Goal: Register for event/course: Sign up to attend an event or enroll in a course

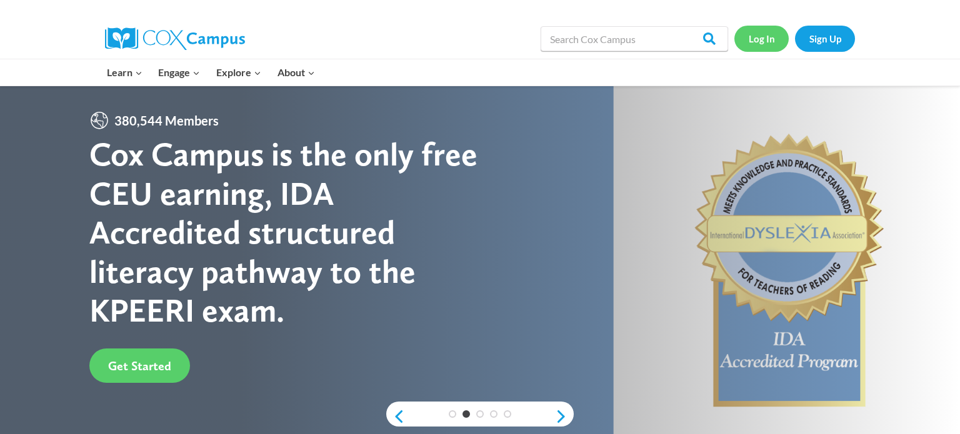
click at [779, 35] on link "Log In" at bounding box center [762, 39] width 54 height 26
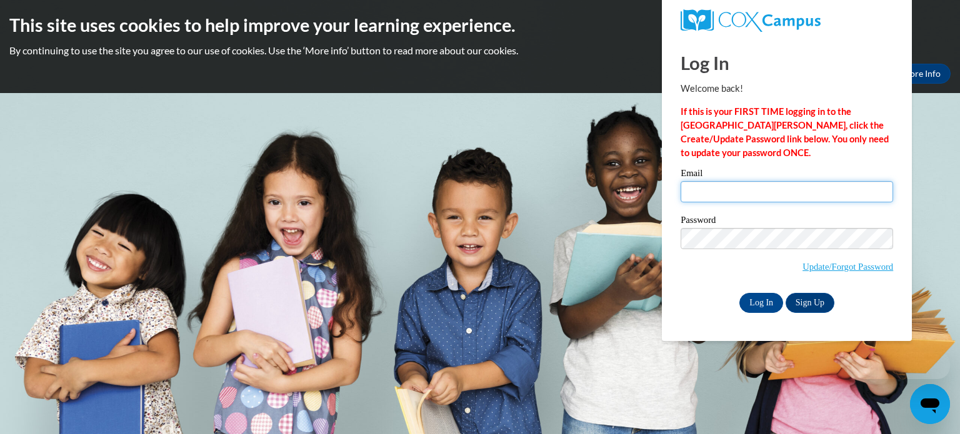
type input "csamion@waupun.k12.wi.us"
click at [760, 186] on input "csamion@waupun.k12.wi.us" at bounding box center [787, 191] width 213 height 21
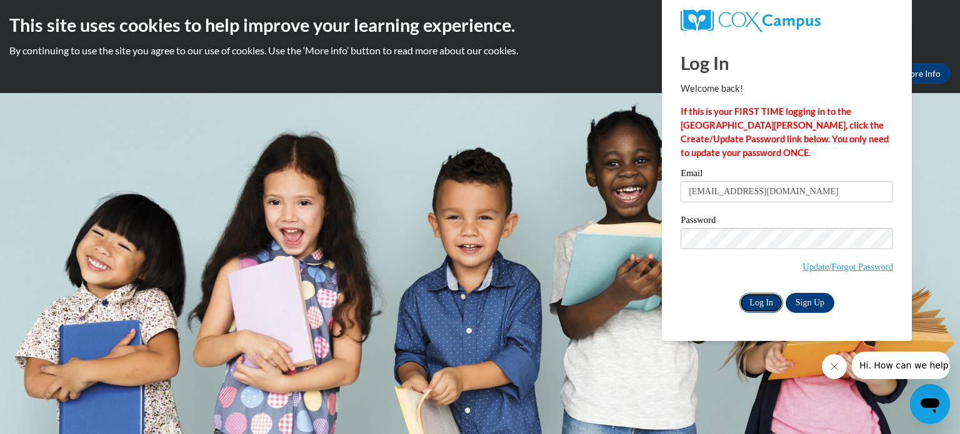
click at [767, 299] on input "Log In" at bounding box center [762, 303] width 44 height 20
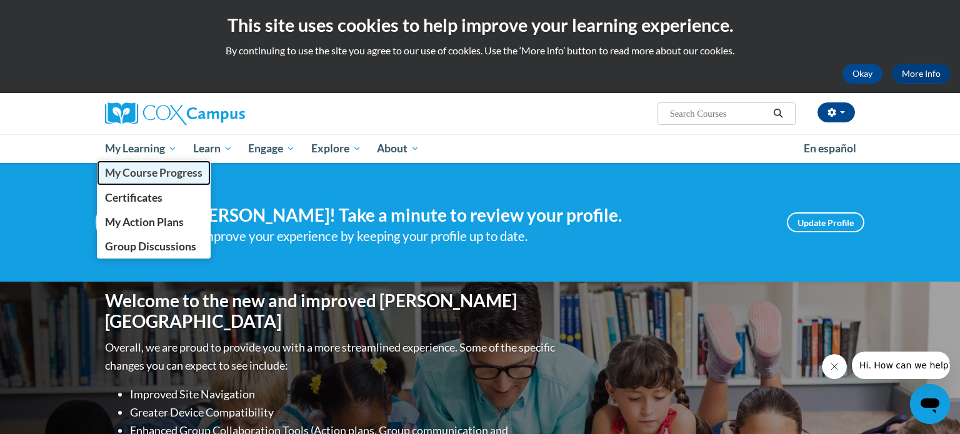
click at [175, 172] on span "My Course Progress" at bounding box center [154, 172] width 98 height 13
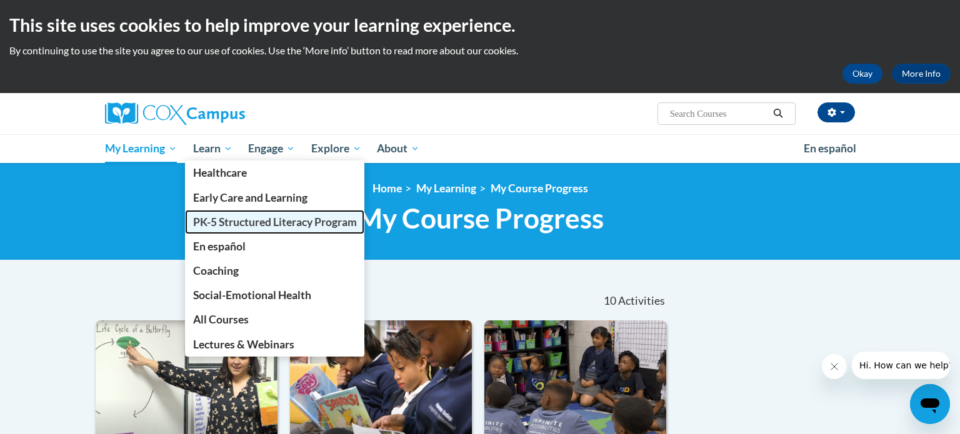
click at [248, 219] on span "PK-5 Structured Literacy Program" at bounding box center [275, 222] width 164 height 13
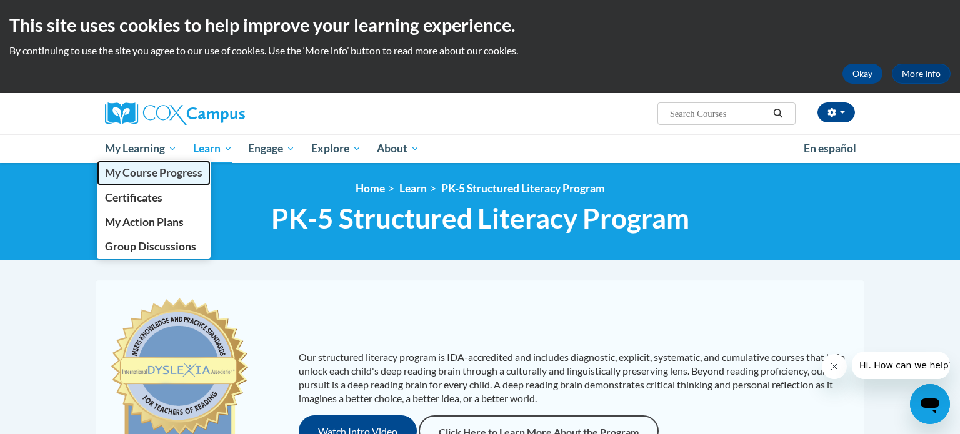
click at [159, 171] on span "My Course Progress" at bounding box center [154, 172] width 98 height 13
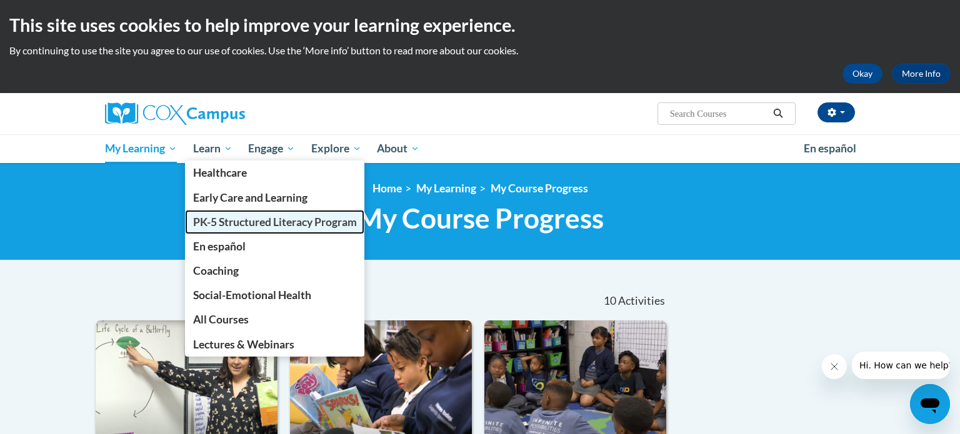
click at [254, 224] on span "PK-5 Structured Literacy Program" at bounding box center [275, 222] width 164 height 13
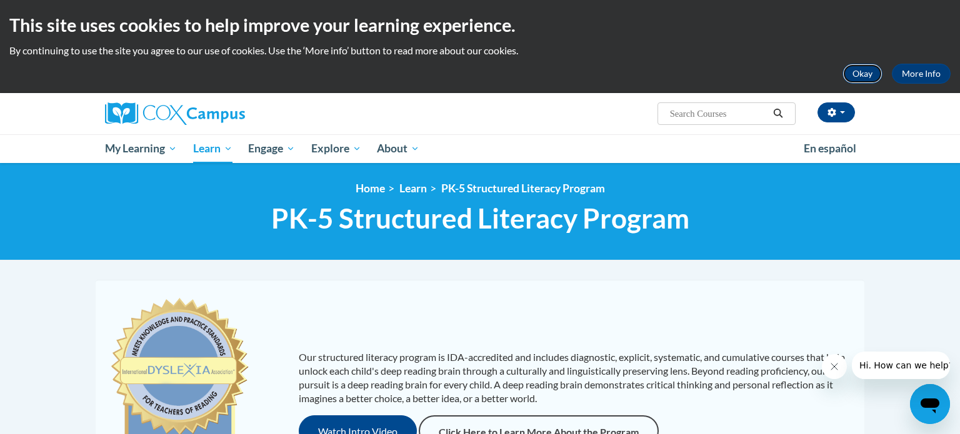
click at [847, 74] on button "Okay" at bounding box center [863, 74] width 40 height 20
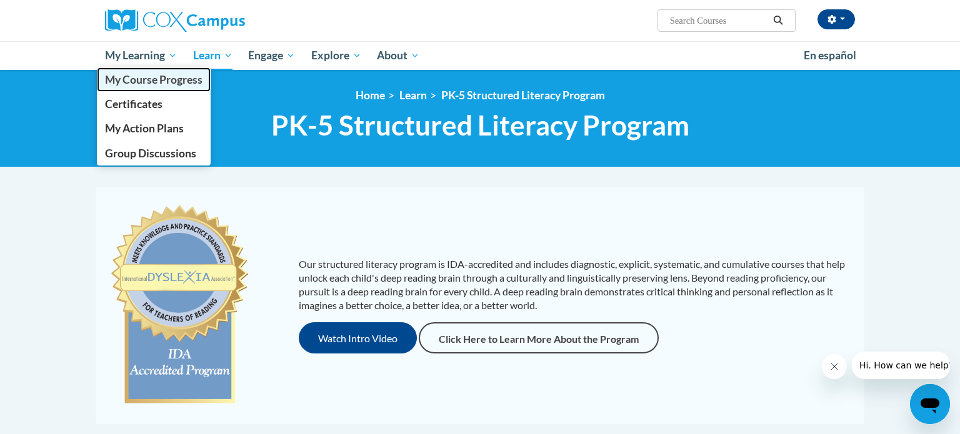
click at [155, 79] on span "My Course Progress" at bounding box center [154, 79] width 98 height 13
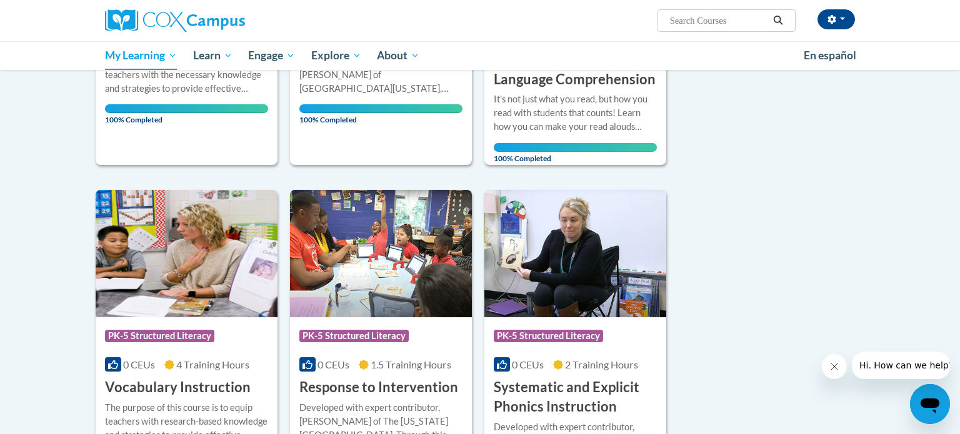
scroll to position [300, 0]
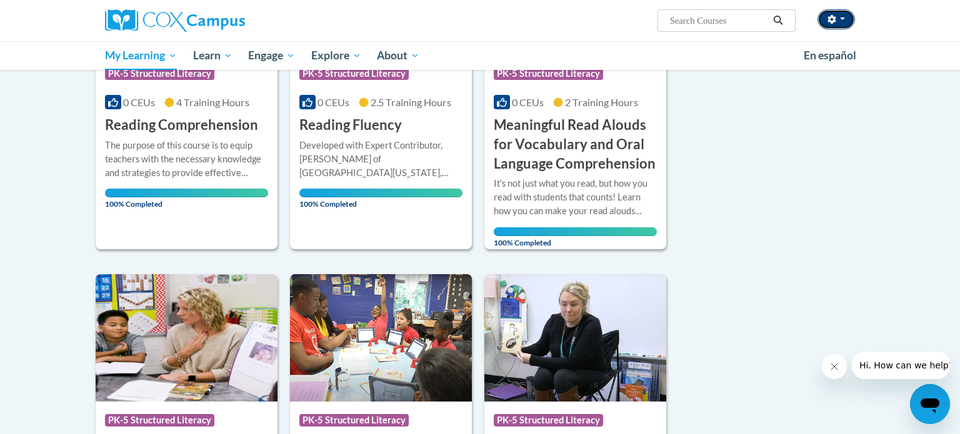
click at [835, 25] on button "button" at bounding box center [837, 19] width 38 height 20
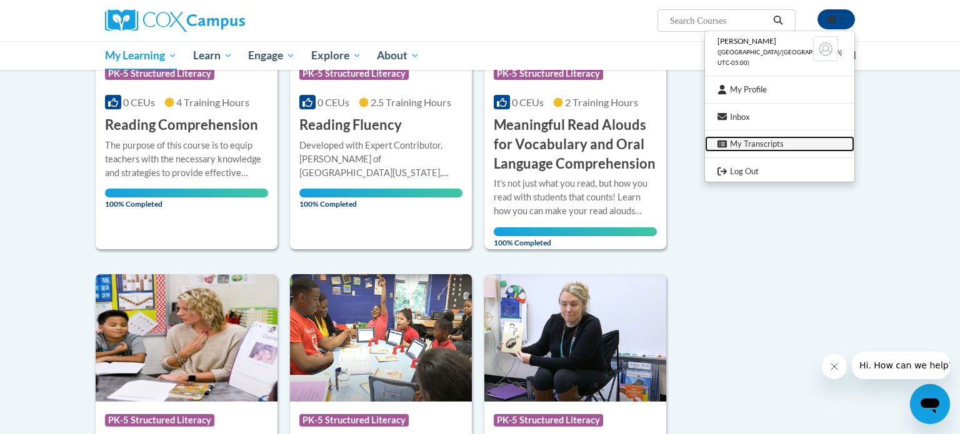
click at [803, 141] on link "My Transcripts" at bounding box center [779, 144] width 149 height 16
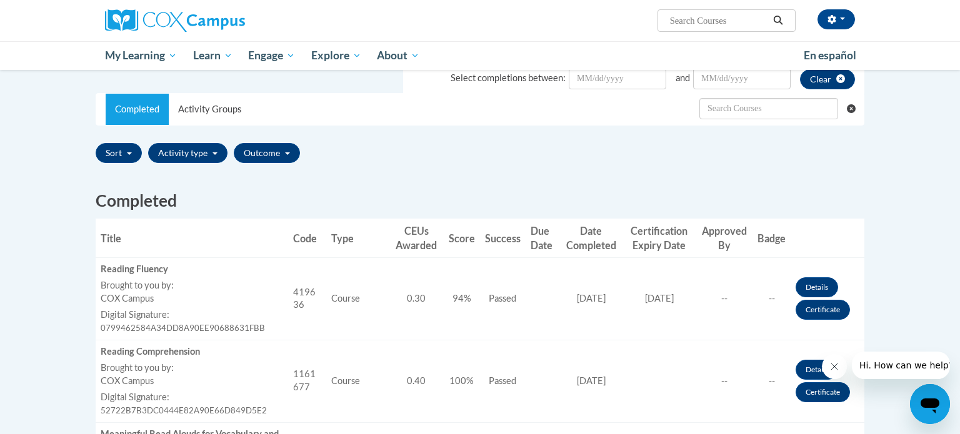
scroll to position [204, 0]
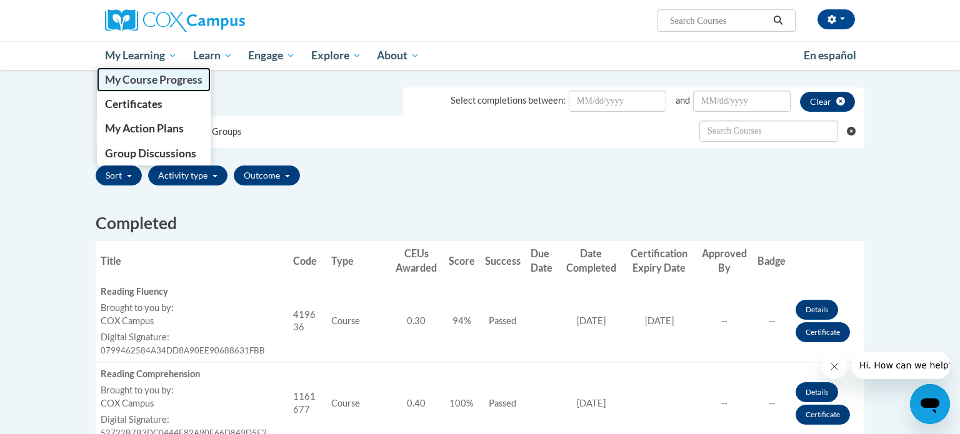
click at [149, 83] on span "My Course Progress" at bounding box center [154, 79] width 98 height 13
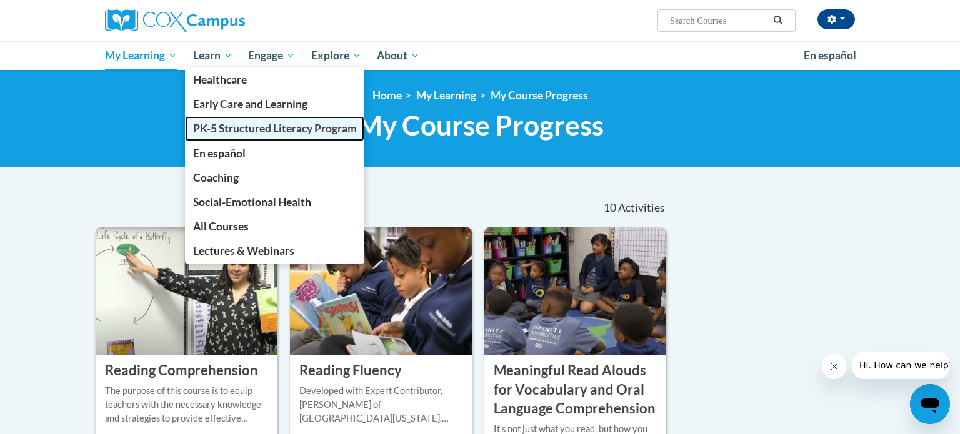
click at [253, 129] on span "PK-5 Structured Literacy Program" at bounding box center [275, 128] width 164 height 13
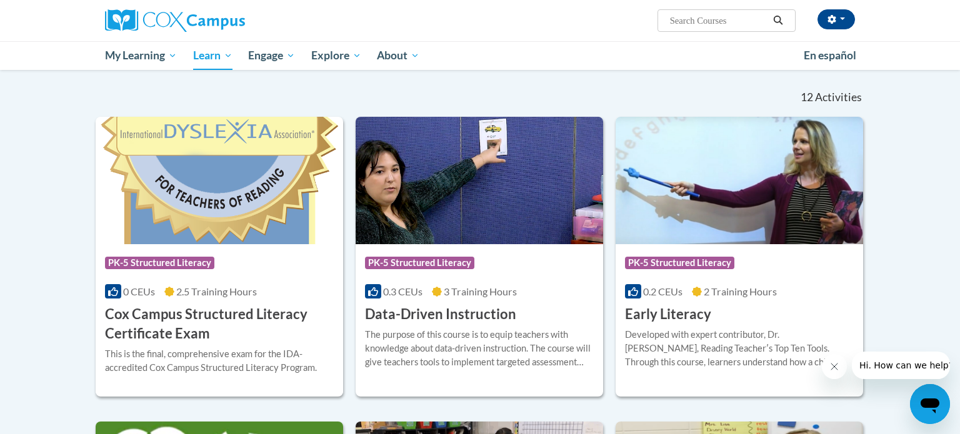
scroll to position [360, 0]
click at [433, 275] on div "Course Category: PK-5 Structured Literacy" at bounding box center [479, 265] width 229 height 28
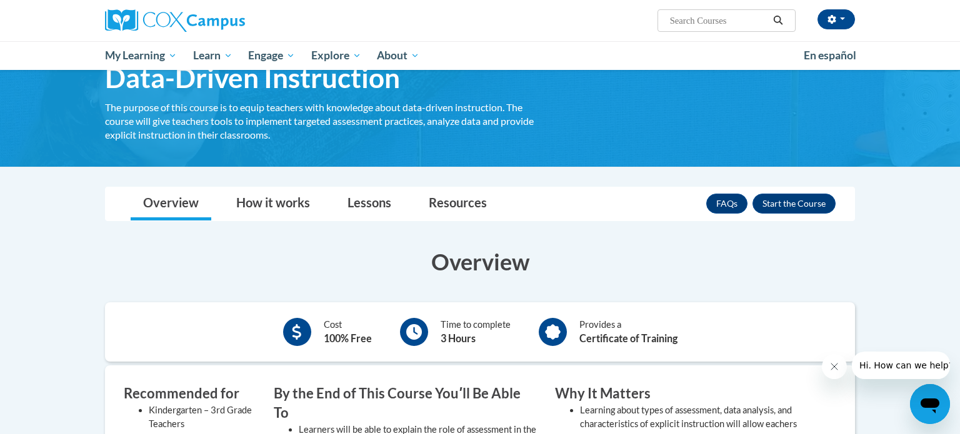
scroll to position [63, 0]
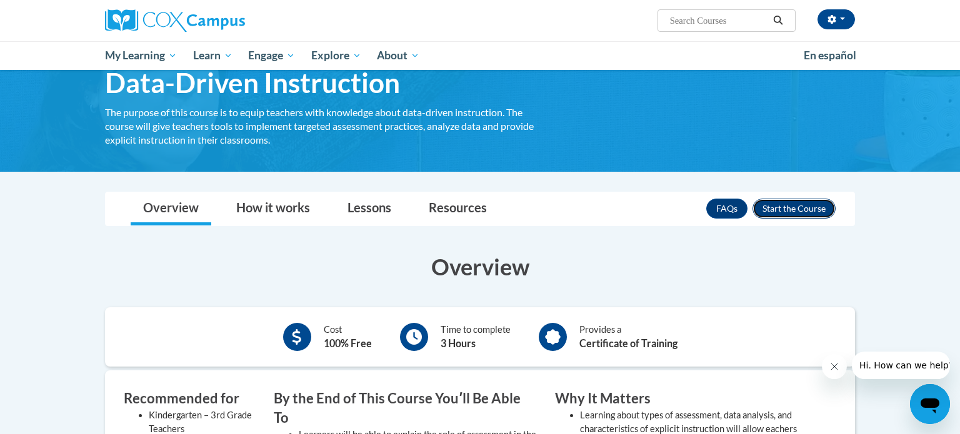
click at [816, 209] on button "Enroll" at bounding box center [794, 209] width 83 height 20
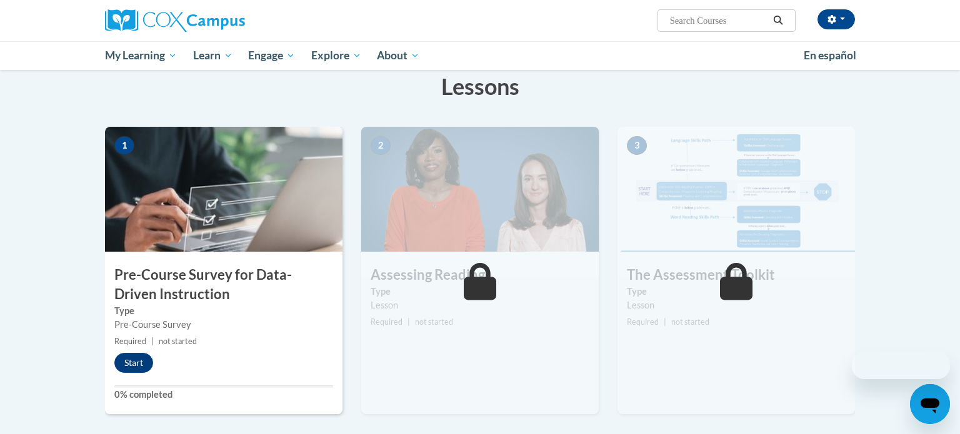
scroll to position [203, 0]
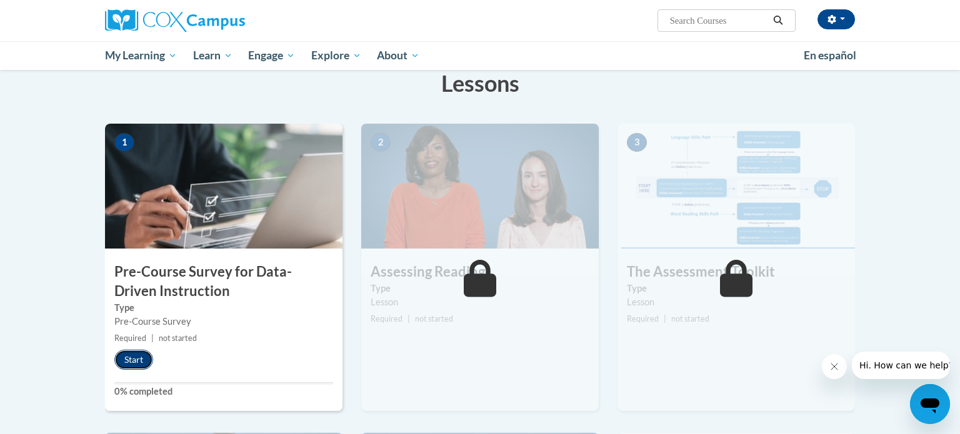
click at [138, 360] on button "Start" at bounding box center [133, 360] width 39 height 20
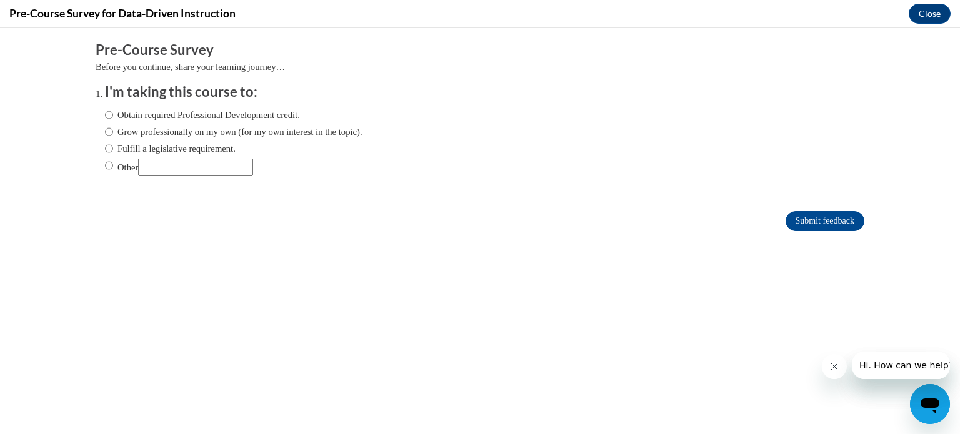
scroll to position [0, 0]
click at [213, 148] on label "Fulfill a legislative requirement." at bounding box center [170, 149] width 131 height 14
click at [113, 148] on input "Fulfill a legislative requirement." at bounding box center [109, 149] width 8 height 14
radio input "true"
click at [799, 224] on input "Submit feedback" at bounding box center [825, 221] width 79 height 20
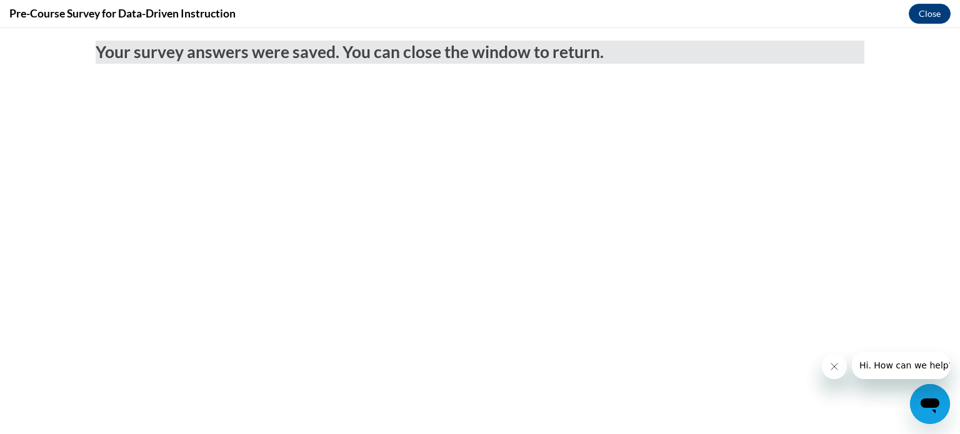
click at [833, 368] on icon "Close message from company" at bounding box center [835, 367] width 10 height 10
click at [933, 27] on div "Pre-Course Survey for Data-Driven Instruction Close" at bounding box center [480, 14] width 960 height 28
click at [930, 16] on button "Close" at bounding box center [930, 14] width 42 height 20
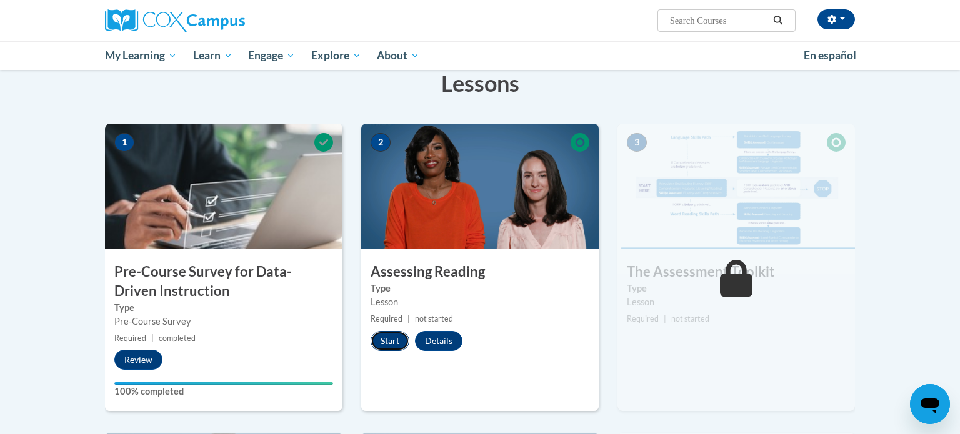
click at [389, 343] on button "Start" at bounding box center [390, 341] width 39 height 20
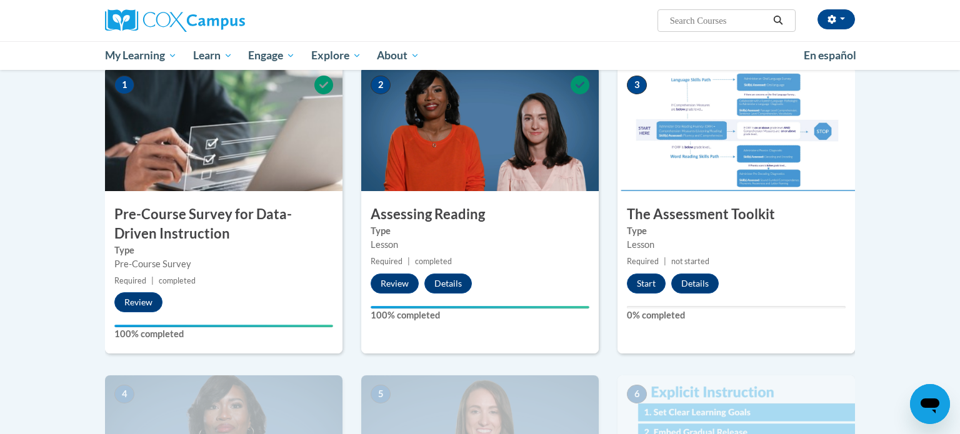
scroll to position [259, 0]
click at [649, 280] on button "Start" at bounding box center [646, 284] width 39 height 20
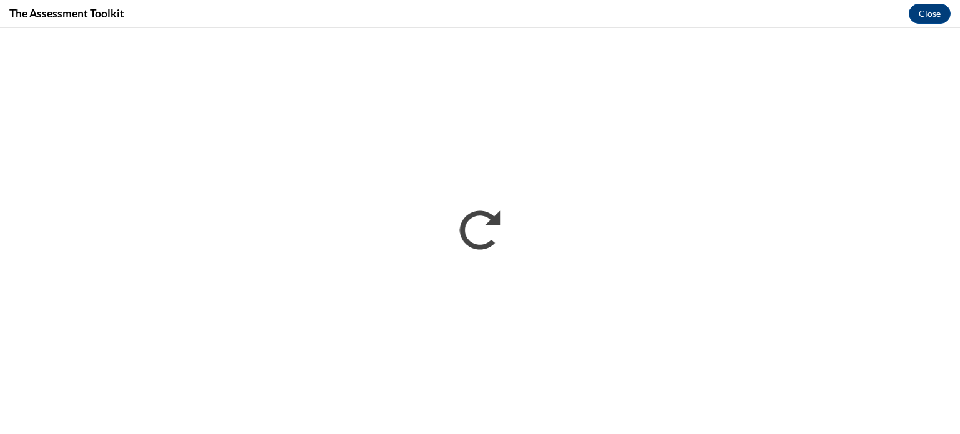
scroll to position [0, 0]
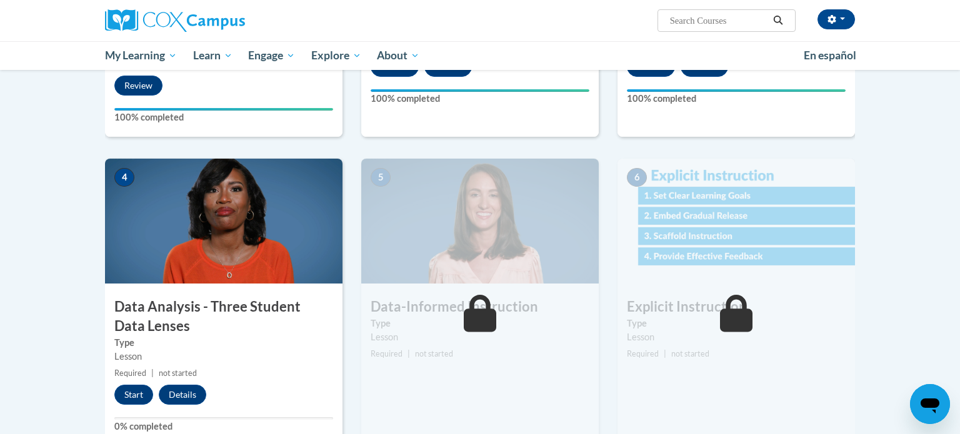
scroll to position [474, 0]
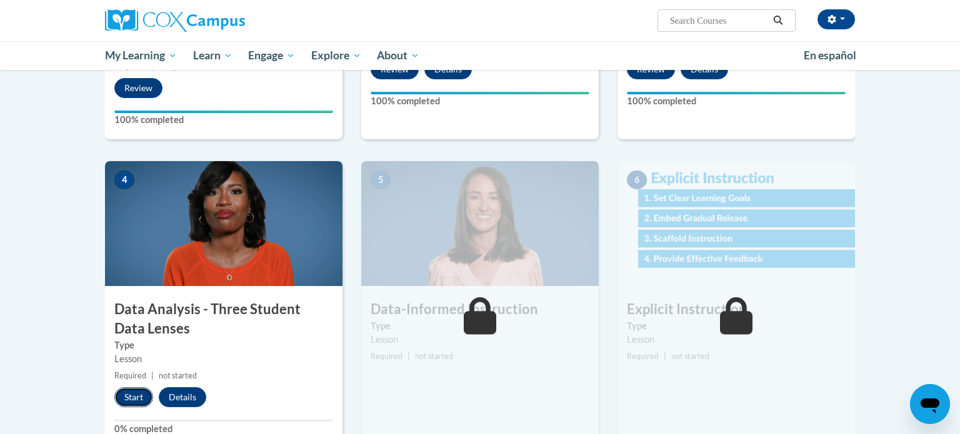
click at [126, 388] on button "Start" at bounding box center [133, 398] width 39 height 20
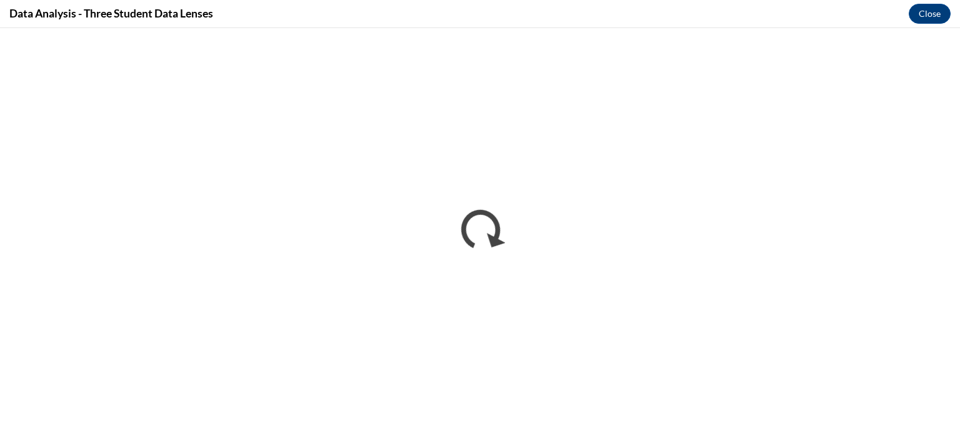
scroll to position [0, 0]
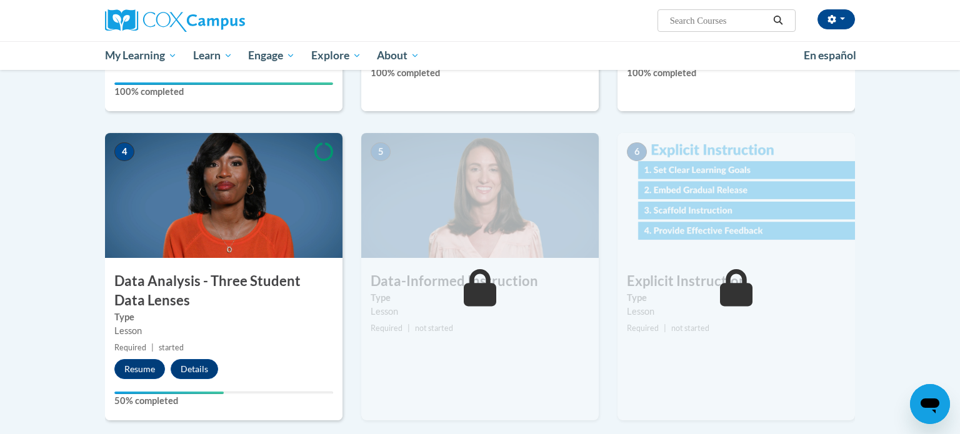
scroll to position [508, 0]
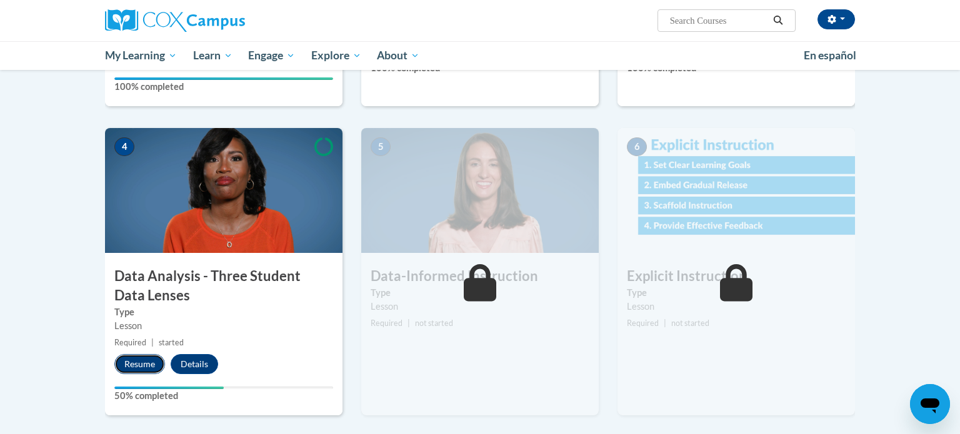
click at [142, 360] on button "Resume" at bounding box center [139, 364] width 51 height 20
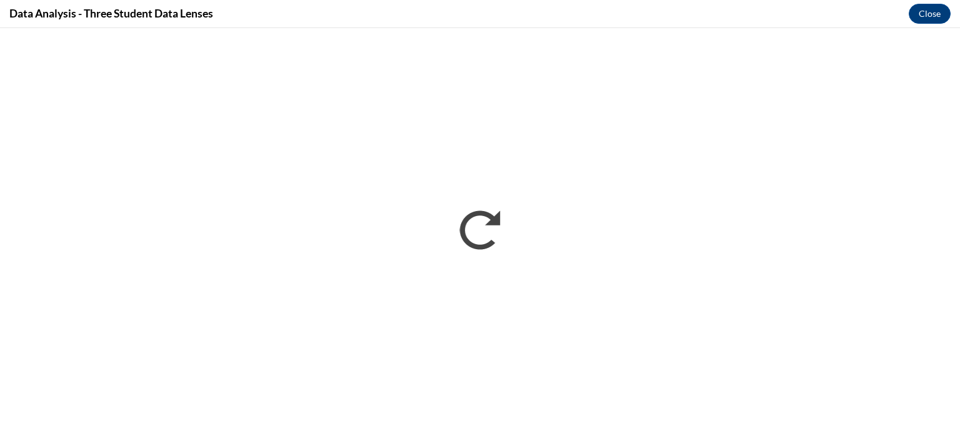
scroll to position [0, 0]
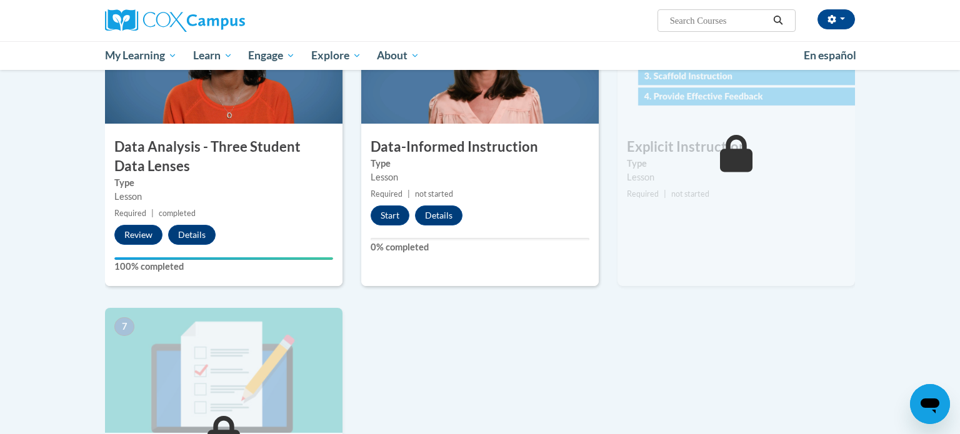
scroll to position [638, 0]
click at [397, 216] on button "Start" at bounding box center [390, 215] width 39 height 20
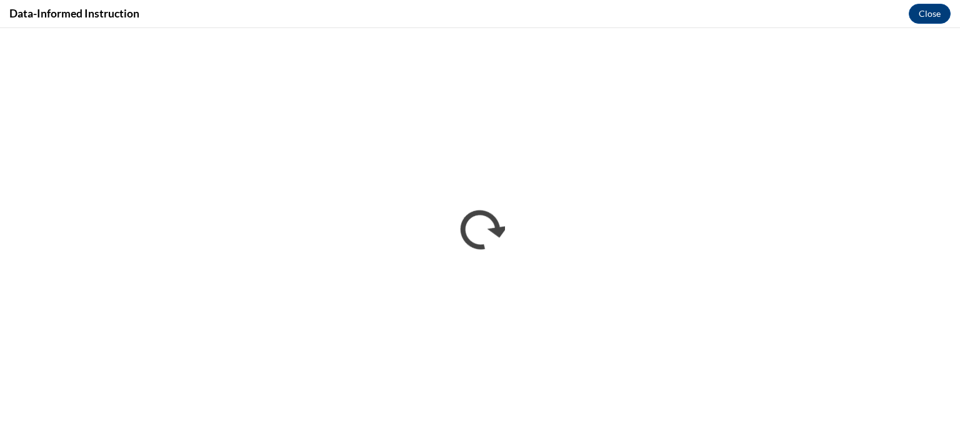
scroll to position [0, 0]
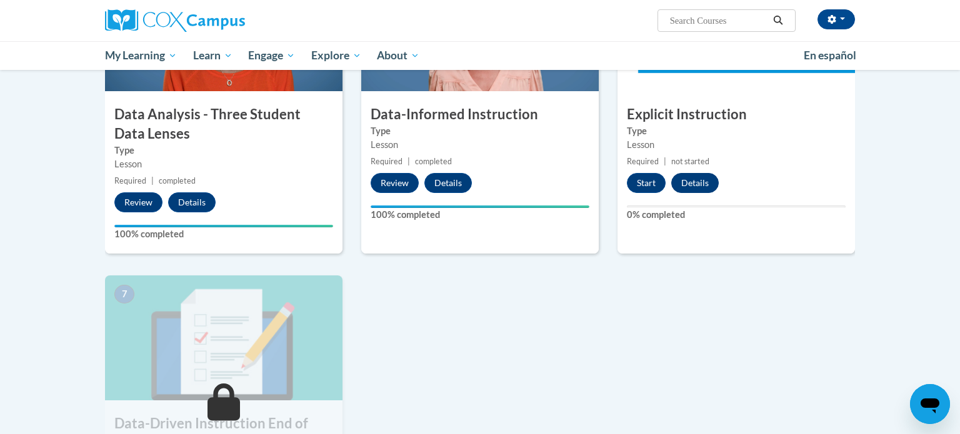
scroll to position [671, 0]
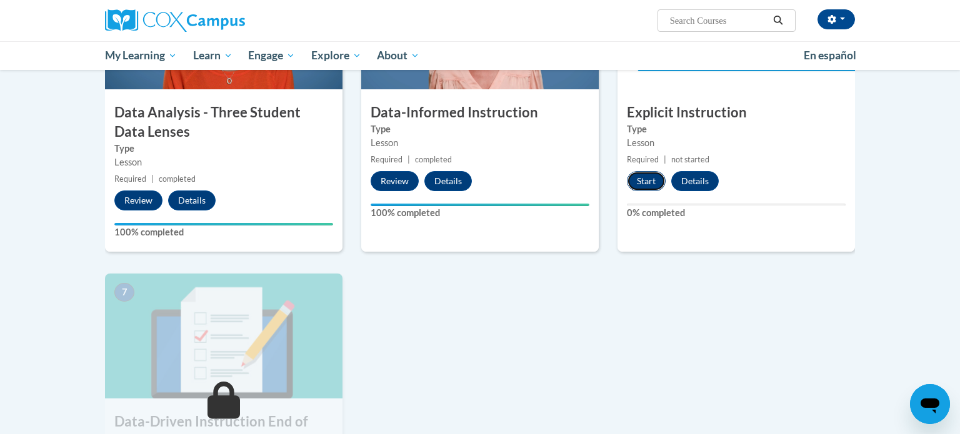
click at [655, 176] on button "Start" at bounding box center [646, 181] width 39 height 20
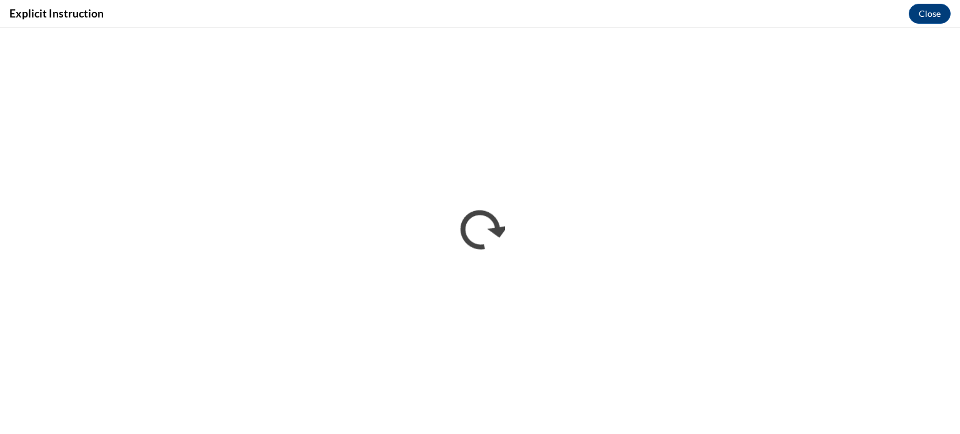
scroll to position [0, 0]
click at [923, 9] on button "Close" at bounding box center [930, 14] width 42 height 20
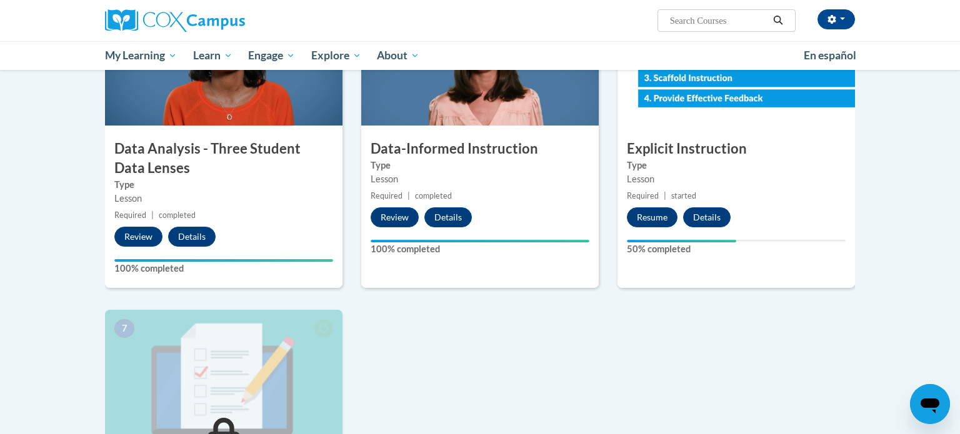
scroll to position [633, 0]
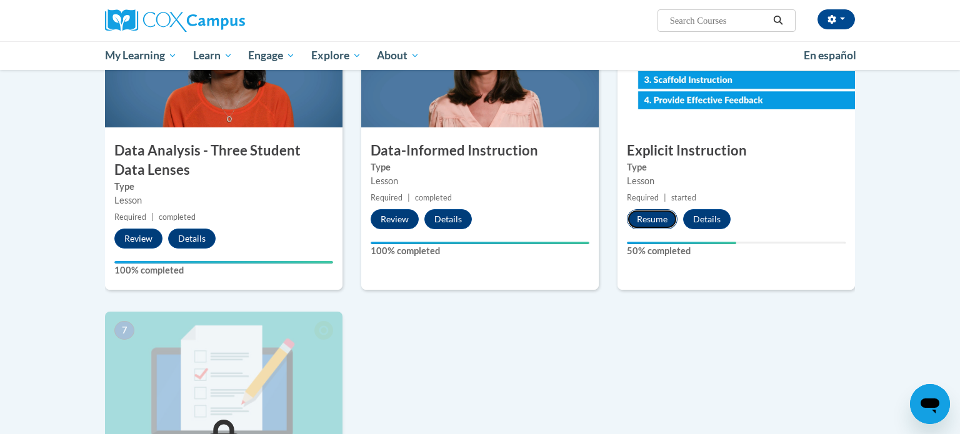
click at [663, 215] on button "Resume" at bounding box center [652, 219] width 51 height 20
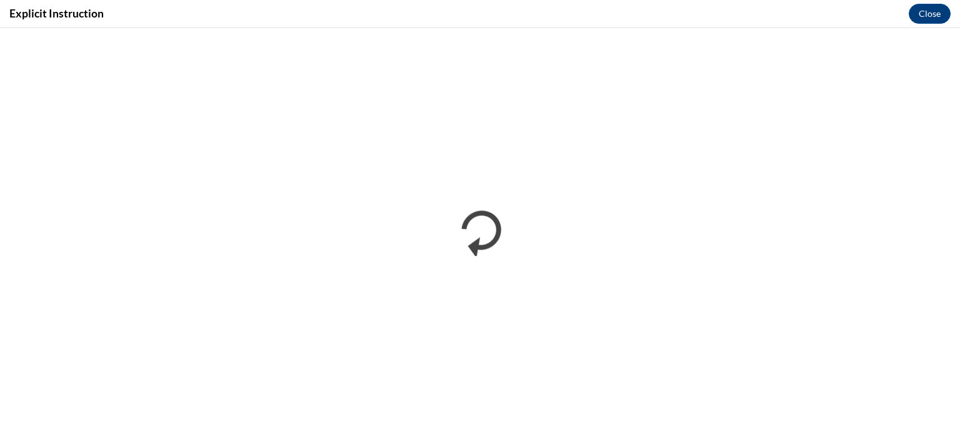
scroll to position [0, 0]
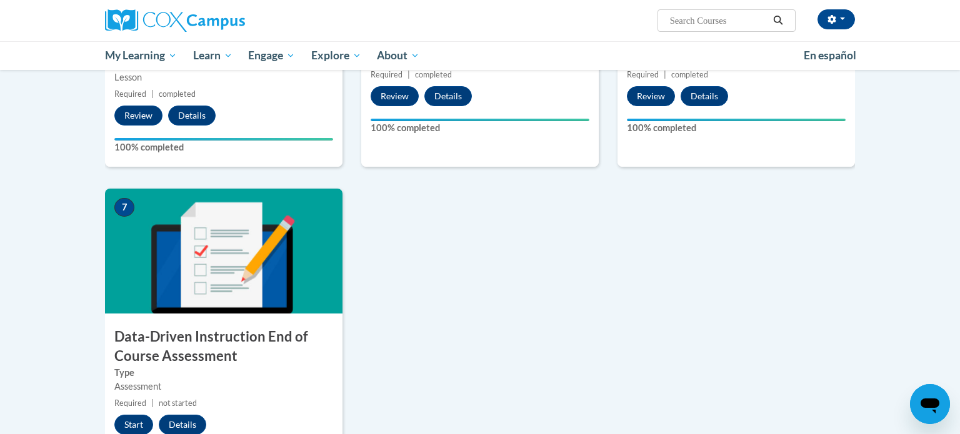
scroll to position [756, 0]
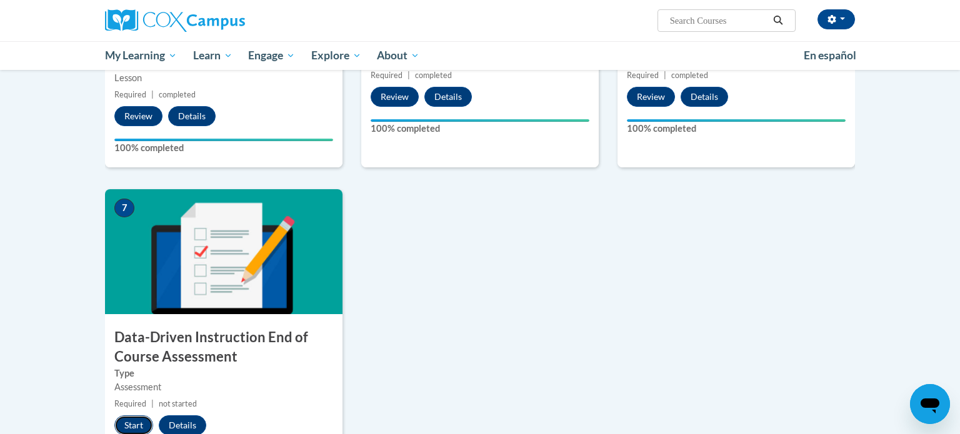
click at [136, 419] on button "Start" at bounding box center [133, 426] width 39 height 20
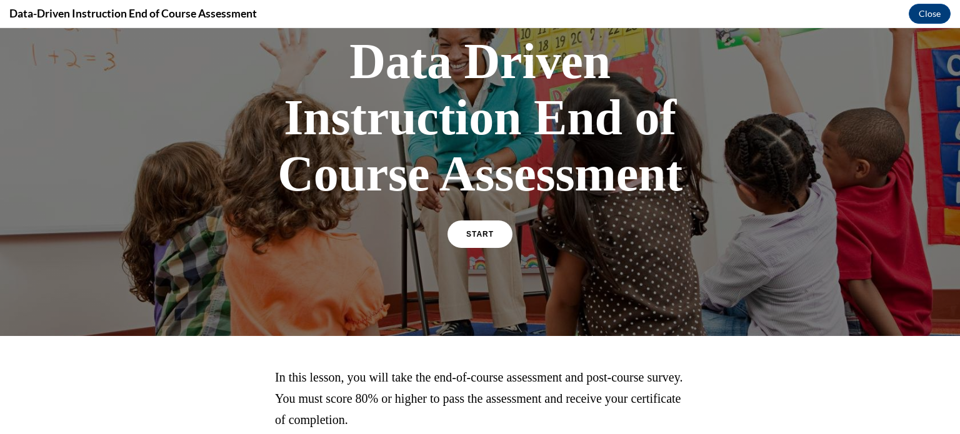
scroll to position [85, 0]
click at [483, 221] on link "START" at bounding box center [480, 234] width 68 height 29
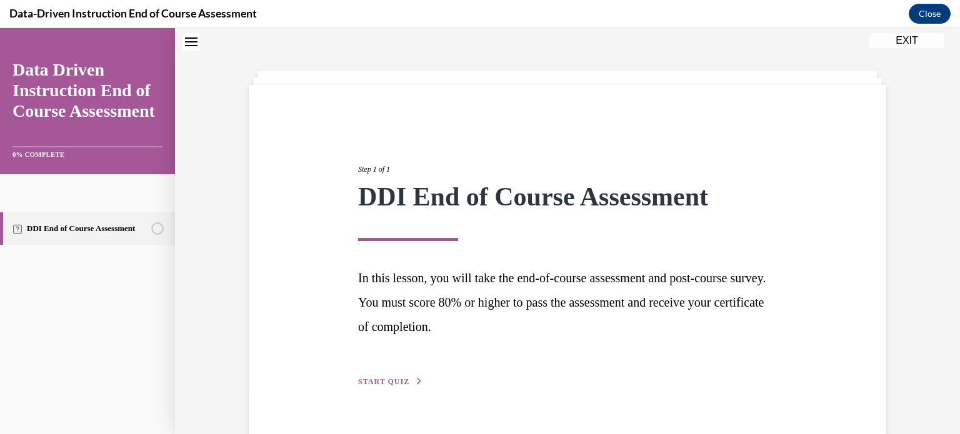
scroll to position [68, 0]
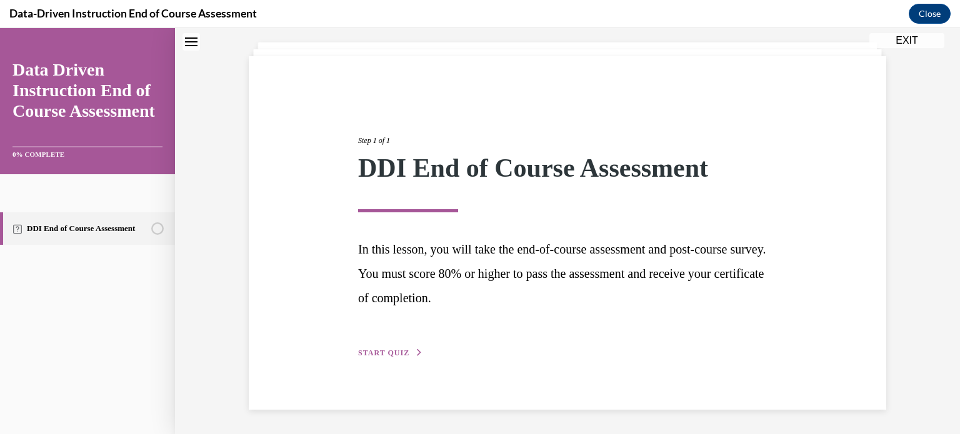
click at [406, 354] on span "START QUIZ" at bounding box center [383, 353] width 51 height 9
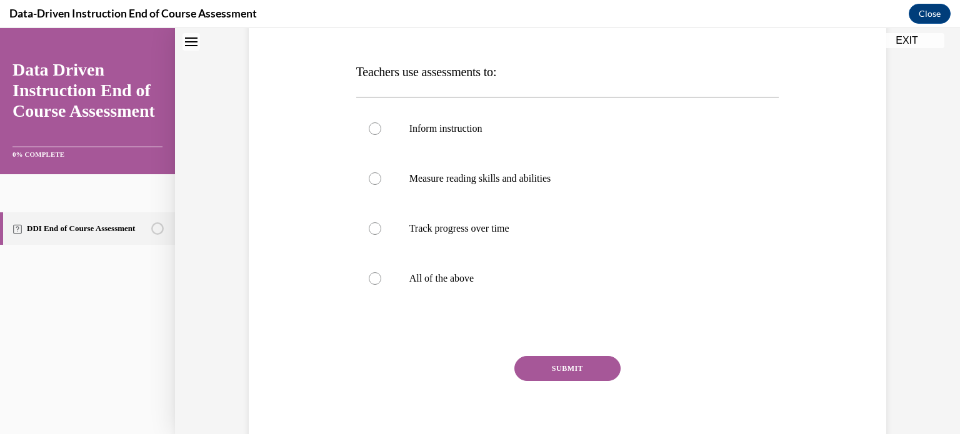
scroll to position [177, 0]
click at [543, 278] on p "All of the above" at bounding box center [578, 280] width 339 height 13
click at [381, 278] on input "All of the above" at bounding box center [375, 280] width 13 height 13
radio input "true"
click at [559, 370] on button "SUBMIT" at bounding box center [567, 370] width 106 height 25
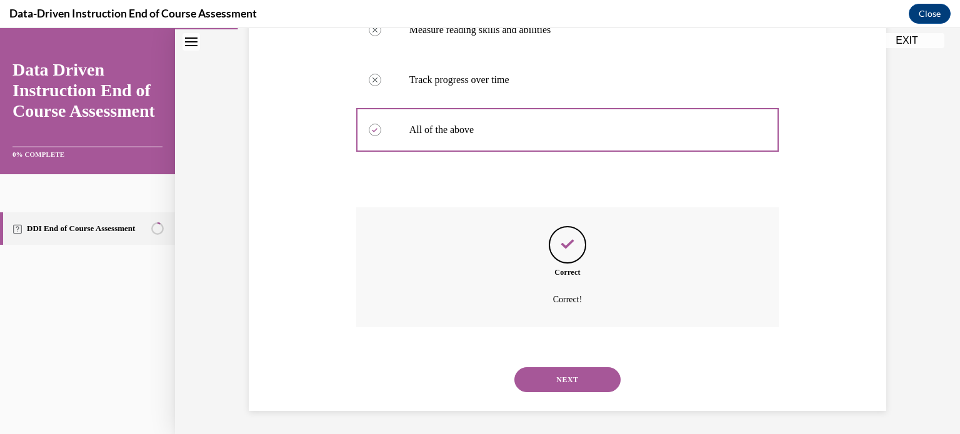
scroll to position [329, 0]
click at [564, 382] on button "NEXT" at bounding box center [567, 378] width 106 height 25
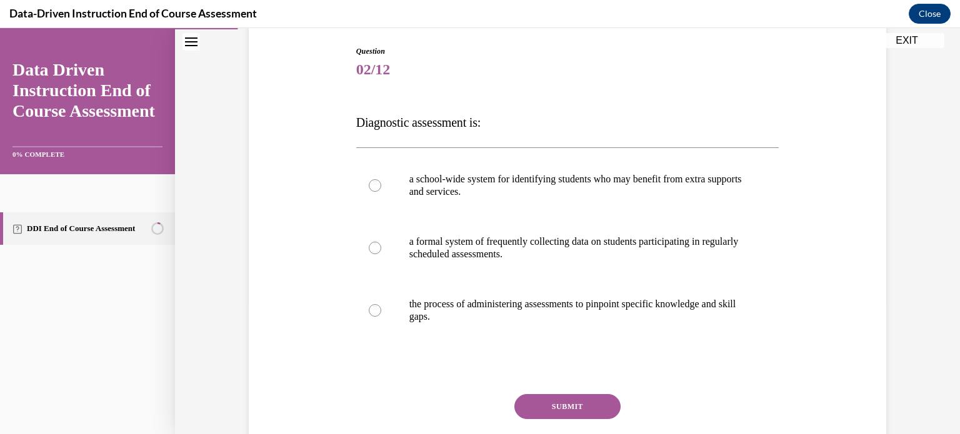
scroll to position [136, 0]
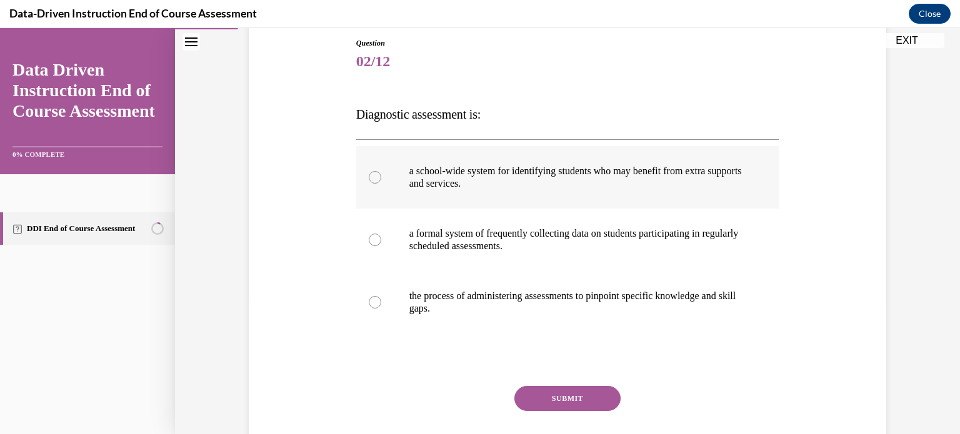
click at [611, 163] on label "a school-wide system for identifying students who may benefit from extra suppor…" at bounding box center [567, 177] width 423 height 63
click at [381, 171] on input "a school-wide system for identifying students who may benefit from extra suppor…" at bounding box center [375, 177] width 13 height 13
radio input "true"
click at [554, 404] on button "SUBMIT" at bounding box center [567, 398] width 106 height 25
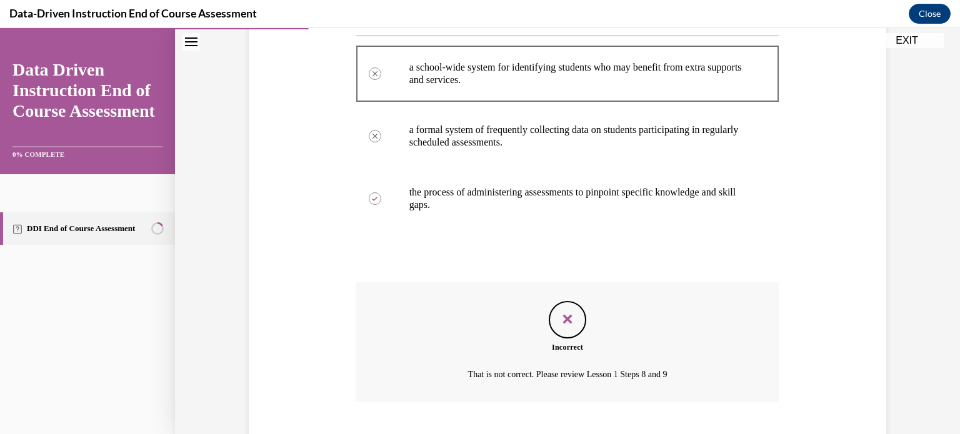
scroll to position [316, 0]
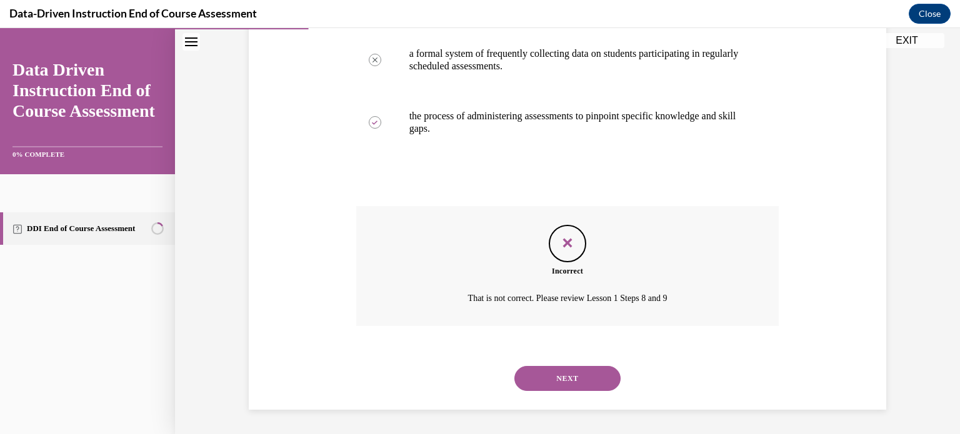
click at [593, 384] on button "NEXT" at bounding box center [567, 378] width 106 height 25
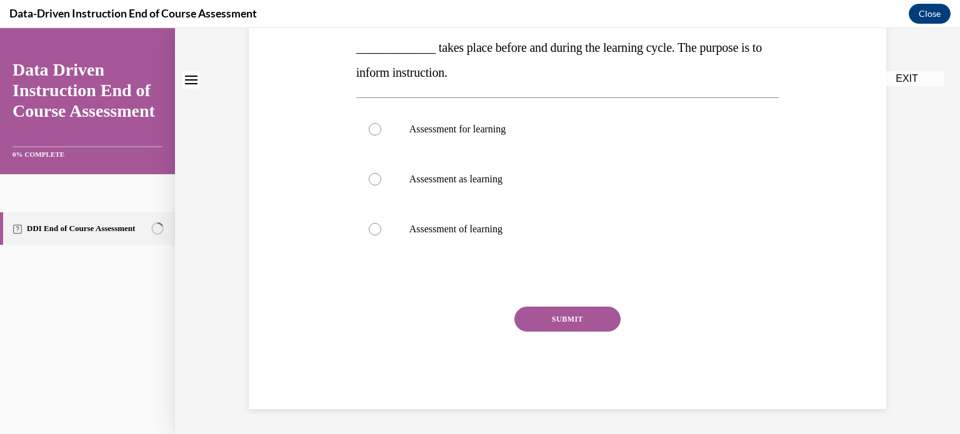
scroll to position [0, 0]
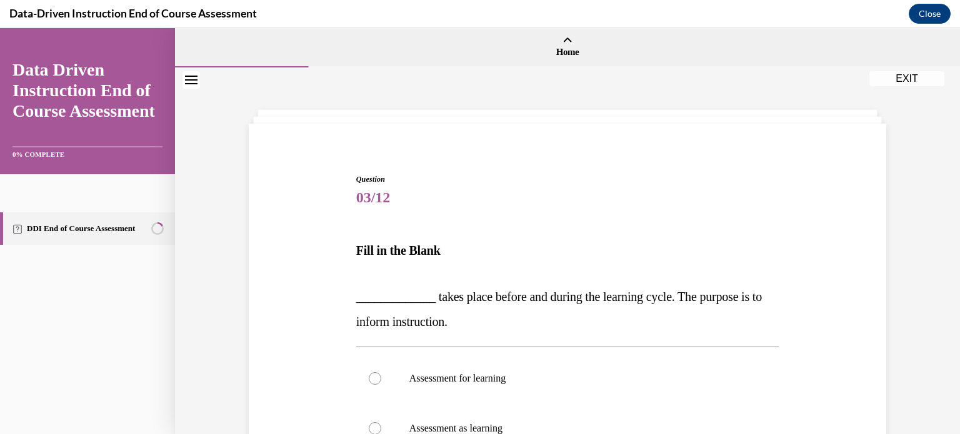
click at [185, 88] on button "Close navigation menu" at bounding box center [192, 80] width 18 height 18
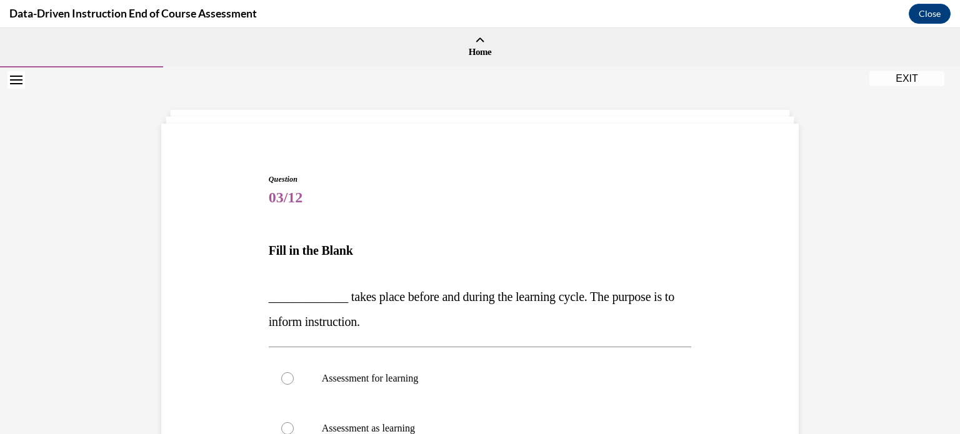
click at [25, 87] on div "EXIT" at bounding box center [16, 80] width 33 height 28
click at [18, 84] on icon "Open navigation menu" at bounding box center [16, 80] width 13 height 9
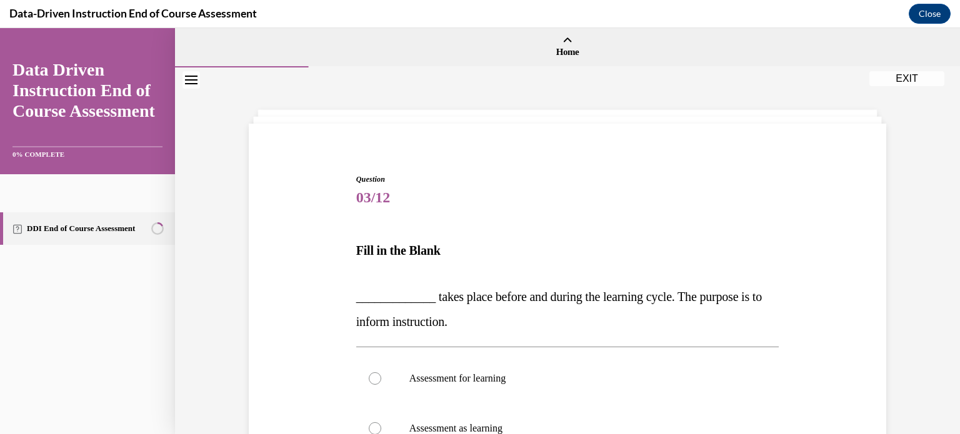
click at [328, 123] on div "Question 03/12 Fill in the Blank _____________ takes place before and during th…" at bounding box center [567, 376] width 785 height 616
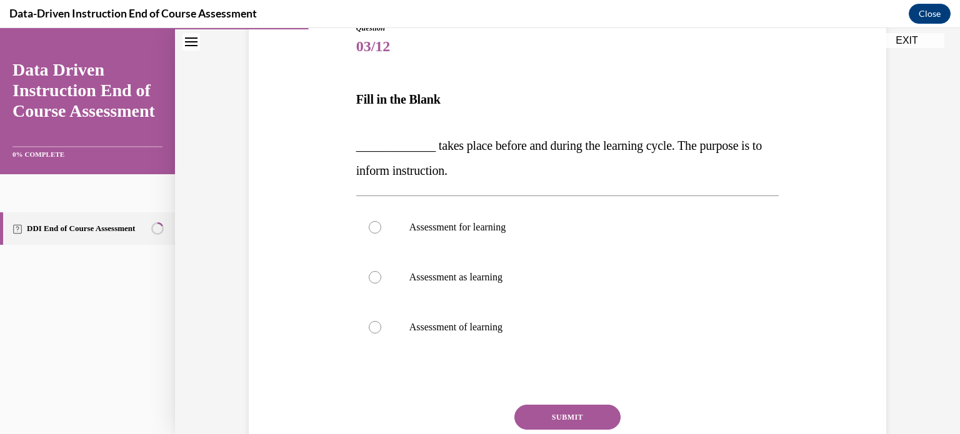
scroll to position [144, 0]
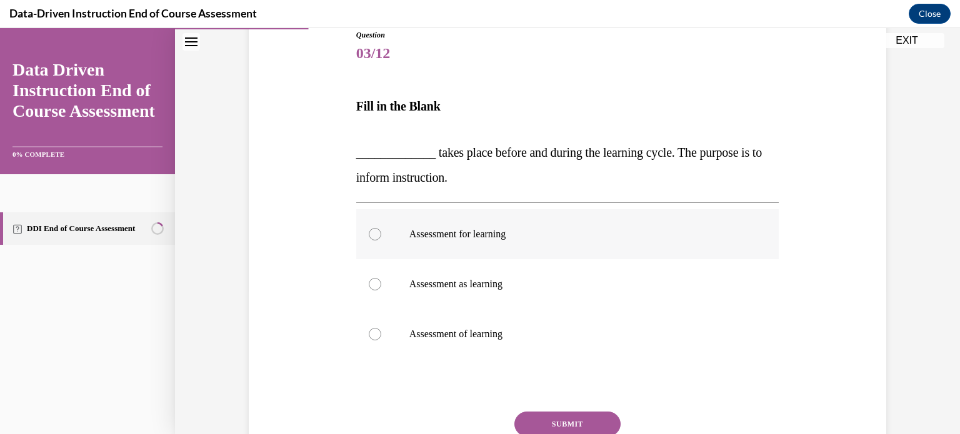
click at [405, 241] on label "Assessment for learning" at bounding box center [567, 234] width 423 height 50
click at [381, 241] on input "Assessment for learning" at bounding box center [375, 234] width 13 height 13
radio input "true"
click at [591, 414] on button "SUBMIT" at bounding box center [567, 424] width 106 height 25
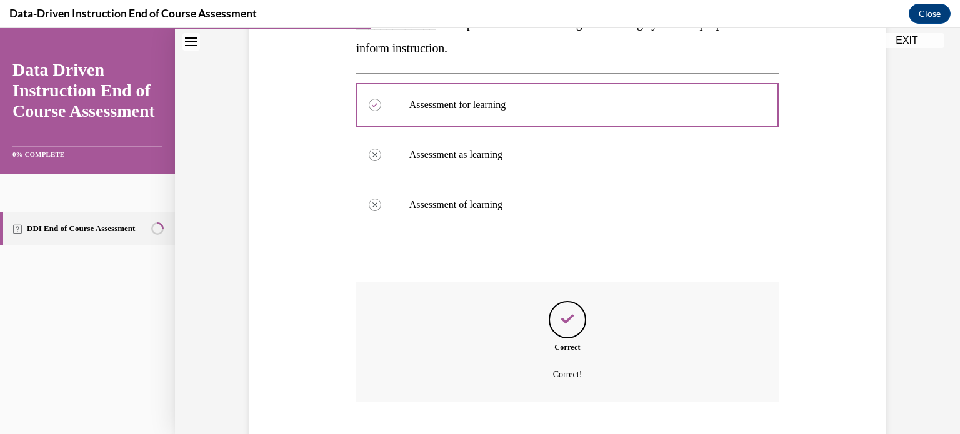
scroll to position [350, 0]
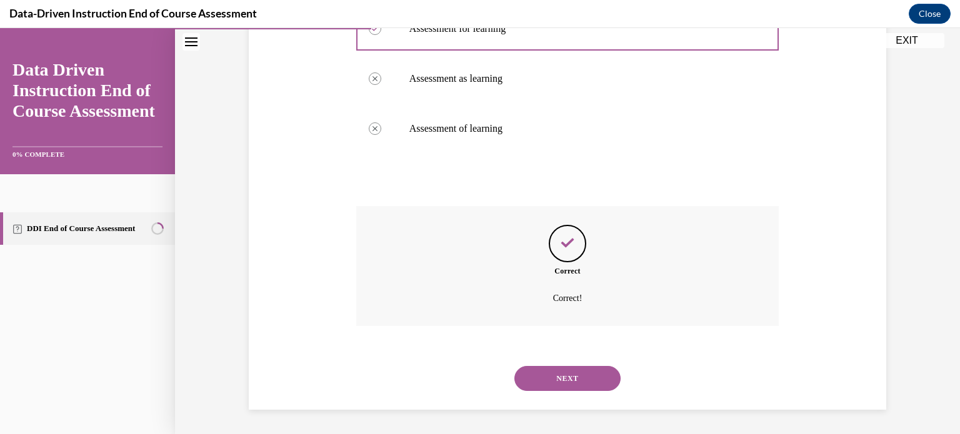
click at [587, 379] on button "NEXT" at bounding box center [567, 378] width 106 height 25
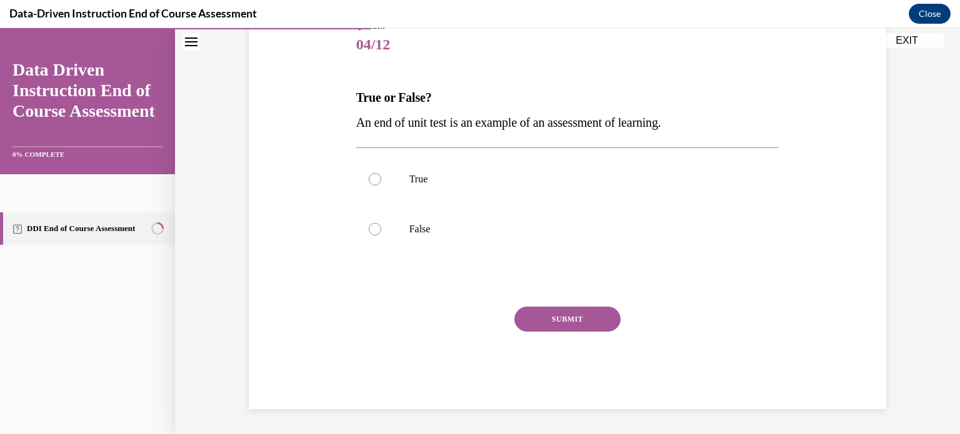
scroll to position [138, 0]
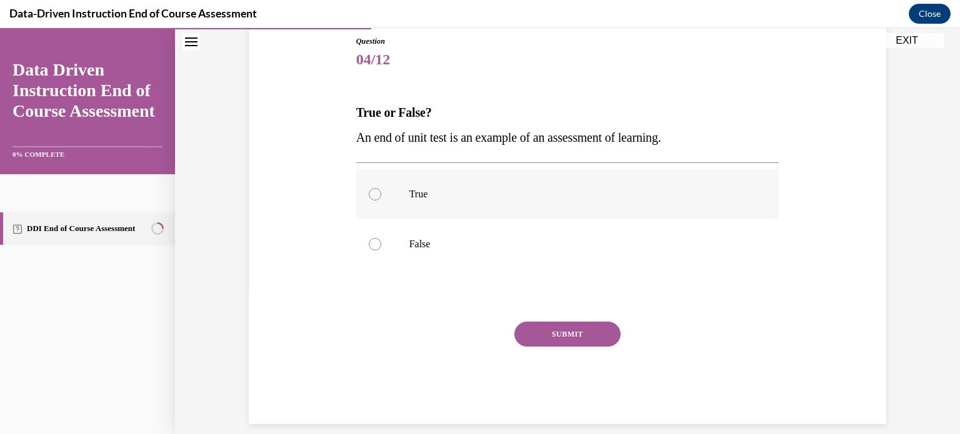
click at [420, 198] on p "True" at bounding box center [578, 194] width 339 height 13
click at [381, 198] on input "True" at bounding box center [375, 194] width 13 height 13
radio input "true"
click at [564, 346] on button "SUBMIT" at bounding box center [567, 334] width 106 height 25
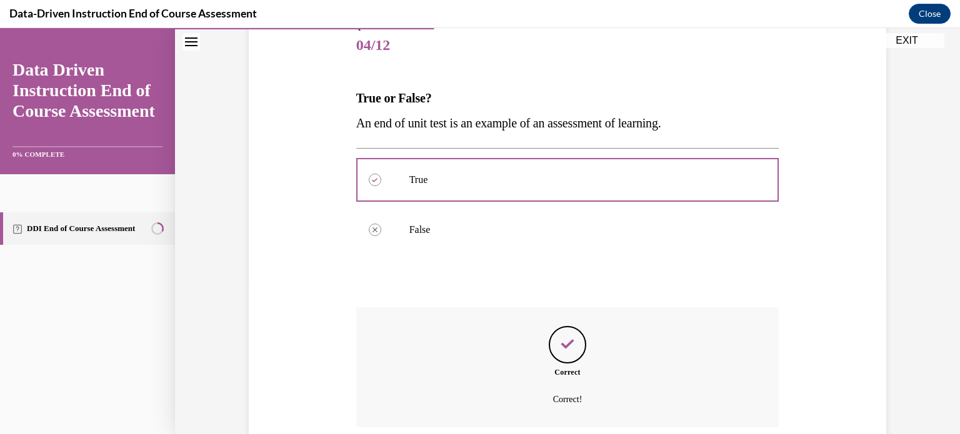
scroll to position [254, 0]
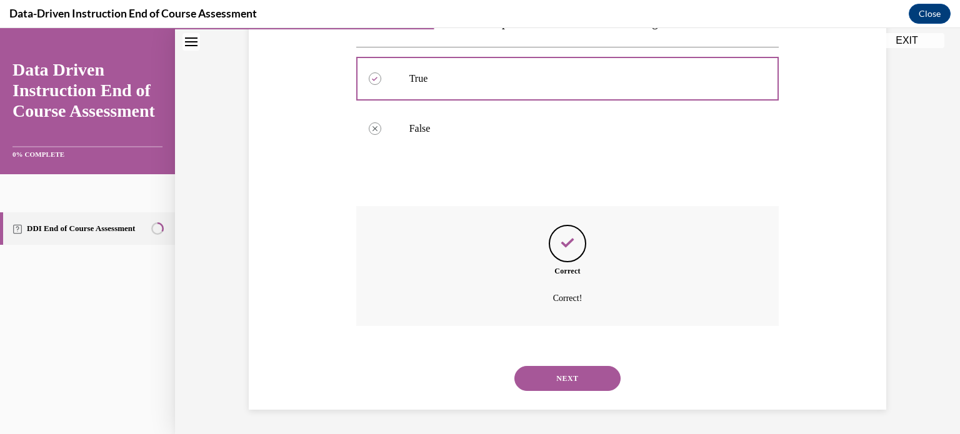
click at [570, 376] on button "NEXT" at bounding box center [567, 378] width 106 height 25
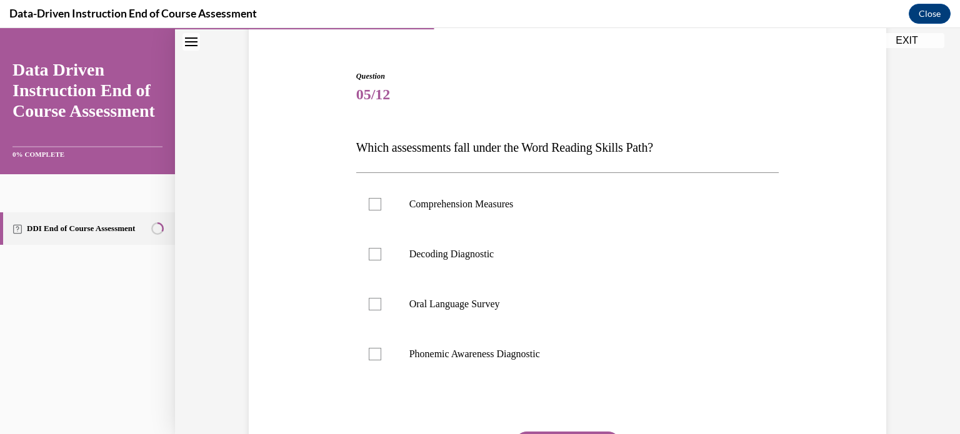
scroll to position [104, 0]
click at [601, 339] on label "Phonemic Awareness Diagnostic" at bounding box center [567, 354] width 423 height 50
click at [381, 348] on input "Phonemic Awareness Diagnostic" at bounding box center [375, 354] width 13 height 13
checkbox input "true"
click at [528, 255] on p "Decoding Diagnostic" at bounding box center [578, 254] width 339 height 13
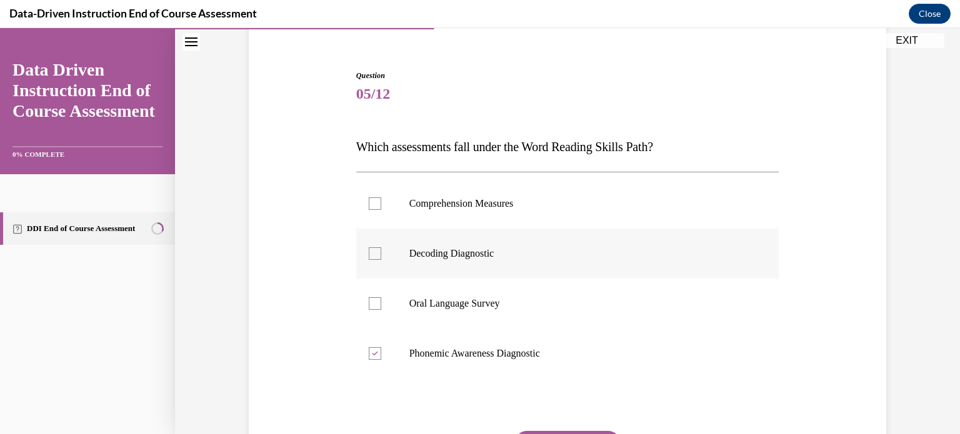
click at [381, 255] on input "Decoding Diagnostic" at bounding box center [375, 254] width 13 height 13
checkbox input "true"
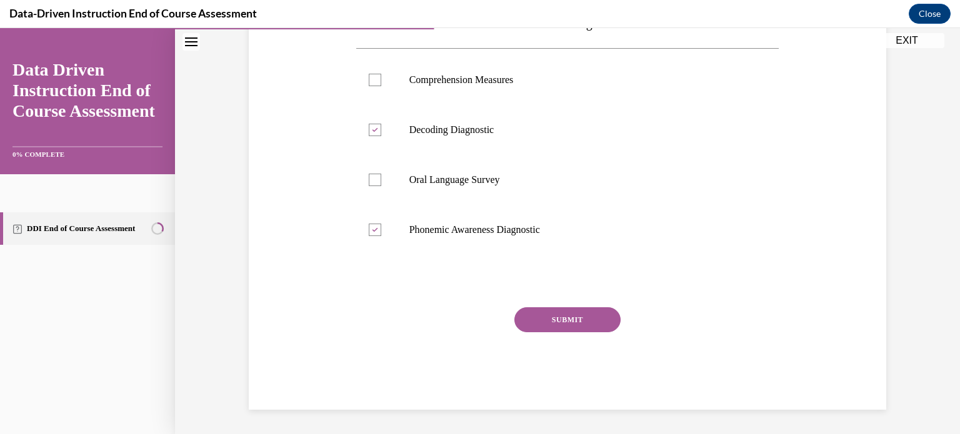
click at [562, 315] on button "SUBMIT" at bounding box center [567, 320] width 106 height 25
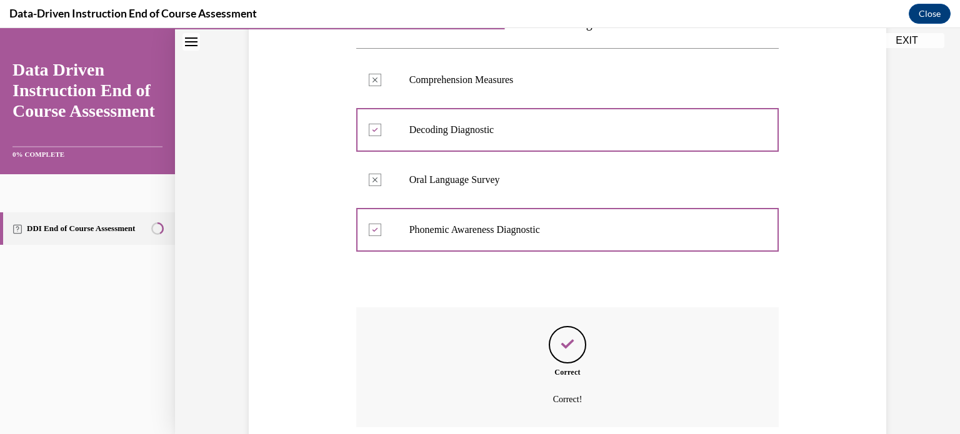
scroll to position [329, 0]
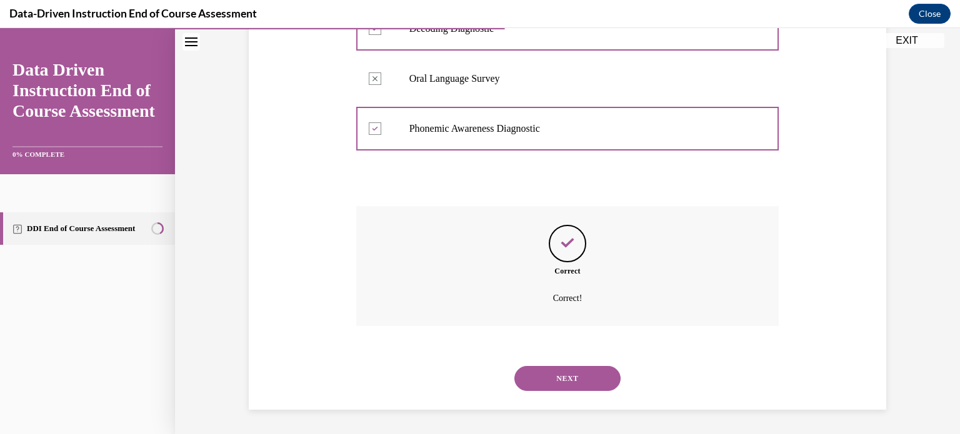
click at [568, 371] on button "NEXT" at bounding box center [567, 378] width 106 height 25
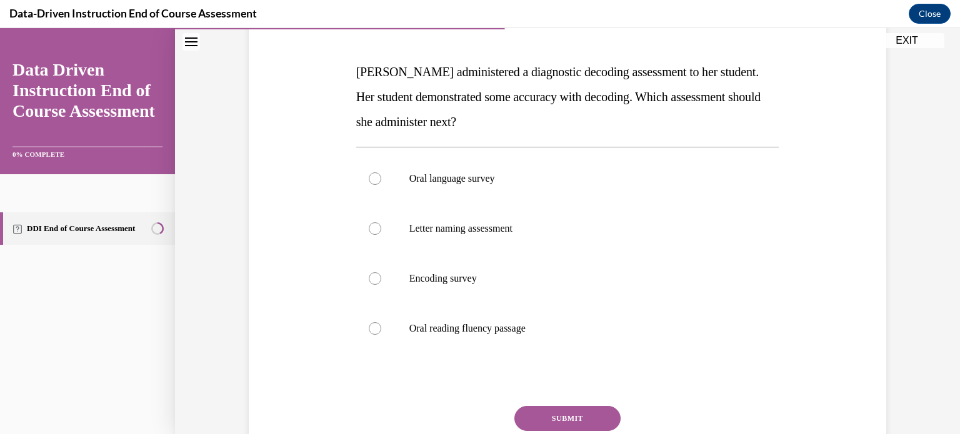
scroll to position [179, 0]
click at [608, 281] on p "Encoding survey" at bounding box center [578, 278] width 339 height 13
click at [381, 281] on input "Encoding survey" at bounding box center [375, 278] width 13 height 13
radio input "true"
click at [584, 411] on button "SUBMIT" at bounding box center [567, 418] width 106 height 25
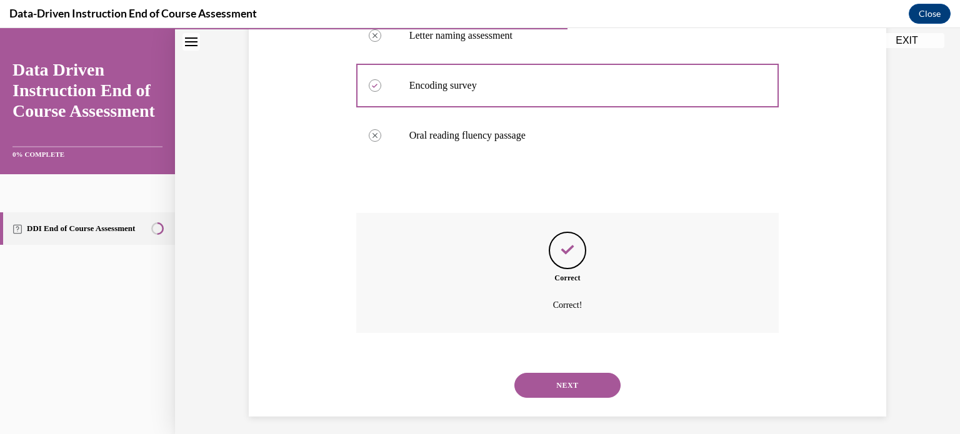
scroll to position [379, 0]
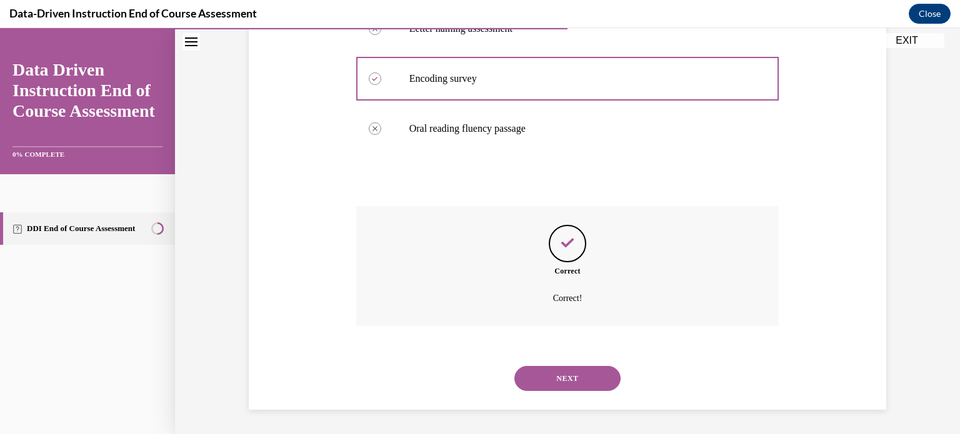
click at [576, 383] on button "NEXT" at bounding box center [567, 378] width 106 height 25
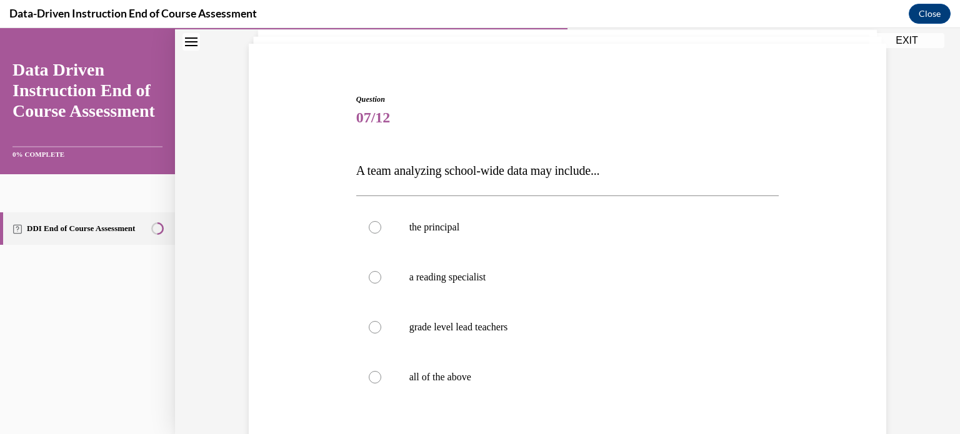
scroll to position [84, 0]
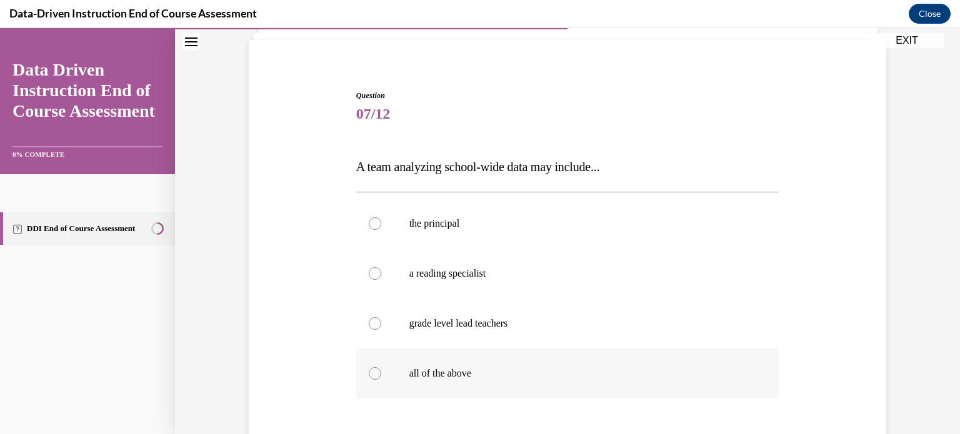
click at [510, 364] on label "all of the above" at bounding box center [567, 374] width 423 height 50
click at [381, 368] on input "all of the above" at bounding box center [375, 374] width 13 height 13
radio input "true"
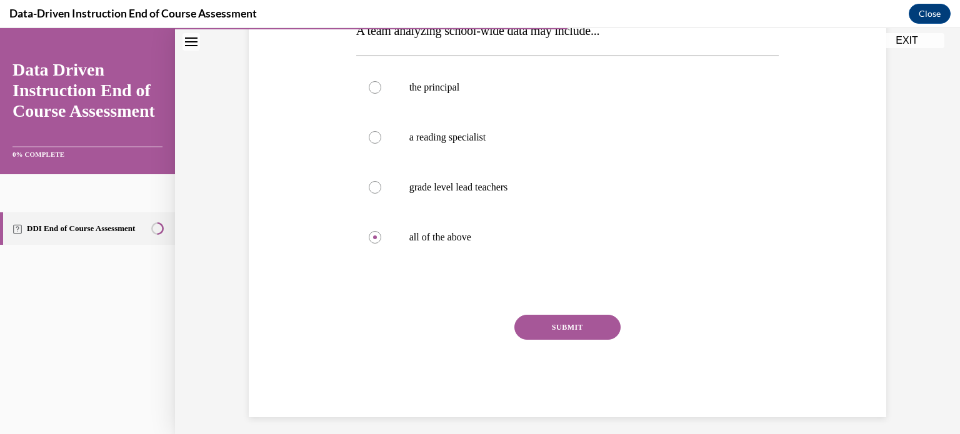
click at [539, 336] on button "SUBMIT" at bounding box center [567, 327] width 106 height 25
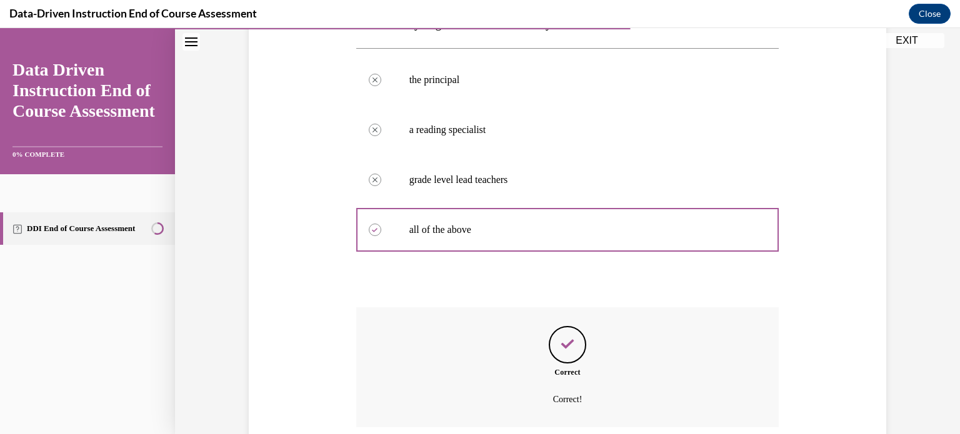
scroll to position [329, 0]
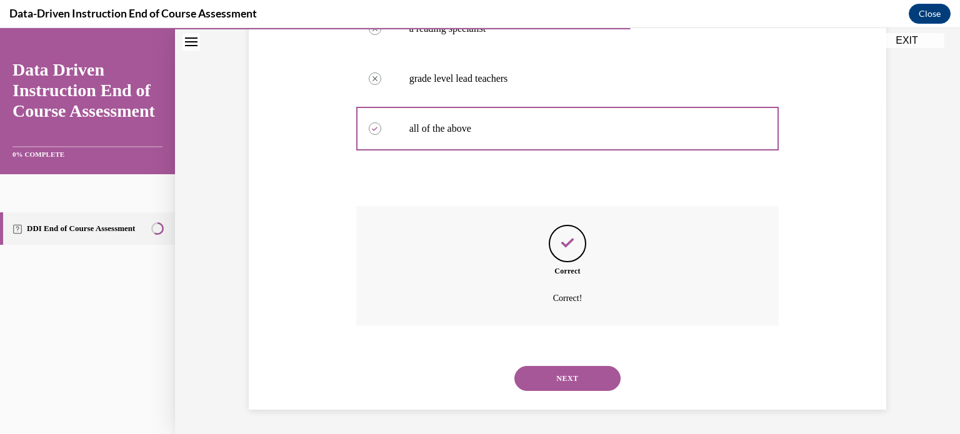
click at [544, 370] on button "NEXT" at bounding box center [567, 378] width 106 height 25
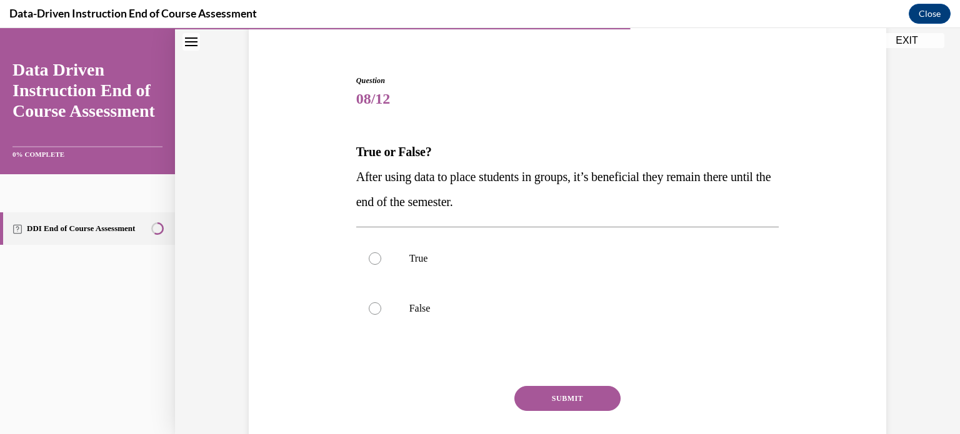
scroll to position [105, 0]
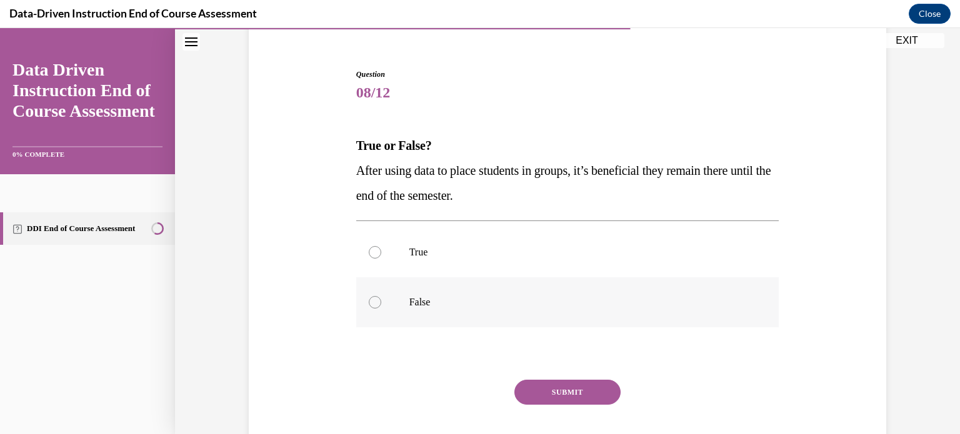
click at [496, 314] on label "False" at bounding box center [567, 303] width 423 height 50
click at [381, 309] on input "False" at bounding box center [375, 302] width 13 height 13
radio input "true"
click at [533, 383] on button "SUBMIT" at bounding box center [567, 392] width 106 height 25
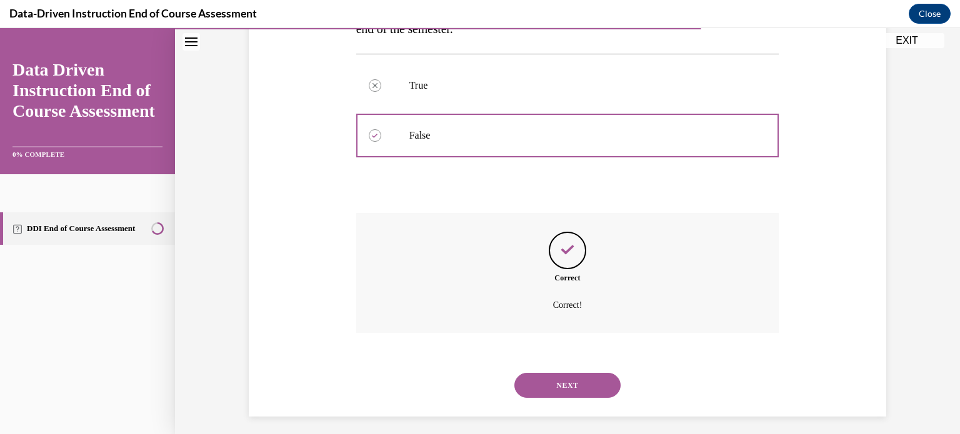
scroll to position [279, 0]
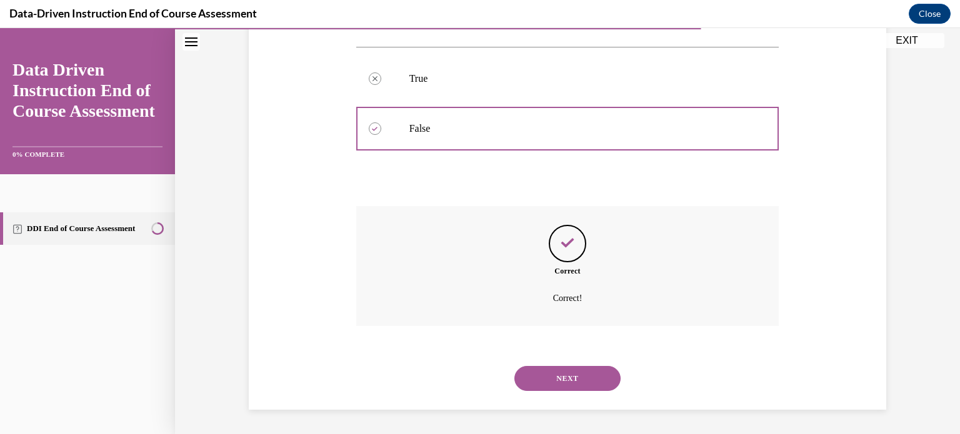
click at [576, 394] on div "NEXT" at bounding box center [567, 379] width 423 height 50
click at [568, 388] on button "NEXT" at bounding box center [567, 378] width 106 height 25
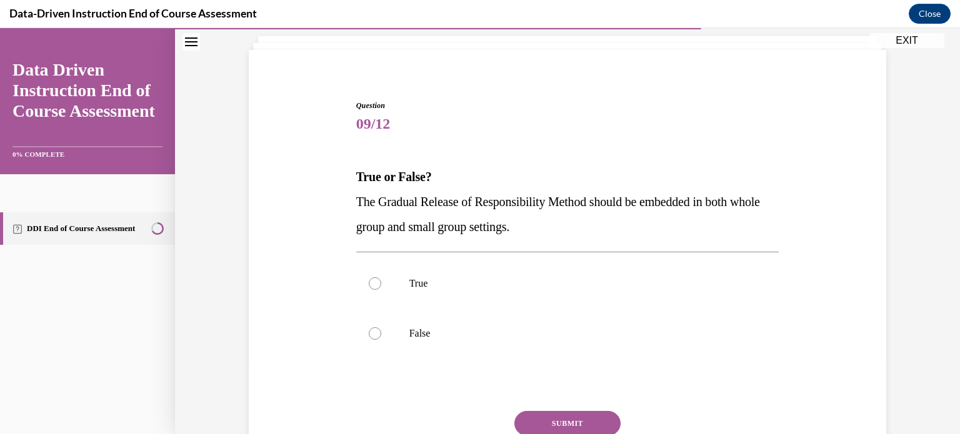
scroll to position [74, 0]
click at [516, 291] on label "True" at bounding box center [567, 283] width 423 height 50
click at [381, 289] on input "True" at bounding box center [375, 283] width 13 height 13
radio input "true"
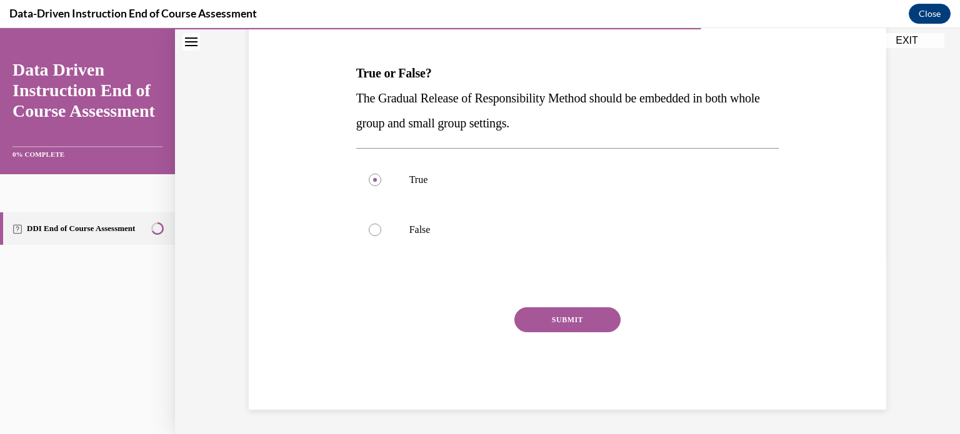
click at [533, 314] on button "SUBMIT" at bounding box center [567, 320] width 106 height 25
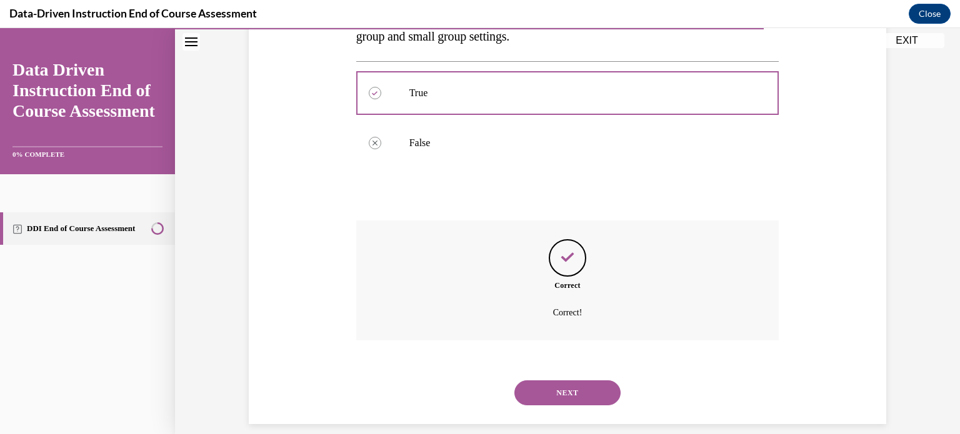
scroll to position [279, 0]
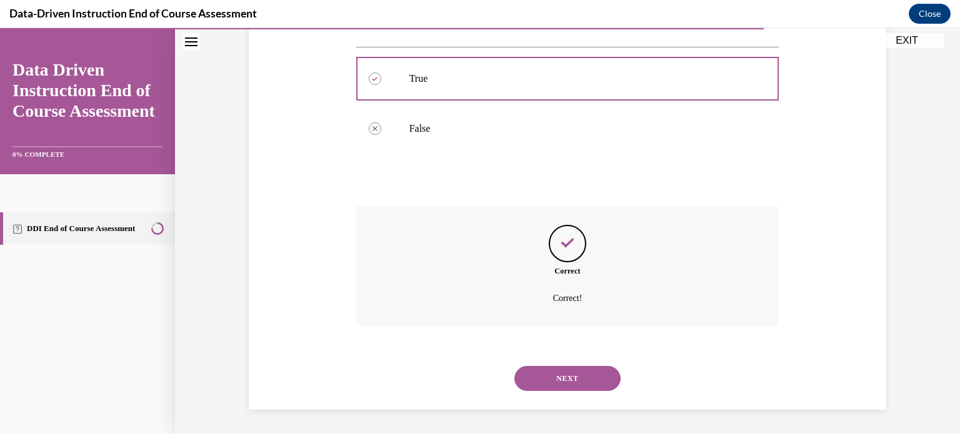
click at [557, 371] on button "NEXT" at bounding box center [567, 378] width 106 height 25
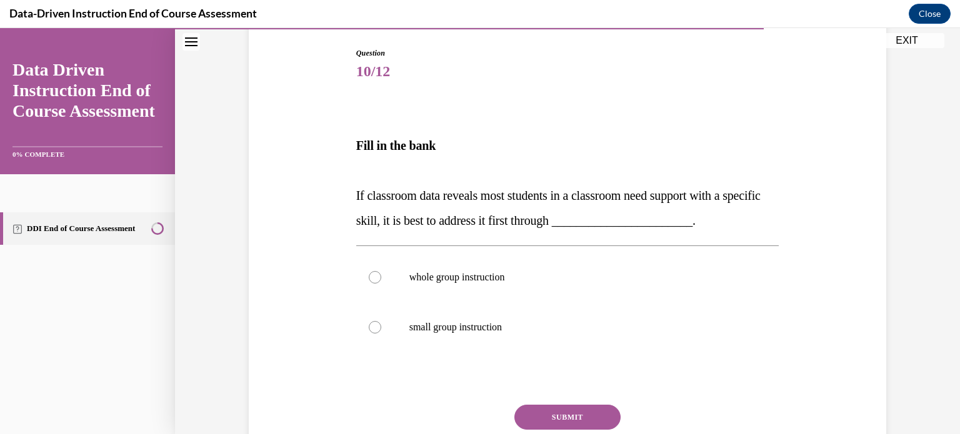
scroll to position [126, 0]
click at [516, 289] on label "whole group instruction" at bounding box center [567, 278] width 423 height 50
click at [381, 284] on input "whole group instruction" at bounding box center [375, 278] width 13 height 13
radio input "true"
click at [534, 406] on button "SUBMIT" at bounding box center [567, 418] width 106 height 25
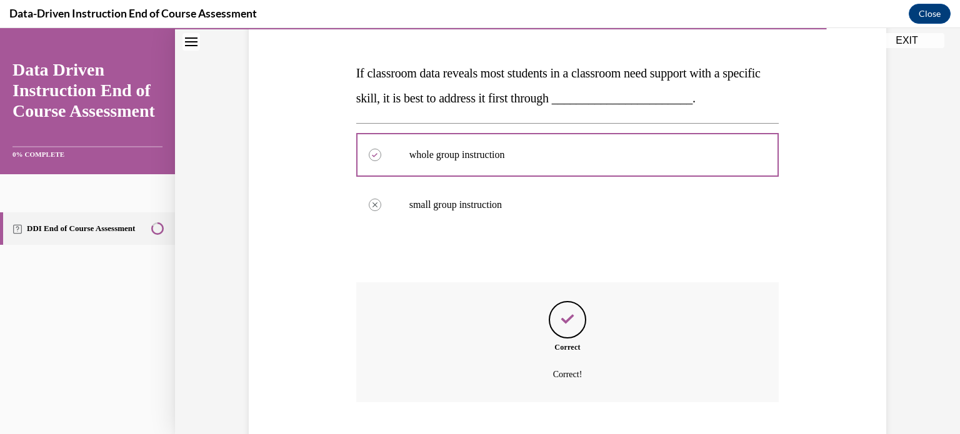
scroll to position [325, 0]
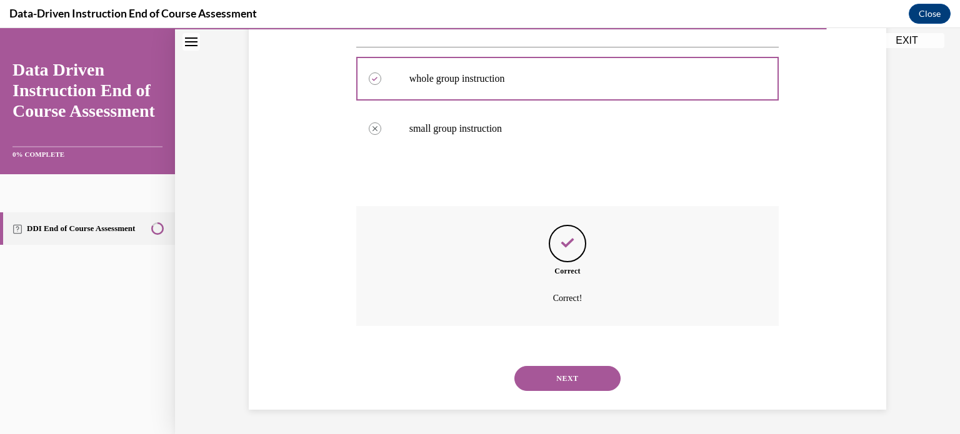
click at [567, 375] on button "NEXT" at bounding box center [567, 378] width 106 height 25
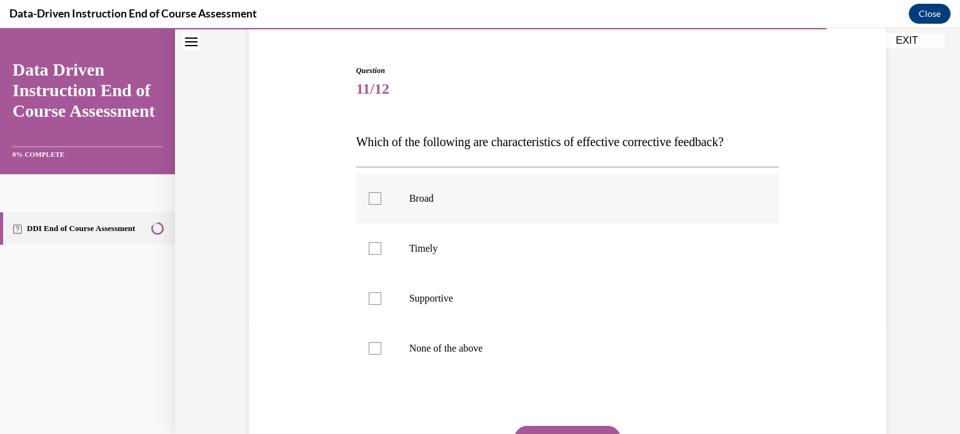
scroll to position [111, 0]
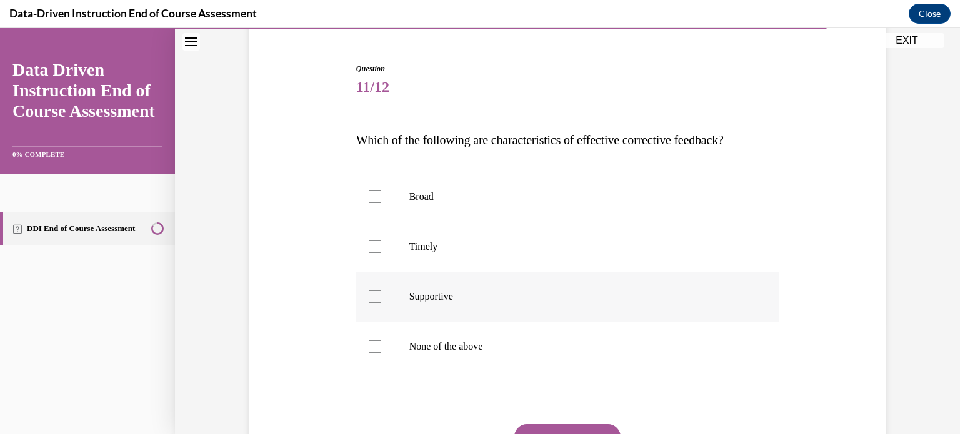
click at [562, 302] on p "Supportive" at bounding box center [578, 297] width 339 height 13
click at [381, 302] on input "Supportive" at bounding box center [375, 297] width 13 height 13
checkbox input "true"
click at [517, 250] on p "Timely" at bounding box center [578, 247] width 339 height 13
click at [381, 250] on input "Timely" at bounding box center [375, 247] width 13 height 13
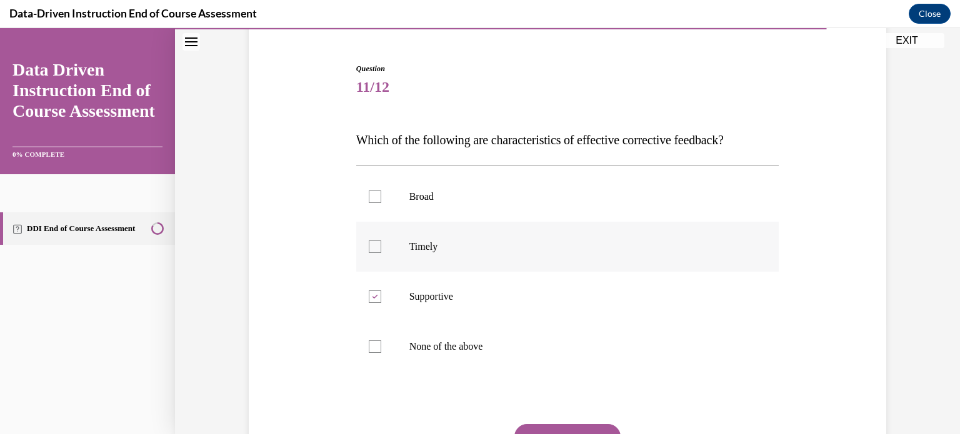
checkbox input "true"
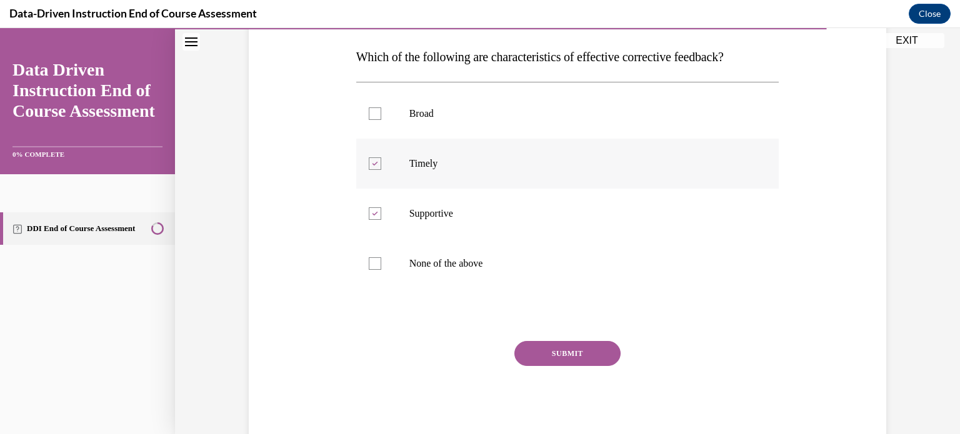
scroll to position [228, 0]
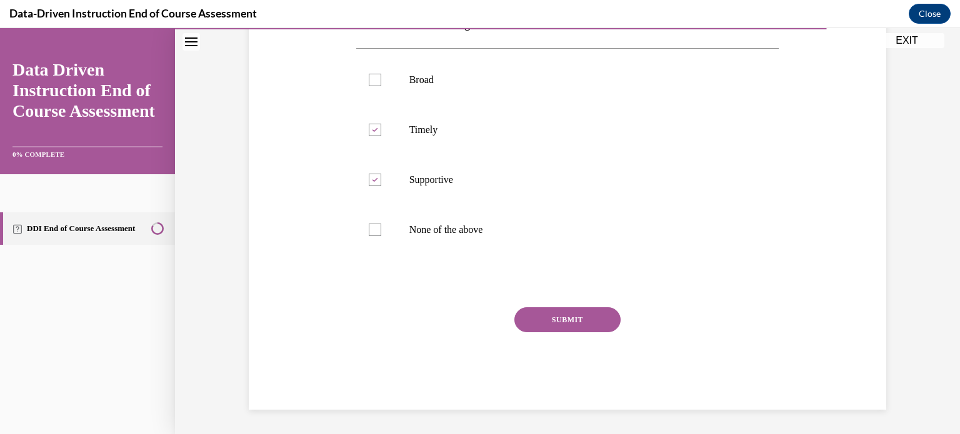
click at [544, 314] on button "SUBMIT" at bounding box center [567, 320] width 106 height 25
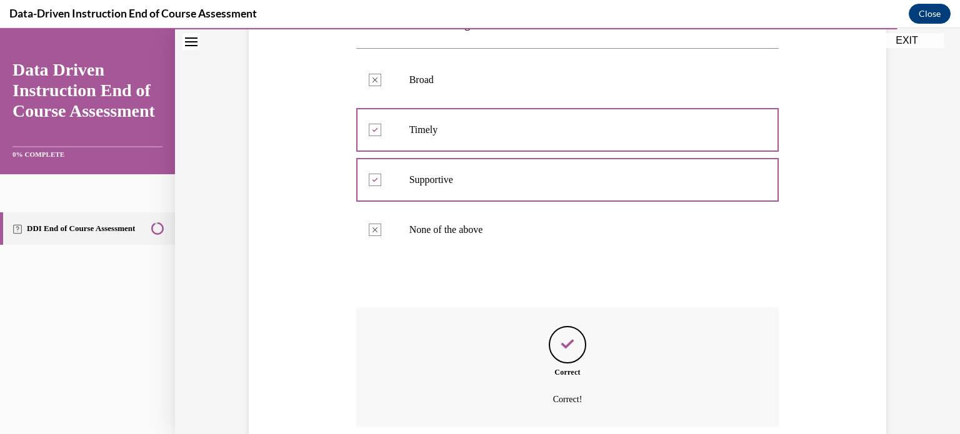
scroll to position [329, 0]
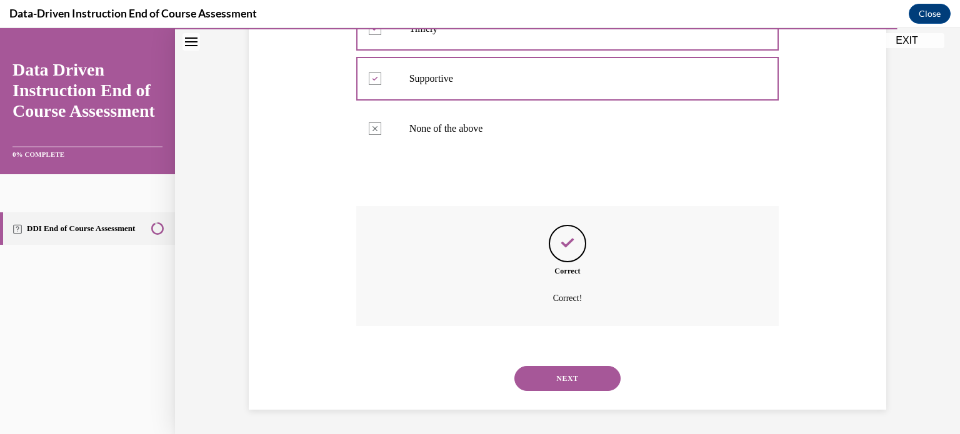
click at [556, 376] on button "NEXT" at bounding box center [567, 378] width 106 height 25
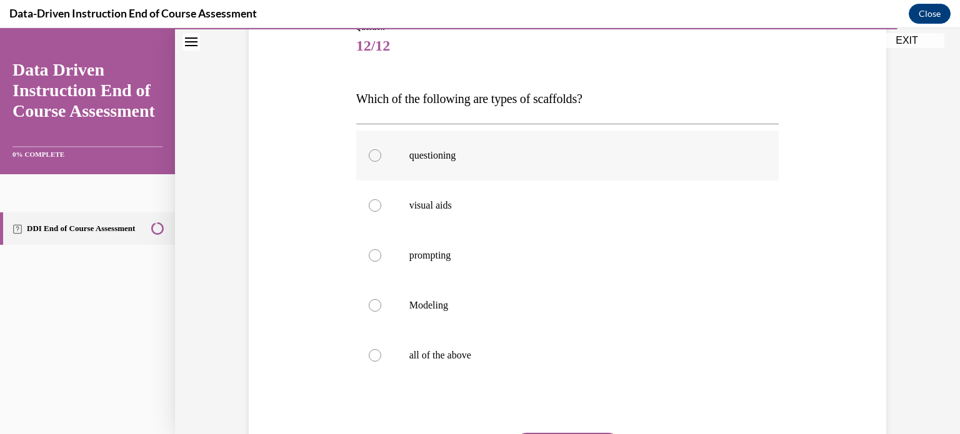
scroll to position [154, 0]
click at [519, 348] on p "all of the above" at bounding box center [578, 354] width 339 height 13
click at [381, 348] on input "all of the above" at bounding box center [375, 354] width 13 height 13
radio input "true"
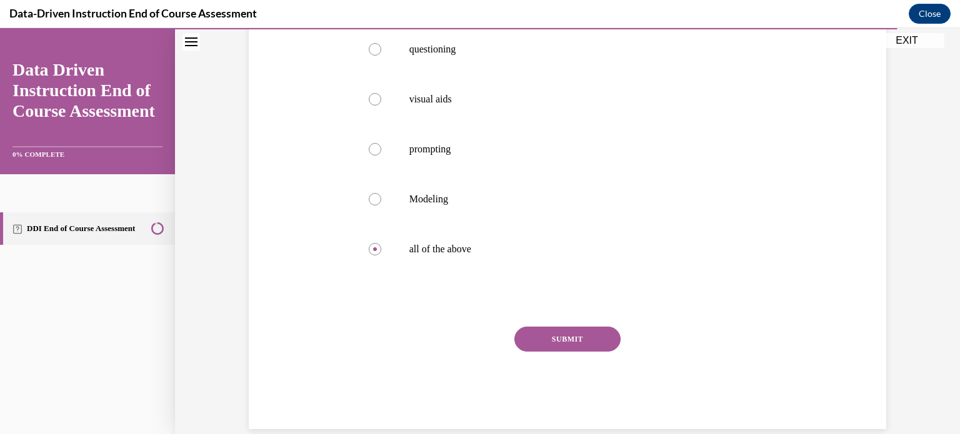
click at [576, 348] on button "SUBMIT" at bounding box center [567, 339] width 106 height 25
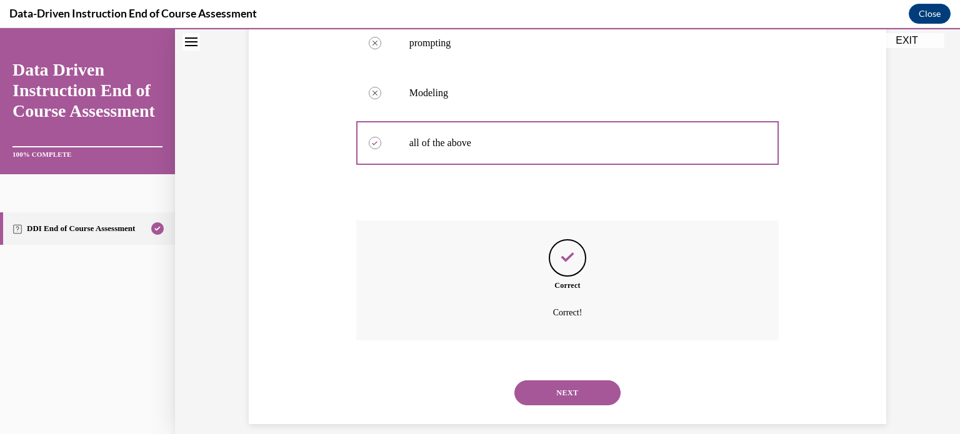
scroll to position [379, 0]
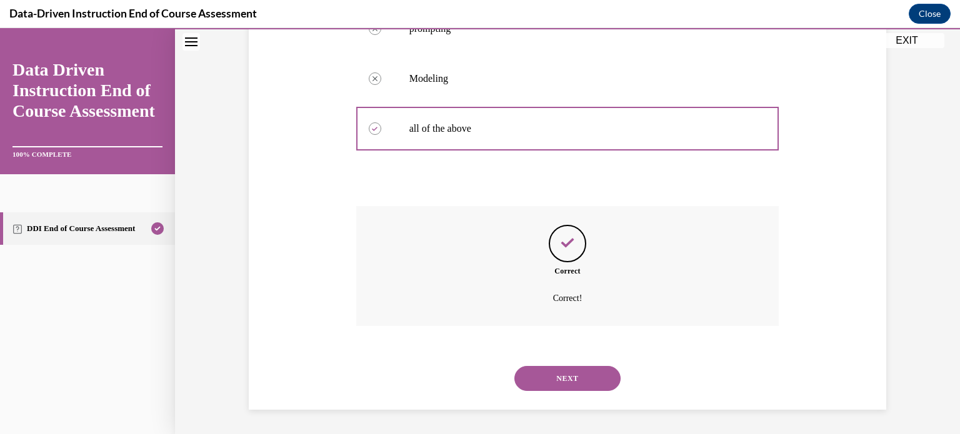
click at [581, 384] on button "NEXT" at bounding box center [567, 378] width 106 height 25
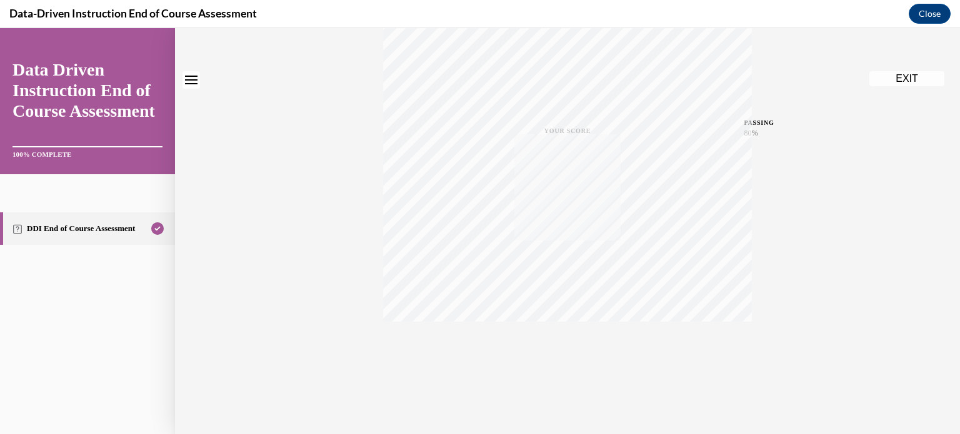
scroll to position [0, 0]
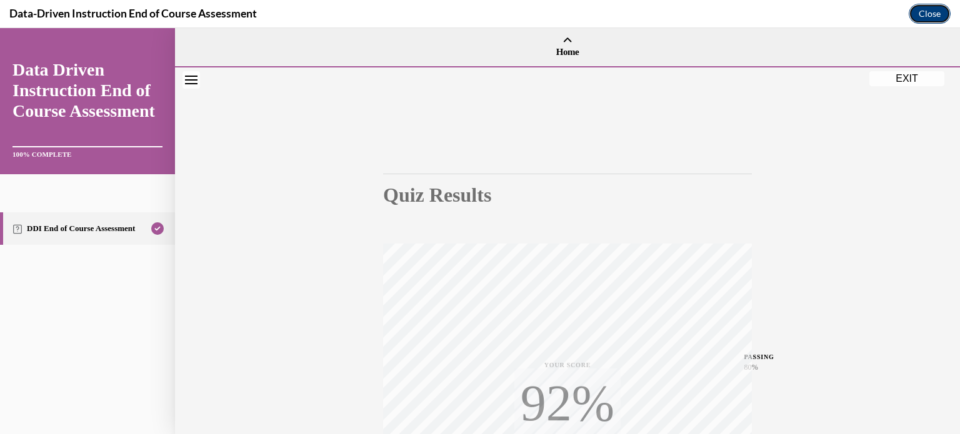
click at [931, 21] on button "Close" at bounding box center [930, 14] width 42 height 20
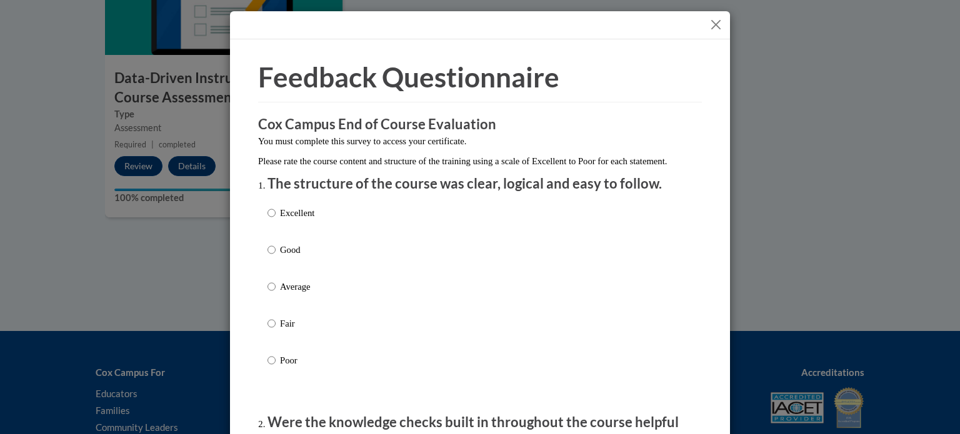
click at [298, 257] on p "Good" at bounding box center [297, 250] width 34 height 14
click at [276, 257] on input "Good" at bounding box center [272, 250] width 8 height 14
radio input "true"
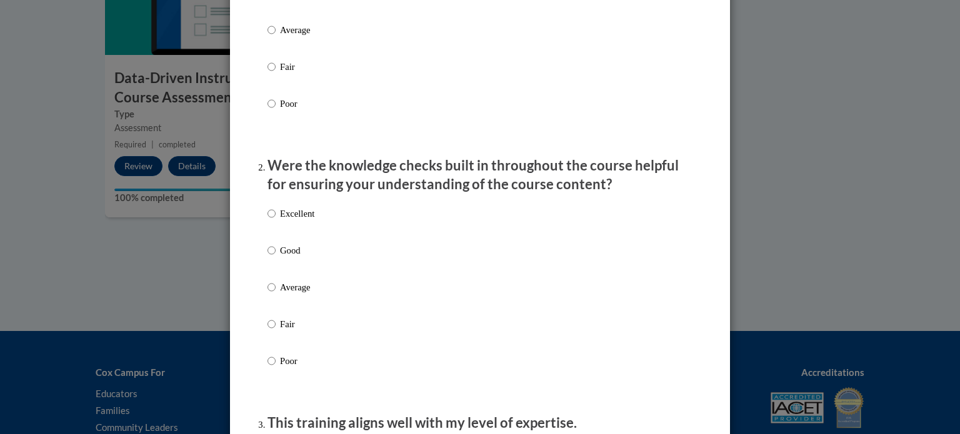
click at [298, 258] on p "Good" at bounding box center [297, 251] width 34 height 14
click at [276, 258] on input "Good" at bounding box center [272, 251] width 8 height 14
radio input "true"
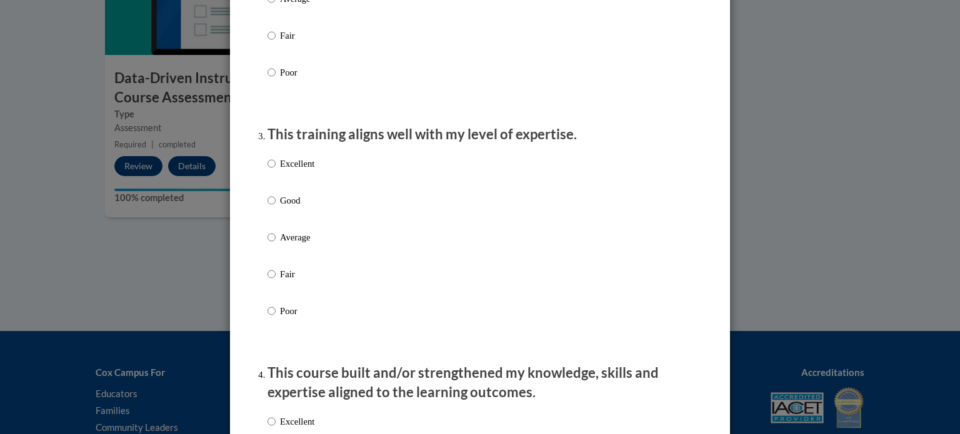
scroll to position [560, 0]
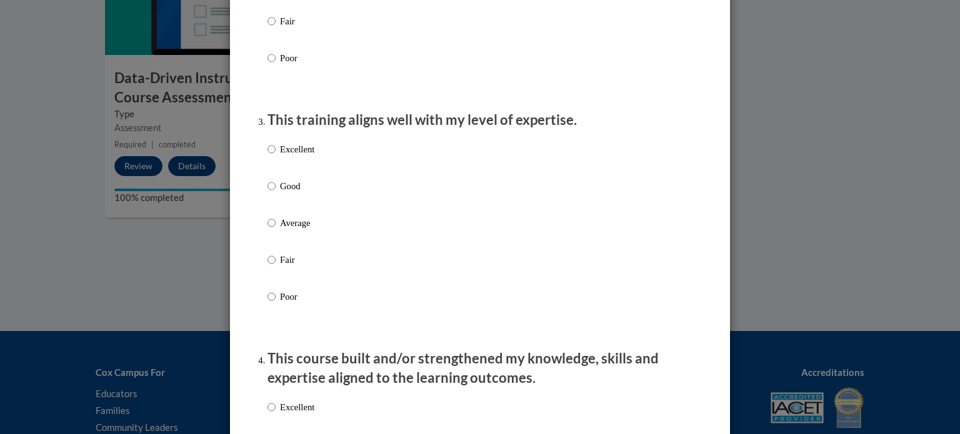
click at [294, 193] on p "Good" at bounding box center [297, 186] width 34 height 14
click at [276, 193] on input "Good" at bounding box center [272, 186] width 8 height 14
radio input "true"
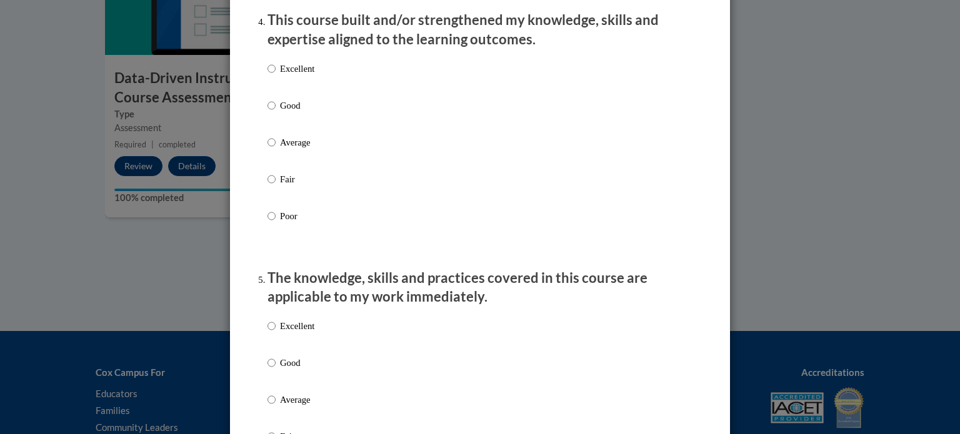
scroll to position [915, 0]
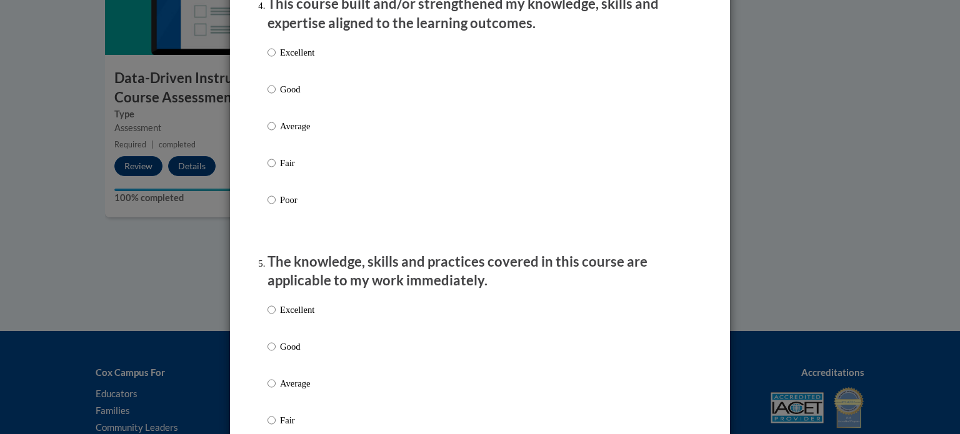
click at [296, 96] on p "Good" at bounding box center [297, 90] width 34 height 14
click at [276, 96] on input "Good" at bounding box center [272, 90] width 8 height 14
radio input "true"
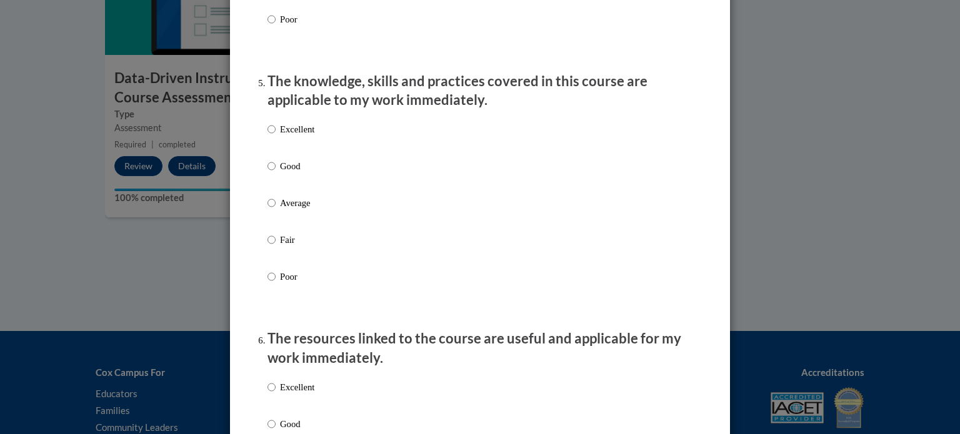
scroll to position [1099, 0]
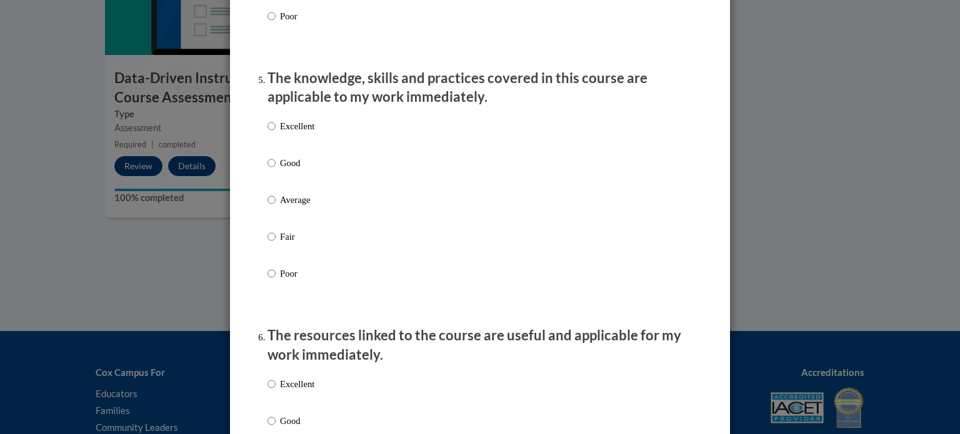
click at [286, 170] on p "Good" at bounding box center [297, 163] width 34 height 14
click at [276, 170] on input "Good" at bounding box center [272, 163] width 8 height 14
radio input "true"
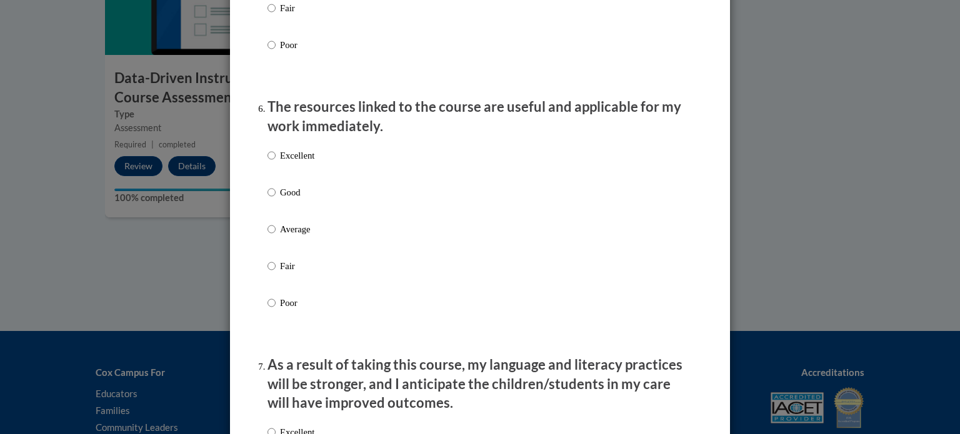
click at [286, 199] on p "Good" at bounding box center [297, 193] width 34 height 14
click at [276, 199] on input "Good" at bounding box center [272, 193] width 8 height 14
radio input "true"
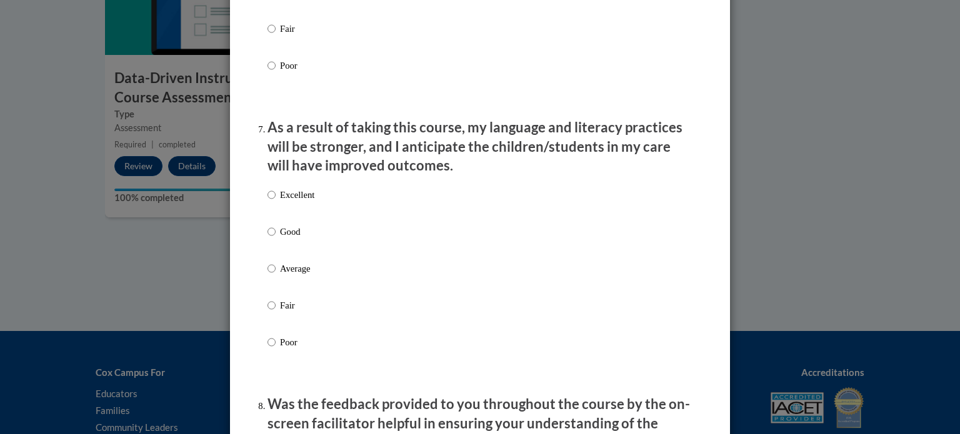
scroll to position [1565, 0]
click at [286, 239] on p "Good" at bounding box center [297, 233] width 34 height 14
click at [276, 239] on input "Good" at bounding box center [272, 233] width 8 height 14
radio input "true"
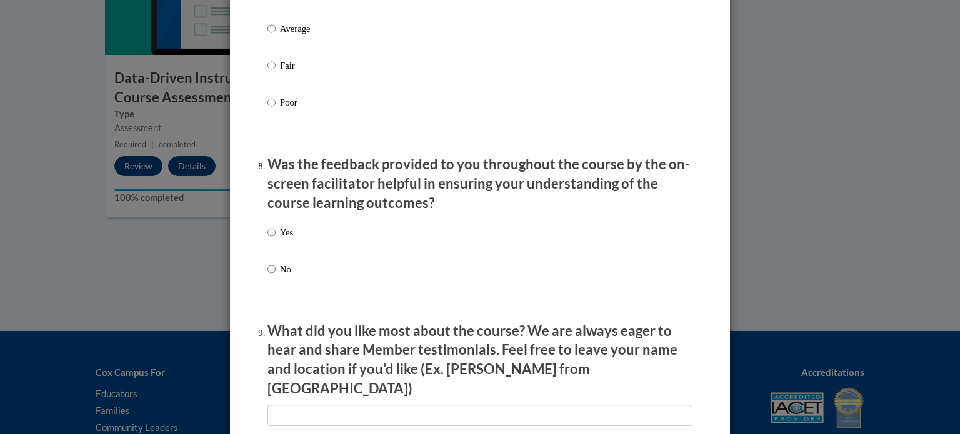
scroll to position [1805, 0]
click at [286, 239] on p "Yes" at bounding box center [286, 233] width 13 height 14
click at [276, 239] on input "Yes" at bounding box center [272, 233] width 8 height 14
radio input "true"
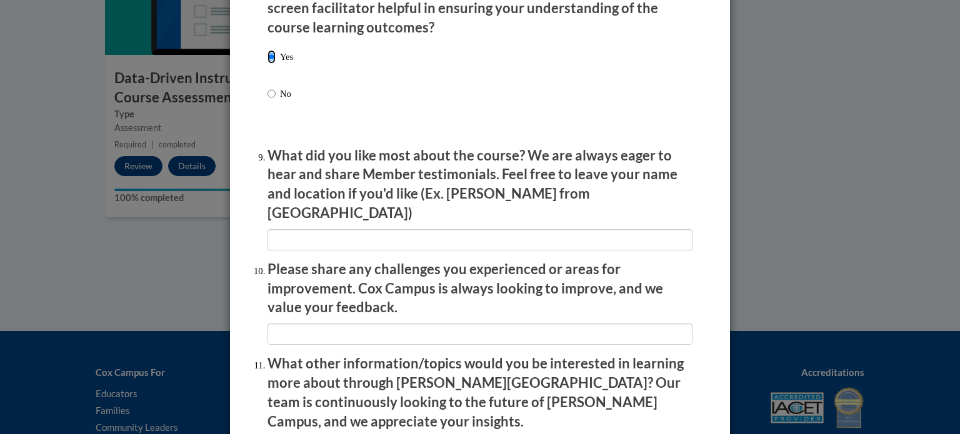
scroll to position [2169, 0]
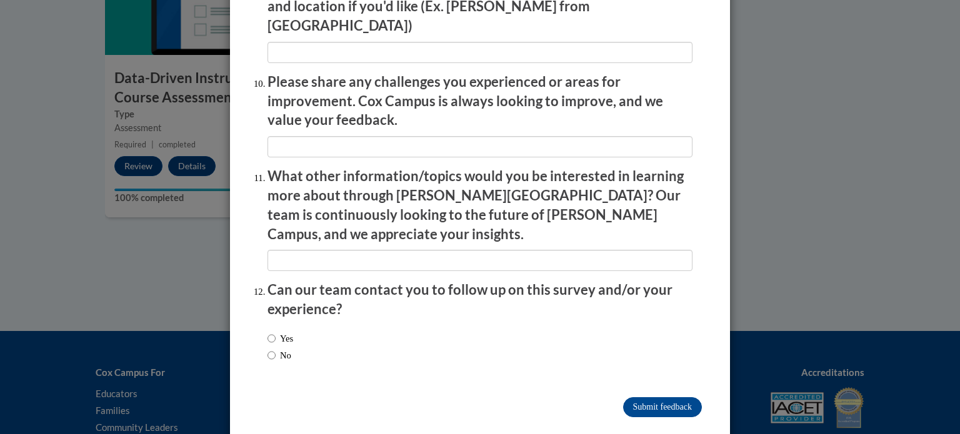
click at [286, 332] on label "Yes" at bounding box center [281, 339] width 26 height 14
click at [276, 332] on input "Yes" at bounding box center [272, 339] width 8 height 14
radio input "true"
click at [281, 349] on label "No" at bounding box center [280, 356] width 24 height 14
click at [276, 349] on input "No" at bounding box center [272, 356] width 8 height 14
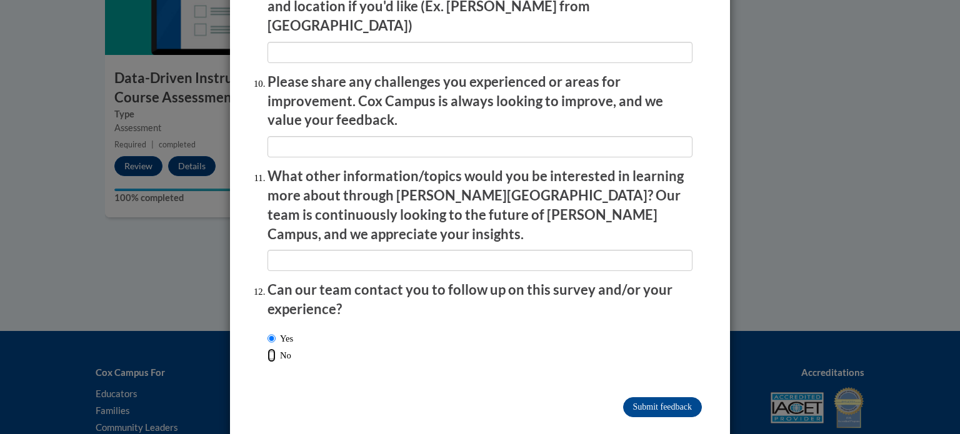
radio input "true"
click at [633, 398] on input "Submit feedback" at bounding box center [662, 408] width 79 height 20
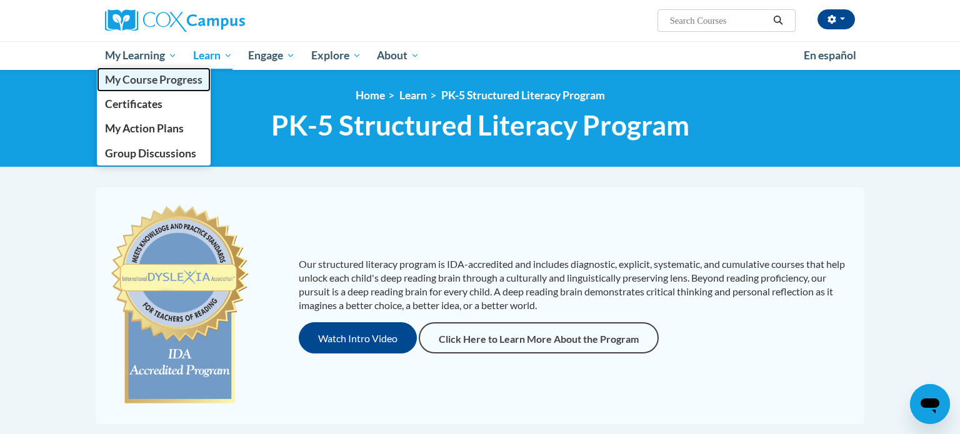
click at [174, 78] on span "My Course Progress" at bounding box center [154, 79] width 98 height 13
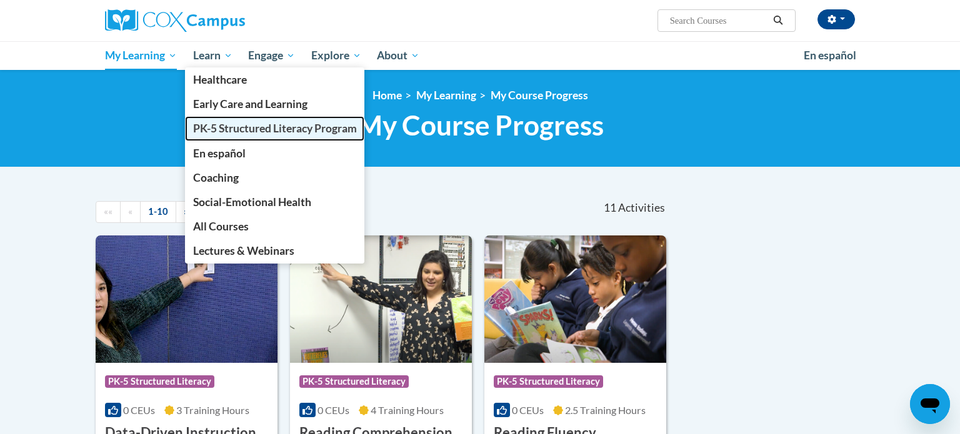
click at [233, 134] on span "PK-5 Structured Literacy Program" at bounding box center [275, 128] width 164 height 13
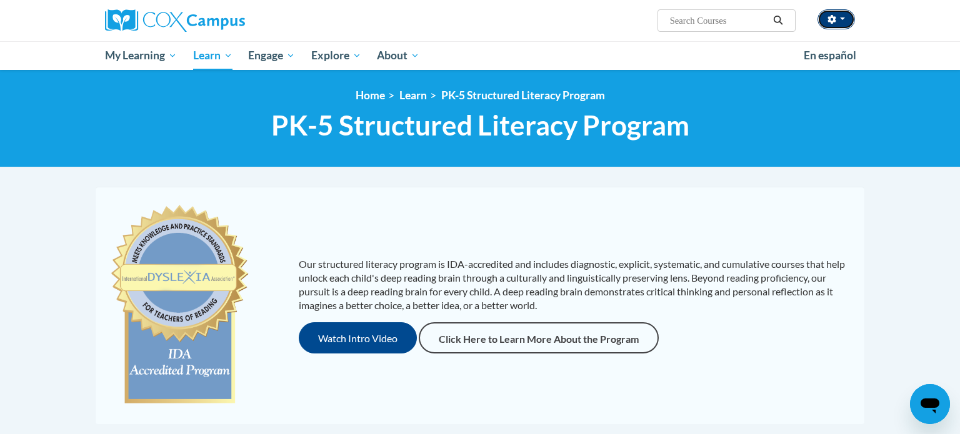
click at [842, 23] on button "button" at bounding box center [837, 19] width 38 height 20
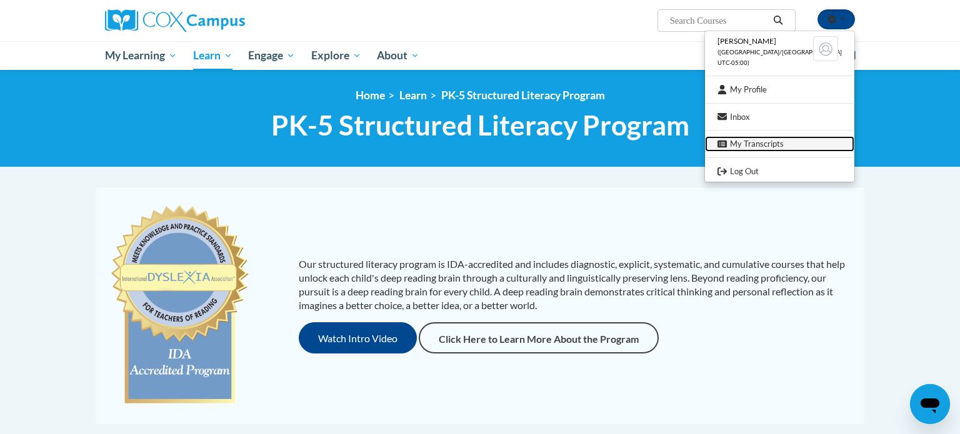
click at [796, 149] on link "My Transcripts" at bounding box center [779, 144] width 149 height 16
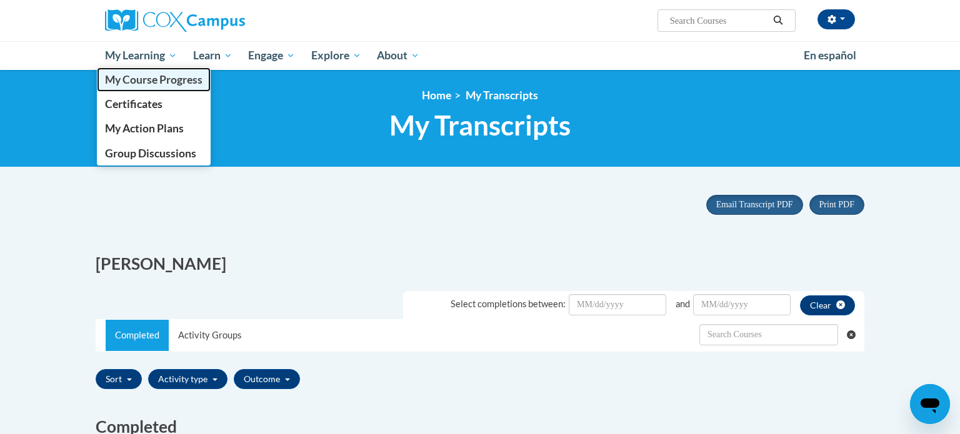
click at [155, 83] on span "My Course Progress" at bounding box center [154, 79] width 98 height 13
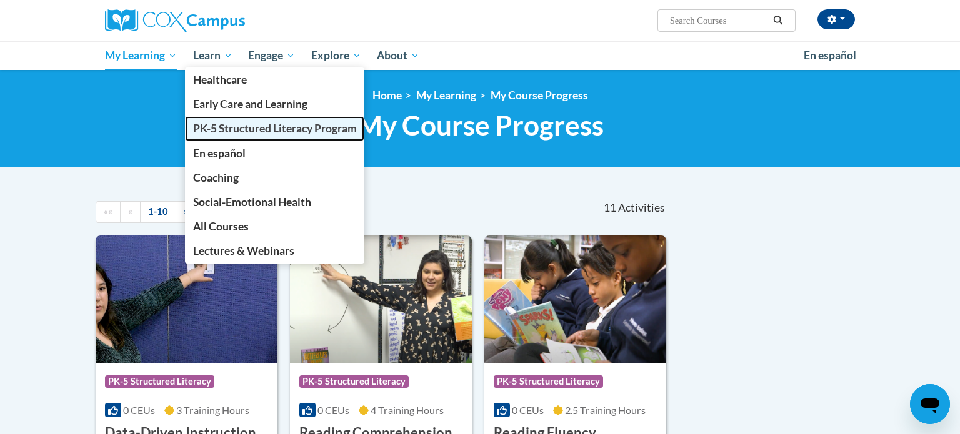
click at [239, 133] on span "PK-5 Structured Literacy Program" at bounding box center [275, 128] width 164 height 13
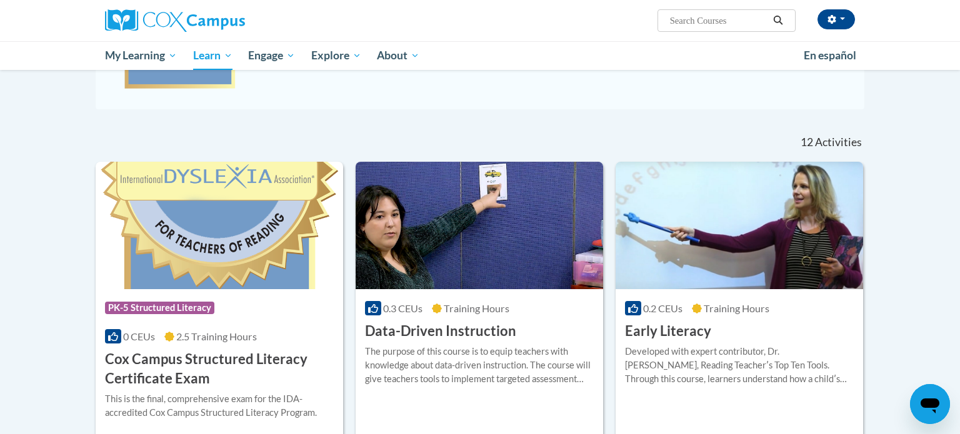
scroll to position [320, 0]
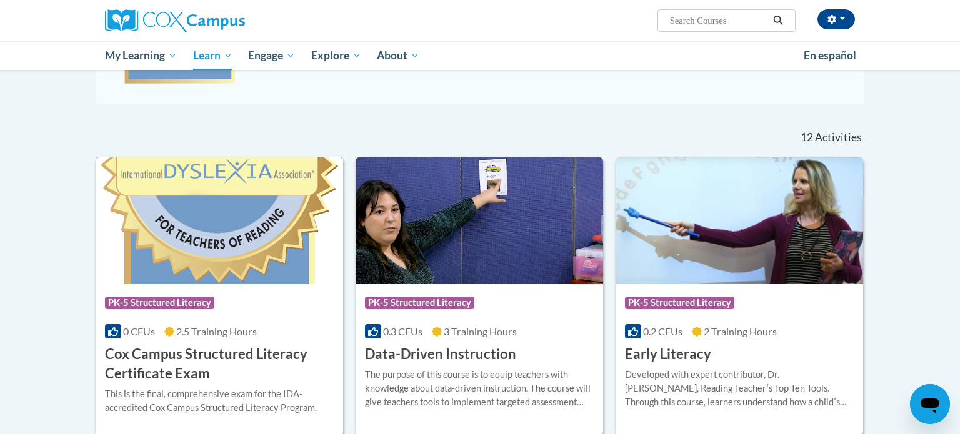
click at [251, 263] on img at bounding box center [220, 221] width 248 height 128
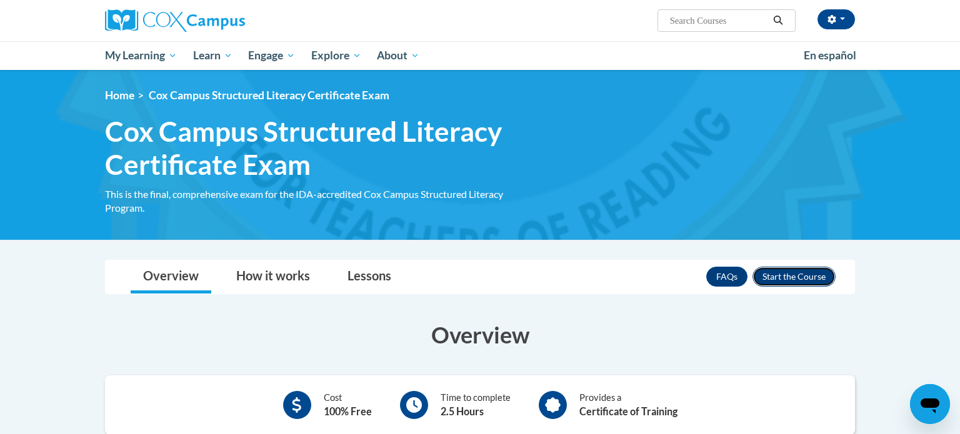
click at [814, 280] on button "Enroll" at bounding box center [794, 277] width 83 height 20
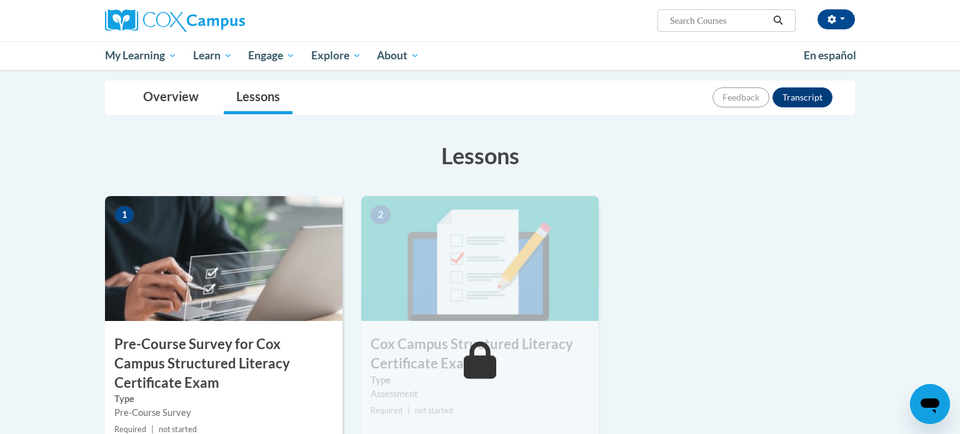
scroll to position [244, 0]
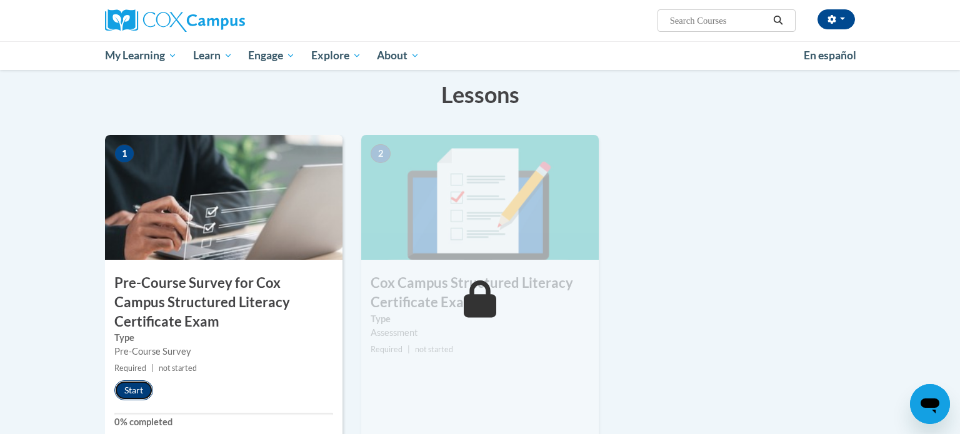
click at [144, 388] on button "Start" at bounding box center [133, 391] width 39 height 20
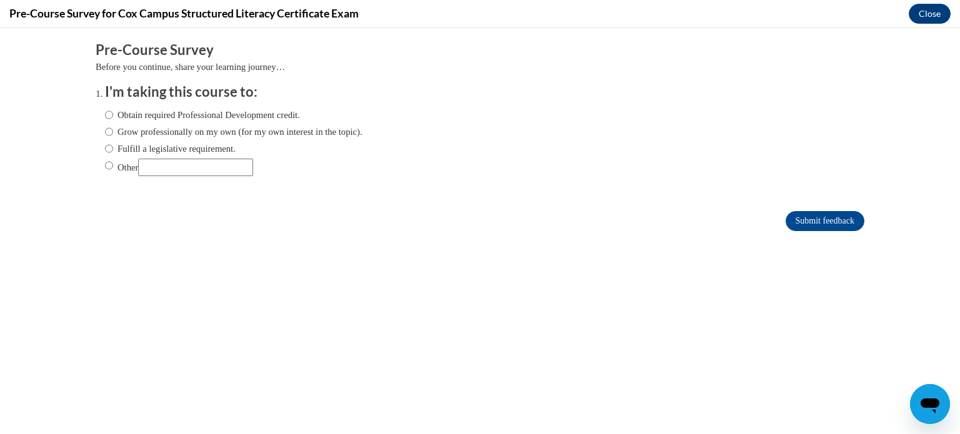
scroll to position [0, 0]
click at [202, 152] on label "Fulfill a legislative requirement." at bounding box center [170, 149] width 131 height 14
click at [113, 152] on input "Fulfill a legislative requirement." at bounding box center [109, 149] width 8 height 14
radio input "true"
click at [812, 220] on input "Submit feedback" at bounding box center [825, 221] width 79 height 20
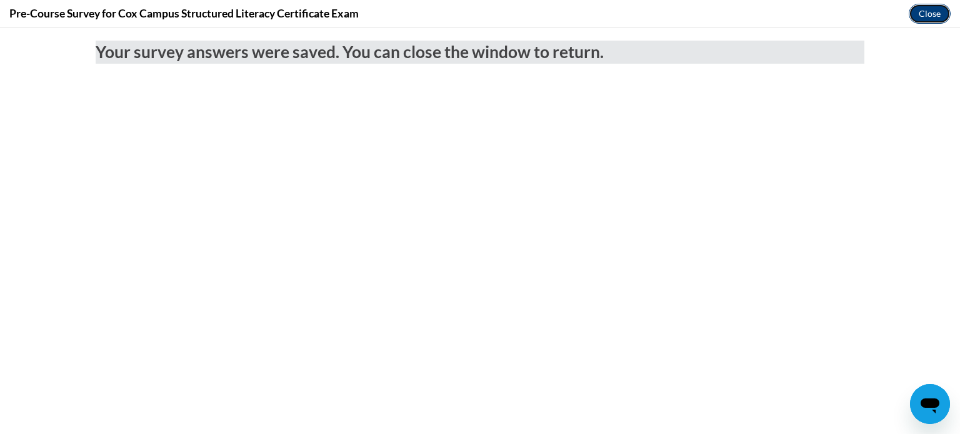
click at [928, 10] on button "Close" at bounding box center [930, 14] width 42 height 20
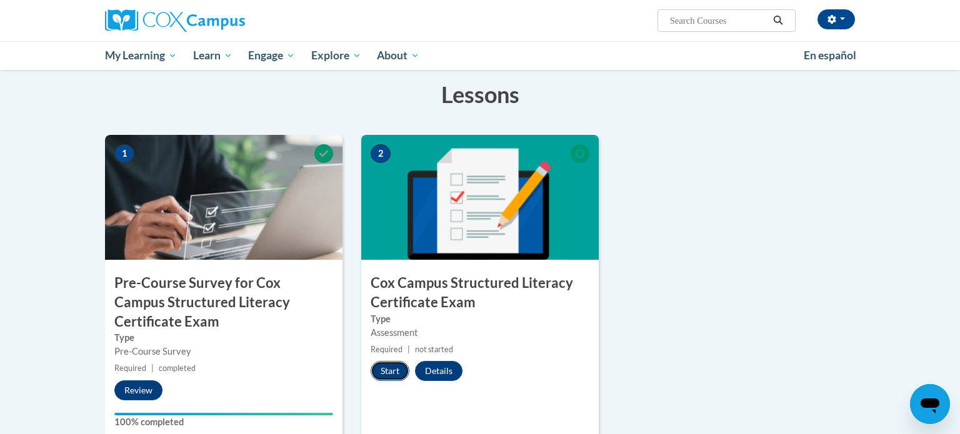
click at [385, 375] on button "Start" at bounding box center [390, 371] width 39 height 20
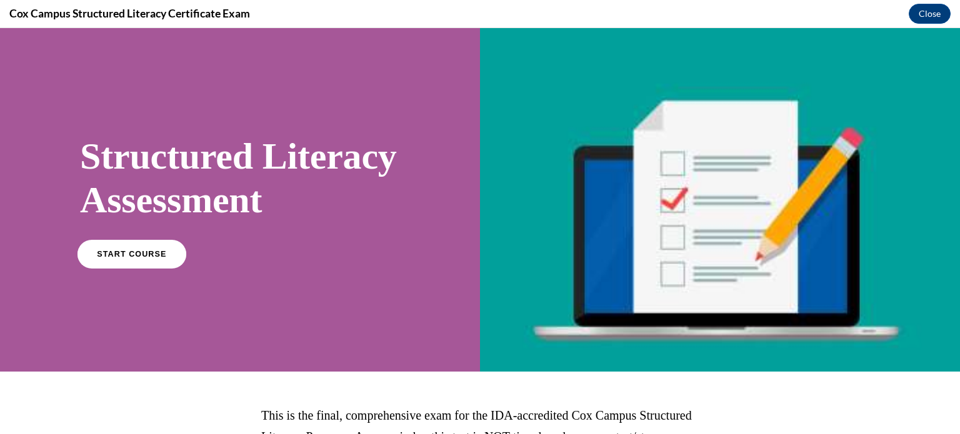
click at [142, 259] on span "START COURSE" at bounding box center [131, 253] width 69 height 9
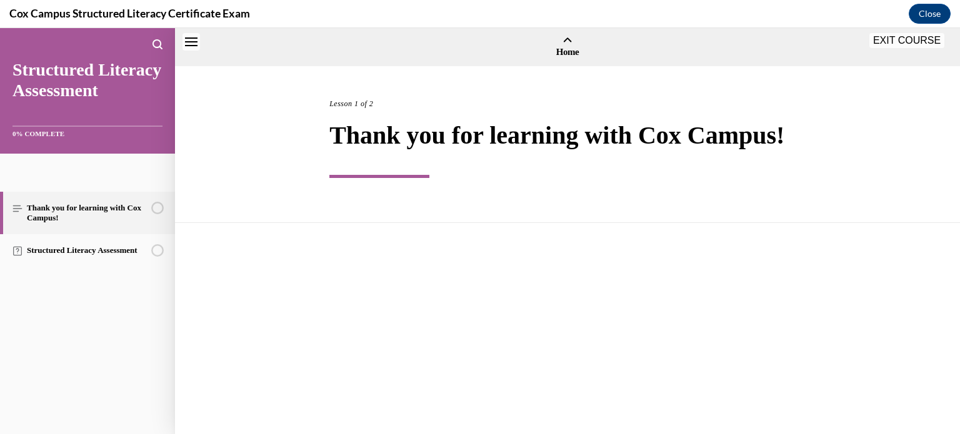
scroll to position [39, 0]
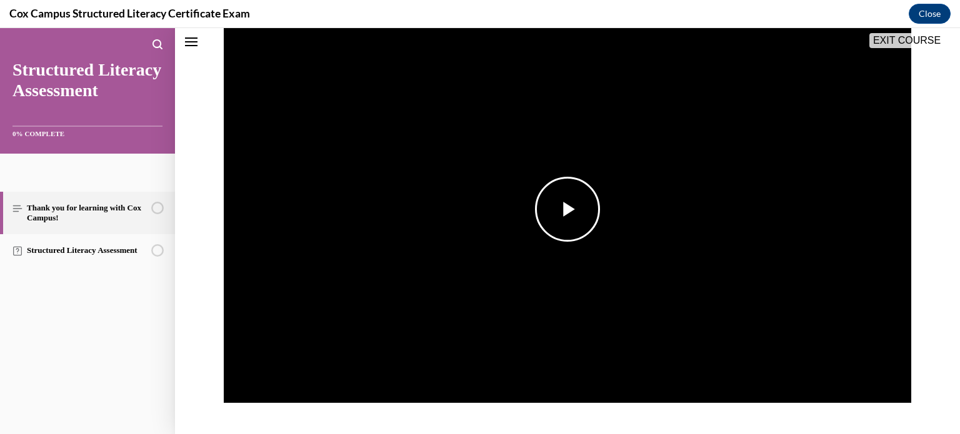
click at [568, 209] on span "Video player" at bounding box center [568, 209] width 0 height 0
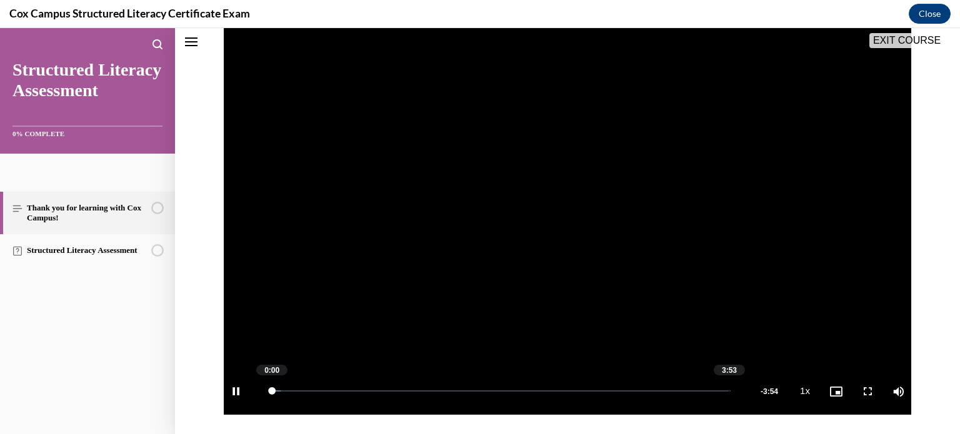
click at [729, 391] on div "3:53" at bounding box center [729, 391] width 1 height 1
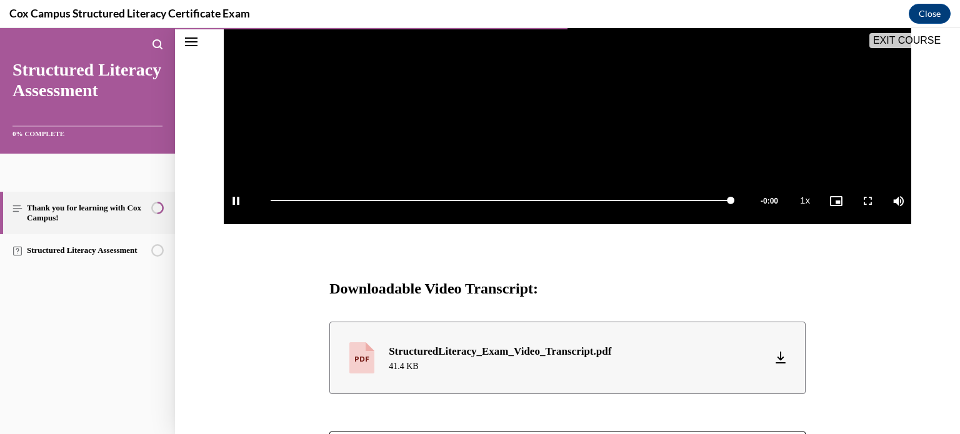
scroll to position [516, 0]
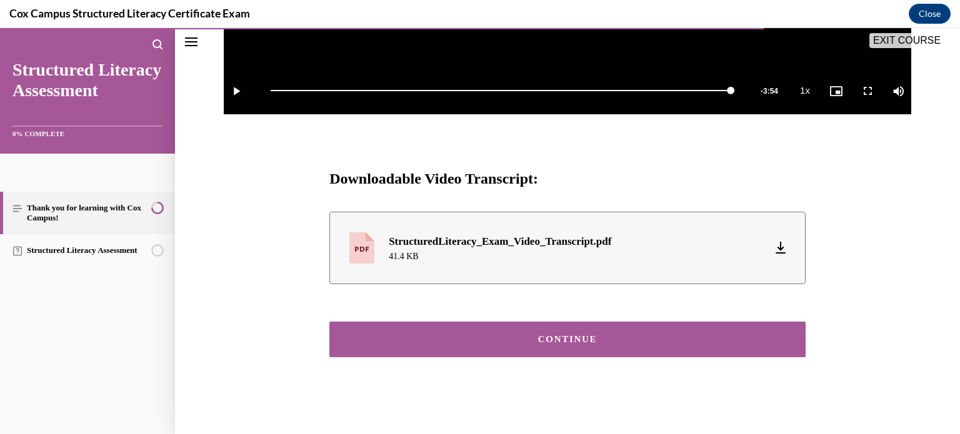
click at [784, 340] on div "CONTINUE" at bounding box center [568, 339] width 438 height 9
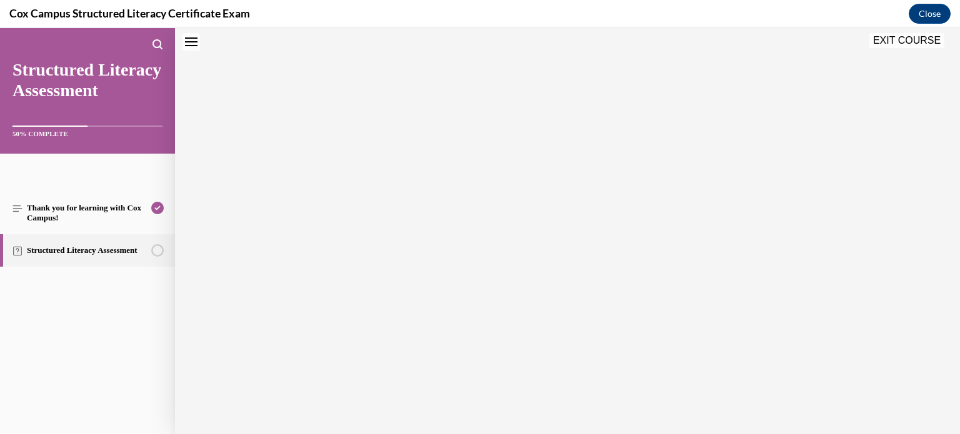
scroll to position [39, 0]
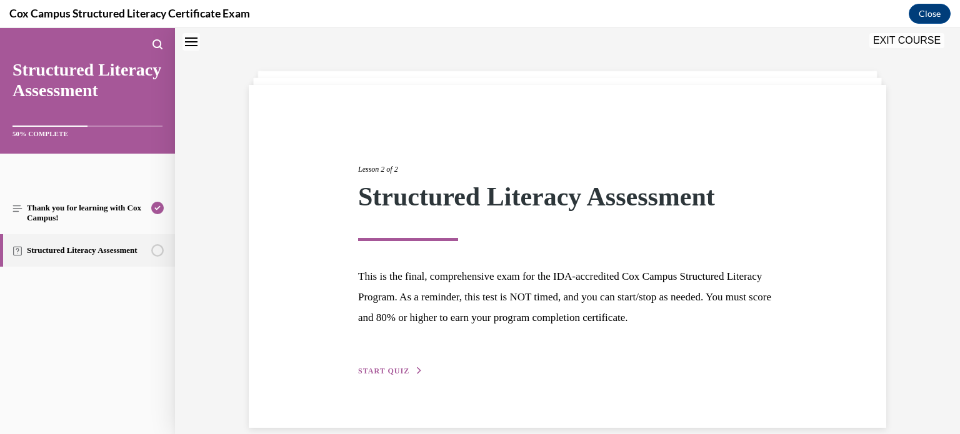
click at [399, 373] on span "START QUIZ" at bounding box center [383, 371] width 51 height 9
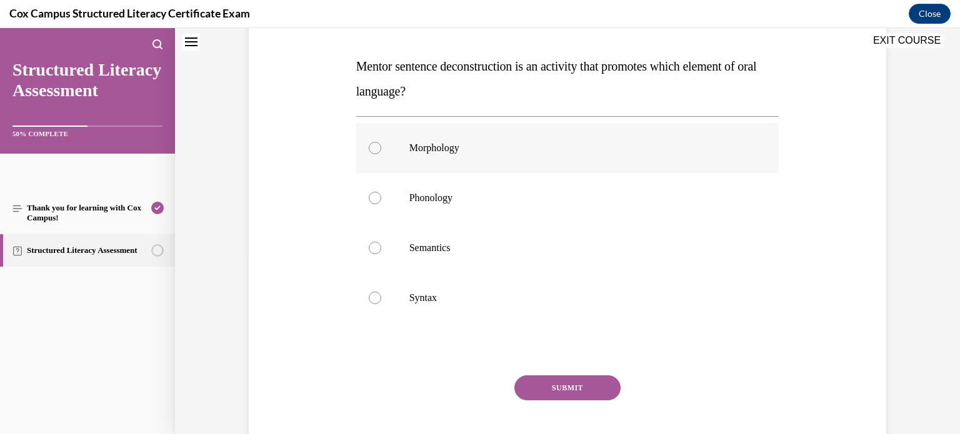
scroll to position [188, 0]
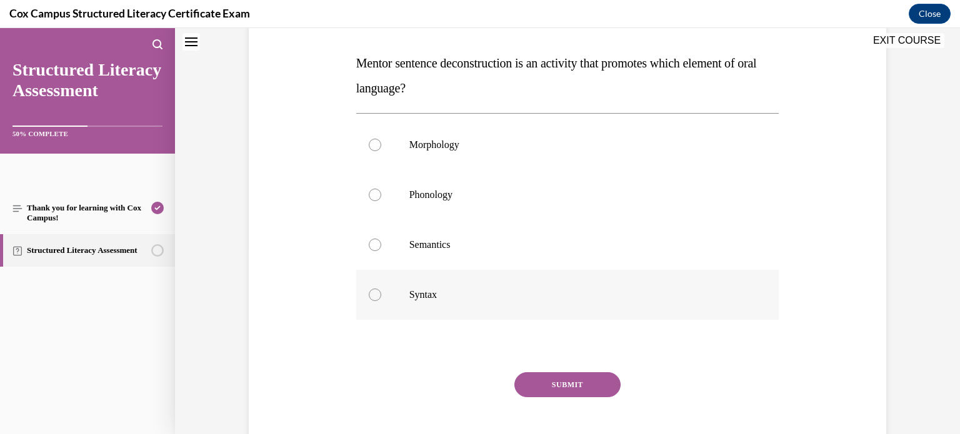
click at [396, 291] on label "Syntax" at bounding box center [567, 295] width 423 height 50
click at [381, 291] on input "Syntax" at bounding box center [375, 295] width 13 height 13
radio input "true"
click at [564, 390] on button "SUBMIT" at bounding box center [567, 385] width 106 height 25
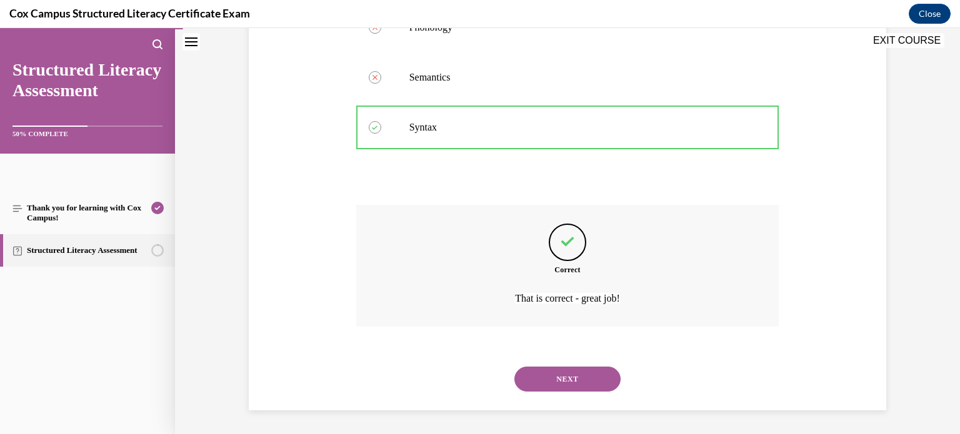
scroll to position [354, 0]
click at [564, 390] on button "NEXT" at bounding box center [567, 380] width 106 height 25
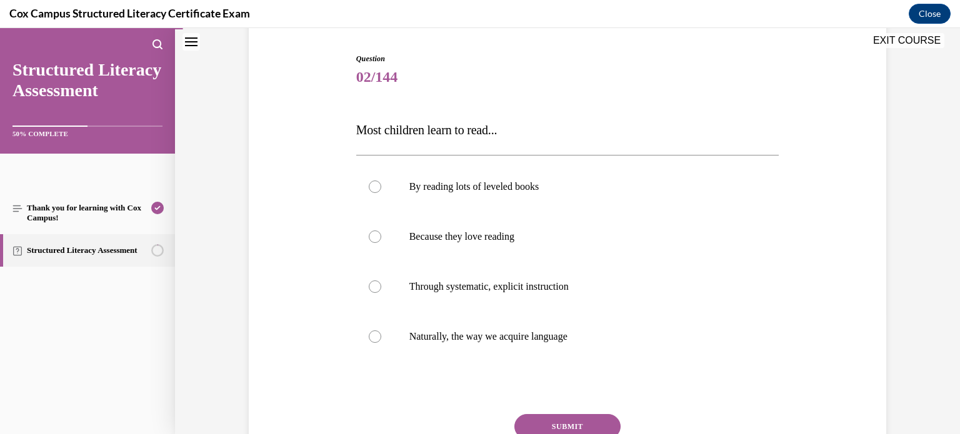
scroll to position [128, 0]
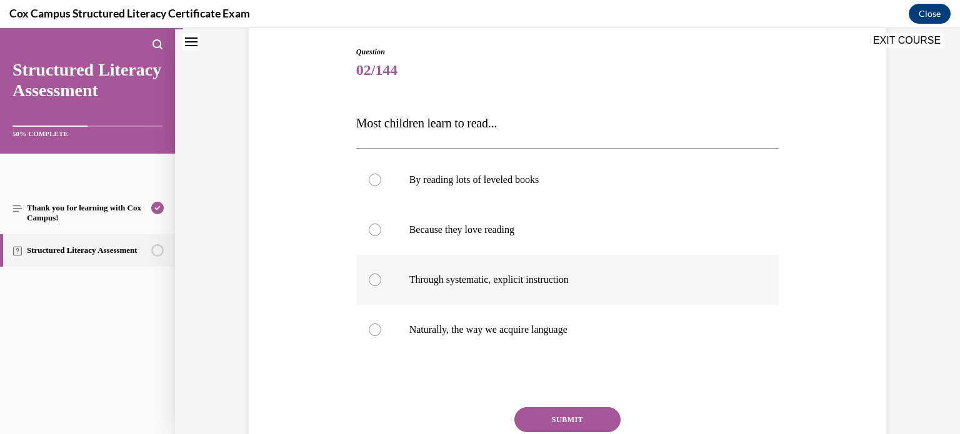
click at [569, 274] on span "Through systematic, explicit instruction" at bounding box center [488, 279] width 159 height 11
click at [381, 274] on input "Through systematic, explicit instruction" at bounding box center [375, 280] width 13 height 13
radio input "true"
click at [569, 413] on button "SUBMIT" at bounding box center [567, 420] width 106 height 25
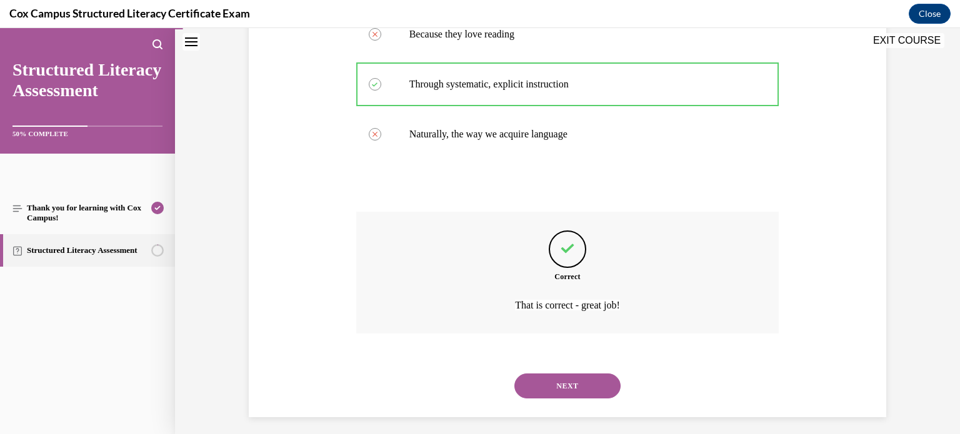
scroll to position [331, 0]
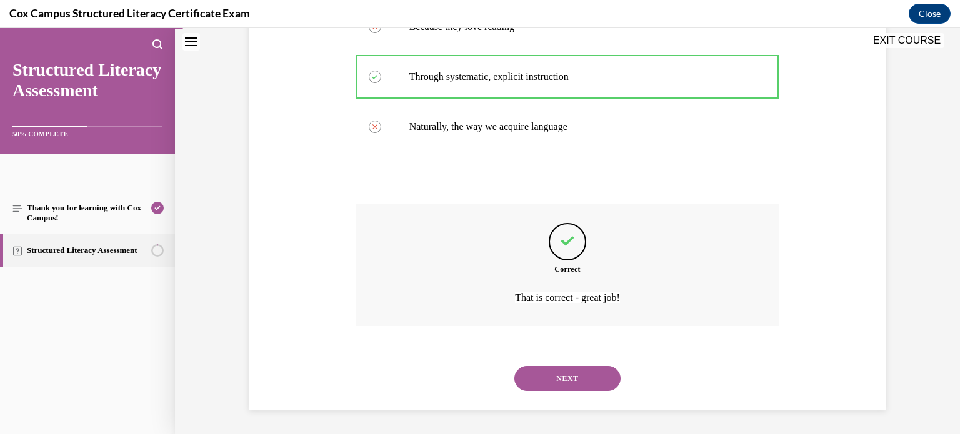
click at [585, 384] on button "NEXT" at bounding box center [567, 378] width 106 height 25
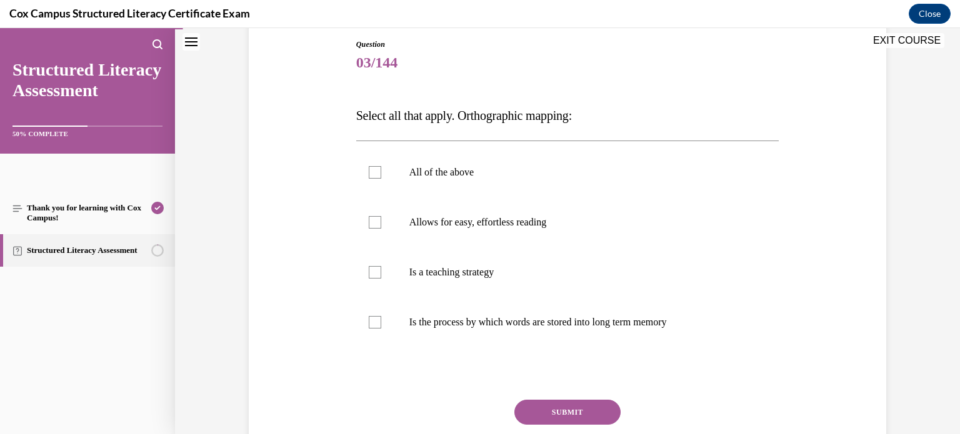
scroll to position [136, 0]
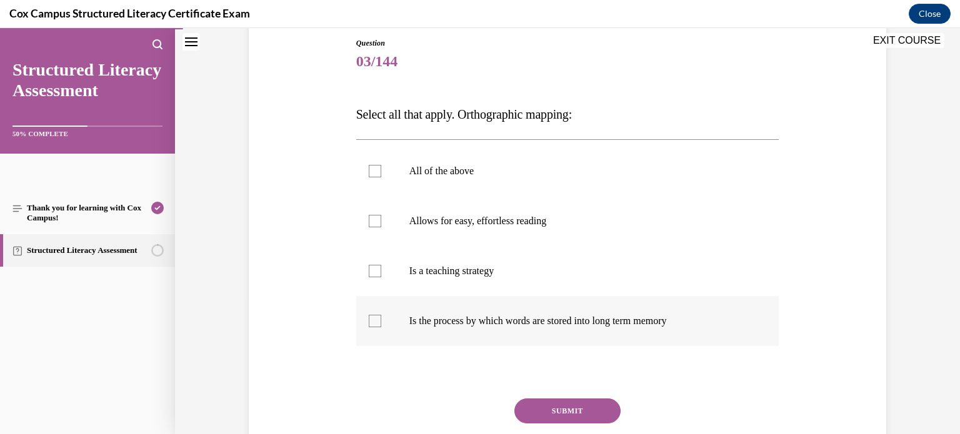
click at [618, 301] on label "Is the process by which words are stored into long term memory" at bounding box center [567, 321] width 423 height 50
click at [381, 315] on input "Is the process by which words are stored into long term memory" at bounding box center [375, 321] width 13 height 13
checkbox input "true"
click at [605, 228] on label "Allows for easy, effortless reading" at bounding box center [567, 221] width 423 height 50
click at [381, 228] on input "Allows for easy, effortless reading" at bounding box center [375, 221] width 13 height 13
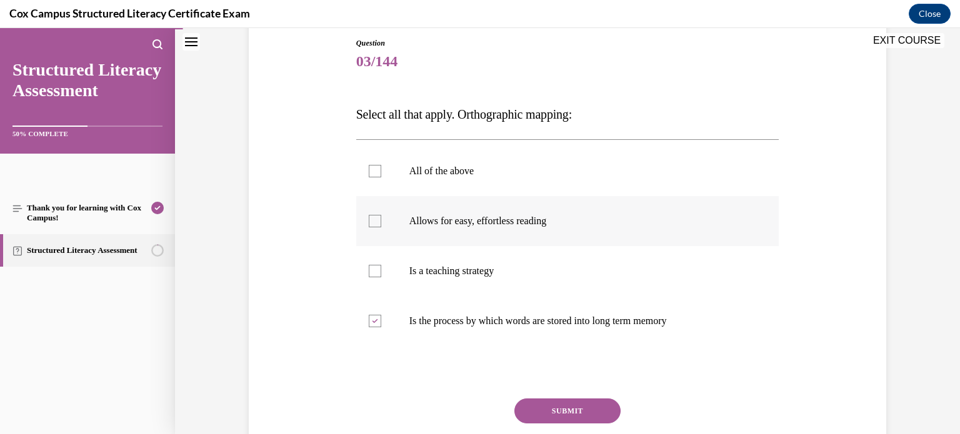
checkbox input "true"
click at [604, 412] on button "SUBMIT" at bounding box center [567, 411] width 106 height 25
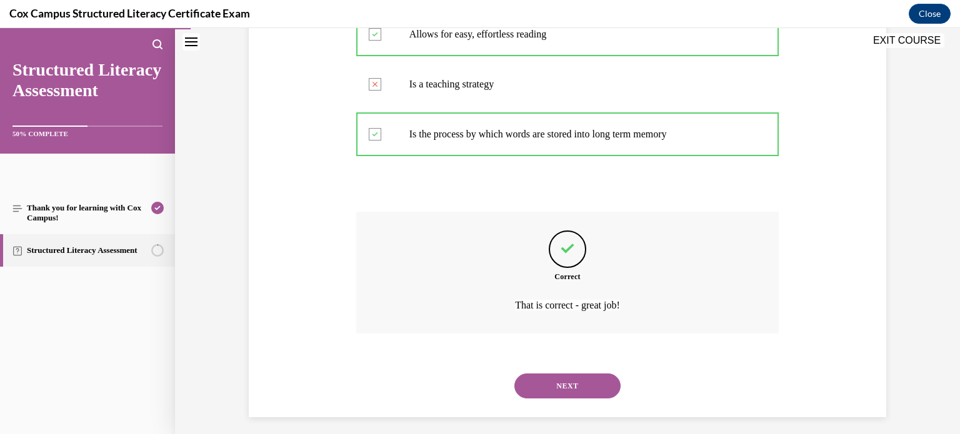
scroll to position [331, 0]
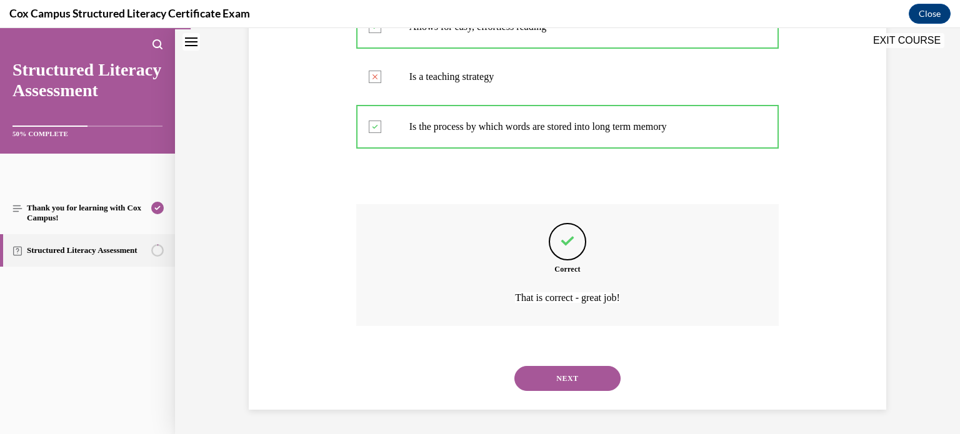
click at [608, 381] on button "NEXT" at bounding box center [567, 378] width 106 height 25
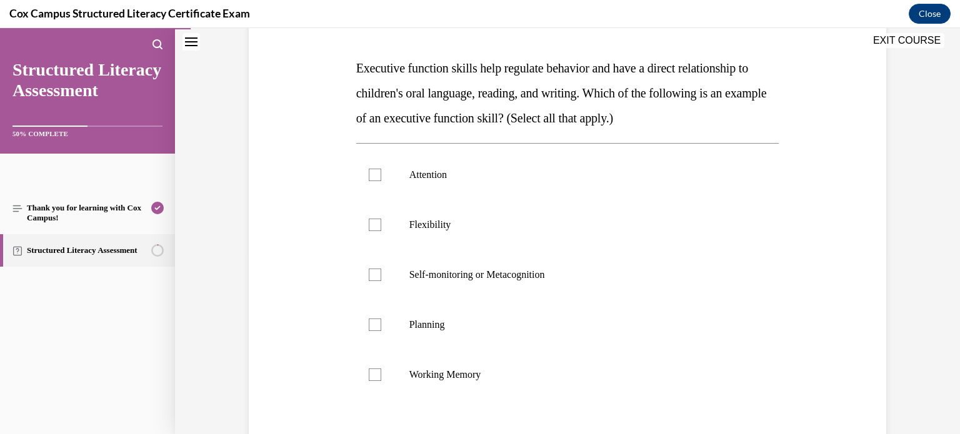
scroll to position [189, 0]
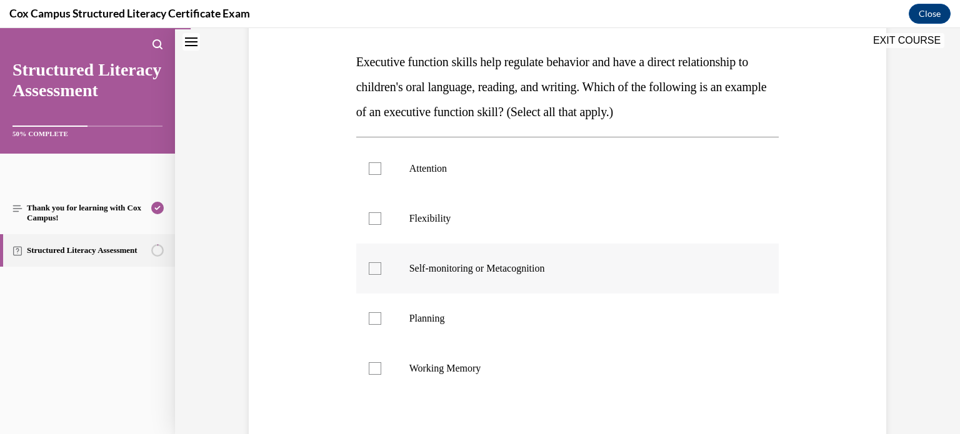
click at [686, 272] on p "Self-monitoring or Metacognition" at bounding box center [578, 269] width 339 height 13
click at [381, 272] on input "Self-monitoring or Metacognition" at bounding box center [375, 269] width 13 height 13
checkbox input "true"
click at [444, 358] on label "Working Memory" at bounding box center [567, 369] width 423 height 50
click at [381, 363] on input "Working Memory" at bounding box center [375, 369] width 13 height 13
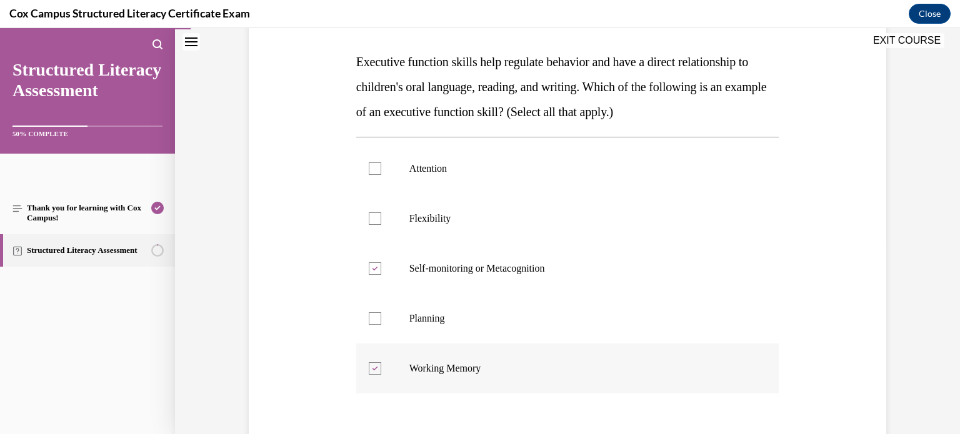
click at [448, 376] on label "Working Memory" at bounding box center [567, 369] width 423 height 50
click at [381, 375] on input "Working Memory" at bounding box center [375, 369] width 13 height 13
click at [459, 360] on label "Working Memory" at bounding box center [567, 369] width 423 height 50
click at [381, 363] on input "Working Memory" at bounding box center [375, 369] width 13 height 13
checkbox input "true"
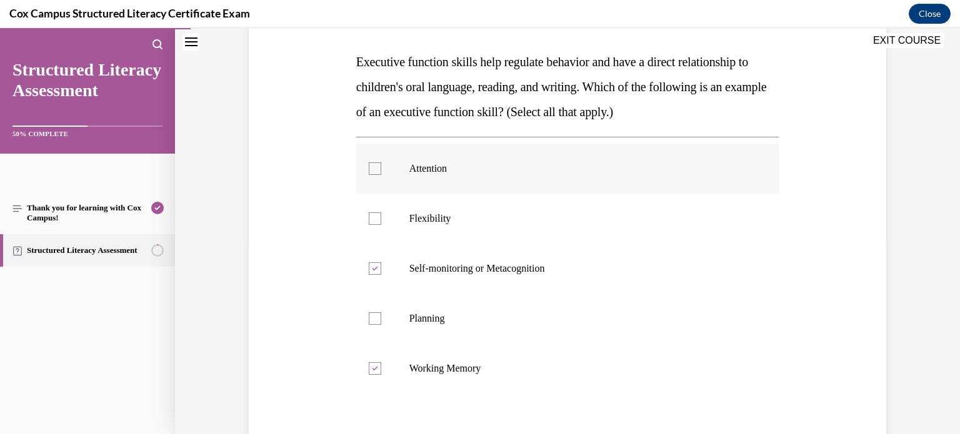
click at [453, 184] on label "Attention" at bounding box center [567, 169] width 423 height 50
click at [381, 175] on input "Attention" at bounding box center [375, 169] width 13 height 13
checkbox input "true"
click at [466, 363] on p "Working Memory" at bounding box center [578, 369] width 339 height 13
click at [381, 363] on input "Working Memory" at bounding box center [375, 369] width 13 height 13
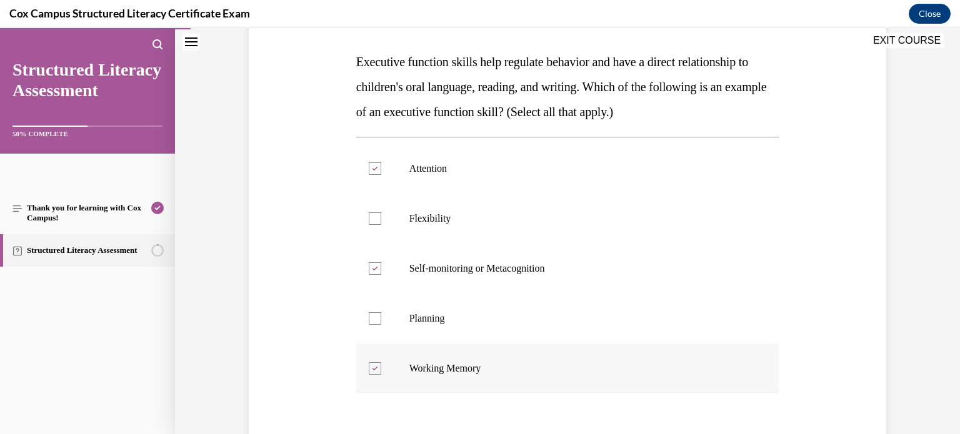
checkbox input "false"
click at [462, 336] on label "Planning" at bounding box center [567, 319] width 423 height 50
click at [381, 325] on input "Planning" at bounding box center [375, 319] width 13 height 13
checkbox input "true"
click at [460, 363] on p "Working Memory" at bounding box center [578, 369] width 339 height 13
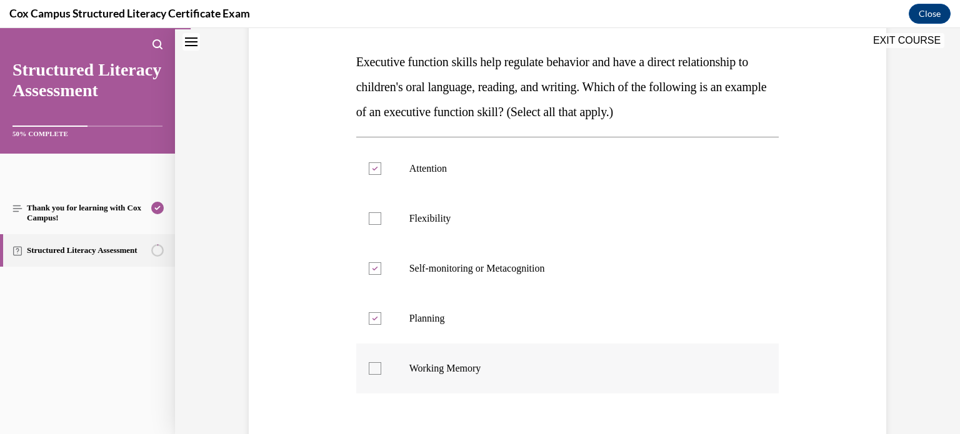
click at [381, 363] on input "Working Memory" at bounding box center [375, 369] width 13 height 13
checkbox input "true"
click at [465, 239] on label "Flexibility" at bounding box center [567, 219] width 423 height 50
click at [381, 225] on input "Flexibility" at bounding box center [375, 219] width 13 height 13
checkbox input "true"
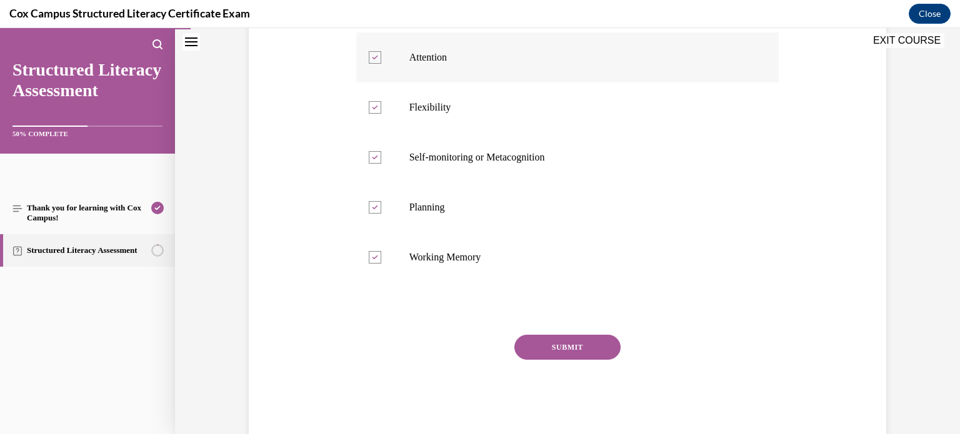
scroll to position [299, 0]
click at [586, 356] on button "SUBMIT" at bounding box center [567, 348] width 106 height 25
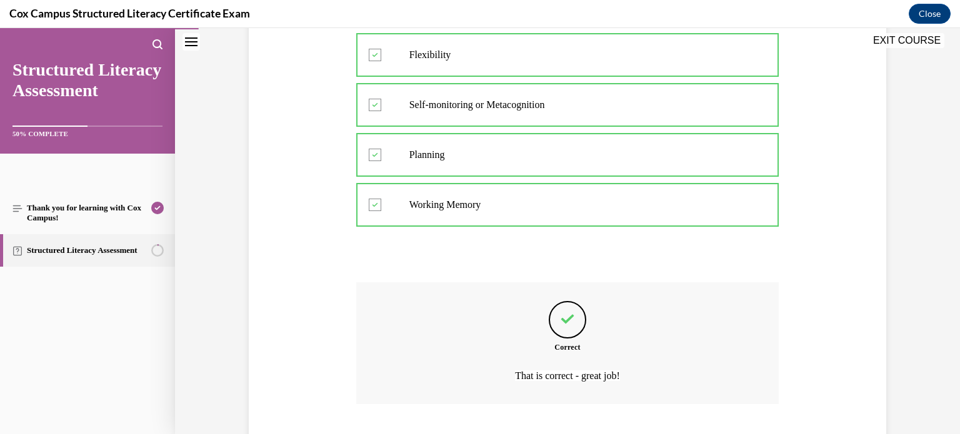
scroll to position [431, 0]
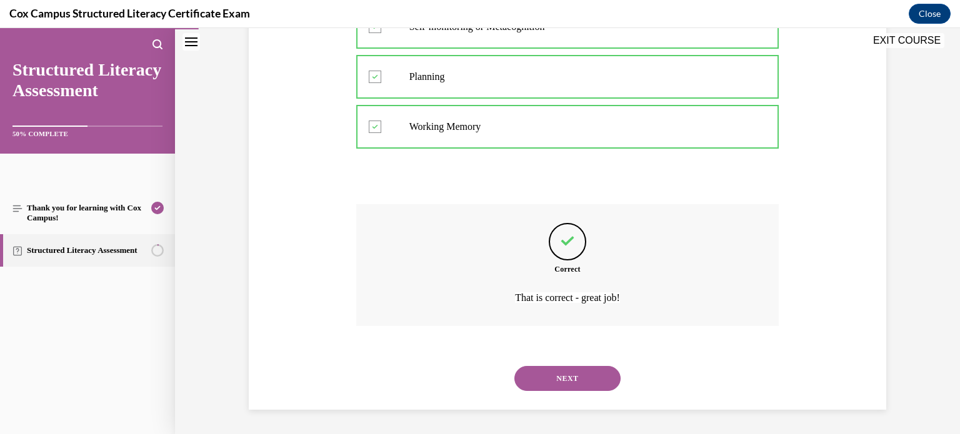
click at [594, 379] on button "NEXT" at bounding box center [567, 378] width 106 height 25
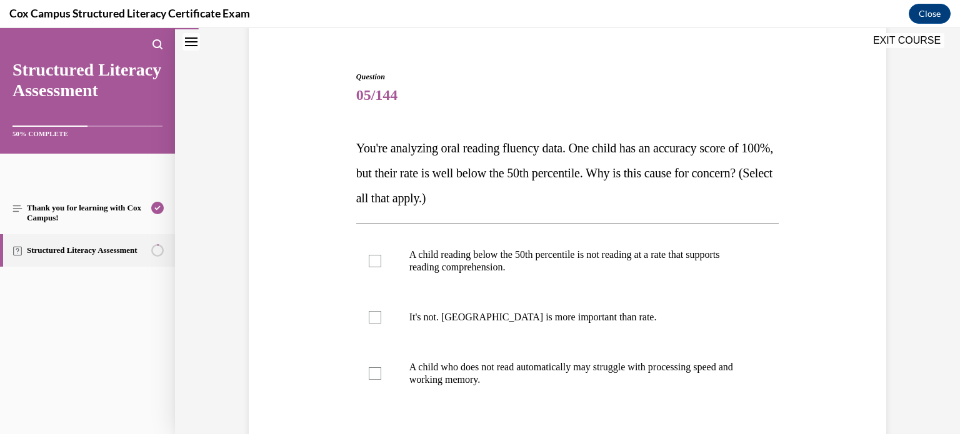
scroll to position [119, 0]
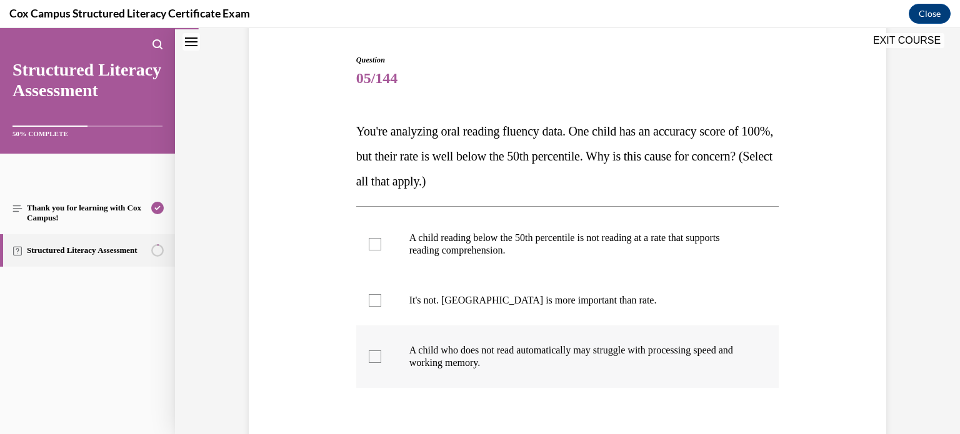
click at [383, 355] on label "A child who does not read automatically may struggle with processing speed and …" at bounding box center [567, 357] width 423 height 63
click at [381, 355] on input "A child who does not read automatically may struggle with processing speed and …" at bounding box center [375, 357] width 13 height 13
click at [383, 355] on label "A child who does not read automatically may struggle with processing speed and …" at bounding box center [567, 357] width 423 height 63
click at [381, 355] on input "A child who does not read automatically may struggle with processing speed and …" at bounding box center [375, 357] width 13 height 13
click at [388, 340] on label "A child who does not read automatically may struggle with processing speed and …" at bounding box center [567, 357] width 423 height 63
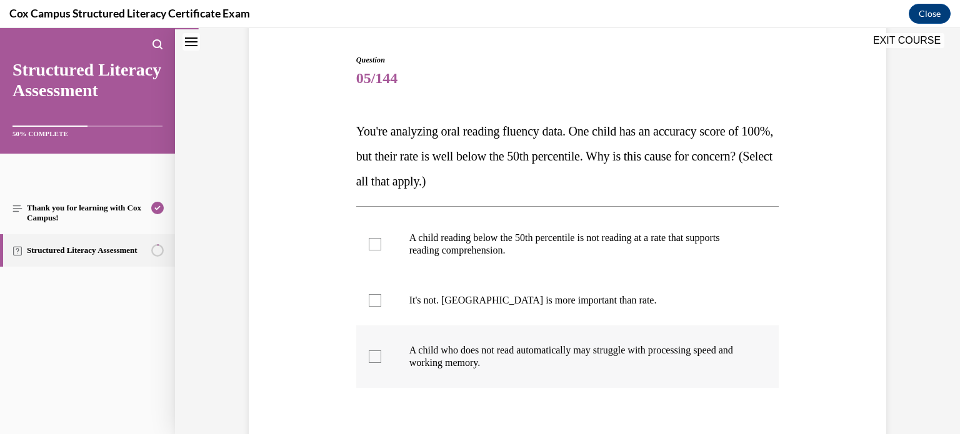
click at [381, 351] on input "A child who does not read automatically may struggle with processing speed and …" at bounding box center [375, 357] width 13 height 13
checkbox input "true"
click at [381, 258] on label "A child reading below the 50th percentile is not reading at a rate that support…" at bounding box center [567, 244] width 423 height 63
click at [381, 251] on input "A child reading below the 50th percentile is not reading at a rate that support…" at bounding box center [375, 244] width 13 height 13
checkbox input "true"
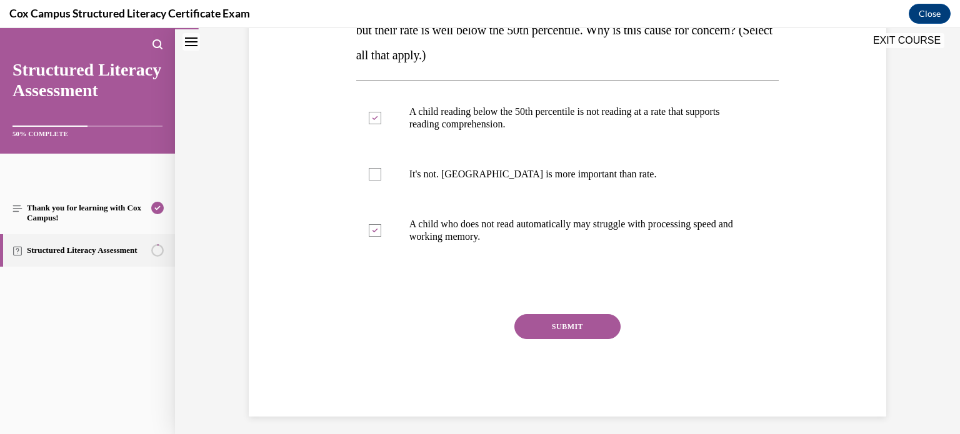
scroll to position [253, 0]
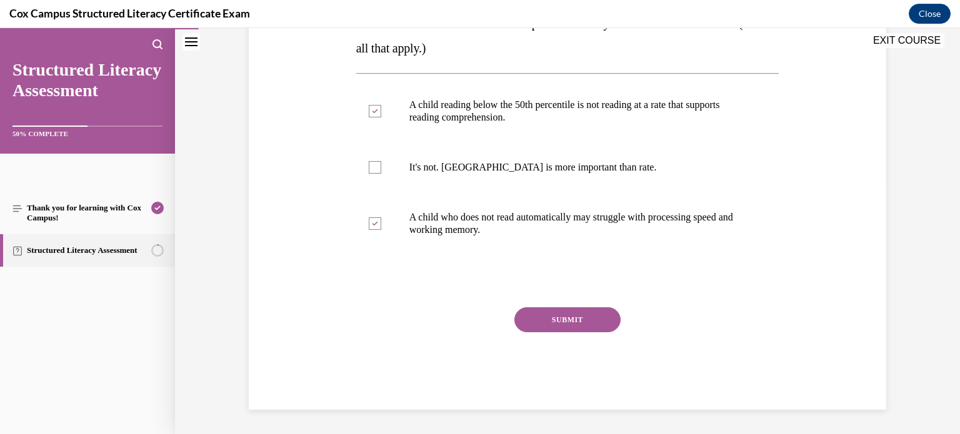
click at [579, 322] on button "SUBMIT" at bounding box center [567, 320] width 106 height 25
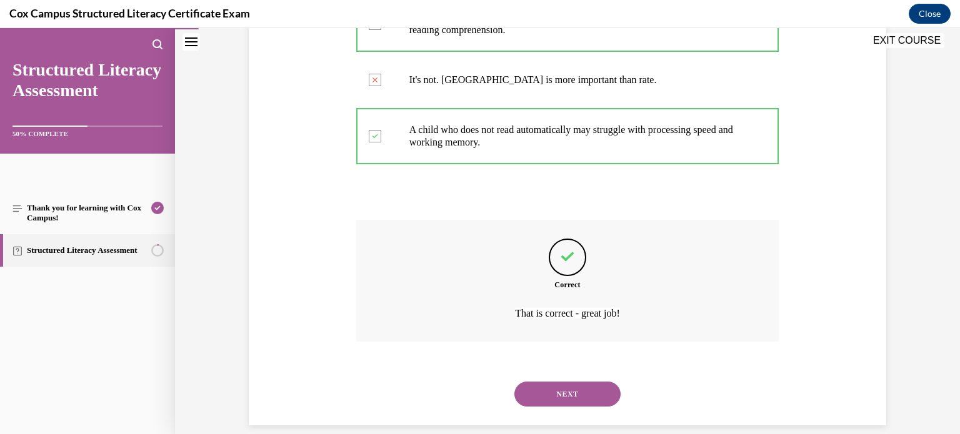
scroll to position [356, 0]
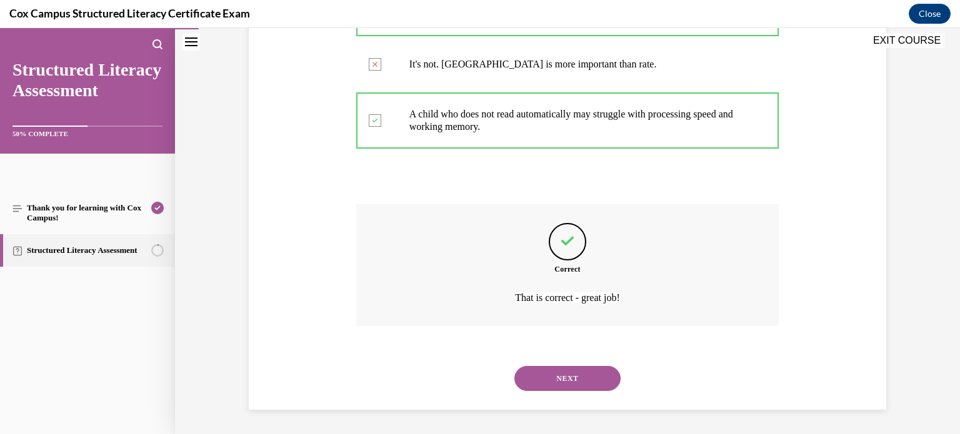
click at [579, 375] on button "NEXT" at bounding box center [567, 378] width 106 height 25
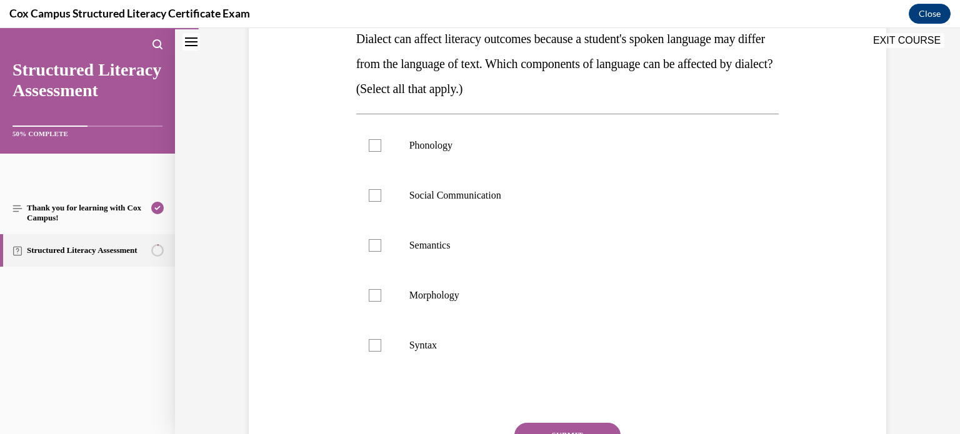
scroll to position [210, 0]
click at [595, 153] on p "Phonology" at bounding box center [578, 147] width 339 height 13
click at [381, 153] on input "Phonology" at bounding box center [375, 147] width 13 height 13
checkbox input "true"
click at [529, 196] on p "Social Communication" at bounding box center [578, 197] width 339 height 13
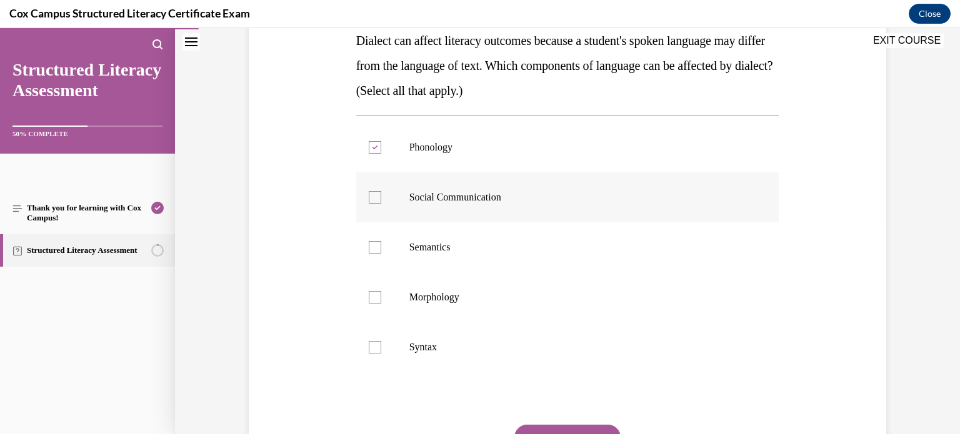
click at [381, 196] on input "Social Communication" at bounding box center [375, 197] width 13 height 13
checkbox input "true"
click at [489, 228] on label "Semantics" at bounding box center [567, 248] width 423 height 50
click at [381, 241] on input "Semantics" at bounding box center [375, 247] width 13 height 13
checkbox input "true"
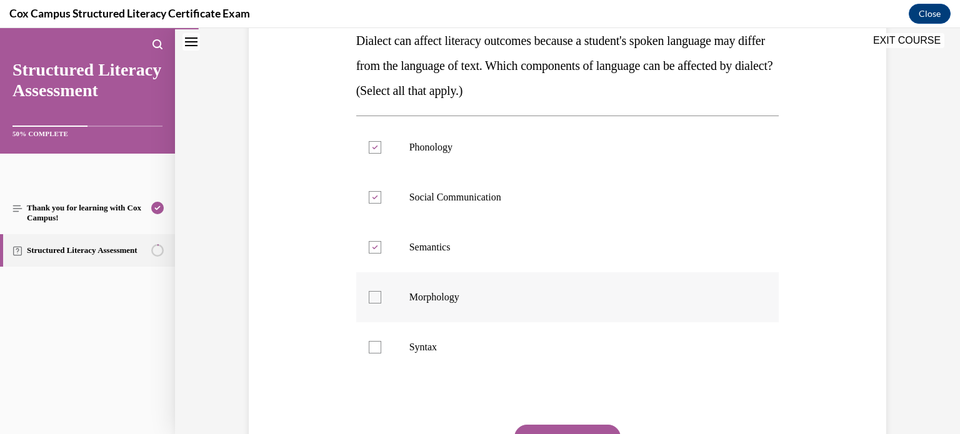
click at [489, 297] on p "Morphology" at bounding box center [578, 297] width 339 height 13
click at [381, 297] on input "Morphology" at bounding box center [375, 297] width 13 height 13
checkbox input "true"
click at [475, 338] on label "Syntax" at bounding box center [567, 348] width 423 height 50
click at [381, 341] on input "Syntax" at bounding box center [375, 347] width 13 height 13
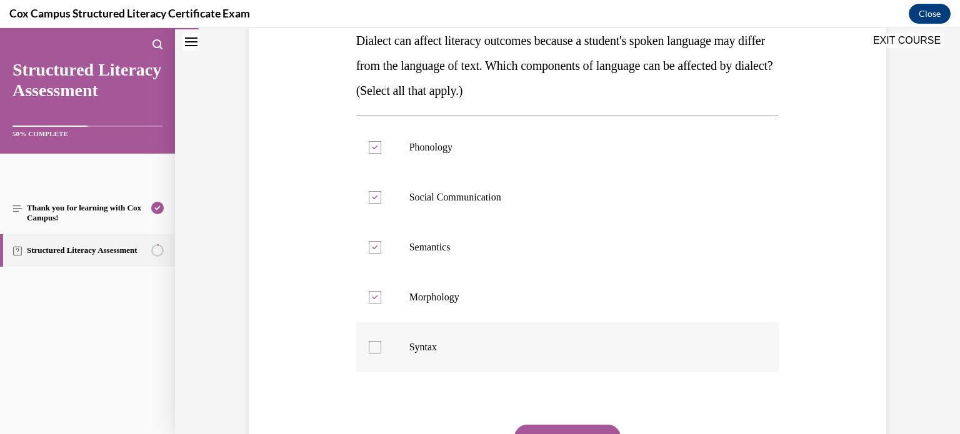
checkbox input "true"
click at [559, 427] on button "SUBMIT" at bounding box center [567, 437] width 106 height 25
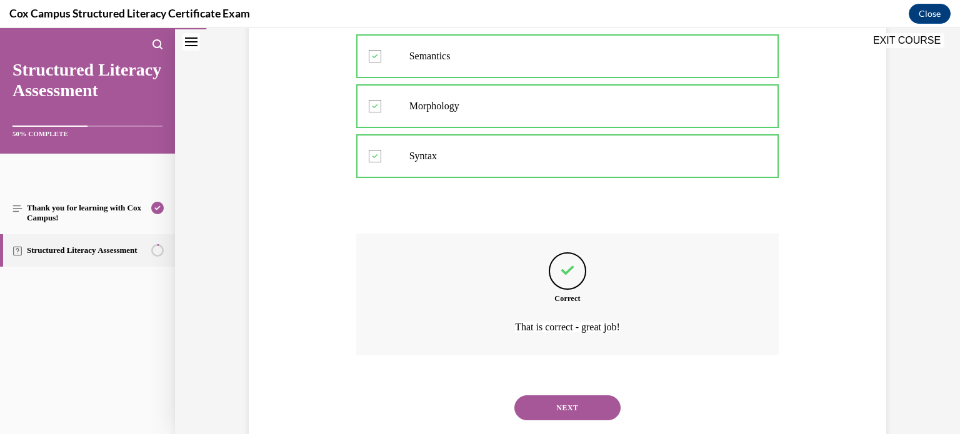
click at [574, 398] on button "NEXT" at bounding box center [567, 408] width 106 height 25
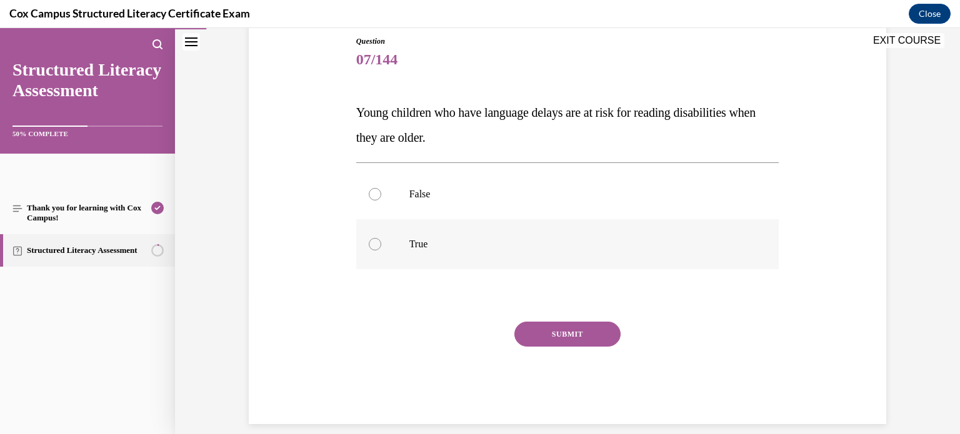
click at [574, 253] on label "True" at bounding box center [567, 244] width 423 height 50
click at [381, 251] on input "True" at bounding box center [375, 244] width 13 height 13
radio input "true"
click at [582, 330] on button "SUBMIT" at bounding box center [567, 334] width 106 height 25
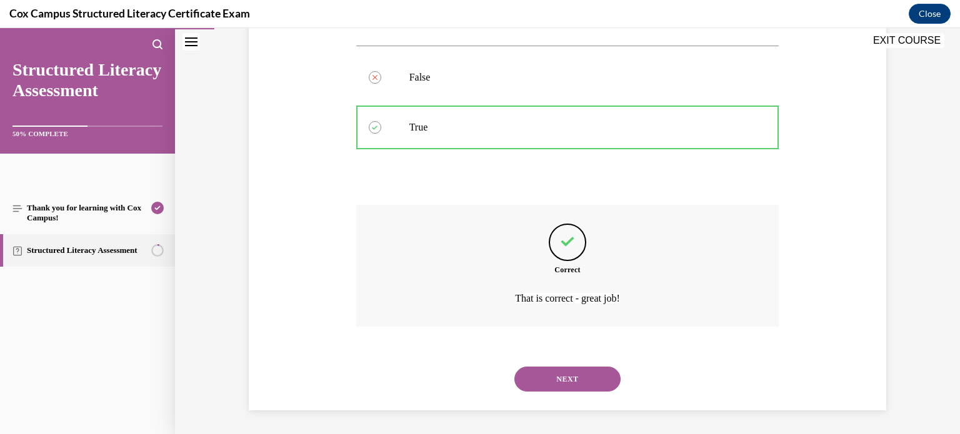
scroll to position [256, 0]
click at [586, 381] on button "NEXT" at bounding box center [567, 378] width 106 height 25
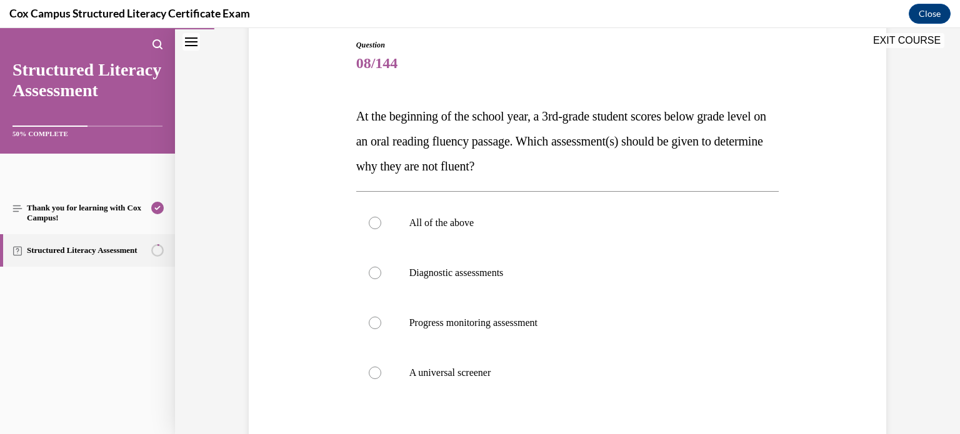
scroll to position [136, 0]
click at [671, 288] on label "Diagnostic assessments" at bounding box center [567, 272] width 423 height 50
click at [381, 278] on input "Diagnostic assessments" at bounding box center [375, 272] width 13 height 13
radio input "true"
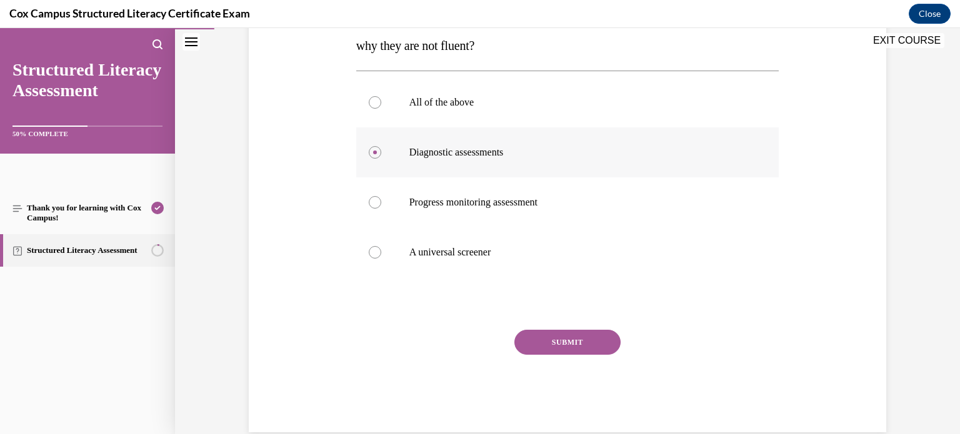
scroll to position [259, 0]
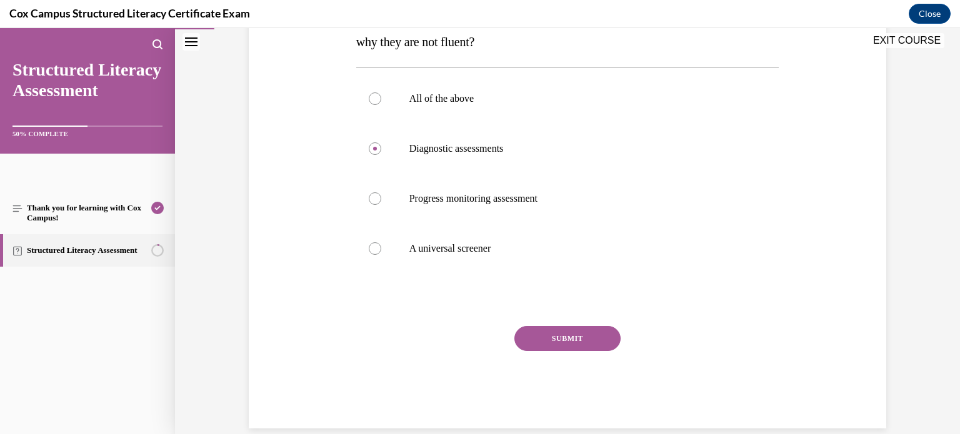
click at [592, 346] on button "SUBMIT" at bounding box center [567, 338] width 106 height 25
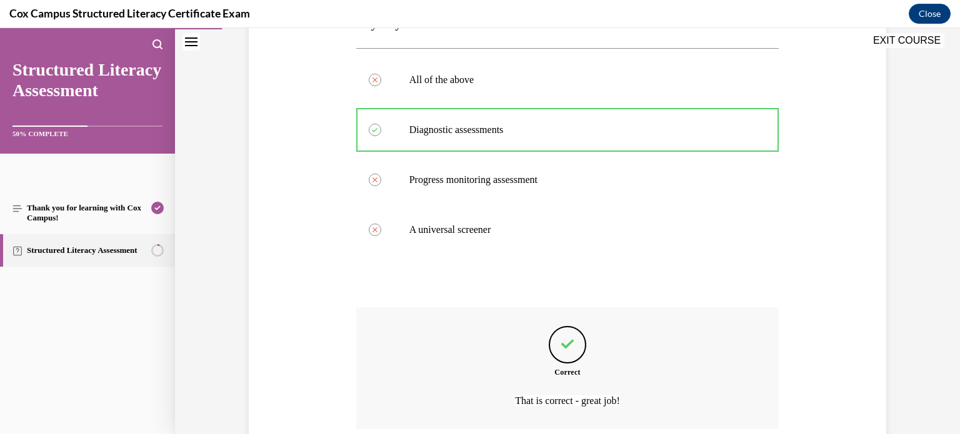
scroll to position [381, 0]
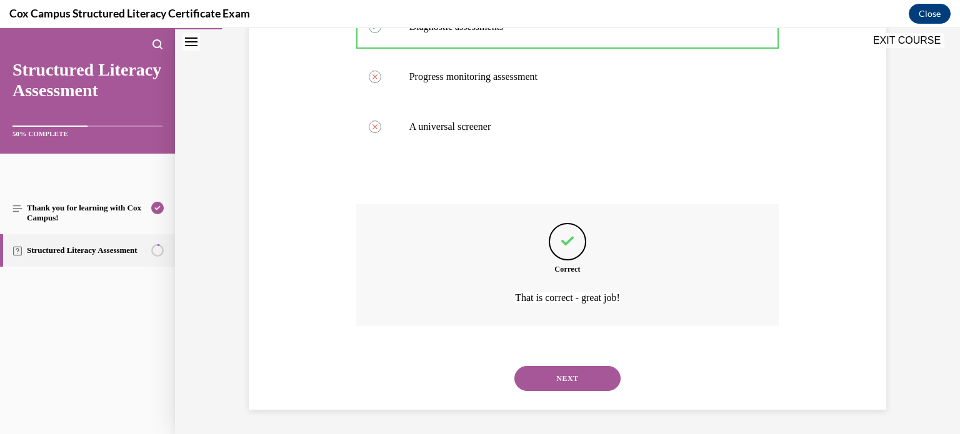
click at [571, 388] on button "NEXT" at bounding box center [567, 378] width 106 height 25
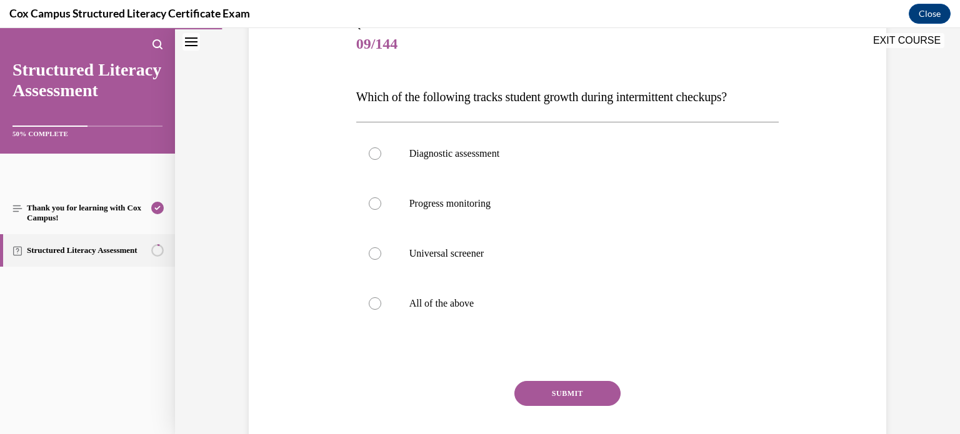
scroll to position [144, 0]
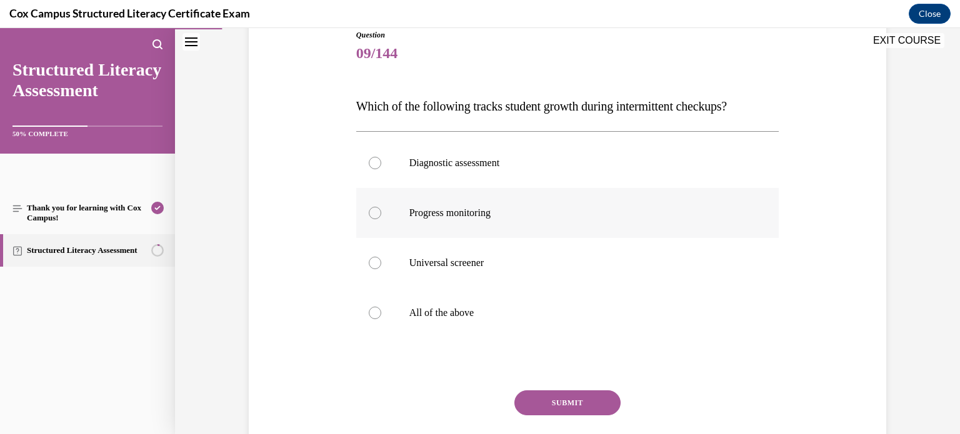
click at [508, 215] on p "Progress monitoring" at bounding box center [578, 213] width 339 height 13
click at [381, 215] on input "Progress monitoring" at bounding box center [375, 213] width 13 height 13
radio input "true"
click at [550, 403] on button "SUBMIT" at bounding box center [567, 403] width 106 height 25
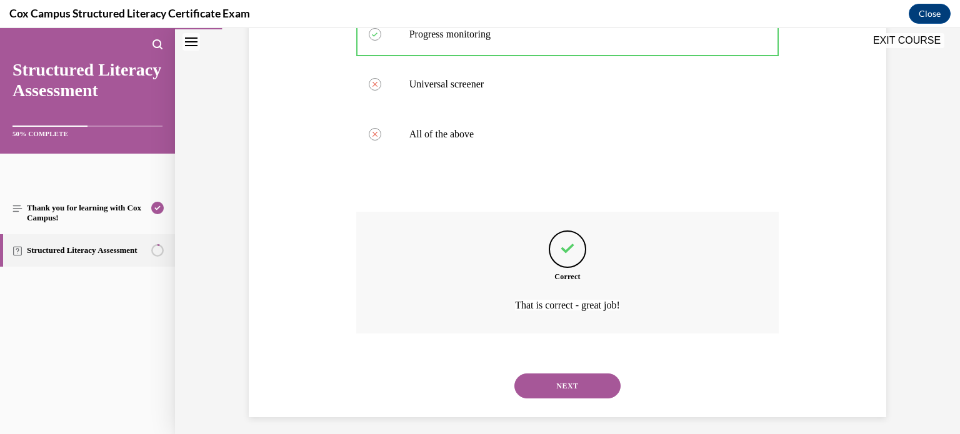
scroll to position [331, 0]
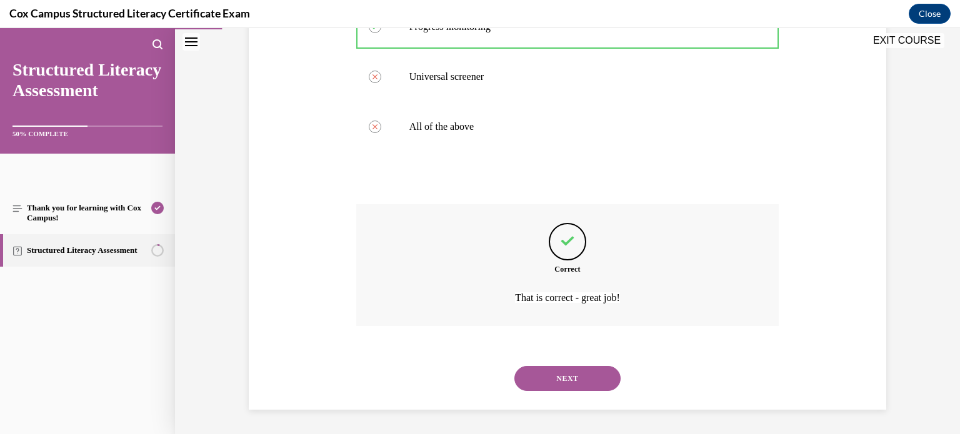
click at [580, 388] on button "NEXT" at bounding box center [567, 378] width 106 height 25
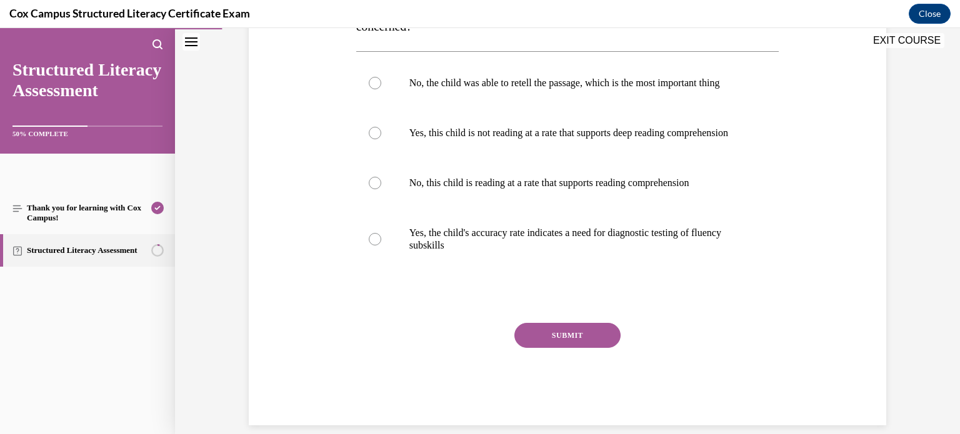
scroll to position [303, 0]
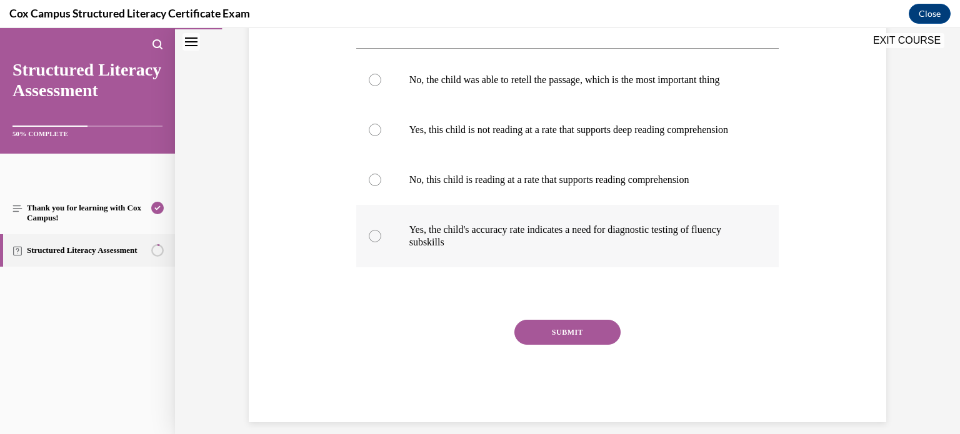
click at [606, 268] on label "Yes, the child's accuracy rate indicates a need for diagnostic testing of fluen…" at bounding box center [567, 236] width 423 height 63
click at [381, 243] on input "Yes, the child's accuracy rate indicates a need for diagnostic testing of fluen…" at bounding box center [375, 236] width 13 height 13
radio input "true"
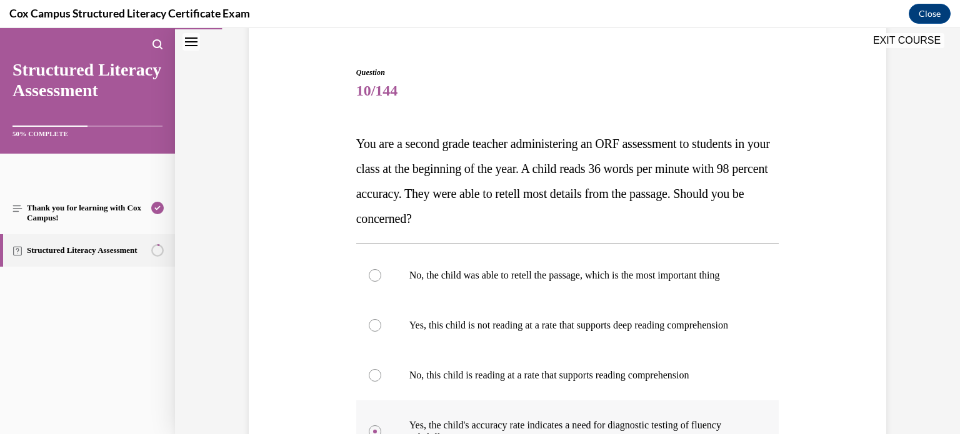
scroll to position [106, 0]
click at [606, 283] on p "No, the child was able to retell the passage, which is the most important thing" at bounding box center [578, 276] width 339 height 13
click at [381, 283] on input "No, the child was able to retell the passage, which is the most important thing" at bounding box center [375, 276] width 13 height 13
radio input "true"
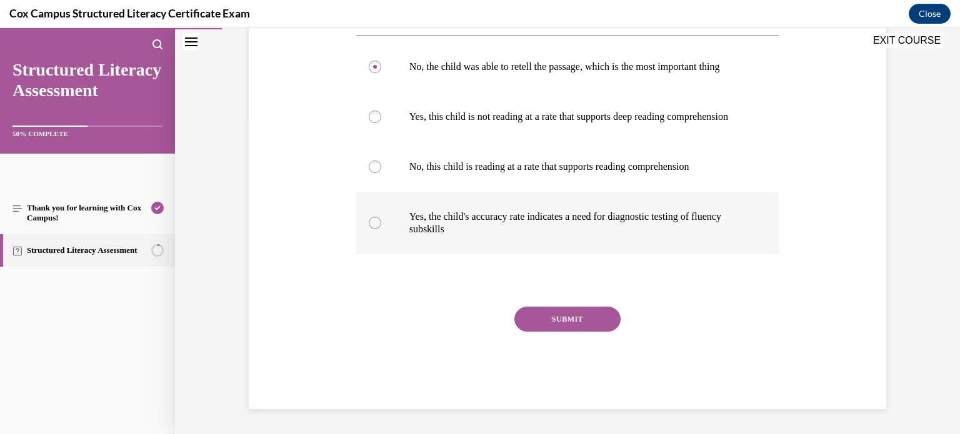
scroll to position [331, 0]
click at [623, 245] on label "Yes, the child's accuracy rate indicates a need for diagnostic testing of fluen…" at bounding box center [567, 223] width 423 height 63
click at [381, 229] on input "Yes, the child's accuracy rate indicates a need for diagnostic testing of fluen…" at bounding box center [375, 223] width 13 height 13
radio input "true"
click at [637, 111] on p "Yes, this child is not reading at a rate that supports deep reading comprehensi…" at bounding box center [578, 117] width 339 height 13
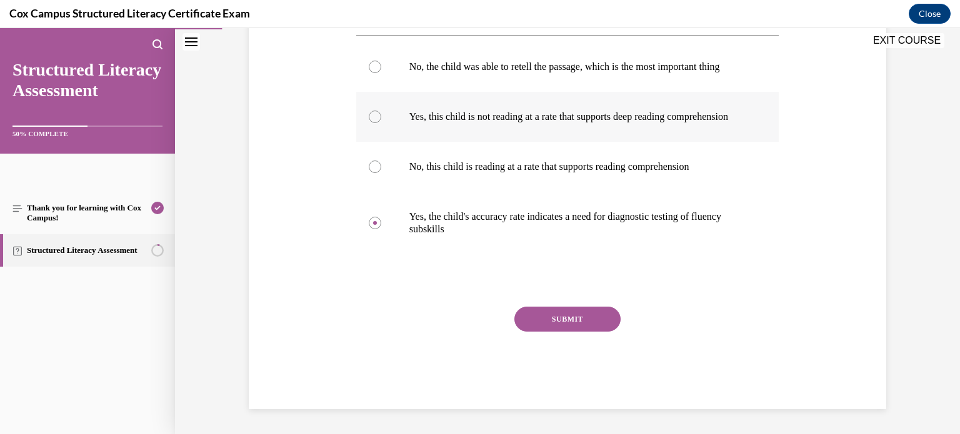
click at [381, 111] on input "Yes, this child is not reading at a rate that supports deep reading comprehensi…" at bounding box center [375, 117] width 13 height 13
radio input "true"
click at [596, 321] on button "SUBMIT" at bounding box center [567, 319] width 106 height 25
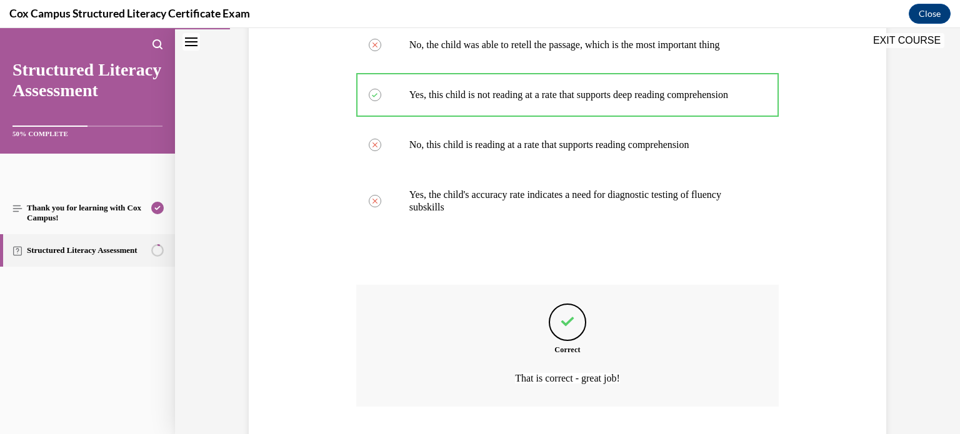
scroll to position [443, 0]
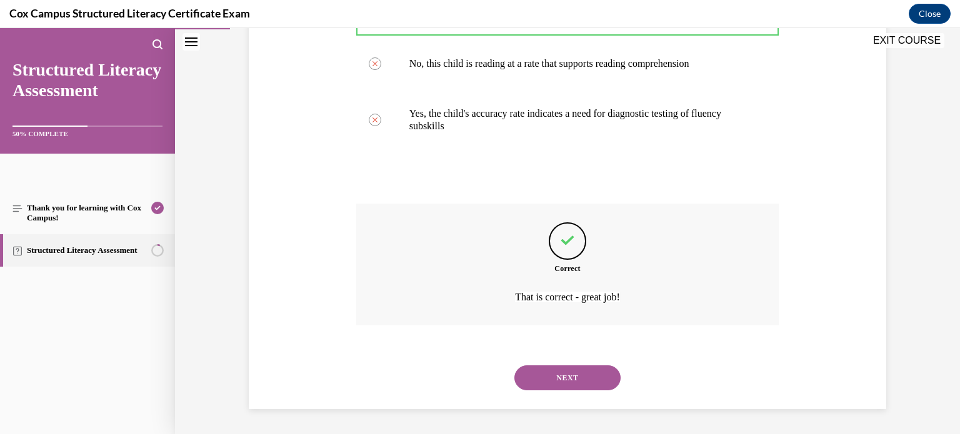
click at [596, 375] on button "NEXT" at bounding box center [567, 378] width 106 height 25
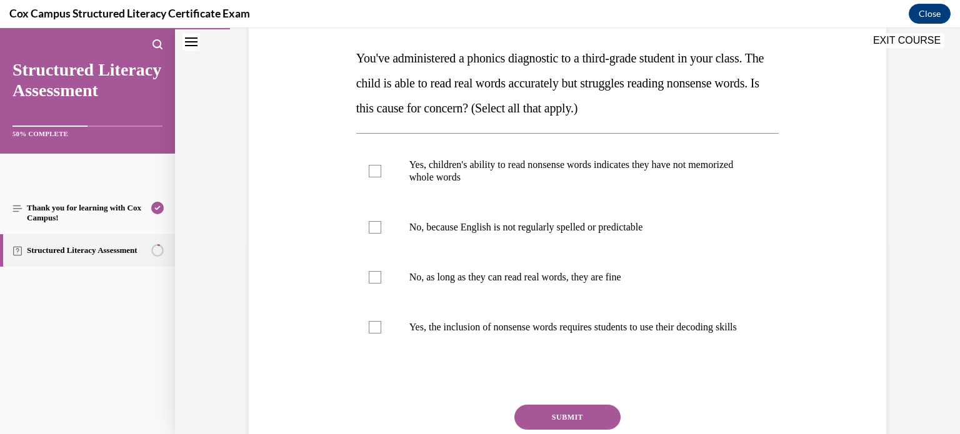
scroll to position [194, 0]
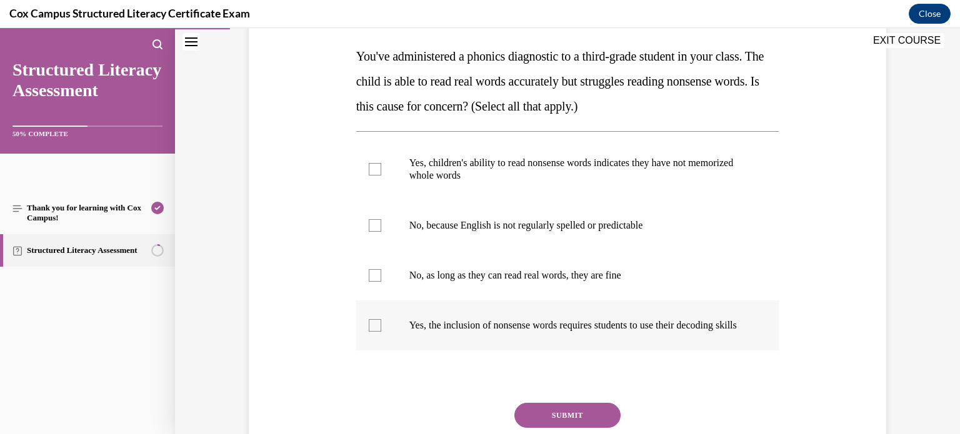
click at [646, 351] on label "Yes, the inclusion of nonsense words requires students to use their decoding sk…" at bounding box center [567, 326] width 423 height 50
click at [381, 332] on input "Yes, the inclusion of nonsense words requires students to use their decoding sk…" at bounding box center [375, 325] width 13 height 13
checkbox input "true"
click at [605, 185] on label "Yes, children's ability to read nonsense words indicates they have not memorize…" at bounding box center [567, 169] width 423 height 63
click at [381, 176] on input "Yes, children's ability to read nonsense words indicates they have not memorize…" at bounding box center [375, 169] width 13 height 13
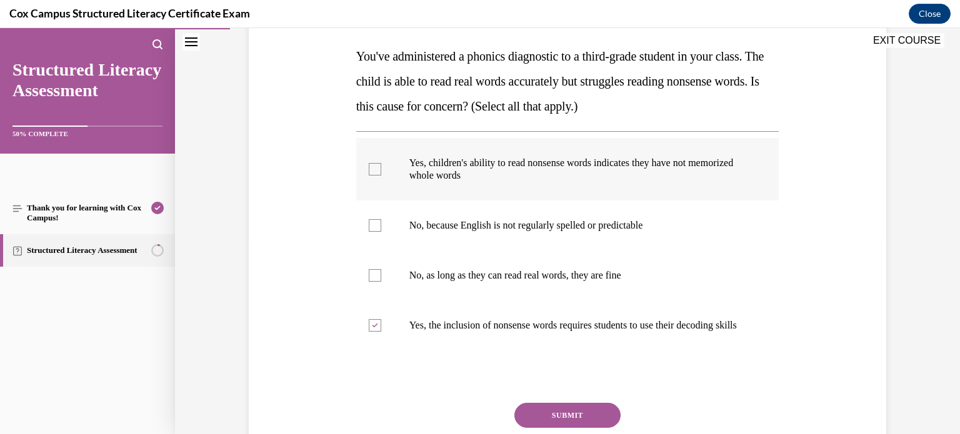
checkbox input "true"
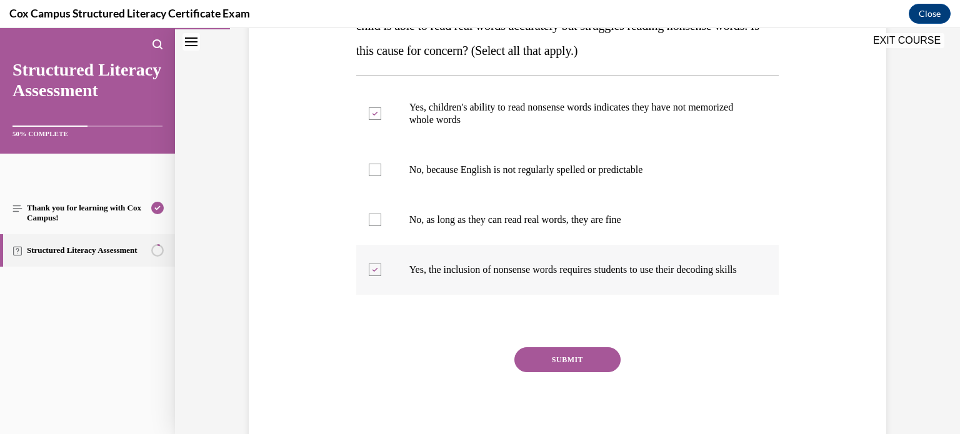
scroll to position [253, 0]
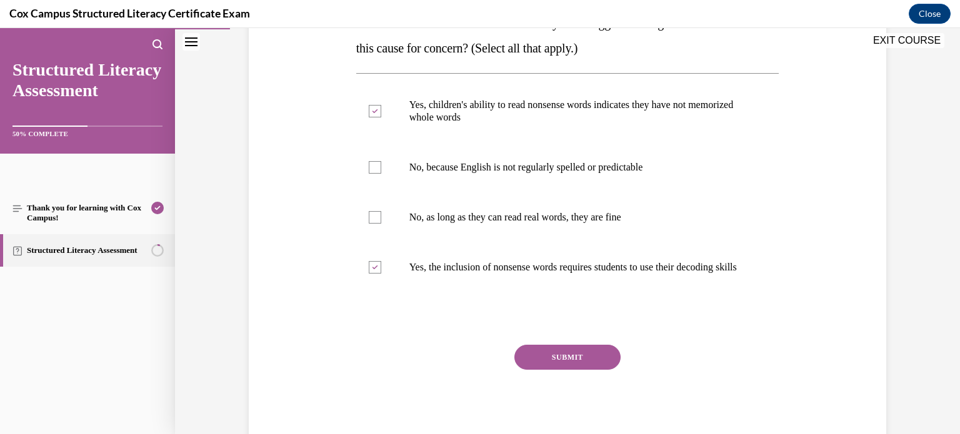
click at [596, 367] on button "SUBMIT" at bounding box center [567, 357] width 106 height 25
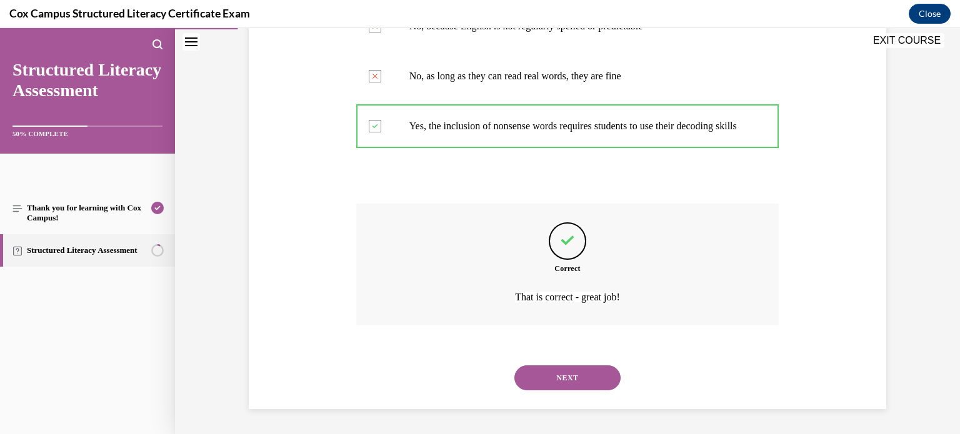
scroll to position [406, 0]
click at [599, 379] on button "NEXT" at bounding box center [567, 378] width 106 height 25
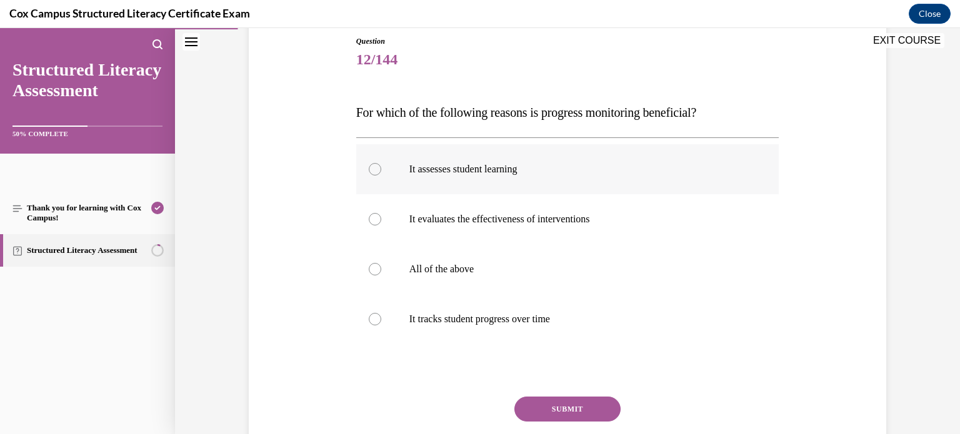
scroll to position [139, 0]
click at [630, 283] on label "All of the above" at bounding box center [567, 269] width 423 height 50
click at [381, 275] on input "All of the above" at bounding box center [375, 269] width 13 height 13
radio input "true"
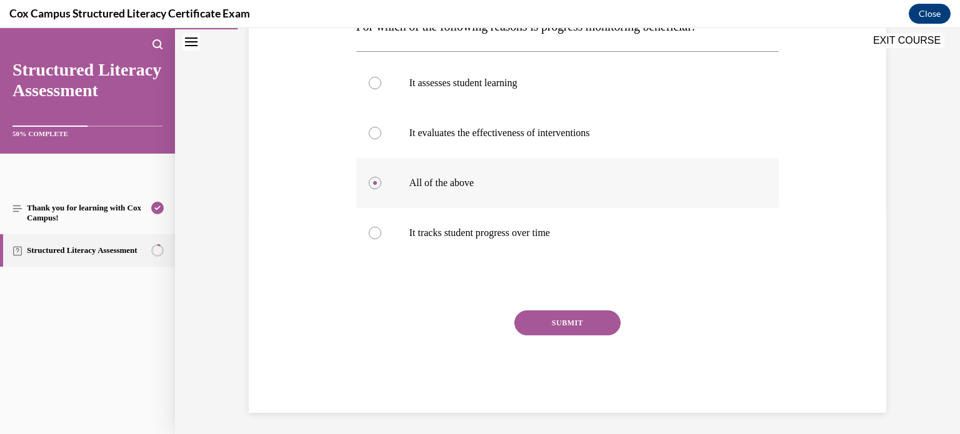
scroll to position [226, 0]
click at [590, 316] on button "SUBMIT" at bounding box center [567, 321] width 106 height 25
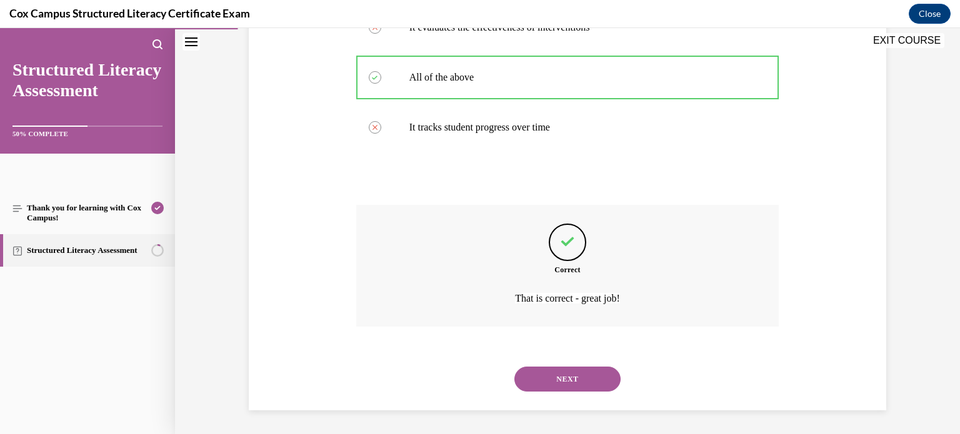
scroll to position [331, 0]
click at [592, 371] on button "NEXT" at bounding box center [567, 378] width 106 height 25
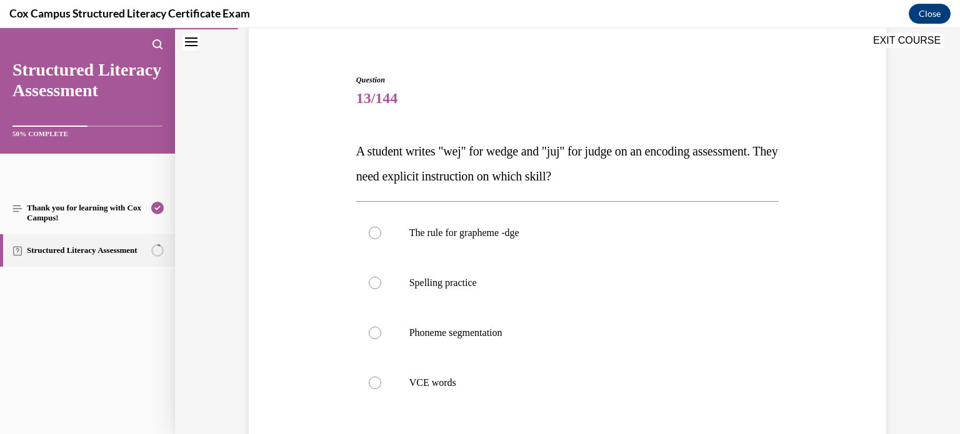
scroll to position [108, 0]
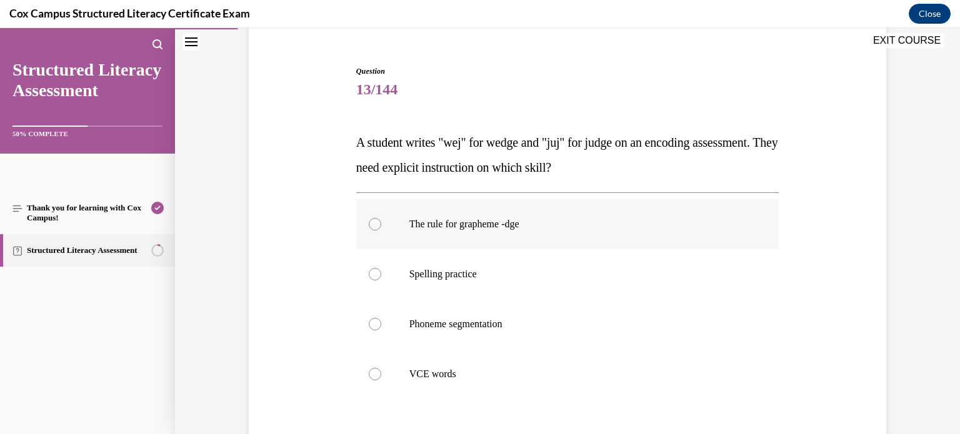
click at [654, 222] on p "The rule for grapheme -dge" at bounding box center [578, 224] width 339 height 13
click at [381, 222] on input "The rule for grapheme -dge" at bounding box center [375, 224] width 13 height 13
radio input "true"
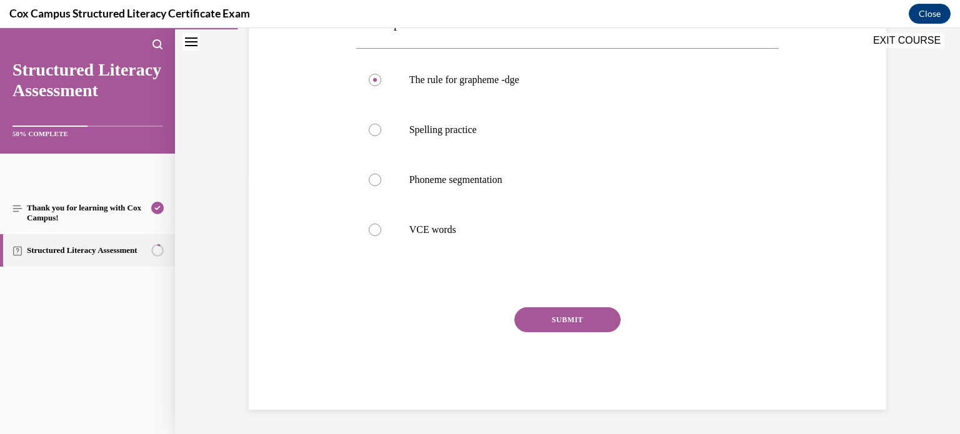
click at [603, 312] on button "SUBMIT" at bounding box center [567, 320] width 106 height 25
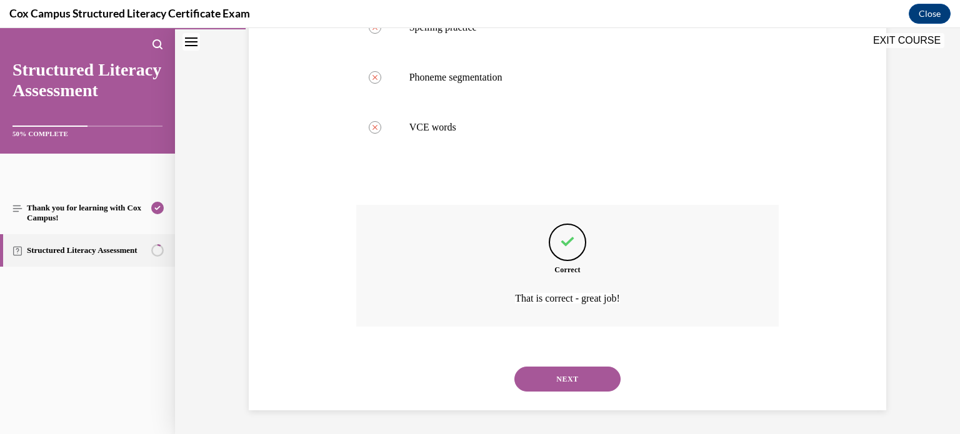
scroll to position [356, 0]
click at [587, 379] on button "NEXT" at bounding box center [567, 378] width 106 height 25
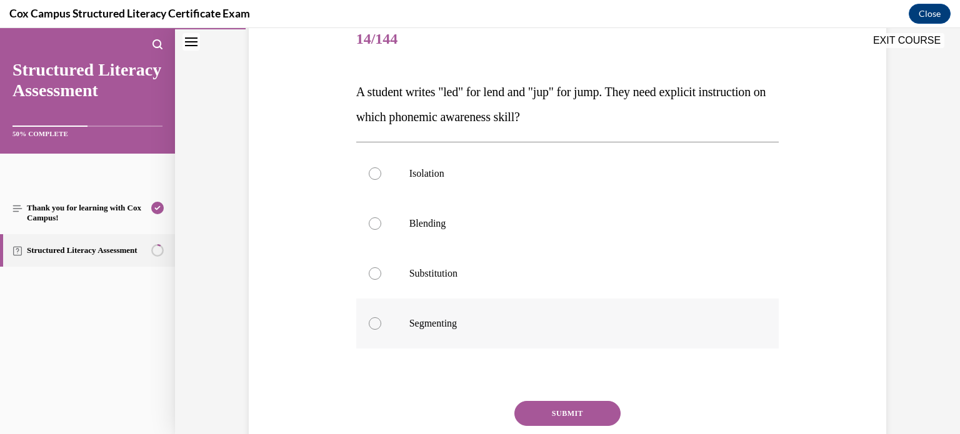
scroll to position [165, 0]
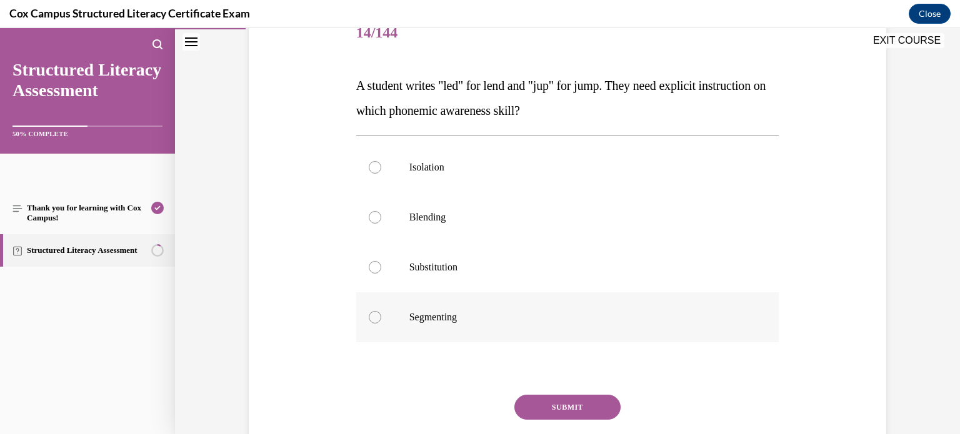
click at [607, 311] on p "Segmenting" at bounding box center [578, 317] width 339 height 13
click at [381, 311] on input "Segmenting" at bounding box center [375, 317] width 13 height 13
radio input "true"
click at [601, 406] on button "SUBMIT" at bounding box center [567, 407] width 106 height 25
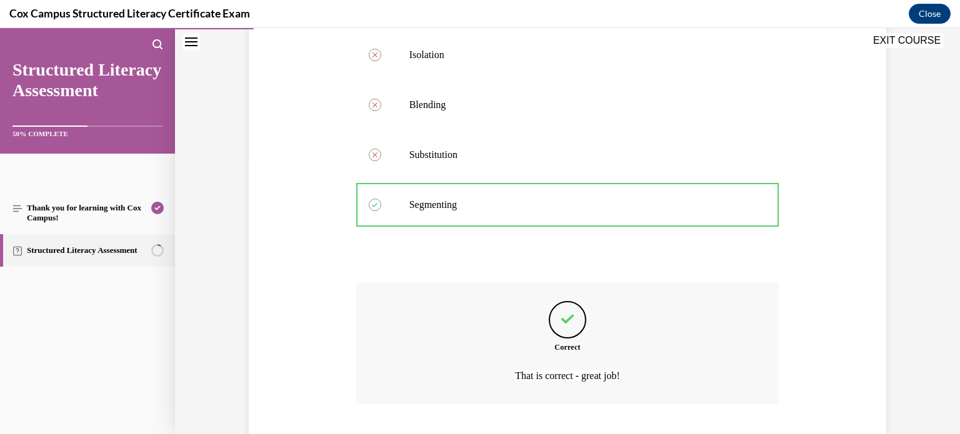
scroll to position [356, 0]
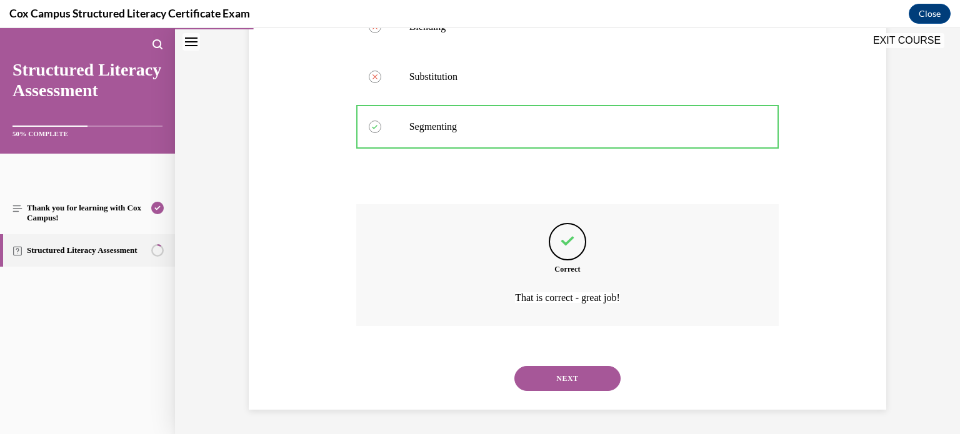
click at [602, 379] on button "NEXT" at bounding box center [567, 378] width 106 height 25
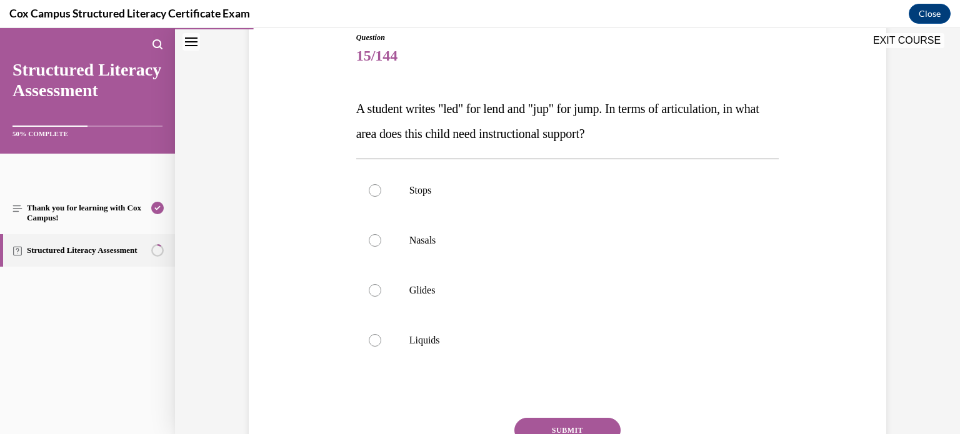
scroll to position [143, 0]
click at [645, 227] on label "Nasals" at bounding box center [567, 240] width 423 height 50
click at [381, 234] on input "Nasals" at bounding box center [375, 240] width 13 height 13
radio input "true"
click at [583, 419] on button "SUBMIT" at bounding box center [567, 430] width 106 height 25
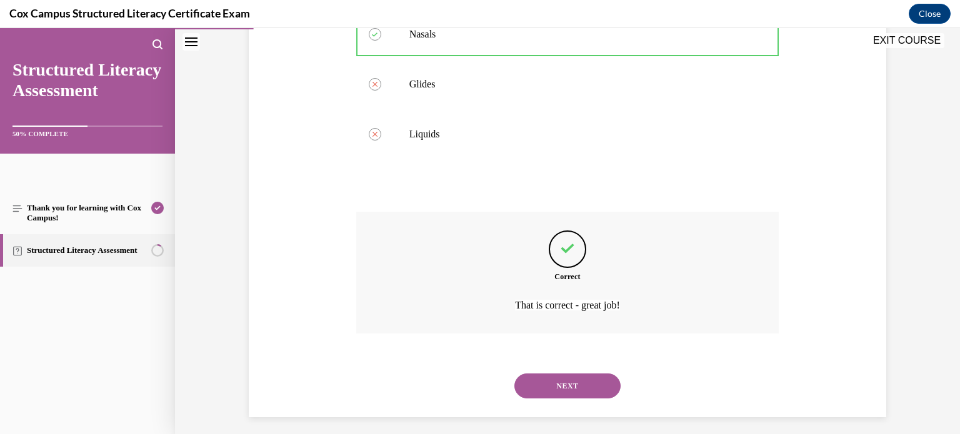
scroll to position [356, 0]
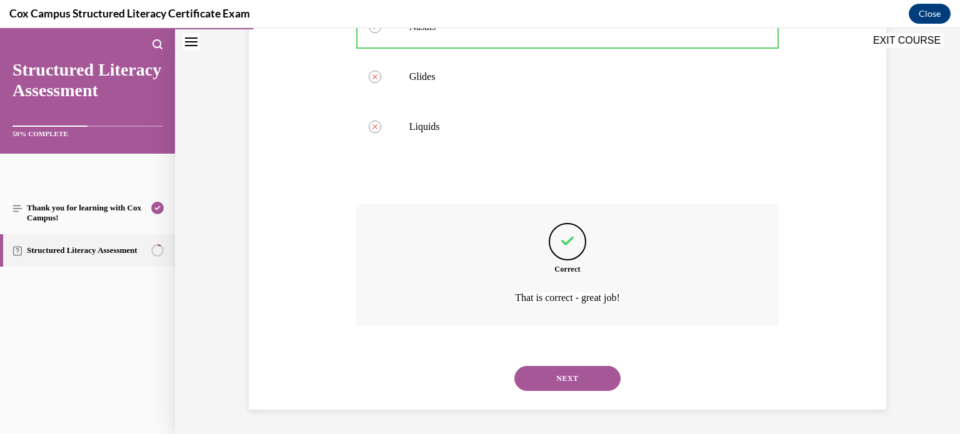
click at [588, 385] on button "NEXT" at bounding box center [567, 378] width 106 height 25
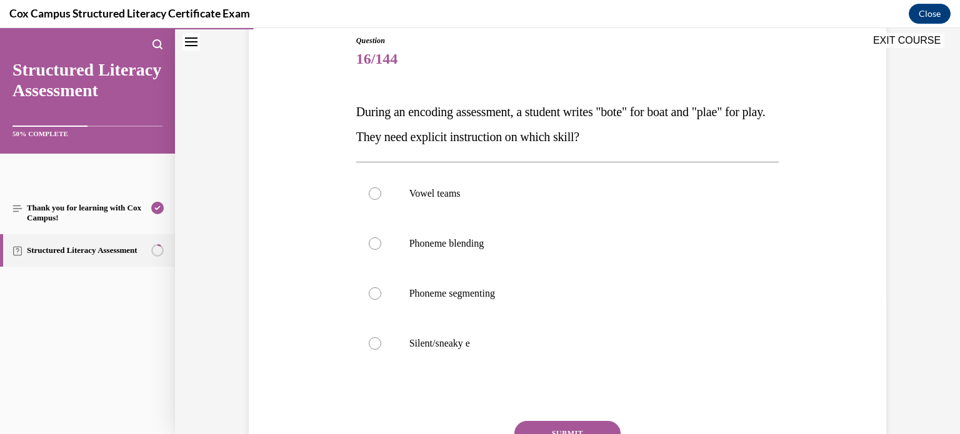
scroll to position [135, 0]
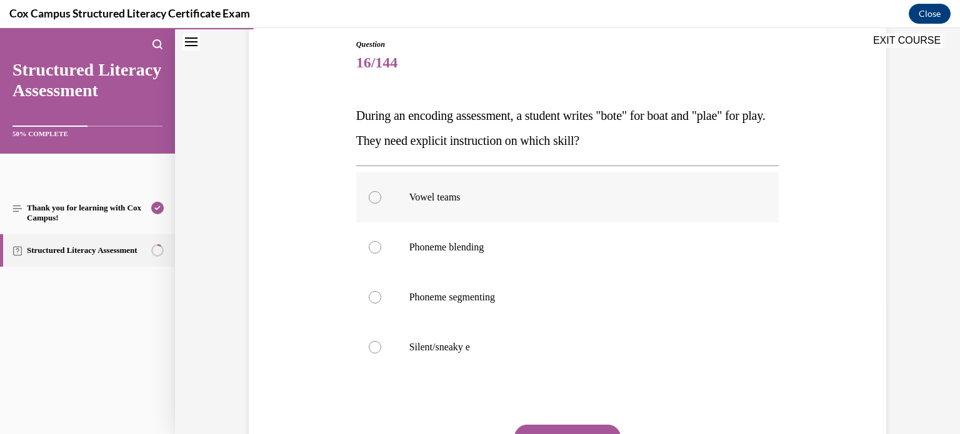
click at [709, 178] on label "Vowel teams" at bounding box center [567, 198] width 423 height 50
click at [381, 191] on input "Vowel teams" at bounding box center [375, 197] width 13 height 13
radio input "true"
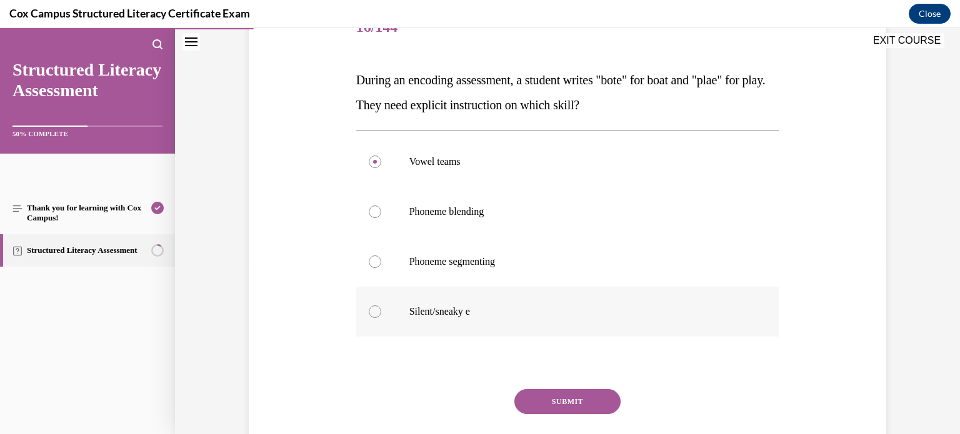
scroll to position [174, 0]
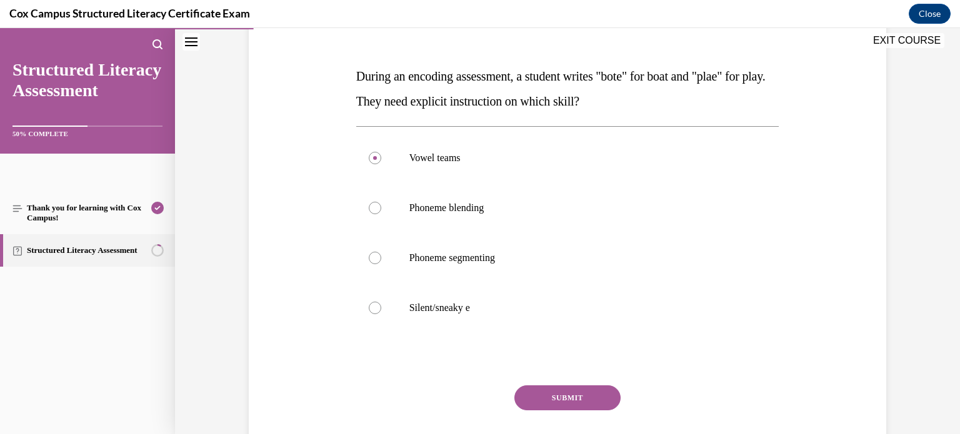
click at [596, 392] on button "SUBMIT" at bounding box center [567, 398] width 106 height 25
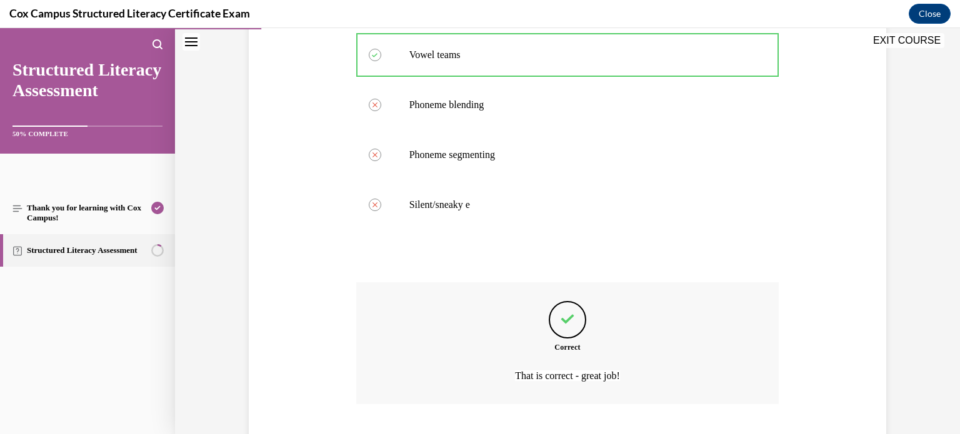
scroll to position [356, 0]
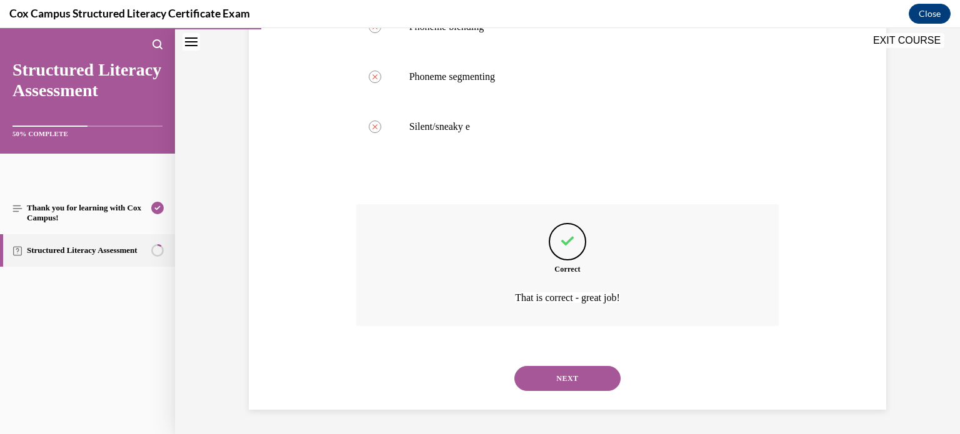
click at [593, 383] on button "NEXT" at bounding box center [567, 378] width 106 height 25
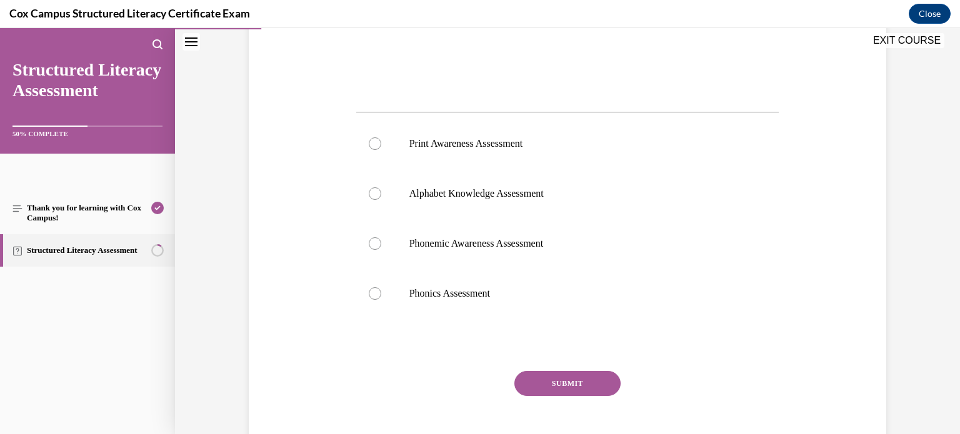
scroll to position [463, 0]
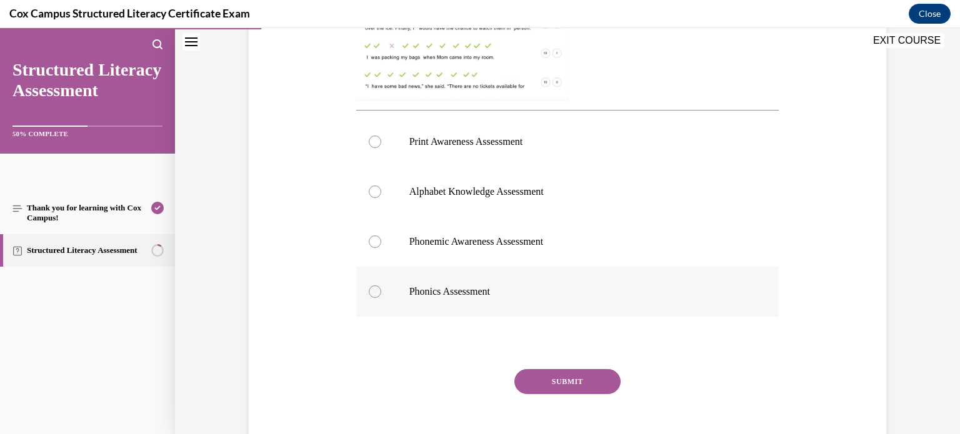
click at [383, 290] on label "Phonics Assessment" at bounding box center [567, 292] width 423 height 50
click at [381, 290] on input "Phonics Assessment" at bounding box center [375, 292] width 13 height 13
radio input "true"
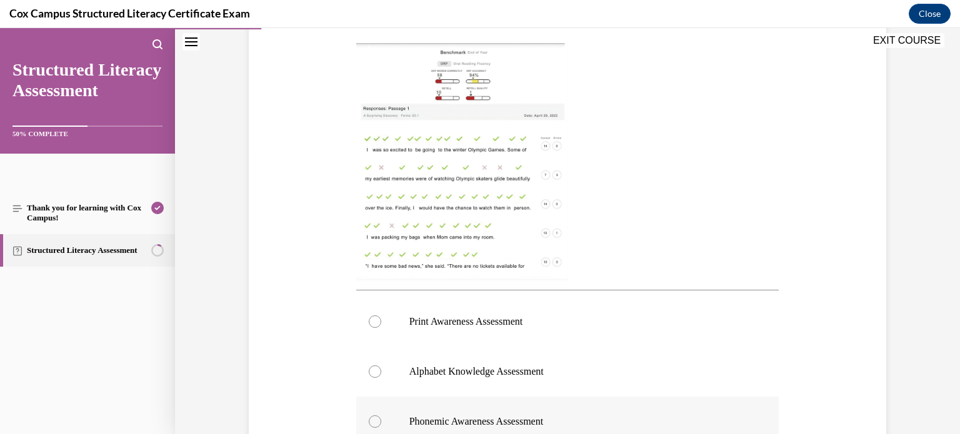
scroll to position [284, 0]
click at [506, 217] on img at bounding box center [462, 160] width 212 height 238
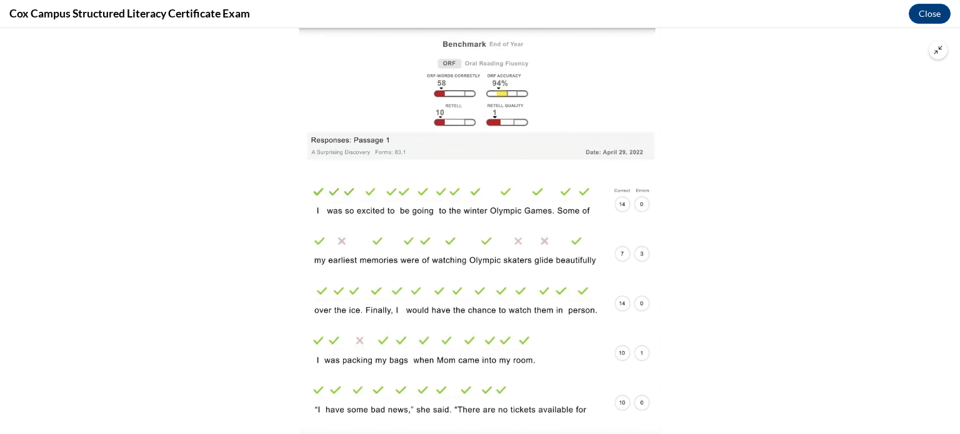
click at [943, 49] on button "Unzoom image" at bounding box center [938, 50] width 19 height 19
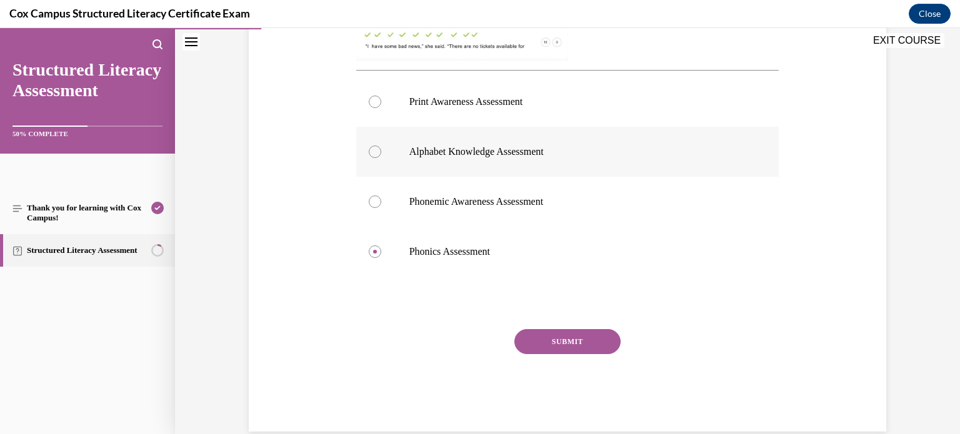
scroll to position [524, 0]
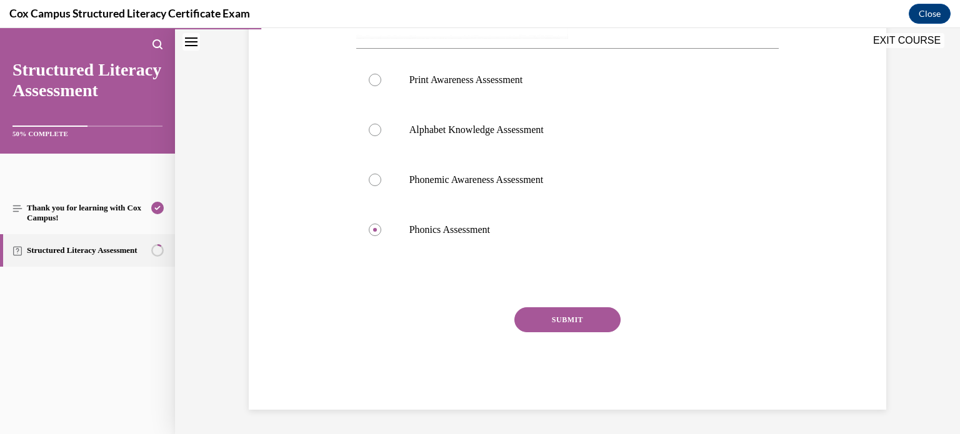
click at [609, 316] on button "SUBMIT" at bounding box center [567, 320] width 106 height 25
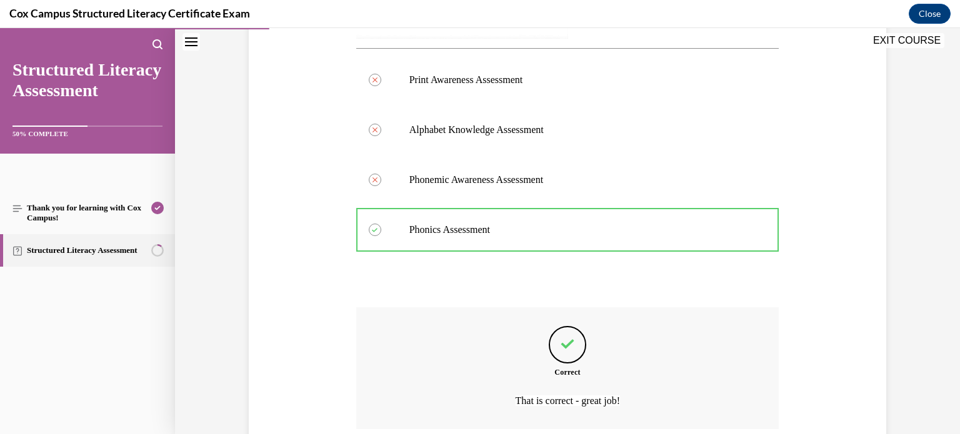
scroll to position [628, 0]
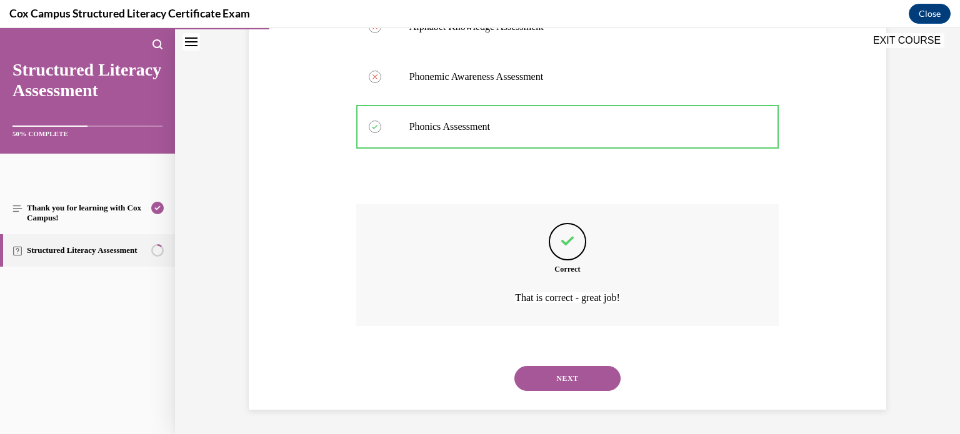
click at [566, 379] on button "NEXT" at bounding box center [567, 378] width 106 height 25
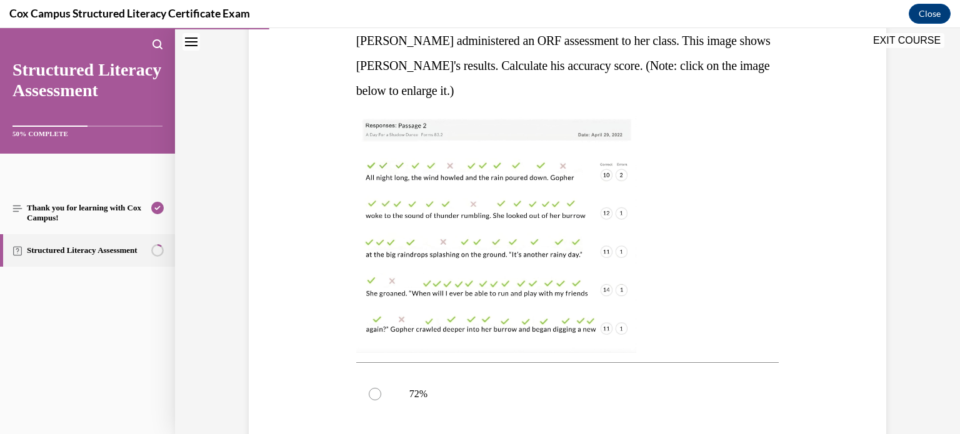
scroll to position [205, 0]
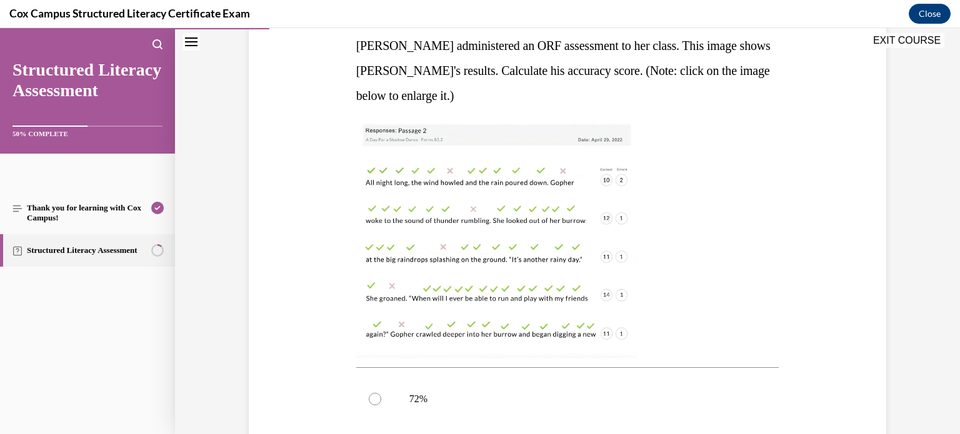
click at [578, 313] on img at bounding box center [496, 240] width 280 height 238
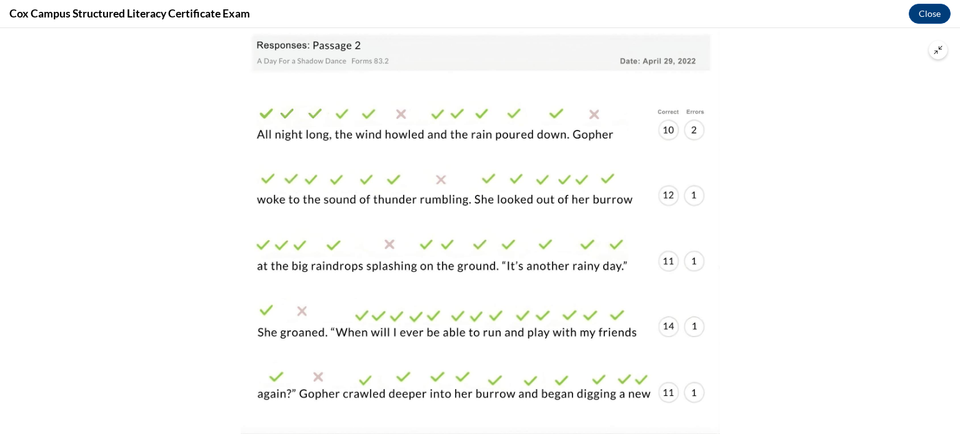
click at [941, 44] on button "Unzoom image" at bounding box center [938, 50] width 19 height 19
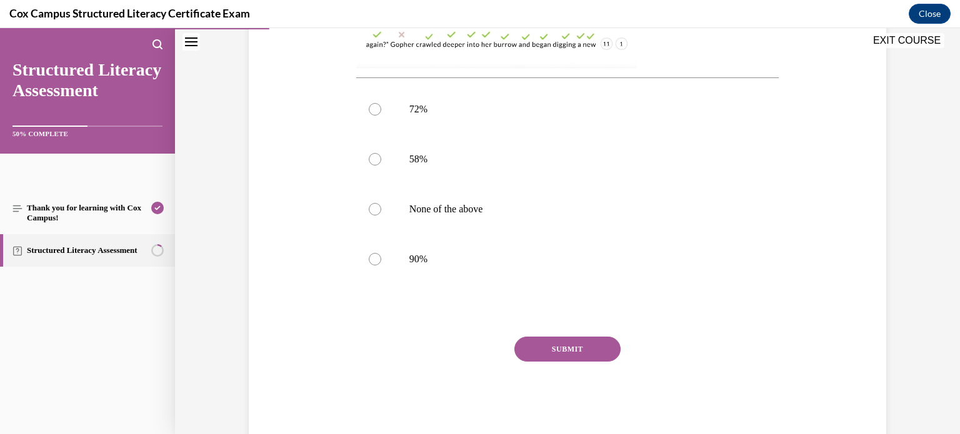
scroll to position [524, 0]
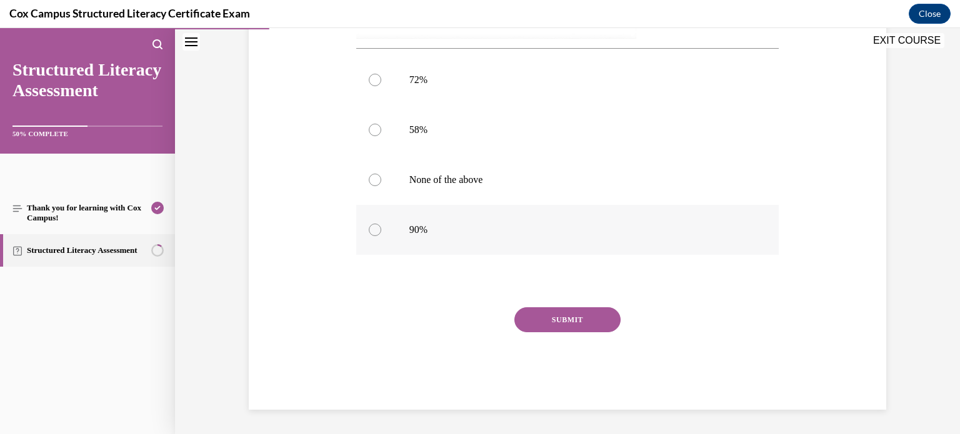
click at [598, 224] on p "90%" at bounding box center [578, 230] width 339 height 13
click at [381, 224] on input "90%" at bounding box center [375, 230] width 13 height 13
radio input "true"
click at [586, 314] on button "SUBMIT" at bounding box center [567, 320] width 106 height 25
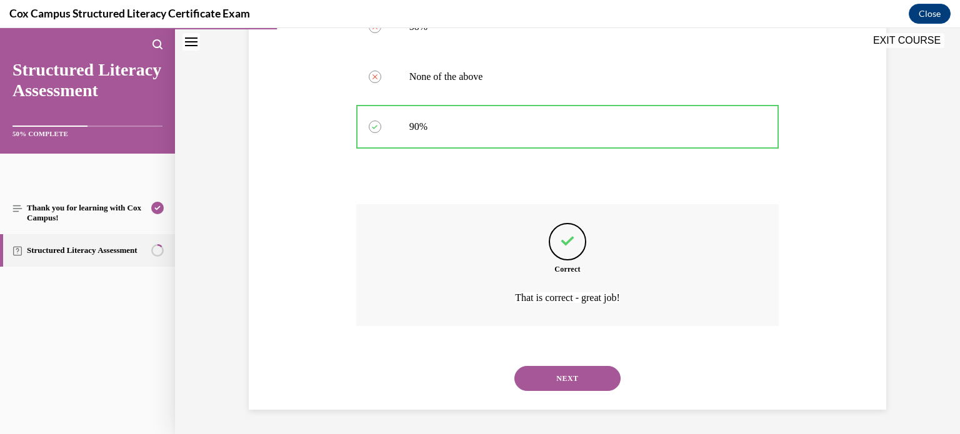
scroll to position [628, 0]
click at [586, 373] on button "NEXT" at bounding box center [567, 378] width 106 height 25
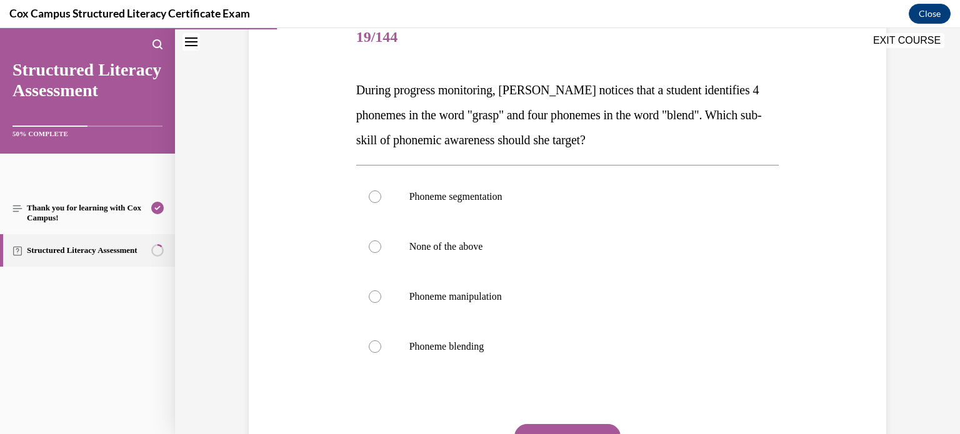
scroll to position [158, 0]
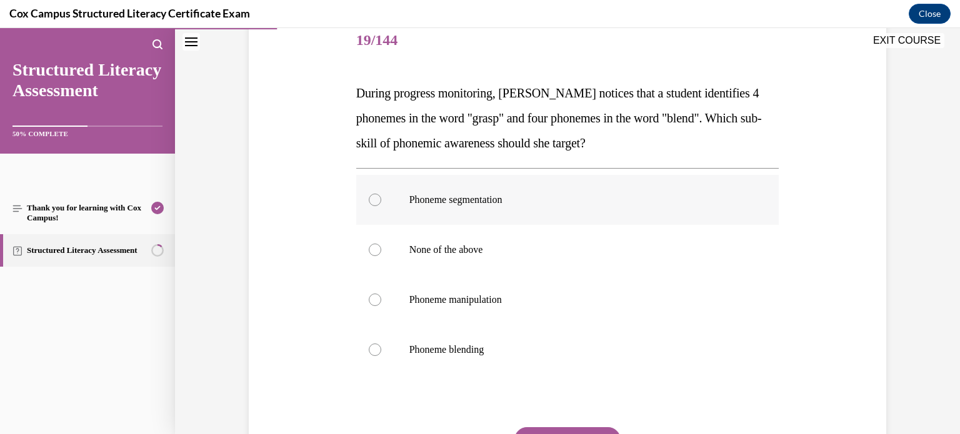
click at [583, 200] on p "Phoneme segmentation" at bounding box center [578, 200] width 339 height 13
click at [381, 200] on input "Phoneme segmentation" at bounding box center [375, 200] width 13 height 13
radio input "true"
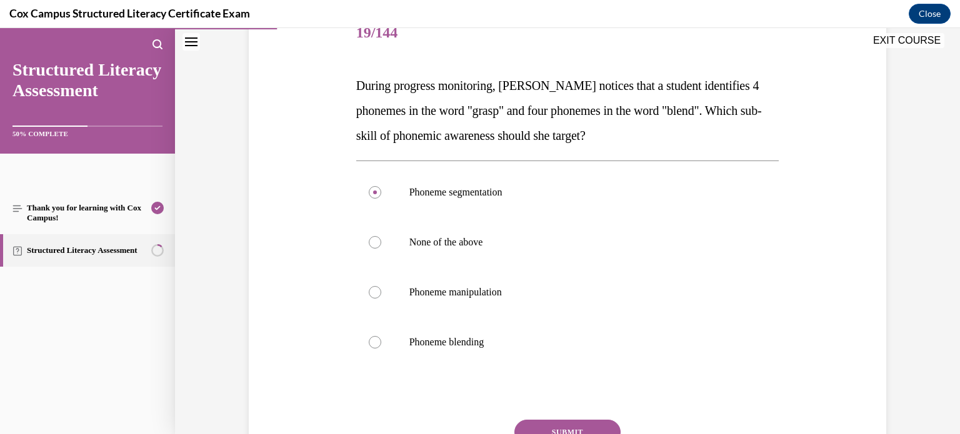
scroll to position [175, 0]
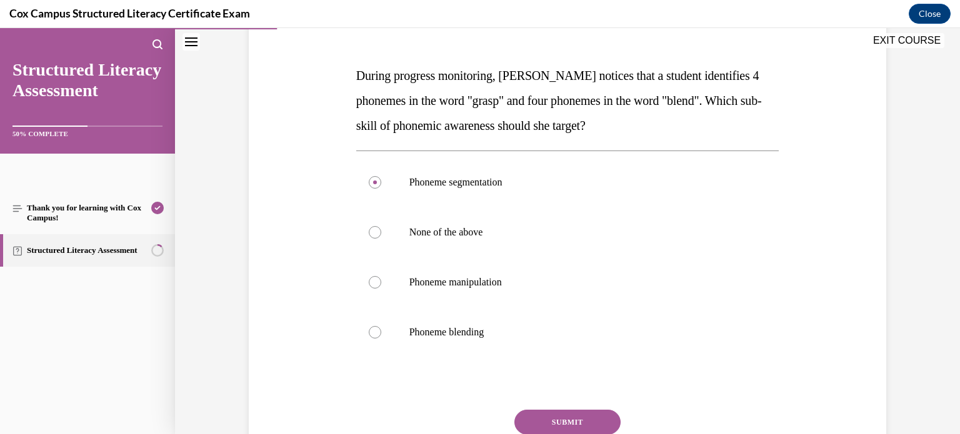
click at [589, 425] on button "SUBMIT" at bounding box center [567, 422] width 106 height 25
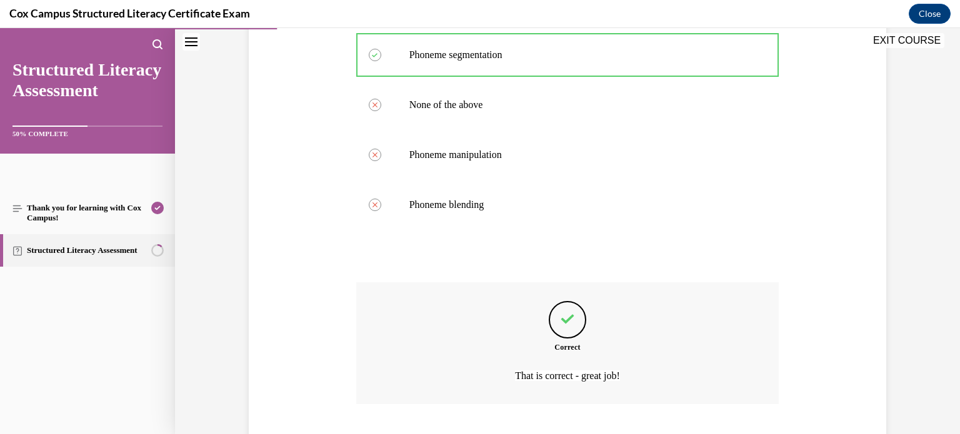
scroll to position [381, 0]
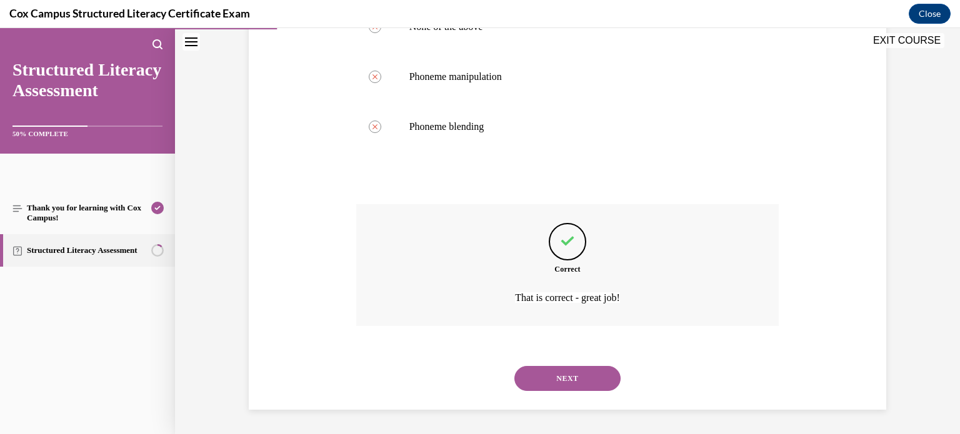
click at [566, 386] on button "NEXT" at bounding box center [567, 378] width 106 height 25
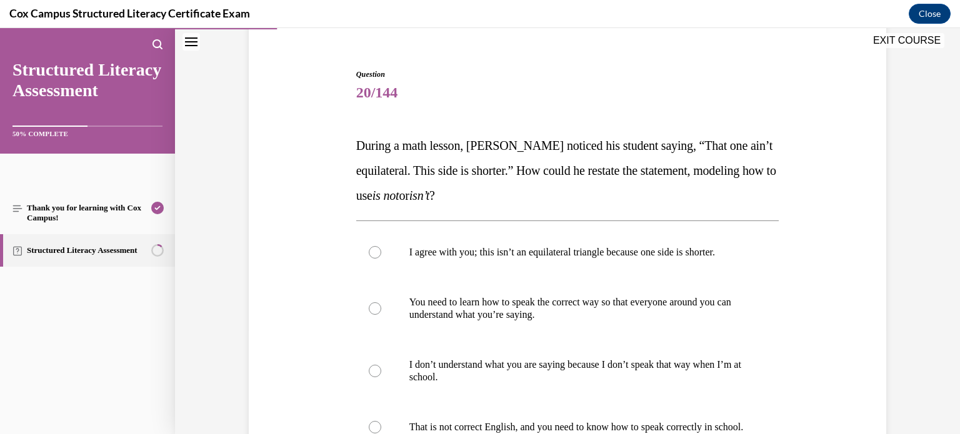
scroll to position [112, 0]
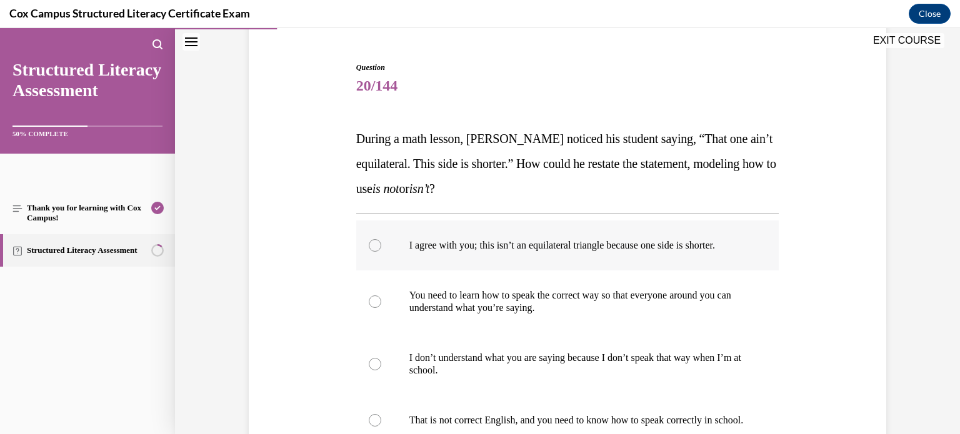
click at [690, 244] on p "I agree with you; this isn’t an equilateral triangle because one side is shorte…" at bounding box center [578, 245] width 339 height 13
click at [381, 244] on input "I agree with you; this isn’t an equilateral triangle because one side is shorte…" at bounding box center [375, 245] width 13 height 13
radio input "true"
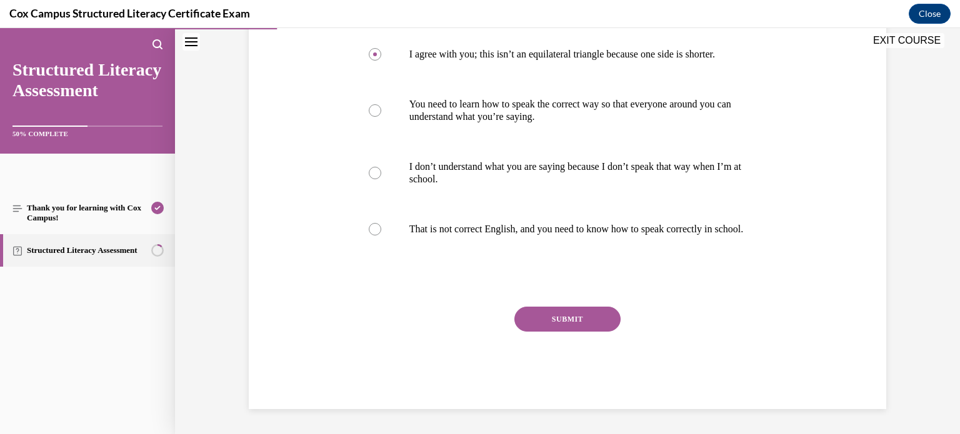
click at [590, 313] on button "SUBMIT" at bounding box center [567, 319] width 106 height 25
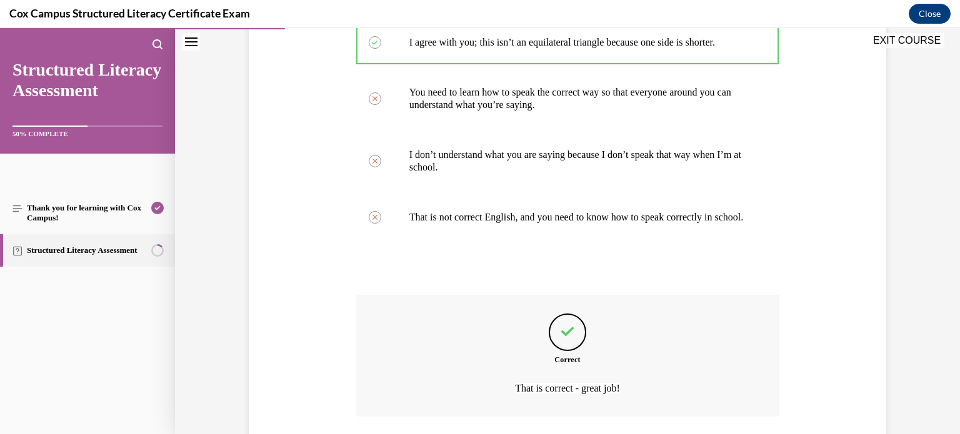
scroll to position [418, 0]
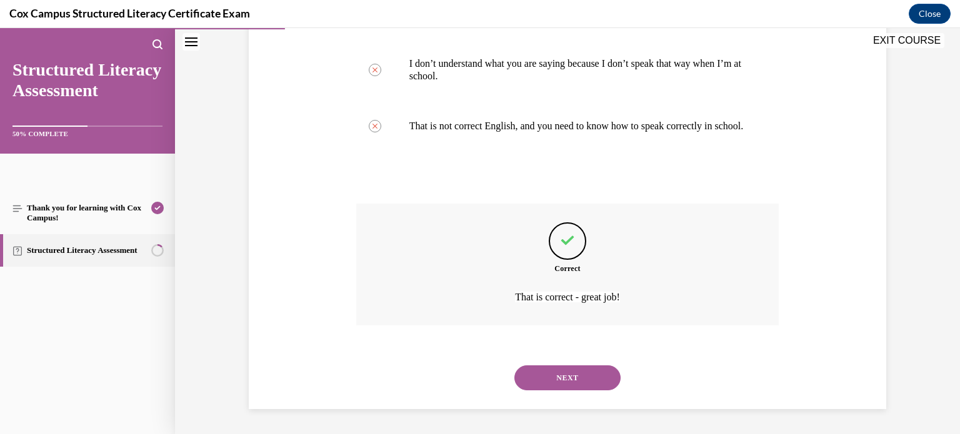
click at [580, 366] on button "NEXT" at bounding box center [567, 378] width 106 height 25
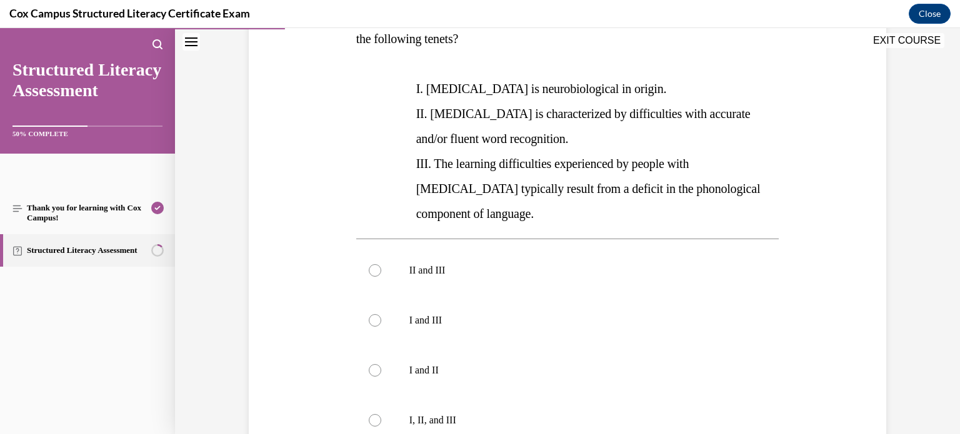
scroll to position [241, 0]
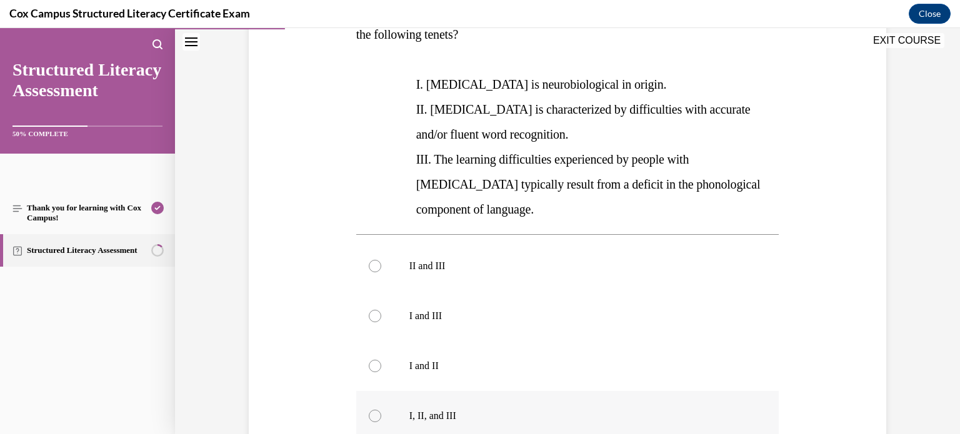
click at [628, 391] on label "I, II, and III" at bounding box center [567, 416] width 423 height 50
click at [381, 410] on input "I, II, and III" at bounding box center [375, 416] width 13 height 13
radio input "true"
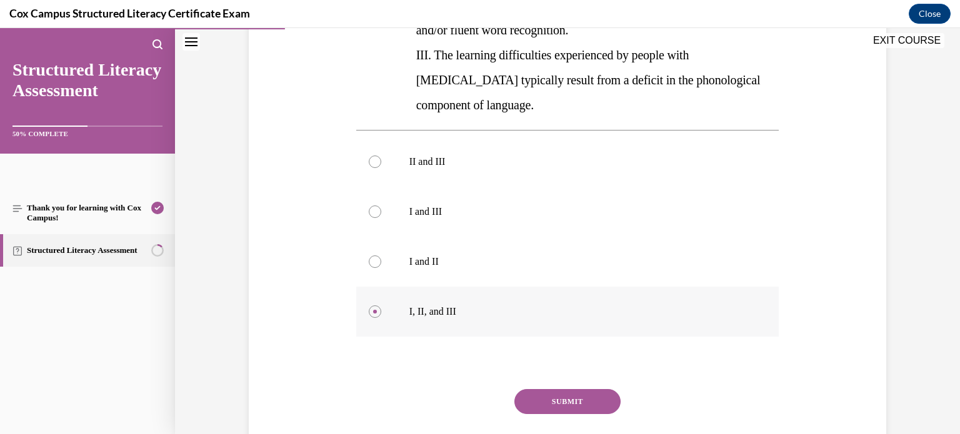
scroll to position [347, 0]
click at [591, 388] on button "SUBMIT" at bounding box center [567, 400] width 106 height 25
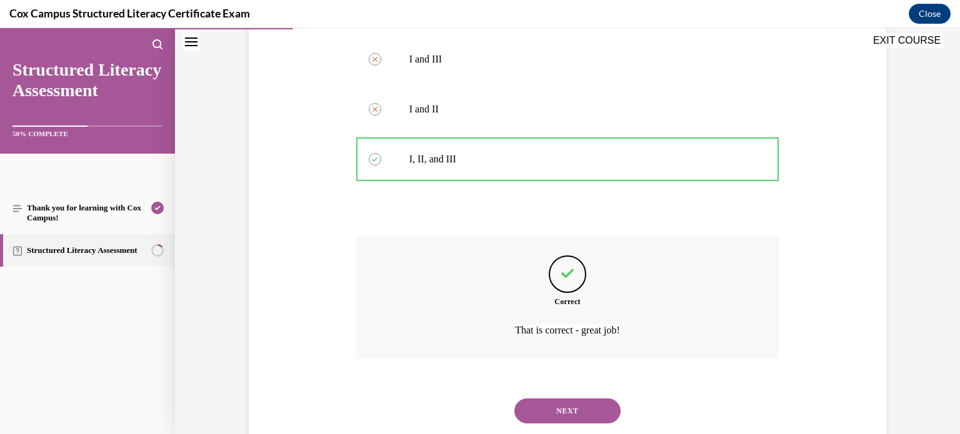
scroll to position [506, 0]
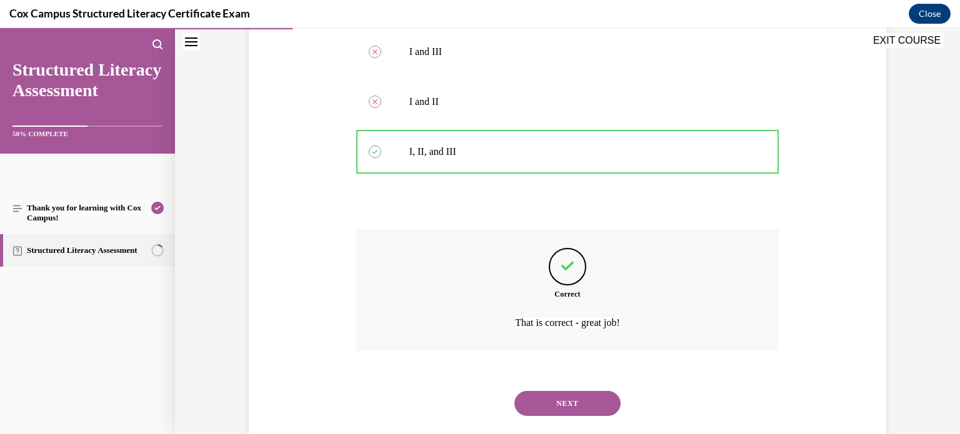
click at [591, 391] on button "NEXT" at bounding box center [567, 403] width 106 height 25
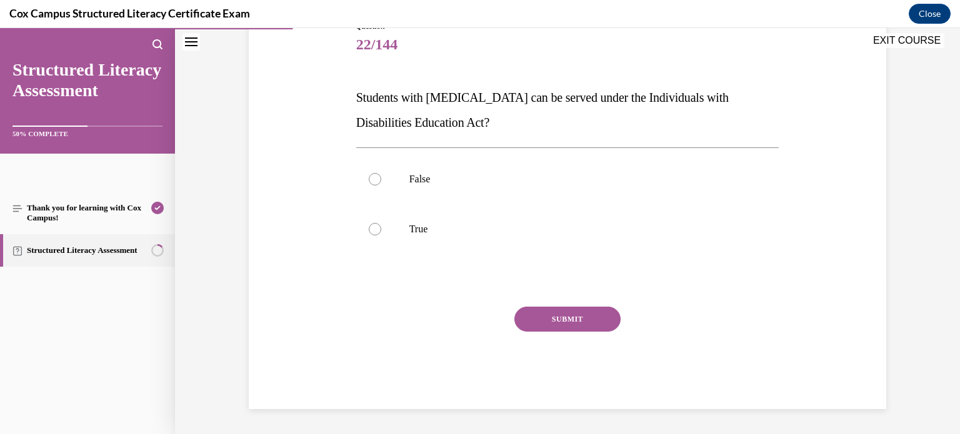
scroll to position [138, 0]
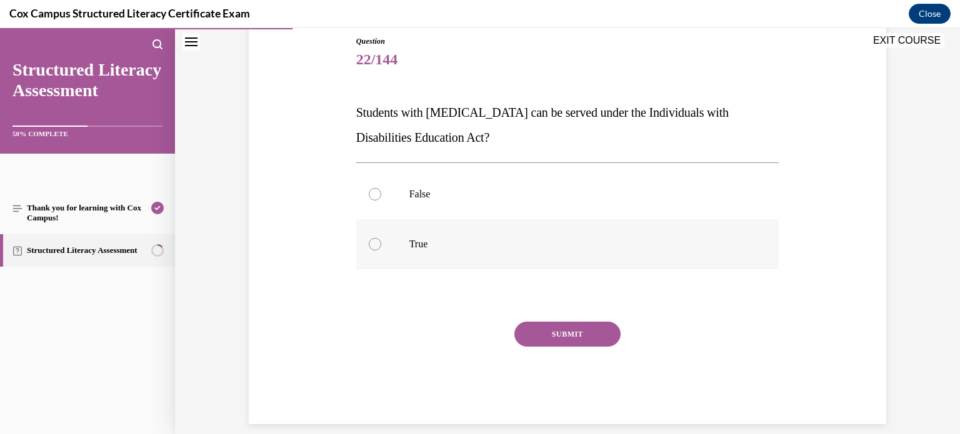
click at [668, 234] on label "True" at bounding box center [567, 244] width 423 height 50
click at [381, 238] on input "True" at bounding box center [375, 244] width 13 height 13
radio input "true"
click at [599, 331] on button "SUBMIT" at bounding box center [567, 334] width 106 height 25
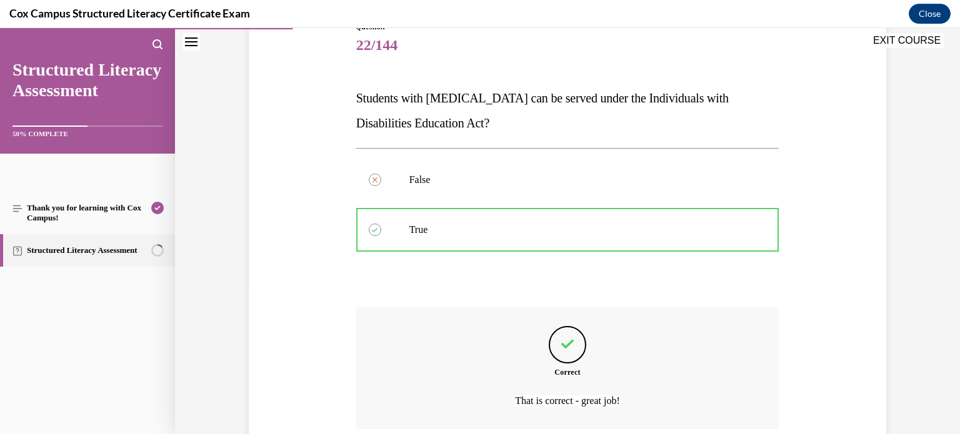
scroll to position [256, 0]
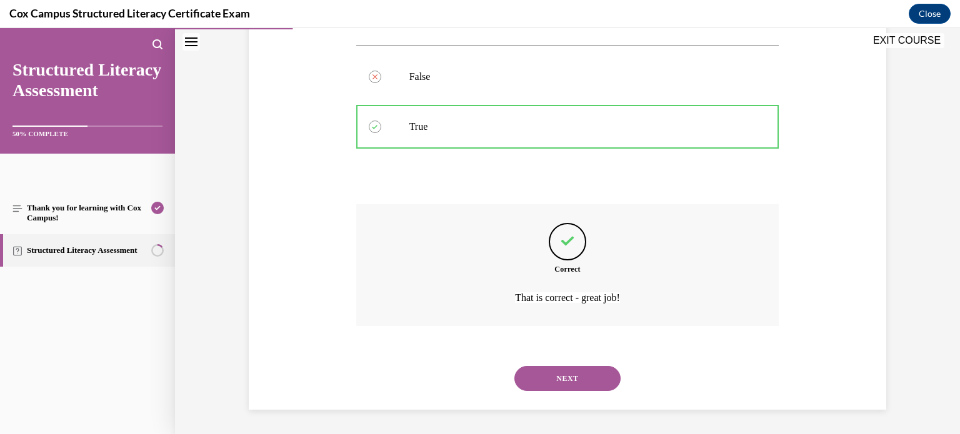
click at [601, 378] on button "NEXT" at bounding box center [567, 378] width 106 height 25
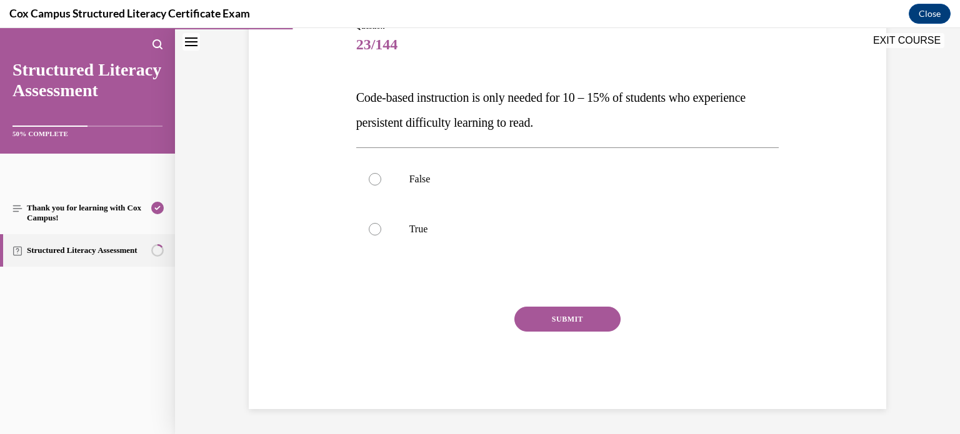
scroll to position [138, 0]
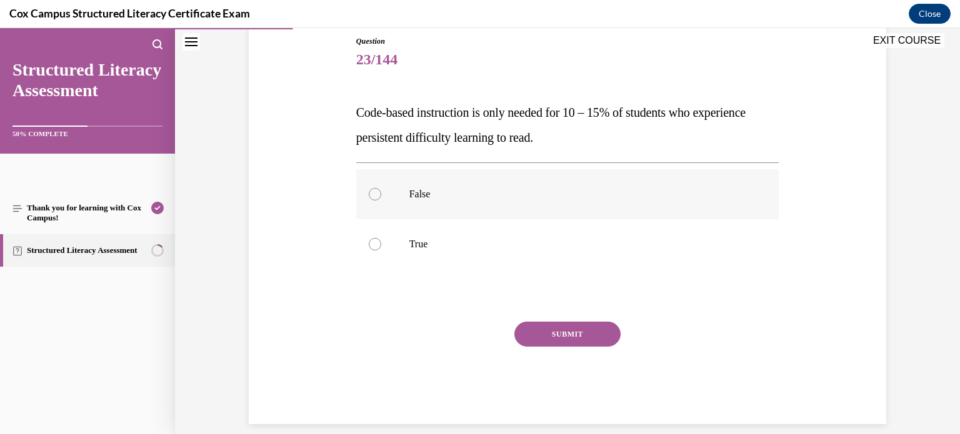
click at [458, 181] on label "False" at bounding box center [567, 194] width 423 height 50
click at [381, 188] on input "False" at bounding box center [375, 194] width 13 height 13
radio input "true"
click at [558, 339] on button "SUBMIT" at bounding box center [567, 334] width 106 height 25
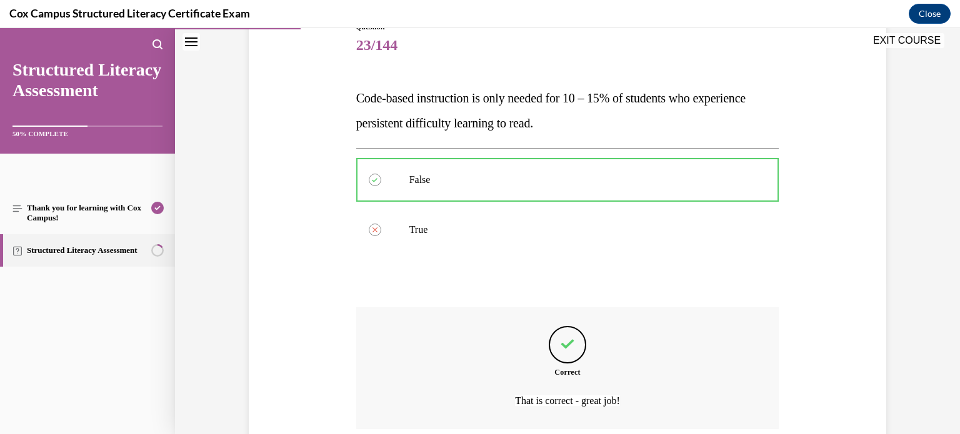
scroll to position [256, 0]
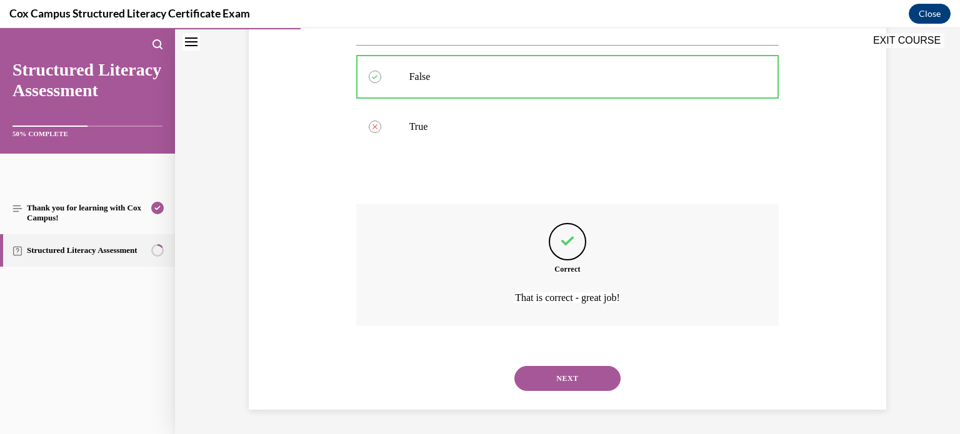
click at [574, 378] on button "NEXT" at bounding box center [567, 378] width 106 height 25
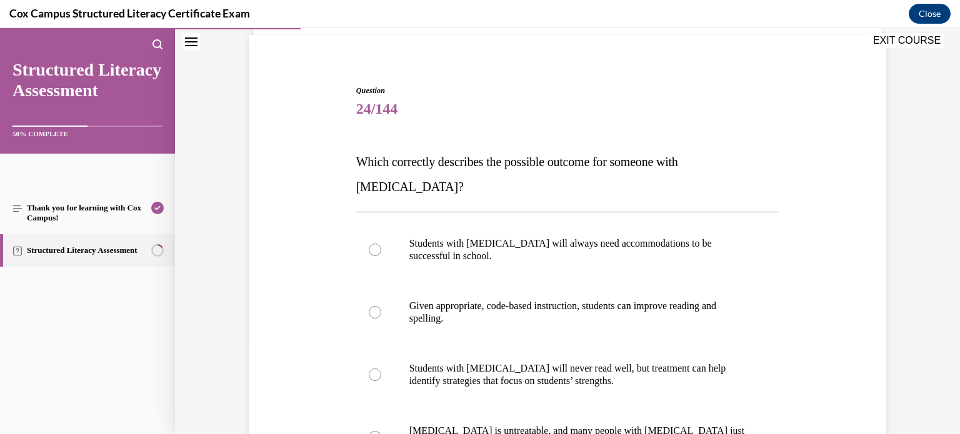
scroll to position [88, 0]
click at [725, 301] on p "Given appropriate, code-based instruction, students can improve reading and spe…" at bounding box center [578, 313] width 339 height 25
click at [381, 307] on input "Given appropriate, code-based instruction, students can improve reading and spe…" at bounding box center [375, 313] width 13 height 13
radio input "true"
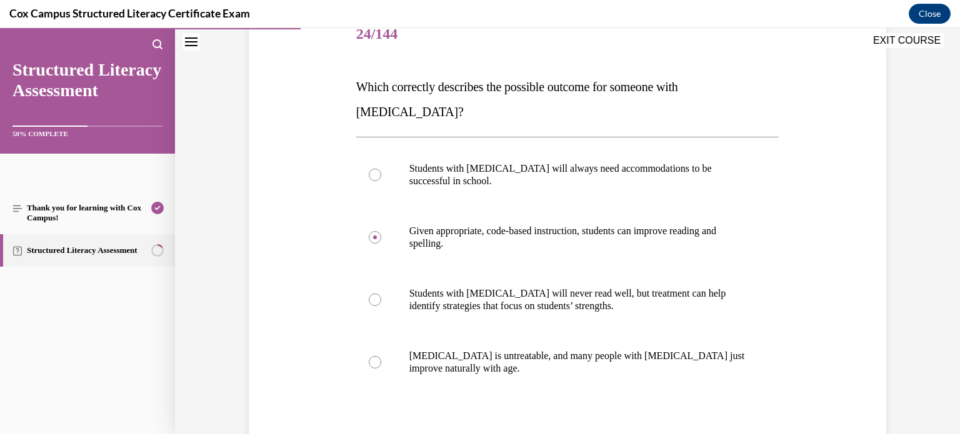
scroll to position [166, 0]
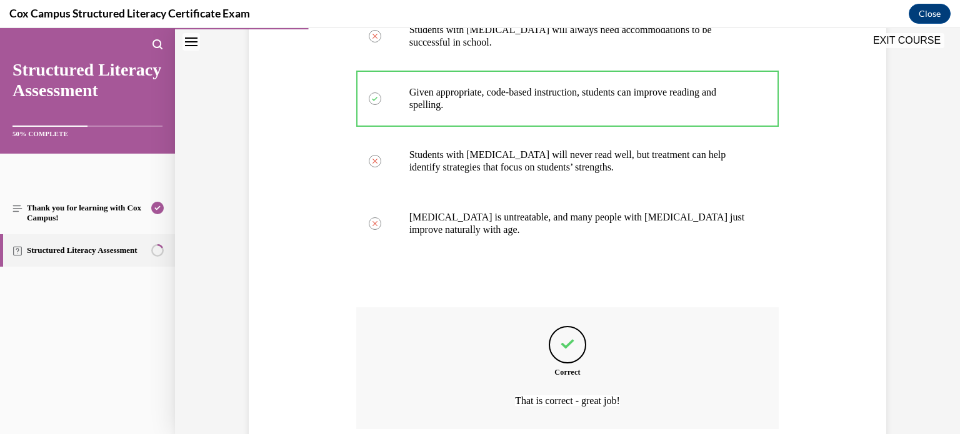
scroll to position [381, 0]
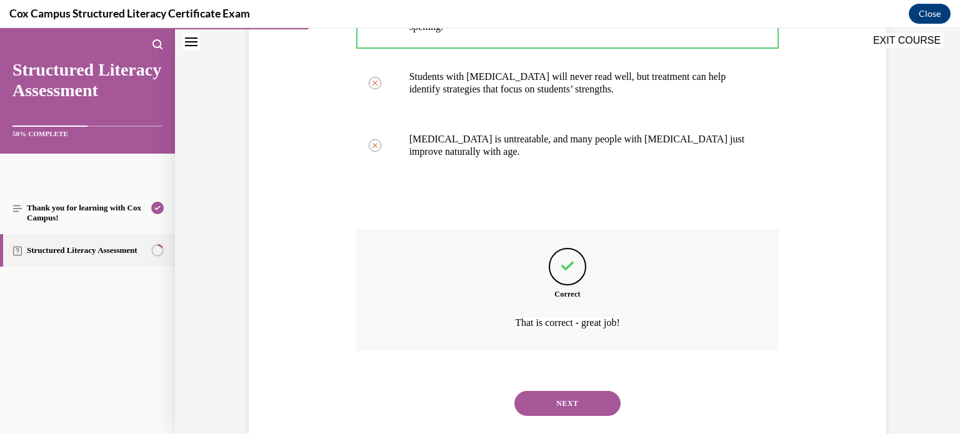
click at [589, 391] on button "NEXT" at bounding box center [567, 403] width 106 height 25
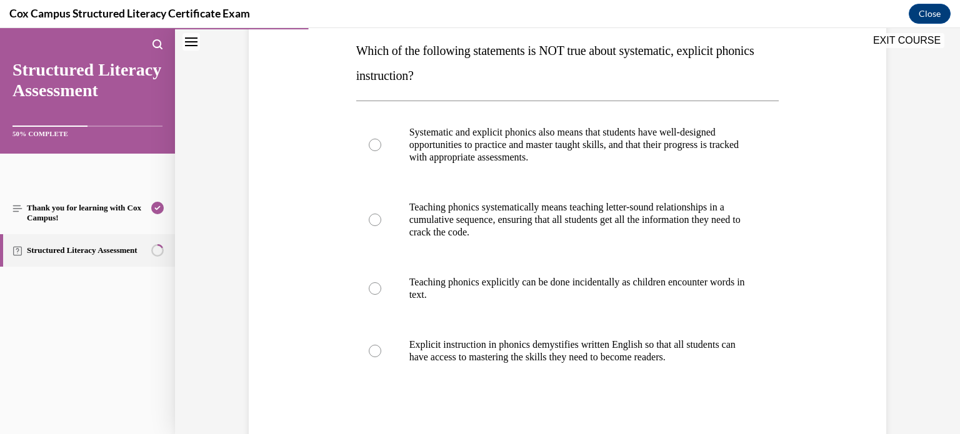
scroll to position [201, 0]
click at [740, 296] on p "Teaching phonics explicitly can be done incidentally as children encounter word…" at bounding box center [578, 288] width 339 height 25
click at [381, 294] on input "Teaching phonics explicitly can be done incidentally as children encounter word…" at bounding box center [375, 288] width 13 height 13
radio input "true"
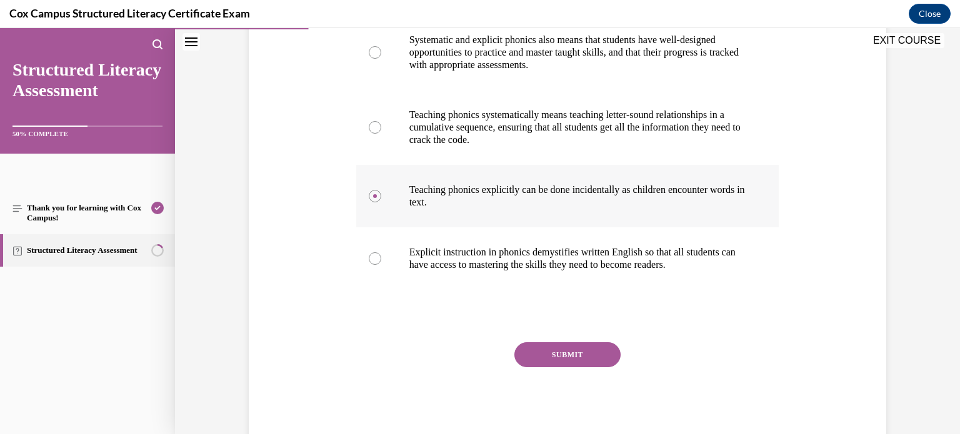
scroll to position [324, 0]
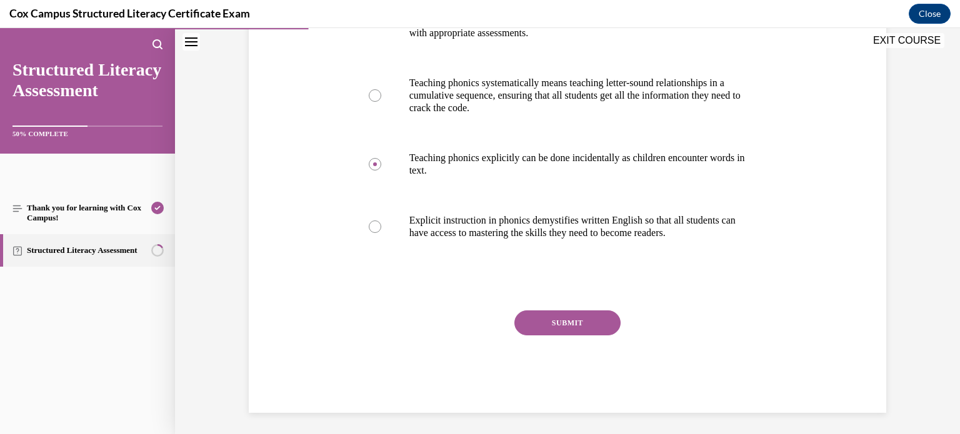
click at [599, 321] on button "SUBMIT" at bounding box center [567, 323] width 106 height 25
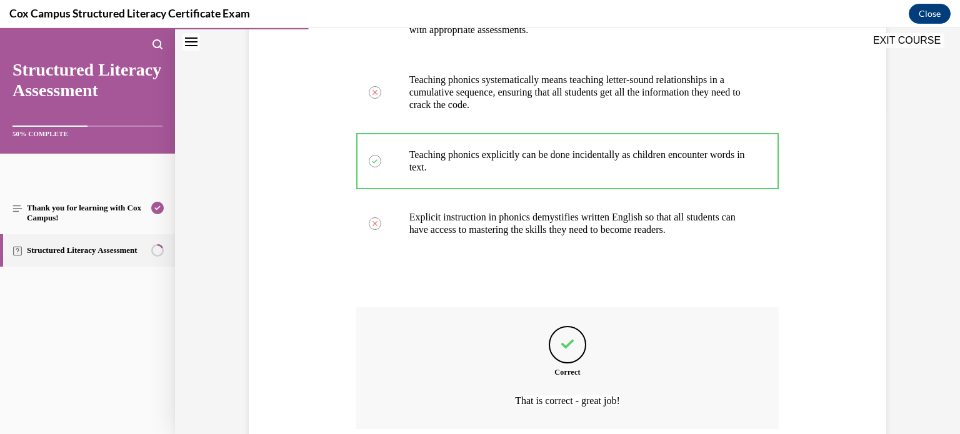
scroll to position [431, 0]
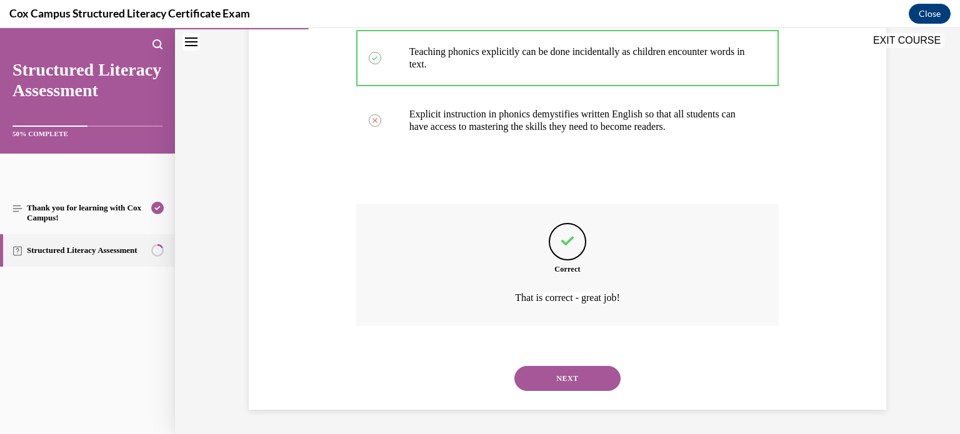
click at [588, 377] on button "NEXT" at bounding box center [567, 378] width 106 height 25
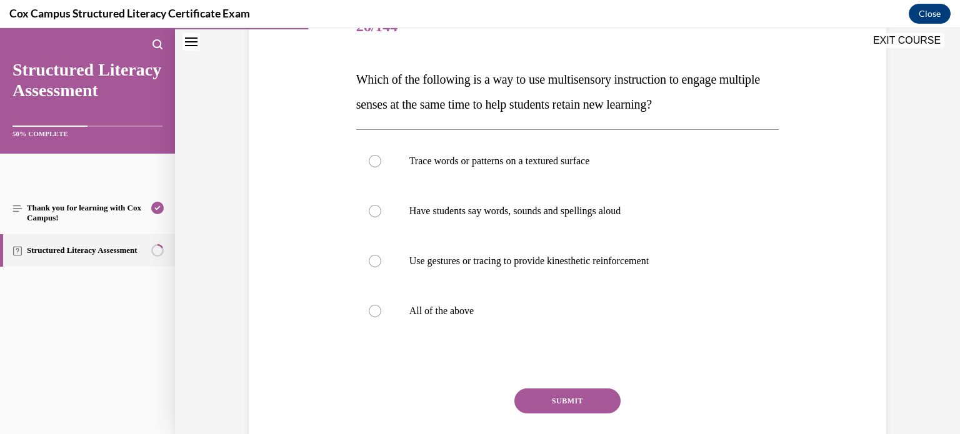
scroll to position [171, 0]
click at [571, 299] on label "All of the above" at bounding box center [567, 312] width 423 height 50
click at [381, 306] on input "All of the above" at bounding box center [375, 312] width 13 height 13
radio input "true"
click at [593, 393] on button "SUBMIT" at bounding box center [567, 401] width 106 height 25
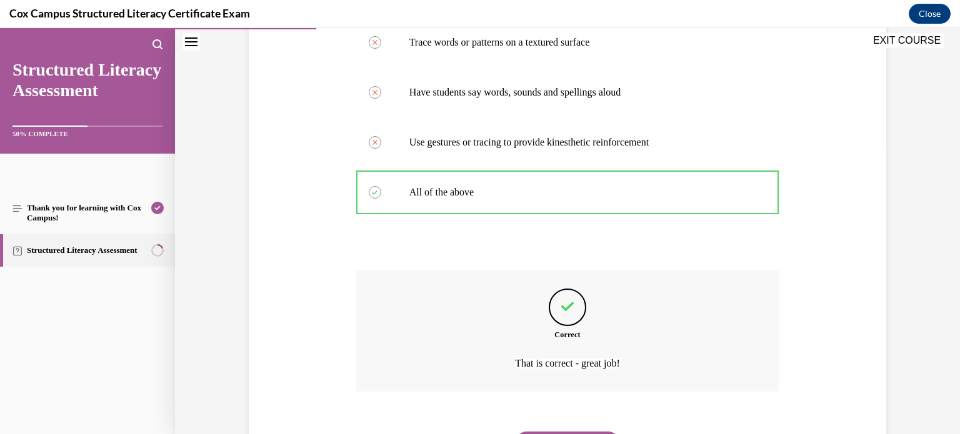
scroll to position [356, 0]
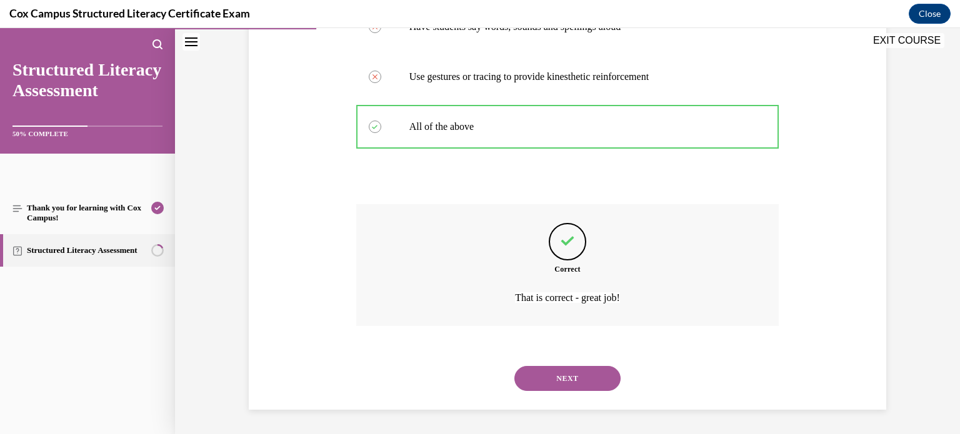
click at [590, 376] on button "NEXT" at bounding box center [567, 378] width 106 height 25
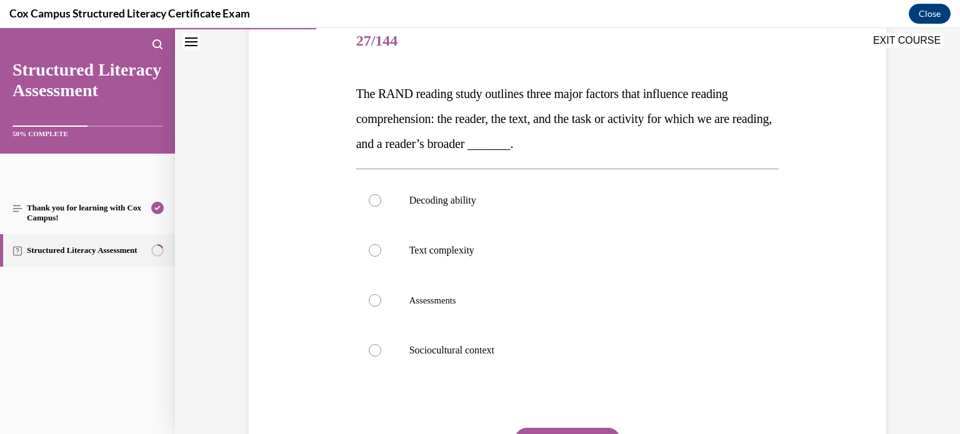
scroll to position [155, 0]
click at [574, 368] on label "Sociocultural context" at bounding box center [567, 353] width 423 height 50
click at [381, 359] on input "Sociocultural context" at bounding box center [375, 352] width 13 height 13
radio input "true"
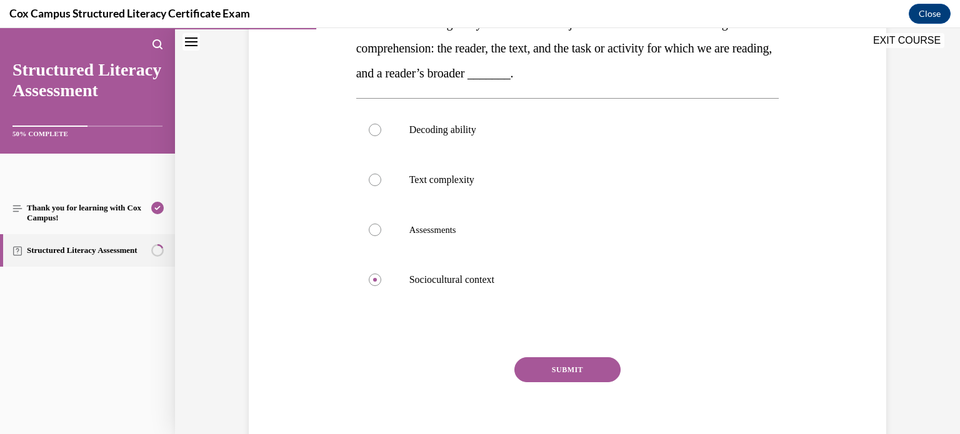
click at [579, 368] on button "SUBMIT" at bounding box center [567, 370] width 106 height 25
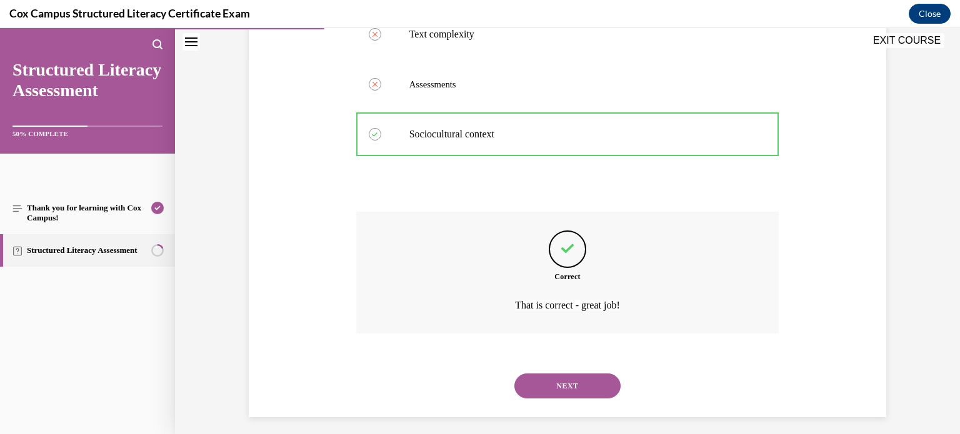
scroll to position [381, 0]
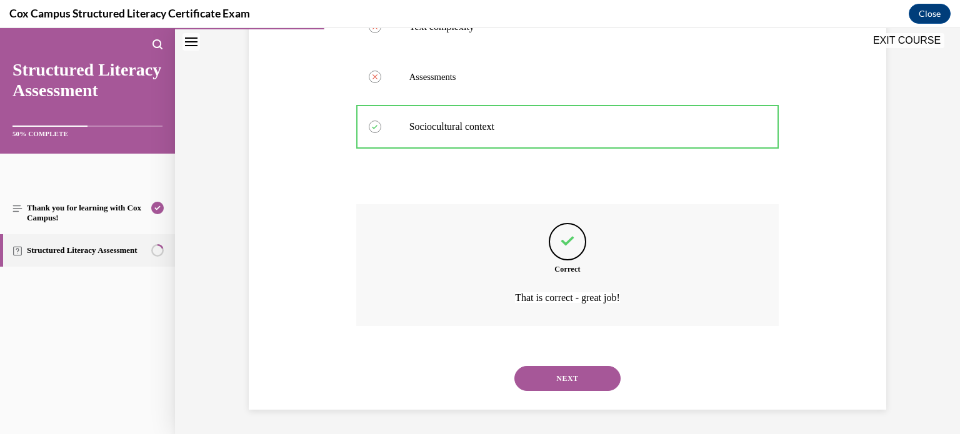
click at [584, 383] on button "NEXT" at bounding box center [567, 378] width 106 height 25
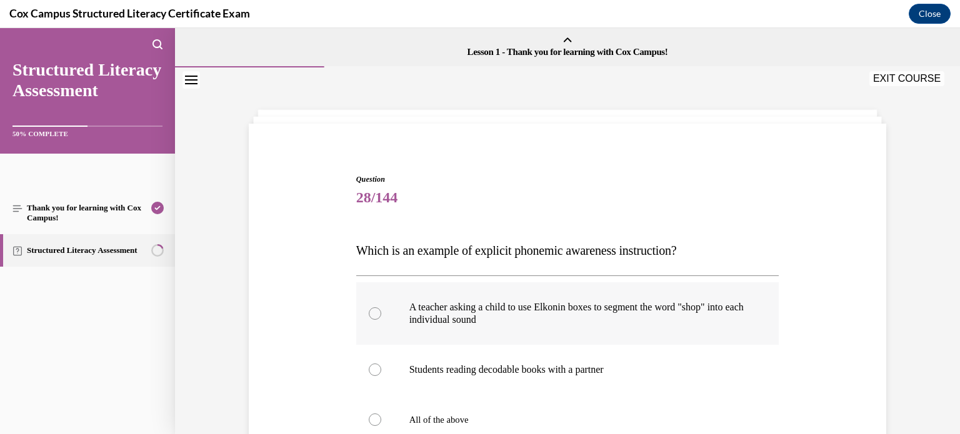
click at [628, 315] on p "A teacher asking a child to use Elkonin boxes to segment the word "shop" into e…" at bounding box center [578, 313] width 339 height 25
click at [381, 315] on input "A teacher asking a child to use Elkonin boxes to segment the word "shop" into e…" at bounding box center [375, 314] width 13 height 13
radio input "true"
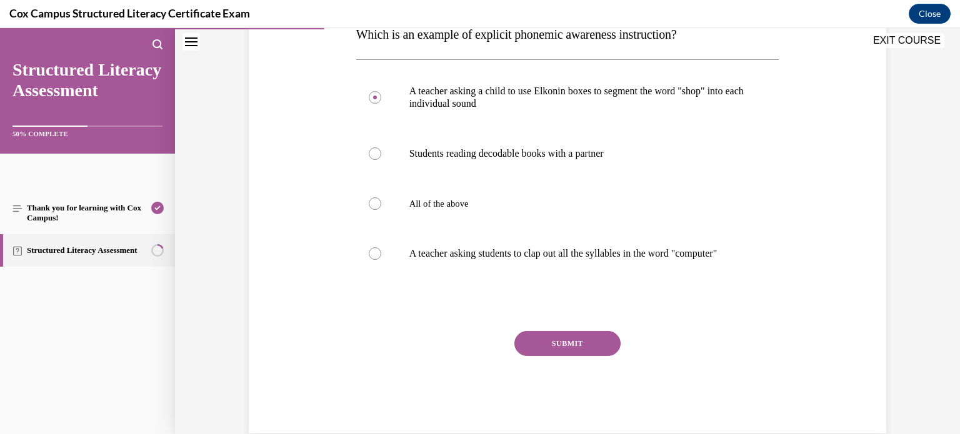
scroll to position [215, 0]
click at [586, 358] on button "SUBMIT" at bounding box center [567, 345] width 106 height 25
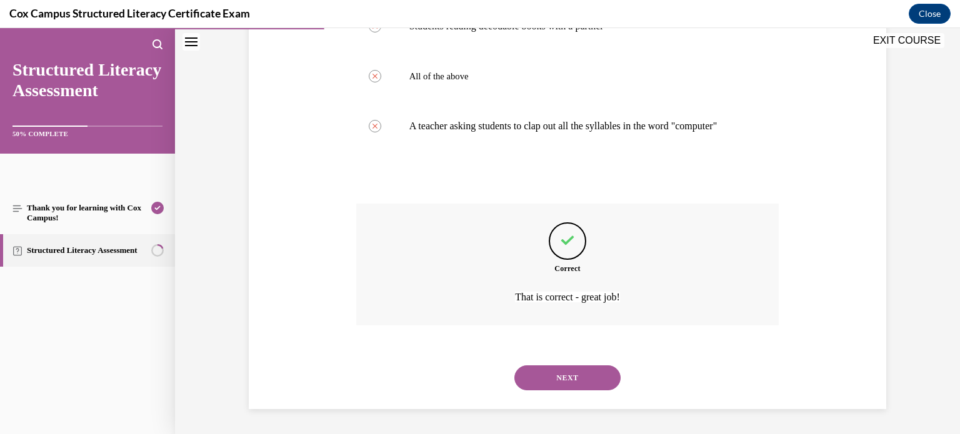
scroll to position [356, 0]
click at [597, 382] on button "NEXT" at bounding box center [567, 378] width 106 height 25
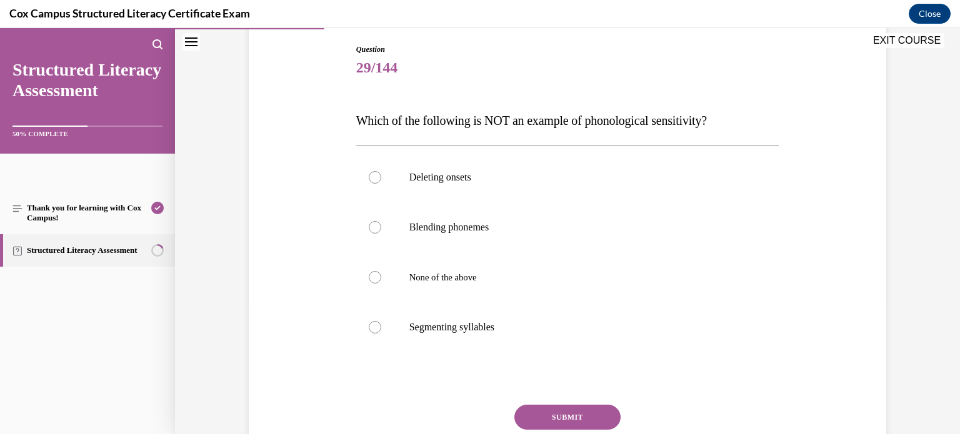
scroll to position [131, 0]
click at [541, 225] on p "Blending phonemes" at bounding box center [578, 227] width 339 height 13
click at [381, 225] on input "Blending phonemes" at bounding box center [375, 227] width 13 height 13
radio input "true"
click at [609, 418] on button "SUBMIT" at bounding box center [567, 416] width 106 height 25
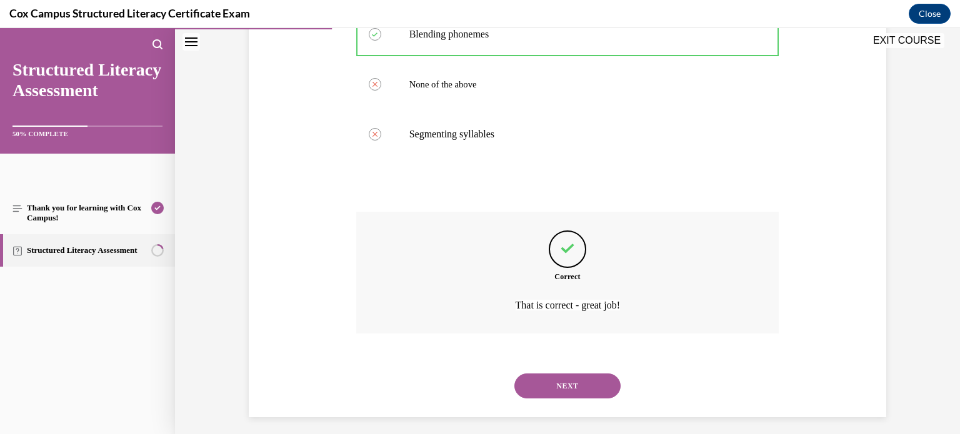
scroll to position [331, 0]
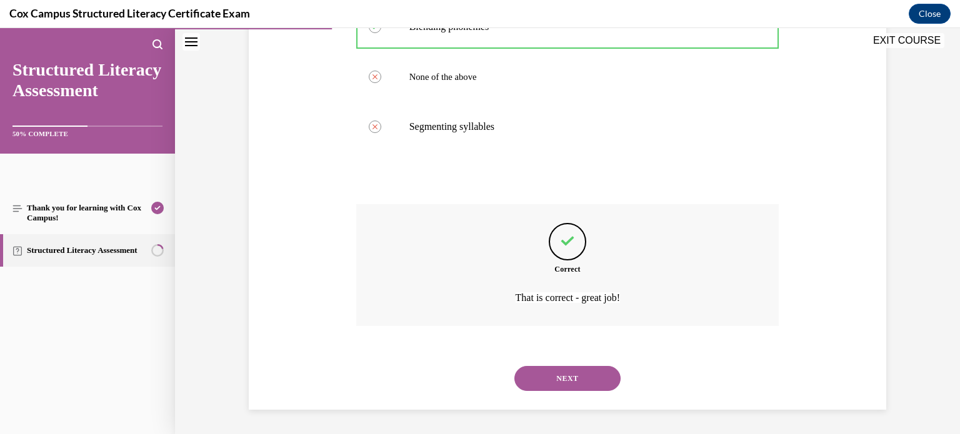
click at [588, 383] on button "NEXT" at bounding box center [567, 378] width 106 height 25
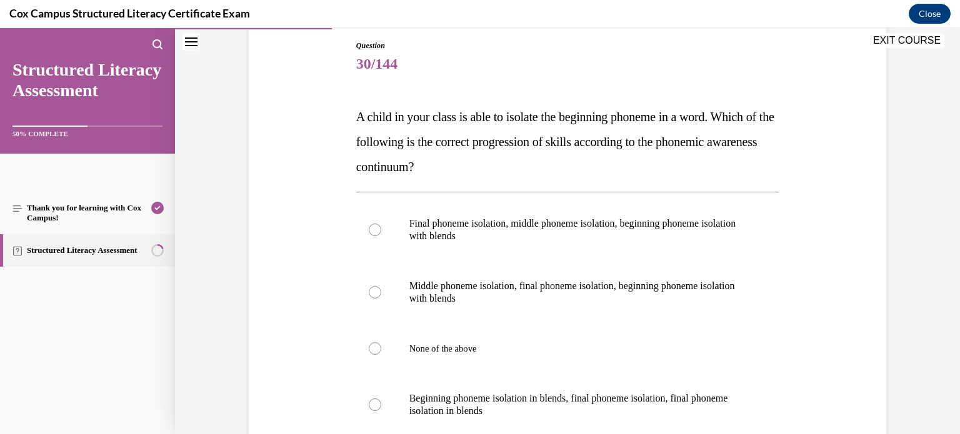
scroll to position [142, 0]
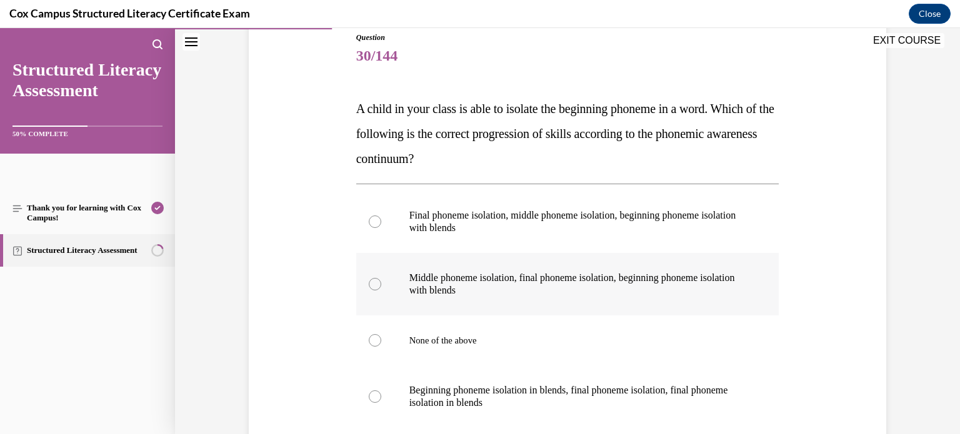
click at [723, 274] on p "Middle phoneme isolation, final phoneme isolation, beginning phoneme isolation …" at bounding box center [578, 284] width 339 height 25
click at [381, 278] on input "Middle phoneme isolation, final phoneme isolation, beginning phoneme isolation …" at bounding box center [375, 284] width 13 height 13
radio input "true"
click at [678, 222] on p "Final phoneme isolation, middle phoneme isolation, beginning phoneme isolation …" at bounding box center [578, 221] width 339 height 25
click at [381, 222] on input "Final phoneme isolation, middle phoneme isolation, beginning phoneme isolation …" at bounding box center [375, 222] width 13 height 13
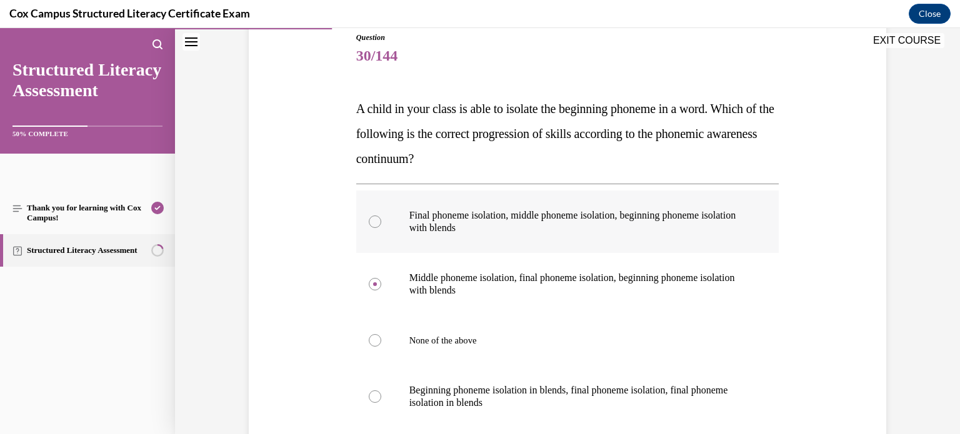
radio input "true"
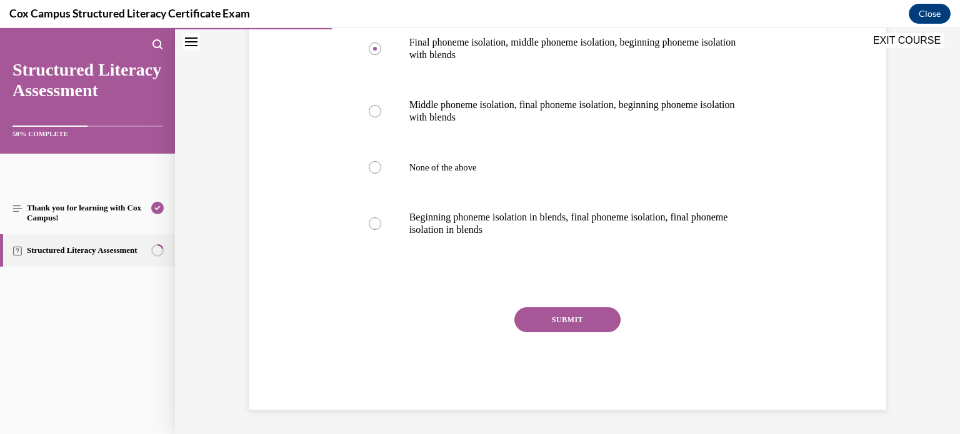
click at [599, 313] on button "SUBMIT" at bounding box center [567, 320] width 106 height 25
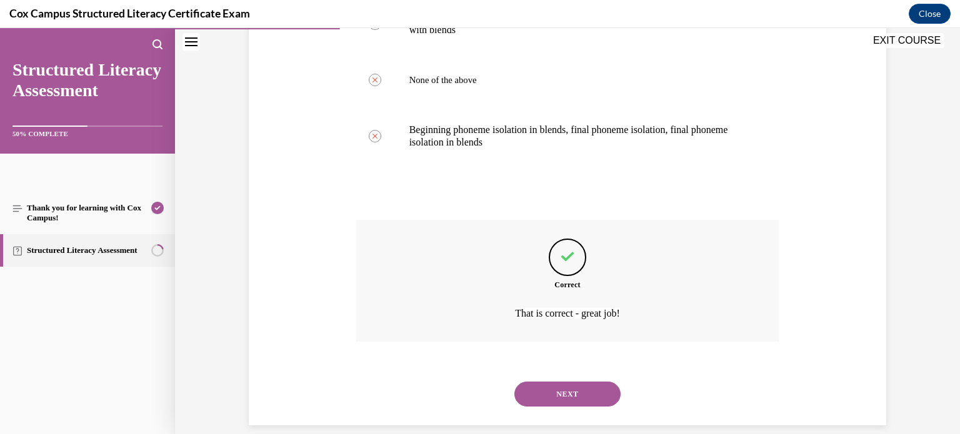
scroll to position [418, 0]
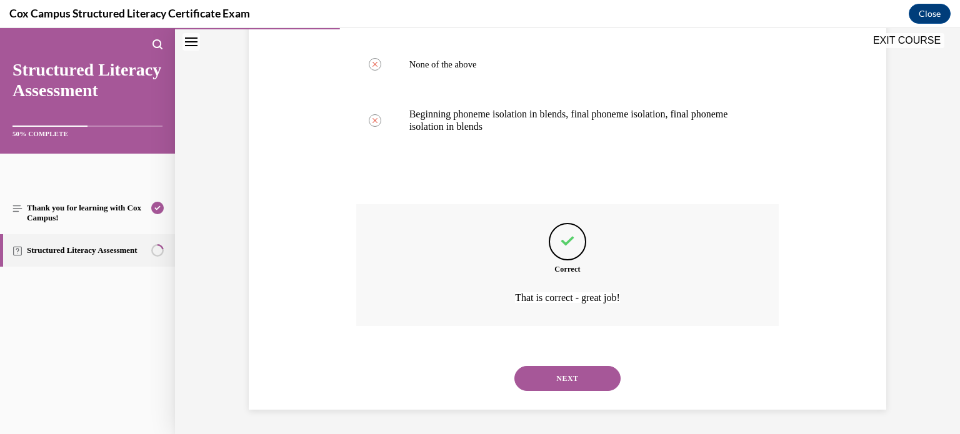
click at [589, 379] on button "NEXT" at bounding box center [567, 378] width 106 height 25
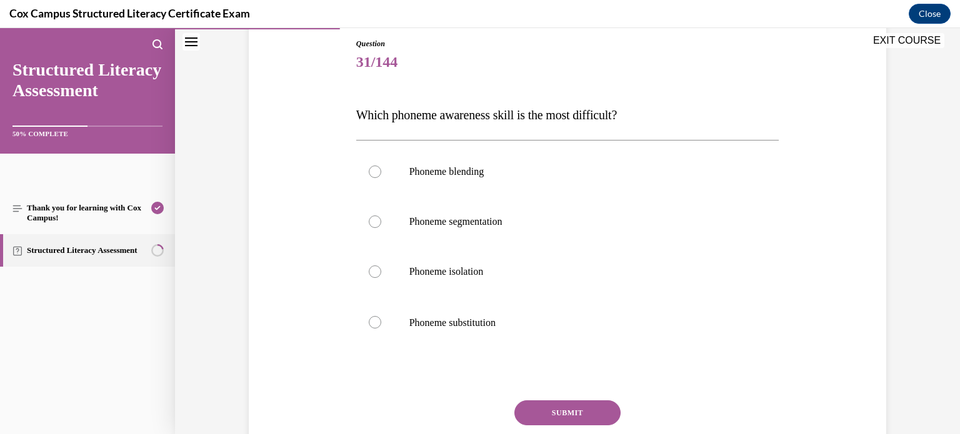
scroll to position [131, 0]
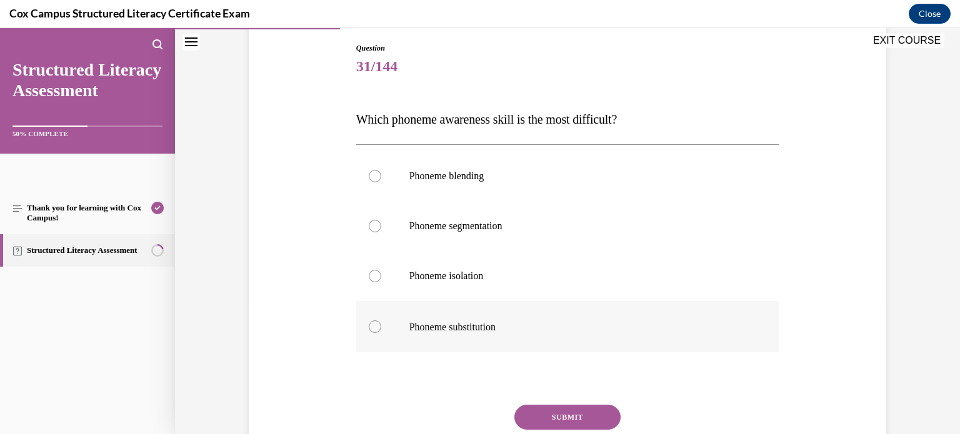
click at [531, 351] on label "Phoneme substitution" at bounding box center [567, 326] width 423 height 51
click at [381, 333] on input "Phoneme substitution" at bounding box center [375, 327] width 13 height 13
radio input "true"
click at [581, 414] on button "SUBMIT" at bounding box center [567, 417] width 106 height 25
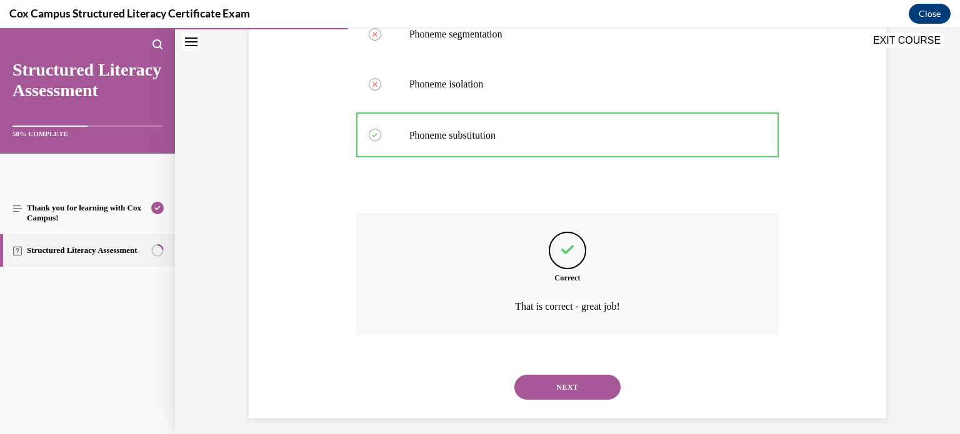
scroll to position [332, 0]
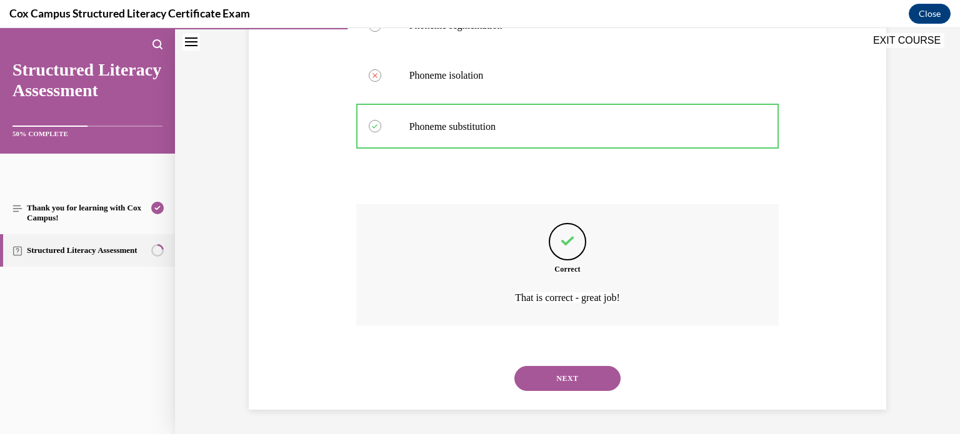
click at [588, 377] on button "NEXT" at bounding box center [567, 378] width 106 height 25
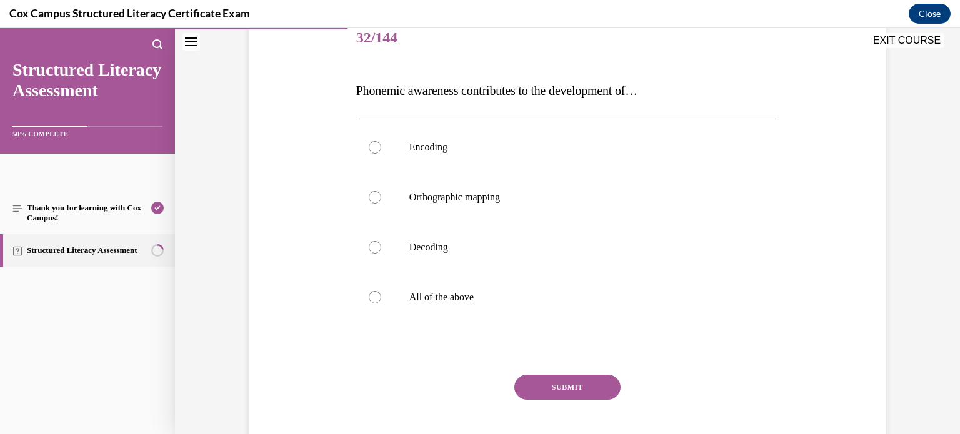
scroll to position [158, 0]
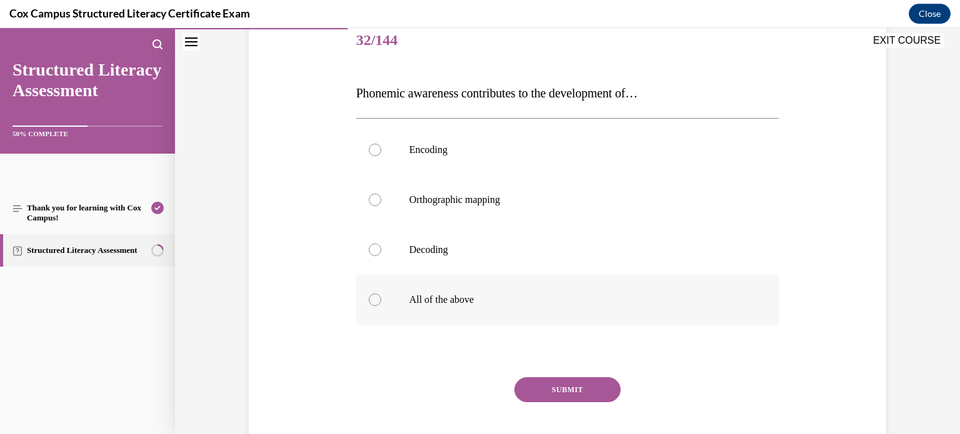
click at [589, 309] on label "All of the above" at bounding box center [567, 300] width 423 height 50
click at [381, 306] on input "All of the above" at bounding box center [375, 300] width 13 height 13
radio input "true"
click at [580, 385] on button "SUBMIT" at bounding box center [567, 390] width 106 height 25
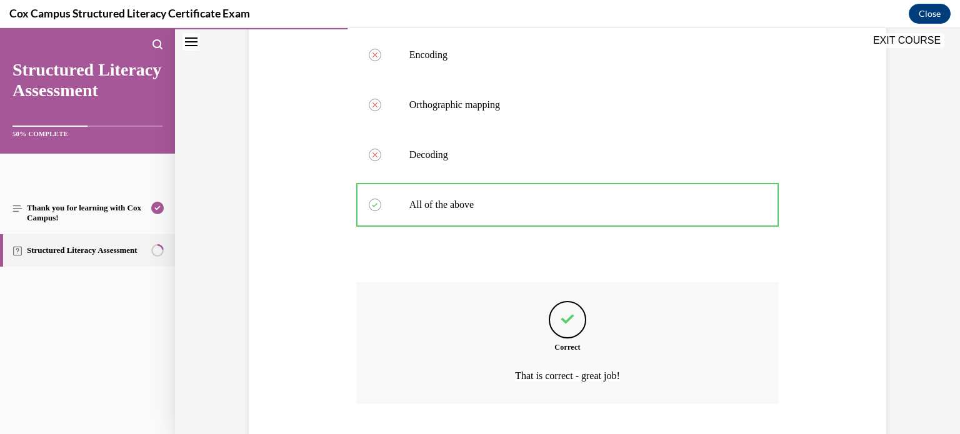
scroll to position [331, 0]
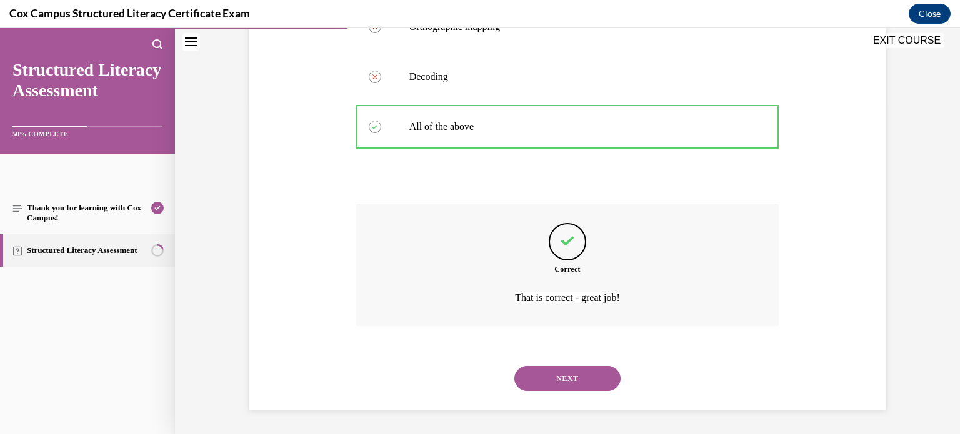
click at [586, 386] on button "NEXT" at bounding box center [567, 378] width 106 height 25
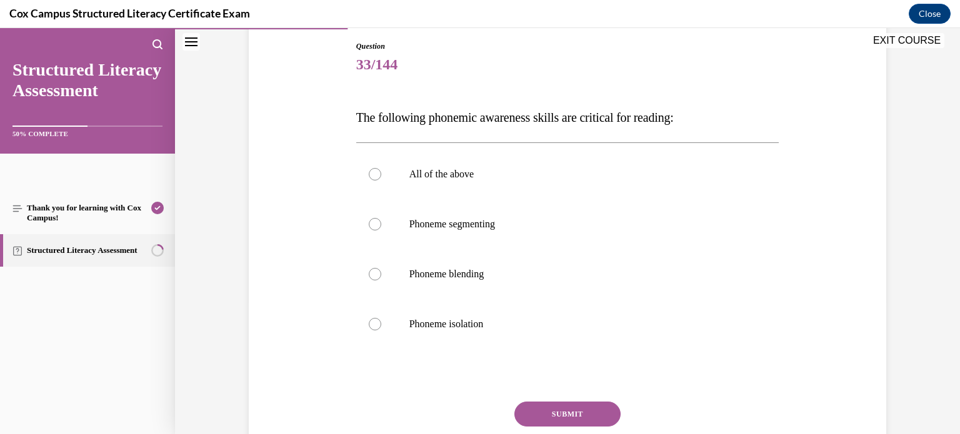
scroll to position [133, 0]
click at [523, 178] on p "All of the above" at bounding box center [578, 175] width 339 height 13
click at [381, 178] on input "All of the above" at bounding box center [375, 175] width 13 height 13
radio input "true"
click at [555, 401] on div "Question 33/144 The following phonemic awareness skills are critical for readin…" at bounding box center [567, 273] width 423 height 464
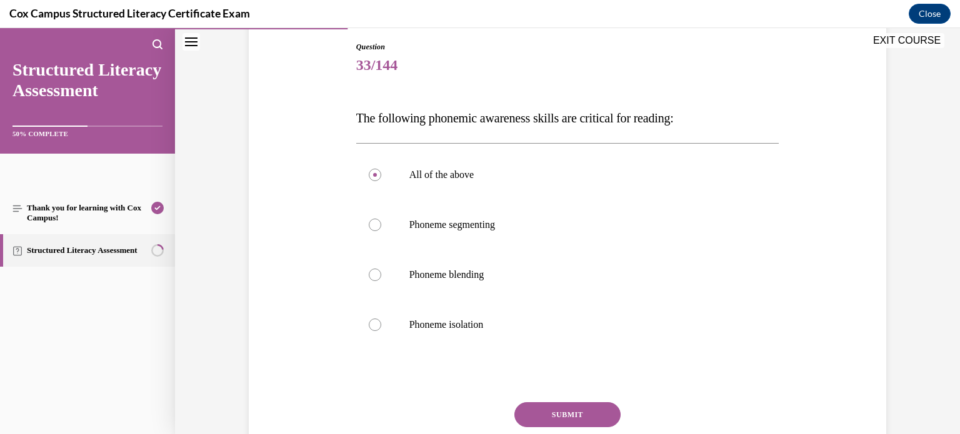
click at [562, 415] on button "SUBMIT" at bounding box center [567, 415] width 106 height 25
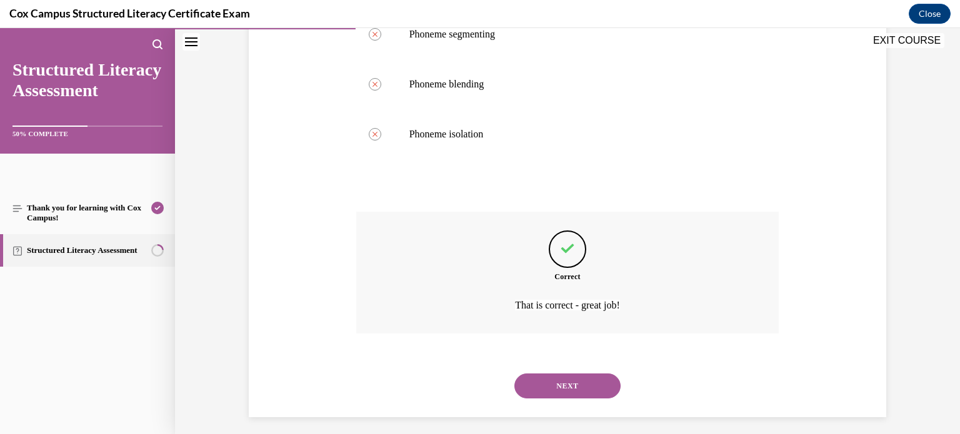
scroll to position [331, 0]
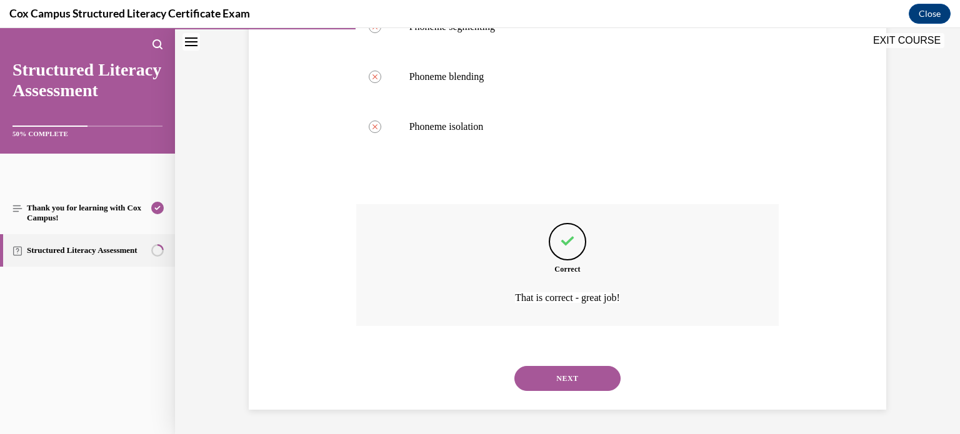
click at [572, 383] on button "NEXT" at bounding box center [567, 378] width 106 height 25
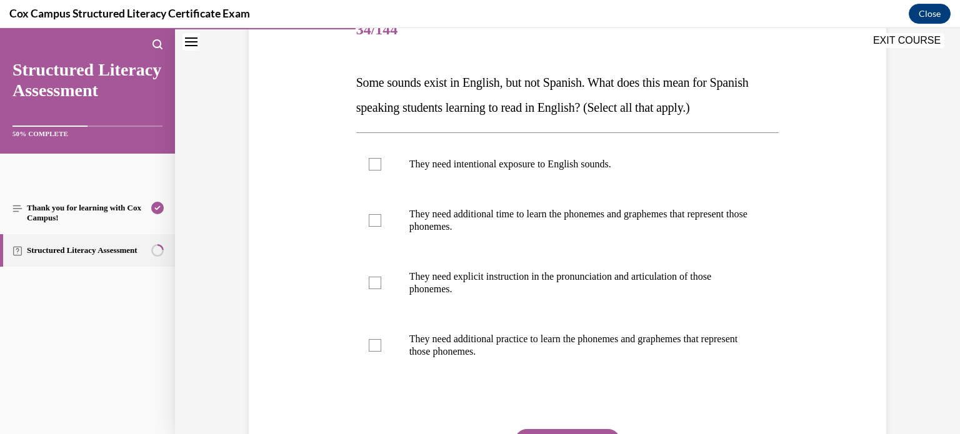
scroll to position [180, 0]
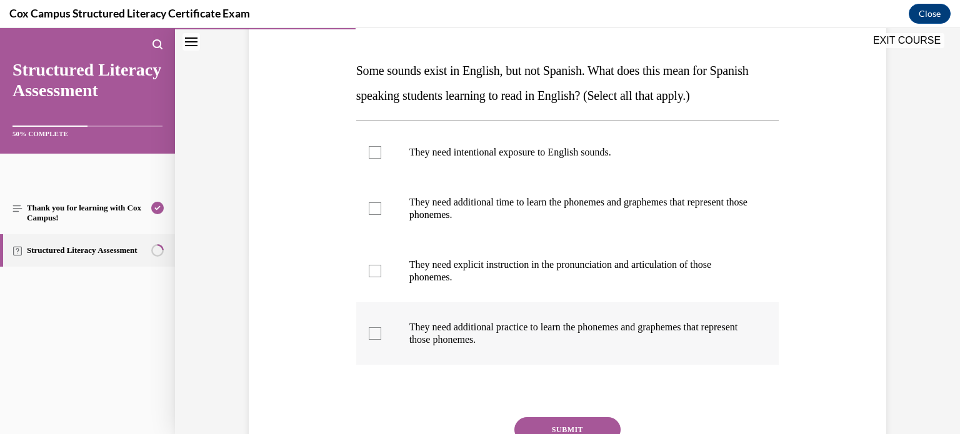
click at [579, 323] on p "They need additional practice to learn the phonemes and graphemes that represen…" at bounding box center [578, 333] width 339 height 25
click at [381, 328] on input "They need additional practice to learn the phonemes and graphemes that represen…" at bounding box center [375, 334] width 13 height 13
checkbox input "true"
click at [568, 290] on label "They need explicit instruction in the pronunciation and articulation of those p…" at bounding box center [567, 271] width 423 height 63
click at [381, 278] on input "They need explicit instruction in the pronunciation and articulation of those p…" at bounding box center [375, 271] width 13 height 13
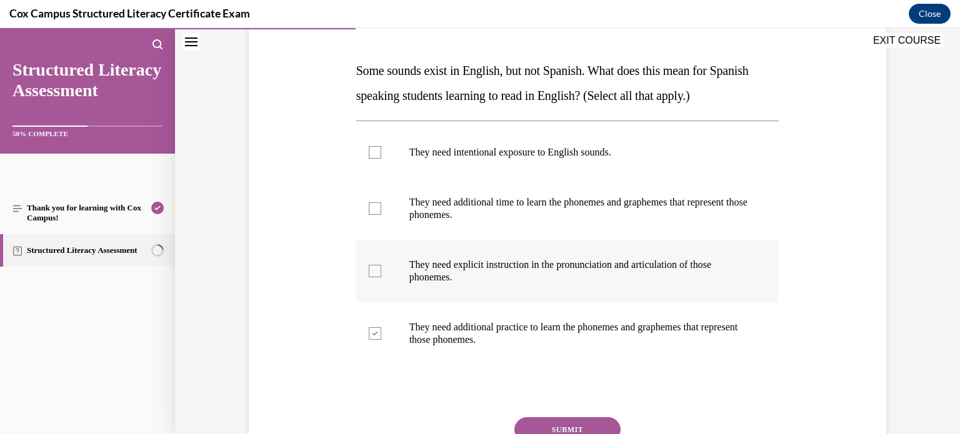
checkbox input "true"
click at [558, 223] on label "They need additional time to learn the phonemes and graphemes that represent th…" at bounding box center [567, 209] width 423 height 63
click at [381, 215] on input "They need additional time to learn the phonemes and graphemes that represent th…" at bounding box center [375, 209] width 13 height 13
click at [580, 179] on label "They need additional time to learn the phonemes and graphemes that represent th…" at bounding box center [567, 209] width 423 height 63
click at [381, 203] on input "They need additional time to learn the phonemes and graphemes that represent th…" at bounding box center [375, 209] width 13 height 13
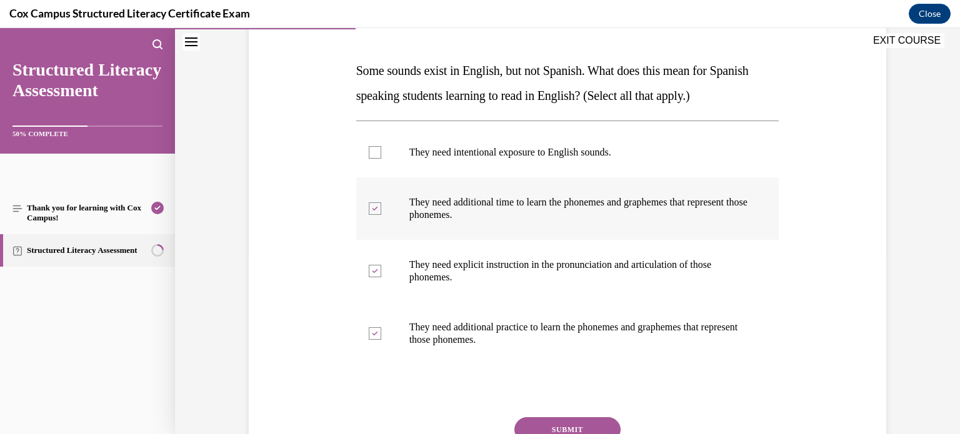
checkbox input "false"
click at [575, 149] on p "They need intentional exposure to English sounds." at bounding box center [578, 152] width 339 height 13
click at [381, 149] on input "They need intentional exposure to English sounds." at bounding box center [375, 152] width 13 height 13
checkbox input "true"
click at [569, 203] on p "They need additional time to learn the phonemes and graphemes that represent th…" at bounding box center [578, 208] width 339 height 25
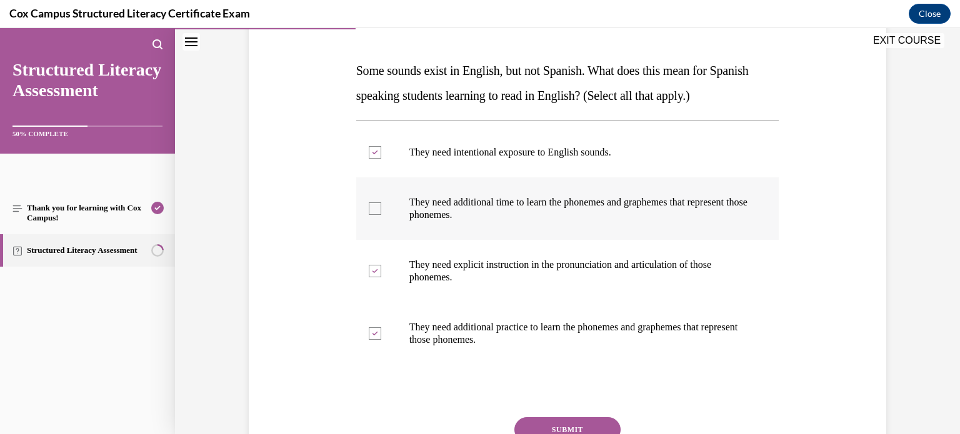
click at [381, 203] on input "They need additional time to learn the phonemes and graphemes that represent th…" at bounding box center [375, 209] width 13 height 13
checkbox input "true"
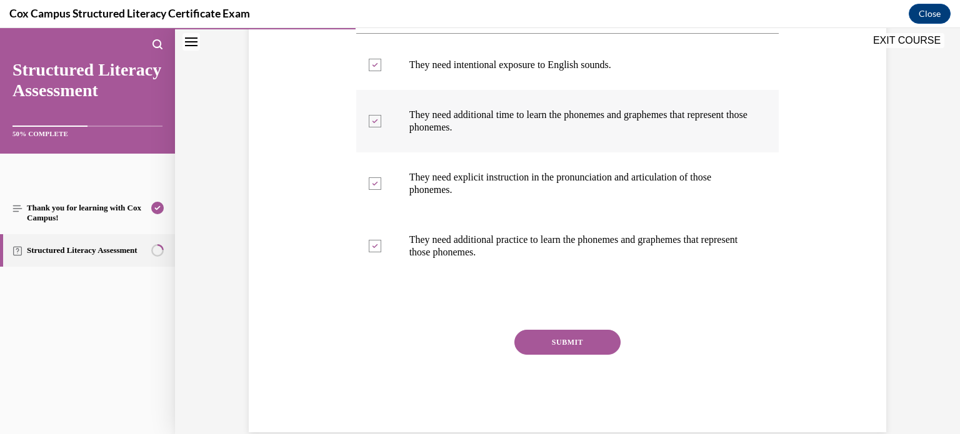
scroll to position [290, 0]
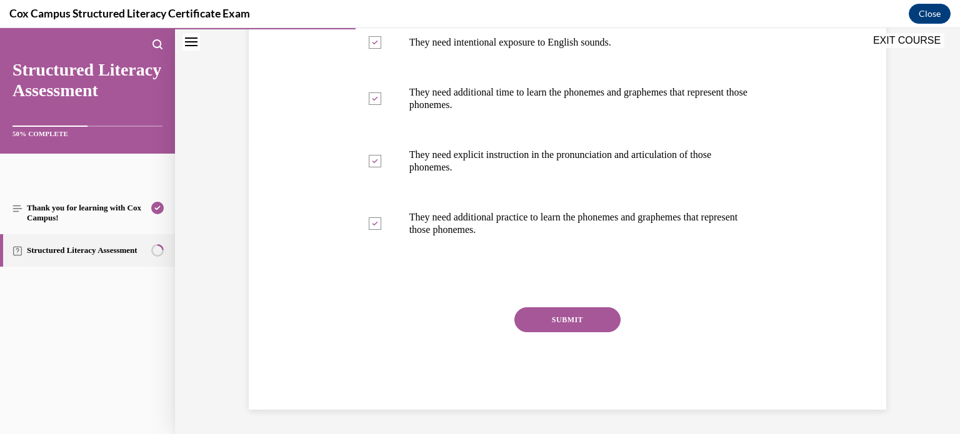
click at [583, 324] on button "SUBMIT" at bounding box center [567, 320] width 106 height 25
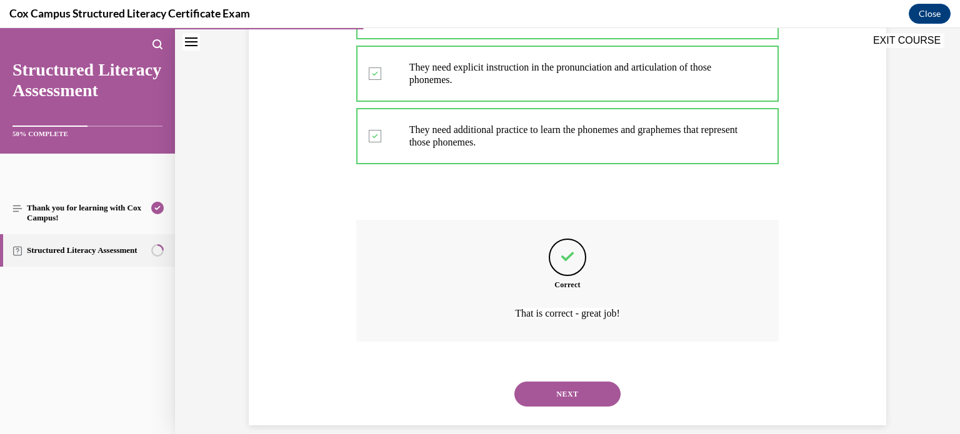
scroll to position [393, 0]
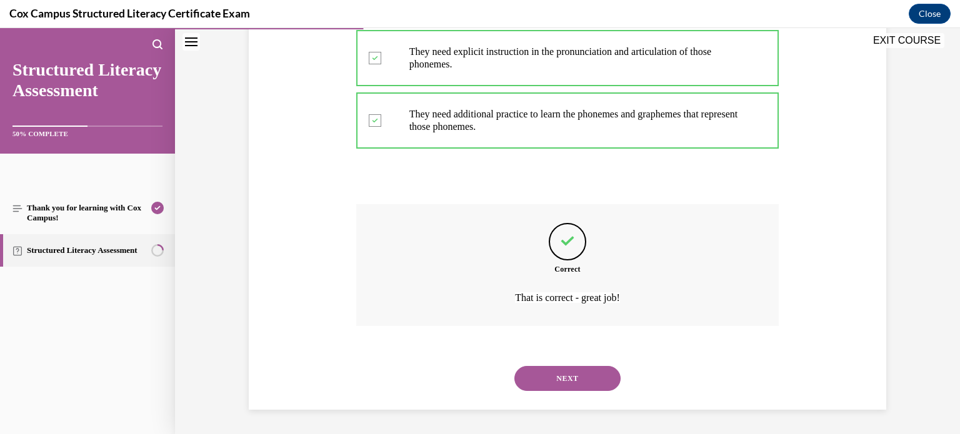
click at [591, 382] on button "NEXT" at bounding box center [567, 378] width 106 height 25
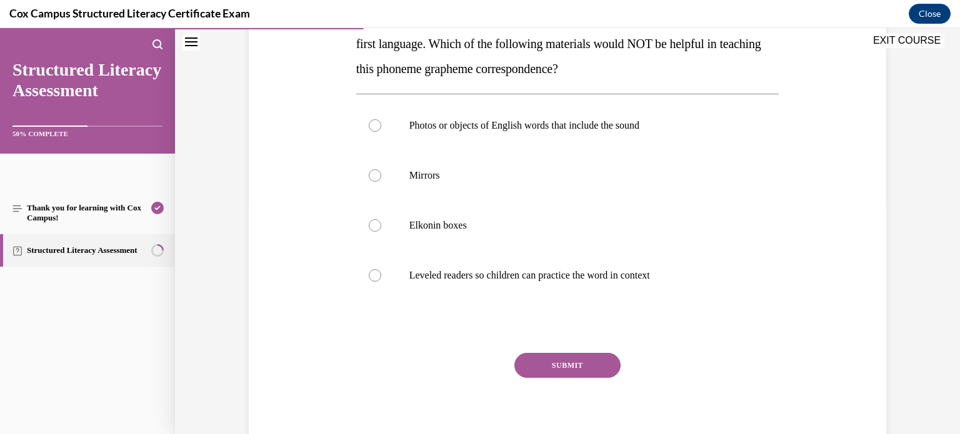
scroll to position [229, 0]
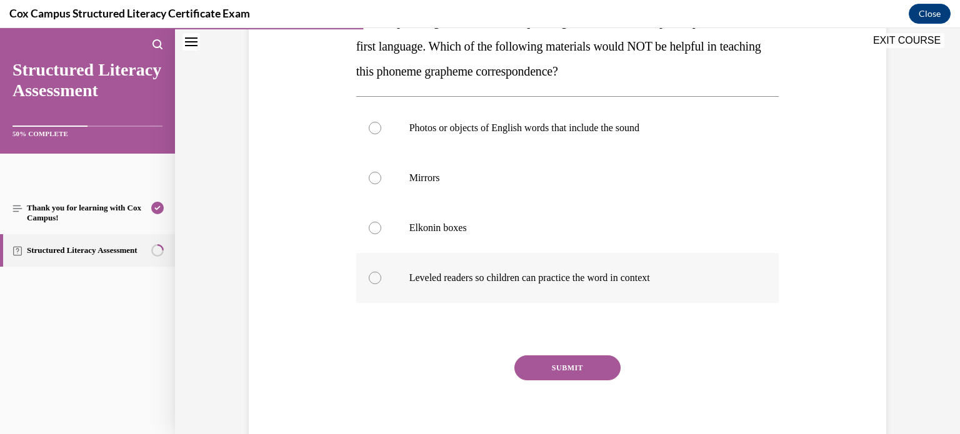
click at [667, 284] on label "Leveled readers so children can practice the word in context" at bounding box center [567, 278] width 423 height 50
click at [381, 284] on input "Leveled readers so children can practice the word in context" at bounding box center [375, 278] width 13 height 13
radio input "true"
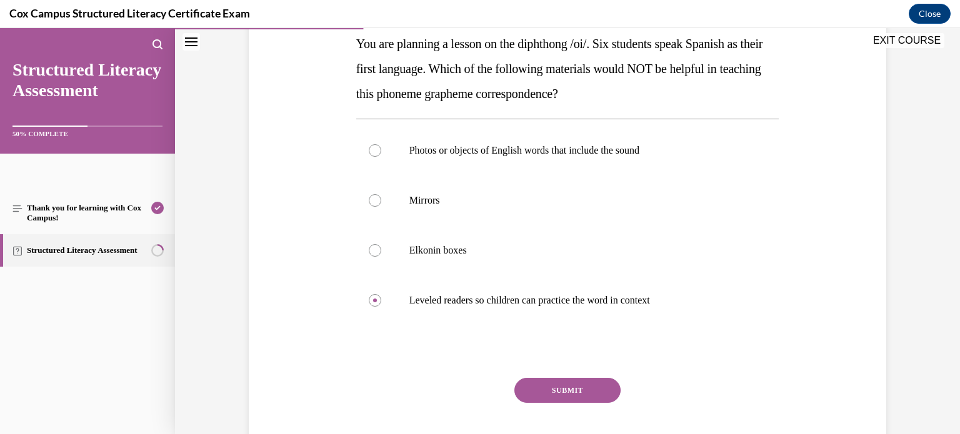
scroll to position [206, 0]
click at [599, 385] on button "SUBMIT" at bounding box center [567, 391] width 106 height 25
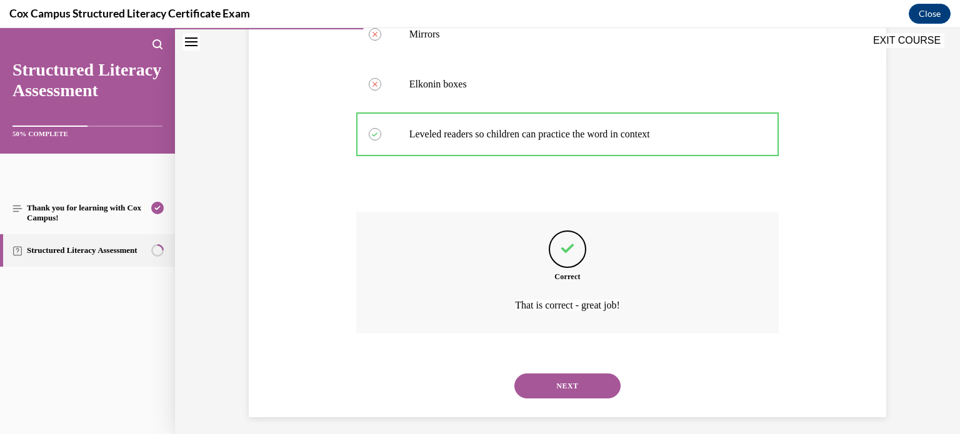
scroll to position [381, 0]
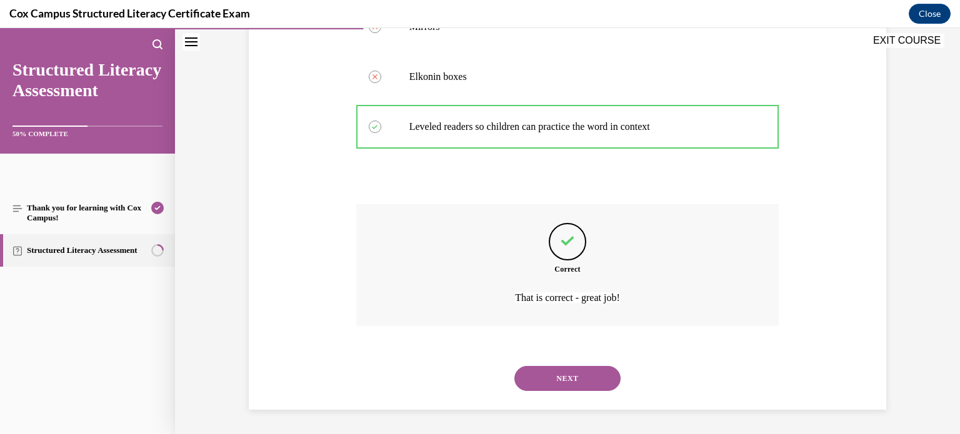
click at [599, 385] on button "NEXT" at bounding box center [567, 378] width 106 height 25
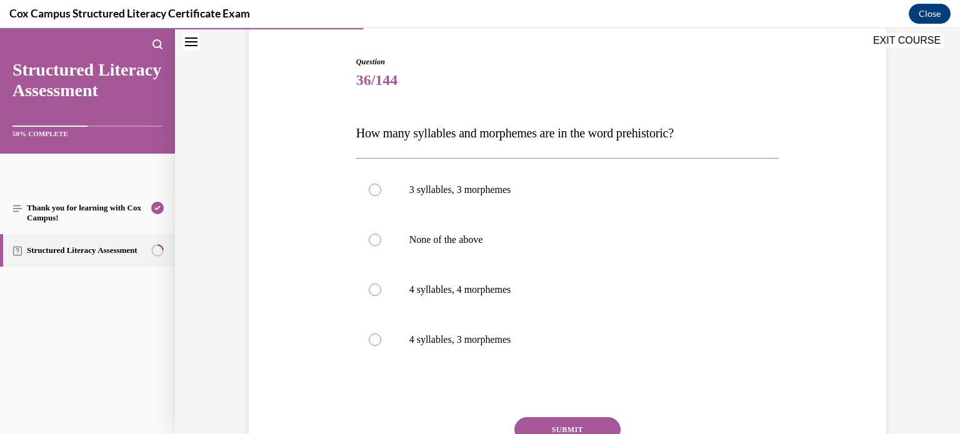
scroll to position [118, 0]
click at [631, 317] on label "4 syllables, 3 morphemes" at bounding box center [567, 340] width 423 height 50
click at [381, 334] on input "4 syllables, 3 morphemes" at bounding box center [375, 340] width 13 height 13
radio input "true"
click at [594, 427] on button "SUBMIT" at bounding box center [567, 430] width 106 height 25
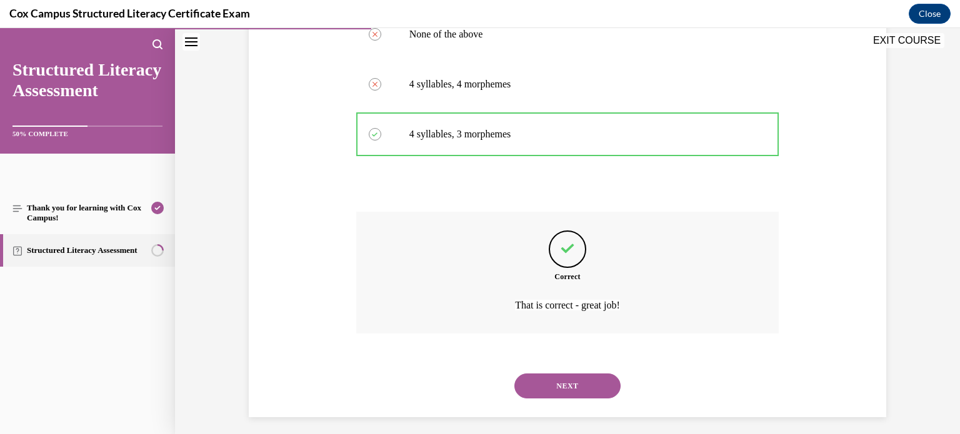
scroll to position [331, 0]
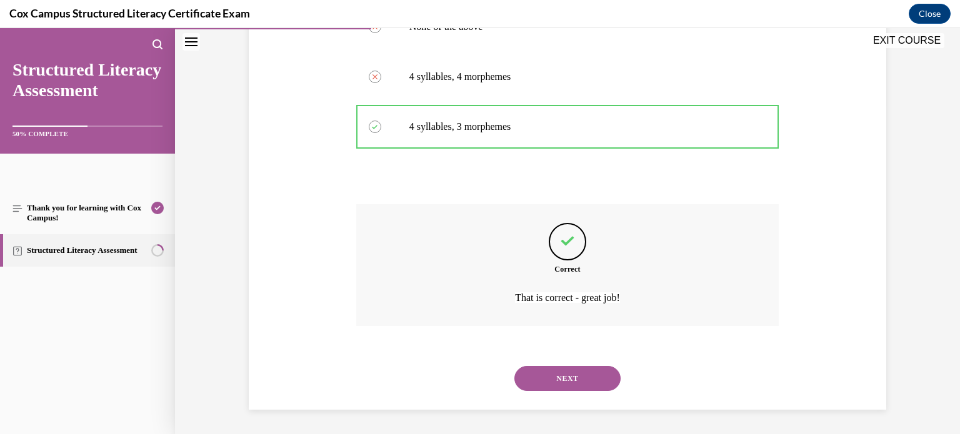
click at [581, 376] on button "NEXT" at bounding box center [567, 378] width 106 height 25
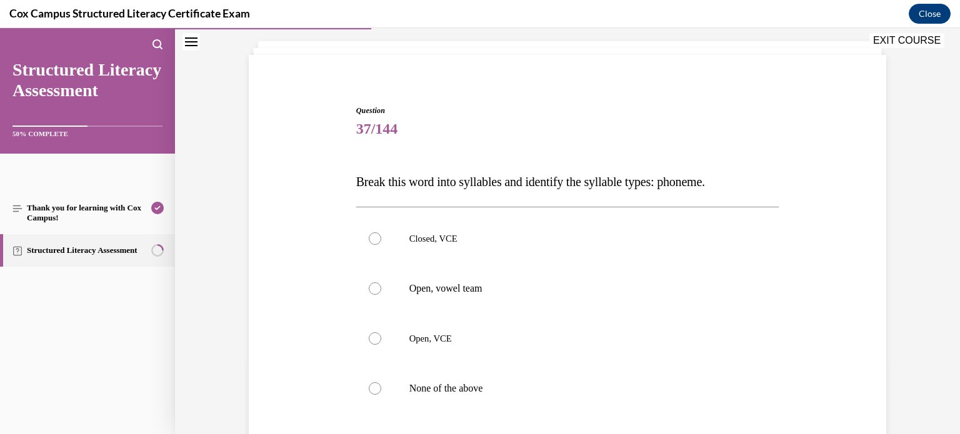
scroll to position [70, 0]
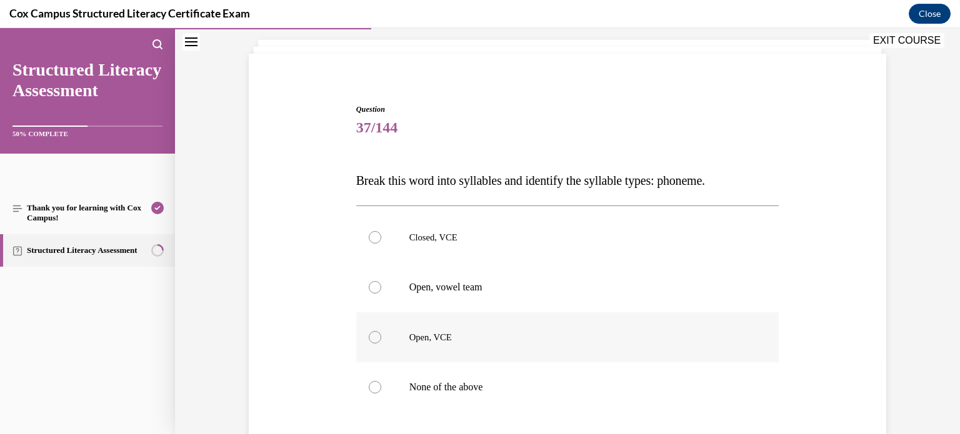
click at [619, 324] on label "Open, VCE" at bounding box center [567, 338] width 423 height 50
click at [381, 331] on input "Open, VCE" at bounding box center [375, 337] width 13 height 13
radio input "true"
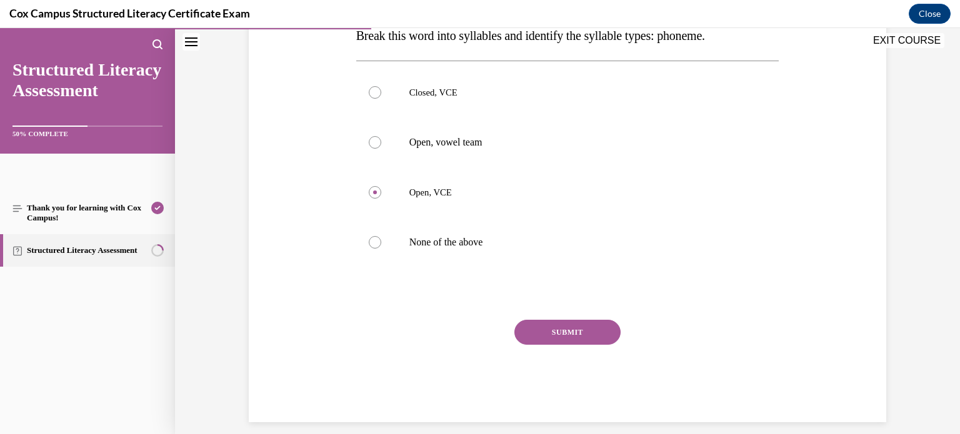
scroll to position [220, 0]
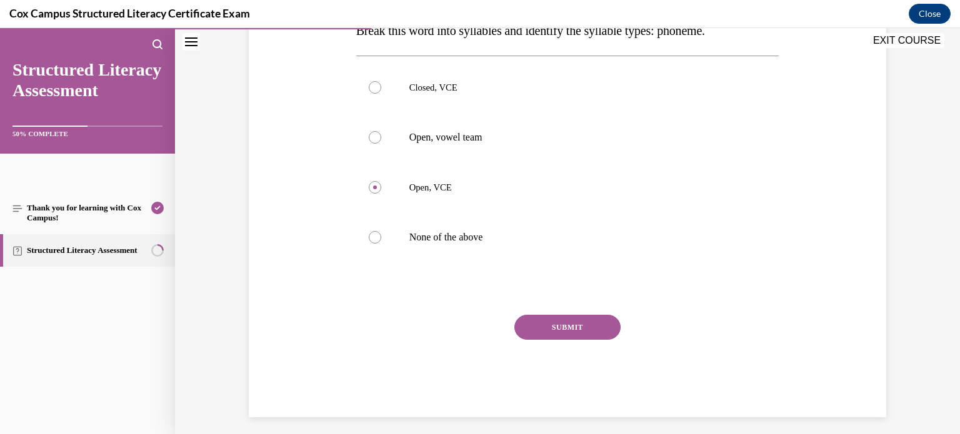
click at [613, 331] on button "SUBMIT" at bounding box center [567, 327] width 106 height 25
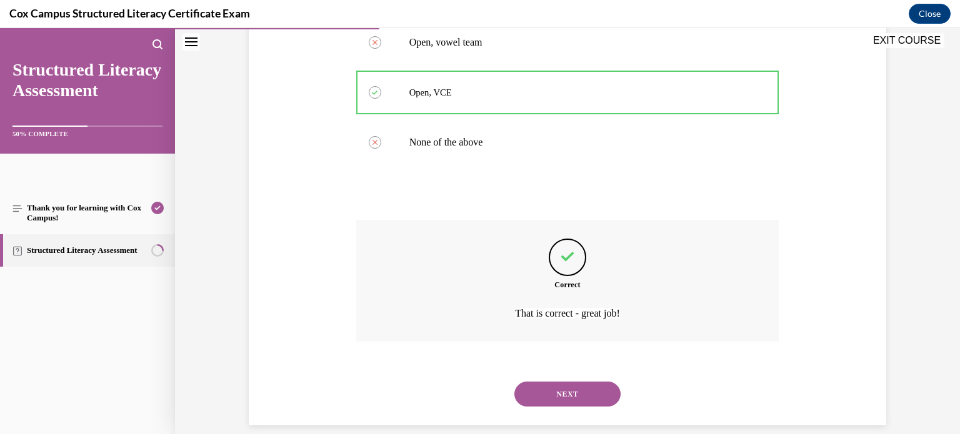
scroll to position [331, 0]
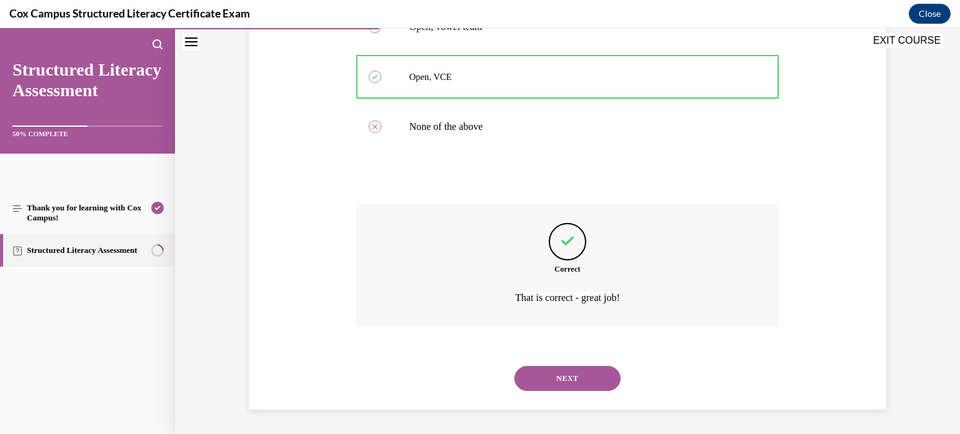
click at [589, 378] on button "NEXT" at bounding box center [567, 378] width 106 height 25
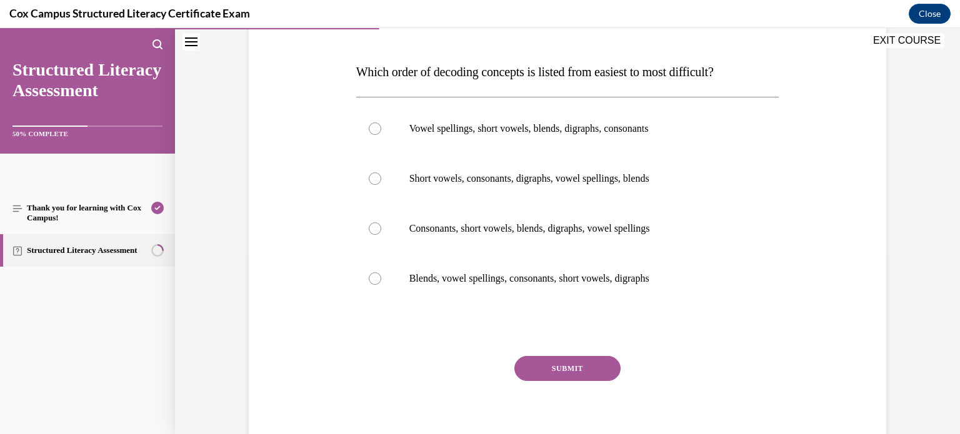
scroll to position [178, 0]
click at [664, 236] on label "Consonants, short vowels, blends, digraphs, vowel spellings" at bounding box center [567, 229] width 423 height 50
click at [381, 236] on input "Consonants, short vowels, blends, digraphs, vowel spellings" at bounding box center [375, 229] width 13 height 13
radio input "true"
click at [578, 369] on button "SUBMIT" at bounding box center [567, 369] width 106 height 25
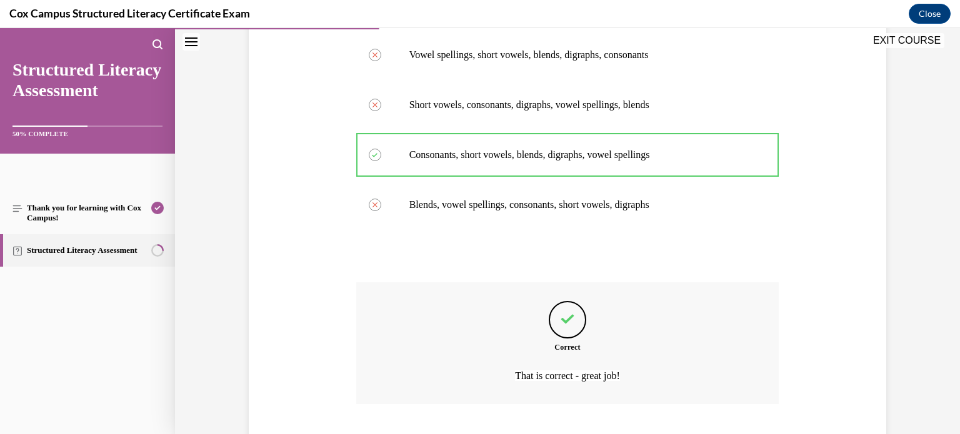
scroll to position [331, 0]
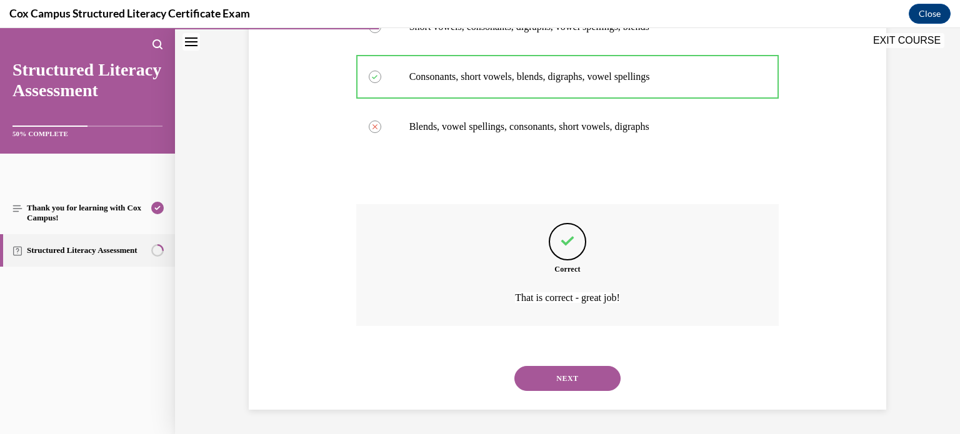
click at [595, 381] on button "NEXT" at bounding box center [567, 378] width 106 height 25
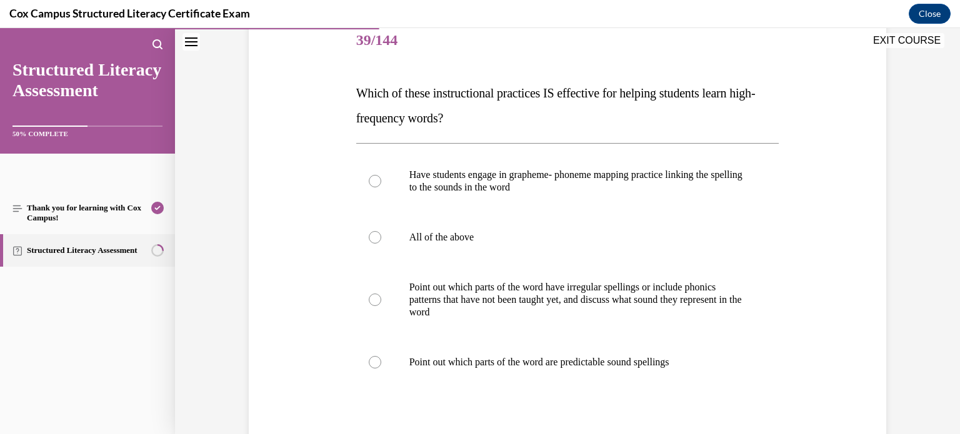
scroll to position [169, 0]
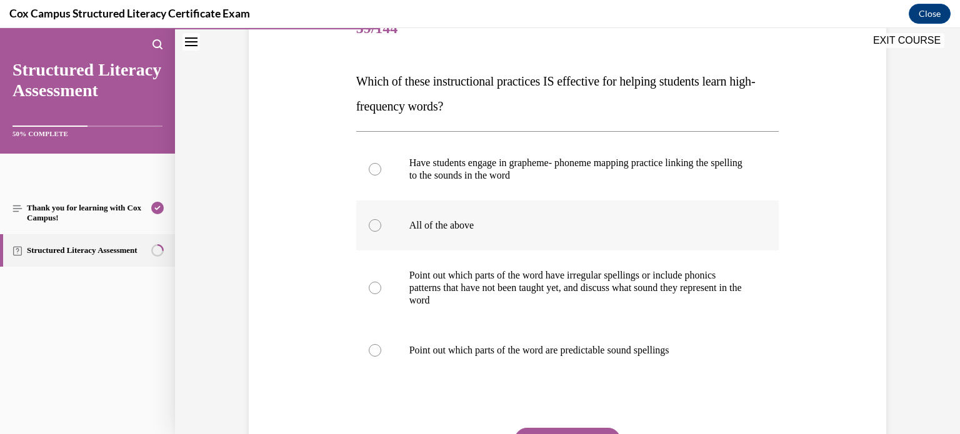
click at [656, 221] on p "All of the above" at bounding box center [578, 225] width 339 height 13
click at [381, 221] on input "All of the above" at bounding box center [375, 225] width 13 height 13
radio input "true"
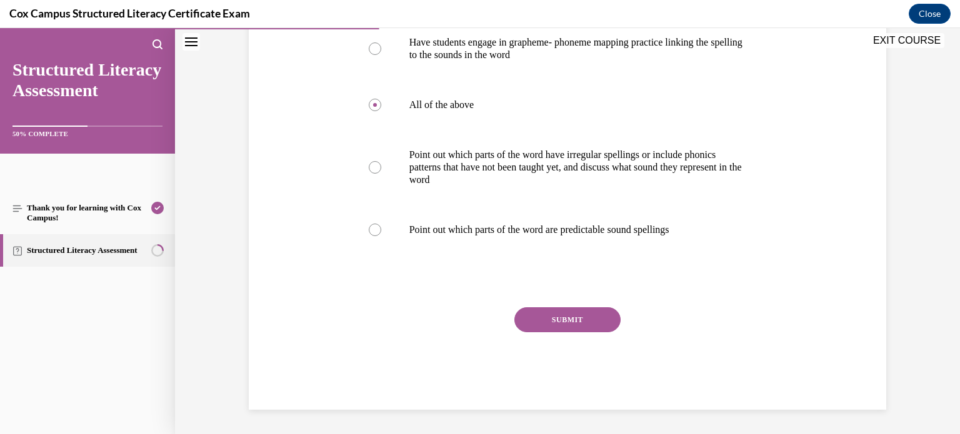
click at [608, 316] on button "SUBMIT" at bounding box center [567, 320] width 106 height 25
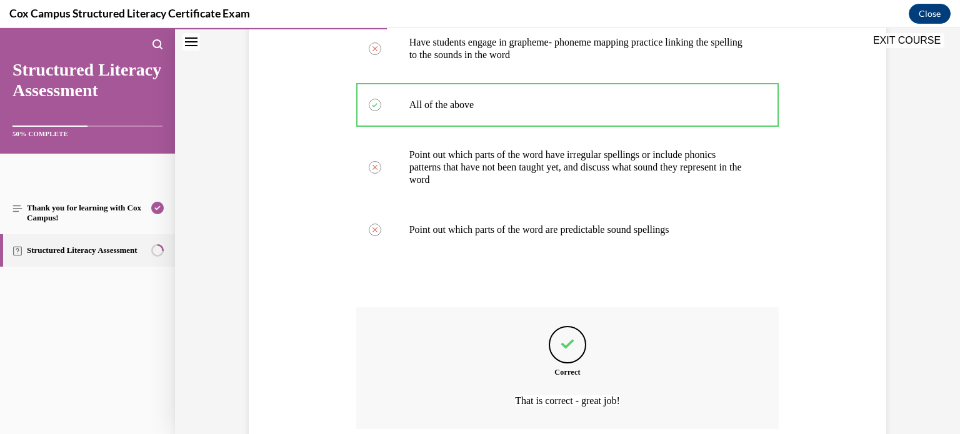
scroll to position [393, 0]
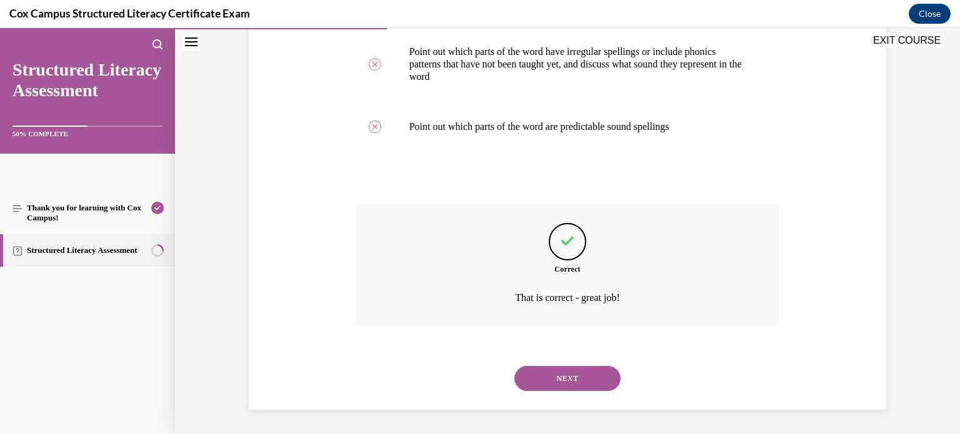
click at [566, 379] on button "NEXT" at bounding box center [567, 378] width 106 height 25
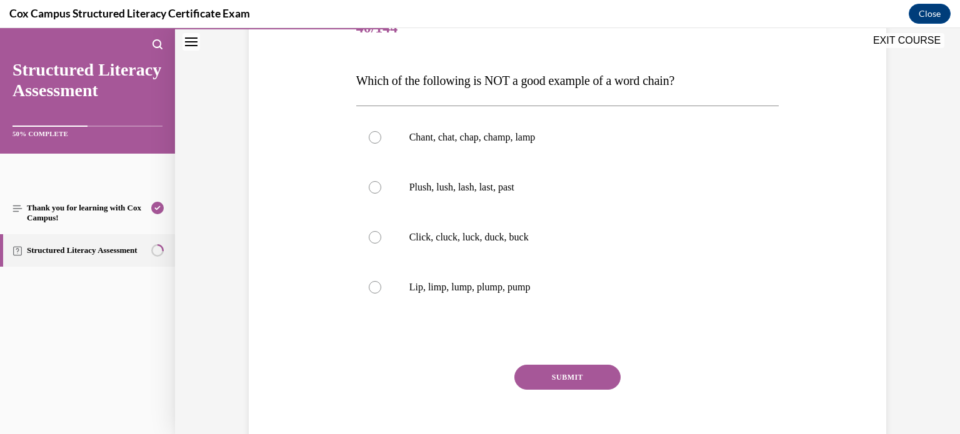
scroll to position [168, 0]
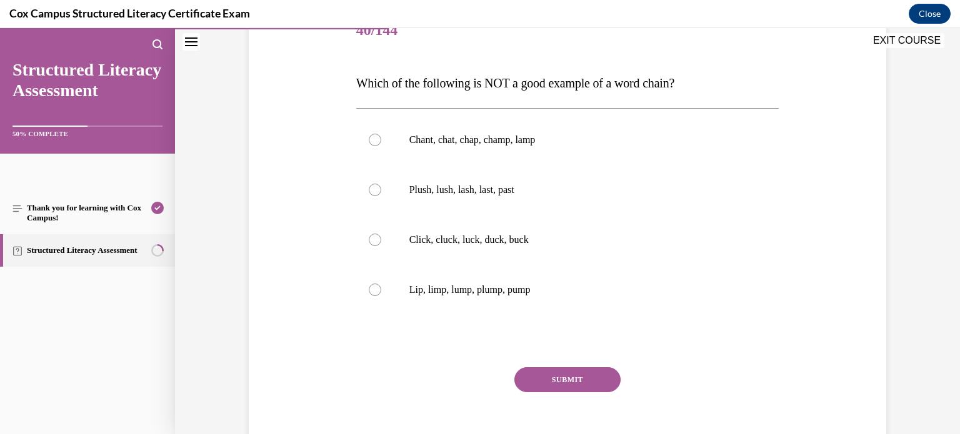
click at [693, 194] on p "Plush, lush, lash, last, past" at bounding box center [578, 190] width 339 height 13
click at [381, 194] on input "Plush, lush, lash, last, past" at bounding box center [375, 190] width 13 height 13
radio input "true"
click at [608, 383] on button "SUBMIT" at bounding box center [567, 380] width 106 height 25
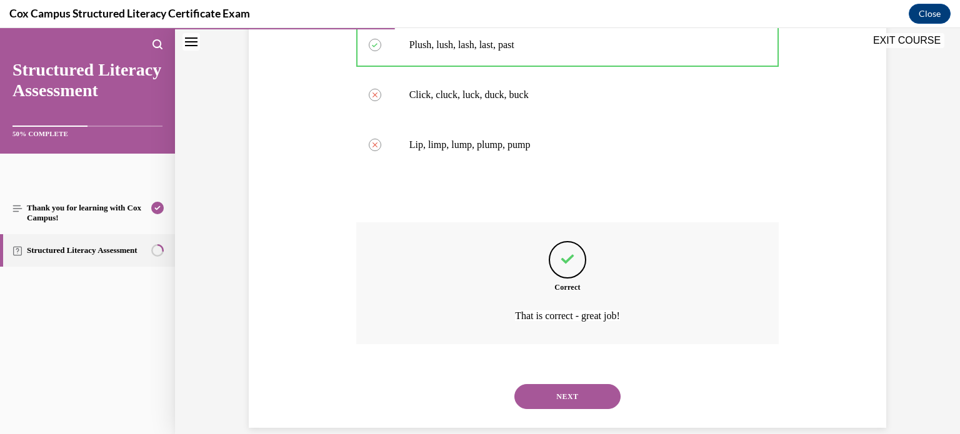
scroll to position [331, 0]
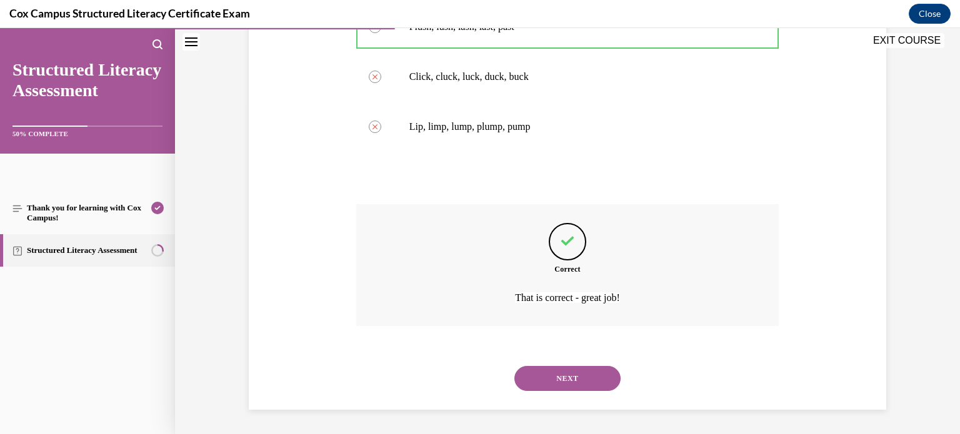
click at [598, 373] on button "NEXT" at bounding box center [567, 378] width 106 height 25
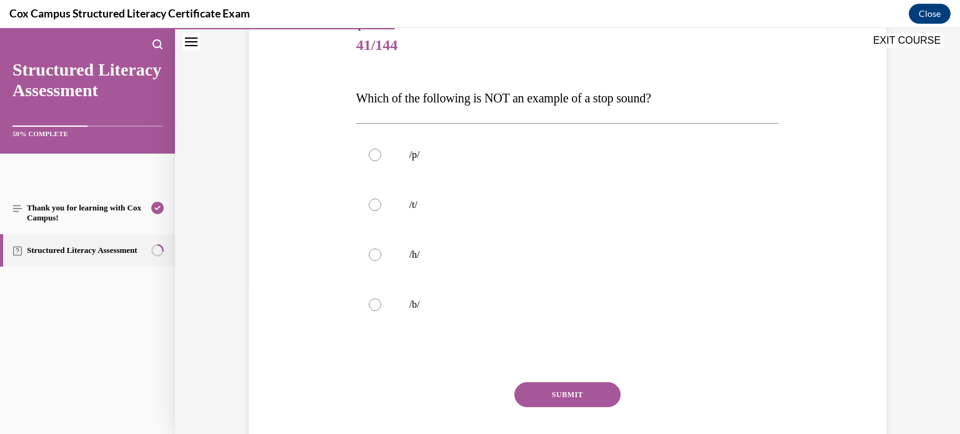
scroll to position [158, 0]
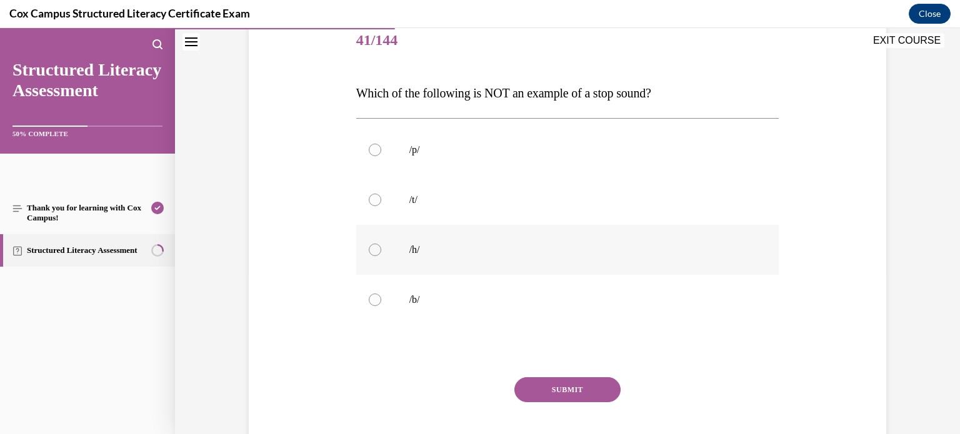
click at [660, 261] on label "/h/" at bounding box center [567, 250] width 423 height 50
click at [381, 256] on input "/h/" at bounding box center [375, 250] width 13 height 13
radio input "true"
click at [608, 390] on button "SUBMIT" at bounding box center [567, 390] width 106 height 25
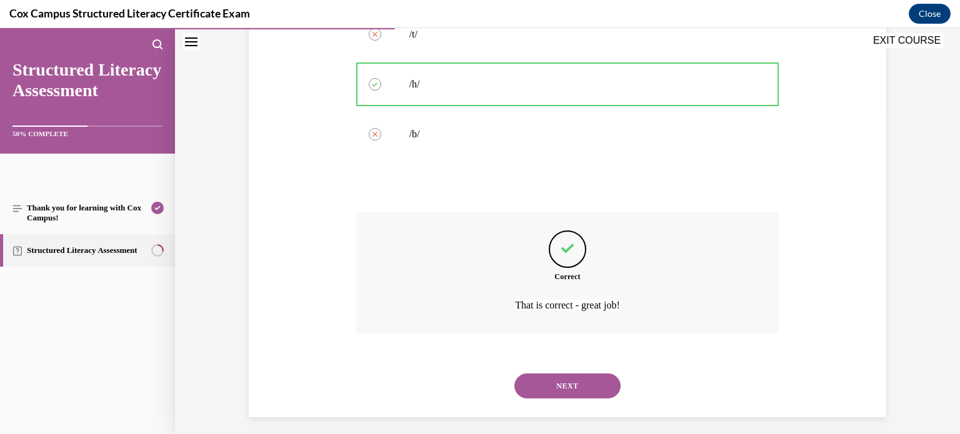
scroll to position [331, 0]
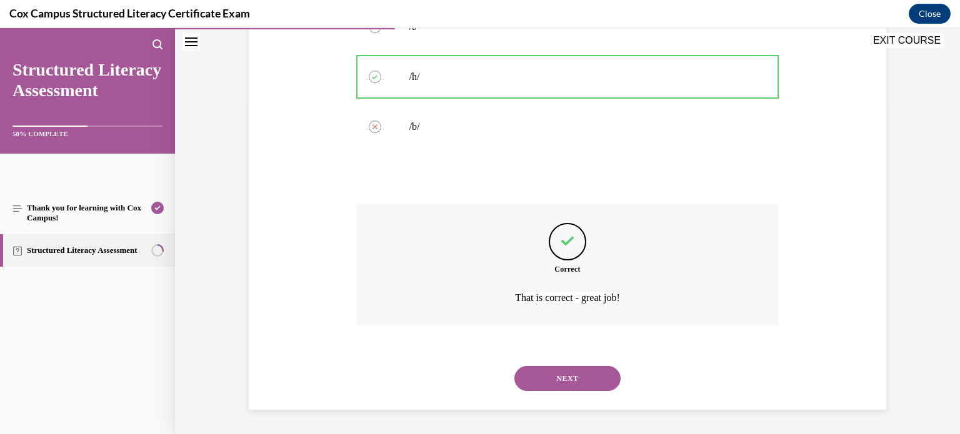
click at [564, 371] on button "NEXT" at bounding box center [567, 378] width 106 height 25
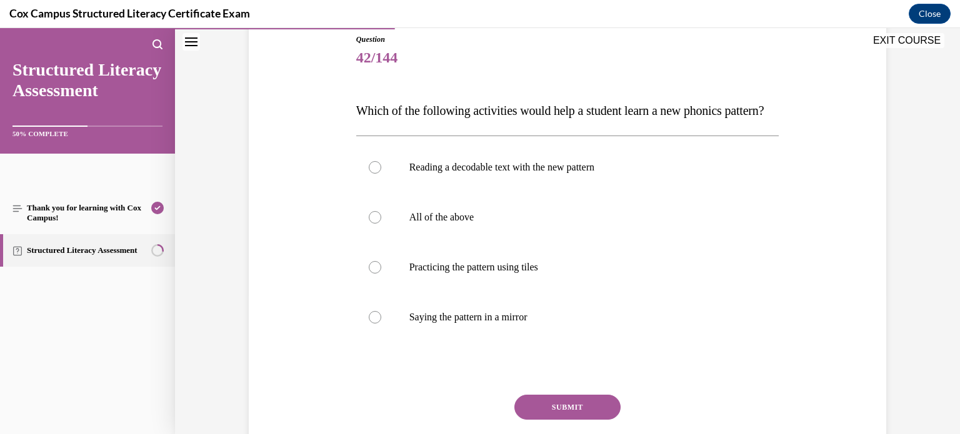
scroll to position [141, 0]
click at [773, 238] on label "All of the above" at bounding box center [567, 216] width 423 height 50
click at [381, 223] on input "All of the above" at bounding box center [375, 216] width 13 height 13
radio input "true"
click at [600, 419] on button "SUBMIT" at bounding box center [567, 406] width 106 height 25
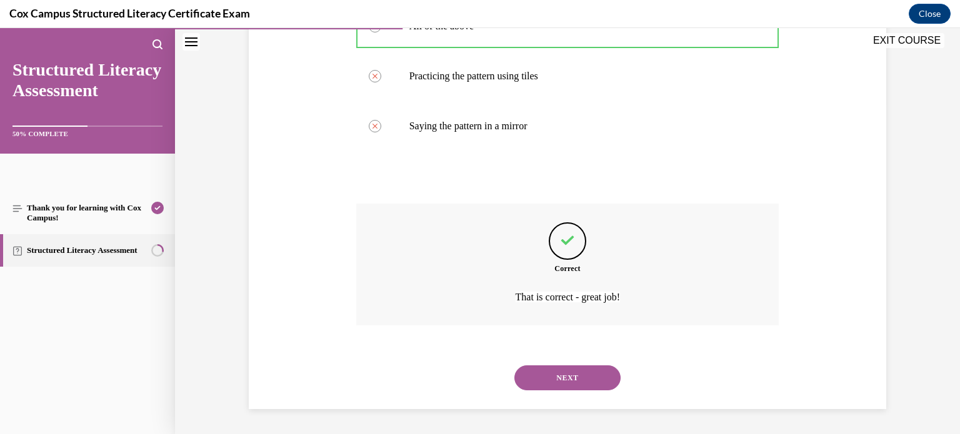
scroll to position [356, 0]
click at [597, 386] on button "NEXT" at bounding box center [567, 378] width 106 height 25
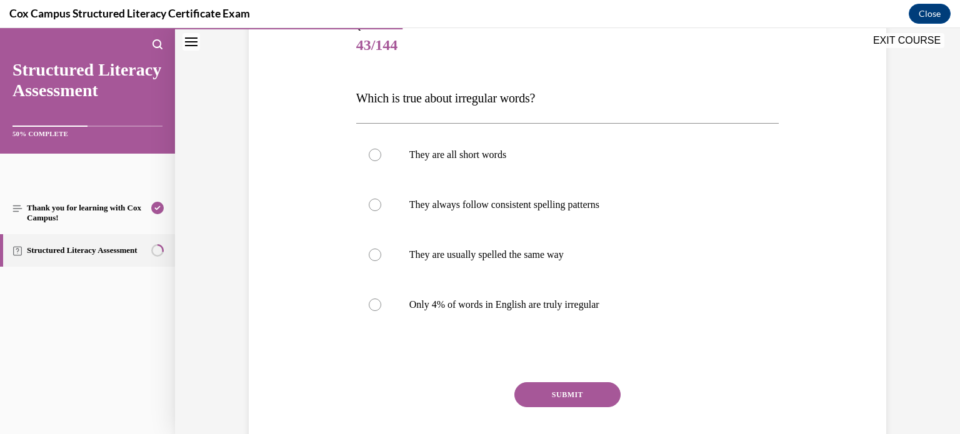
scroll to position [154, 0]
click at [637, 313] on label "Only 4% of words in English are truly irregular" at bounding box center [567, 304] width 423 height 50
click at [381, 310] on input "Only 4% of words in English are truly irregular" at bounding box center [375, 304] width 13 height 13
radio input "true"
click at [576, 395] on button "SUBMIT" at bounding box center [567, 393] width 106 height 25
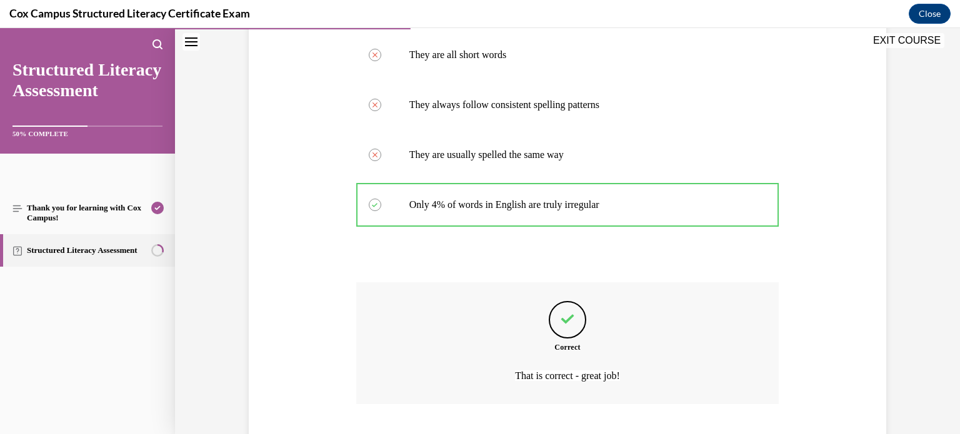
scroll to position [331, 0]
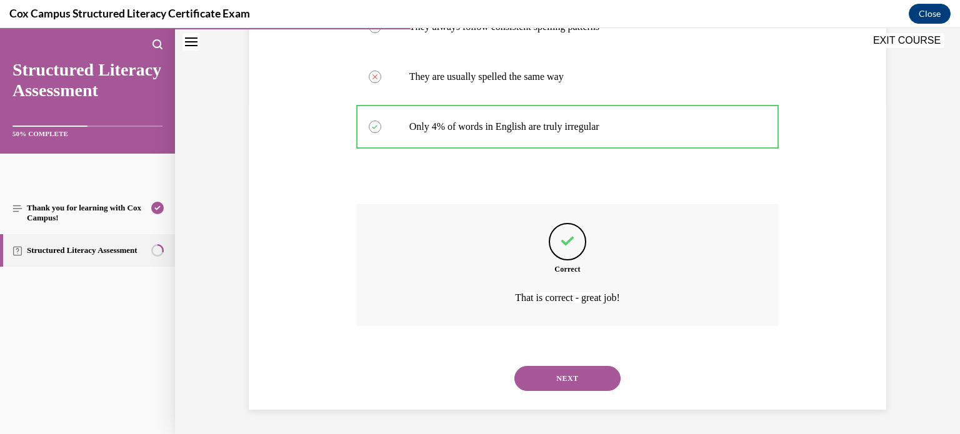
click at [576, 384] on button "NEXT" at bounding box center [567, 378] width 106 height 25
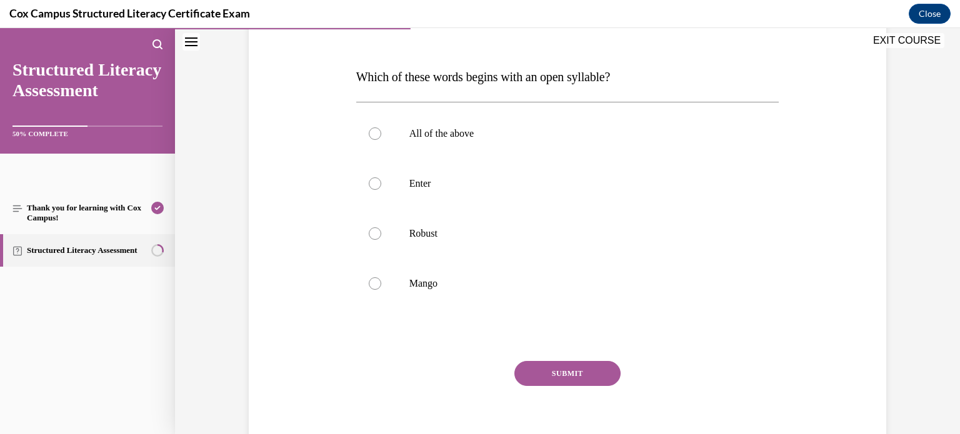
scroll to position [175, 0]
click at [652, 242] on label "Robust" at bounding box center [567, 233] width 423 height 50
click at [381, 239] on input "Robust" at bounding box center [375, 232] width 13 height 13
radio input "true"
click at [590, 363] on button "SUBMIT" at bounding box center [567, 372] width 106 height 25
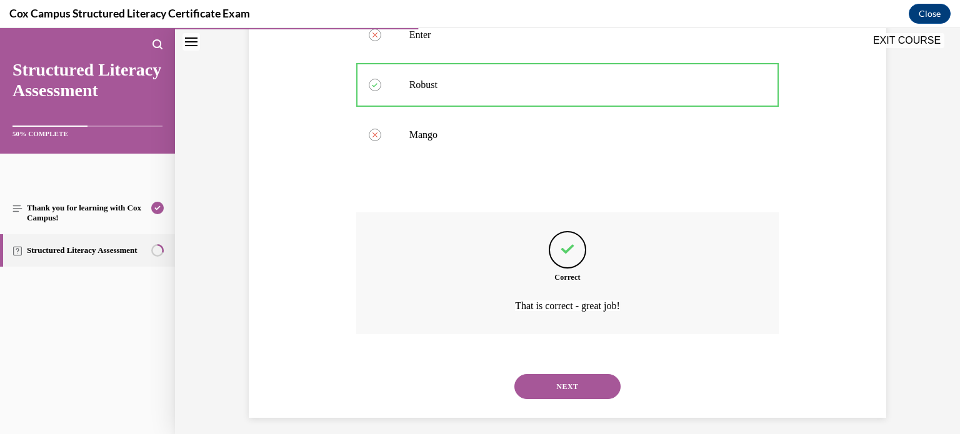
scroll to position [331, 0]
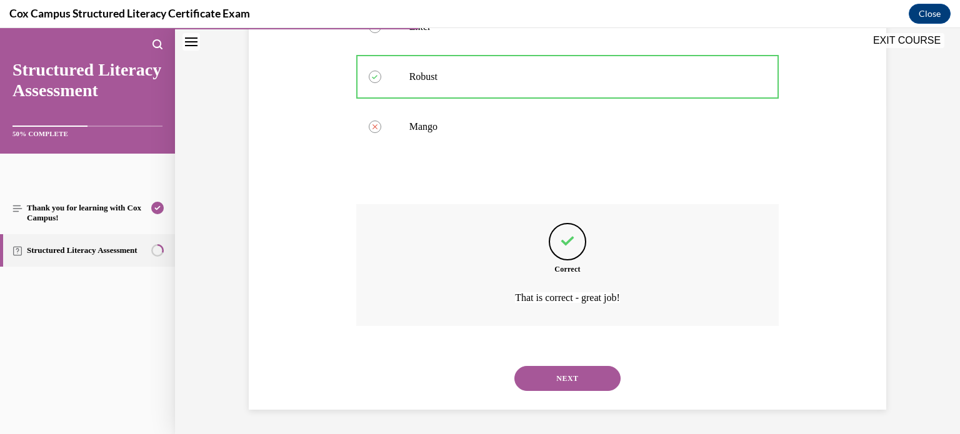
click at [597, 379] on button "NEXT" at bounding box center [567, 378] width 106 height 25
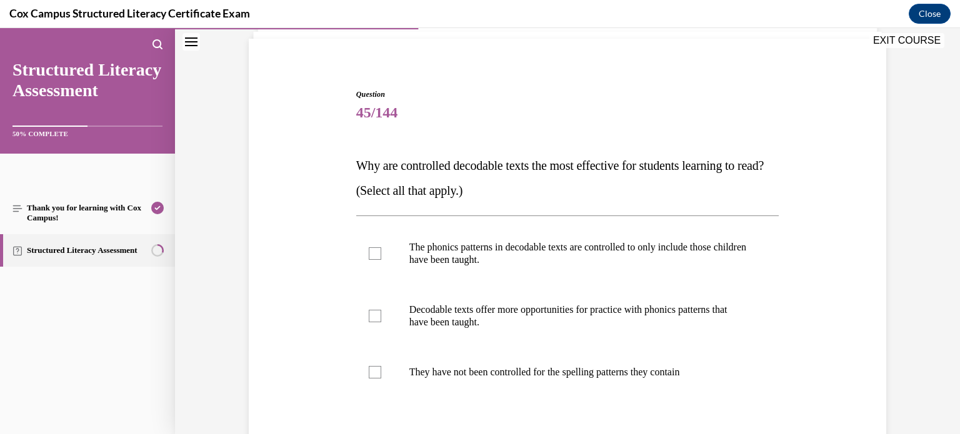
scroll to position [84, 0]
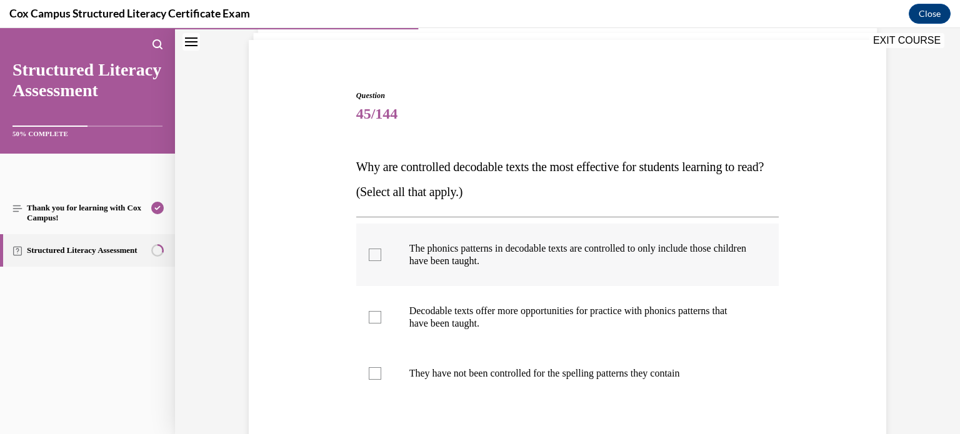
click at [683, 253] on p "The phonics patterns in decodable texts are controlled to only include those ch…" at bounding box center [578, 255] width 339 height 25
click at [381, 253] on input "The phonics patterns in decodable texts are controlled to only include those ch…" at bounding box center [375, 255] width 13 height 13
checkbox input "true"
click at [673, 308] on p "Decodable texts offer more opportunities for practice with phonics patterns tha…" at bounding box center [578, 317] width 339 height 25
click at [381, 311] on input "Decodable texts offer more opportunities for practice with phonics patterns tha…" at bounding box center [375, 317] width 13 height 13
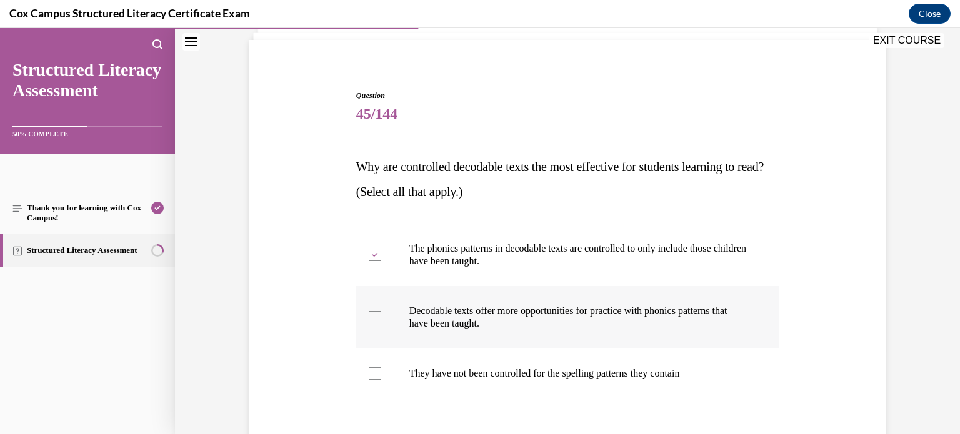
checkbox input "true"
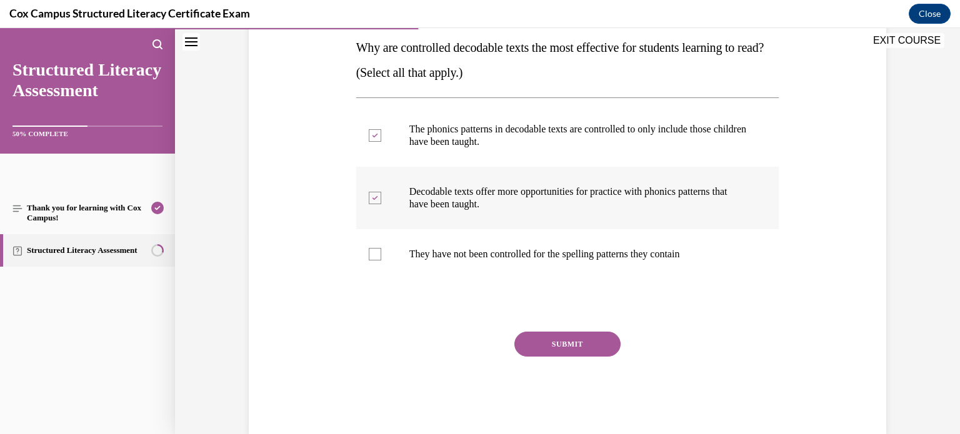
scroll to position [228, 0]
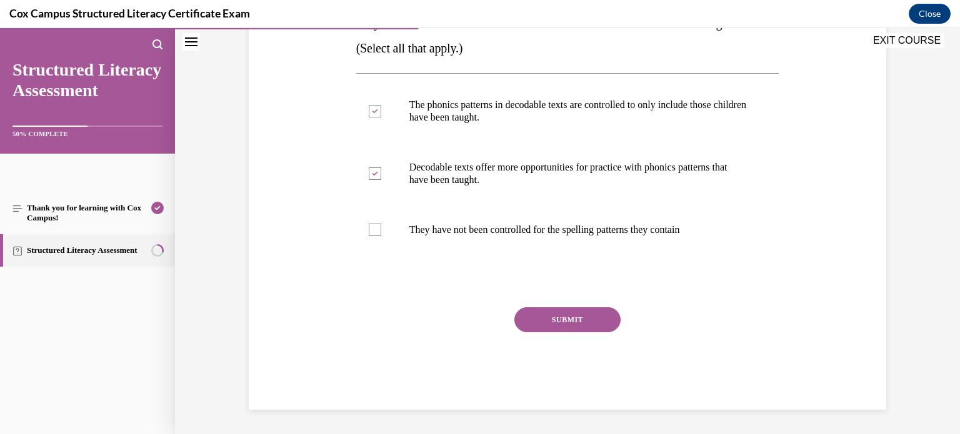
click at [607, 323] on button "SUBMIT" at bounding box center [567, 320] width 106 height 25
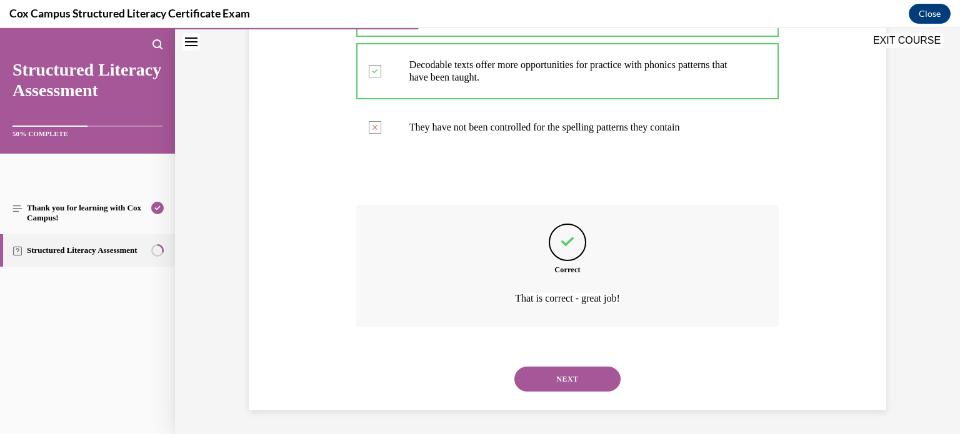
scroll to position [331, 0]
click at [586, 387] on button "NEXT" at bounding box center [567, 378] width 106 height 25
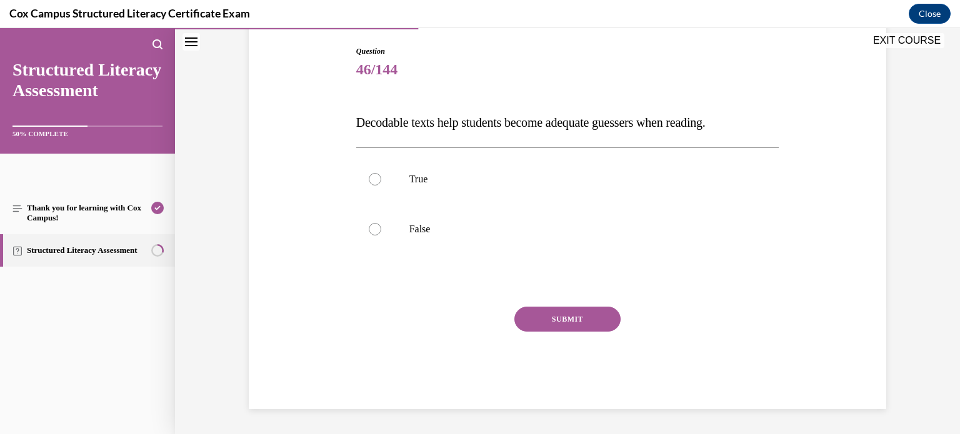
scroll to position [128, 0]
click at [424, 237] on label "False" at bounding box center [567, 230] width 423 height 50
click at [381, 236] on input "False" at bounding box center [375, 230] width 13 height 13
radio input "true"
click at [545, 318] on button "SUBMIT" at bounding box center [567, 320] width 106 height 25
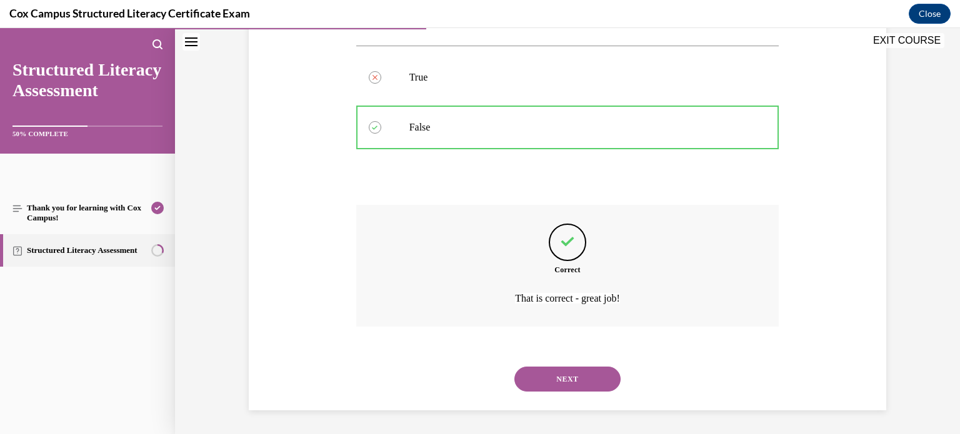
scroll to position [231, 0]
click at [579, 379] on button "NEXT" at bounding box center [567, 378] width 106 height 25
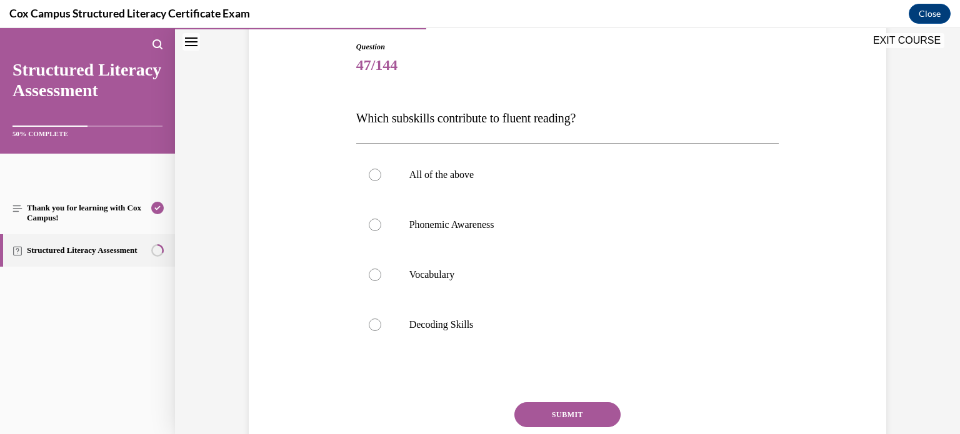
scroll to position [145, 0]
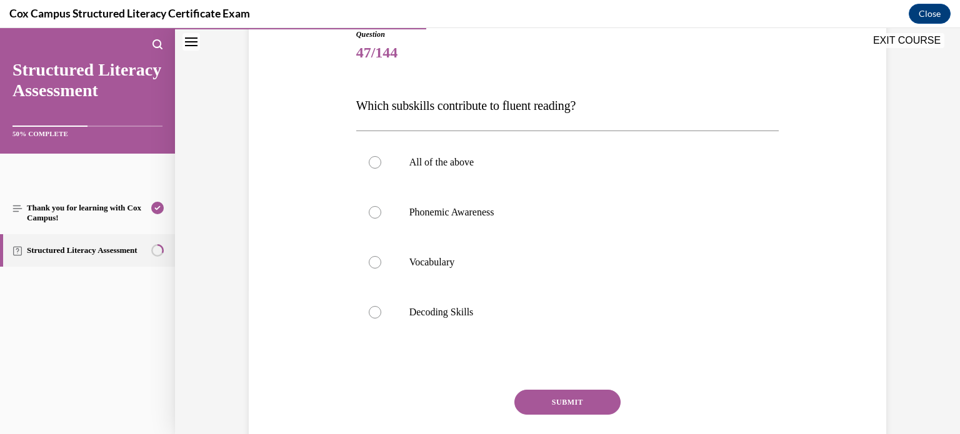
click at [699, 177] on label "All of the above" at bounding box center [567, 163] width 423 height 50
click at [381, 169] on input "All of the above" at bounding box center [375, 162] width 13 height 13
radio input "true"
click at [561, 397] on button "SUBMIT" at bounding box center [567, 402] width 106 height 25
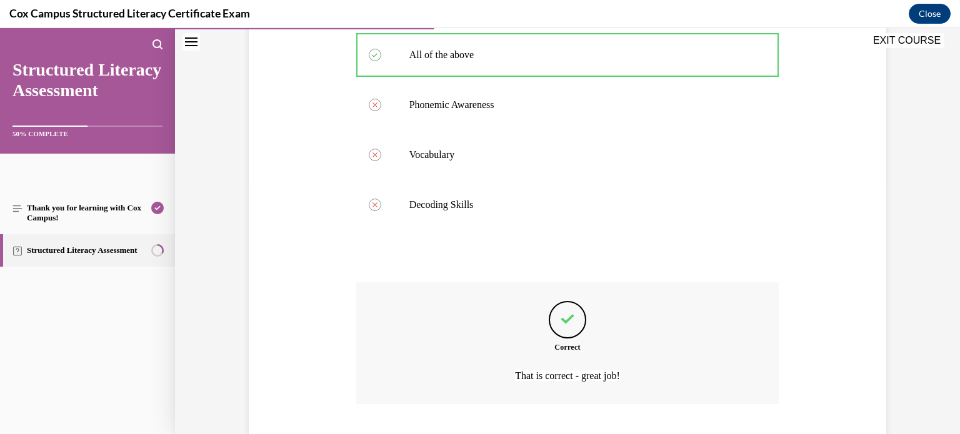
scroll to position [331, 0]
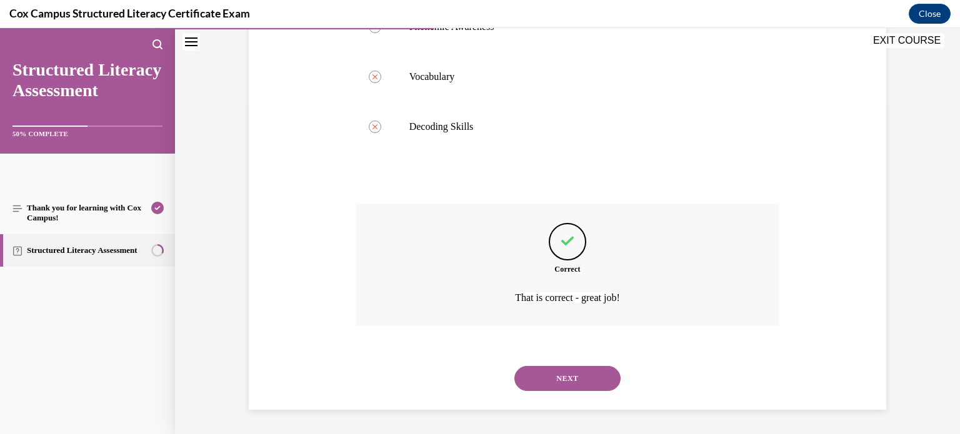
click at [584, 383] on button "NEXT" at bounding box center [567, 378] width 106 height 25
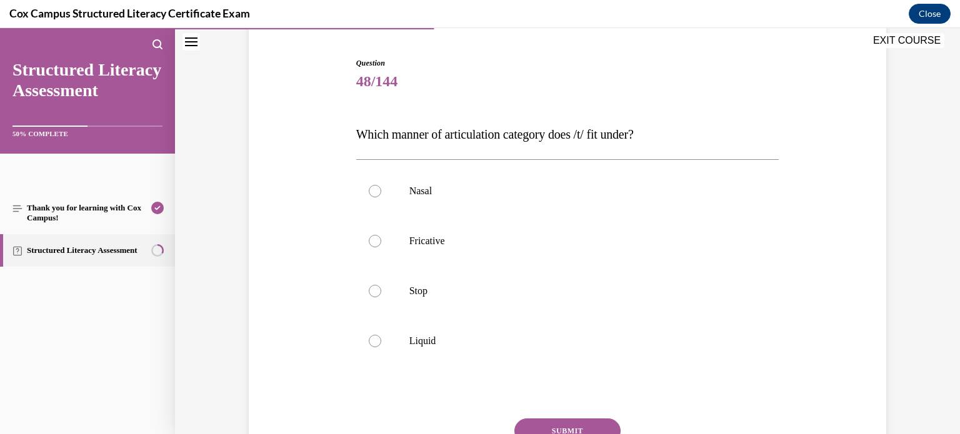
scroll to position [119, 0]
click at [653, 283] on p "Stop" at bounding box center [578, 289] width 339 height 13
click at [381, 283] on input "Stop" at bounding box center [375, 289] width 13 height 13
radio input "true"
click at [579, 420] on button "SUBMIT" at bounding box center [567, 428] width 106 height 25
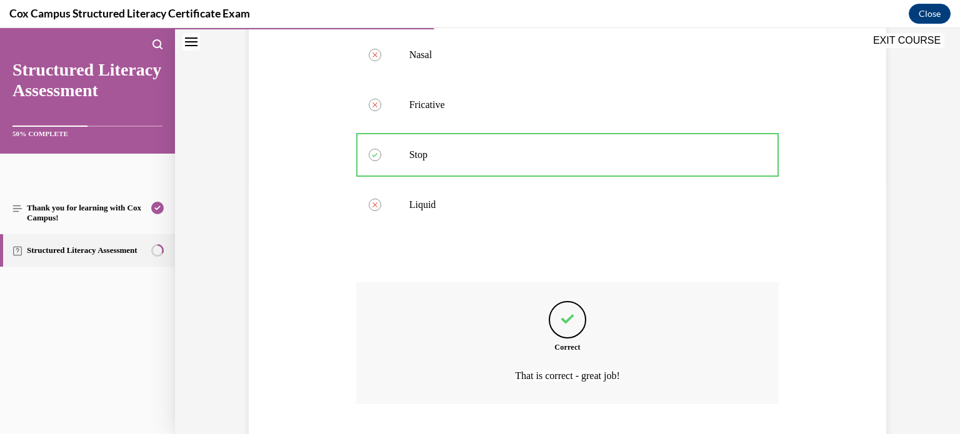
scroll to position [331, 0]
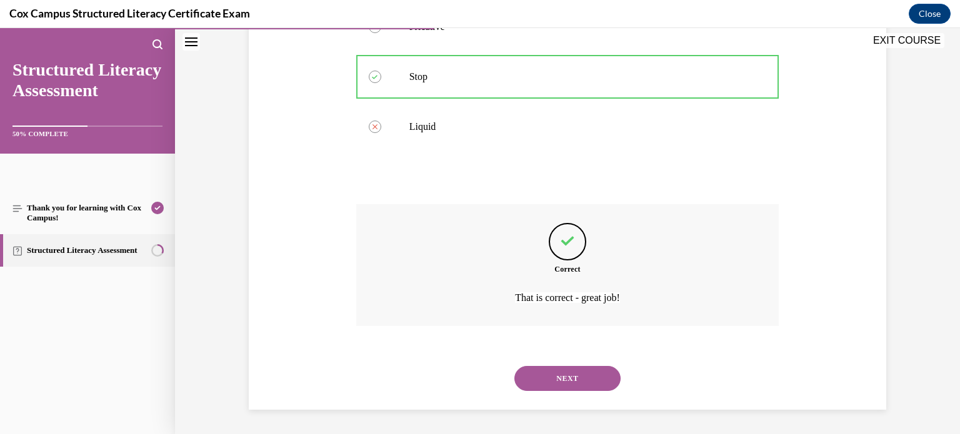
click at [599, 383] on button "NEXT" at bounding box center [567, 378] width 106 height 25
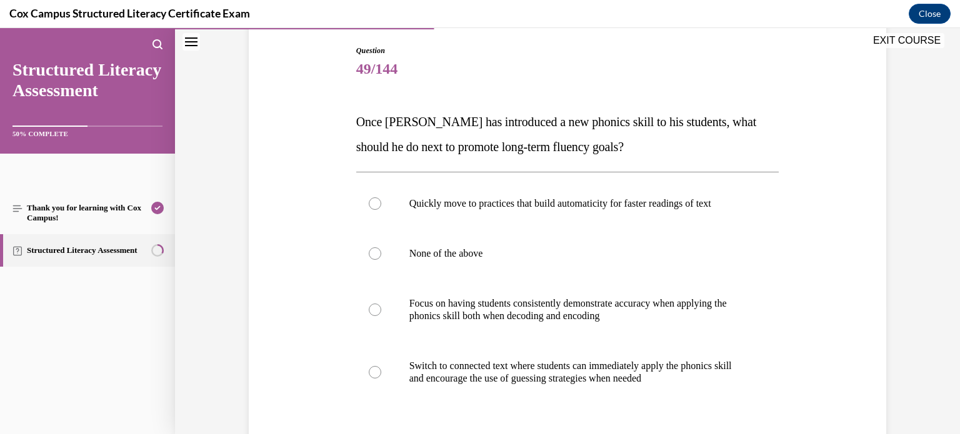
scroll to position [138, 0]
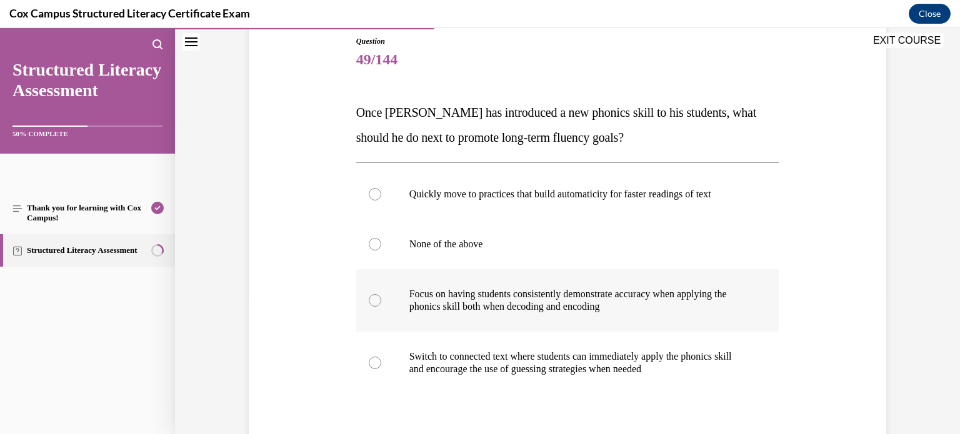
click at [662, 316] on label "Focus on having students consistently demonstrate accuracy when applying the ph…" at bounding box center [567, 300] width 423 height 63
click at [381, 307] on input "Focus on having students consistently demonstrate accuracy when applying the ph…" at bounding box center [375, 300] width 13 height 13
radio input "true"
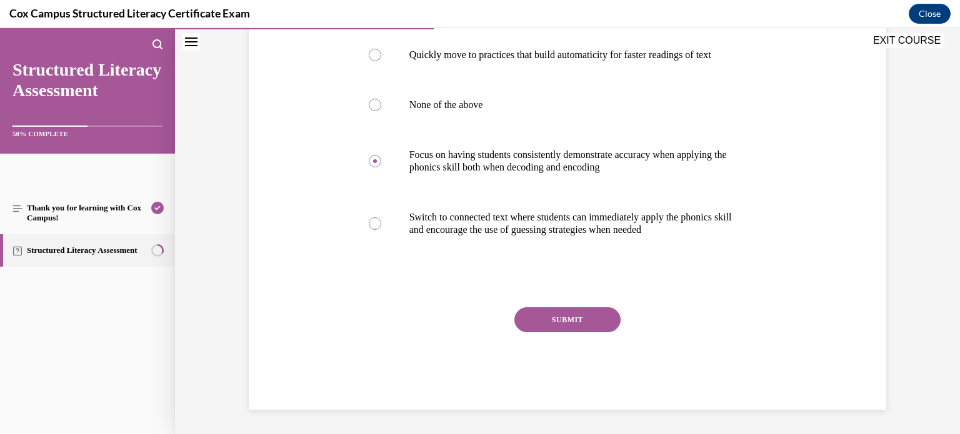
click at [602, 321] on button "SUBMIT" at bounding box center [567, 320] width 106 height 25
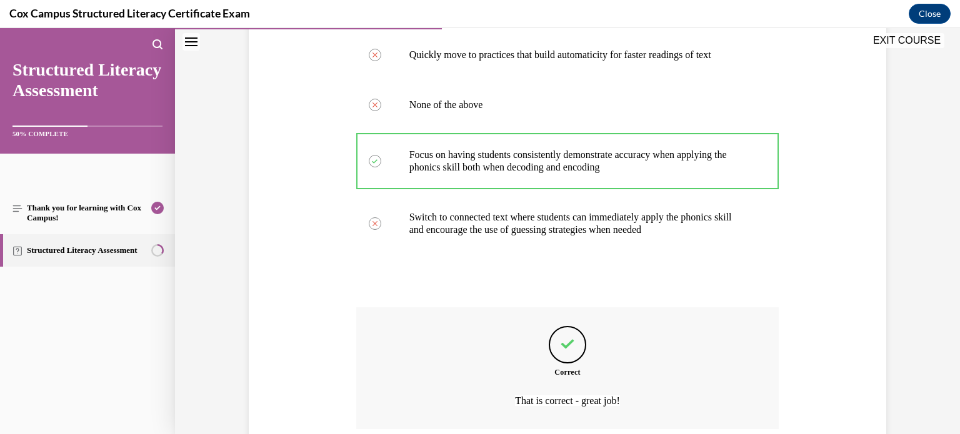
scroll to position [381, 0]
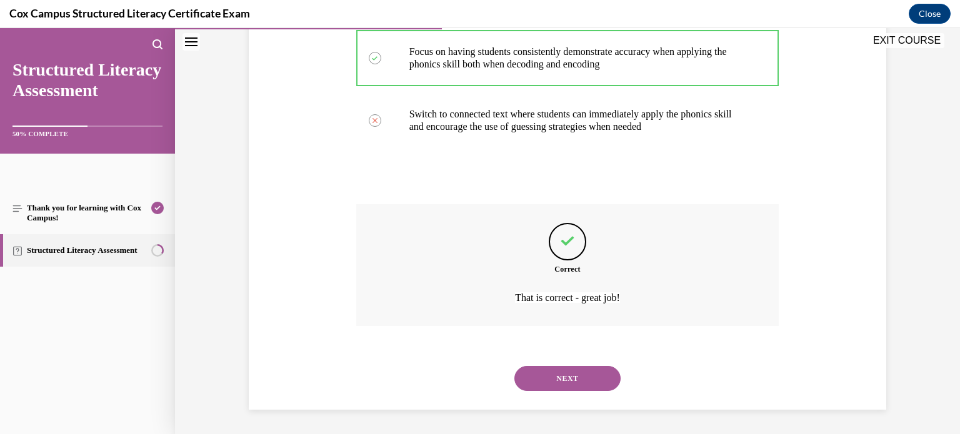
click at [596, 375] on button "NEXT" at bounding box center [567, 378] width 106 height 25
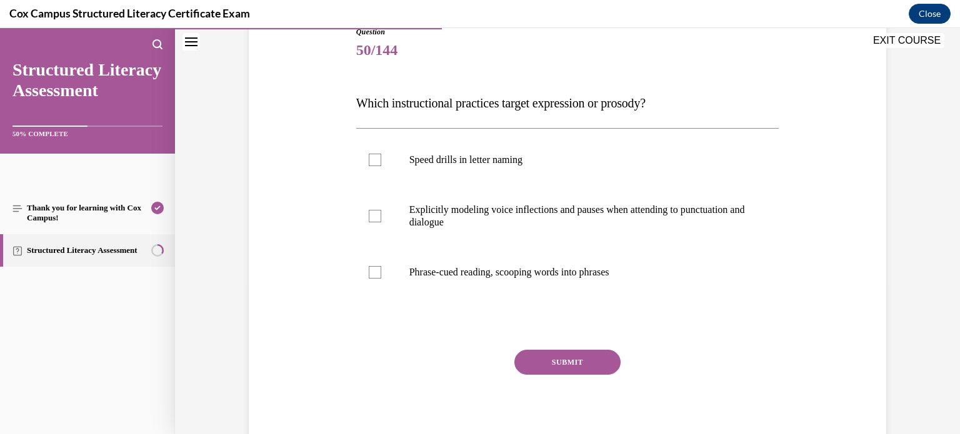
scroll to position [146, 0]
click at [652, 231] on label "Explicitly modeling voice inflections and pauses when attending to punctuation …" at bounding box center [567, 217] width 423 height 63
click at [381, 224] on input "Explicitly modeling voice inflections and pauses when attending to punctuation …" at bounding box center [375, 217] width 13 height 13
checkbox input "true"
click at [628, 288] on label "Phrase-cued reading, scooping words into phrases" at bounding box center [567, 274] width 423 height 50
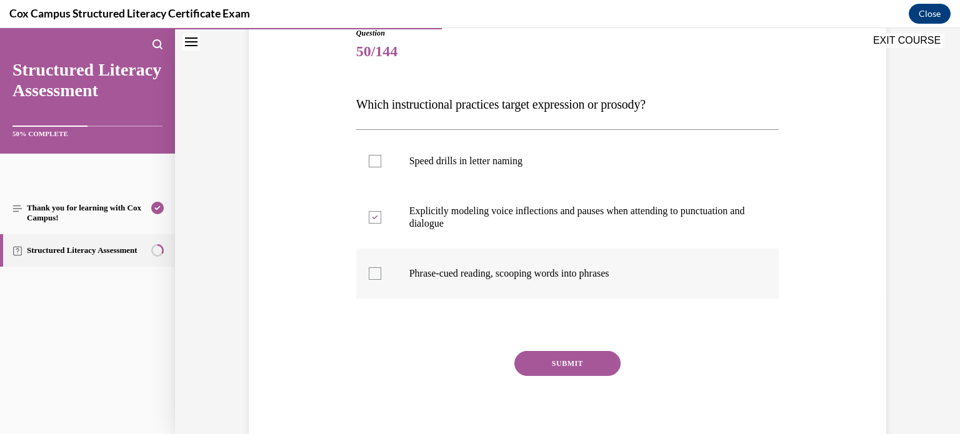
click at [381, 280] on input "Phrase-cued reading, scooping words into phrases" at bounding box center [375, 274] width 13 height 13
checkbox input "true"
click at [593, 363] on button "SUBMIT" at bounding box center [567, 363] width 106 height 25
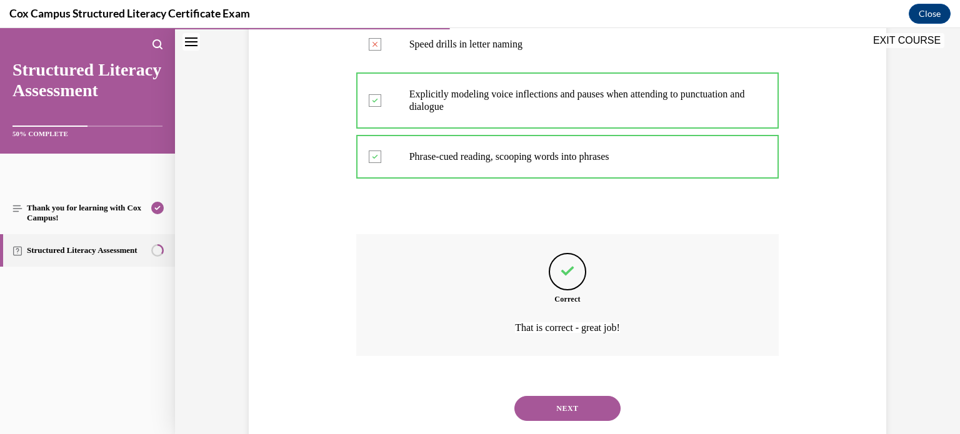
scroll to position [293, 0]
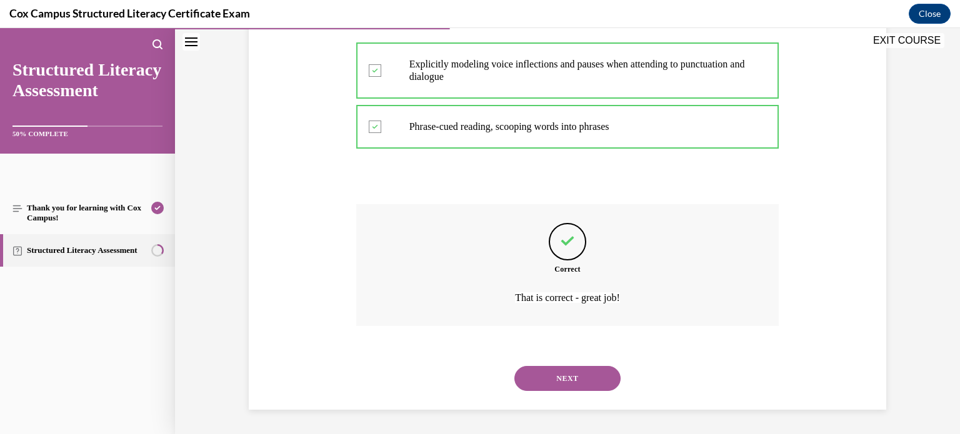
click at [598, 378] on button "NEXT" at bounding box center [567, 378] width 106 height 25
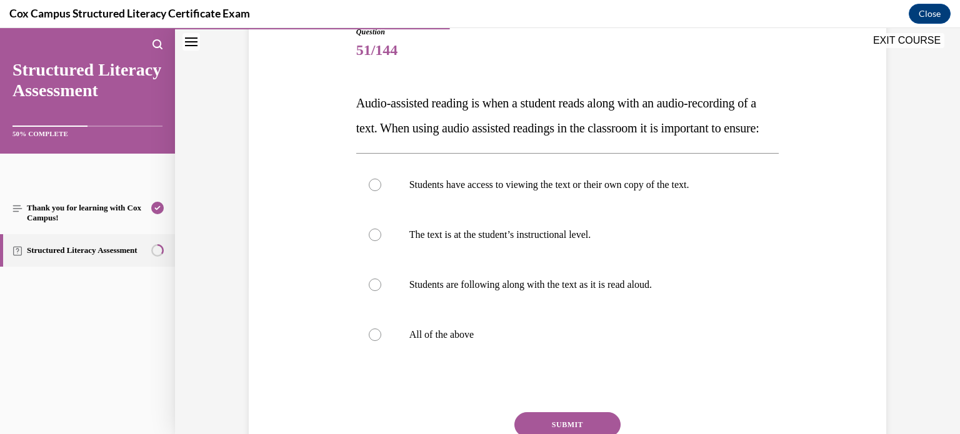
scroll to position [150, 0]
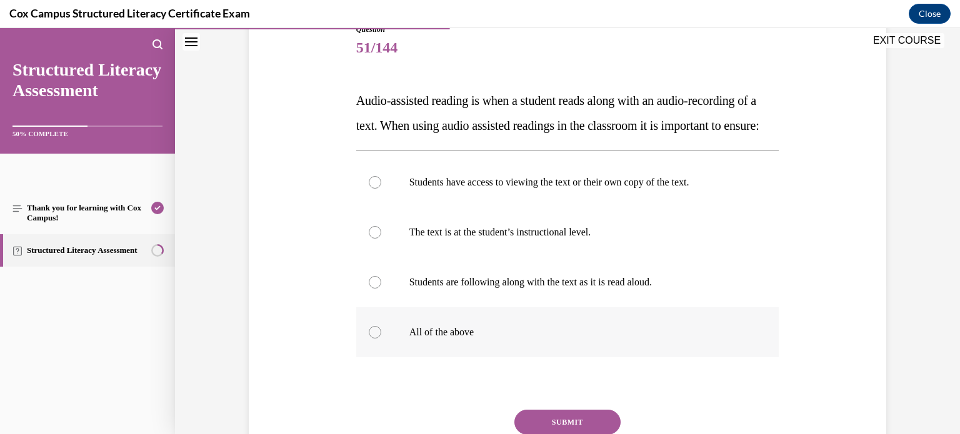
click at [476, 358] on label "All of the above" at bounding box center [567, 333] width 423 height 50
click at [381, 339] on input "All of the above" at bounding box center [375, 332] width 13 height 13
radio input "true"
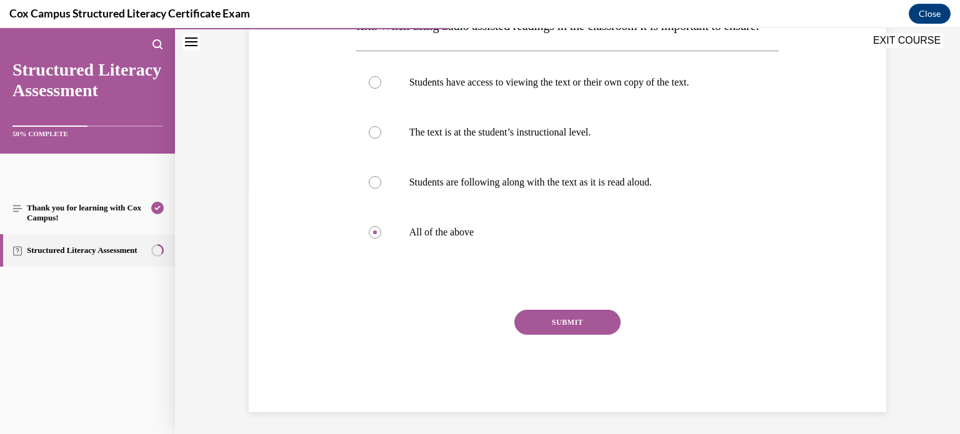
click at [550, 335] on button "SUBMIT" at bounding box center [567, 322] width 106 height 25
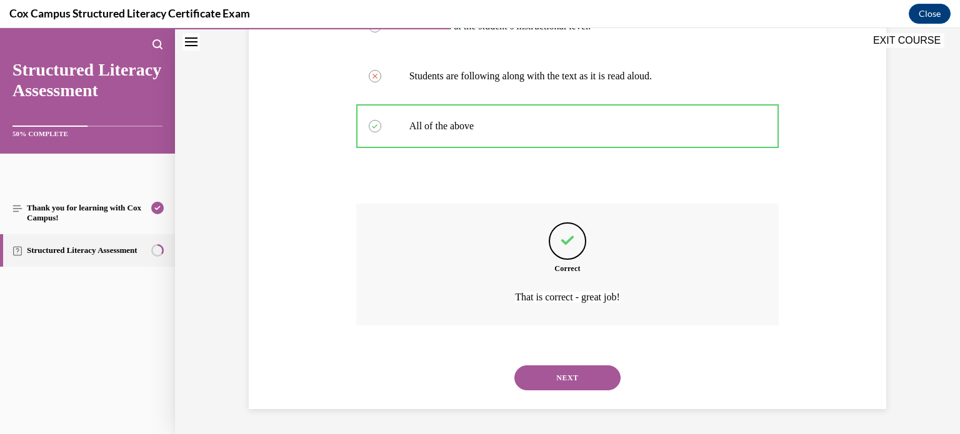
scroll to position [381, 0]
click at [588, 386] on button "NEXT" at bounding box center [567, 378] width 106 height 25
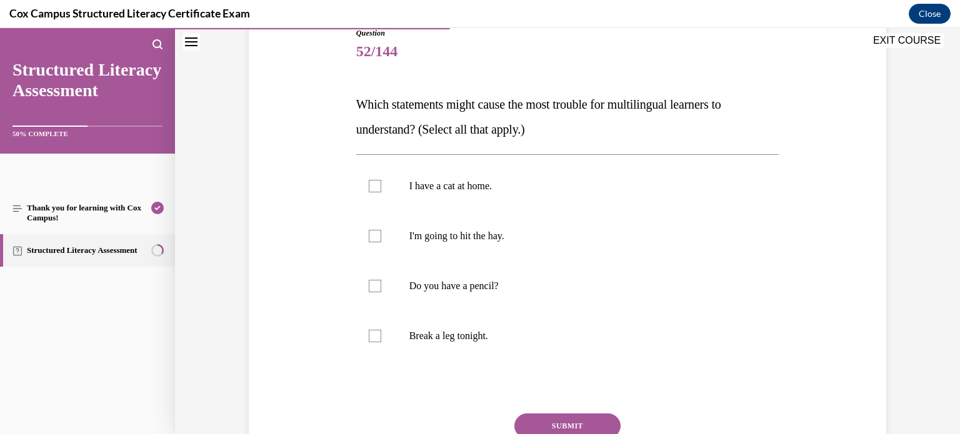
scroll to position [153, 0]
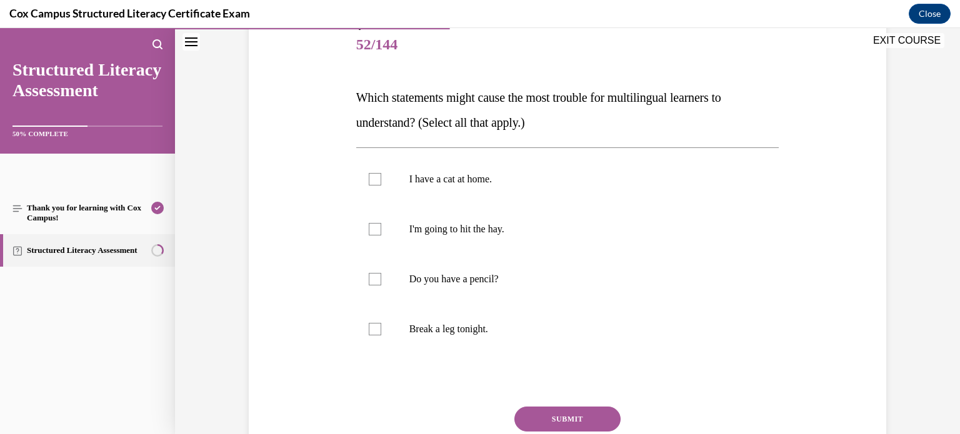
click at [662, 237] on label "I'm going to hit the hay." at bounding box center [567, 229] width 423 height 50
click at [381, 236] on input "I'm going to hit the hay." at bounding box center [375, 229] width 13 height 13
checkbox input "true"
click at [618, 326] on p "Break a leg tonight." at bounding box center [578, 329] width 339 height 13
click at [381, 326] on input "Break a leg tonight." at bounding box center [375, 329] width 13 height 13
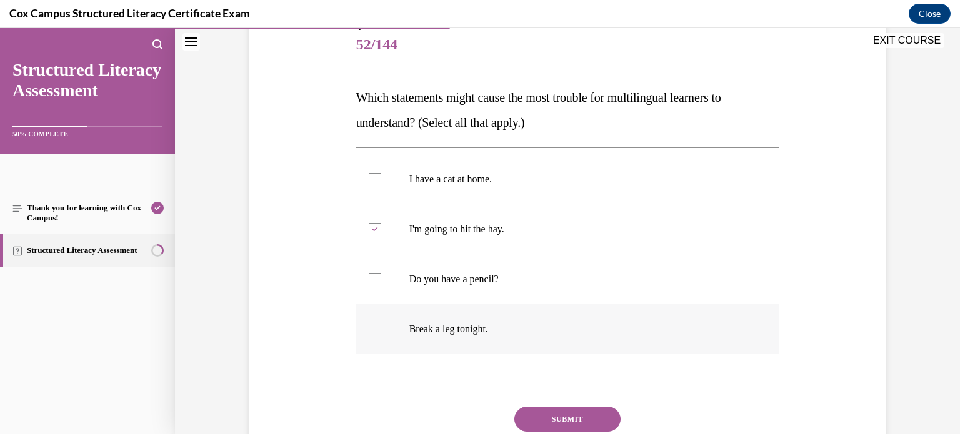
checkbox input "true"
click at [576, 416] on button "SUBMIT" at bounding box center [567, 419] width 106 height 25
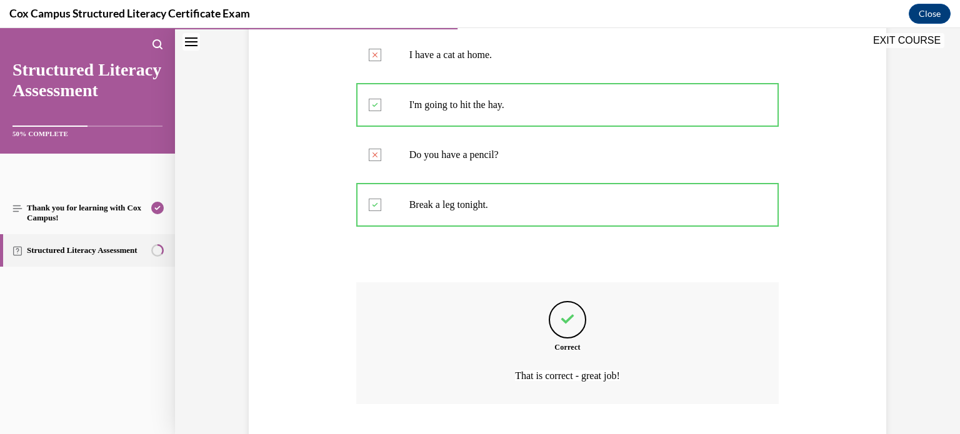
scroll to position [356, 0]
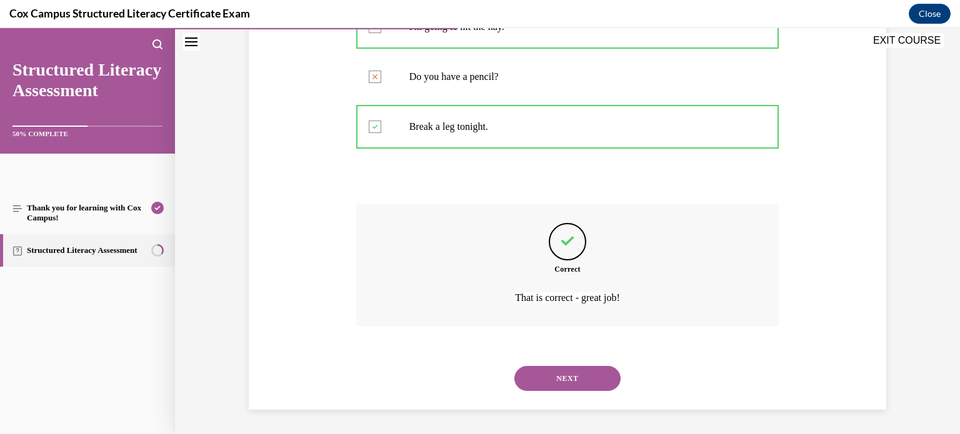
click at [600, 388] on button "NEXT" at bounding box center [567, 378] width 106 height 25
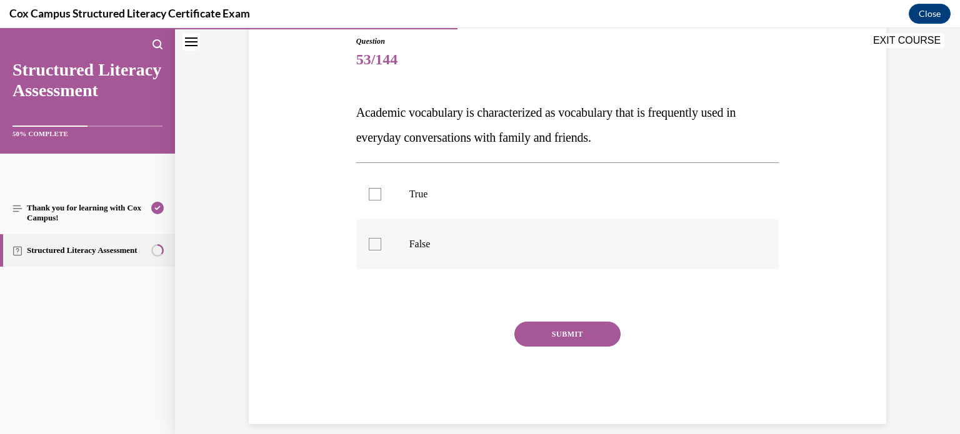
click at [451, 246] on p "False" at bounding box center [578, 244] width 339 height 13
click at [381, 246] on input "False" at bounding box center [375, 244] width 13 height 13
checkbox input "true"
click at [546, 329] on button "SUBMIT" at bounding box center [567, 334] width 106 height 25
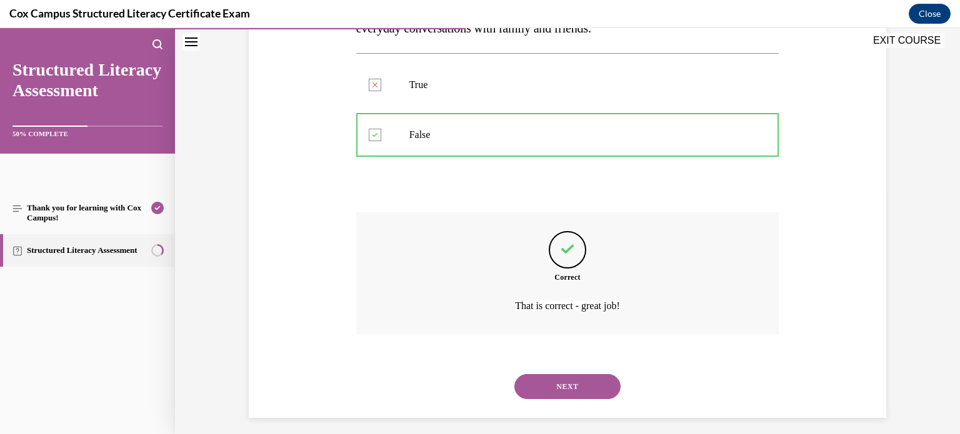
scroll to position [250, 0]
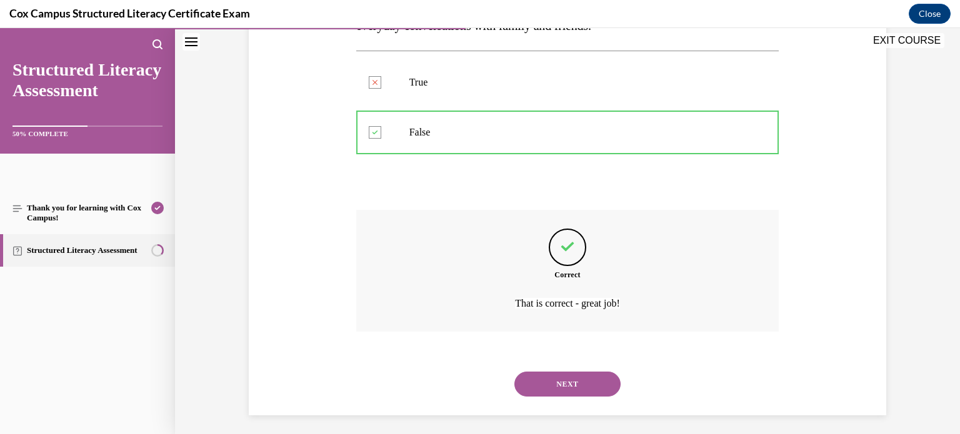
click at [578, 390] on button "NEXT" at bounding box center [567, 384] width 106 height 25
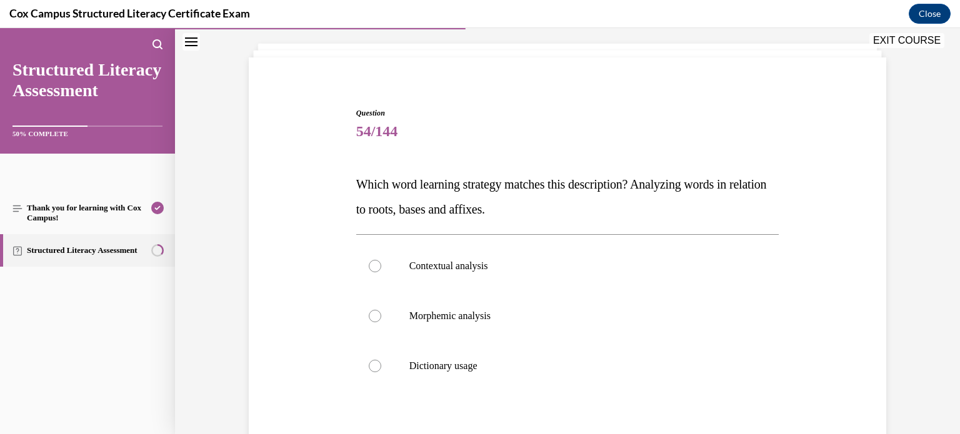
scroll to position [71, 0]
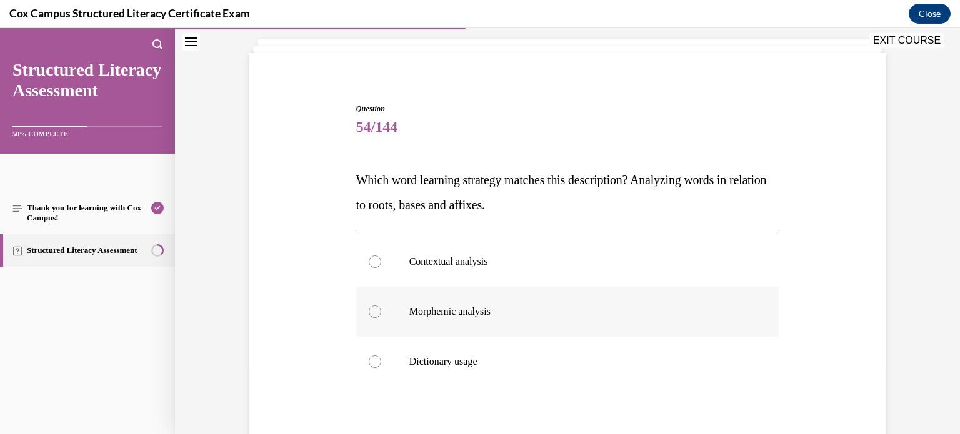
click at [538, 321] on label "Morphemic analysis" at bounding box center [567, 312] width 423 height 50
click at [381, 318] on input "Morphemic analysis" at bounding box center [375, 312] width 13 height 13
radio input "true"
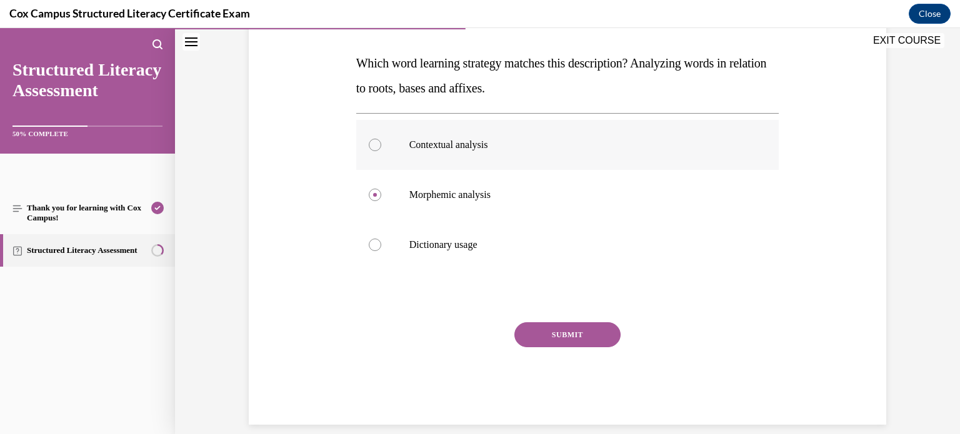
scroll to position [196, 0]
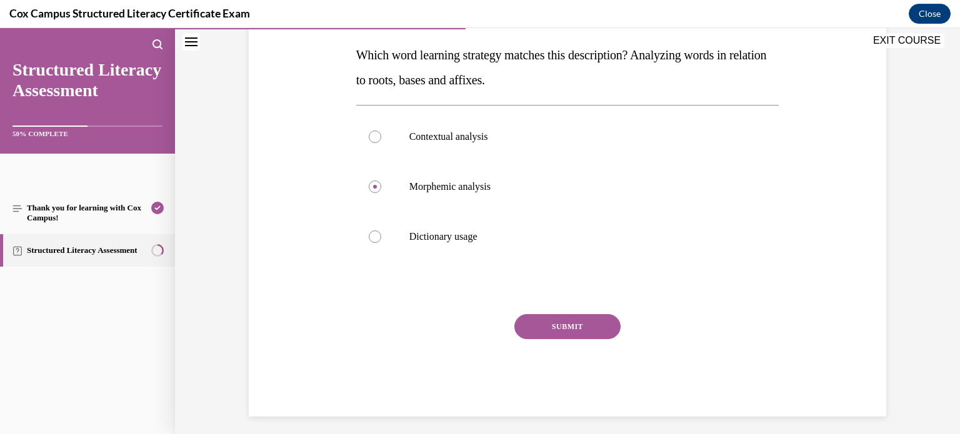
click at [609, 329] on button "SUBMIT" at bounding box center [567, 326] width 106 height 25
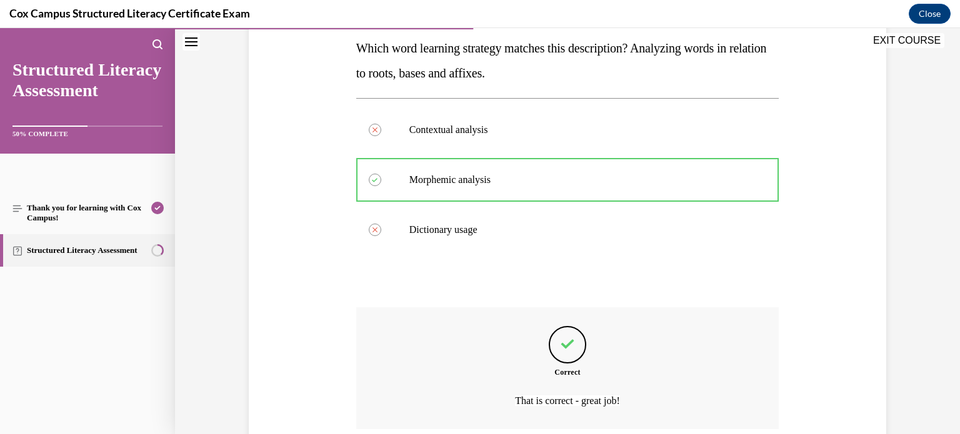
scroll to position [306, 0]
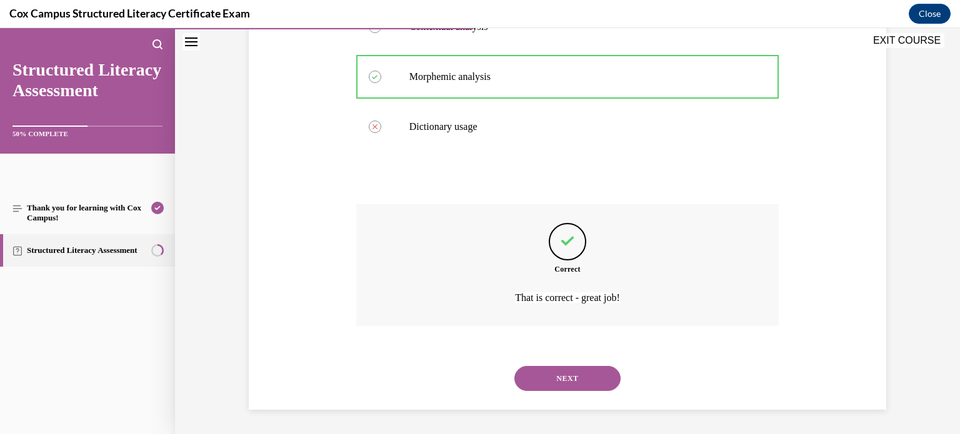
click at [607, 376] on button "NEXT" at bounding box center [567, 378] width 106 height 25
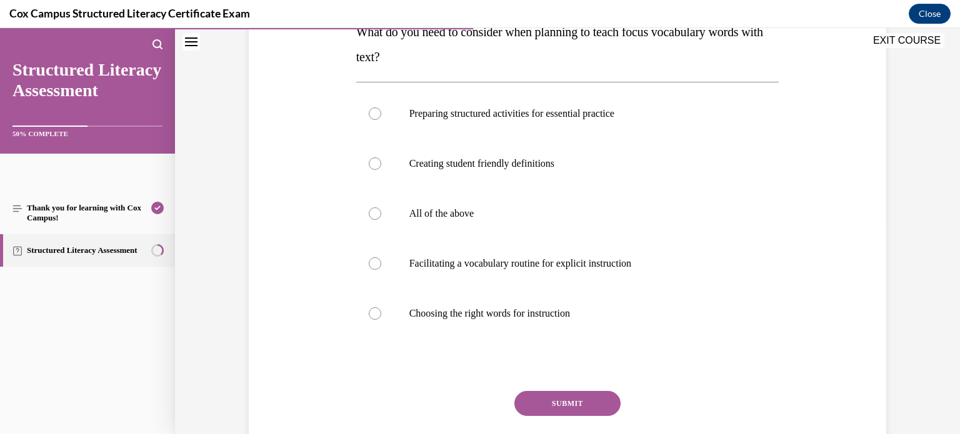
scroll to position [214, 0]
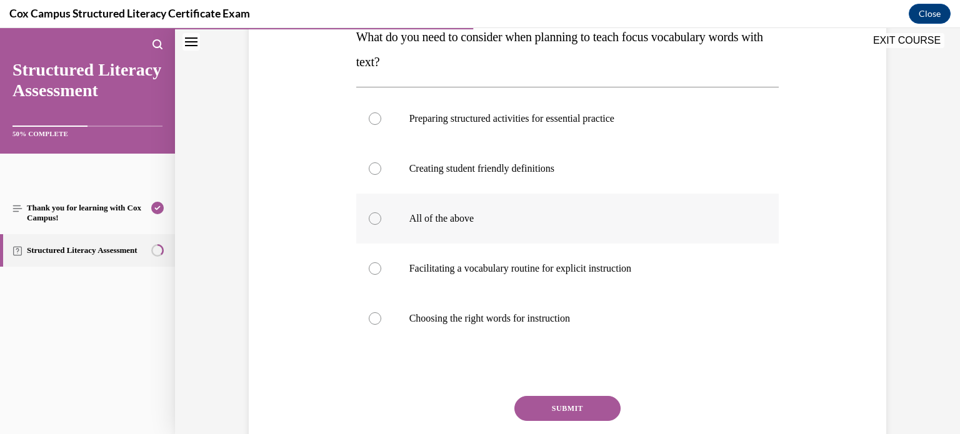
click at [613, 208] on label "All of the above" at bounding box center [567, 219] width 423 height 50
click at [381, 213] on input "All of the above" at bounding box center [375, 219] width 13 height 13
radio input "true"
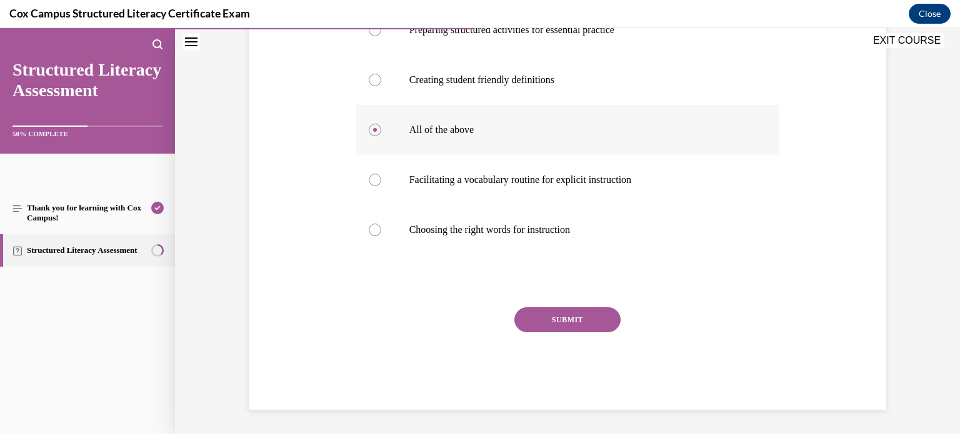
scroll to position [296, 0]
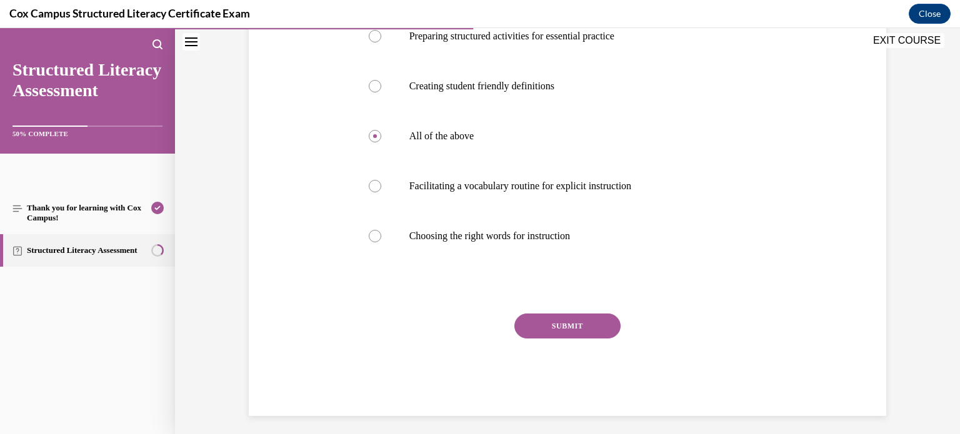
click at [583, 324] on button "SUBMIT" at bounding box center [567, 326] width 106 height 25
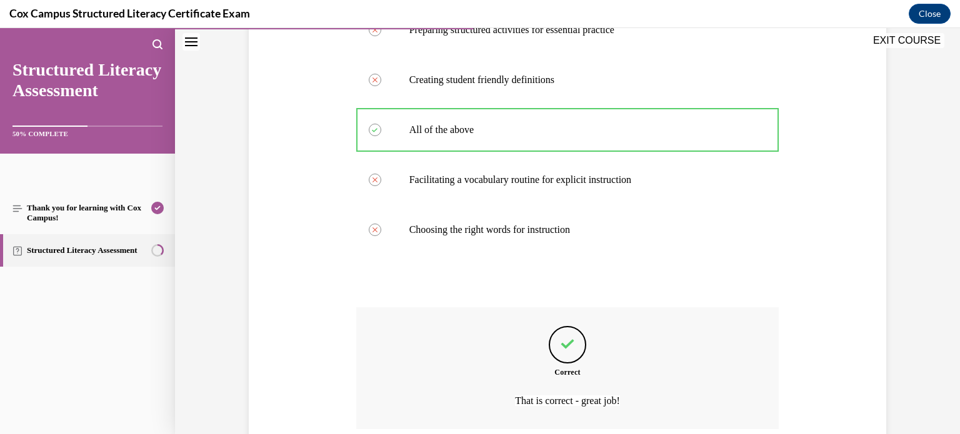
scroll to position [406, 0]
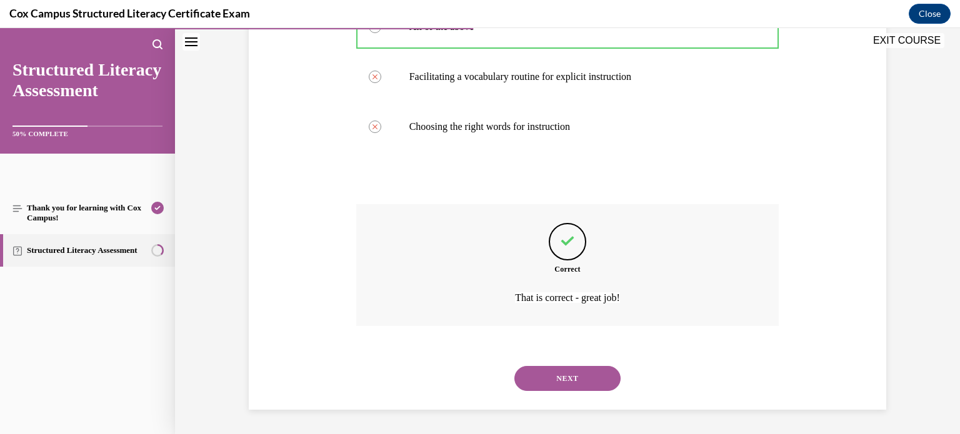
click at [567, 381] on button "NEXT" at bounding box center [567, 378] width 106 height 25
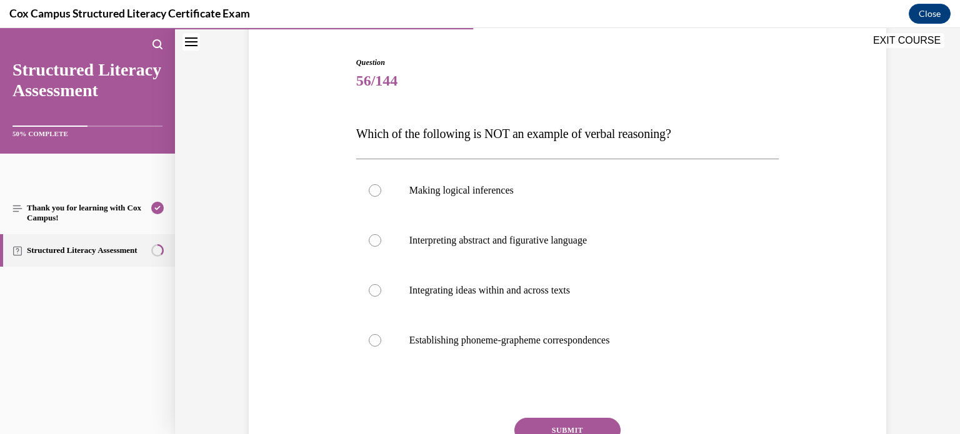
scroll to position [144, 0]
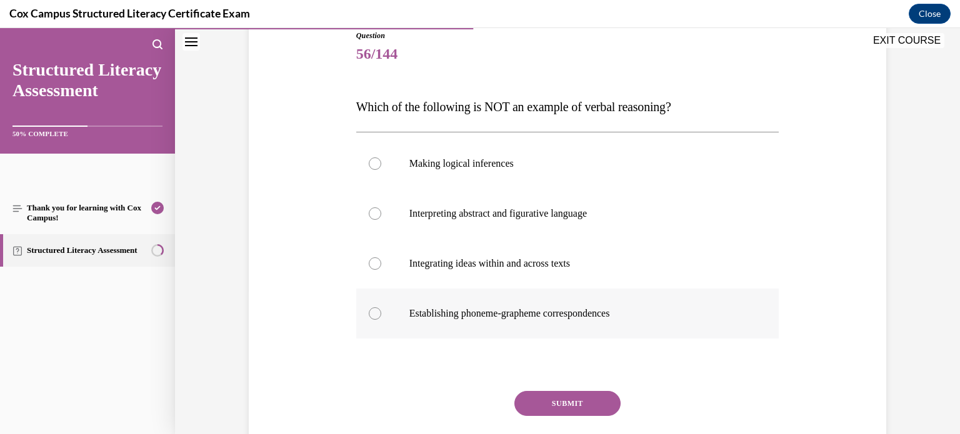
click at [667, 323] on label "Establishing phoneme-grapheme correspondences" at bounding box center [567, 314] width 423 height 50
click at [381, 320] on input "Establishing phoneme-grapheme correspondences" at bounding box center [375, 314] width 13 height 13
radio input "true"
click at [581, 403] on button "SUBMIT" at bounding box center [567, 403] width 106 height 25
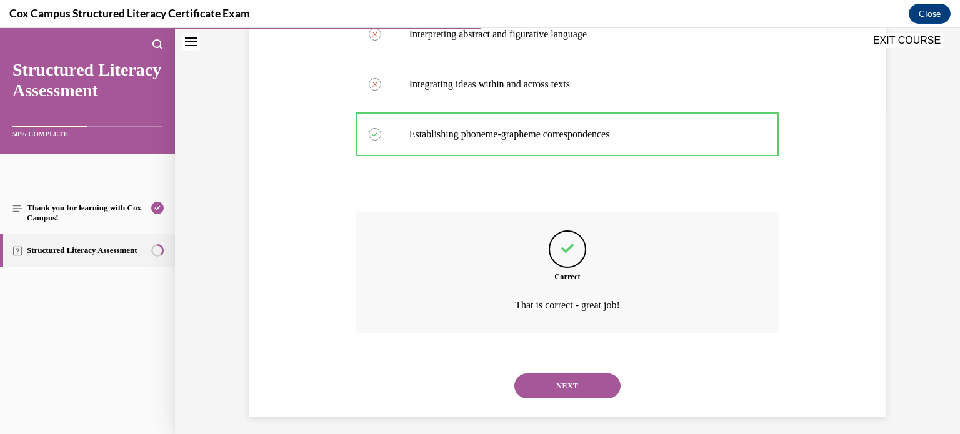
scroll to position [331, 0]
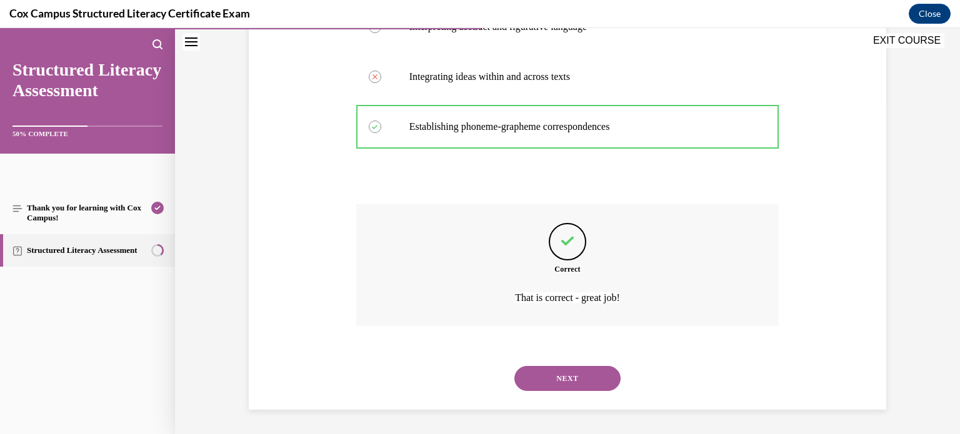
click at [558, 365] on div "NEXT" at bounding box center [567, 379] width 423 height 50
click at [565, 375] on button "NEXT" at bounding box center [567, 378] width 106 height 25
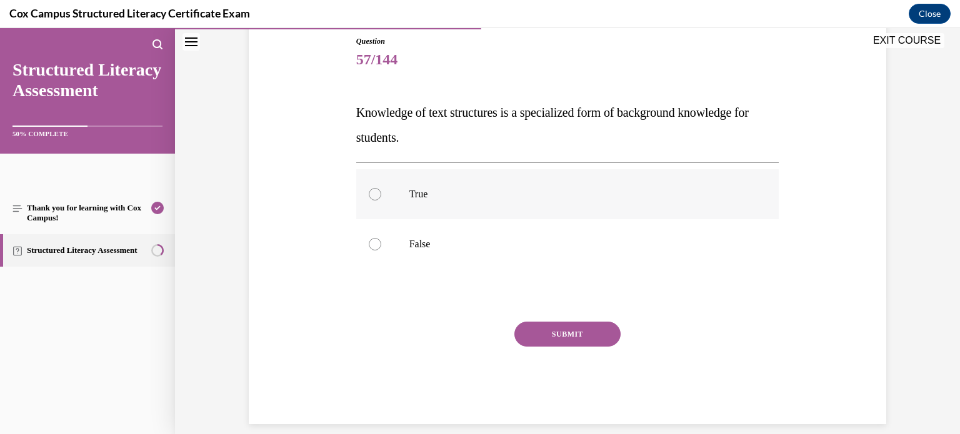
click at [598, 216] on label "True" at bounding box center [567, 194] width 423 height 50
click at [381, 201] on input "True" at bounding box center [375, 194] width 13 height 13
radio input "true"
click at [601, 329] on button "SUBMIT" at bounding box center [567, 334] width 106 height 25
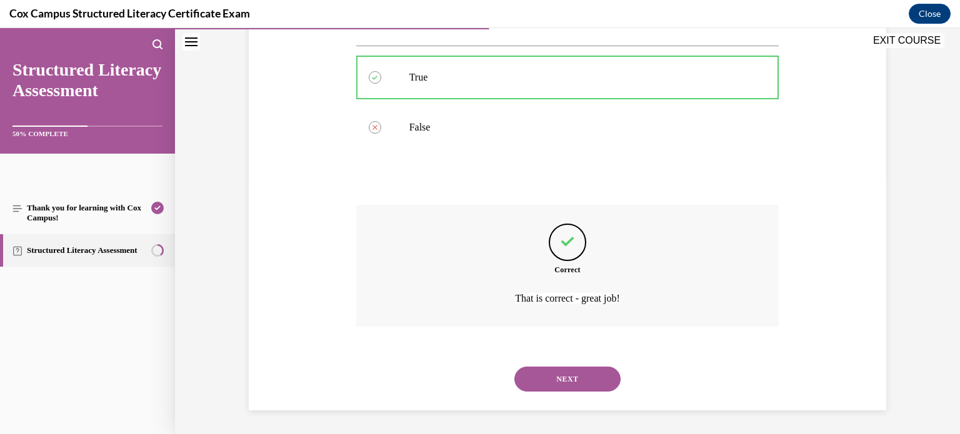
scroll to position [256, 0]
click at [593, 376] on button "NEXT" at bounding box center [567, 378] width 106 height 25
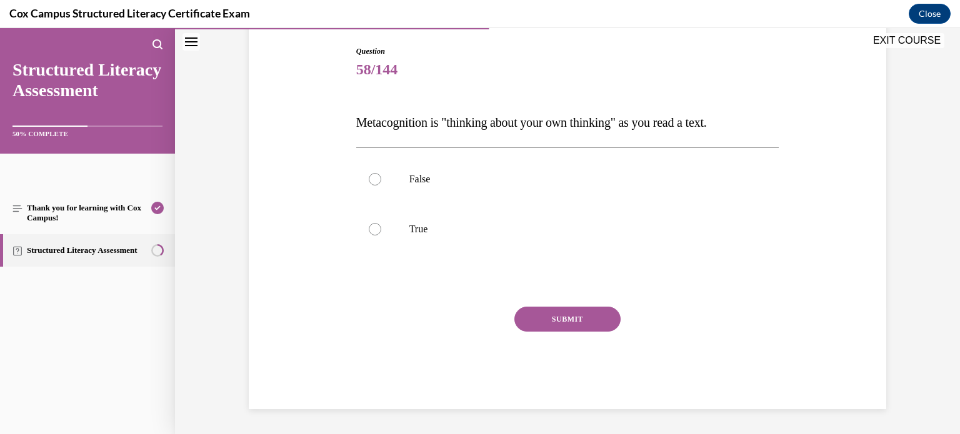
scroll to position [128, 0]
click at [539, 242] on label "True" at bounding box center [567, 230] width 423 height 50
click at [381, 236] on input "True" at bounding box center [375, 230] width 13 height 13
radio input "true"
click at [574, 315] on button "SUBMIT" at bounding box center [567, 320] width 106 height 25
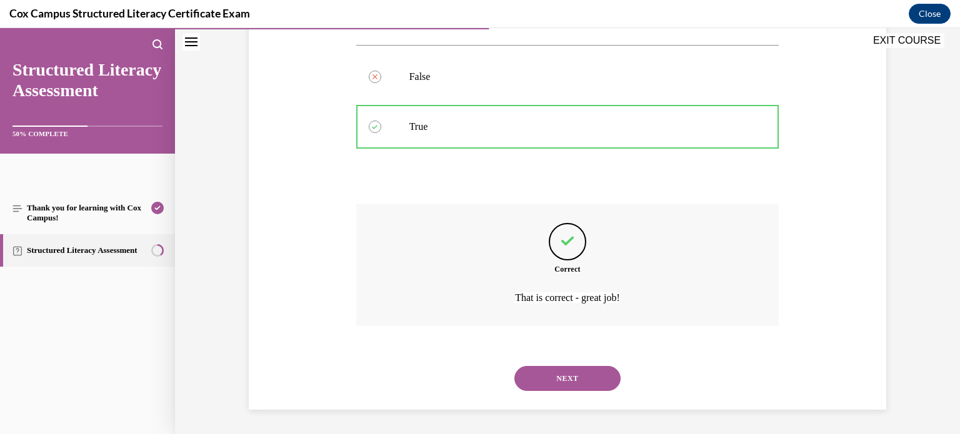
click at [585, 379] on button "NEXT" at bounding box center [567, 378] width 106 height 25
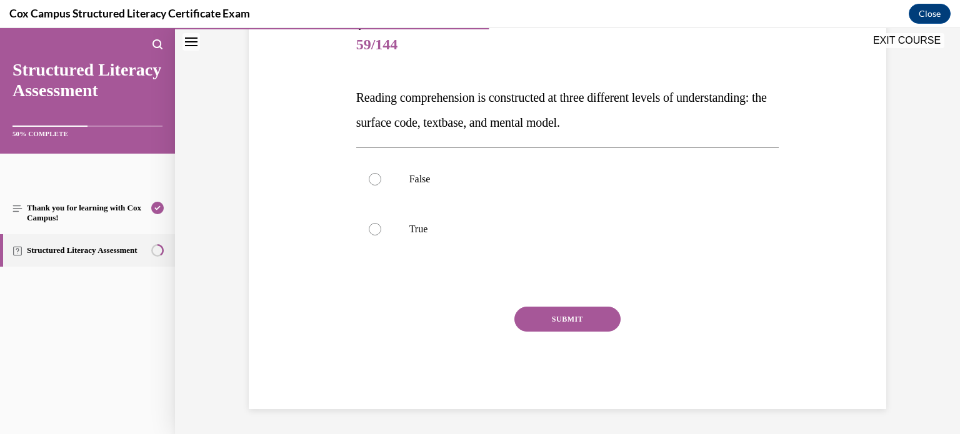
scroll to position [138, 0]
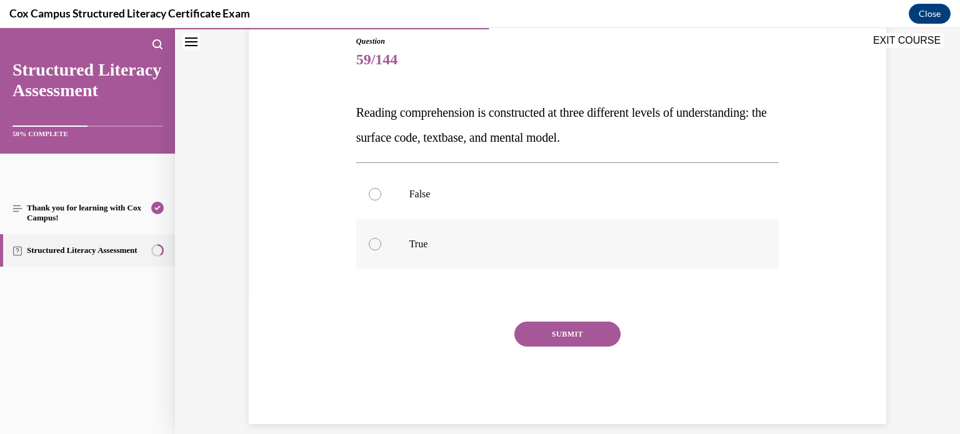
click at [497, 243] on p "True" at bounding box center [578, 244] width 339 height 13
click at [381, 243] on input "True" at bounding box center [375, 244] width 13 height 13
radio input "true"
click at [557, 326] on button "SUBMIT" at bounding box center [567, 334] width 106 height 25
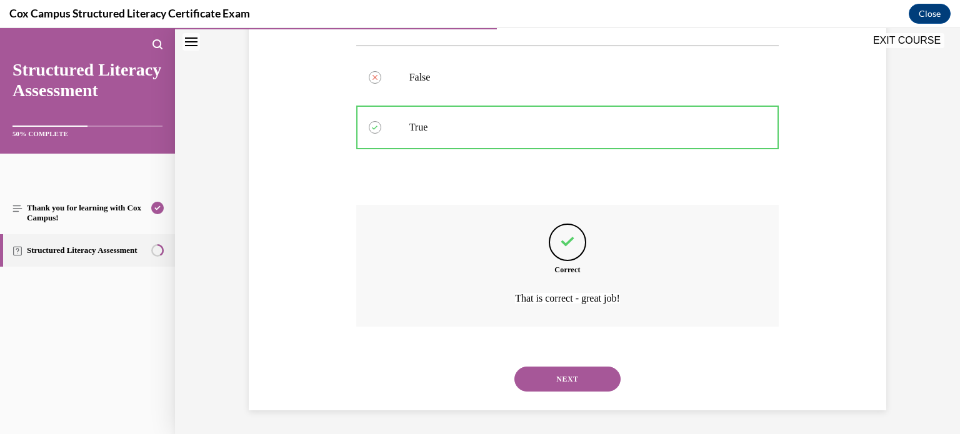
scroll to position [256, 0]
click at [600, 379] on button "NEXT" at bounding box center [567, 378] width 106 height 25
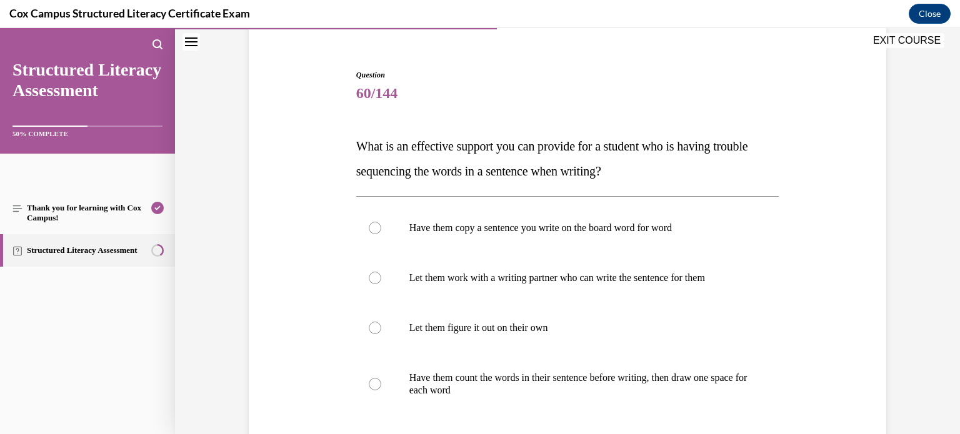
scroll to position [107, 0]
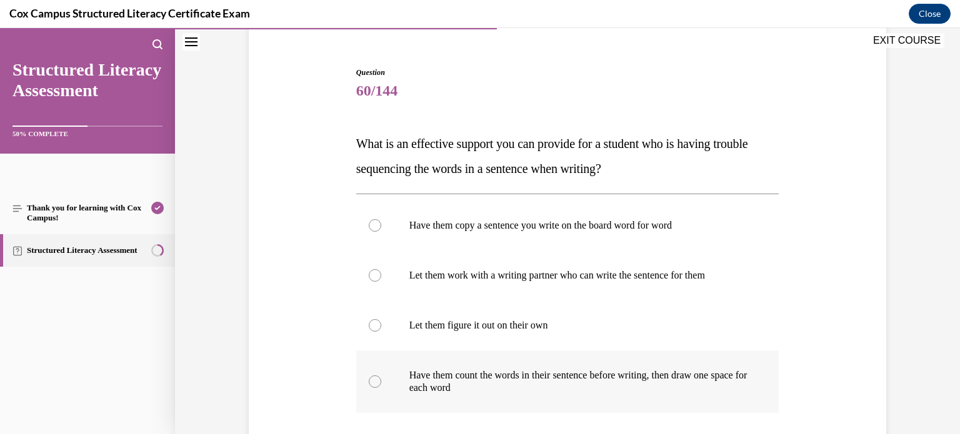
click at [647, 356] on label "Have them count the words in their sentence before writing, then draw one space…" at bounding box center [567, 382] width 423 height 63
click at [381, 376] on input "Have them count the words in their sentence before writing, then draw one space…" at bounding box center [375, 382] width 13 height 13
radio input "true"
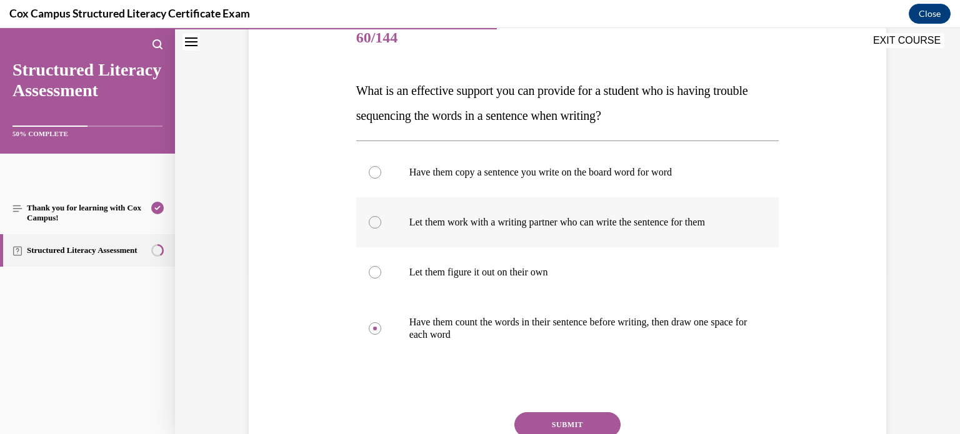
scroll to position [265, 0]
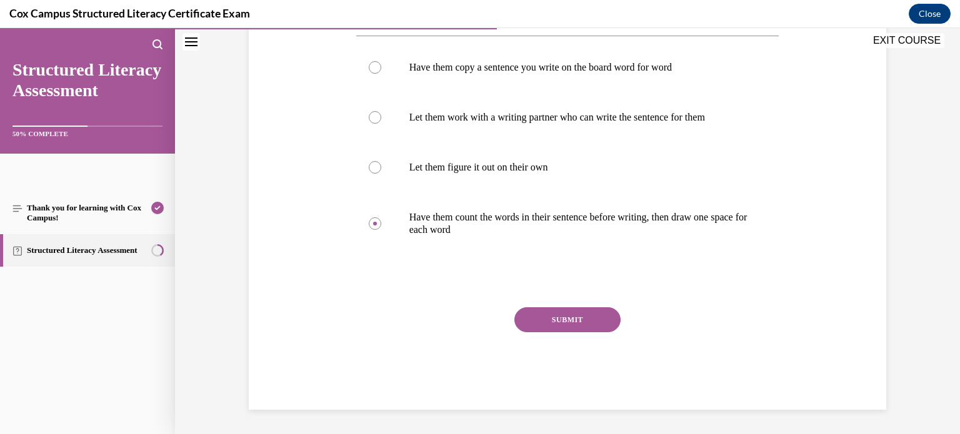
click at [588, 318] on button "SUBMIT" at bounding box center [567, 320] width 106 height 25
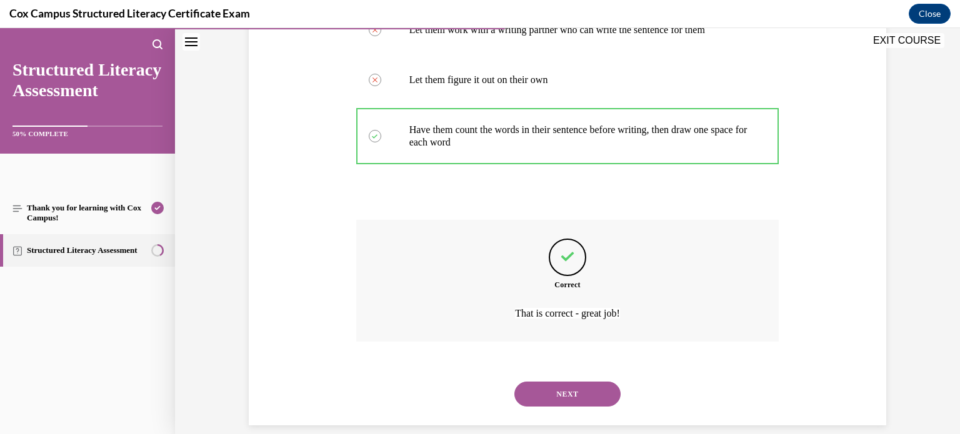
scroll to position [368, 0]
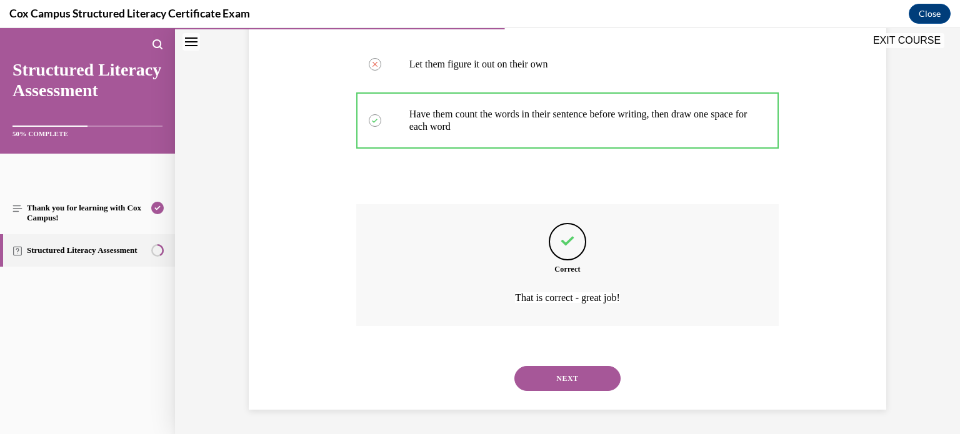
click at [593, 374] on button "NEXT" at bounding box center [567, 378] width 106 height 25
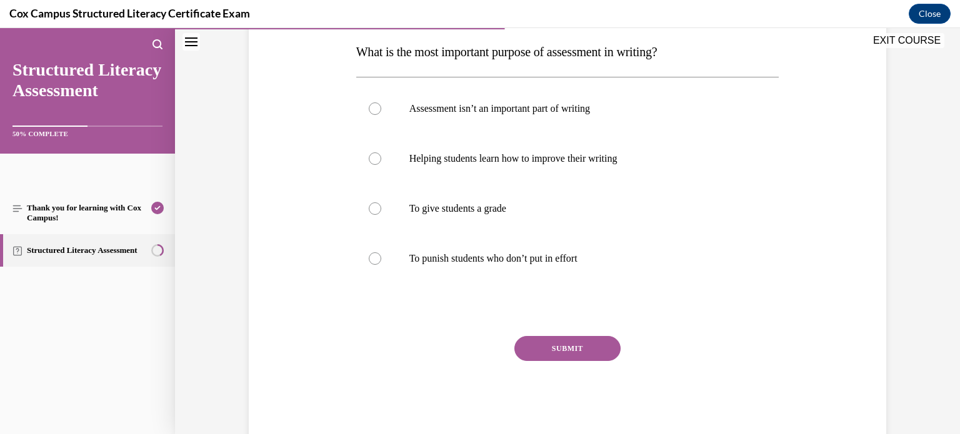
scroll to position [200, 0]
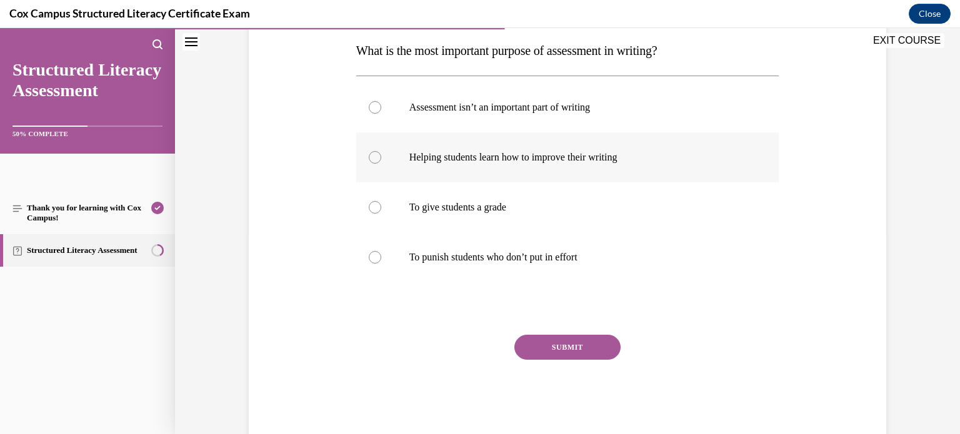
click at [646, 170] on label "Helping students learn how to improve their writing" at bounding box center [567, 158] width 423 height 50
click at [381, 164] on input "Helping students learn how to improve their writing" at bounding box center [375, 157] width 13 height 13
radio input "true"
click at [558, 348] on button "SUBMIT" at bounding box center [567, 347] width 106 height 25
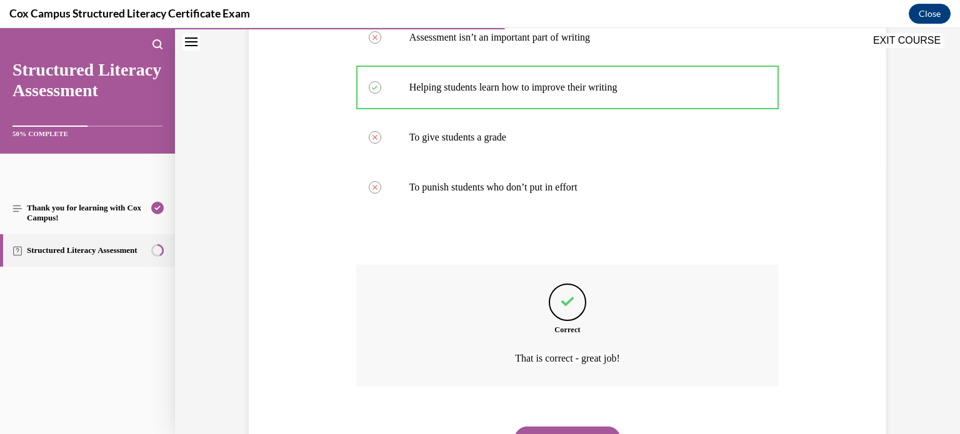
scroll to position [331, 0]
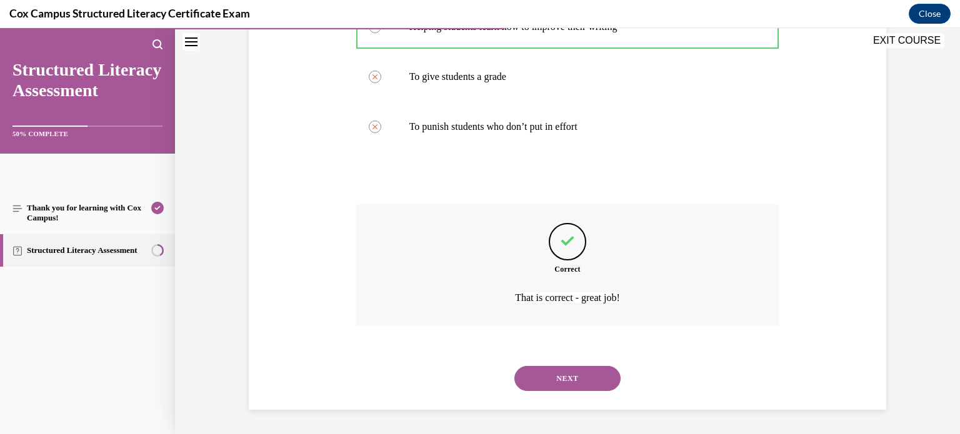
click at [569, 372] on button "NEXT" at bounding box center [567, 378] width 106 height 25
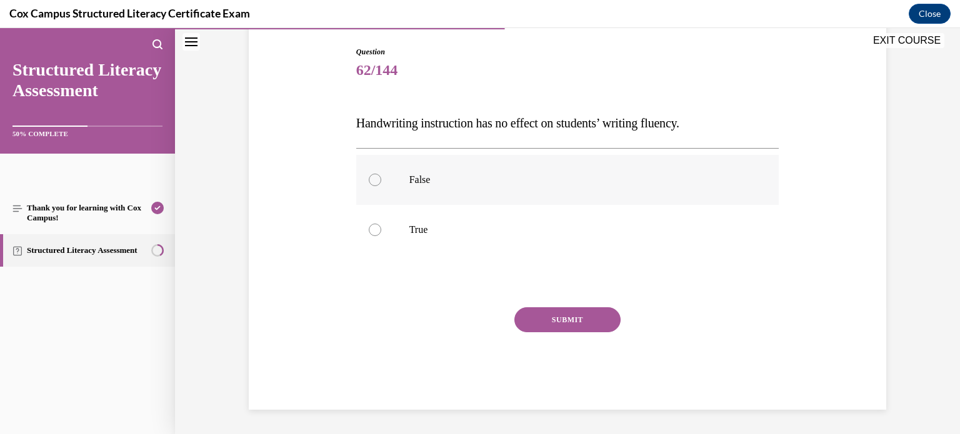
click at [534, 184] on p "False" at bounding box center [578, 180] width 339 height 13
click at [381, 184] on input "False" at bounding box center [375, 180] width 13 height 13
radio input "true"
click at [554, 319] on button "SUBMIT" at bounding box center [567, 320] width 106 height 25
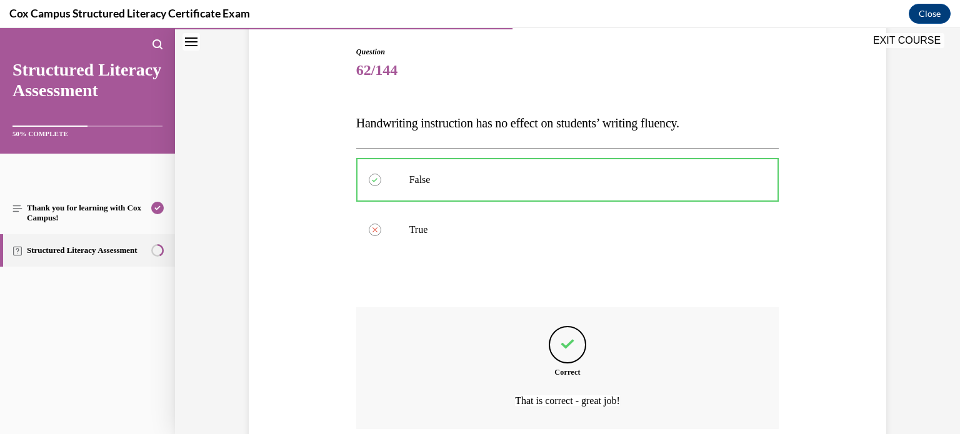
scroll to position [231, 0]
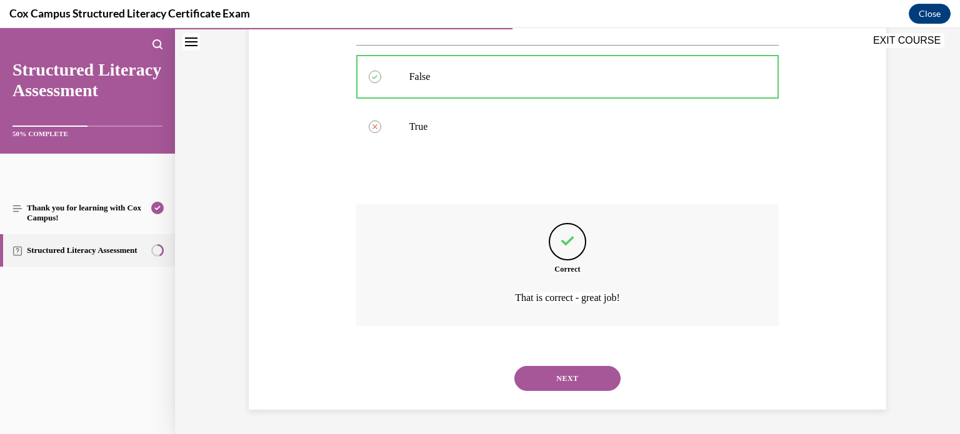
click at [569, 381] on button "NEXT" at bounding box center [567, 378] width 106 height 25
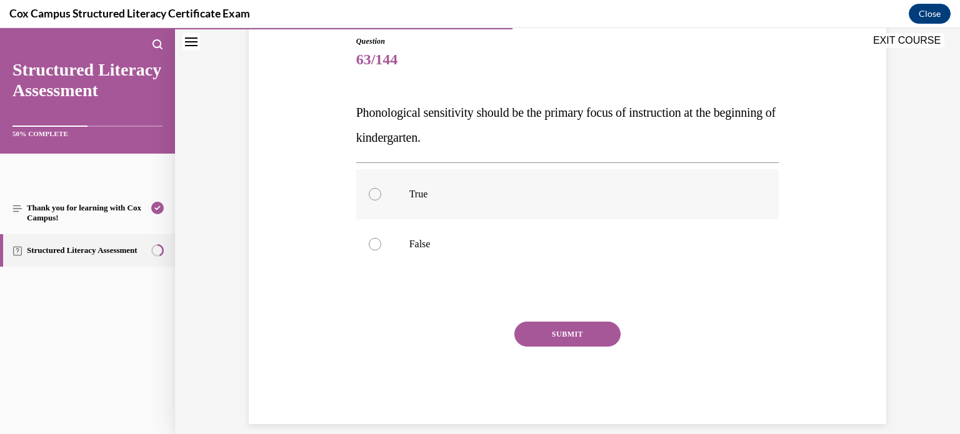
click at [531, 175] on label "True" at bounding box center [567, 194] width 423 height 50
click at [381, 188] on input "True" at bounding box center [375, 194] width 13 height 13
radio input "true"
click at [558, 330] on button "SUBMIT" at bounding box center [567, 334] width 106 height 25
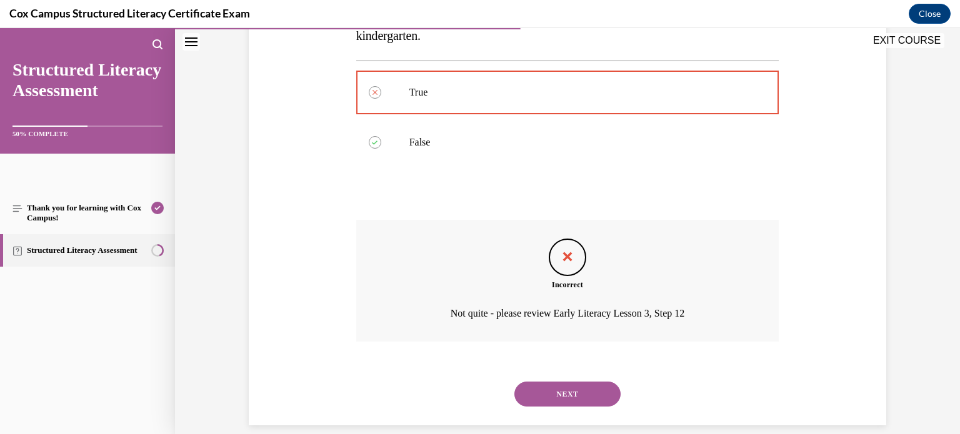
scroll to position [256, 0]
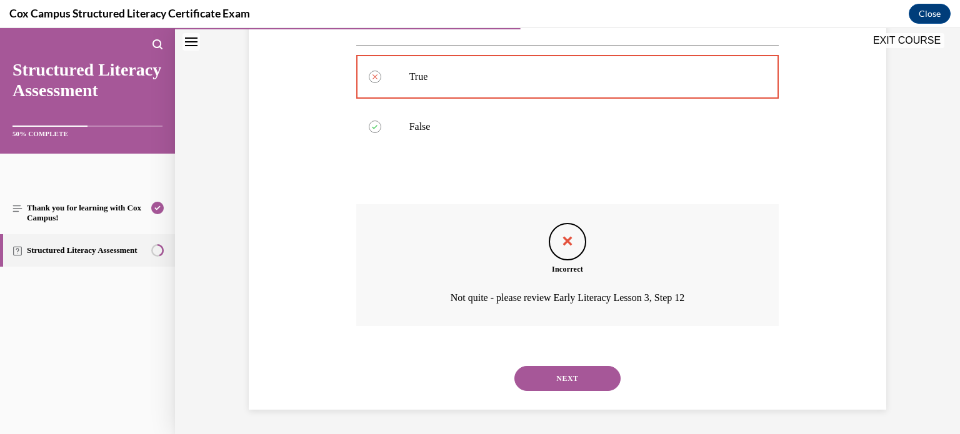
click at [571, 383] on button "NEXT" at bounding box center [567, 378] width 106 height 25
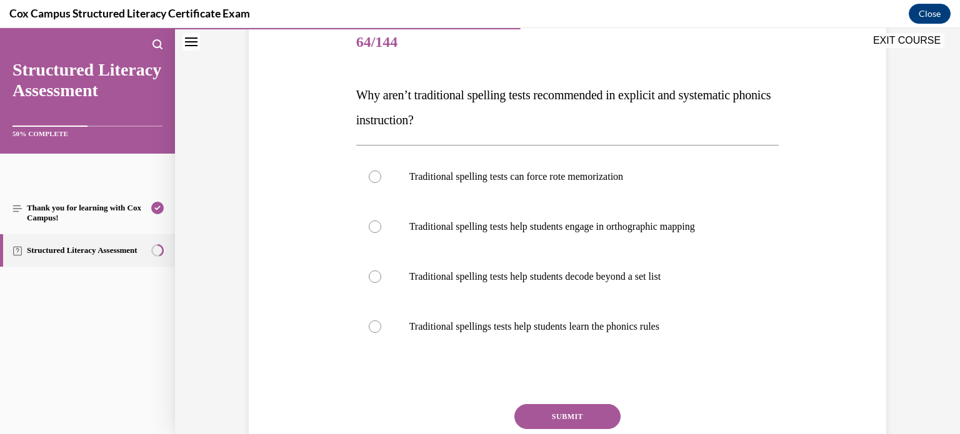
scroll to position [155, 0]
click at [659, 187] on label "Traditional spelling tests can force rote memorization" at bounding box center [567, 178] width 423 height 50
click at [381, 184] on input "Traditional spelling tests can force rote memorization" at bounding box center [375, 177] width 13 height 13
radio input "true"
click at [590, 417] on button "SUBMIT" at bounding box center [567, 417] width 106 height 25
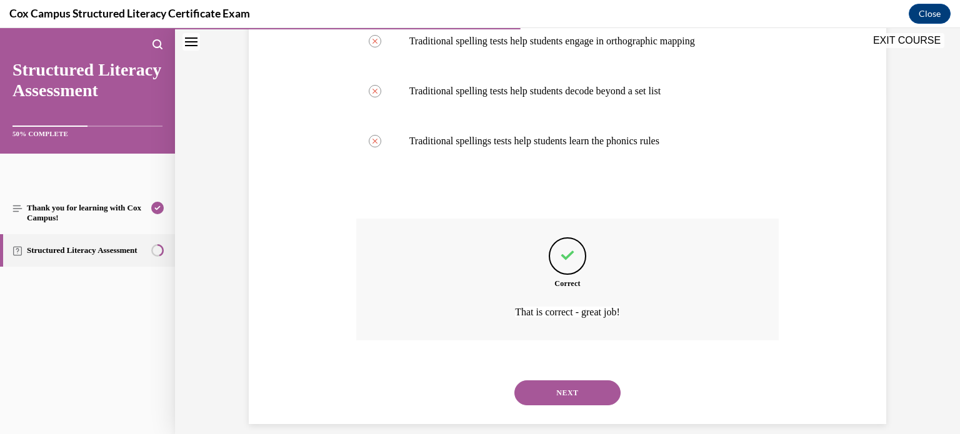
scroll to position [356, 0]
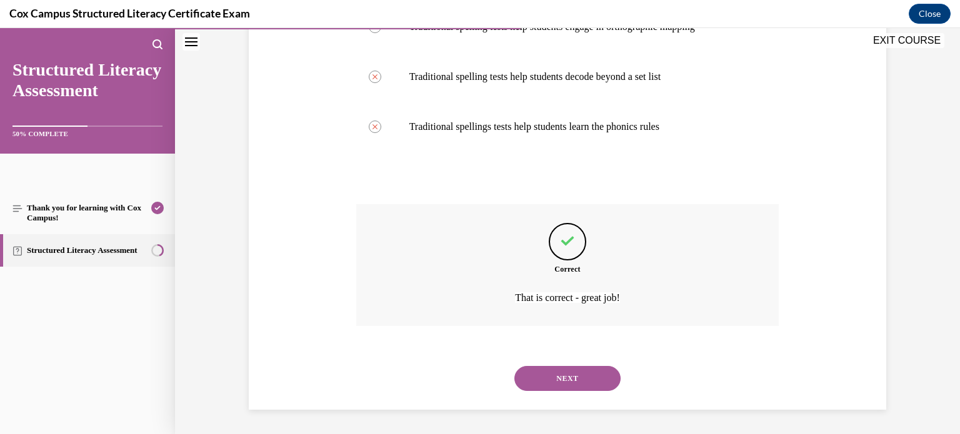
click at [574, 383] on button "NEXT" at bounding box center [567, 378] width 106 height 25
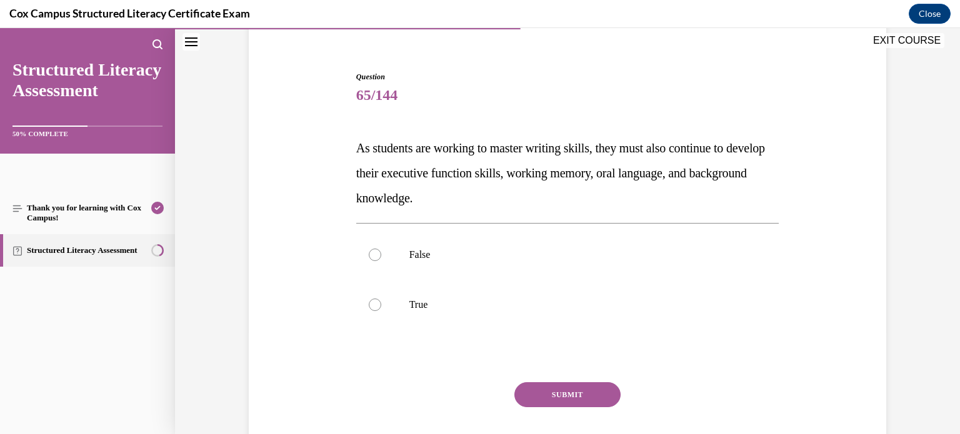
scroll to position [121, 0]
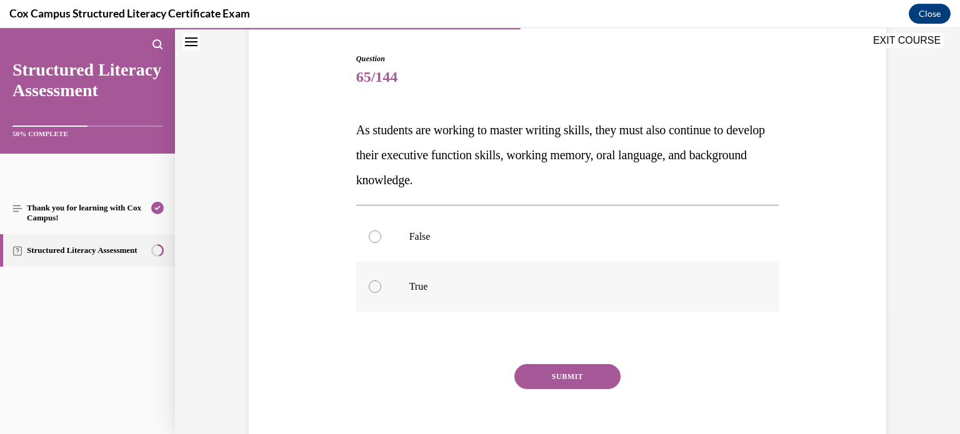
click at [585, 284] on p "True" at bounding box center [578, 287] width 339 height 13
click at [381, 284] on input "True" at bounding box center [375, 287] width 13 height 13
radio input "true"
click at [589, 371] on button "SUBMIT" at bounding box center [567, 376] width 106 height 25
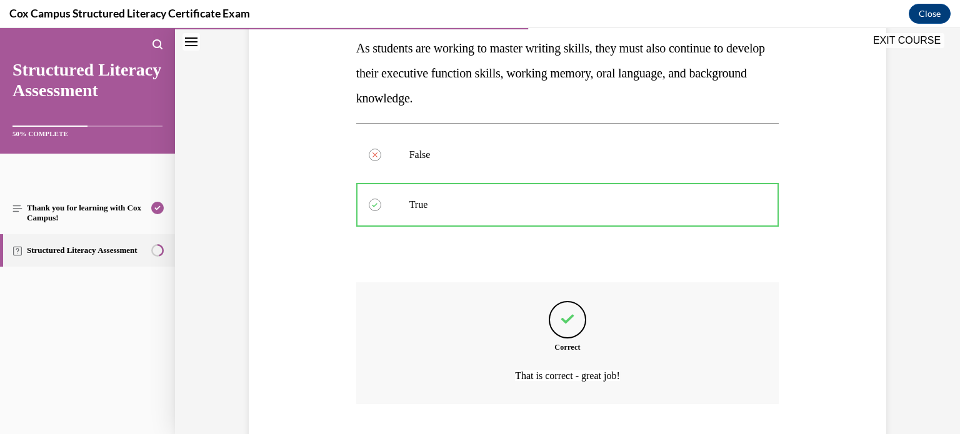
scroll to position [281, 0]
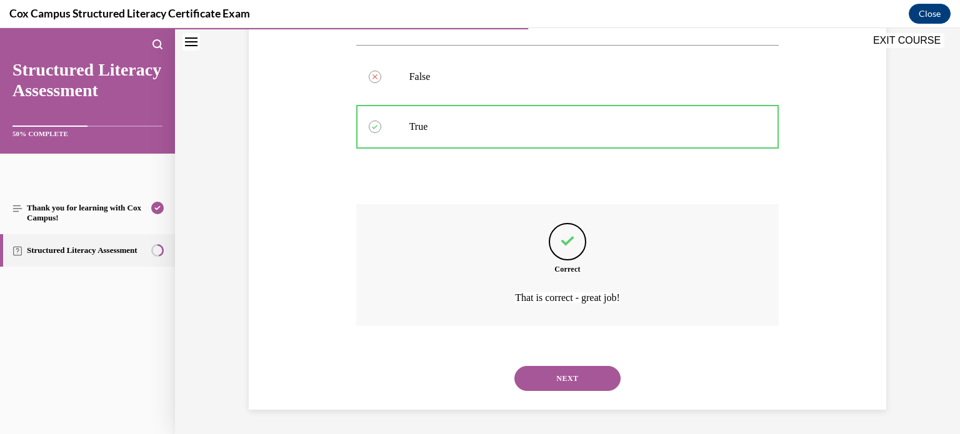
click at [590, 381] on button "NEXT" at bounding box center [567, 378] width 106 height 25
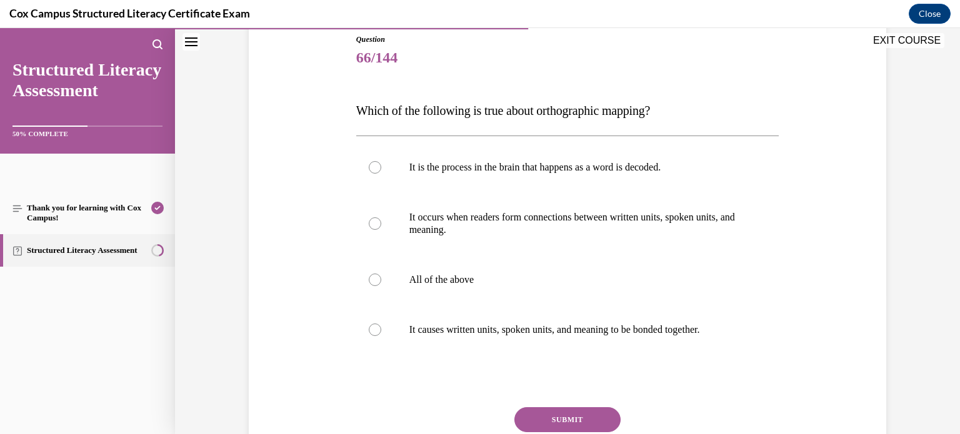
scroll to position [138, 0]
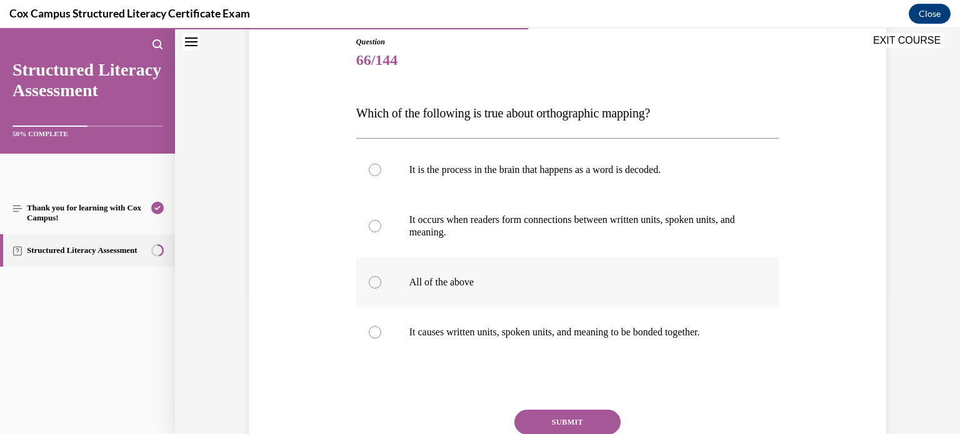
click at [653, 270] on label "All of the above" at bounding box center [567, 283] width 423 height 50
click at [381, 276] on input "All of the above" at bounding box center [375, 282] width 13 height 13
radio input "true"
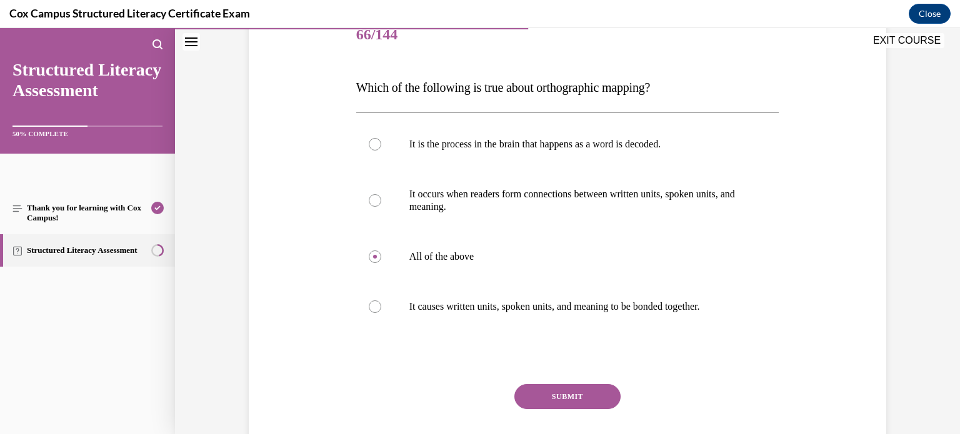
scroll to position [164, 0]
click at [563, 401] on button "SUBMIT" at bounding box center [567, 396] width 106 height 25
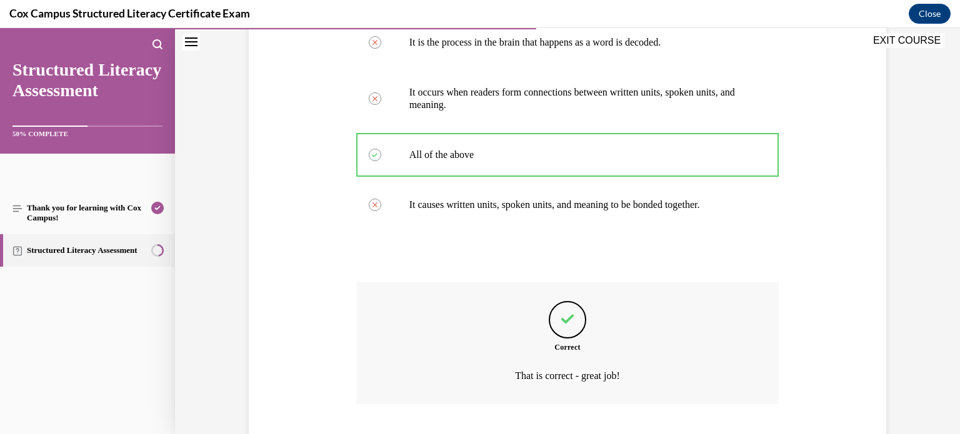
scroll to position [343, 0]
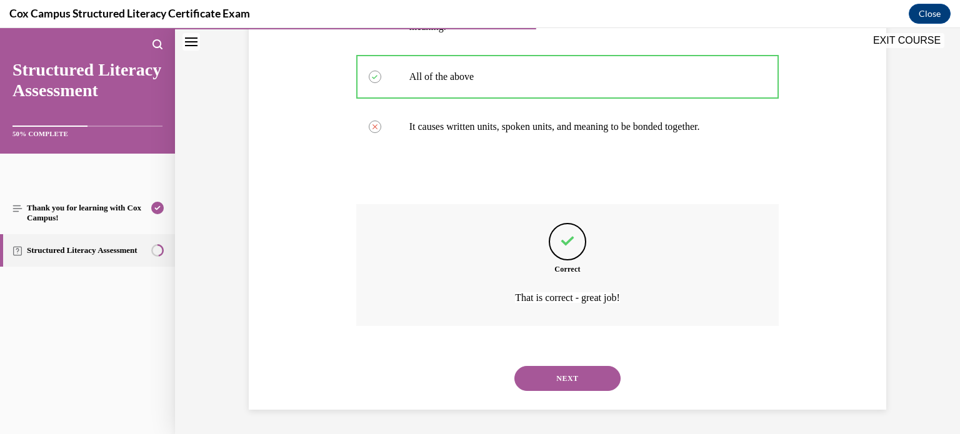
click at [581, 381] on button "NEXT" at bounding box center [567, 378] width 106 height 25
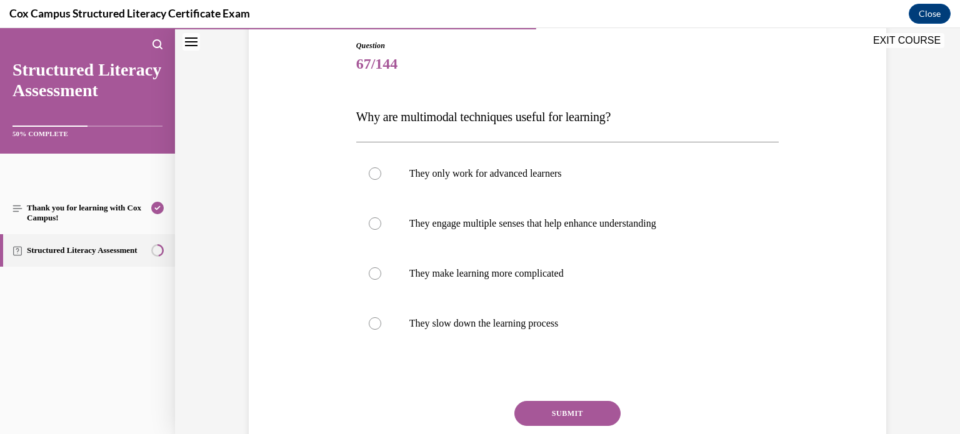
scroll to position [129, 0]
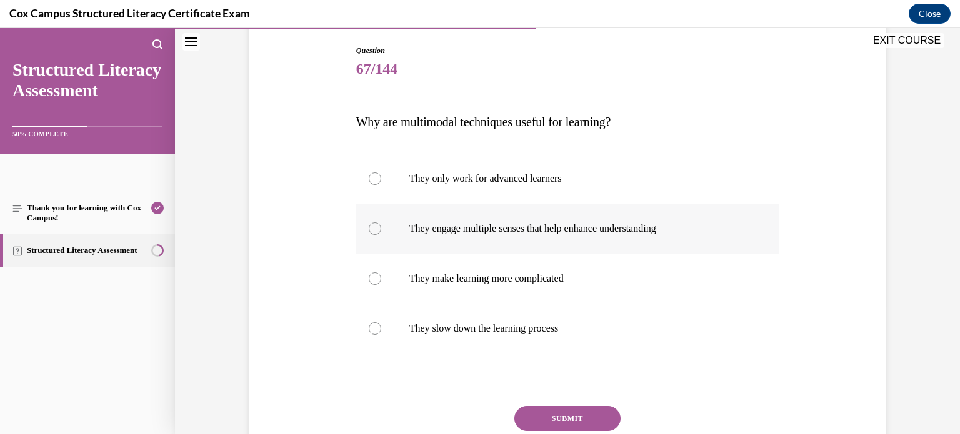
click at [698, 228] on p "They engage multiple senses that help enhance understanding" at bounding box center [578, 229] width 339 height 13
click at [381, 228] on input "They engage multiple senses that help enhance understanding" at bounding box center [375, 229] width 13 height 13
radio input "true"
click at [584, 419] on button "SUBMIT" at bounding box center [567, 418] width 106 height 25
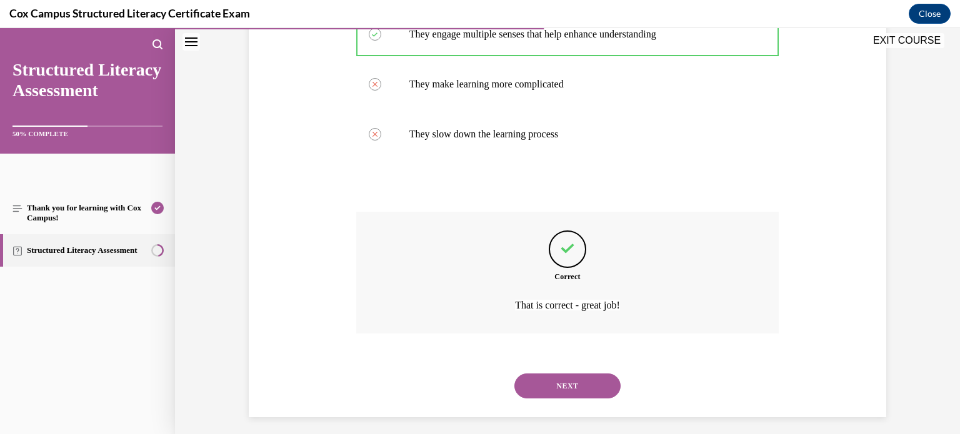
scroll to position [331, 0]
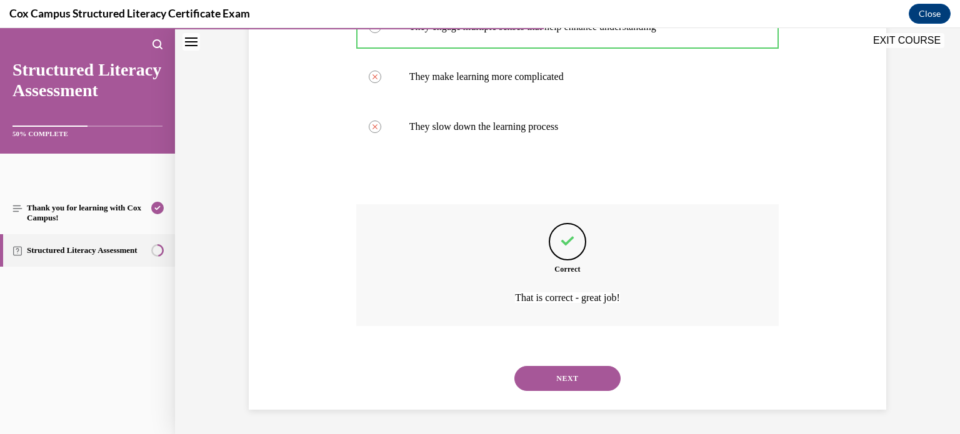
click at [596, 373] on button "NEXT" at bounding box center [567, 378] width 106 height 25
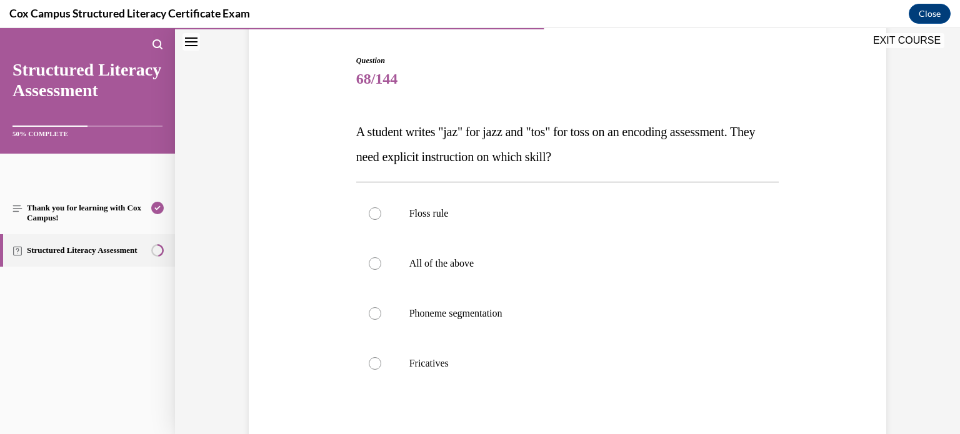
scroll to position [116, 0]
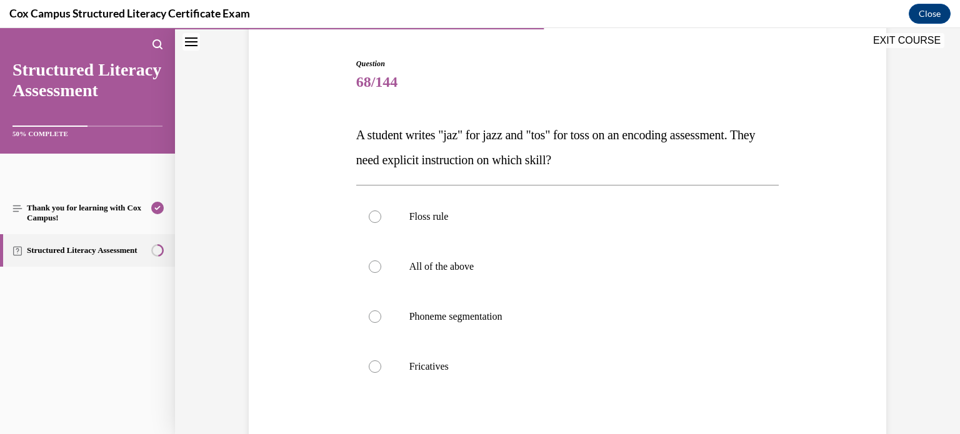
click at [741, 231] on label "Floss rule" at bounding box center [567, 217] width 423 height 50
click at [381, 223] on input "Floss rule" at bounding box center [375, 217] width 13 height 13
radio input "true"
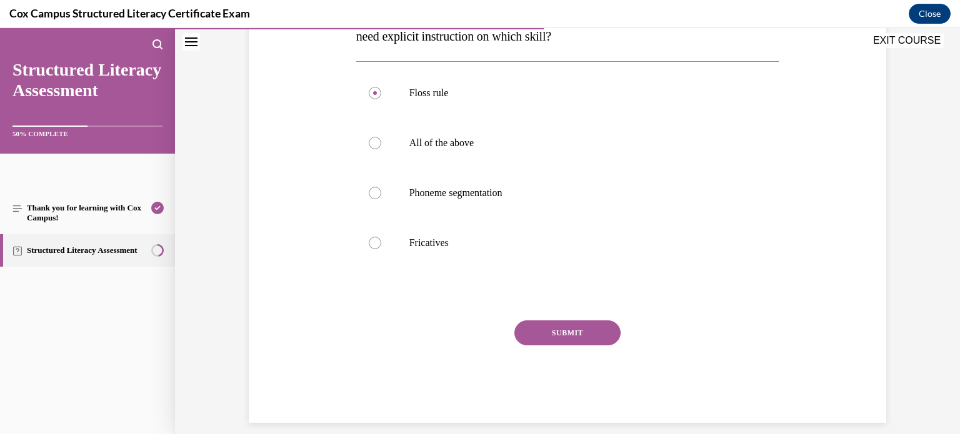
click at [606, 333] on button "SUBMIT" at bounding box center [567, 333] width 106 height 25
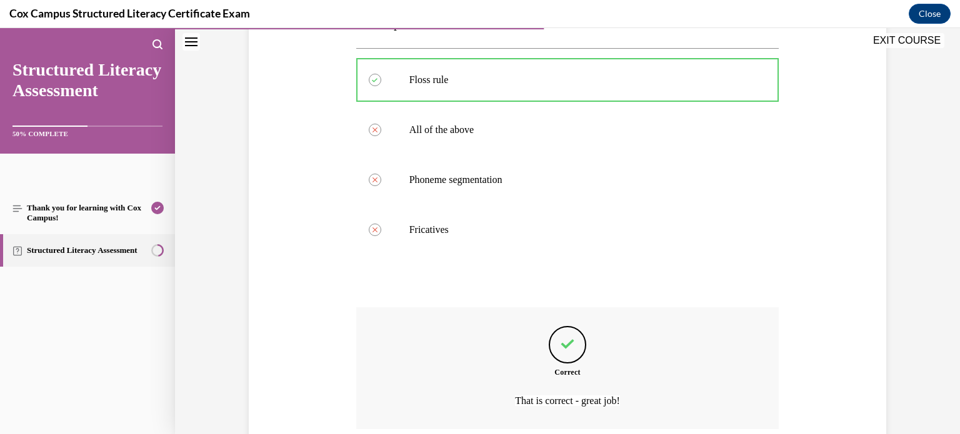
scroll to position [356, 0]
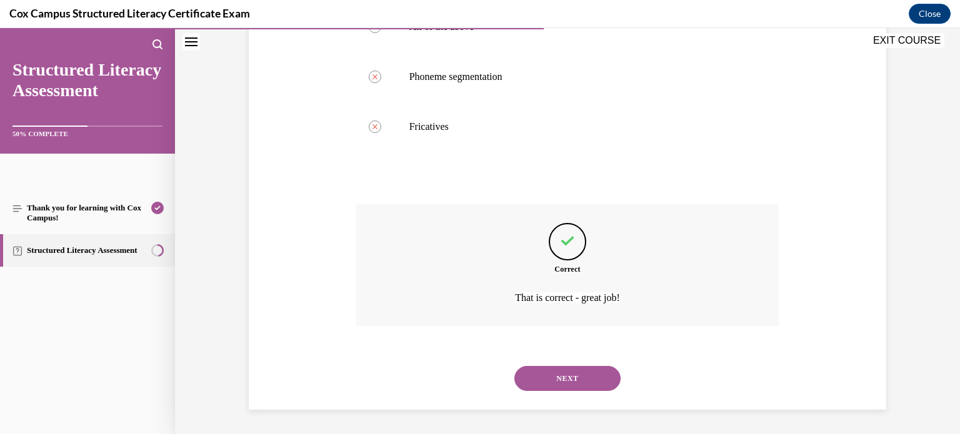
click at [570, 380] on button "NEXT" at bounding box center [567, 378] width 106 height 25
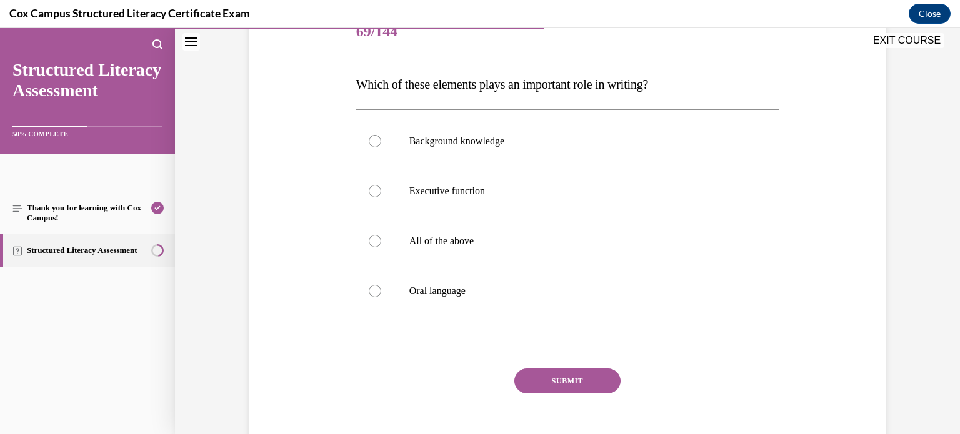
scroll to position [164, 0]
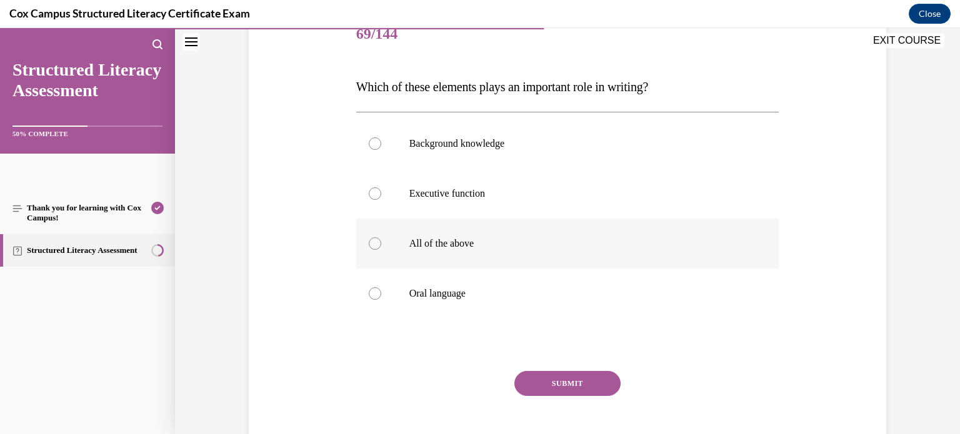
click at [571, 230] on label "All of the above" at bounding box center [567, 244] width 423 height 50
click at [381, 238] on input "All of the above" at bounding box center [375, 244] width 13 height 13
radio input "true"
click at [562, 387] on button "SUBMIT" at bounding box center [567, 383] width 106 height 25
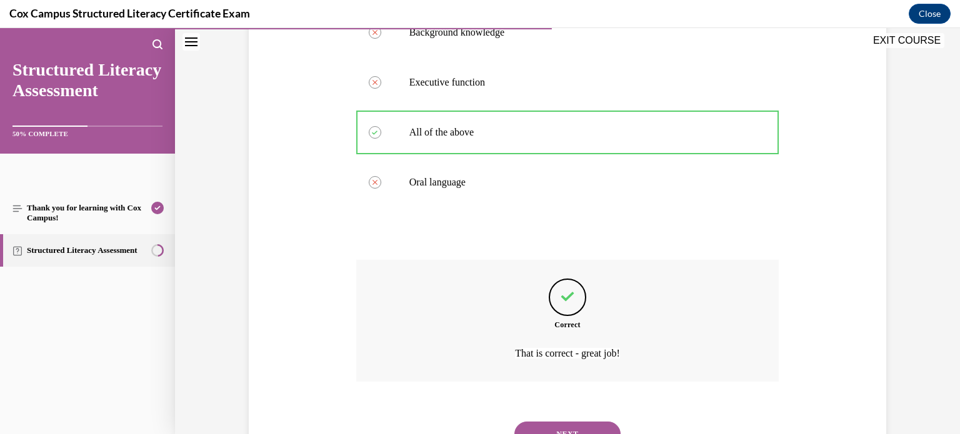
scroll to position [276, 0]
click at [579, 425] on button "NEXT" at bounding box center [567, 433] width 106 height 25
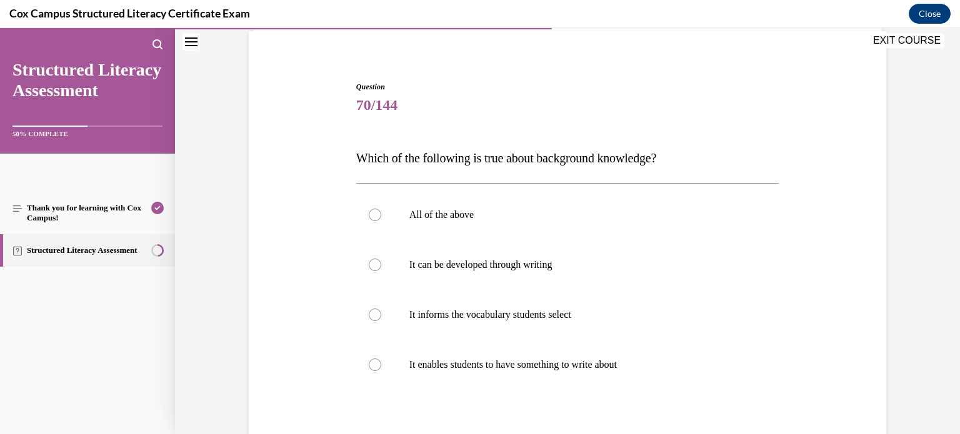
scroll to position [107, 0]
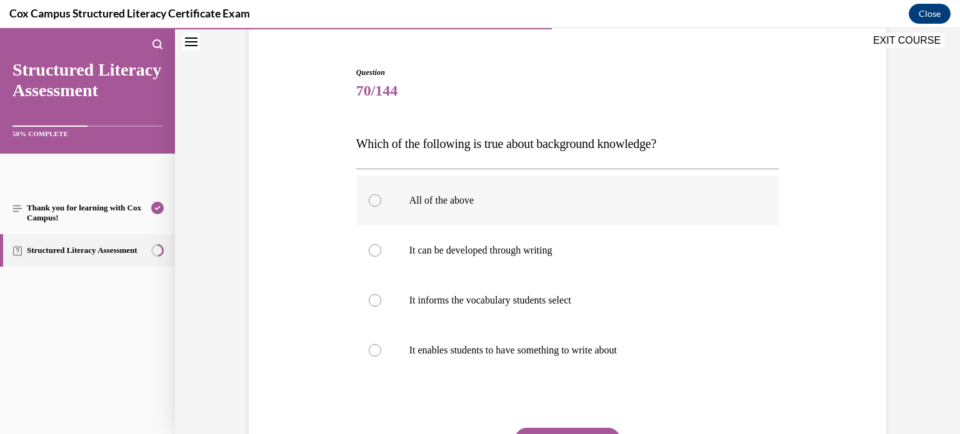
click at [545, 200] on p "All of the above" at bounding box center [578, 200] width 339 height 13
click at [381, 200] on input "All of the above" at bounding box center [375, 200] width 13 height 13
radio input "true"
click at [545, 200] on p "All of the above" at bounding box center [578, 200] width 339 height 13
click at [381, 200] on input "All of the above" at bounding box center [375, 200] width 13 height 13
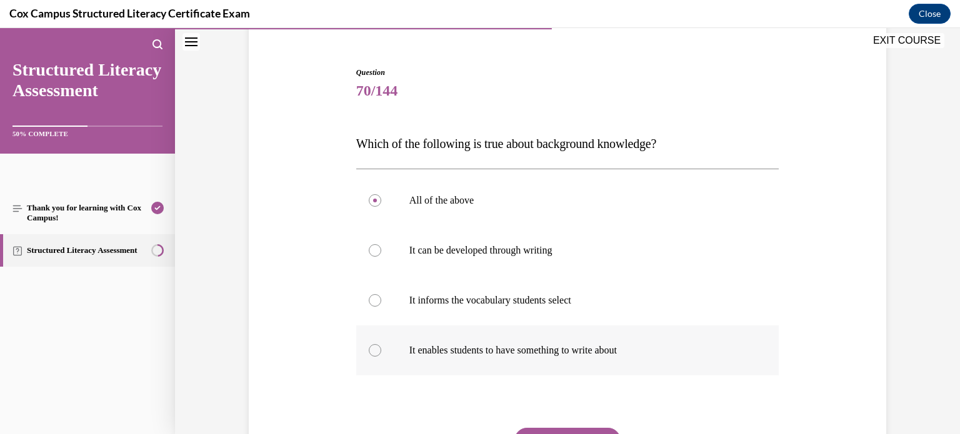
click at [551, 343] on label "It enables students to have something to write about" at bounding box center [567, 351] width 423 height 50
click at [381, 344] on input "It enables students to have something to write about" at bounding box center [375, 350] width 13 height 13
radio input "true"
click at [556, 319] on label "It informs the vocabulary students select" at bounding box center [567, 301] width 423 height 50
click at [381, 307] on input "It informs the vocabulary students select" at bounding box center [375, 300] width 13 height 13
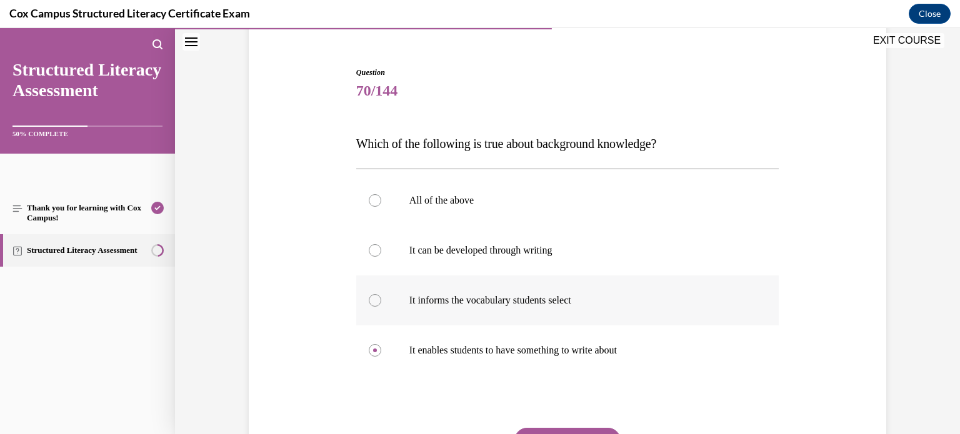
radio input "true"
click at [549, 211] on label "All of the above" at bounding box center [567, 201] width 423 height 50
click at [381, 207] on input "All of the above" at bounding box center [375, 200] width 13 height 13
radio input "true"
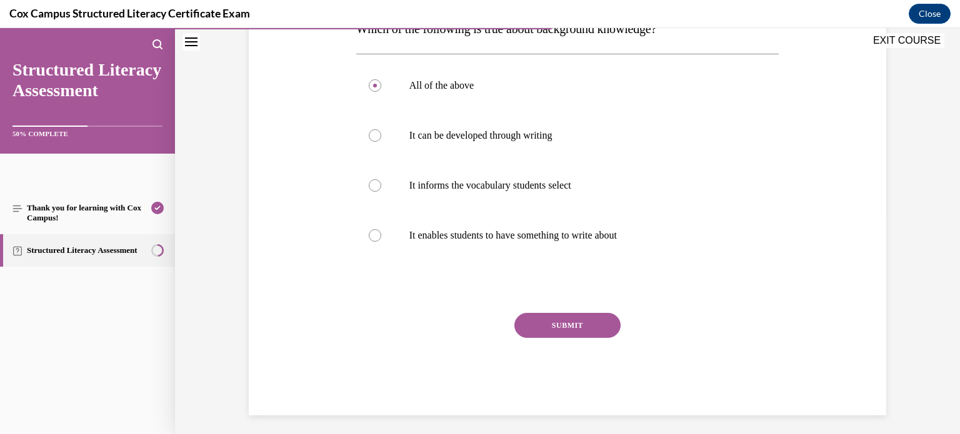
click at [566, 314] on button "SUBMIT" at bounding box center [567, 325] width 106 height 25
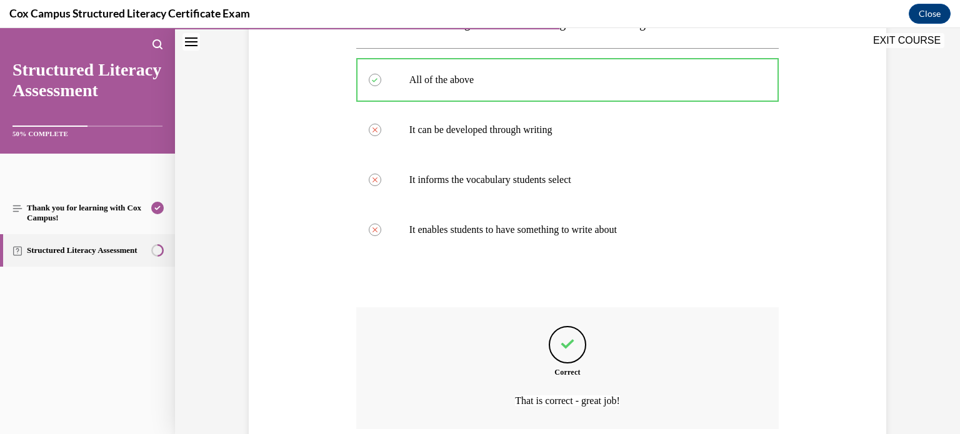
scroll to position [331, 0]
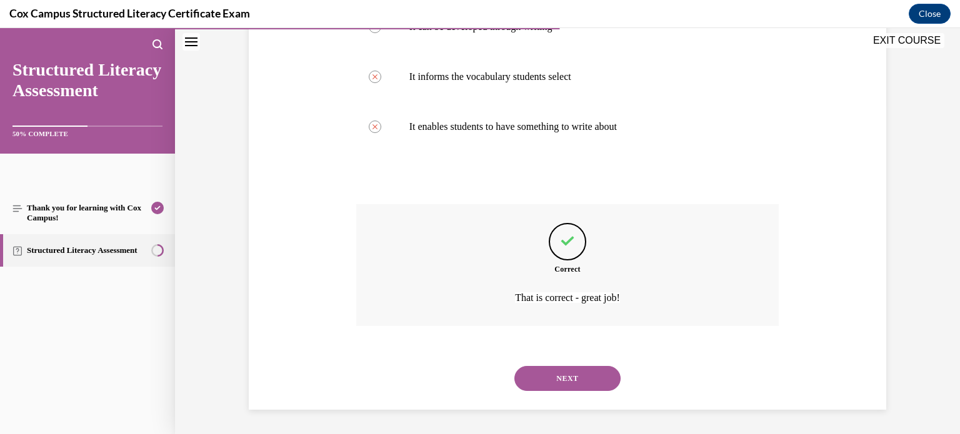
click at [579, 379] on button "NEXT" at bounding box center [567, 378] width 106 height 25
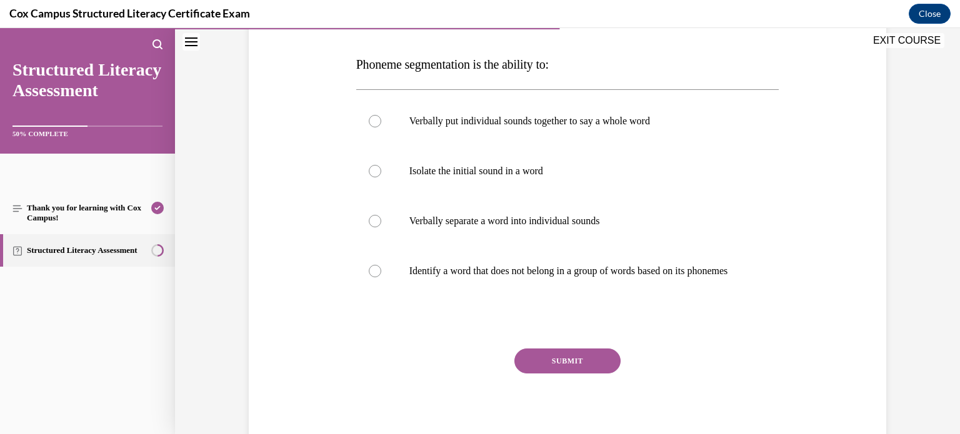
scroll to position [185, 0]
click at [644, 231] on label "Verbally separate a word into individual sounds" at bounding box center [567, 223] width 423 height 50
click at [381, 229] on input "Verbally separate a word into individual sounds" at bounding box center [375, 222] width 13 height 13
radio input "true"
click at [601, 371] on button "SUBMIT" at bounding box center [567, 362] width 106 height 25
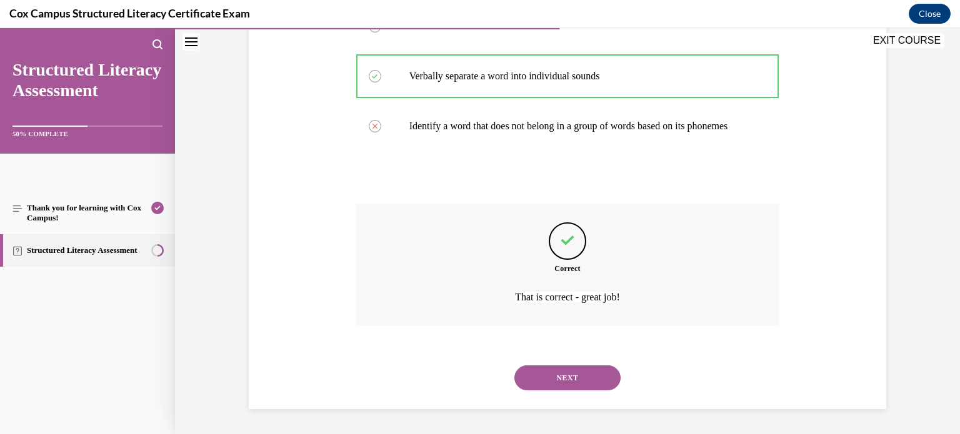
scroll to position [343, 0]
click at [577, 383] on button "NEXT" at bounding box center [567, 378] width 106 height 25
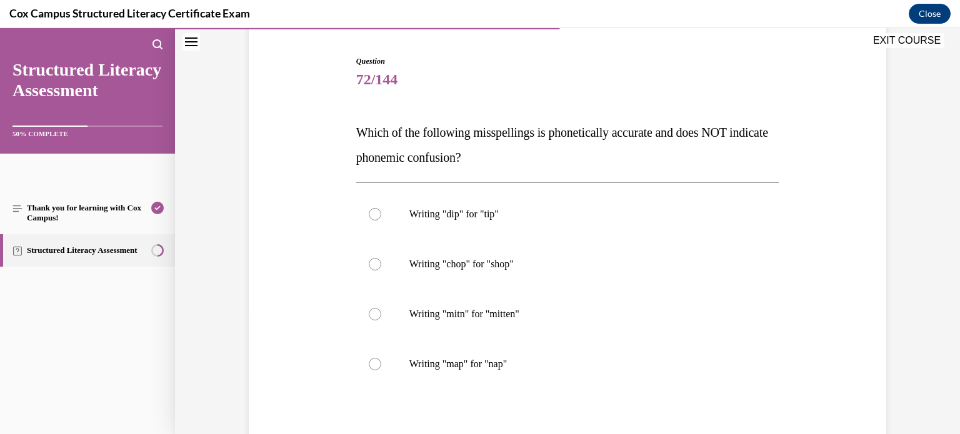
scroll to position [119, 0]
click at [685, 292] on label "Writing "mitn" for "mitten"" at bounding box center [567, 313] width 423 height 50
click at [381, 307] on input "Writing "mitn" for "mitten"" at bounding box center [375, 313] width 13 height 13
radio input "true"
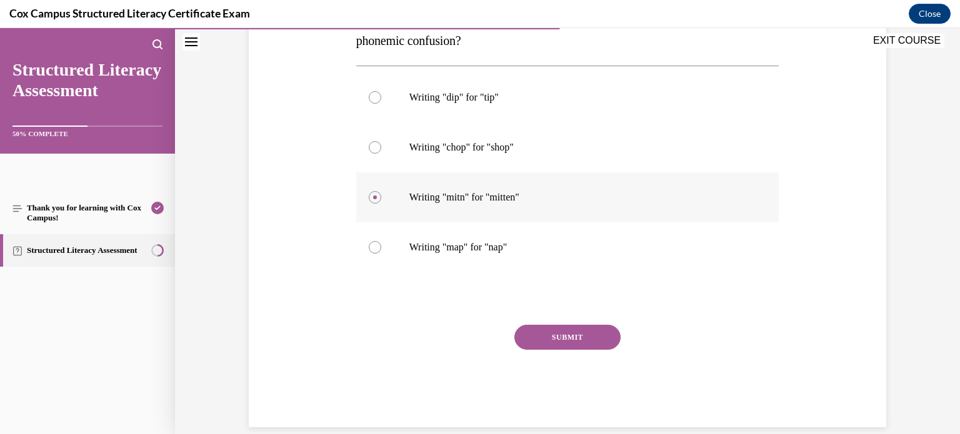
scroll to position [236, 0]
click at [602, 328] on button "SUBMIT" at bounding box center [567, 336] width 106 height 25
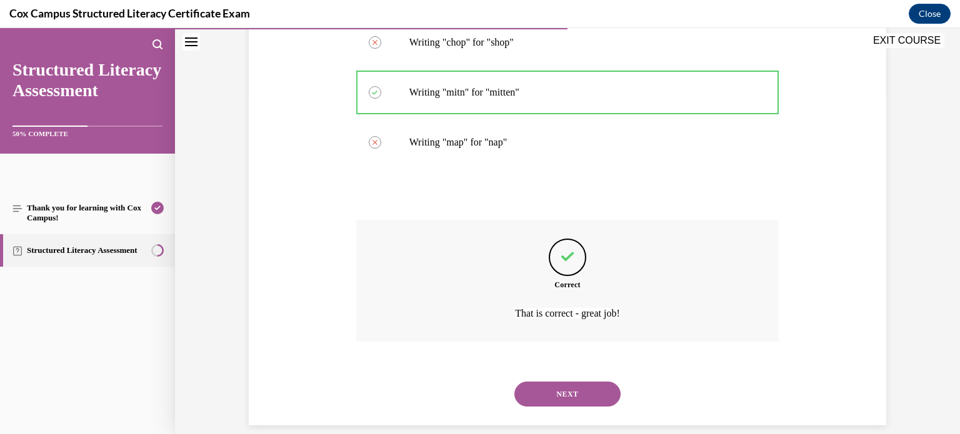
scroll to position [356, 0]
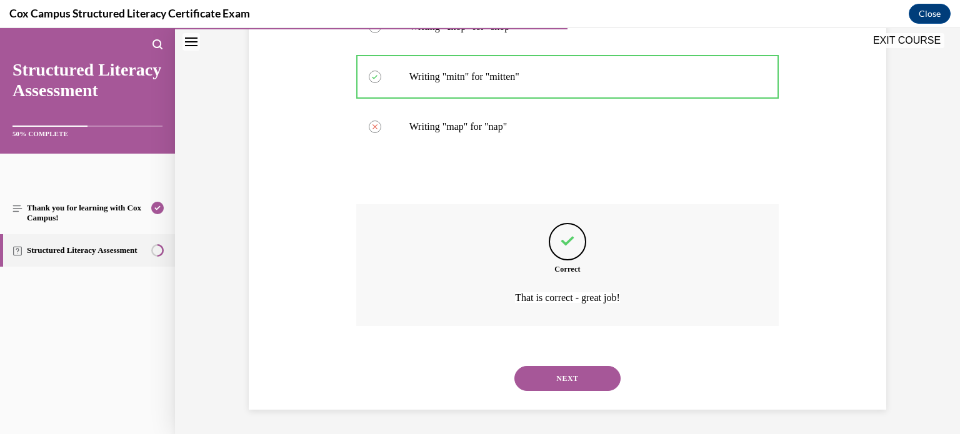
click at [586, 378] on button "NEXT" at bounding box center [567, 378] width 106 height 25
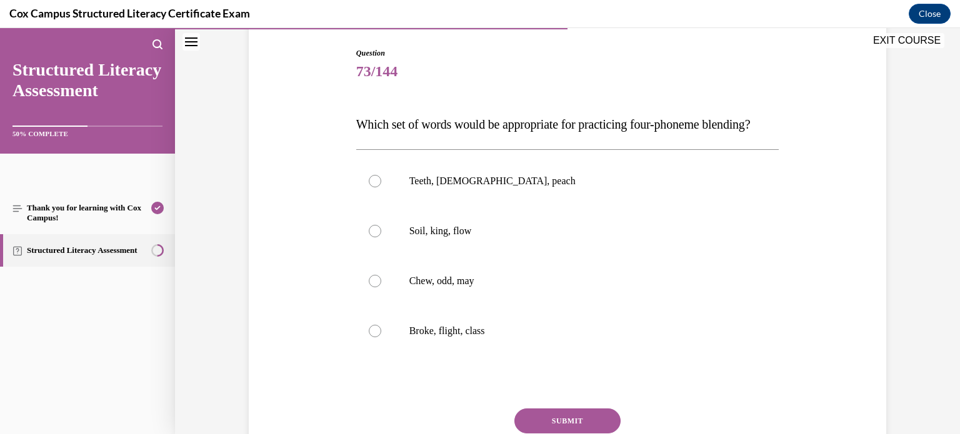
scroll to position [128, 0]
click at [613, 346] on label "Broke, flight, class" at bounding box center [567, 330] width 423 height 50
click at [381, 336] on input "Broke, flight, class" at bounding box center [375, 330] width 13 height 13
radio input "true"
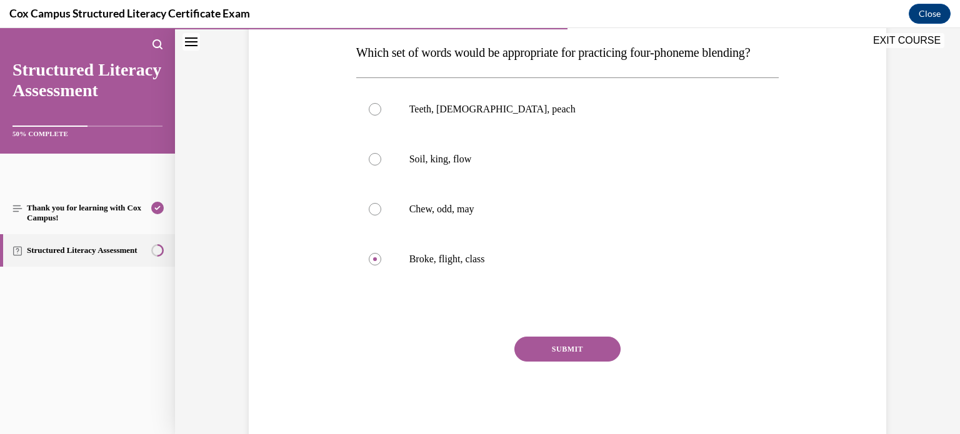
click at [597, 362] on button "SUBMIT" at bounding box center [567, 349] width 106 height 25
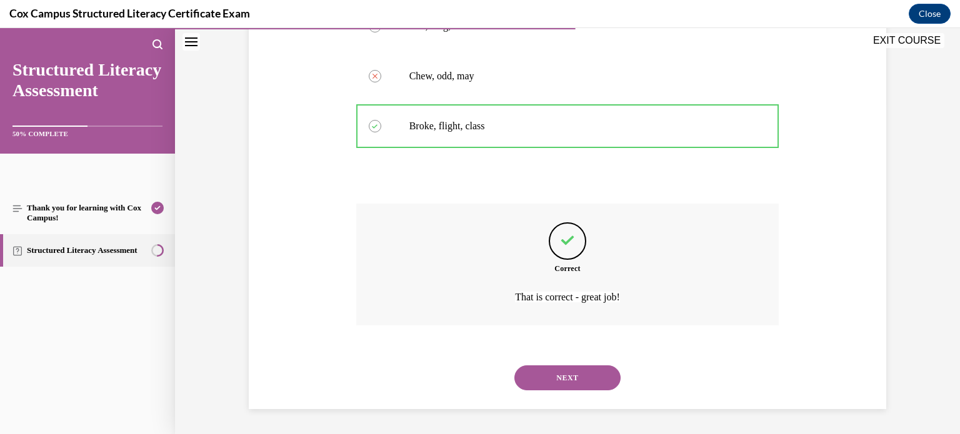
scroll to position [356, 0]
click at [589, 383] on button "NEXT" at bounding box center [567, 378] width 106 height 25
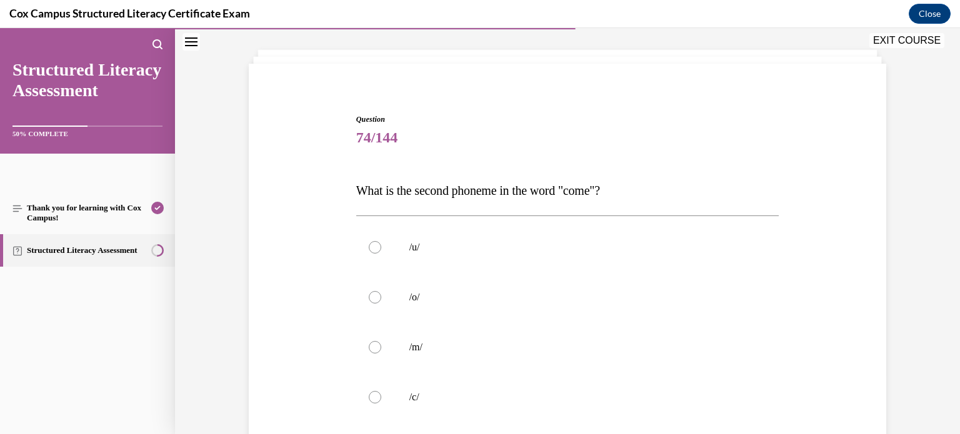
scroll to position [59, 0]
click at [644, 249] on p "/u/" at bounding box center [578, 249] width 339 height 13
click at [381, 249] on input "/u/" at bounding box center [375, 249] width 13 height 13
radio input "true"
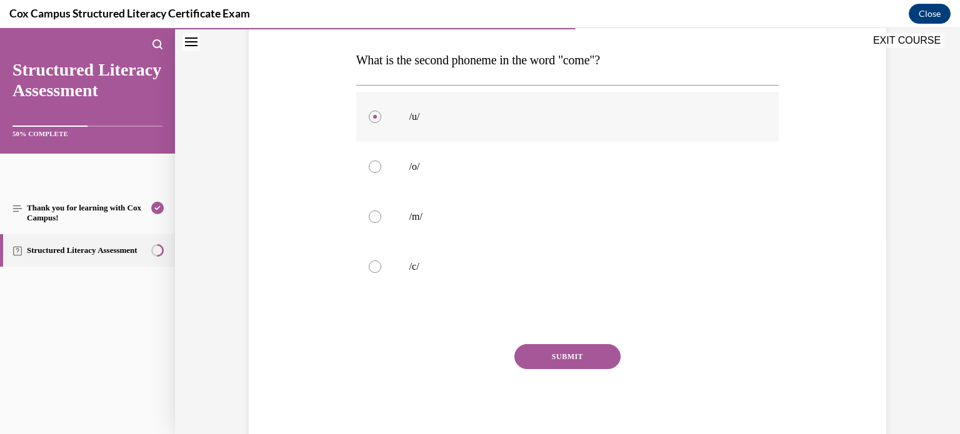
scroll to position [228, 0]
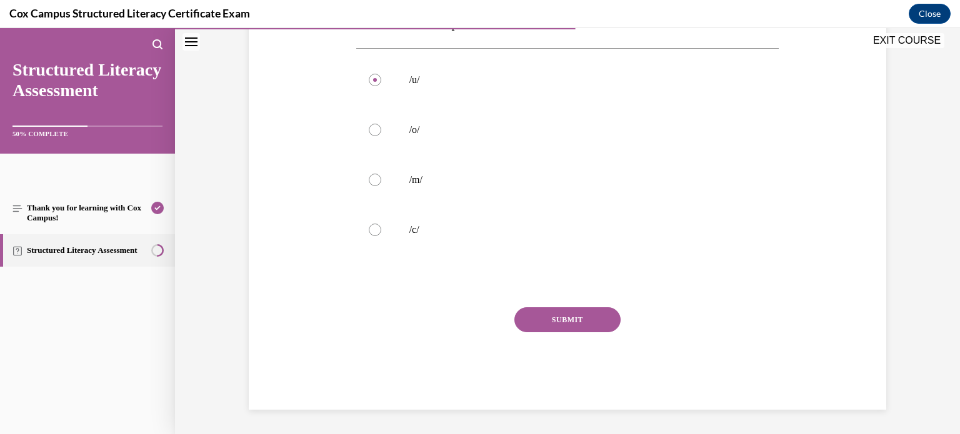
click at [596, 318] on button "SUBMIT" at bounding box center [567, 320] width 106 height 25
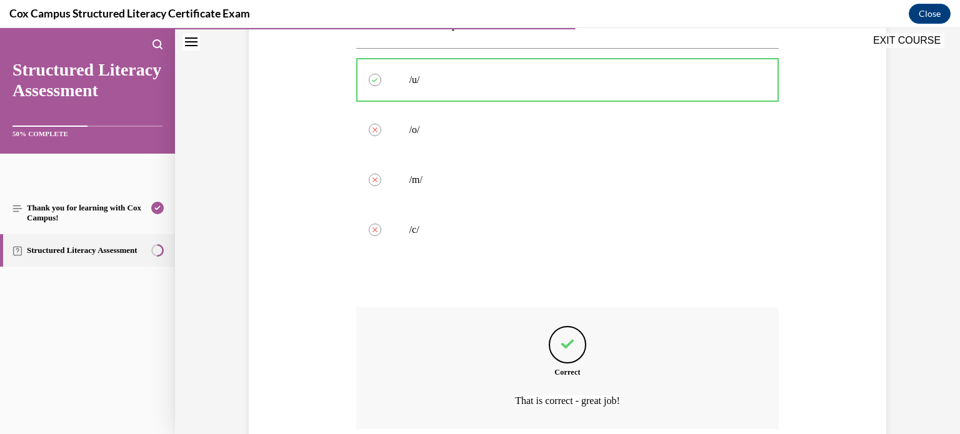
scroll to position [331, 0]
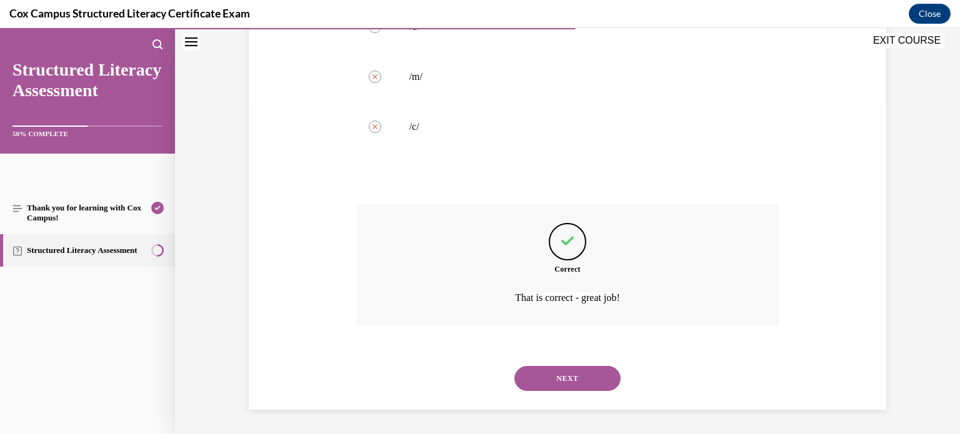
click at [589, 369] on button "NEXT" at bounding box center [567, 378] width 106 height 25
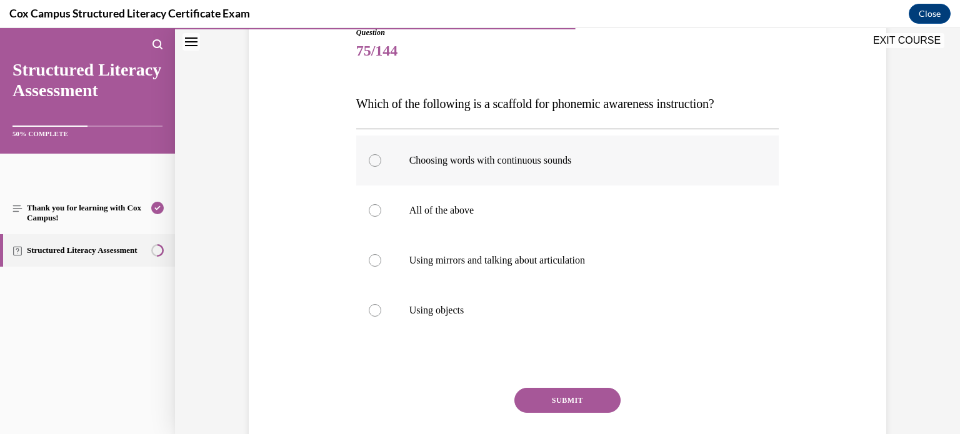
scroll to position [143, 0]
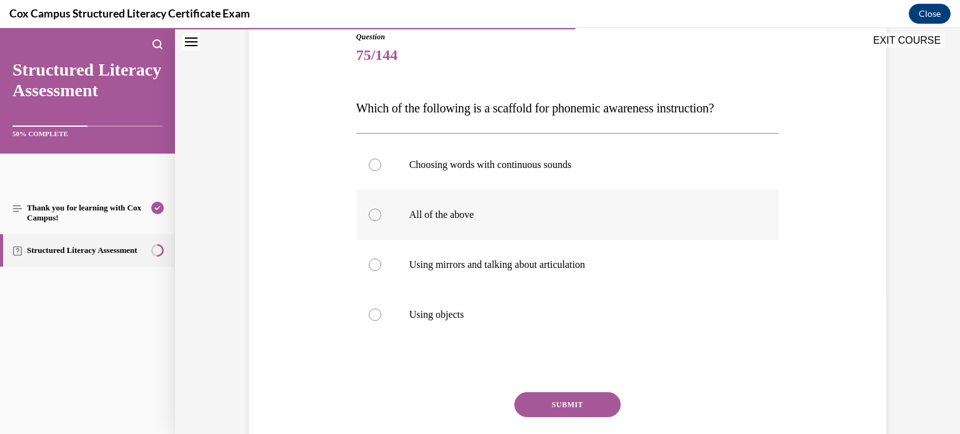
click at [604, 233] on label "All of the above" at bounding box center [567, 215] width 423 height 50
click at [381, 221] on input "All of the above" at bounding box center [375, 215] width 13 height 13
radio input "true"
click at [578, 396] on button "SUBMIT" at bounding box center [567, 405] width 106 height 25
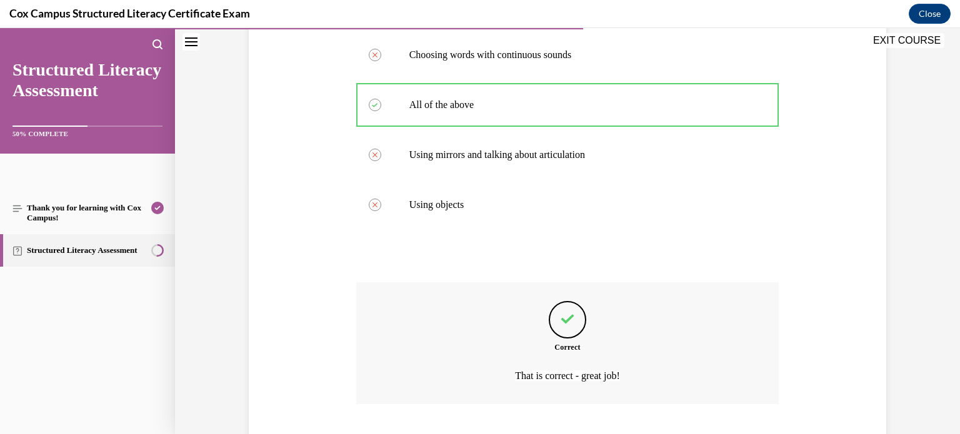
scroll to position [331, 0]
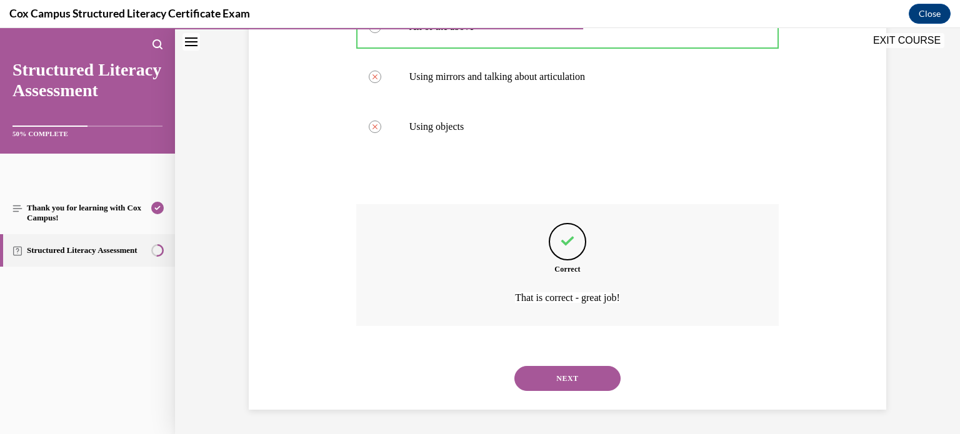
click at [590, 373] on button "NEXT" at bounding box center [567, 378] width 106 height 25
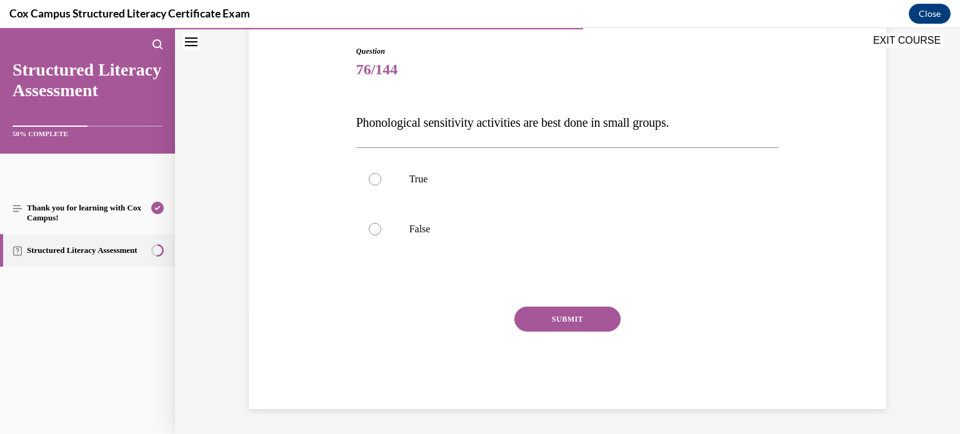
scroll to position [128, 0]
click at [523, 191] on label "True" at bounding box center [567, 180] width 423 height 50
click at [381, 186] on input "True" at bounding box center [375, 180] width 13 height 13
radio input "true"
click at [563, 324] on button "SUBMIT" at bounding box center [567, 320] width 106 height 25
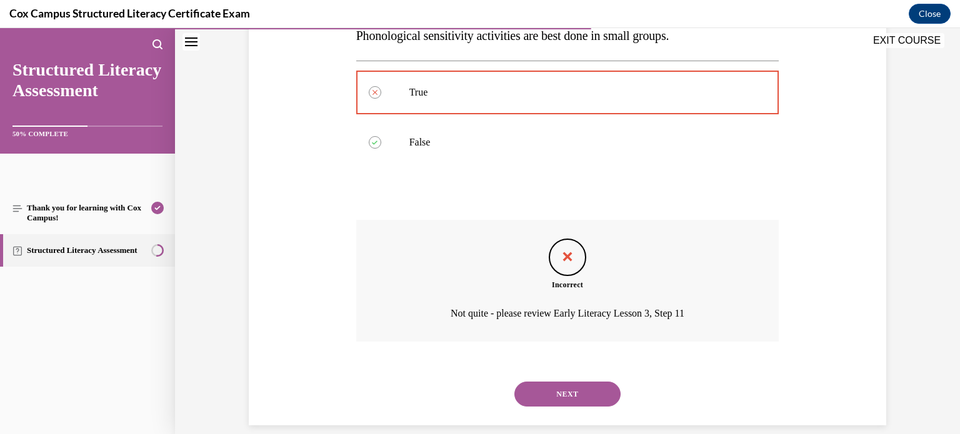
scroll to position [231, 0]
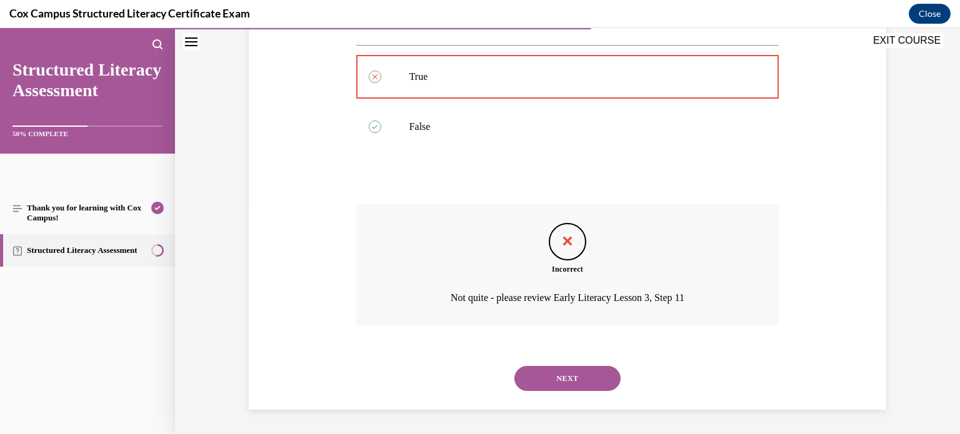
click at [571, 373] on button "NEXT" at bounding box center [567, 378] width 106 height 25
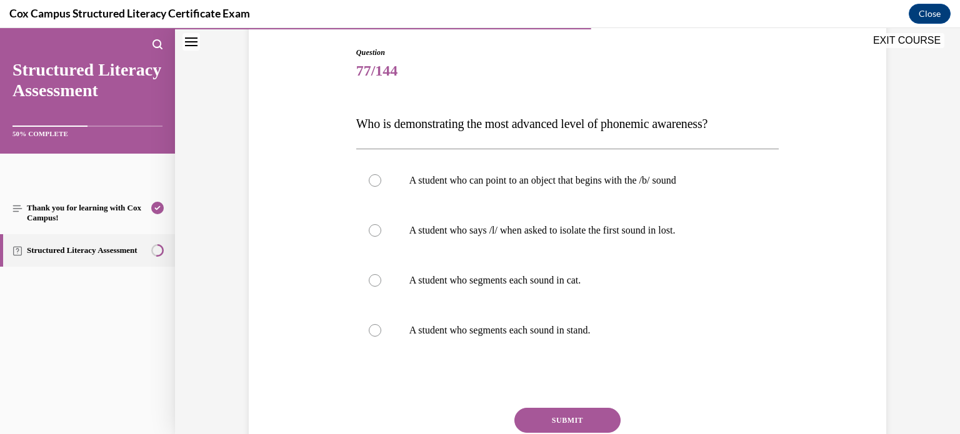
scroll to position [123, 0]
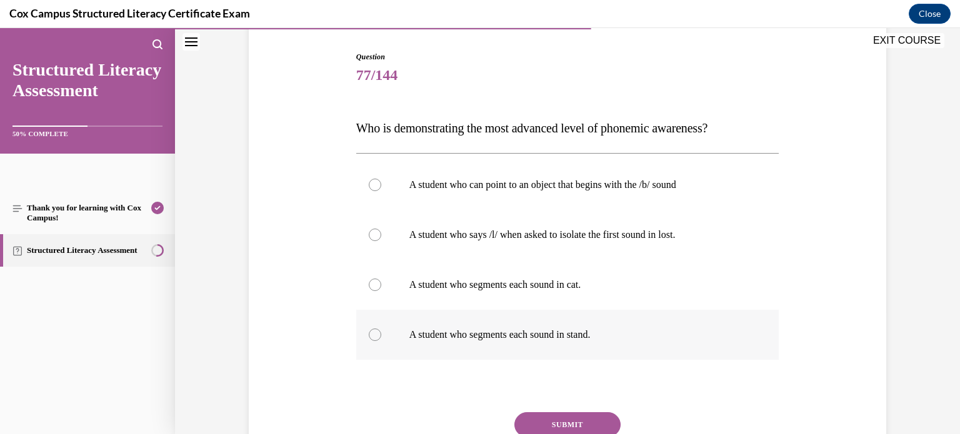
click at [574, 346] on label "A student who segments each sound in stand." at bounding box center [567, 335] width 423 height 50
click at [381, 341] on input "A student who segments each sound in stand." at bounding box center [375, 335] width 13 height 13
radio input "true"
click at [591, 418] on button "SUBMIT" at bounding box center [567, 425] width 106 height 25
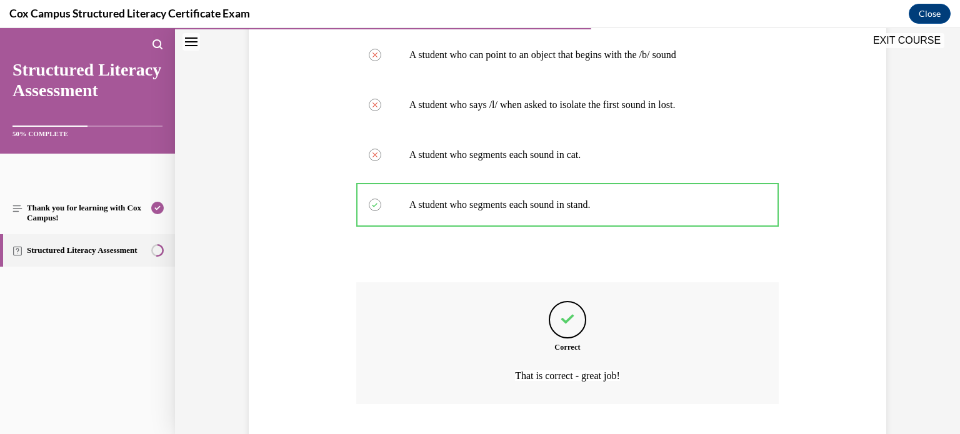
scroll to position [331, 0]
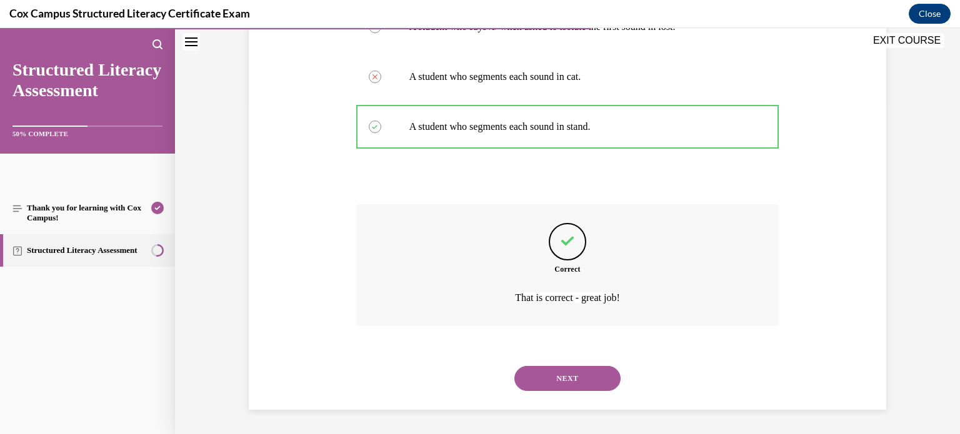
click at [598, 383] on button "NEXT" at bounding box center [567, 378] width 106 height 25
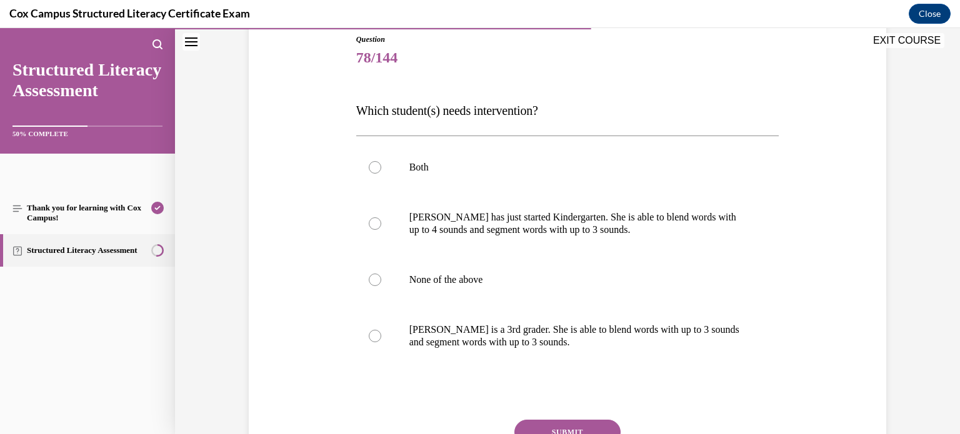
scroll to position [142, 0]
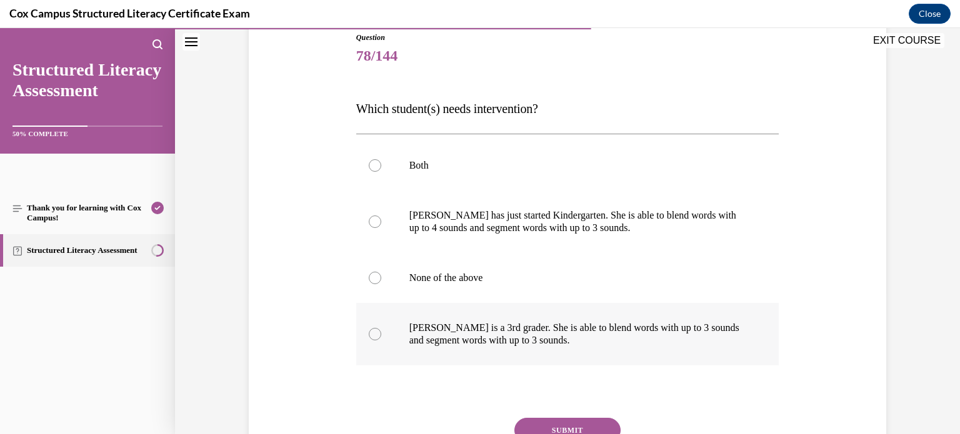
click at [726, 341] on p "Ella is a 3rd grader. She is able to blend words with up to 3 sounds and segmen…" at bounding box center [578, 334] width 339 height 25
click at [381, 341] on input "Ella is a 3rd grader. She is able to blend words with up to 3 sounds and segmen…" at bounding box center [375, 334] width 13 height 13
radio input "true"
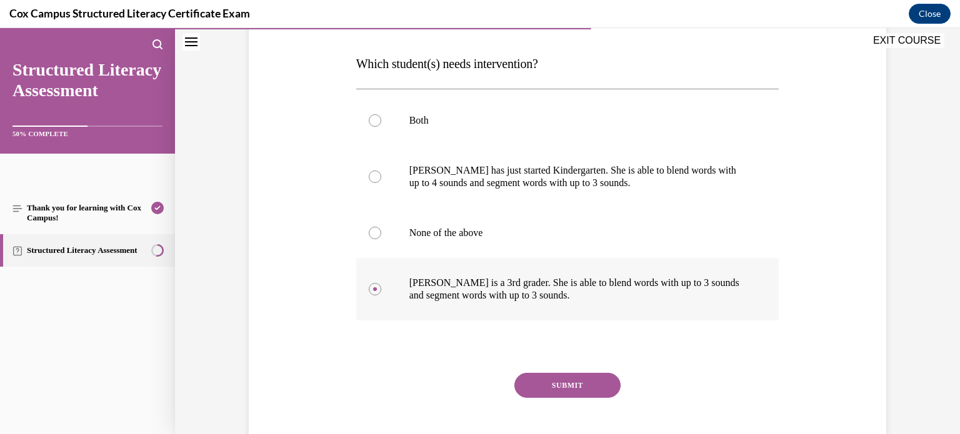
scroll to position [188, 0]
click at [605, 381] on button "SUBMIT" at bounding box center [567, 385] width 106 height 25
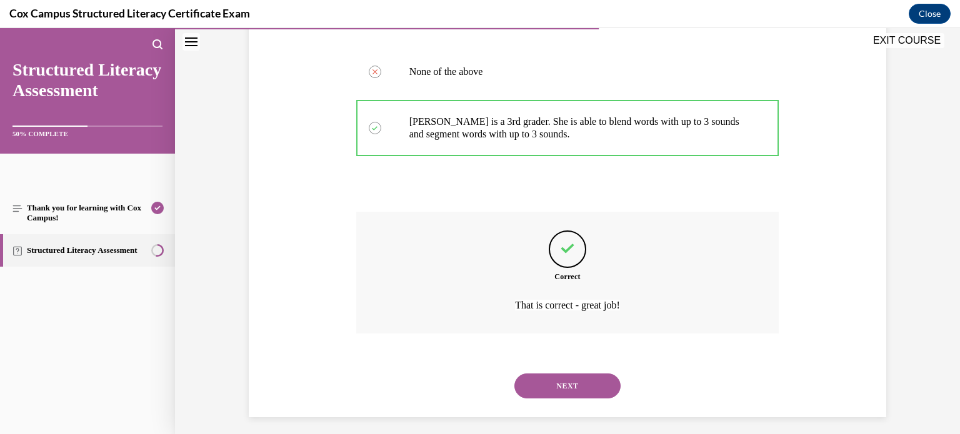
scroll to position [356, 0]
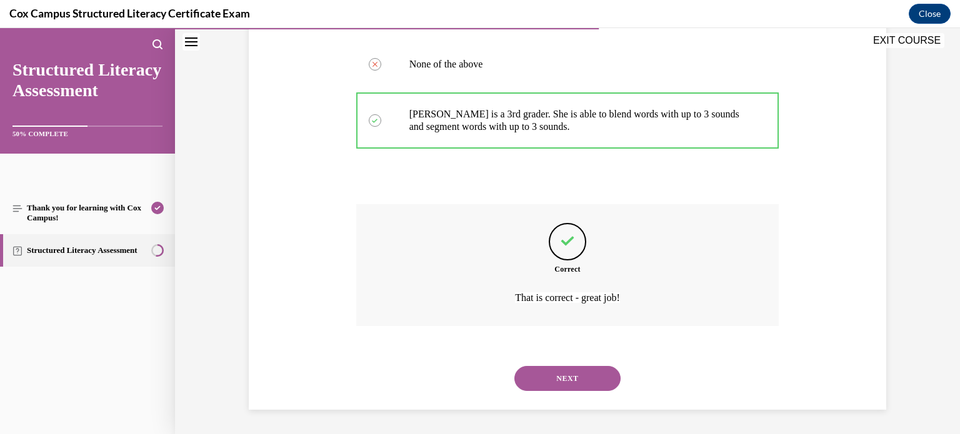
click at [593, 390] on button "NEXT" at bounding box center [567, 378] width 106 height 25
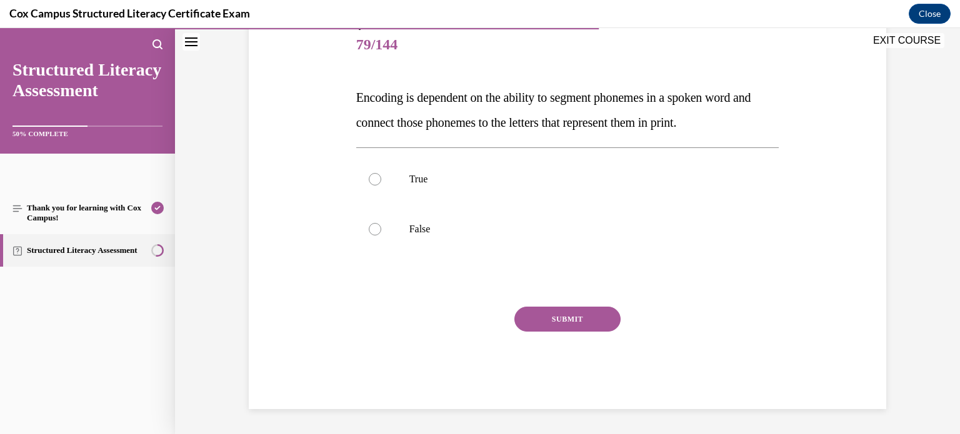
scroll to position [138, 0]
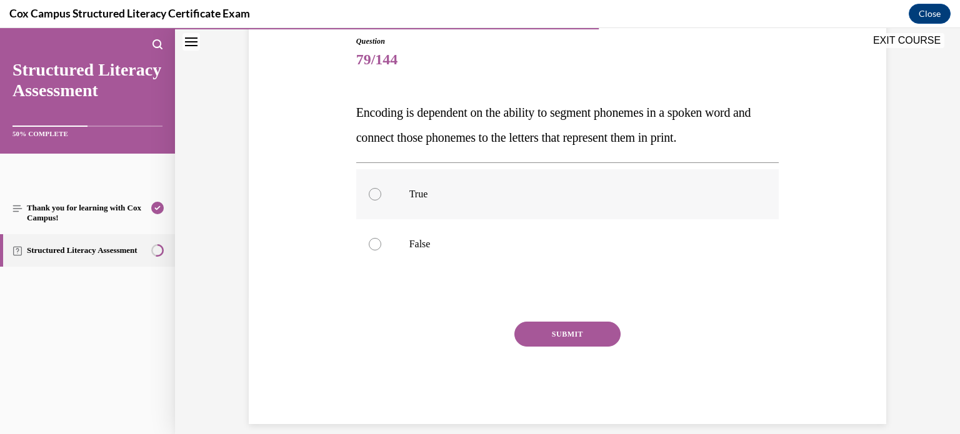
click at [526, 205] on label "True" at bounding box center [567, 194] width 423 height 50
click at [381, 201] on input "True" at bounding box center [375, 194] width 13 height 13
radio input "true"
click at [568, 344] on button "SUBMIT" at bounding box center [567, 334] width 106 height 25
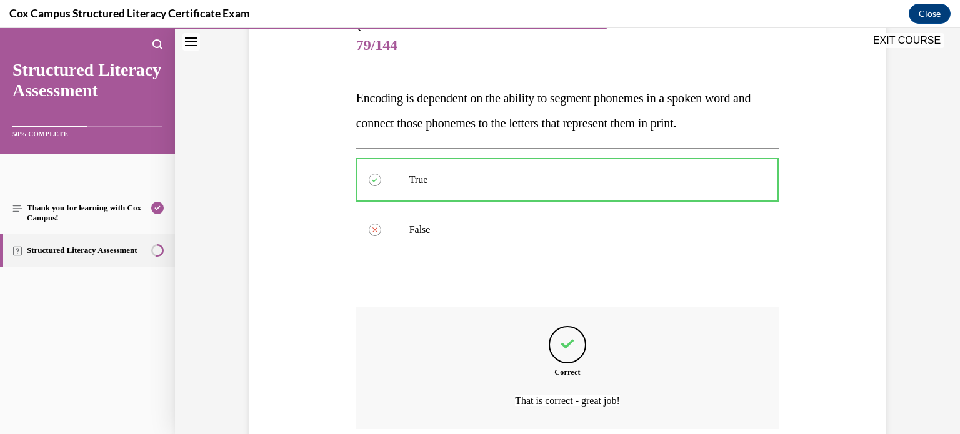
scroll to position [256, 0]
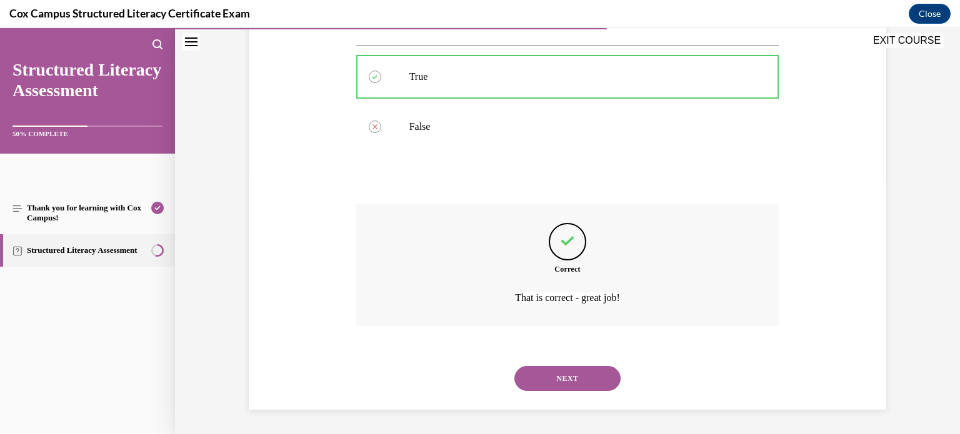
click at [573, 384] on button "NEXT" at bounding box center [567, 378] width 106 height 25
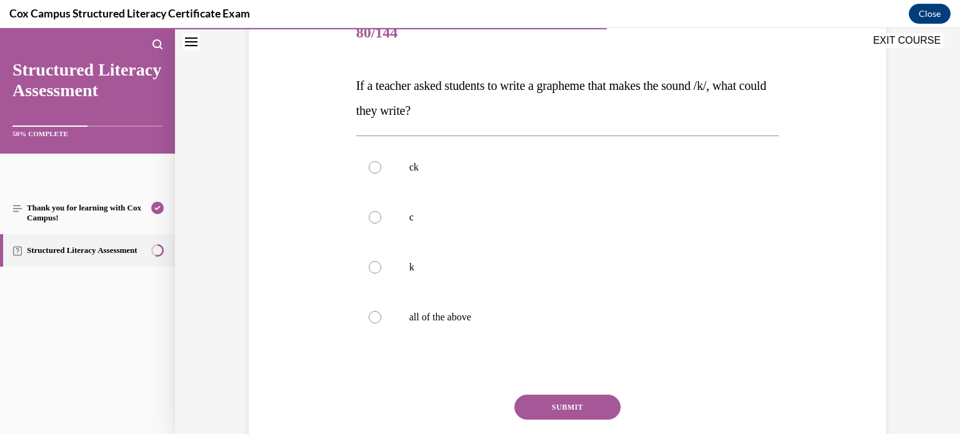
scroll to position [155, 0]
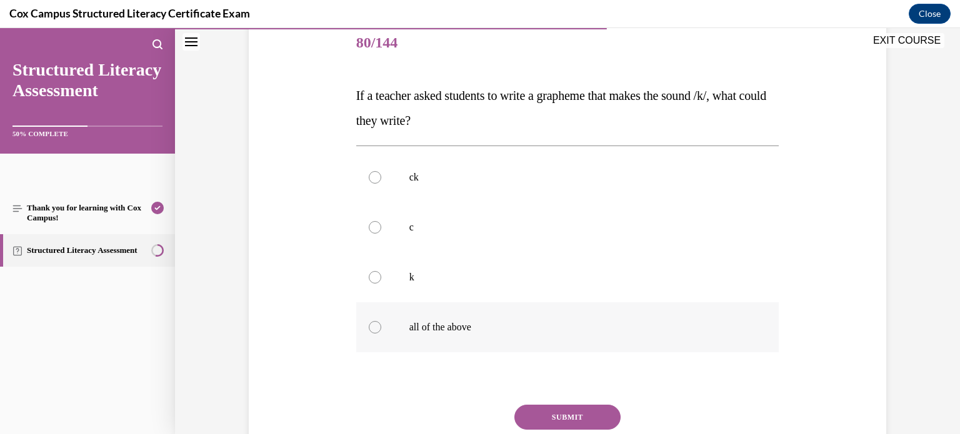
click at [638, 314] on label "all of the above" at bounding box center [567, 328] width 423 height 50
click at [381, 321] on input "all of the above" at bounding box center [375, 327] width 13 height 13
radio input "true"
click at [611, 408] on button "SUBMIT" at bounding box center [567, 417] width 106 height 25
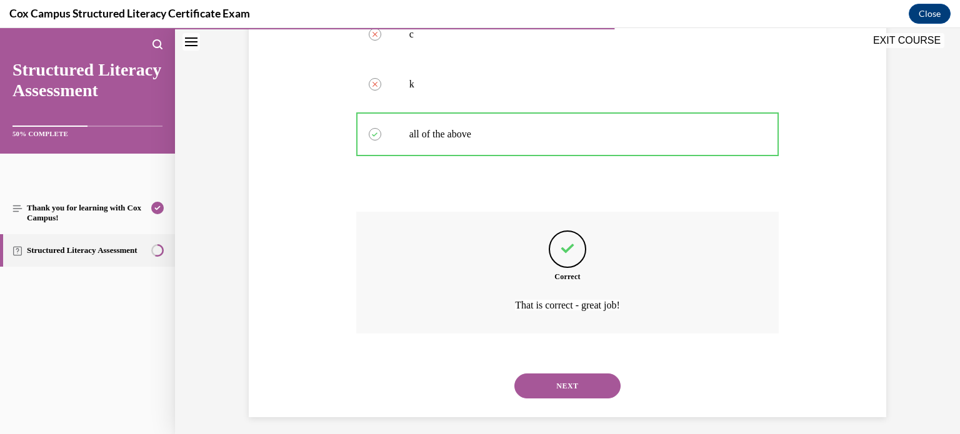
scroll to position [356, 0]
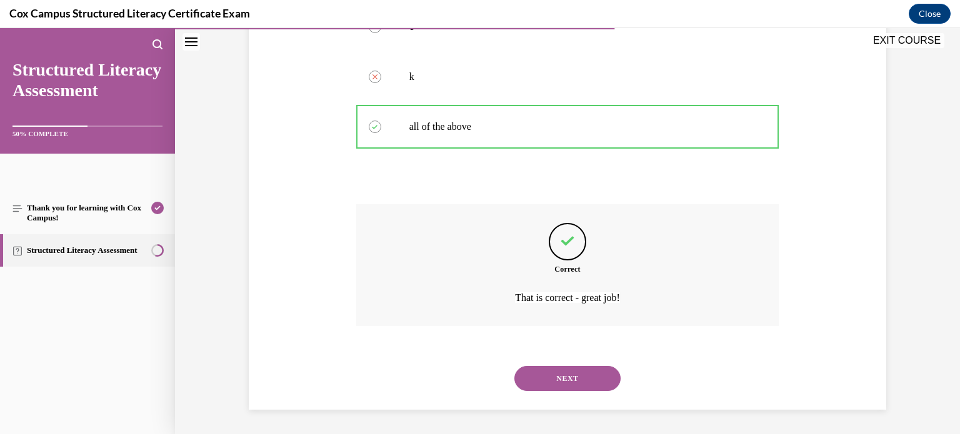
click at [602, 386] on button "NEXT" at bounding box center [567, 378] width 106 height 25
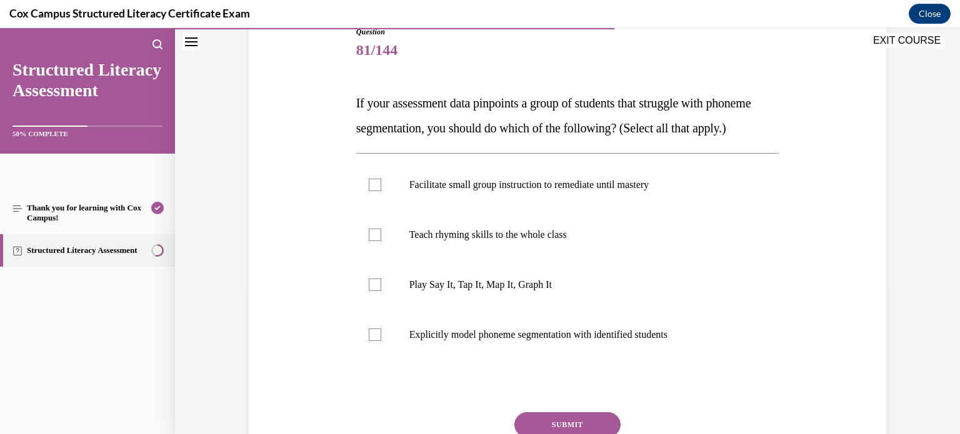
scroll to position [160, 0]
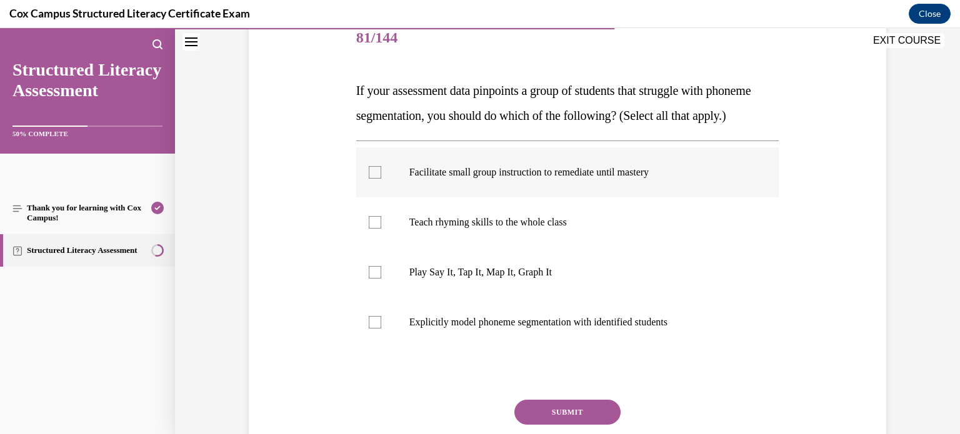
click at [632, 198] on label "Facilitate small group instruction to remediate until mastery" at bounding box center [567, 173] width 423 height 50
click at [381, 179] on input "Facilitate small group instruction to remediate until mastery" at bounding box center [375, 172] width 13 height 13
checkbox input "true"
click at [604, 298] on label "Play Say It, Tap It, Map It, Graph It" at bounding box center [567, 273] width 423 height 50
click at [381, 279] on input "Play Say It, Tap It, Map It, Graph It" at bounding box center [375, 272] width 13 height 13
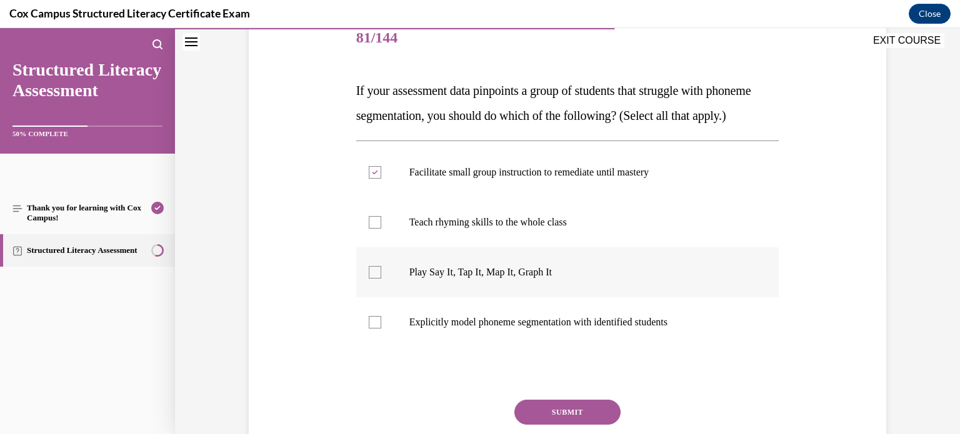
checkbox input "true"
click at [614, 339] on label "Explicitly model phoneme segmentation with identified students" at bounding box center [567, 323] width 423 height 50
click at [381, 329] on input "Explicitly model phoneme segmentation with identified students" at bounding box center [375, 322] width 13 height 13
checkbox input "true"
click at [690, 279] on p "Play Say It, Tap It, Map It, Graph It" at bounding box center [578, 272] width 339 height 13
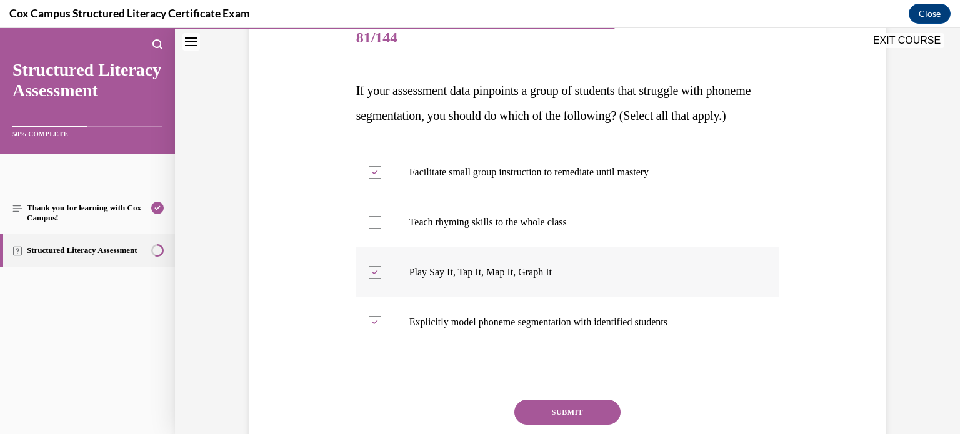
click at [381, 279] on input "Play Say It, Tap It, Map It, Graph It" at bounding box center [375, 272] width 13 height 13
click at [690, 279] on p "Play Say It, Tap It, Map It, Graph It" at bounding box center [578, 272] width 339 height 13
click at [381, 279] on input "Play Say It, Tap It, Map It, Graph It" at bounding box center [375, 272] width 13 height 13
checkbox input "true"
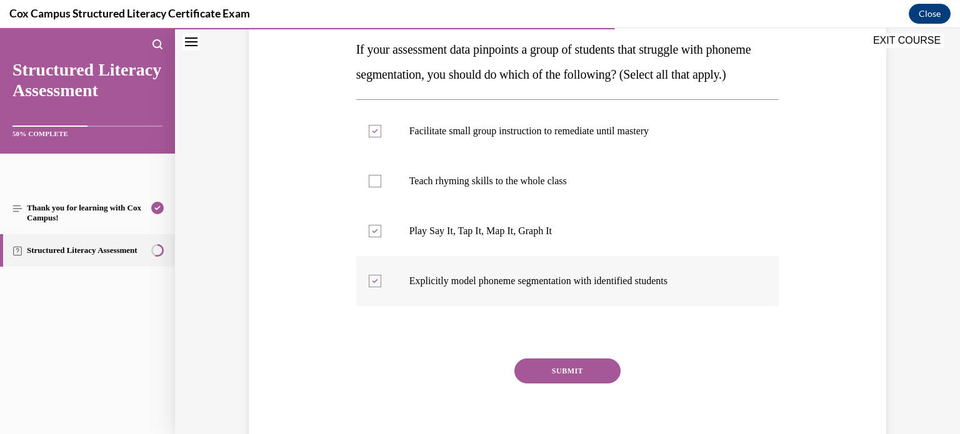
scroll to position [217, 0]
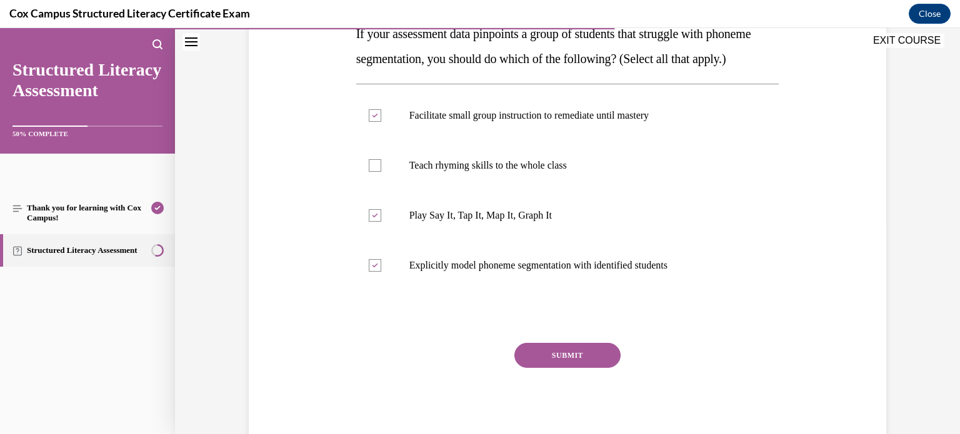
click at [603, 368] on button "SUBMIT" at bounding box center [567, 355] width 106 height 25
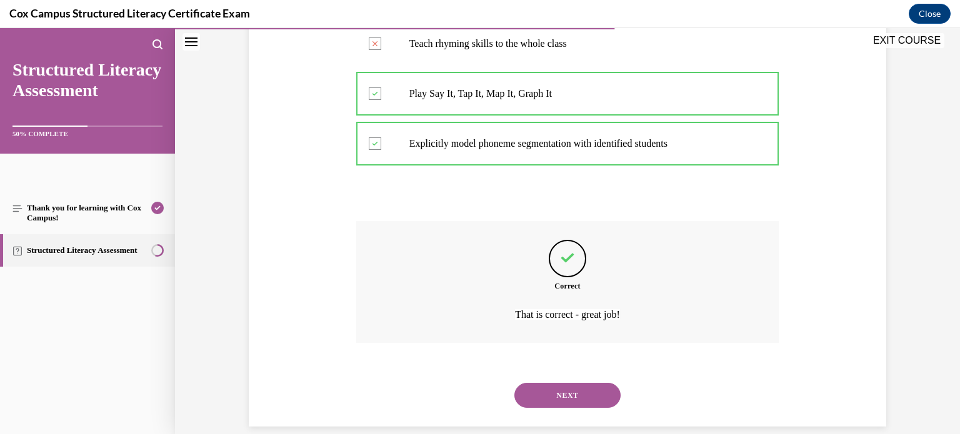
scroll to position [338, 0]
click at [581, 409] on button "NEXT" at bounding box center [567, 396] width 106 height 25
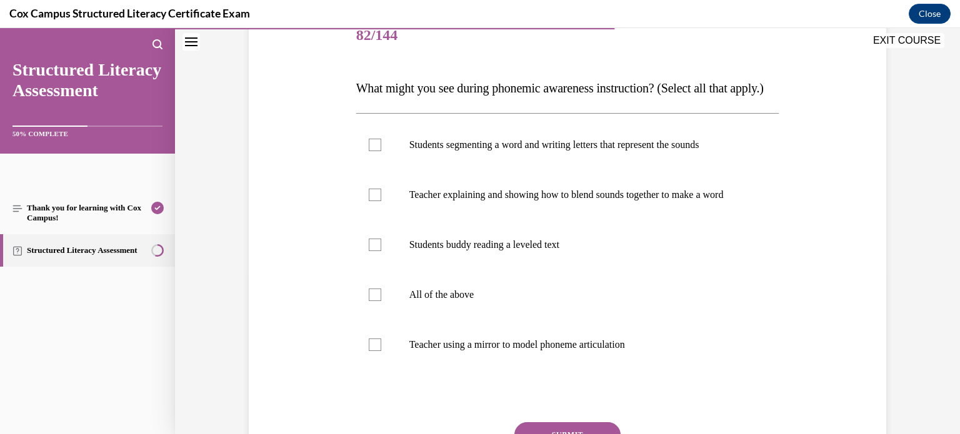
scroll to position [161, 0]
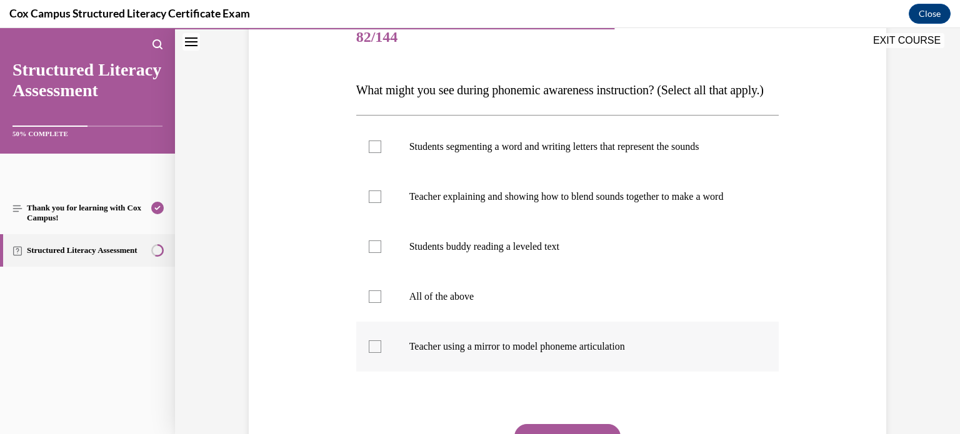
click at [641, 353] on p "Teacher using a mirror to model phoneme articulation" at bounding box center [578, 347] width 339 height 13
click at [381, 353] on input "Teacher using a mirror to model phoneme articulation" at bounding box center [375, 347] width 13 height 13
checkbox input "true"
click at [703, 222] on label "Teacher explaining and showing how to blend sounds together to make a word" at bounding box center [567, 197] width 423 height 50
click at [381, 203] on input "Teacher explaining and showing how to blend sounds together to make a word" at bounding box center [375, 197] width 13 height 13
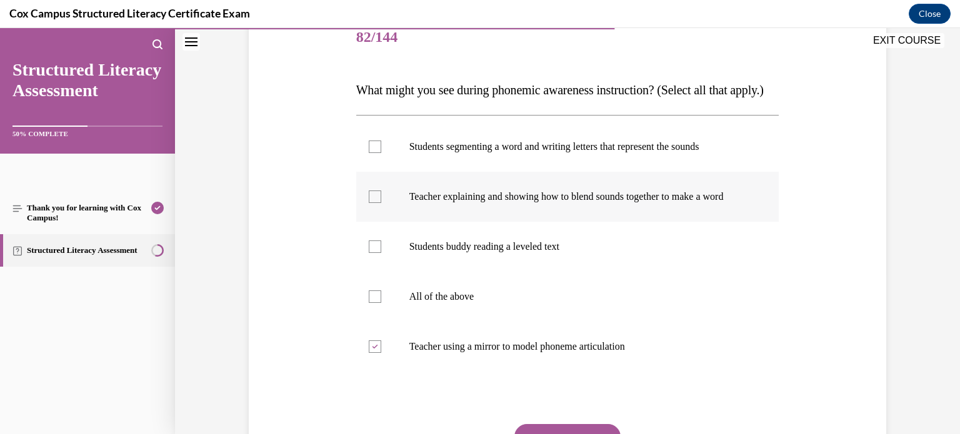
checkbox input "true"
click at [690, 172] on label "Students segmenting a word and writing letters that represent the sounds" at bounding box center [567, 147] width 423 height 50
click at [381, 153] on input "Students segmenting a word and writing letters that represent the sounds" at bounding box center [375, 147] width 13 height 13
checkbox input "true"
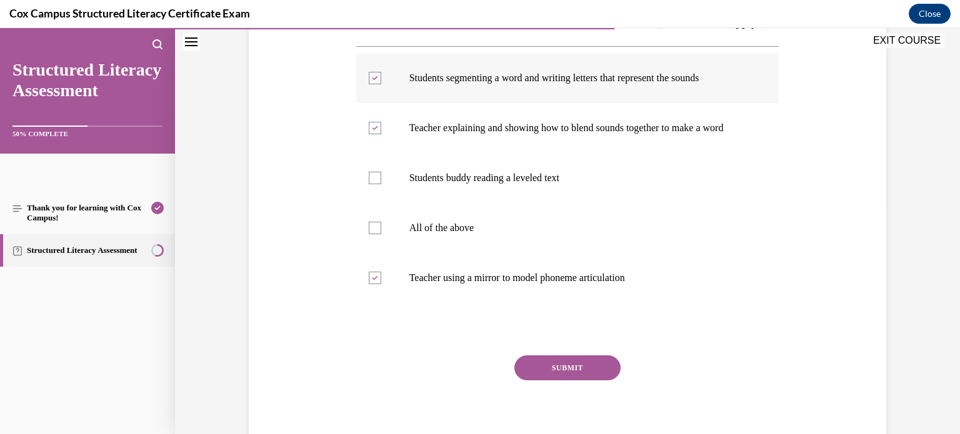
scroll to position [315, 0]
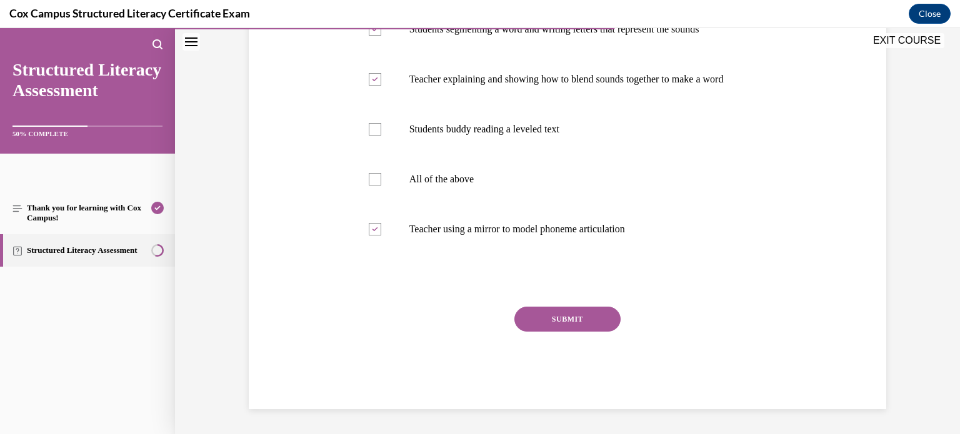
click at [609, 313] on button "SUBMIT" at bounding box center [567, 319] width 106 height 25
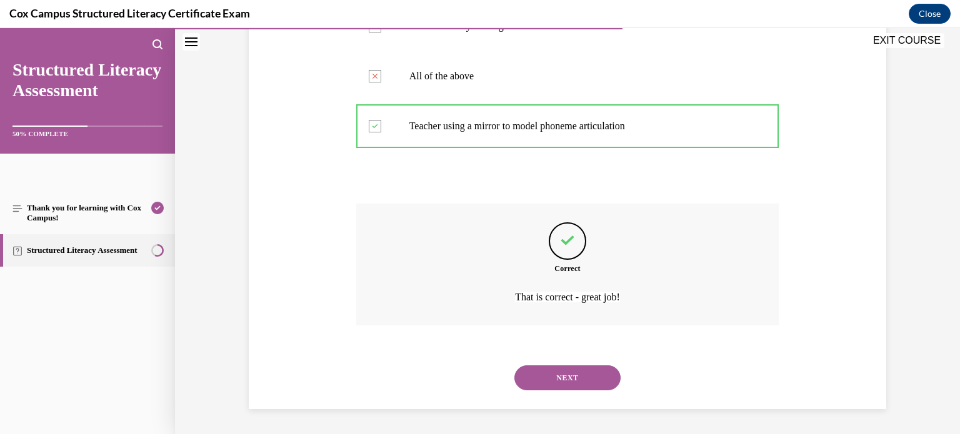
scroll to position [418, 0]
click at [591, 378] on button "NEXT" at bounding box center [567, 378] width 106 height 25
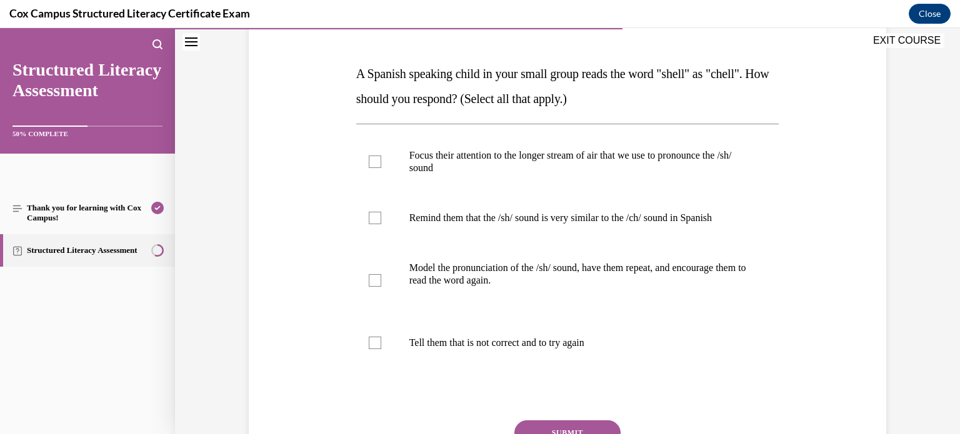
scroll to position [174, 0]
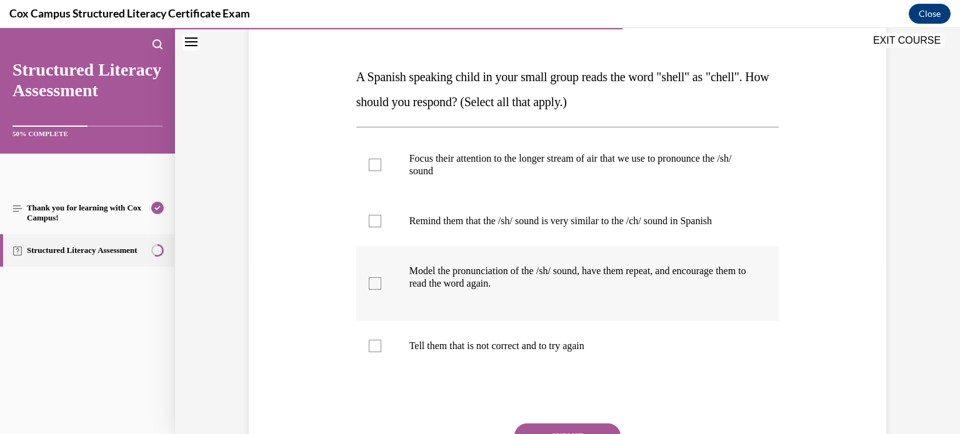
click at [694, 305] on label "Model the pronunciation of the /sh/ sound, have them repeat, and encourage them…" at bounding box center [567, 283] width 423 height 75
click at [381, 290] on input "Model the pronunciation of the /sh/ sound, have them repeat, and encourage them…" at bounding box center [375, 284] width 13 height 13
checkbox input "true"
click at [716, 221] on p "Remind them that the /sh/ sound is very similar to the /ch/ sound in Spanish" at bounding box center [578, 221] width 339 height 13
click at [381, 221] on input "Remind them that the /sh/ sound is very similar to the /ch/ sound in Spanish" at bounding box center [375, 221] width 13 height 13
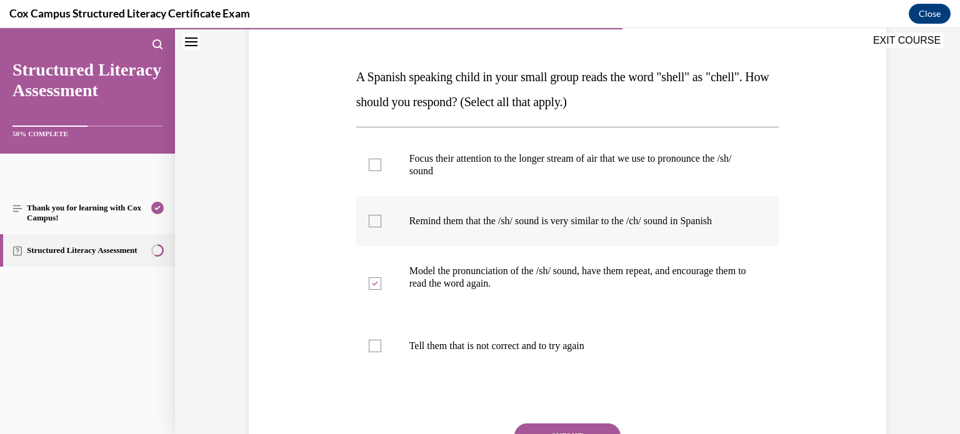
checkbox input "true"
click at [715, 168] on p "Focus their attention to the longer stream of air that we use to pronounce the …" at bounding box center [578, 165] width 339 height 25
click at [381, 168] on input "Focus their attention to the longer stream of air that we use to pronounce the …" at bounding box center [375, 165] width 13 height 13
checkbox input "true"
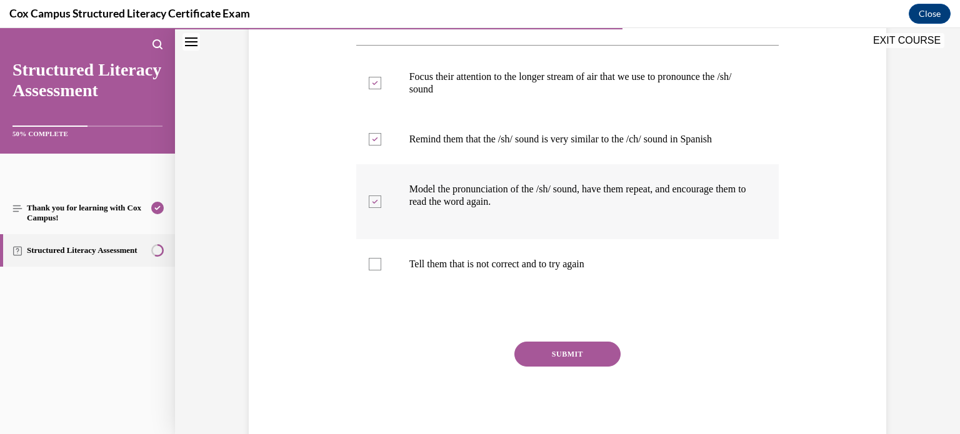
scroll to position [244, 0]
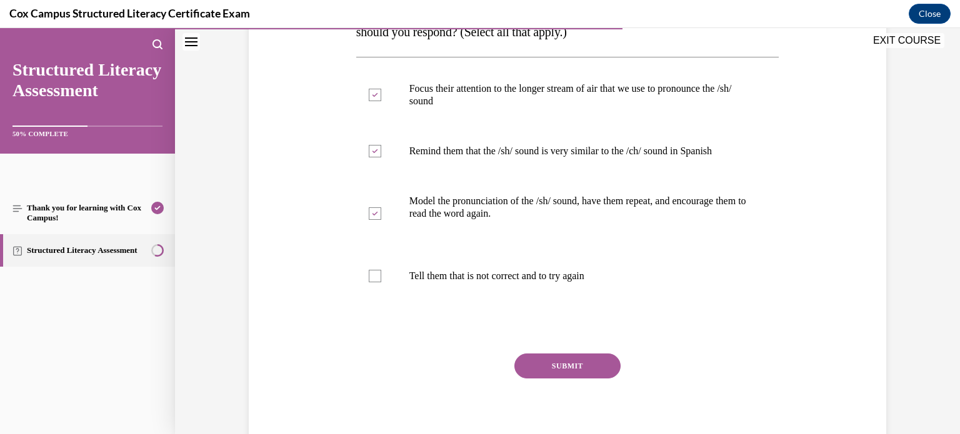
click at [589, 360] on button "SUBMIT" at bounding box center [567, 366] width 106 height 25
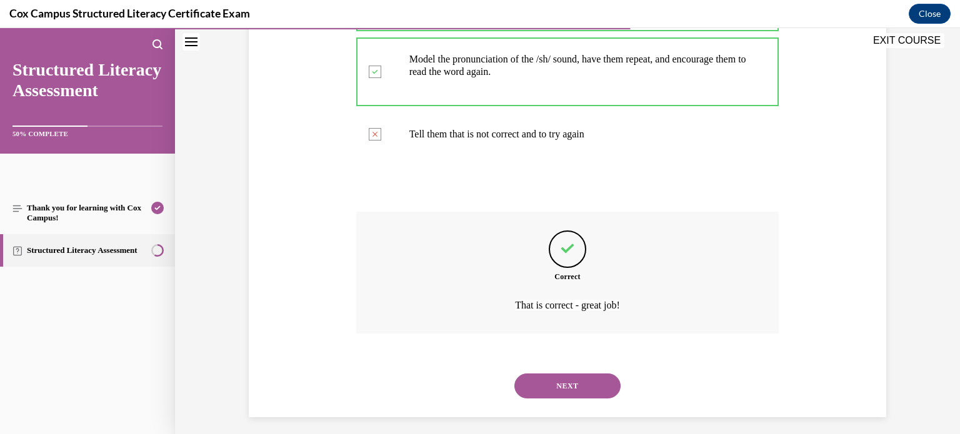
scroll to position [393, 0]
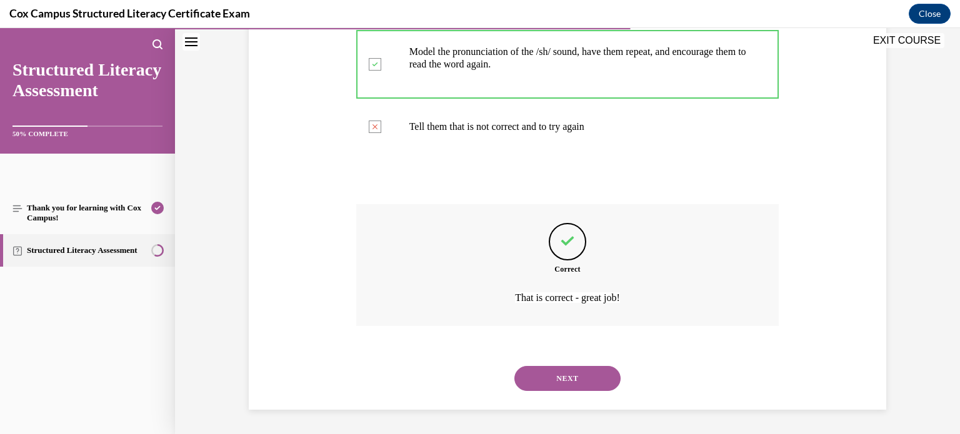
click at [586, 381] on button "NEXT" at bounding box center [567, 378] width 106 height 25
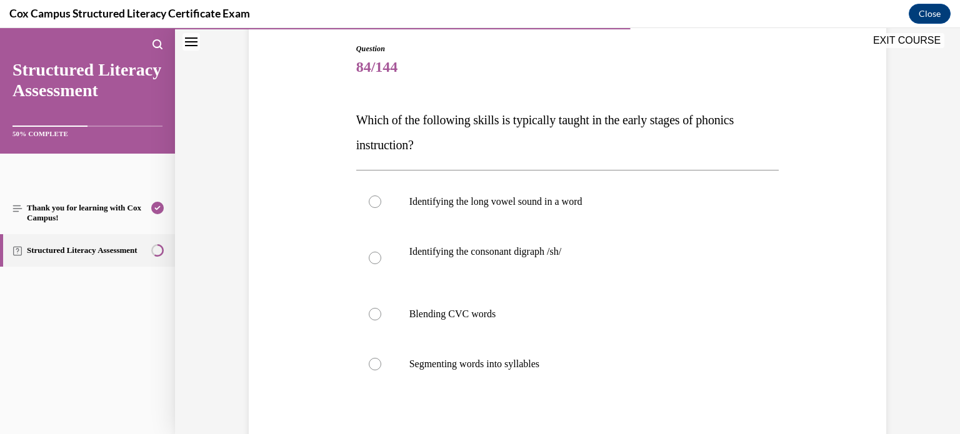
scroll to position [134, 0]
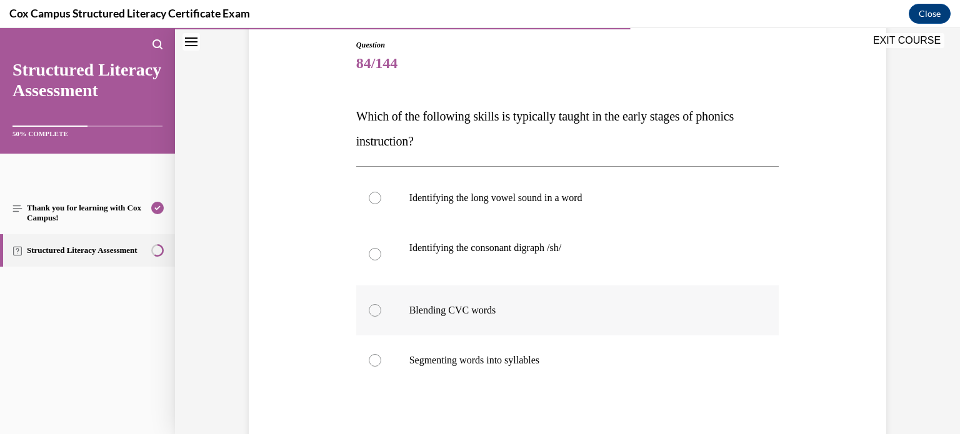
click at [378, 311] on div at bounding box center [375, 310] width 13 height 13
click at [378, 311] on input "Blending CVC words" at bounding box center [375, 310] width 13 height 13
radio input "true"
click at [377, 262] on label "Identifying the consonant digraph /sh/" at bounding box center [567, 254] width 423 height 63
click at [377, 261] on input "Identifying the consonant digraph /sh/" at bounding box center [375, 254] width 13 height 13
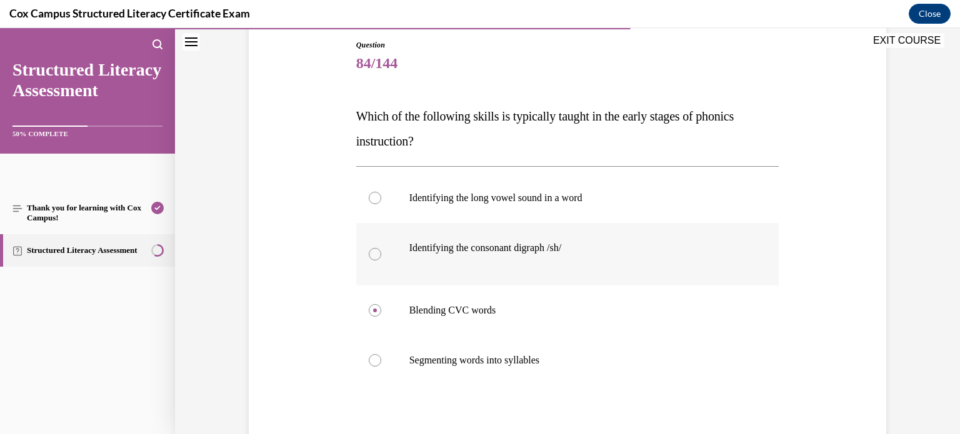
radio input "true"
click at [377, 305] on div at bounding box center [375, 310] width 13 height 13
click at [377, 305] on input "Blending CVC words" at bounding box center [375, 310] width 13 height 13
radio input "true"
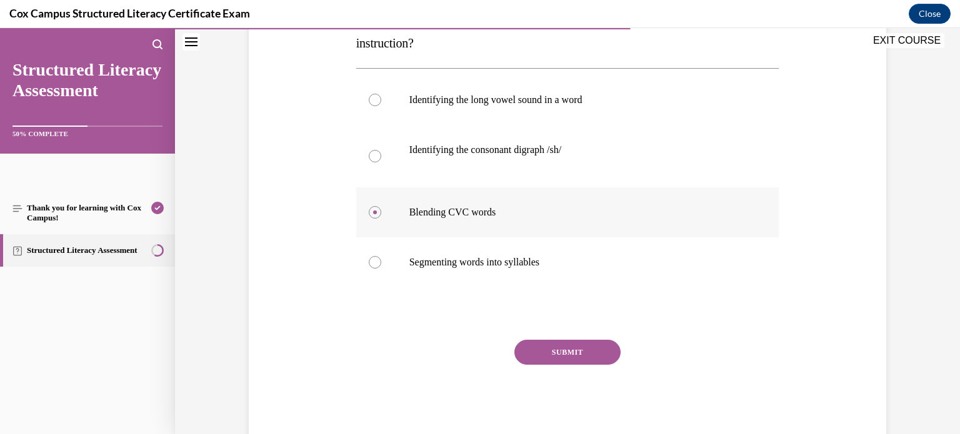
scroll to position [265, 0]
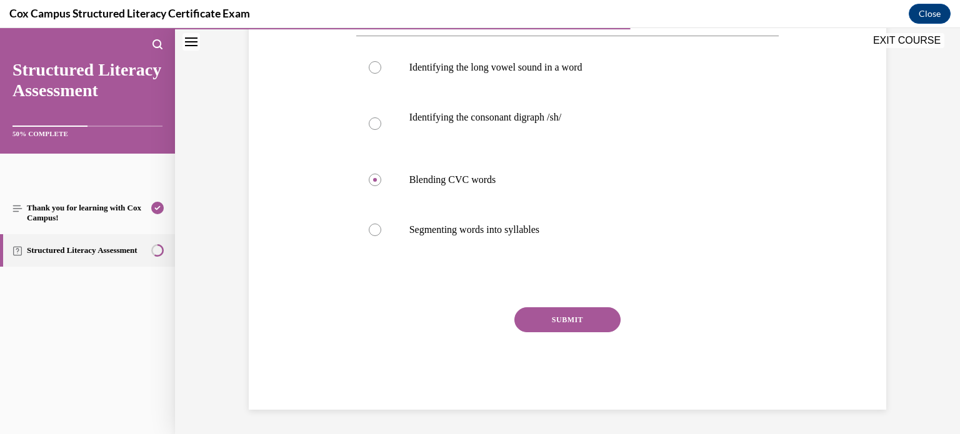
click at [604, 315] on button "SUBMIT" at bounding box center [567, 320] width 106 height 25
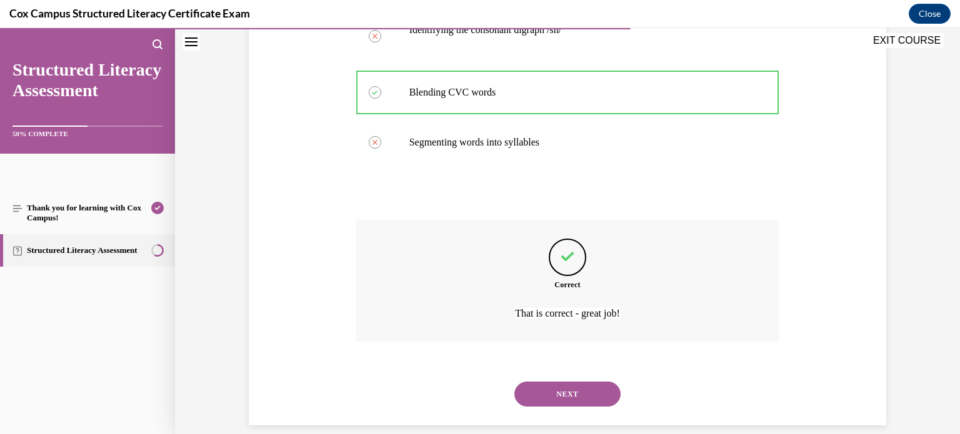
scroll to position [368, 0]
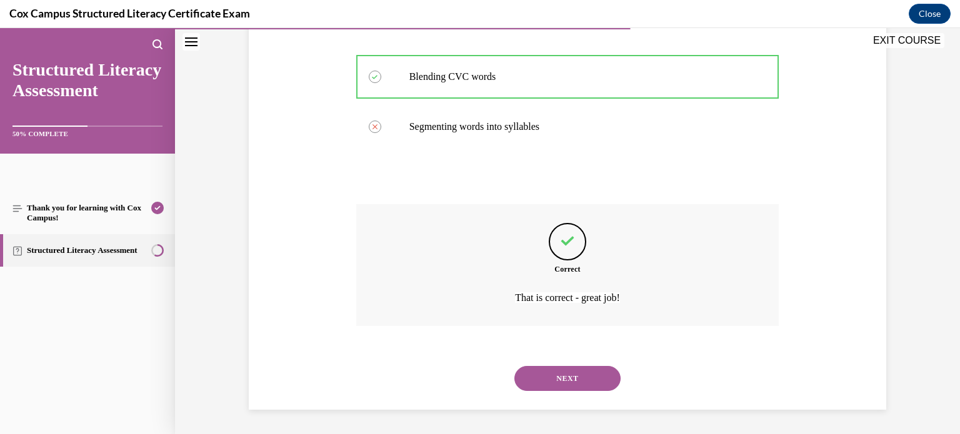
click at [586, 379] on button "NEXT" at bounding box center [567, 378] width 106 height 25
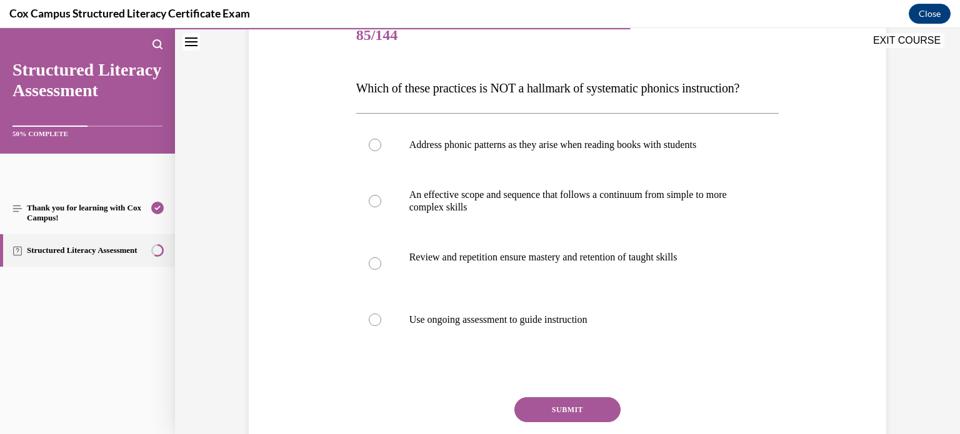
scroll to position [157, 0]
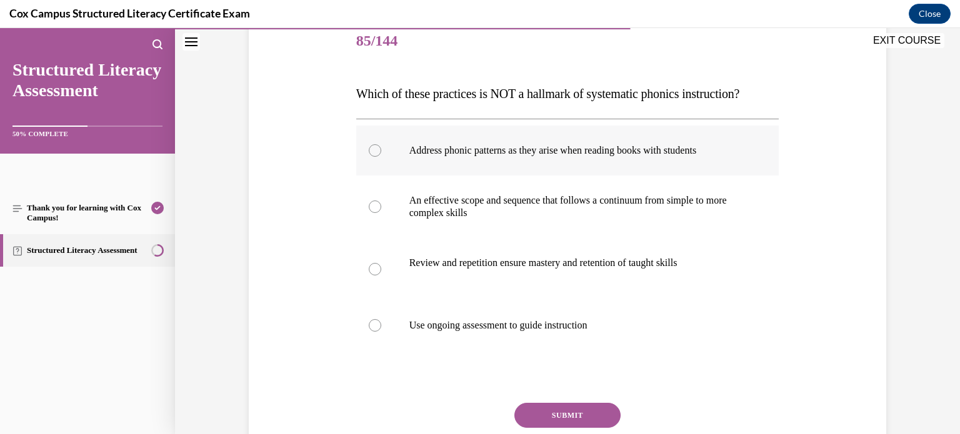
click at [698, 176] on label "Address phonic patterns as they arise when reading books with students" at bounding box center [567, 151] width 423 height 50
click at [381, 157] on input "Address phonic patterns as they arise when reading books with students" at bounding box center [375, 150] width 13 height 13
radio input "true"
click at [600, 428] on button "SUBMIT" at bounding box center [567, 415] width 106 height 25
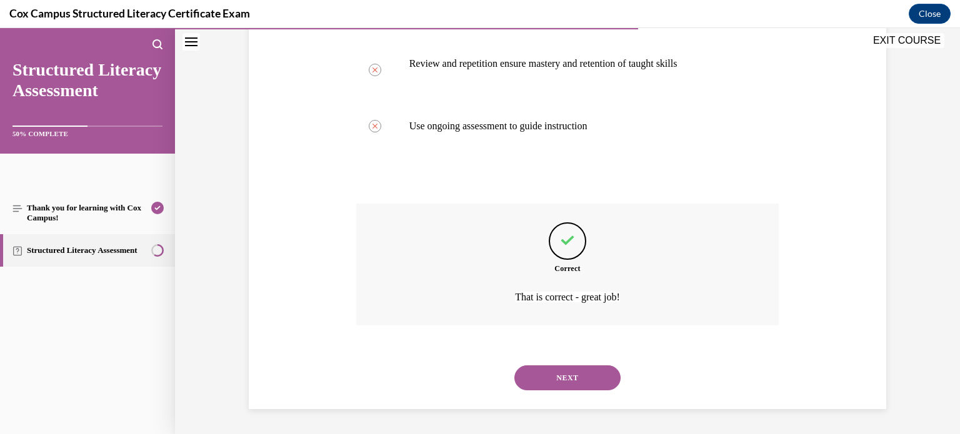
scroll to position [381, 0]
click at [597, 374] on button "NEXT" at bounding box center [567, 378] width 106 height 25
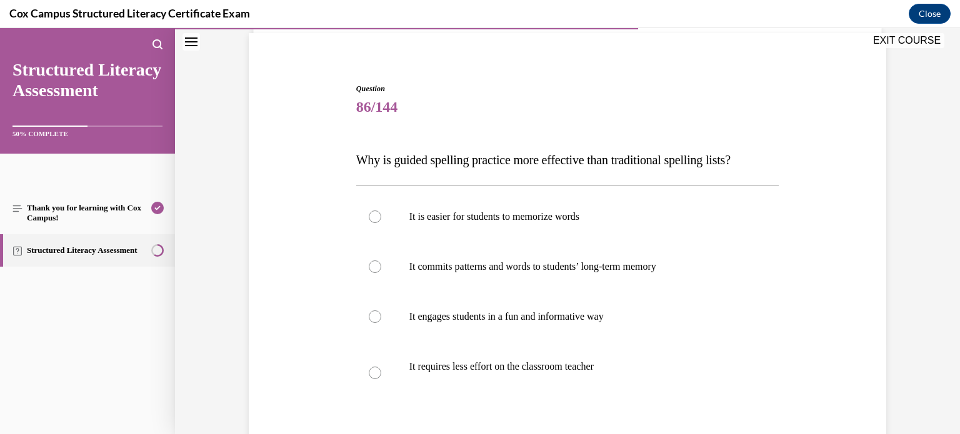
scroll to position [95, 0]
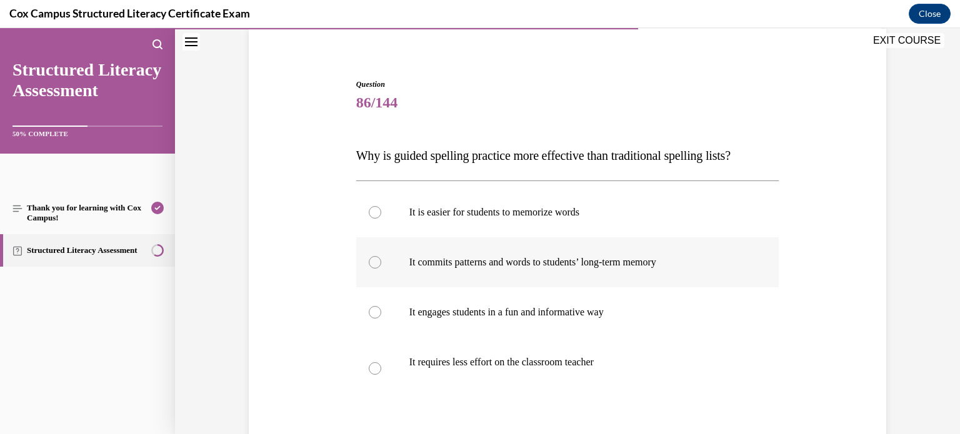
click at [656, 262] on p "It commits patterns and words to students’ long-term memory" at bounding box center [578, 262] width 339 height 13
click at [381, 262] on input "It commits patterns and words to students’ long-term memory" at bounding box center [375, 262] width 13 height 13
radio input "true"
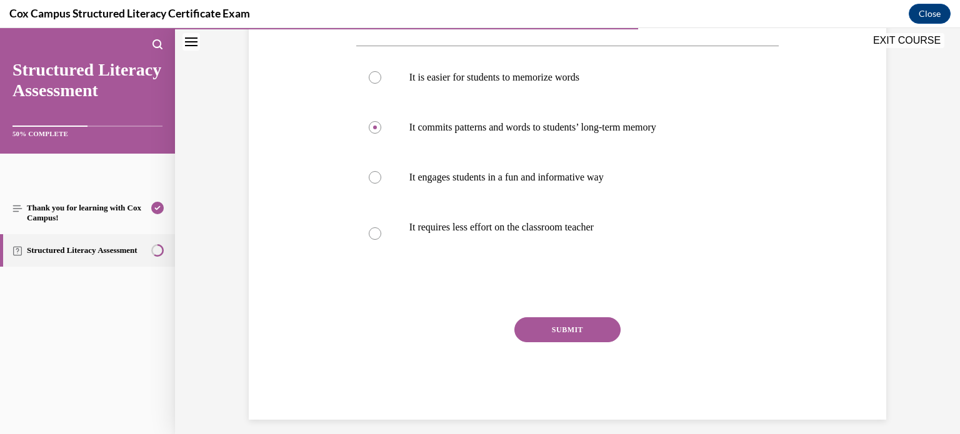
click at [598, 333] on button "SUBMIT" at bounding box center [567, 330] width 106 height 25
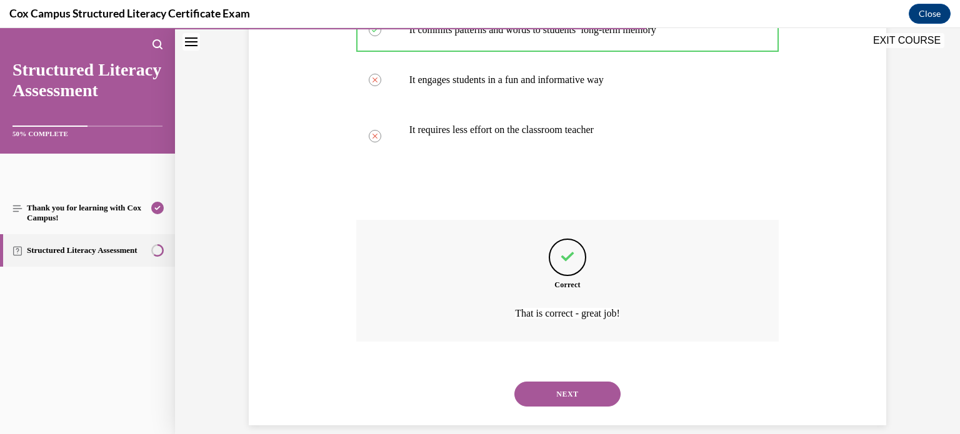
scroll to position [343, 0]
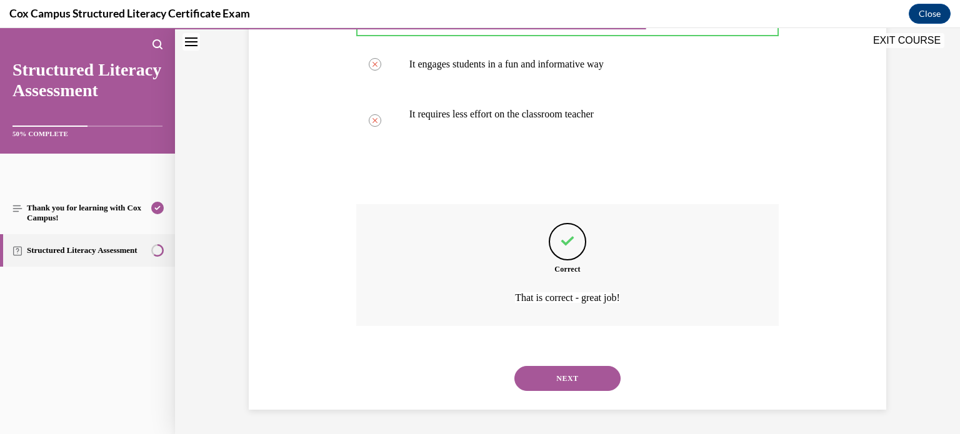
click at [584, 382] on button "NEXT" at bounding box center [567, 378] width 106 height 25
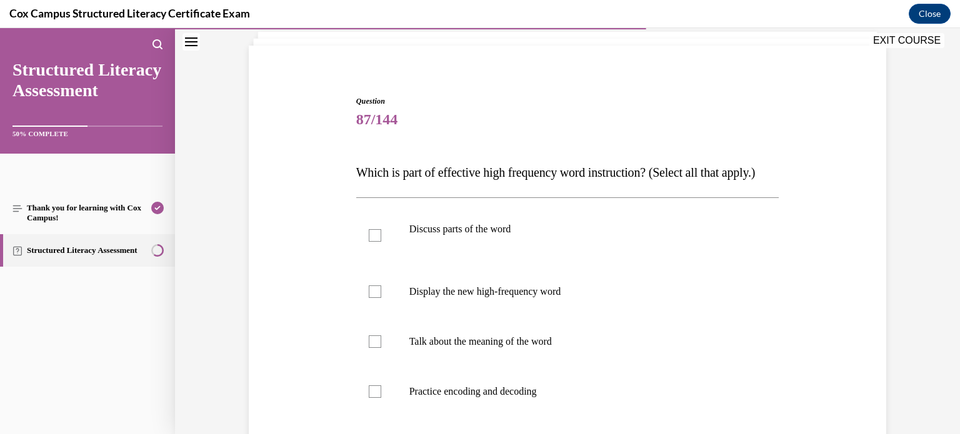
scroll to position [75, 0]
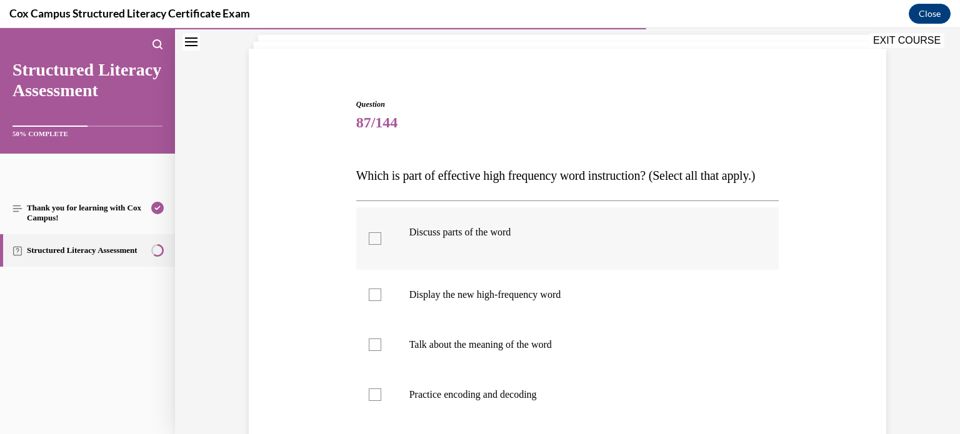
click at [561, 239] on p "Discuss parts of the word" at bounding box center [578, 232] width 339 height 13
click at [381, 245] on input "Discuss parts of the word" at bounding box center [375, 239] width 13 height 13
checkbox input "true"
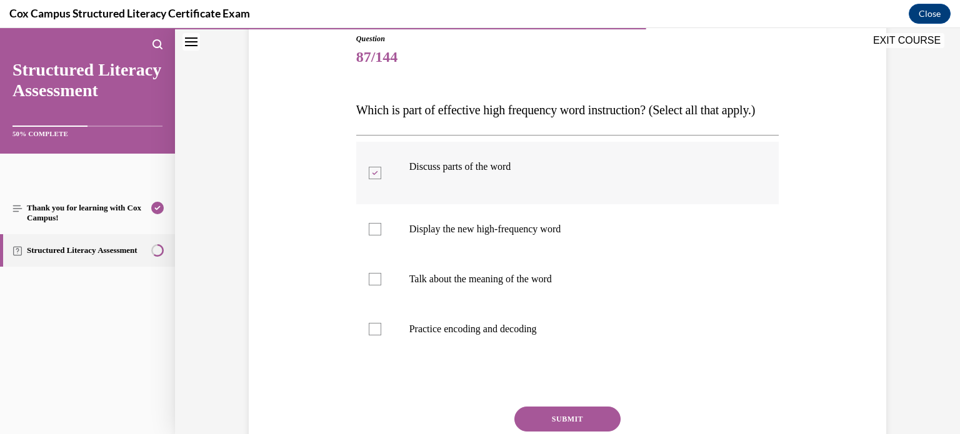
scroll to position [145, 0]
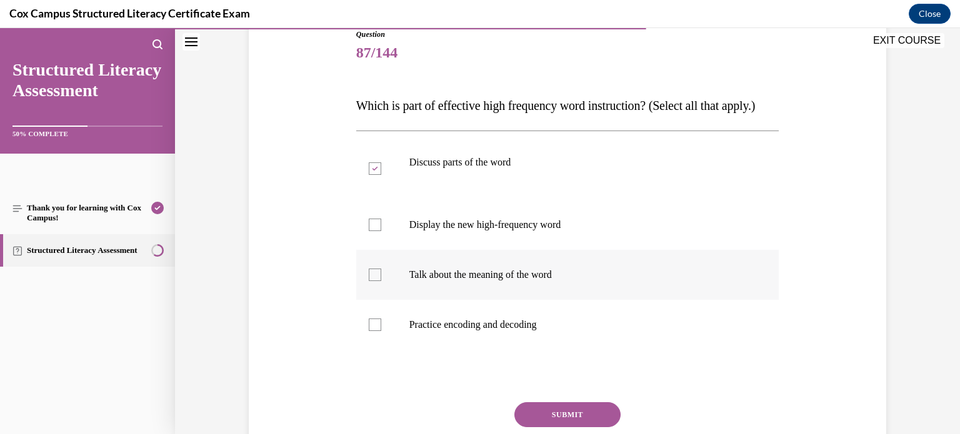
click at [563, 281] on p "Talk about the meaning of the word" at bounding box center [578, 275] width 339 height 13
click at [381, 281] on input "Talk about the meaning of the word" at bounding box center [375, 275] width 13 height 13
checkbox input "true"
click at [556, 250] on label "Display the new high-frequency word" at bounding box center [567, 225] width 423 height 50
click at [381, 231] on input "Display the new high-frequency word" at bounding box center [375, 225] width 13 height 13
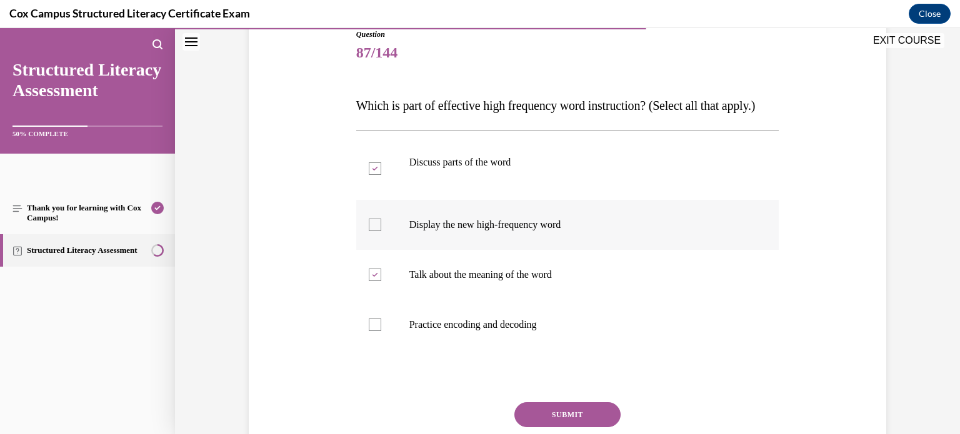
checkbox input "true"
click at [616, 350] on label "Practice encoding and decoding" at bounding box center [567, 325] width 423 height 50
click at [381, 331] on input "Practice encoding and decoding" at bounding box center [375, 325] width 13 height 13
checkbox input "true"
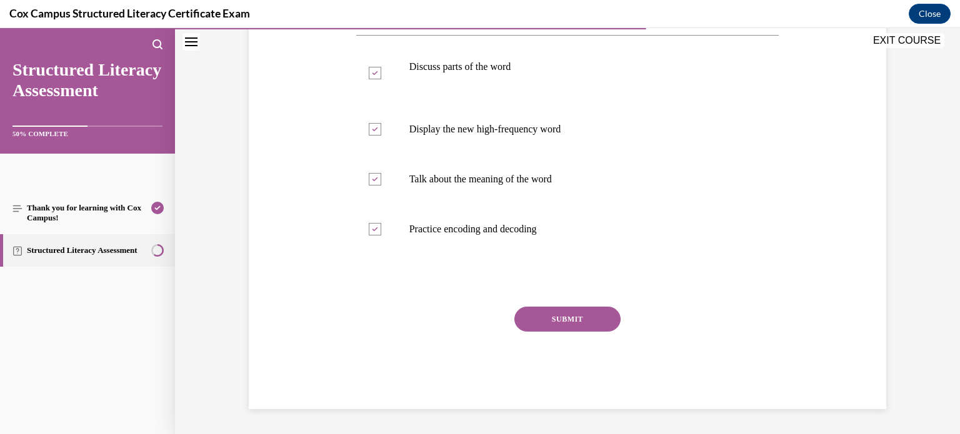
click at [584, 319] on button "SUBMIT" at bounding box center [567, 319] width 106 height 25
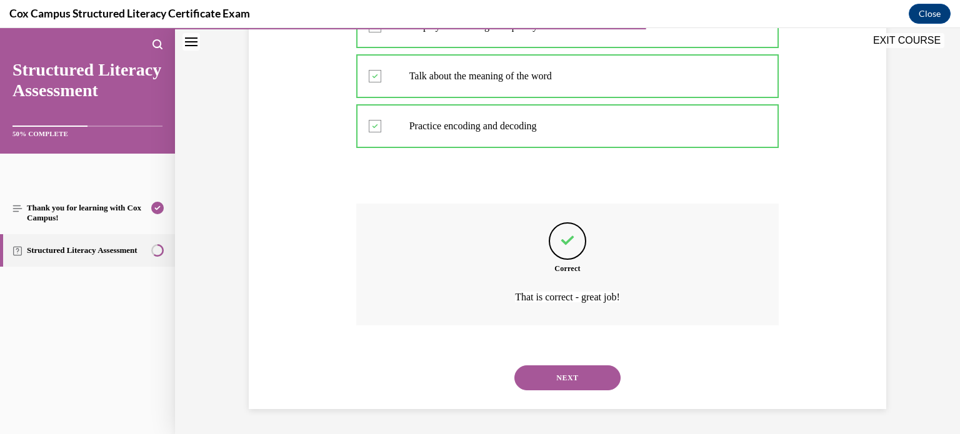
scroll to position [368, 0]
click at [596, 378] on button "NEXT" at bounding box center [567, 378] width 106 height 25
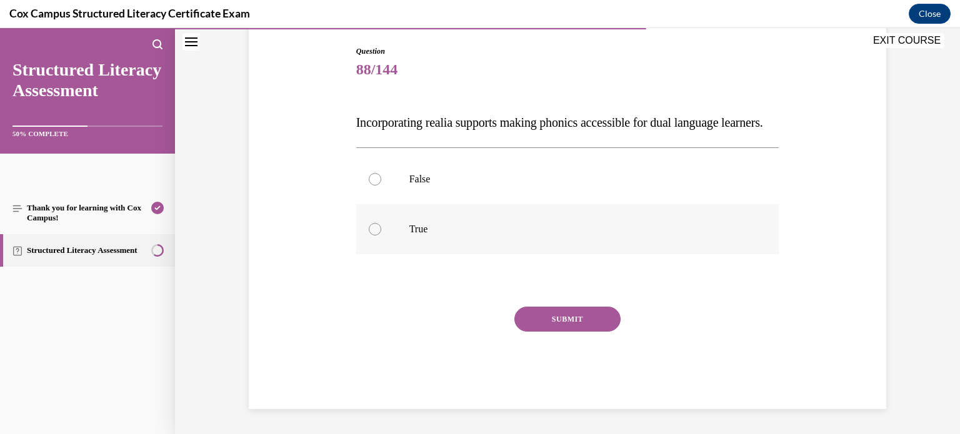
click at [561, 236] on p "True" at bounding box center [578, 229] width 339 height 13
click at [381, 236] on input "True" at bounding box center [375, 229] width 13 height 13
radio input "true"
click at [576, 328] on button "SUBMIT" at bounding box center [567, 319] width 106 height 25
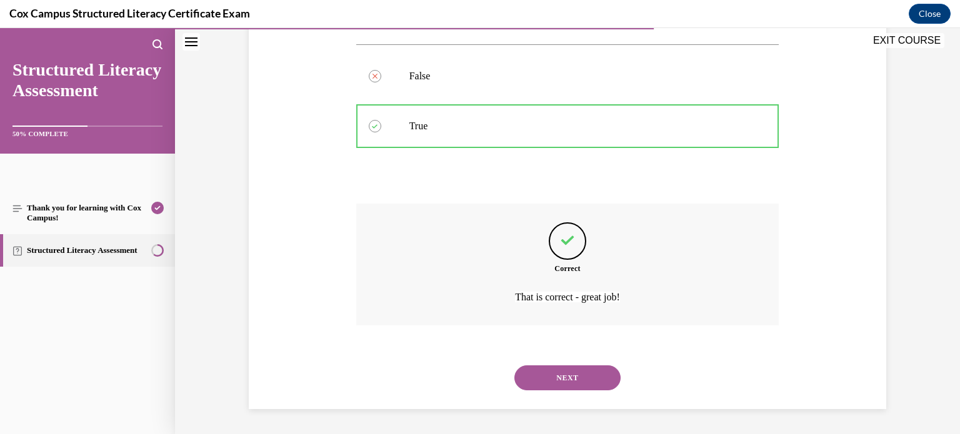
scroll to position [256, 0]
click at [586, 384] on button "NEXT" at bounding box center [567, 378] width 106 height 25
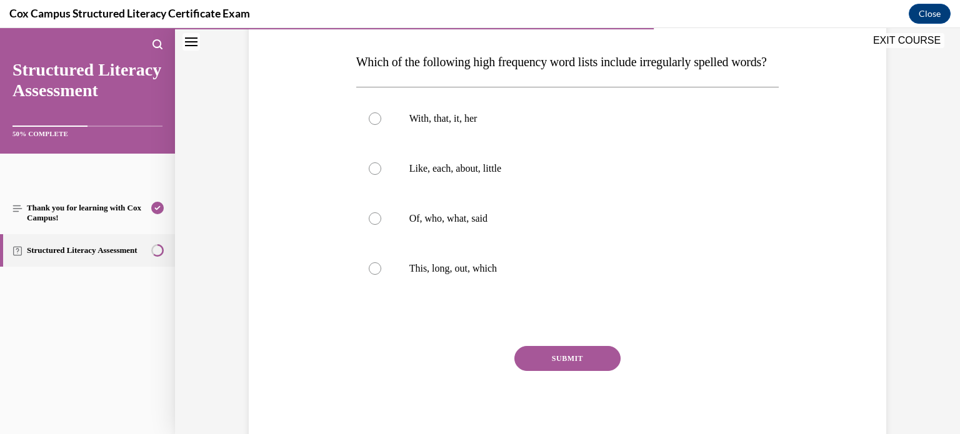
scroll to position [188, 0]
click at [605, 226] on p "Of, who, what, said" at bounding box center [578, 220] width 339 height 13
click at [381, 226] on input "Of, who, what, said" at bounding box center [375, 220] width 13 height 13
radio input "true"
click at [587, 373] on button "SUBMIT" at bounding box center [567, 360] width 106 height 25
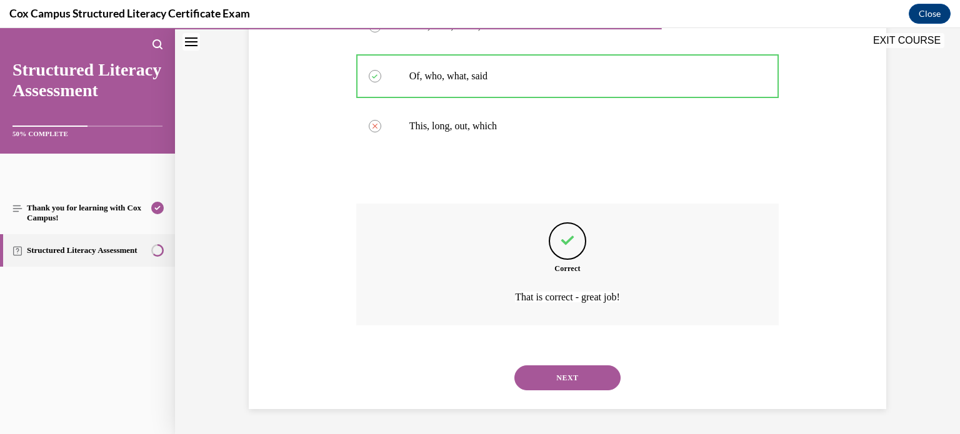
scroll to position [356, 0]
click at [597, 378] on button "NEXT" at bounding box center [567, 378] width 106 height 25
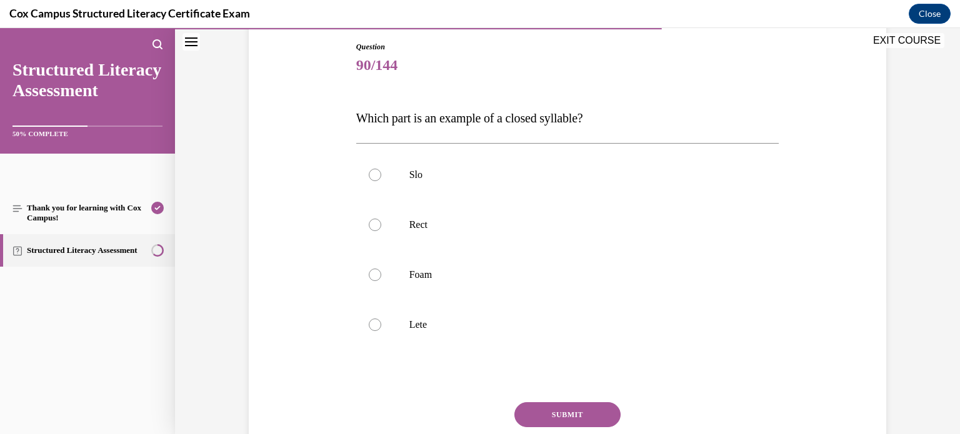
scroll to position [131, 0]
click at [619, 232] on p "Rect" at bounding box center [578, 227] width 339 height 13
click at [381, 232] on input "Rect" at bounding box center [375, 227] width 13 height 13
radio input "true"
click at [611, 411] on button "SUBMIT" at bounding box center [567, 416] width 106 height 25
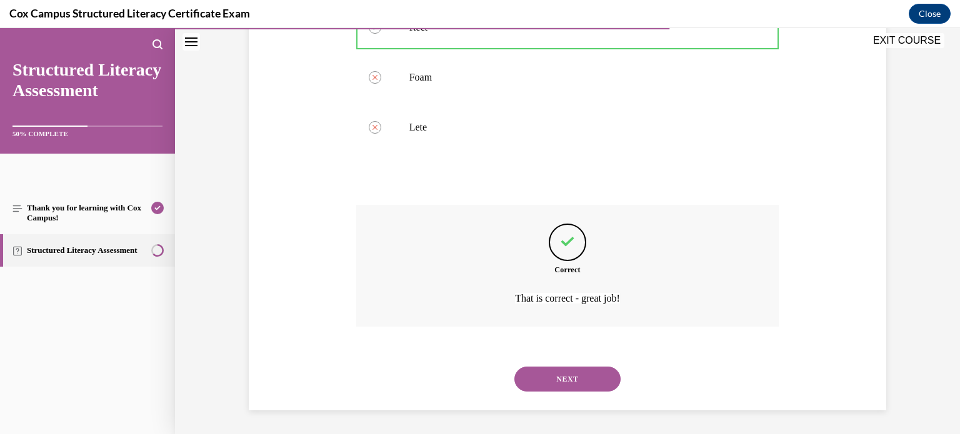
scroll to position [331, 0]
click at [596, 380] on button "NEXT" at bounding box center [567, 378] width 106 height 25
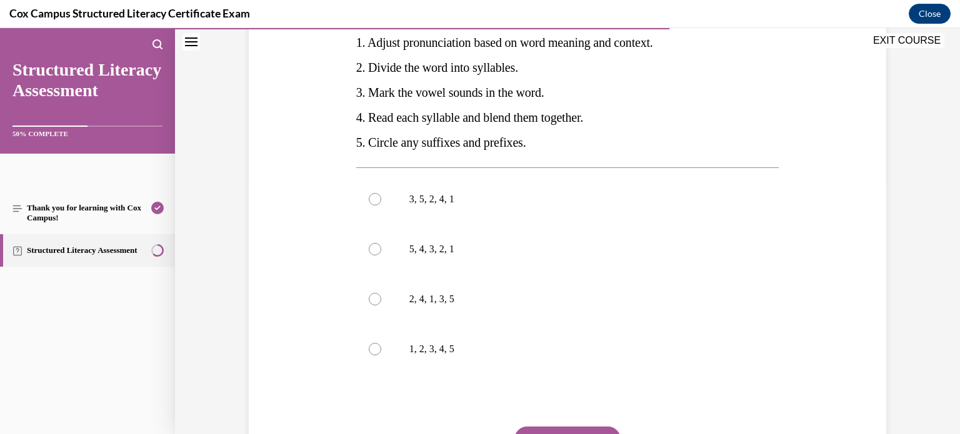
scroll to position [250, 0]
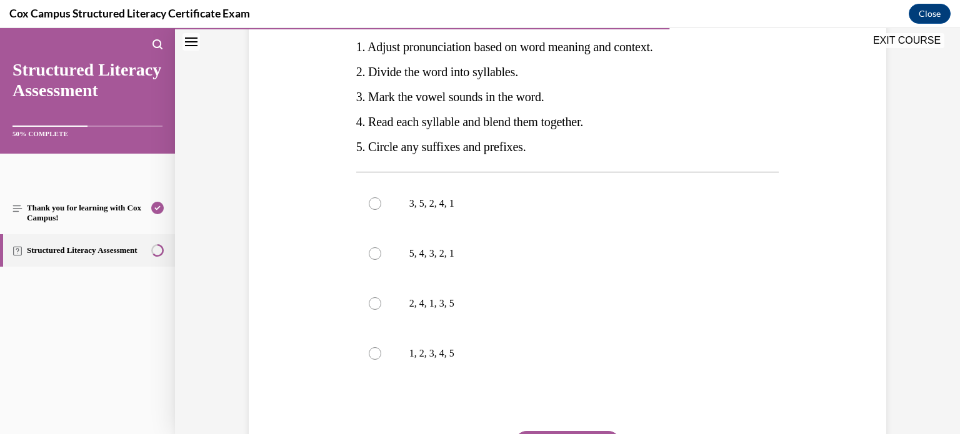
click at [623, 293] on label "2, 4, 1, 3, 5" at bounding box center [567, 304] width 423 height 50
click at [381, 298] on input "2, 4, 1, 3, 5" at bounding box center [375, 304] width 13 height 13
radio input "true"
click at [568, 181] on label "3, 5, 2, 4, 1" at bounding box center [567, 204] width 423 height 50
click at [381, 198] on input "3, 5, 2, 4, 1" at bounding box center [375, 204] width 13 height 13
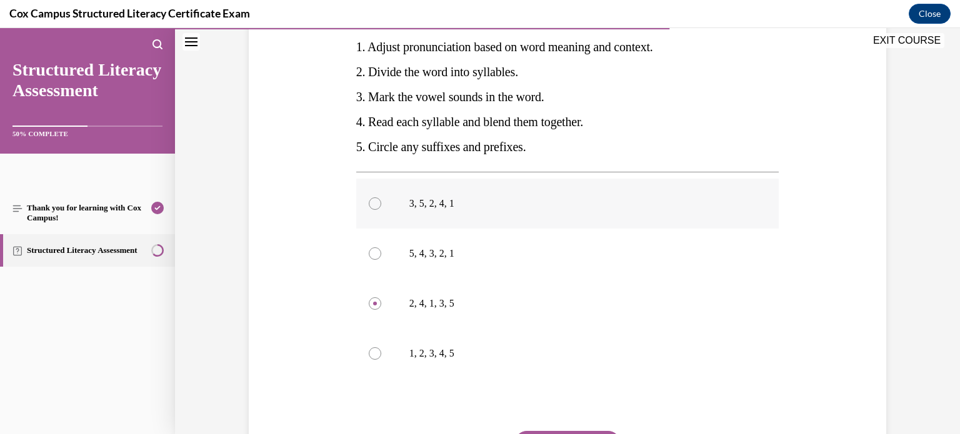
radio input "true"
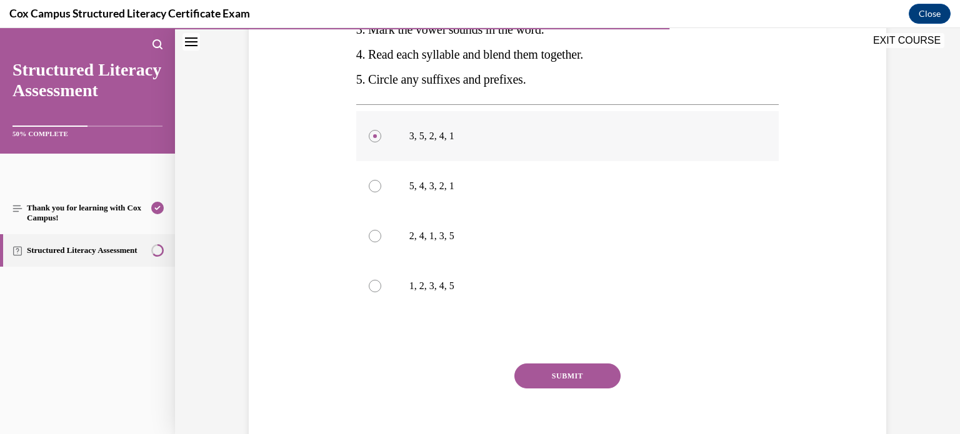
scroll to position [374, 0]
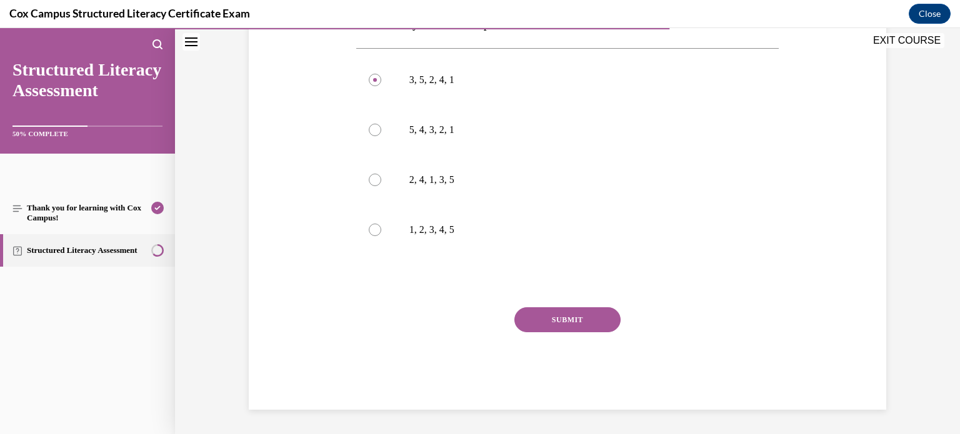
click at [581, 316] on button "SUBMIT" at bounding box center [567, 320] width 106 height 25
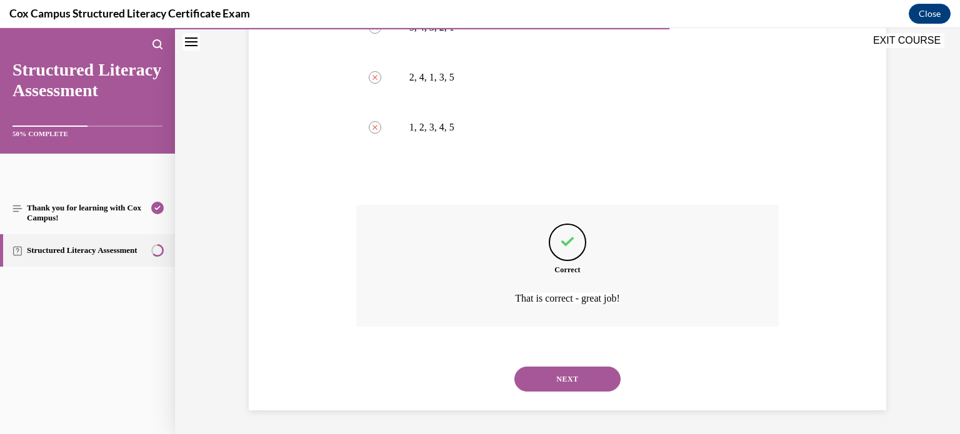
scroll to position [478, 0]
click at [583, 373] on button "NEXT" at bounding box center [567, 378] width 106 height 25
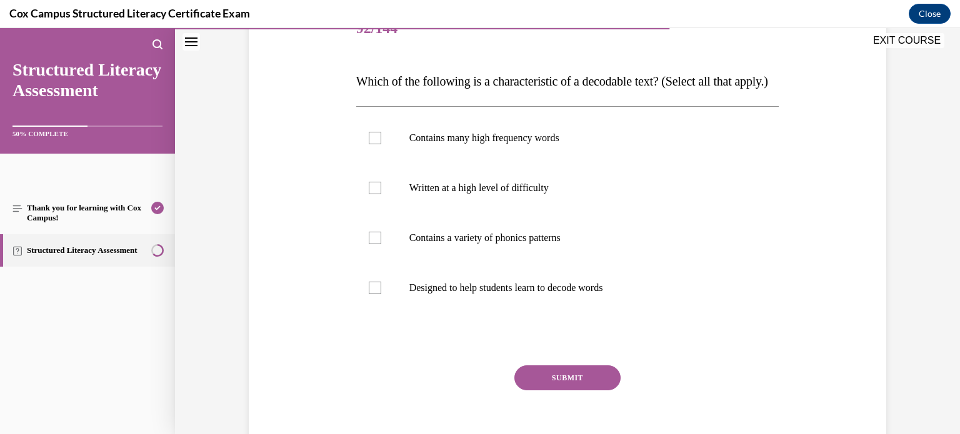
scroll to position [170, 0]
click at [589, 294] on p "Designed to help students learn to decode words" at bounding box center [578, 287] width 339 height 13
click at [381, 294] on input "Designed to help students learn to decode words" at bounding box center [375, 287] width 13 height 13
checkbox input "true"
click at [614, 163] on label "Contains many high frequency words" at bounding box center [567, 138] width 423 height 50
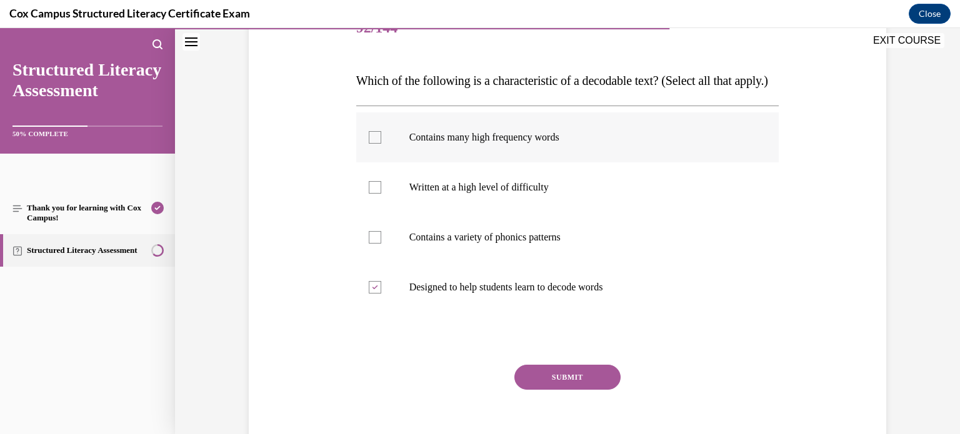
click at [381, 144] on input "Contains many high frequency words" at bounding box center [375, 137] width 13 height 13
checkbox input "true"
click at [581, 263] on label "Contains a variety of phonics patterns" at bounding box center [567, 238] width 423 height 50
click at [381, 244] on input "Contains a variety of phonics patterns" at bounding box center [375, 237] width 13 height 13
checkbox input "true"
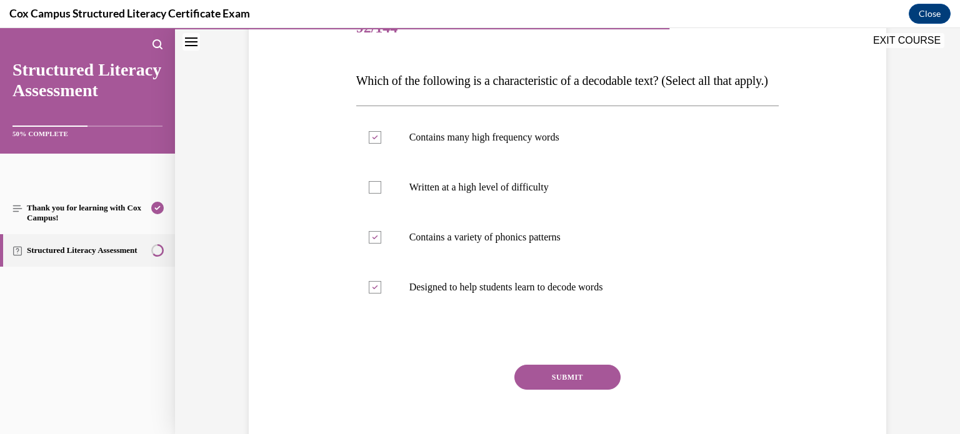
click at [599, 390] on button "SUBMIT" at bounding box center [567, 377] width 106 height 25
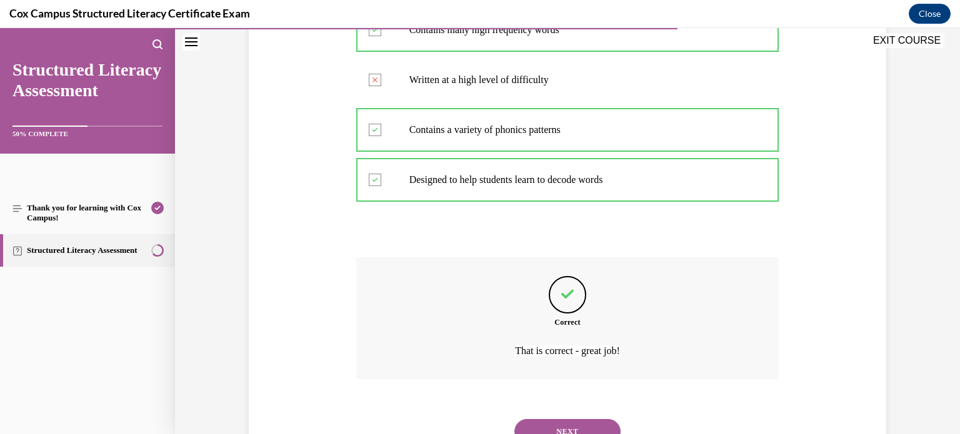
scroll to position [356, 0]
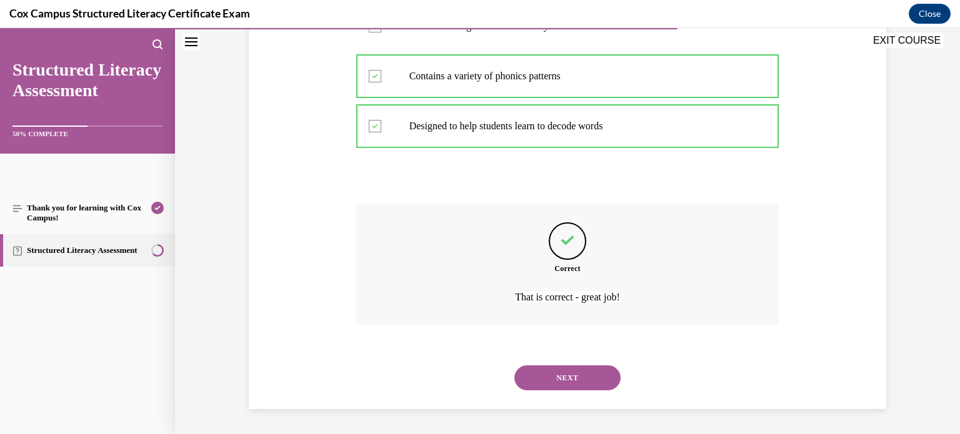
click at [593, 376] on button "NEXT" at bounding box center [567, 378] width 106 height 25
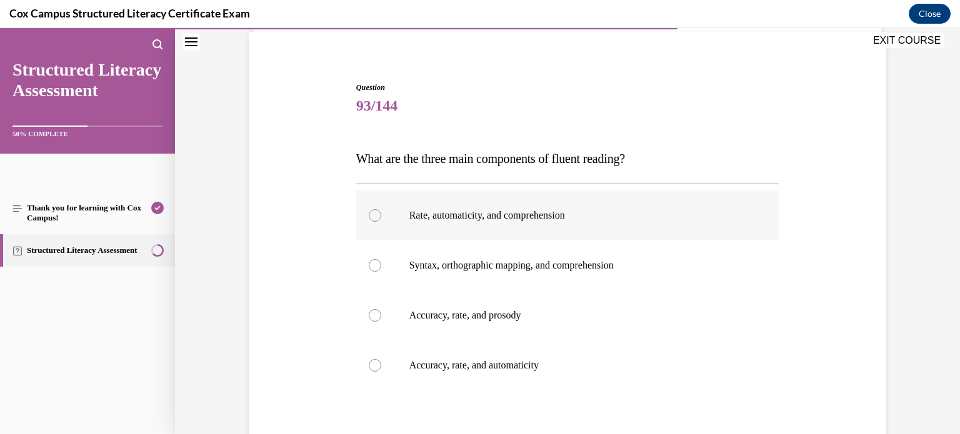
scroll to position [94, 0]
click at [598, 330] on label "Accuracy, rate, and prosody" at bounding box center [567, 314] width 423 height 50
click at [381, 320] on input "Accuracy, rate, and prosody" at bounding box center [375, 314] width 13 height 13
radio input "true"
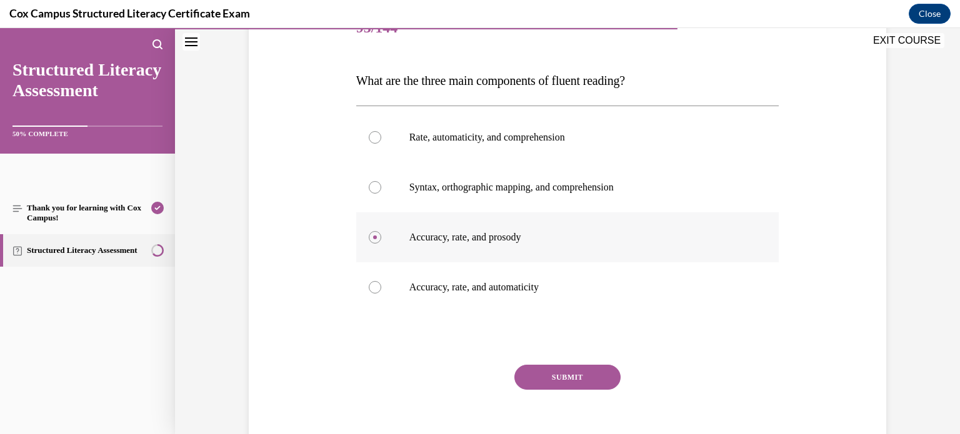
scroll to position [227, 0]
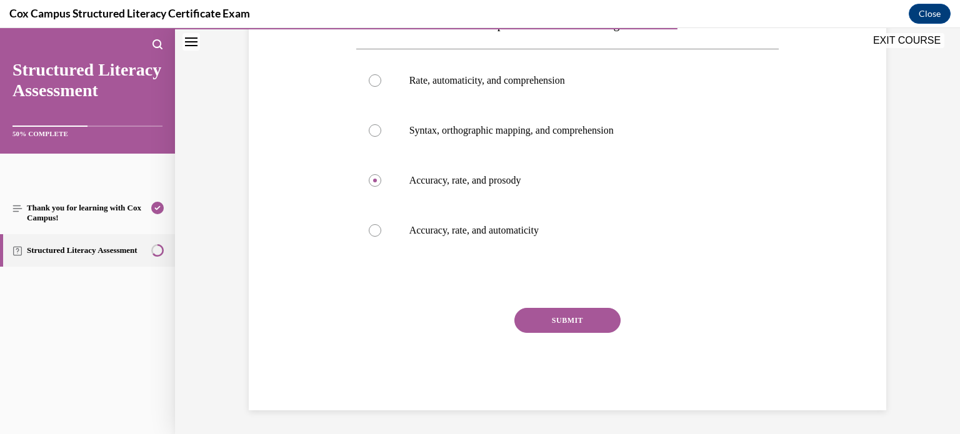
click at [590, 314] on button "SUBMIT" at bounding box center [567, 320] width 106 height 25
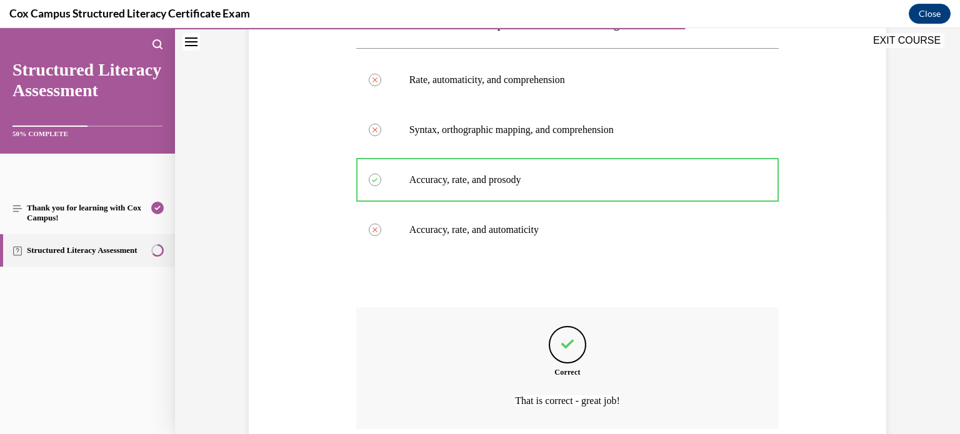
scroll to position [331, 0]
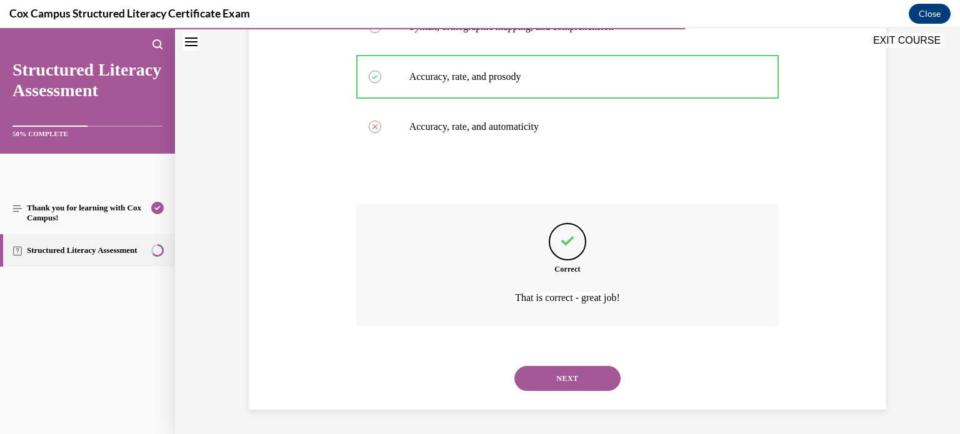
click at [598, 373] on button "NEXT" at bounding box center [567, 378] width 106 height 25
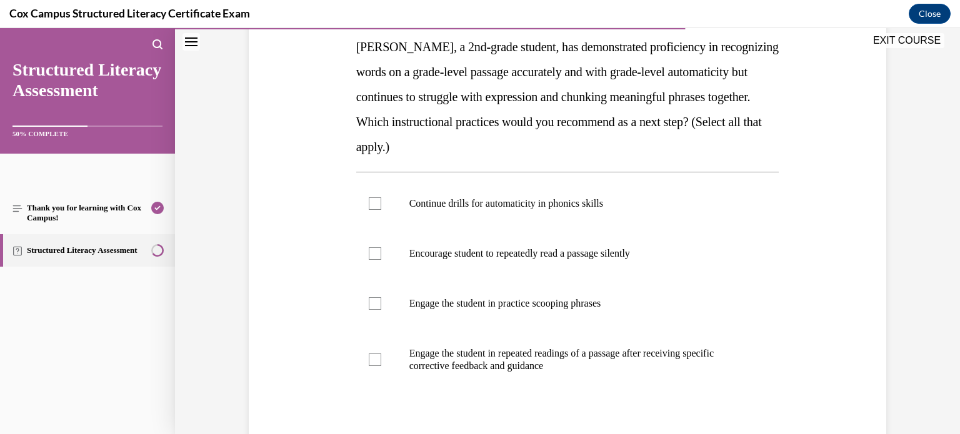
scroll to position [204, 0]
click at [619, 323] on label "Engage the student in practice scooping phrases" at bounding box center [567, 303] width 423 height 50
click at [381, 309] on input "Engage the student in practice scooping phrases" at bounding box center [375, 303] width 13 height 13
checkbox input "true"
click at [626, 347] on p "Engage the student in repeated readings of a passage after receiving specific c…" at bounding box center [578, 359] width 339 height 25
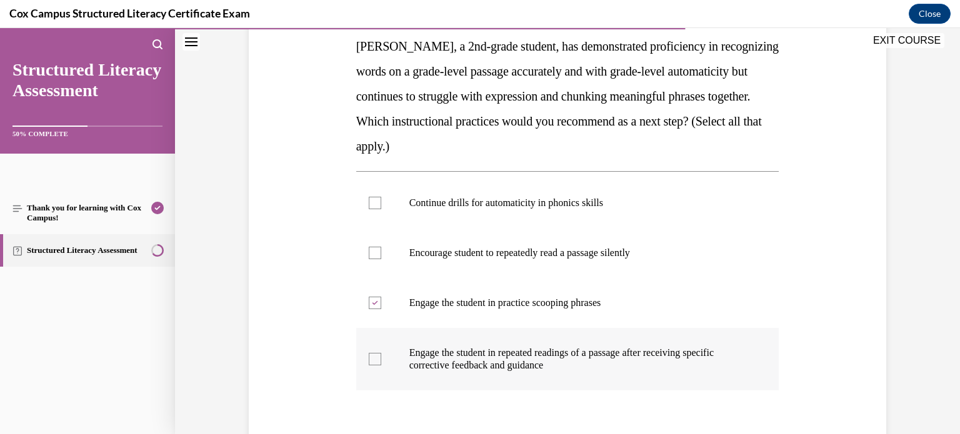
click at [381, 353] on input "Engage the student in repeated readings of a passage after receiving specific c…" at bounding box center [375, 359] width 13 height 13
checkbox input "true"
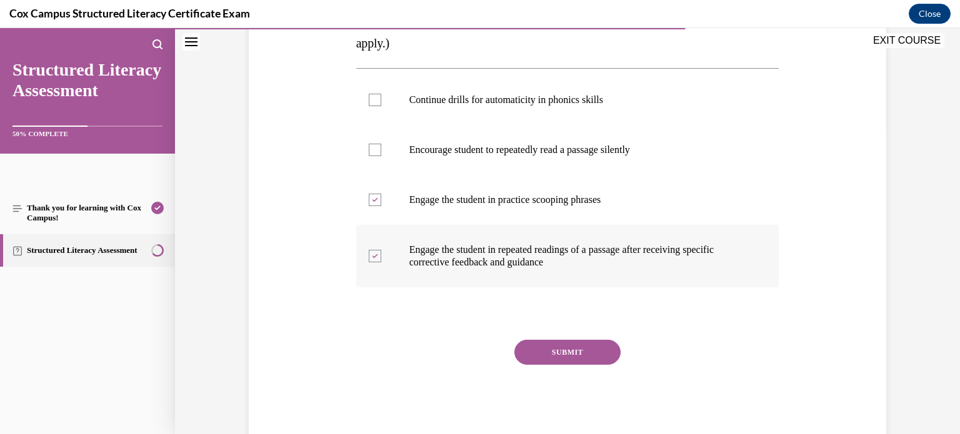
scroll to position [308, 0]
click at [602, 348] on button "SUBMIT" at bounding box center [567, 352] width 106 height 25
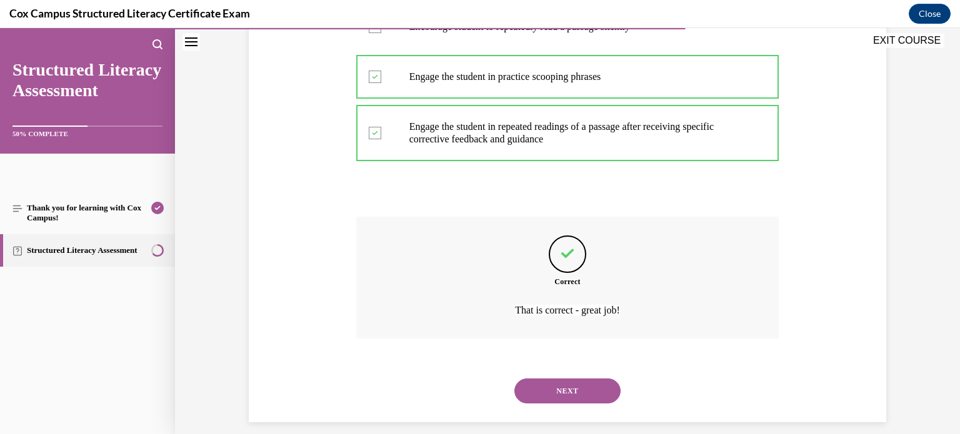
scroll to position [443, 0]
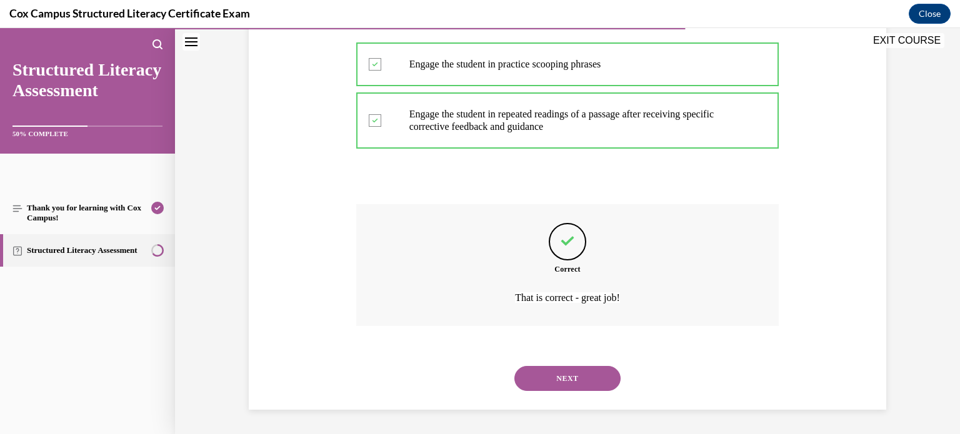
click at [600, 366] on button "NEXT" at bounding box center [567, 378] width 106 height 25
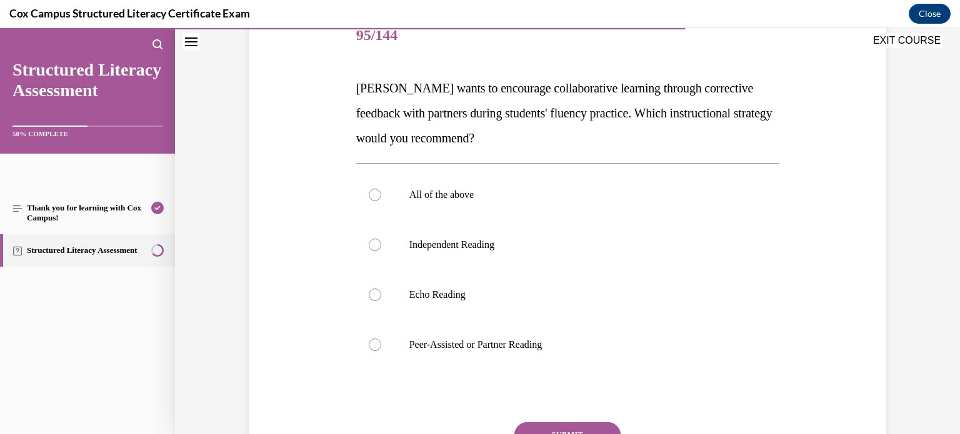
scroll to position [160, 0]
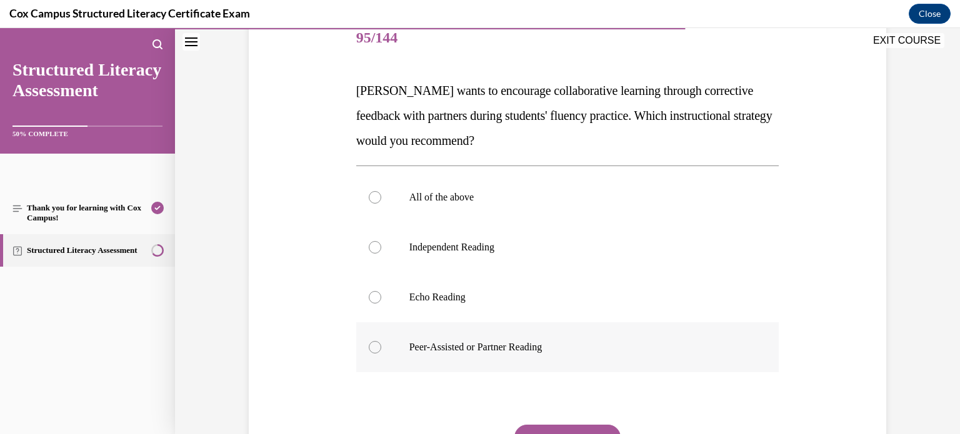
click at [591, 367] on label "Peer-Assisted or Partner Reading" at bounding box center [567, 348] width 423 height 50
click at [381, 354] on input "Peer-Assisted or Partner Reading" at bounding box center [375, 347] width 13 height 13
radio input "true"
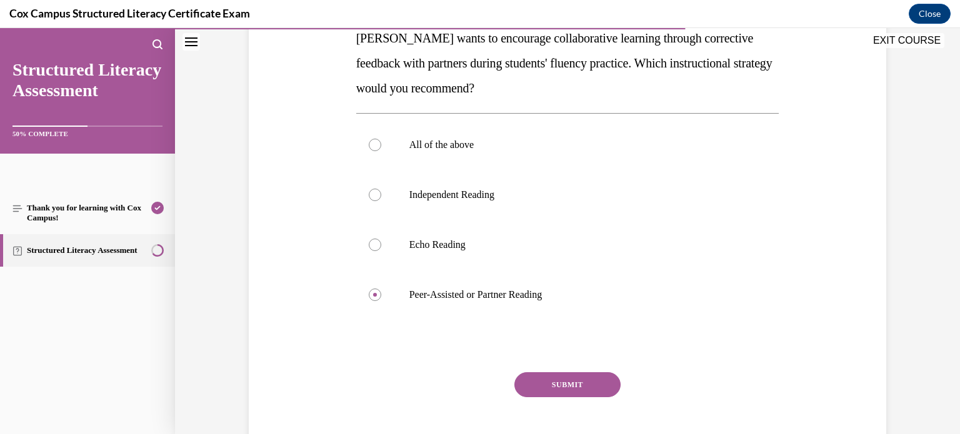
click at [592, 374] on button "SUBMIT" at bounding box center [567, 385] width 106 height 25
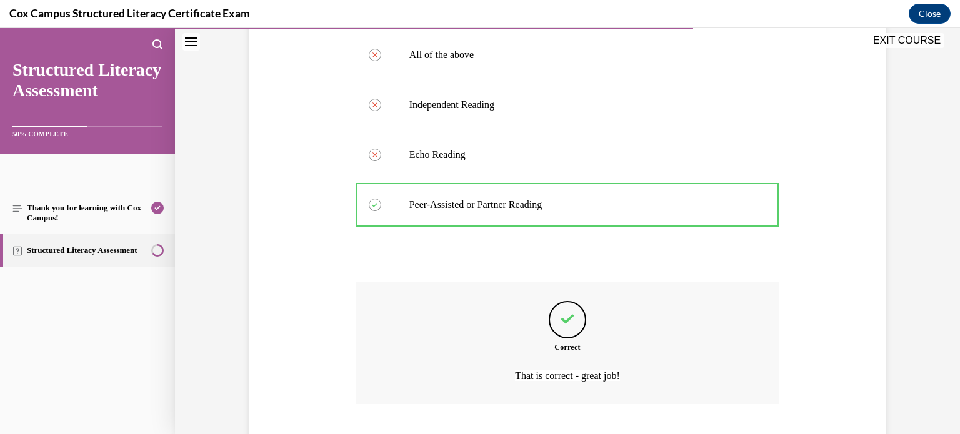
scroll to position [381, 0]
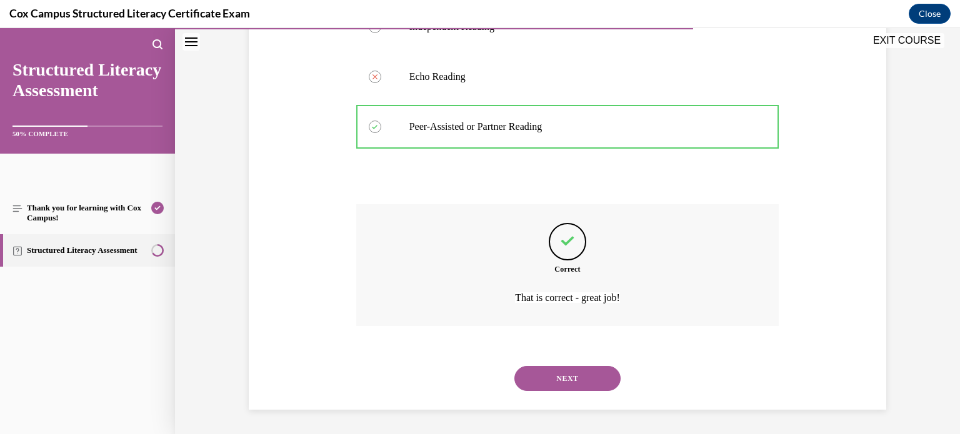
click at [598, 379] on button "NEXT" at bounding box center [567, 378] width 106 height 25
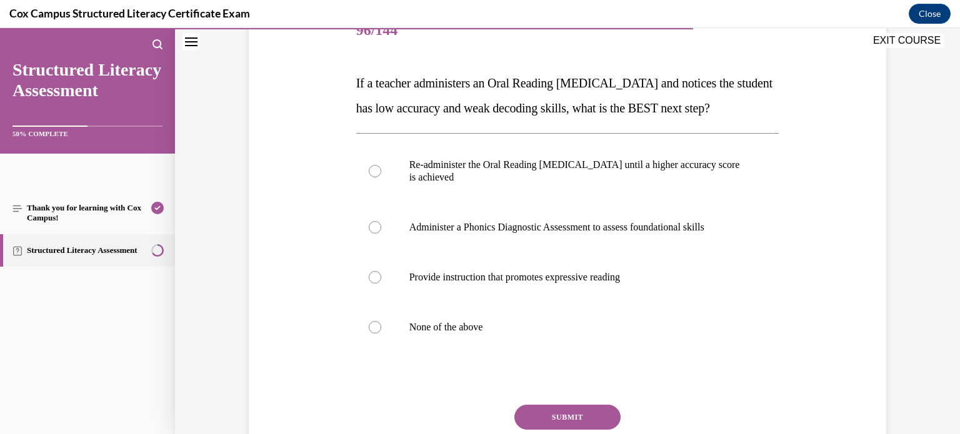
scroll to position [176, 0]
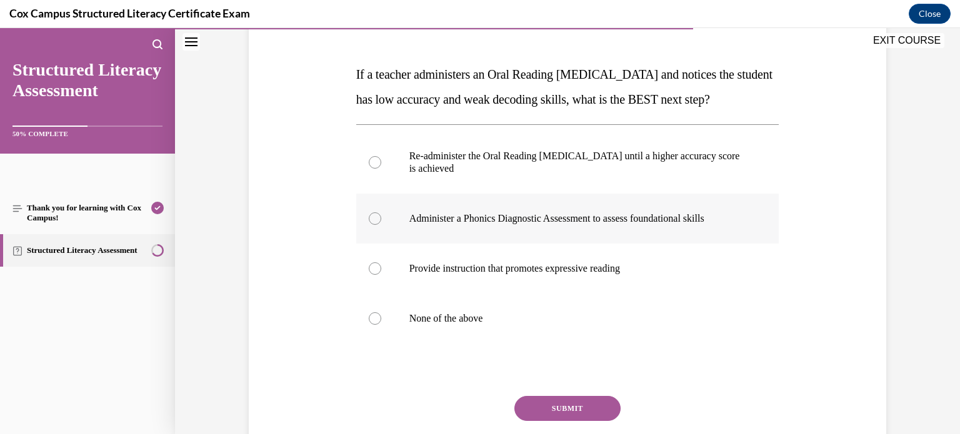
click at [623, 244] on label "Administer a Phonics Diagnostic Assessment to assess foundational skills" at bounding box center [567, 219] width 423 height 50
click at [381, 225] on input "Administer a Phonics Diagnostic Assessment to assess foundational skills" at bounding box center [375, 219] width 13 height 13
radio input "true"
click at [594, 421] on button "SUBMIT" at bounding box center [567, 408] width 106 height 25
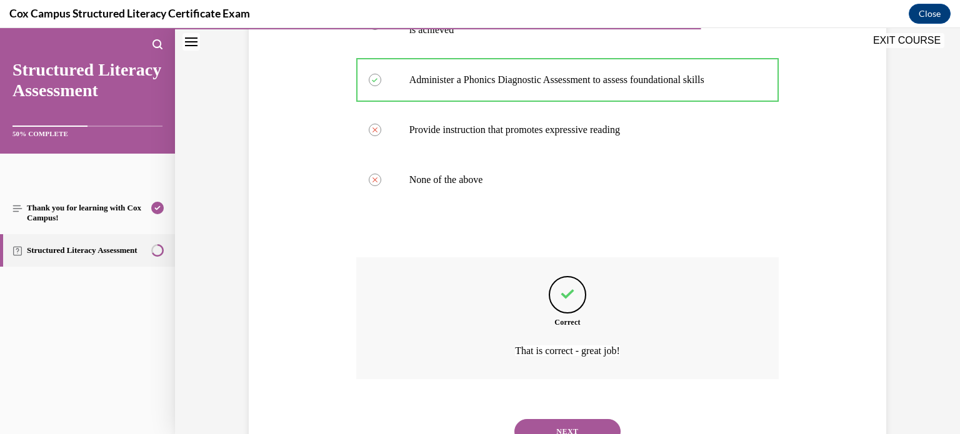
scroll to position [393, 0]
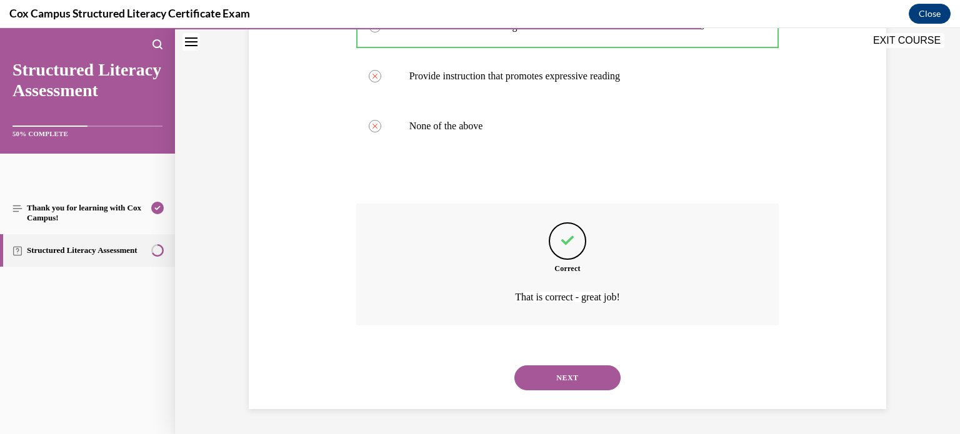
click at [592, 386] on button "NEXT" at bounding box center [567, 378] width 106 height 25
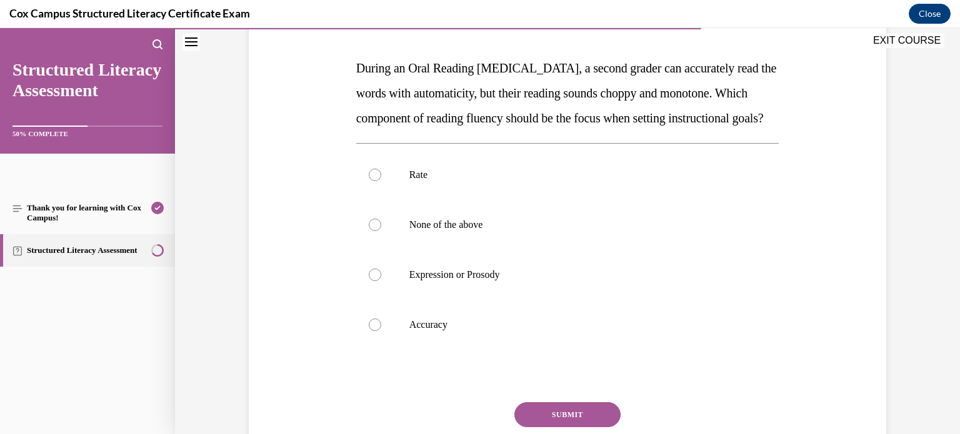
scroll to position [193, 0]
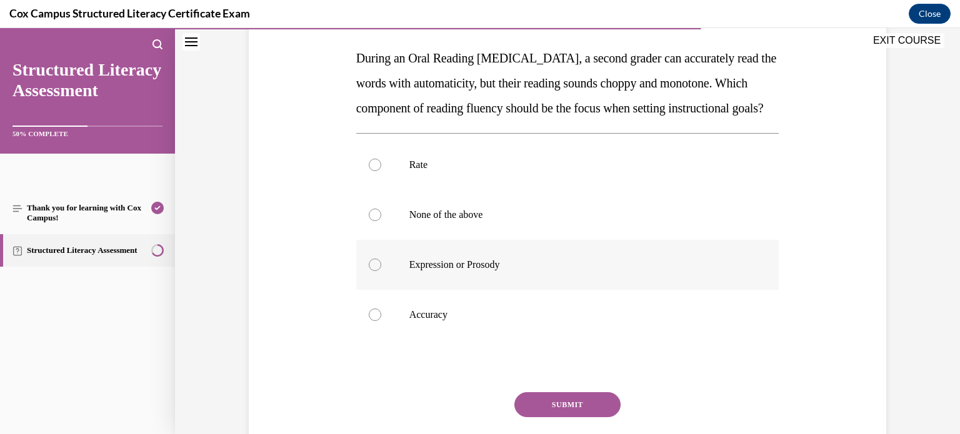
click at [654, 271] on p "Expression or Prosody" at bounding box center [578, 265] width 339 height 13
click at [381, 271] on input "Expression or Prosody" at bounding box center [375, 265] width 13 height 13
radio input "true"
click at [604, 418] on button "SUBMIT" at bounding box center [567, 405] width 106 height 25
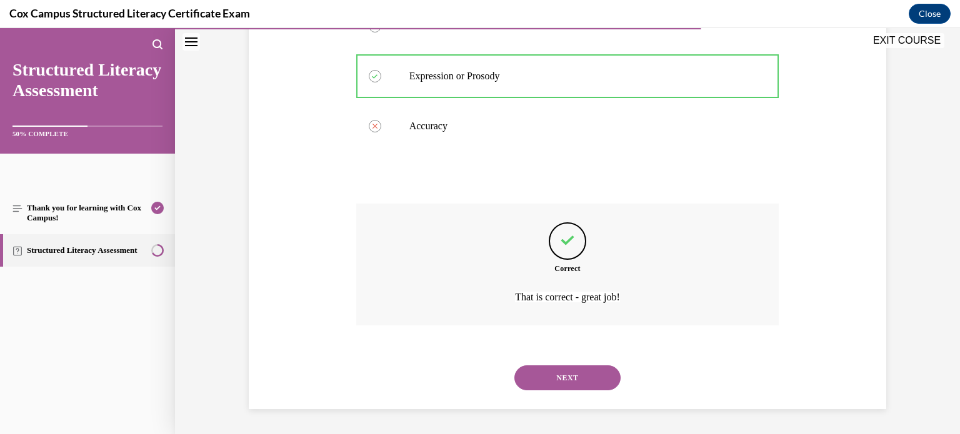
scroll to position [406, 0]
click at [577, 366] on button "NEXT" at bounding box center [567, 378] width 106 height 25
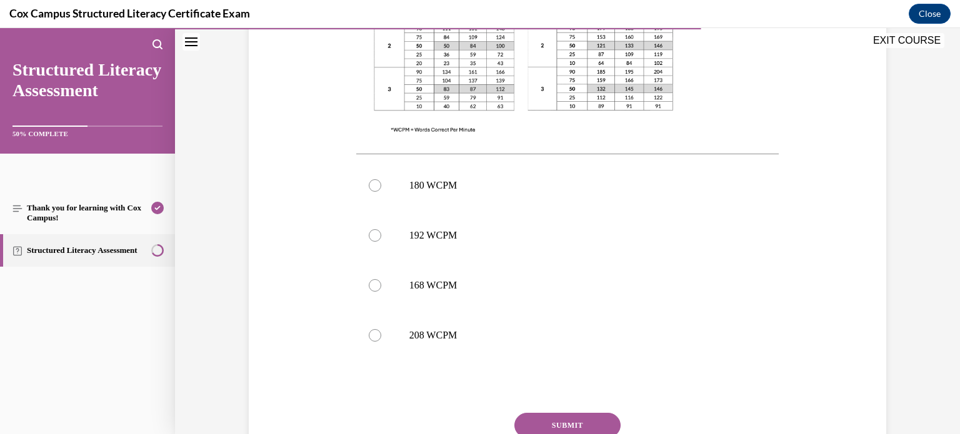
scroll to position [468, 0]
click at [655, 289] on p "168 WCPM" at bounding box center [578, 286] width 339 height 13
click at [381, 289] on input "168 WCPM" at bounding box center [375, 286] width 13 height 13
radio input "true"
click at [601, 414] on button "SUBMIT" at bounding box center [567, 426] width 106 height 25
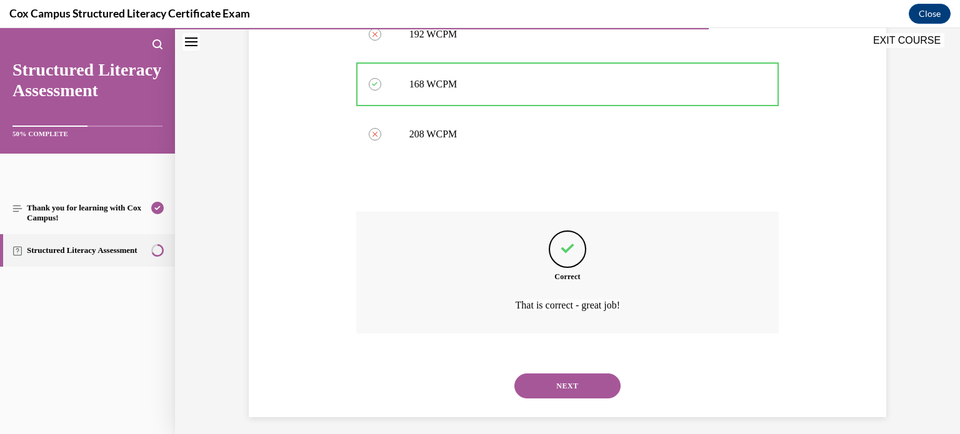
scroll to position [678, 0]
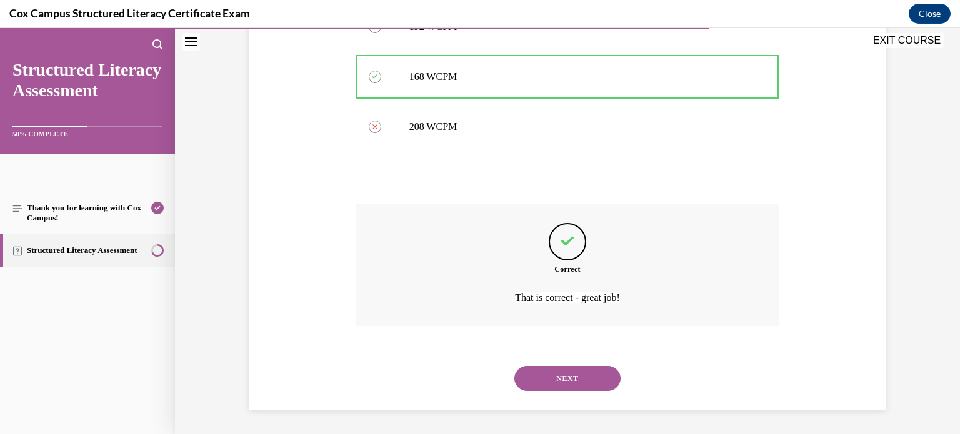
click at [599, 382] on button "NEXT" at bounding box center [567, 378] width 106 height 25
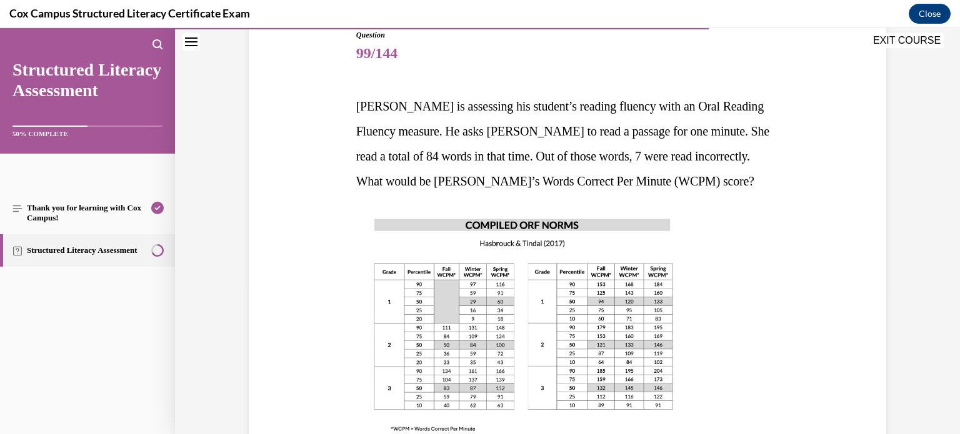
scroll to position [150, 0]
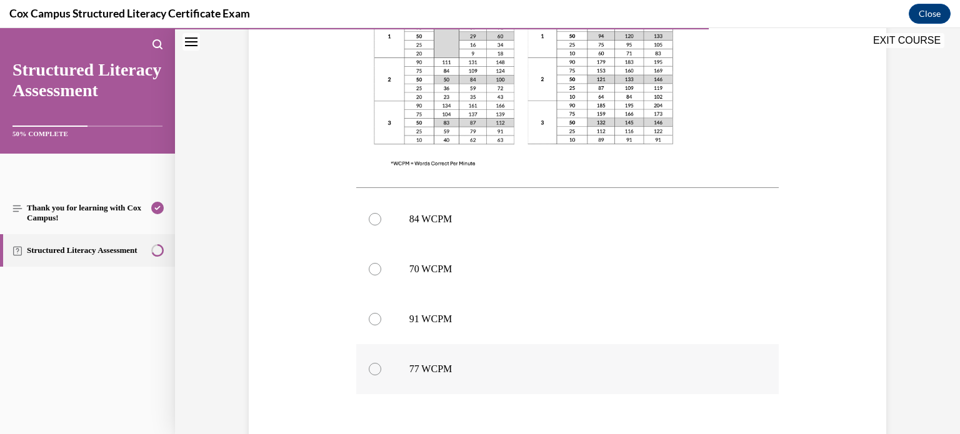
click at [540, 374] on p "77 WCPM" at bounding box center [578, 369] width 339 height 13
click at [381, 374] on input "77 WCPM" at bounding box center [375, 369] width 13 height 13
radio input "true"
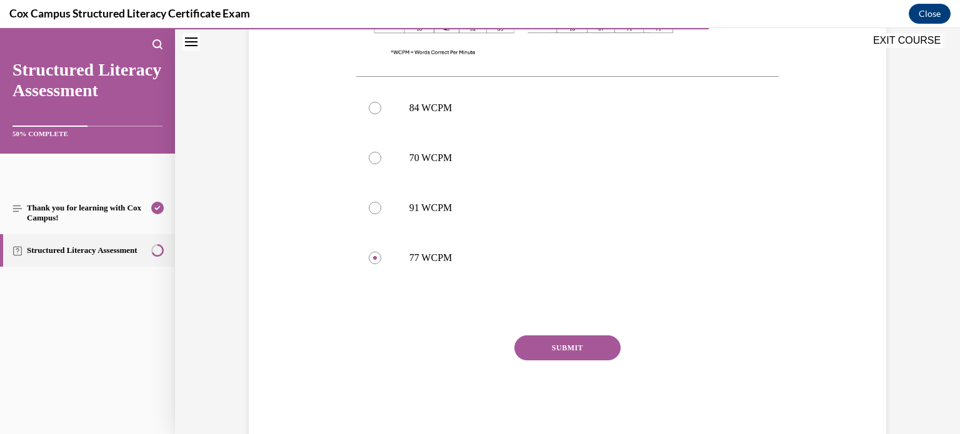
click at [578, 353] on button "SUBMIT" at bounding box center [567, 348] width 106 height 25
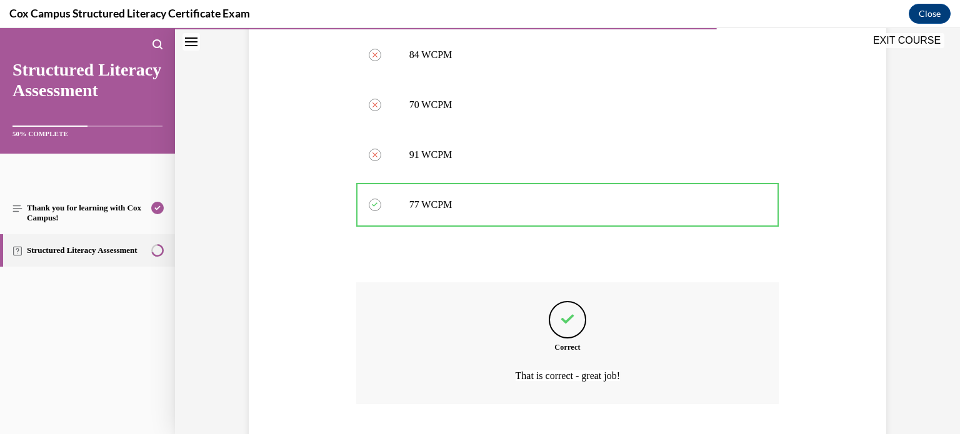
scroll to position [653, 0]
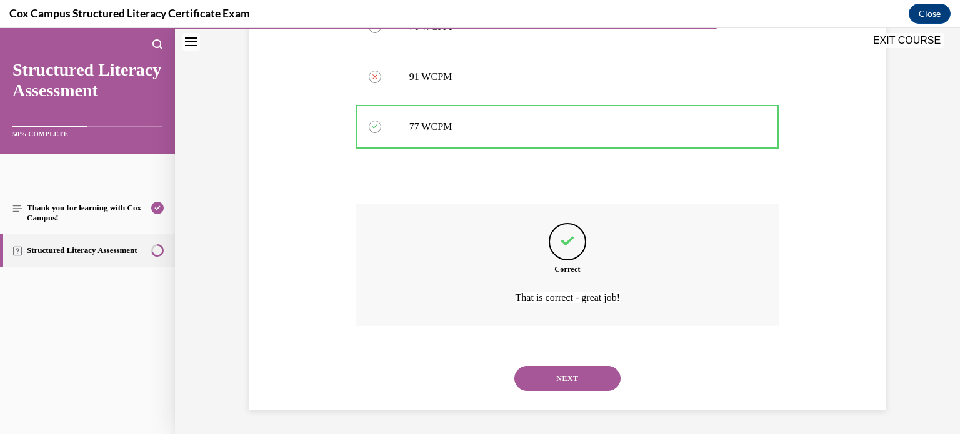
click at [578, 363] on div "NEXT" at bounding box center [567, 379] width 423 height 50
click at [576, 379] on button "NEXT" at bounding box center [567, 378] width 106 height 25
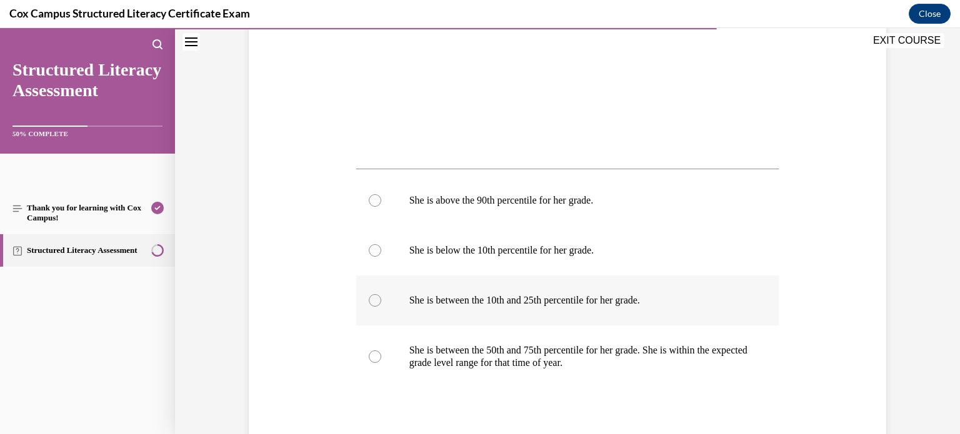
scroll to position [478, 0]
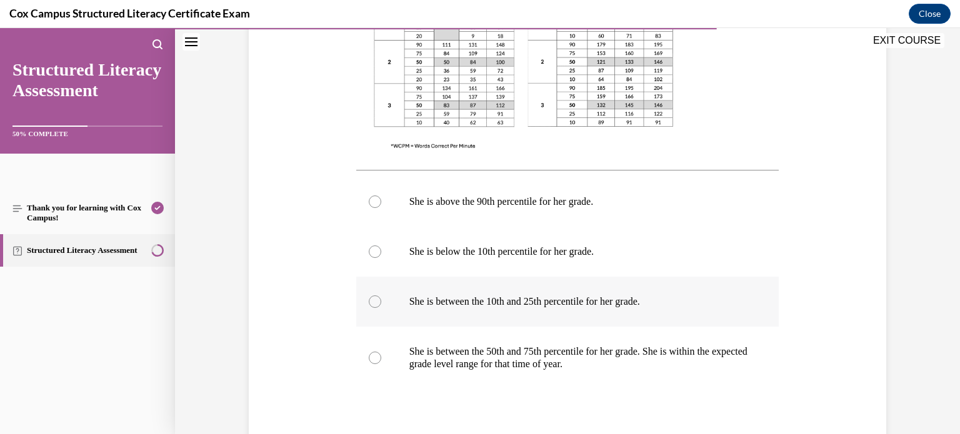
click at [453, 351] on p "She is between the 50th and 75th percentile for her grade. She is within the ex…" at bounding box center [578, 358] width 339 height 25
click at [381, 352] on input "She is between the 50th and 75th percentile for her grade. She is within the ex…" at bounding box center [375, 358] width 13 height 13
radio input "true"
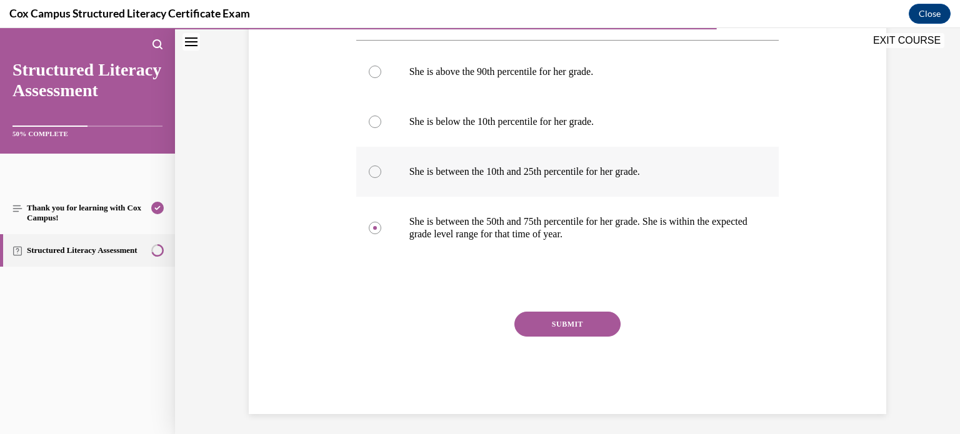
scroll to position [612, 0]
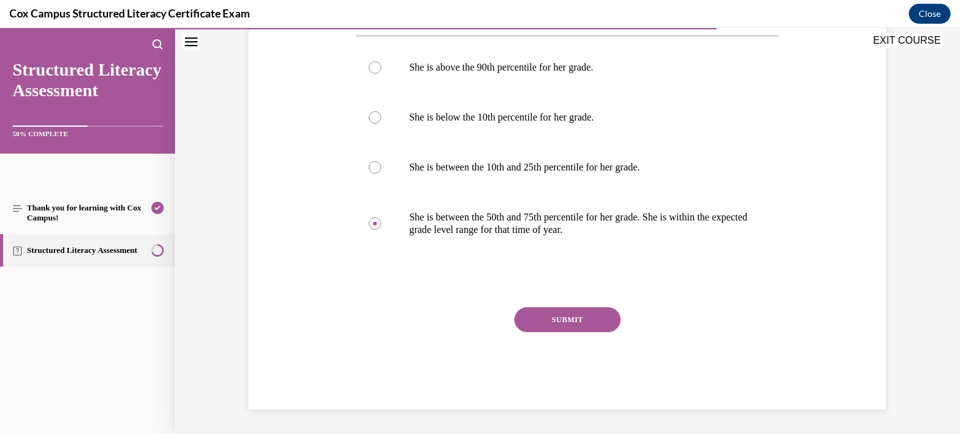
click at [533, 319] on button "SUBMIT" at bounding box center [567, 320] width 106 height 25
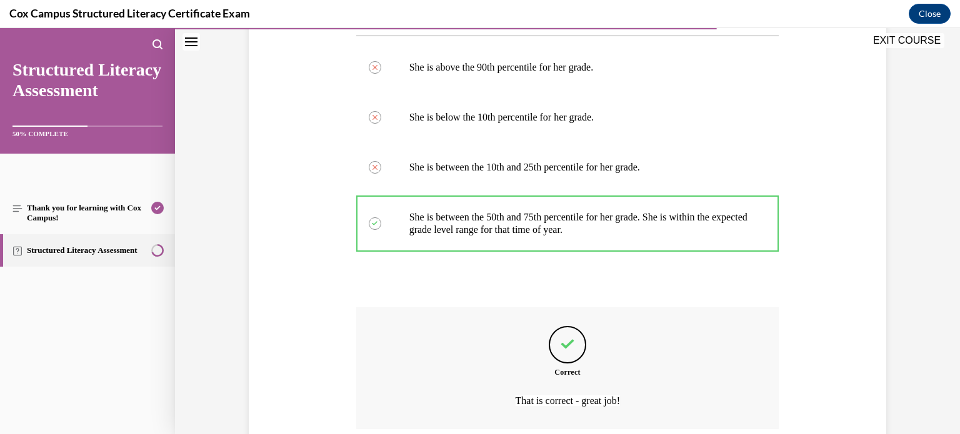
scroll to position [715, 0]
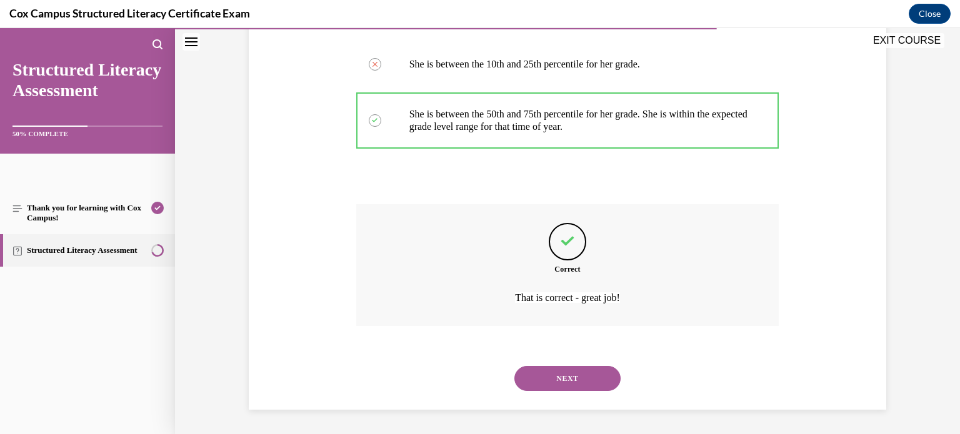
click at [593, 373] on button "NEXT" at bounding box center [567, 378] width 106 height 25
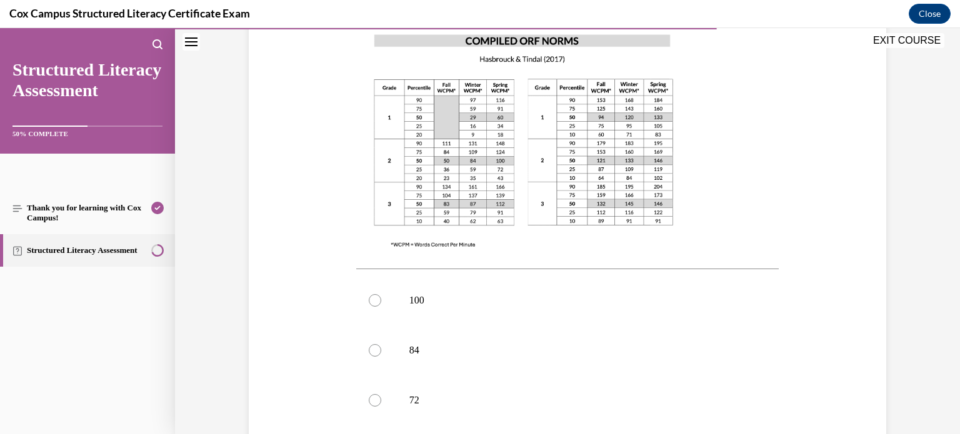
scroll to position [361, 0]
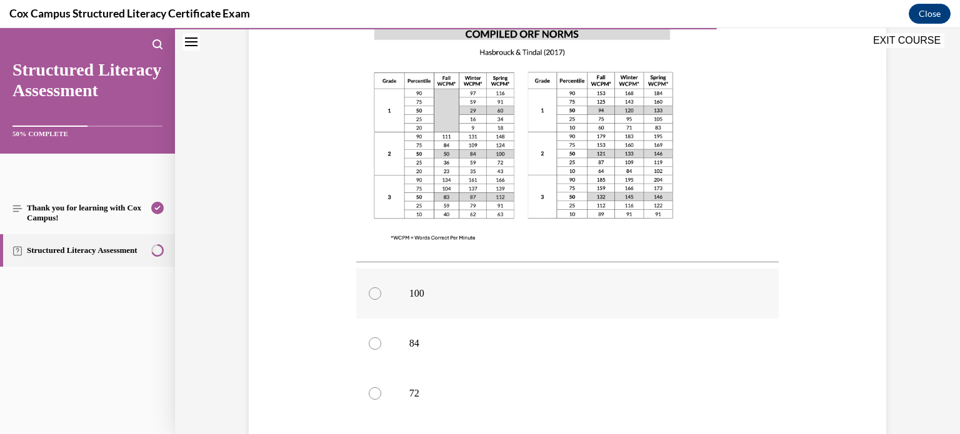
click at [636, 288] on p "100" at bounding box center [578, 294] width 339 height 13
click at [381, 288] on input "100" at bounding box center [375, 294] width 13 height 13
radio input "true"
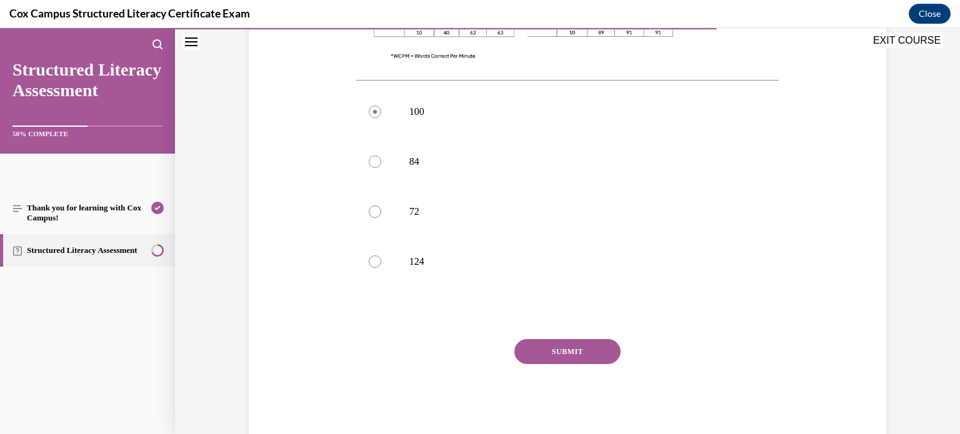
scroll to position [543, 0]
click at [611, 339] on button "SUBMIT" at bounding box center [567, 351] width 106 height 25
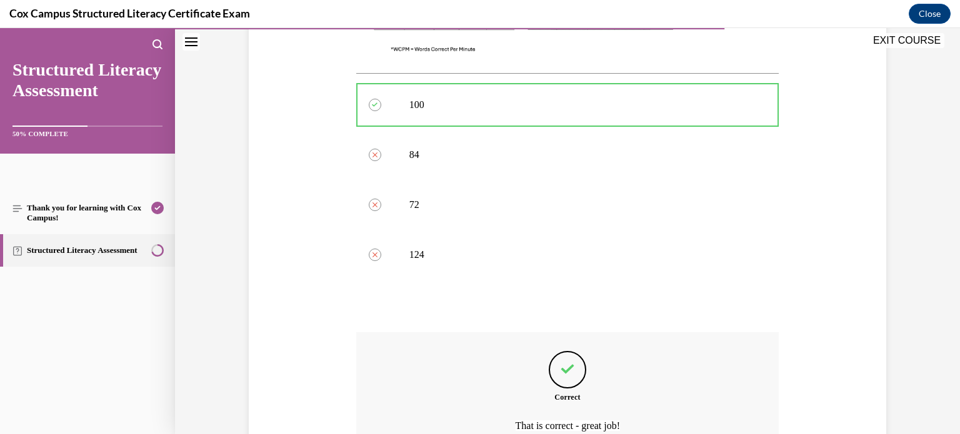
scroll to position [653, 0]
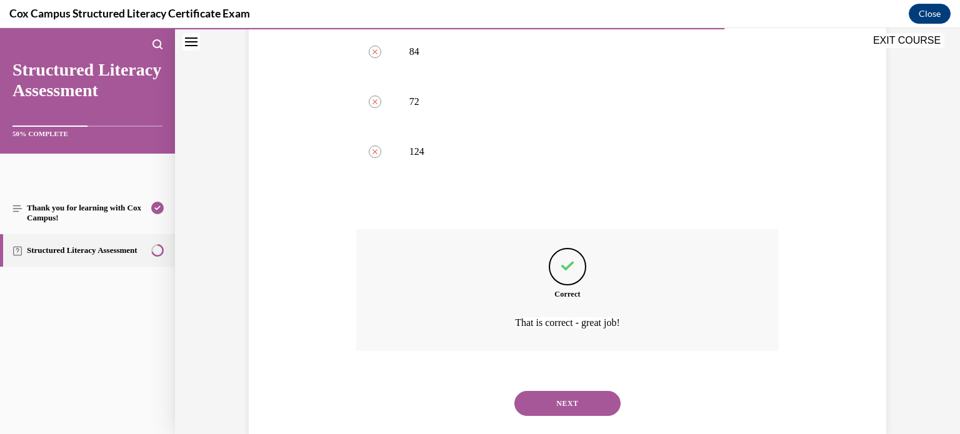
click at [605, 391] on button "NEXT" at bounding box center [567, 403] width 106 height 25
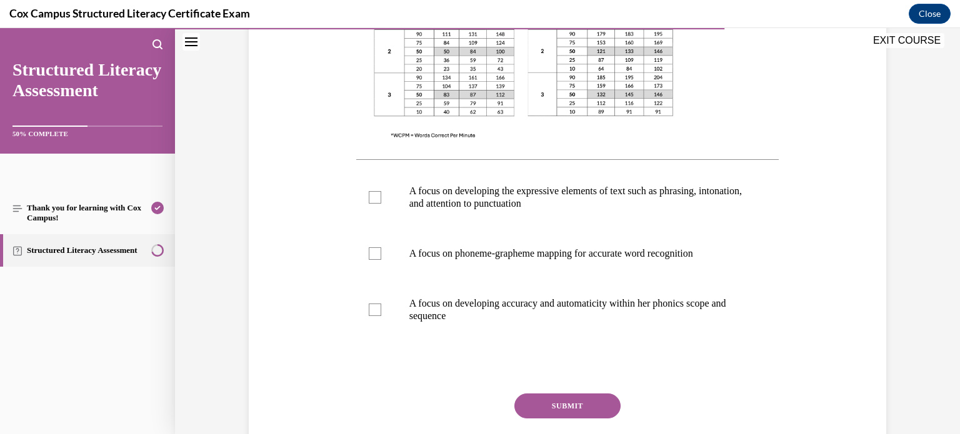
scroll to position [438, 0]
click at [651, 287] on label "A focus on developing accuracy and automaticity within her phonics scope and se…" at bounding box center [567, 310] width 423 height 63
click at [381, 304] on input "A focus on developing accuracy and automaticity within her phonics scope and se…" at bounding box center [375, 310] width 13 height 13
checkbox input "true"
click at [648, 239] on label "A focus on phoneme-grapheme mapping for accurate word recognition" at bounding box center [567, 254] width 423 height 50
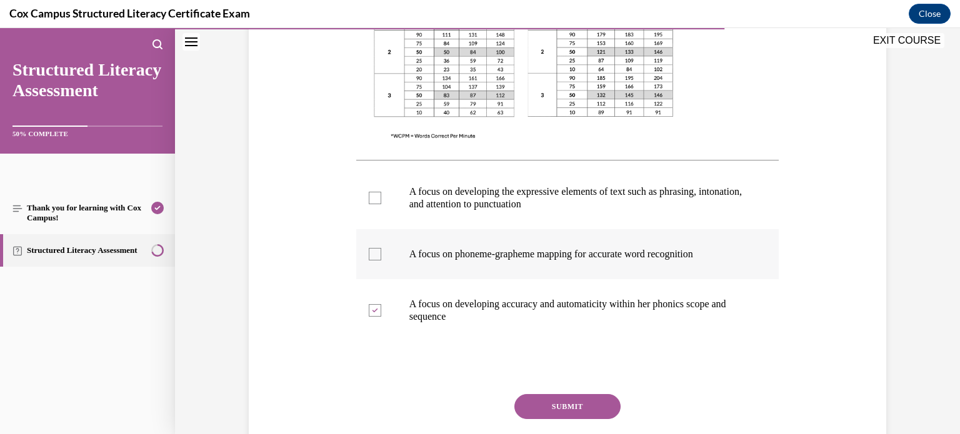
click at [381, 248] on input "A focus on phoneme-grapheme mapping for accurate word recognition" at bounding box center [375, 254] width 13 height 13
checkbox input "true"
click at [651, 203] on p "A focus on developing the expressive elements of text such as phrasing, intonat…" at bounding box center [578, 198] width 339 height 25
click at [381, 203] on input "A focus on developing the expressive elements of text such as phrasing, intonat…" at bounding box center [375, 198] width 13 height 13
click at [649, 211] on label "A focus on developing the expressive elements of text such as phrasing, intonat…" at bounding box center [567, 198] width 423 height 63
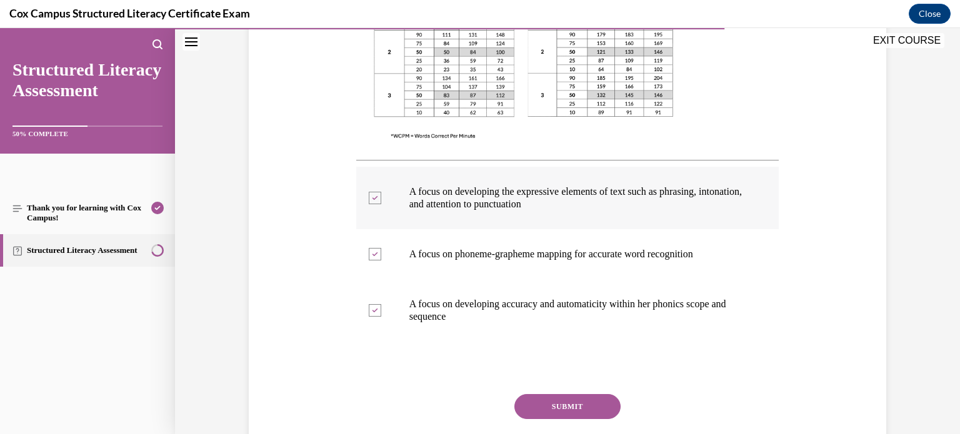
click at [381, 204] on input "A focus on developing the expressive elements of text such as phrasing, intonat…" at bounding box center [375, 198] width 13 height 13
checkbox input "false"
click at [656, 250] on p "A focus on phoneme-grapheme mapping for accurate word recognition" at bounding box center [578, 254] width 339 height 13
click at [381, 250] on input "A focus on phoneme-grapheme mapping for accurate word recognition" at bounding box center [375, 254] width 13 height 13
checkbox input "false"
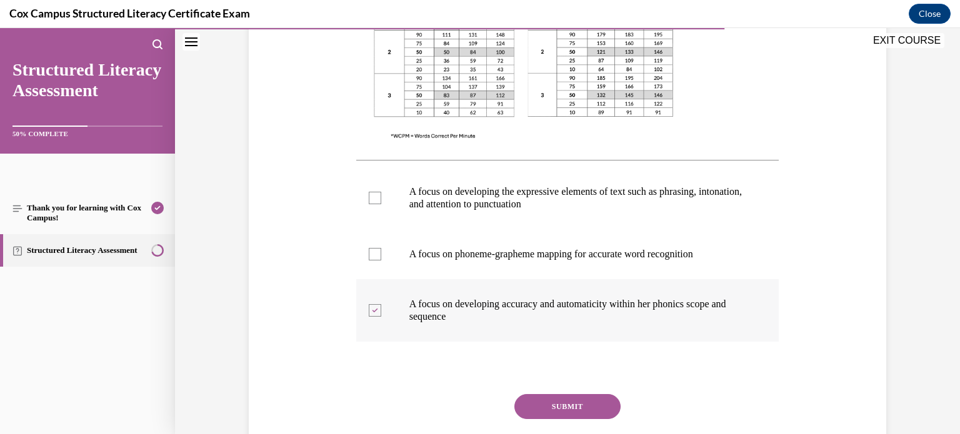
click at [651, 294] on label "A focus on developing accuracy and automaticity within her phonics scope and se…" at bounding box center [567, 310] width 423 height 63
click at [381, 304] on input "A focus on developing accuracy and automaticity within her phonics scope and se…" at bounding box center [375, 310] width 13 height 13
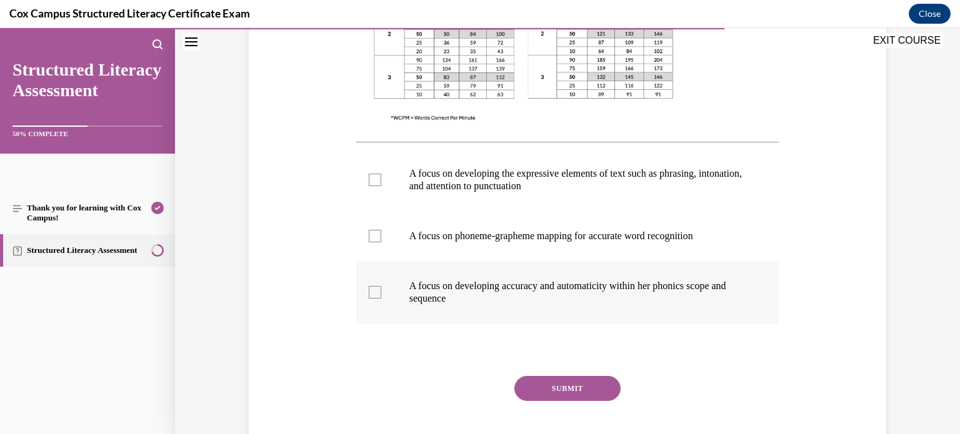
scroll to position [453, 0]
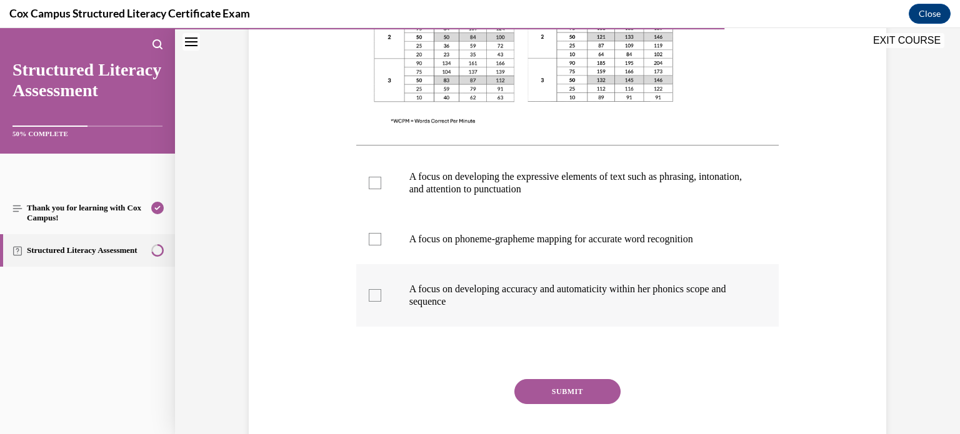
click at [651, 293] on p "A focus on developing accuracy and automaticity within her phonics scope and se…" at bounding box center [578, 295] width 339 height 25
click at [381, 293] on input "A focus on developing accuracy and automaticity within her phonics scope and se…" at bounding box center [375, 295] width 13 height 13
click at [663, 303] on p "A focus on developing accuracy and automaticity within her phonics scope and se…" at bounding box center [578, 295] width 339 height 25
click at [381, 302] on input "A focus on developing accuracy and automaticity within her phonics scope and se…" at bounding box center [375, 295] width 13 height 13
click at [680, 304] on p "A focus on developing accuracy and automaticity within her phonics scope and se…" at bounding box center [578, 295] width 339 height 25
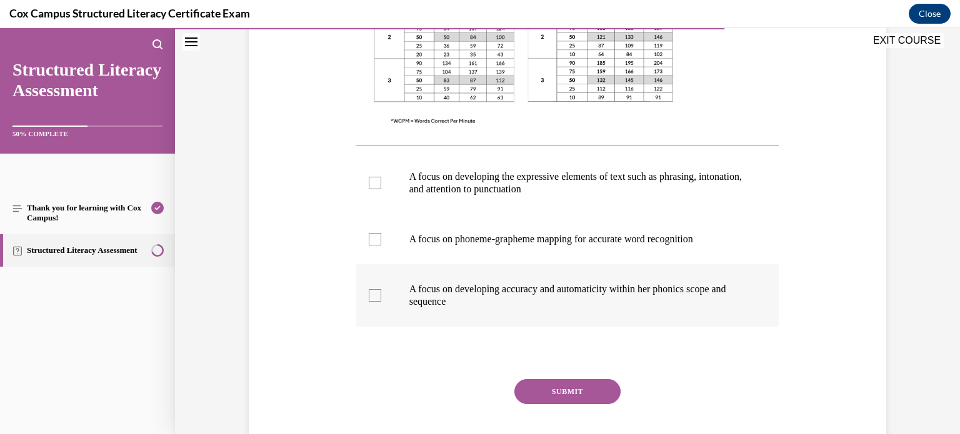
click at [381, 302] on input "A focus on developing accuracy and automaticity within her phonics scope and se…" at bounding box center [375, 295] width 13 height 13
checkbox input "true"
click at [685, 257] on label "A focus on phoneme-grapheme mapping for accurate word recognition" at bounding box center [567, 239] width 423 height 50
click at [381, 246] on input "A focus on phoneme-grapheme mapping for accurate word recognition" at bounding box center [375, 239] width 13 height 13
checkbox input "true"
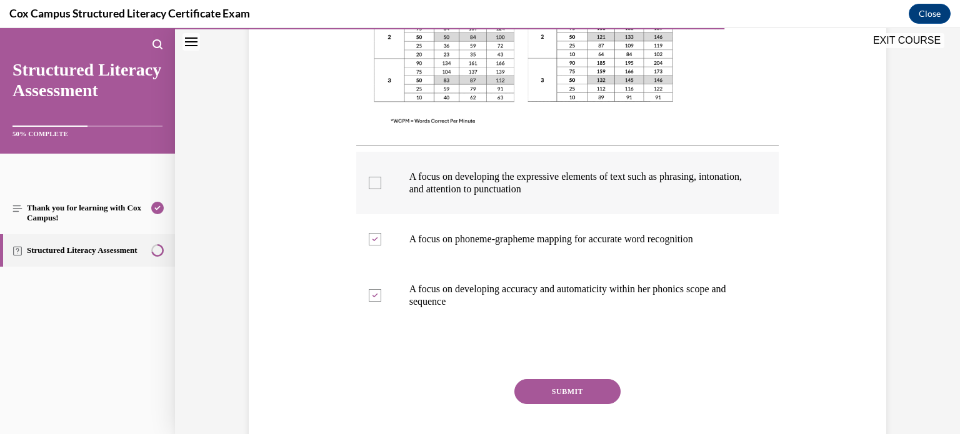
click at [690, 189] on p "A focus on developing the expressive elements of text such as phrasing, intonat…" at bounding box center [578, 183] width 339 height 25
click at [381, 189] on input "A focus on developing the expressive elements of text such as phrasing, intonat…" at bounding box center [375, 183] width 13 height 13
checkbox input "true"
click at [604, 383] on button "SUBMIT" at bounding box center [567, 391] width 106 height 25
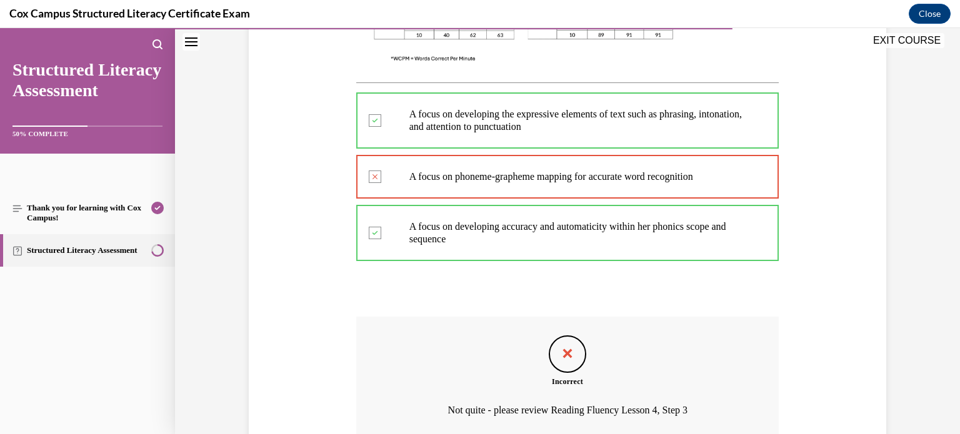
scroll to position [628, 0]
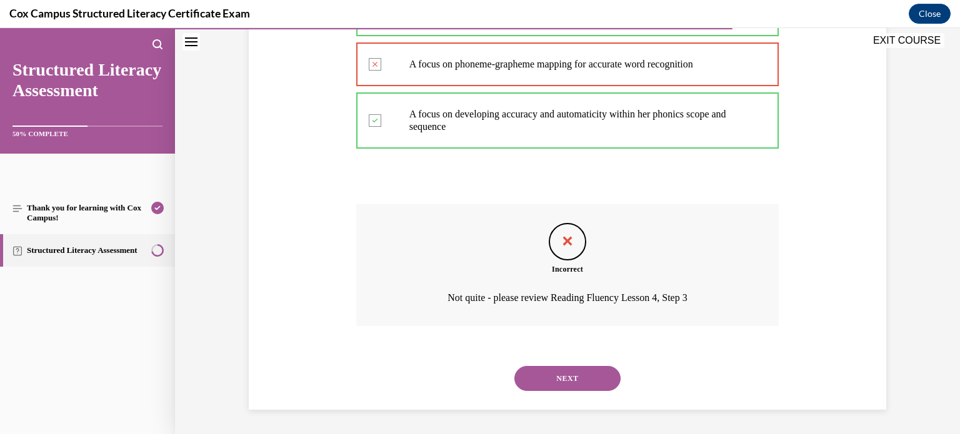
click at [606, 370] on button "NEXT" at bounding box center [567, 378] width 106 height 25
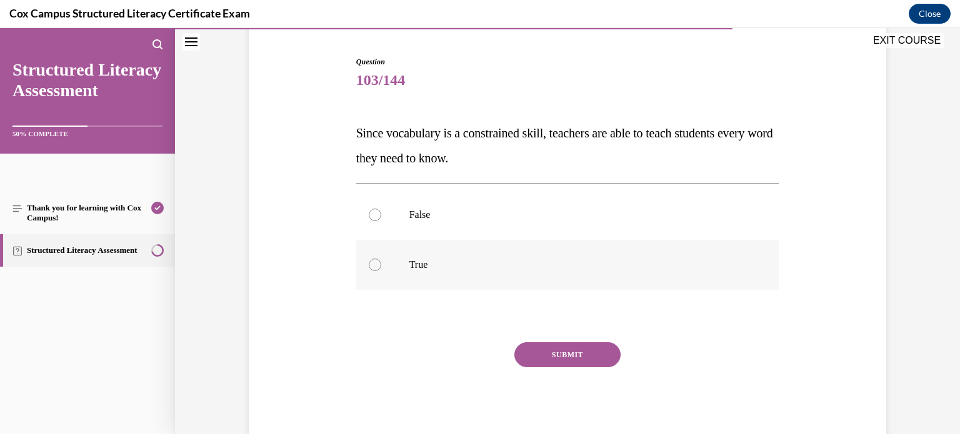
scroll to position [118, 0]
click at [695, 219] on p "False" at bounding box center [578, 214] width 339 height 13
click at [381, 219] on input "False" at bounding box center [375, 214] width 13 height 13
radio input "true"
click at [605, 353] on button "SUBMIT" at bounding box center [567, 354] width 106 height 25
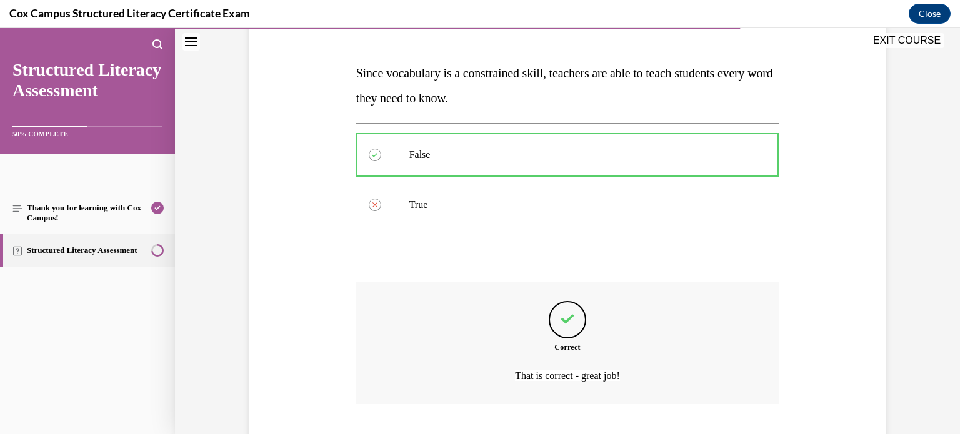
scroll to position [256, 0]
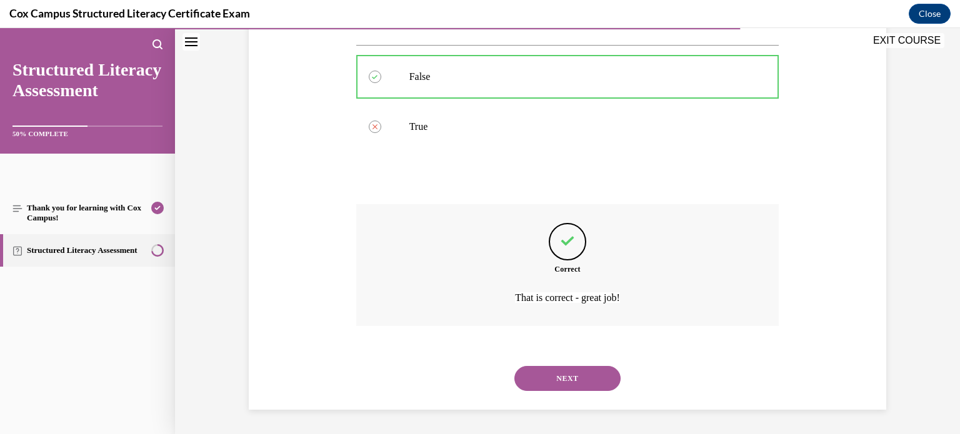
click at [595, 379] on button "NEXT" at bounding box center [567, 378] width 106 height 25
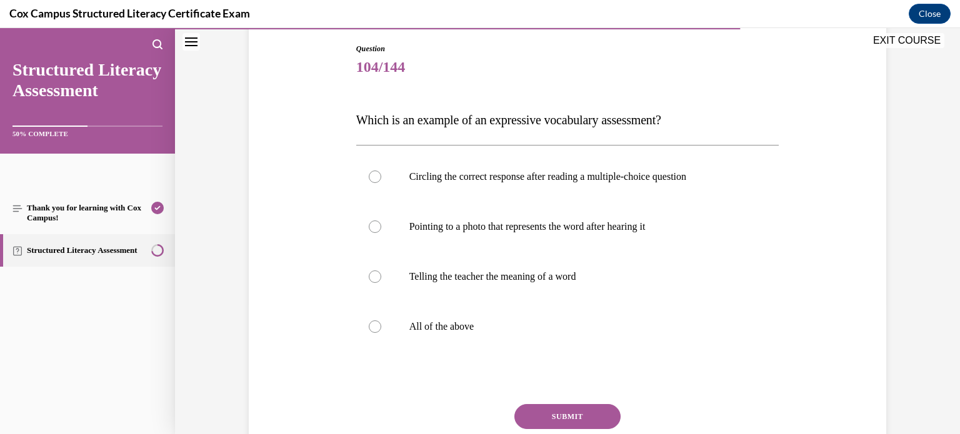
scroll to position [130, 0]
click at [595, 259] on label "Telling the teacher the meaning of a word" at bounding box center [567, 278] width 423 height 50
click at [381, 271] on input "Telling the teacher the meaning of a word" at bounding box center [375, 277] width 13 height 13
radio input "true"
click at [588, 413] on button "SUBMIT" at bounding box center [567, 417] width 106 height 25
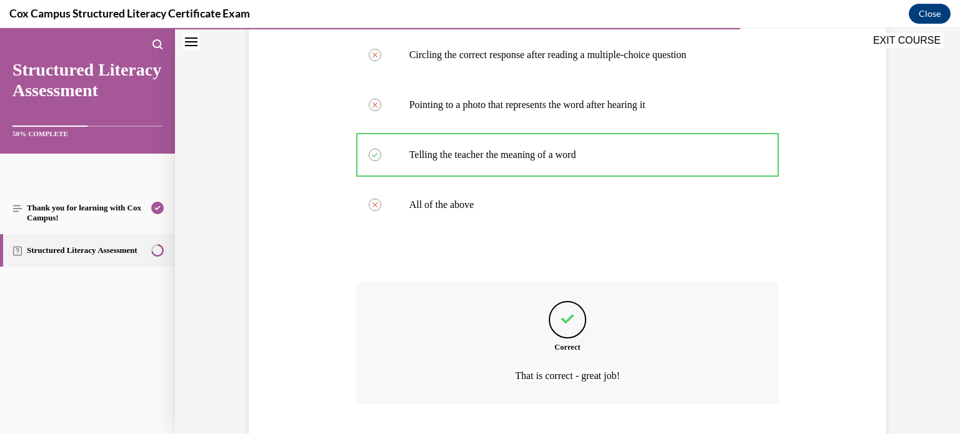
scroll to position [331, 0]
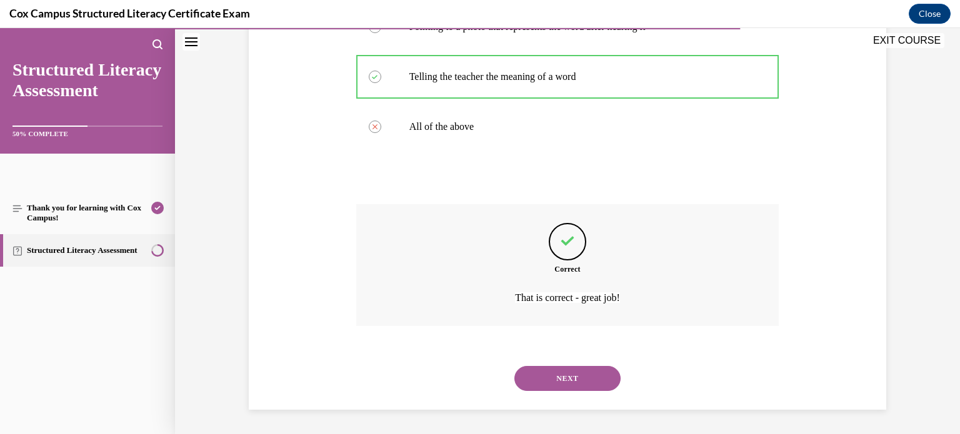
click at [588, 383] on button "NEXT" at bounding box center [567, 378] width 106 height 25
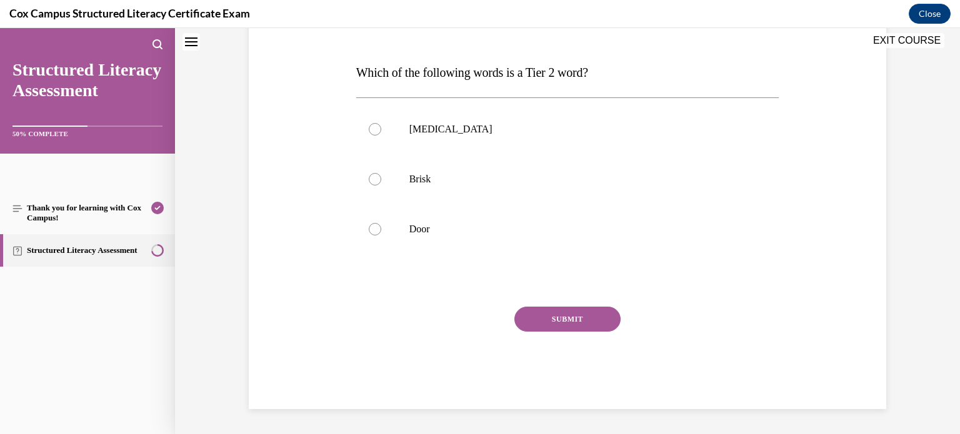
scroll to position [0, 0]
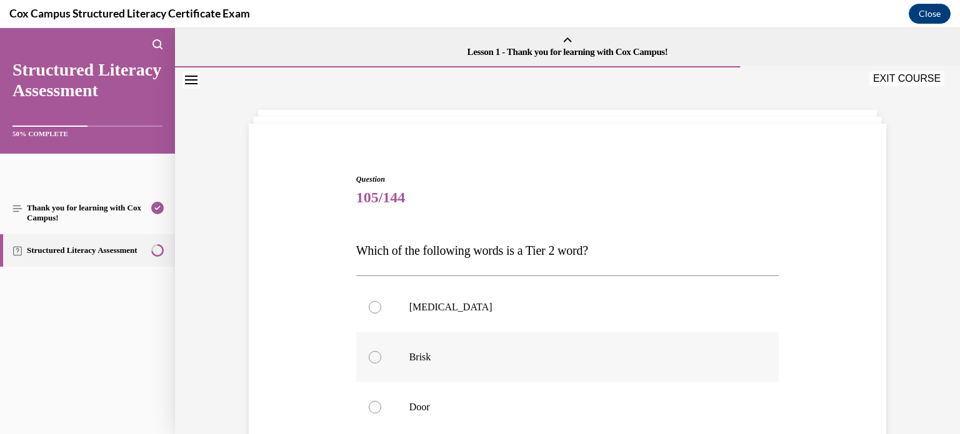
click at [585, 351] on p "Brisk" at bounding box center [578, 357] width 339 height 13
click at [381, 351] on input "Brisk" at bounding box center [375, 357] width 13 height 13
radio input "true"
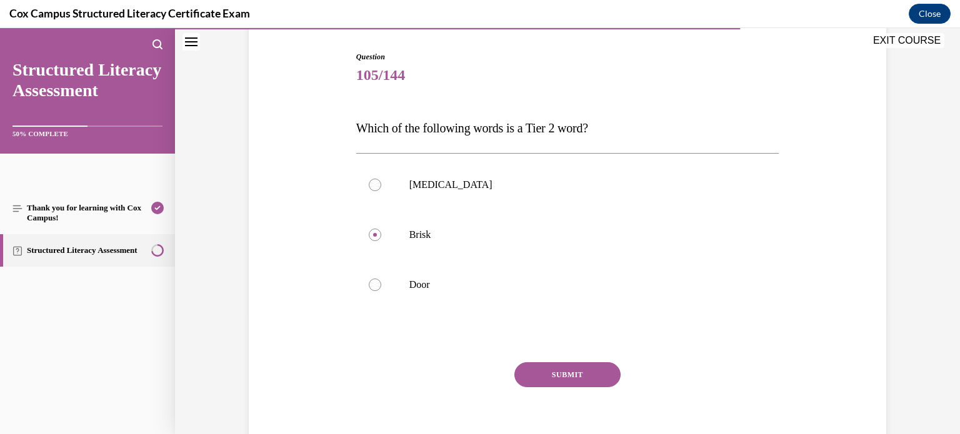
scroll to position [122, 0]
click at [589, 369] on button "SUBMIT" at bounding box center [567, 375] width 106 height 25
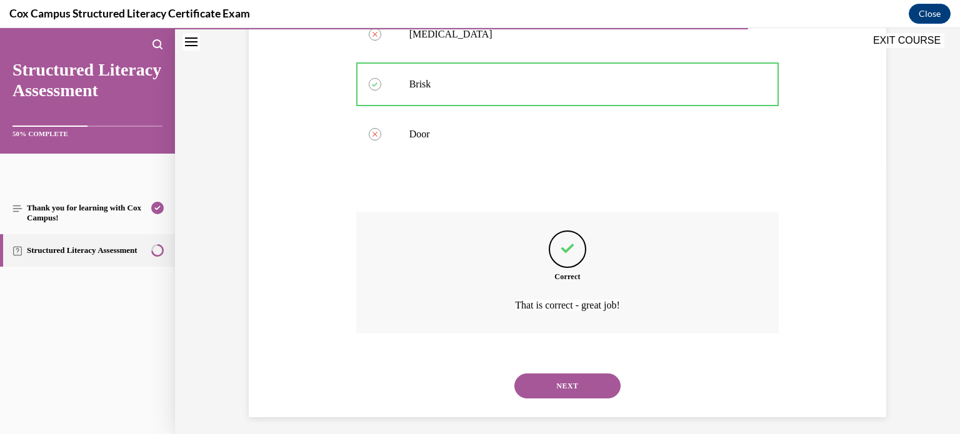
scroll to position [281, 0]
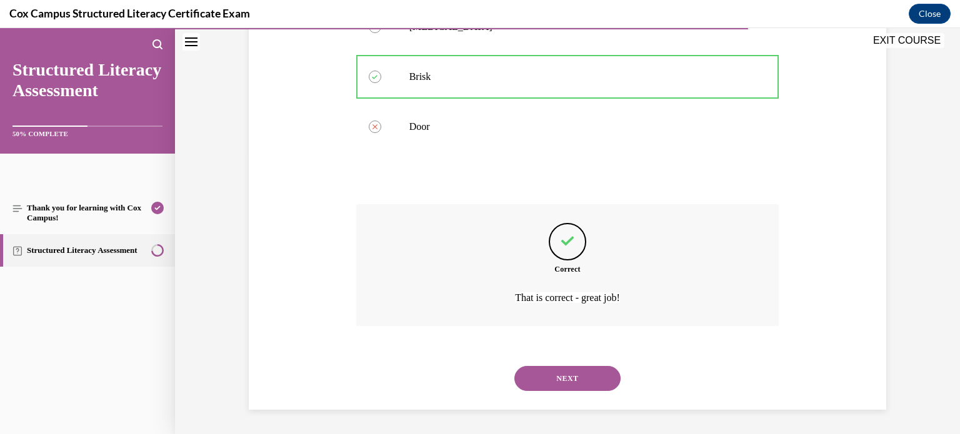
click at [600, 383] on button "NEXT" at bounding box center [567, 378] width 106 height 25
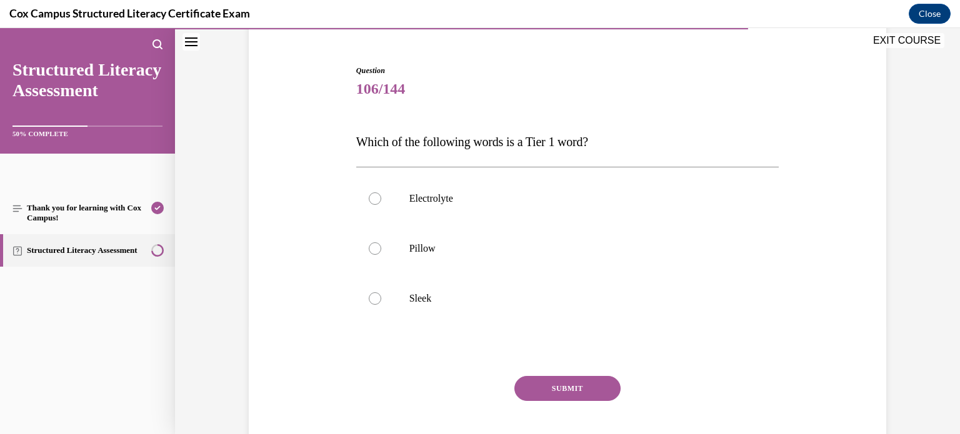
scroll to position [104, 0]
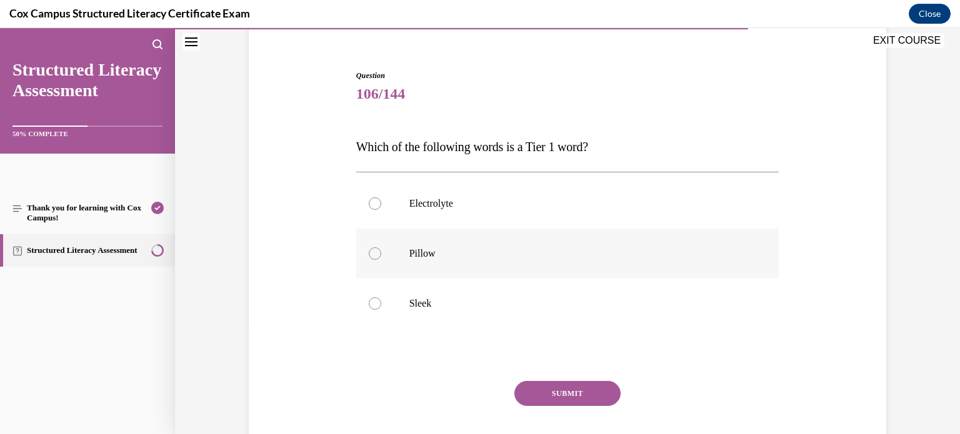
click at [671, 270] on label "Pillow" at bounding box center [567, 254] width 423 height 50
click at [381, 260] on input "Pillow" at bounding box center [375, 254] width 13 height 13
radio input "true"
click at [610, 392] on button "SUBMIT" at bounding box center [567, 393] width 106 height 25
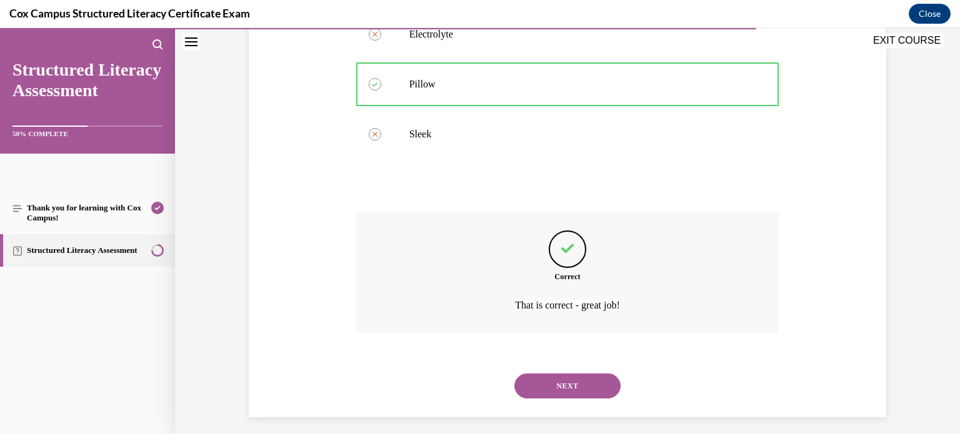
scroll to position [281, 0]
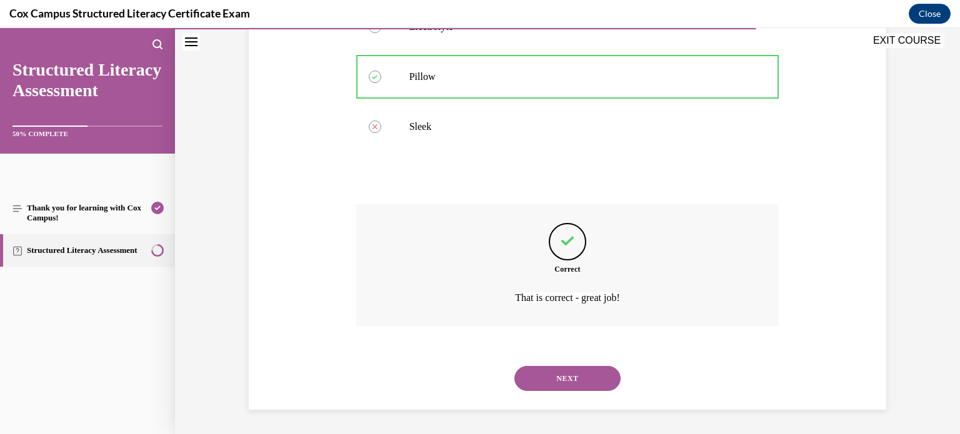
click at [593, 390] on button "NEXT" at bounding box center [567, 378] width 106 height 25
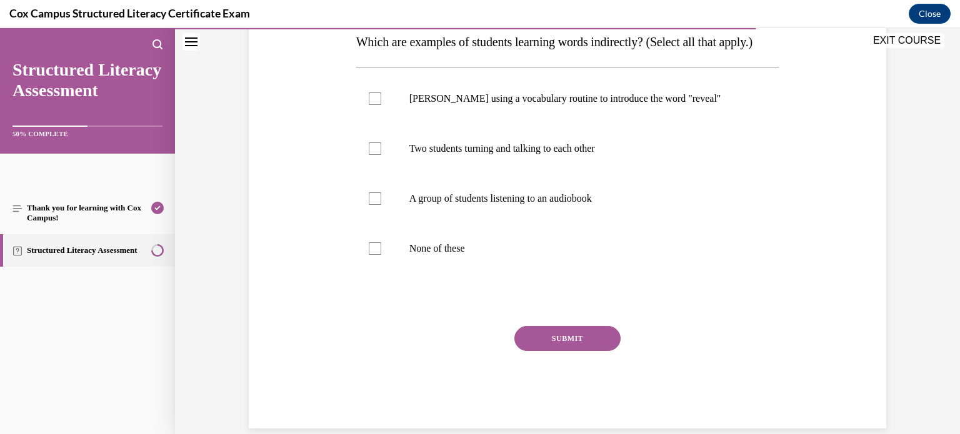
scroll to position [209, 0]
click at [664, 154] on p "Two students turning and talking to each other" at bounding box center [578, 148] width 339 height 13
click at [381, 154] on input "Two students turning and talking to each other" at bounding box center [375, 148] width 13 height 13
checkbox input "true"
click at [651, 204] on p "A group of students listening to an audiobook" at bounding box center [578, 198] width 339 height 13
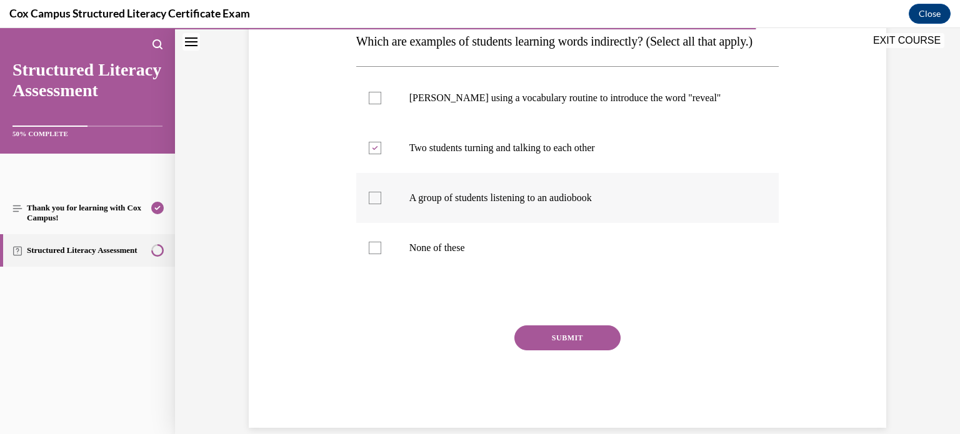
click at [381, 204] on input "A group of students listening to an audiobook" at bounding box center [375, 198] width 13 height 13
checkbox input "true"
click at [588, 351] on button "SUBMIT" at bounding box center [567, 338] width 106 height 25
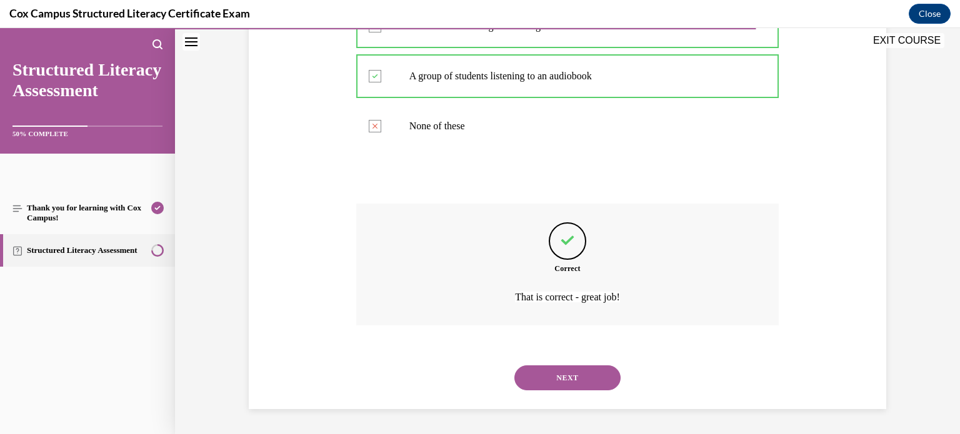
scroll to position [355, 0]
click at [571, 371] on button "NEXT" at bounding box center [567, 378] width 106 height 25
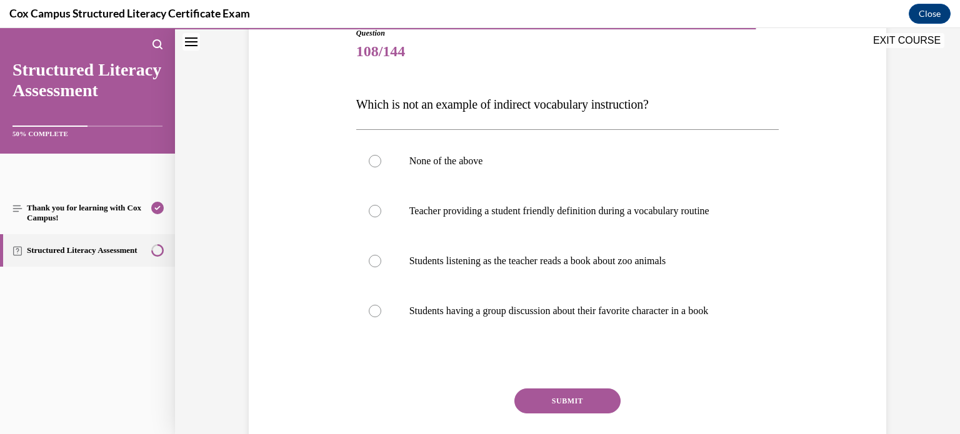
scroll to position [152, 0]
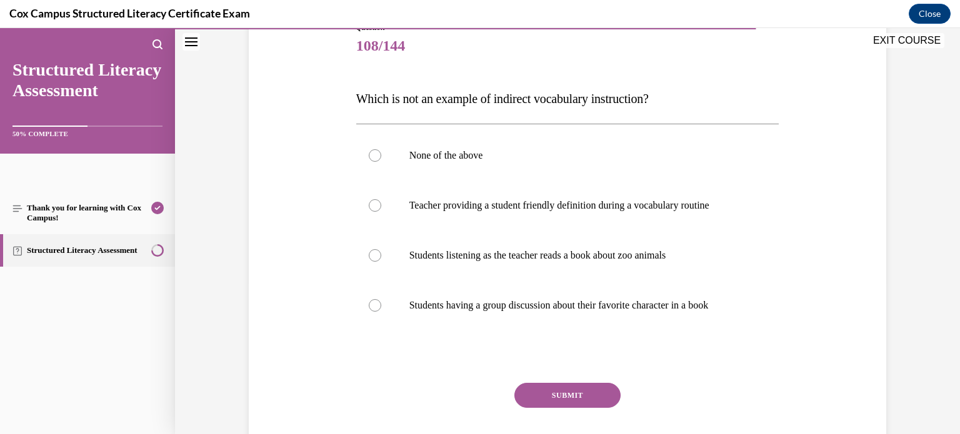
click at [717, 214] on label "Teacher providing a student friendly definition during a vocabulary routine" at bounding box center [567, 206] width 423 height 50
click at [381, 212] on input "Teacher providing a student friendly definition during a vocabulary routine" at bounding box center [375, 205] width 13 height 13
radio input "true"
click at [588, 389] on button "SUBMIT" at bounding box center [567, 395] width 106 height 25
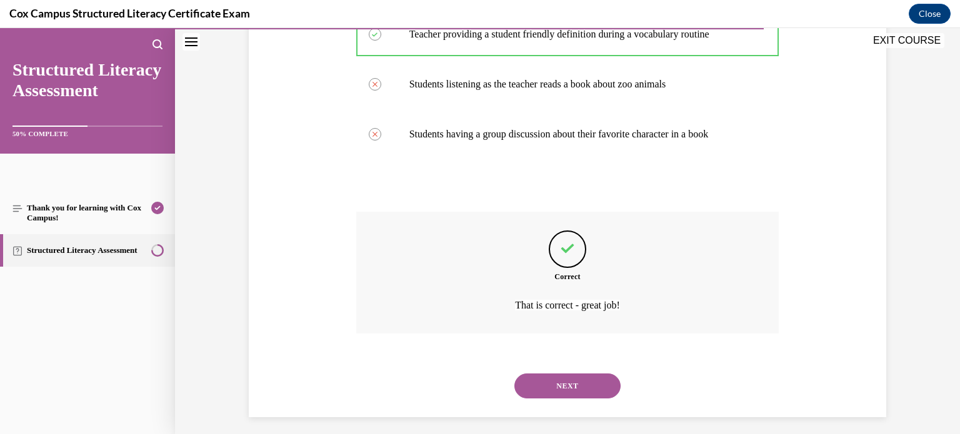
scroll to position [331, 0]
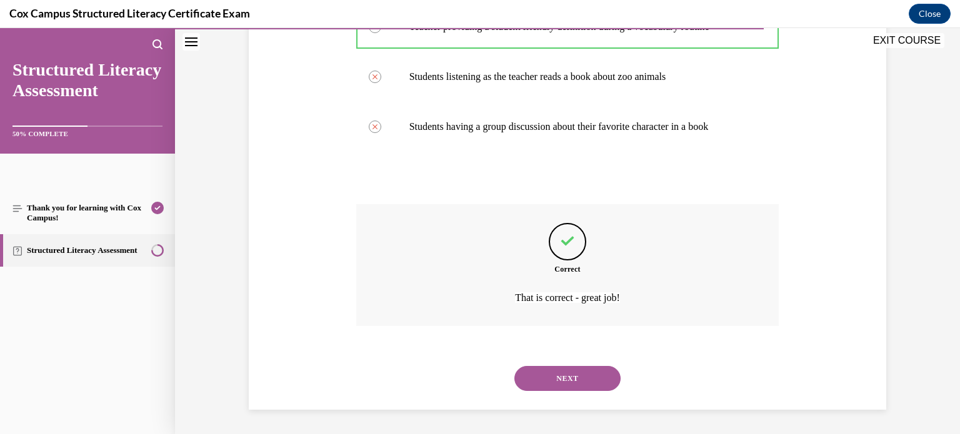
click at [583, 373] on button "NEXT" at bounding box center [567, 378] width 106 height 25
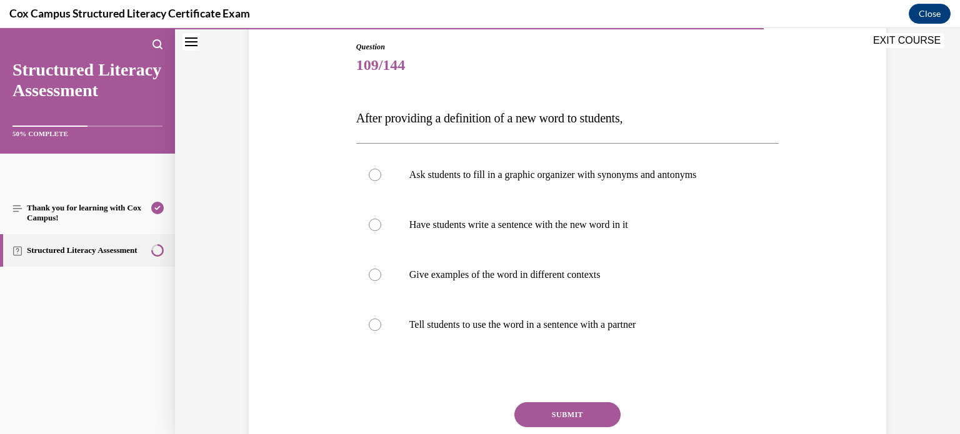
scroll to position [135, 0]
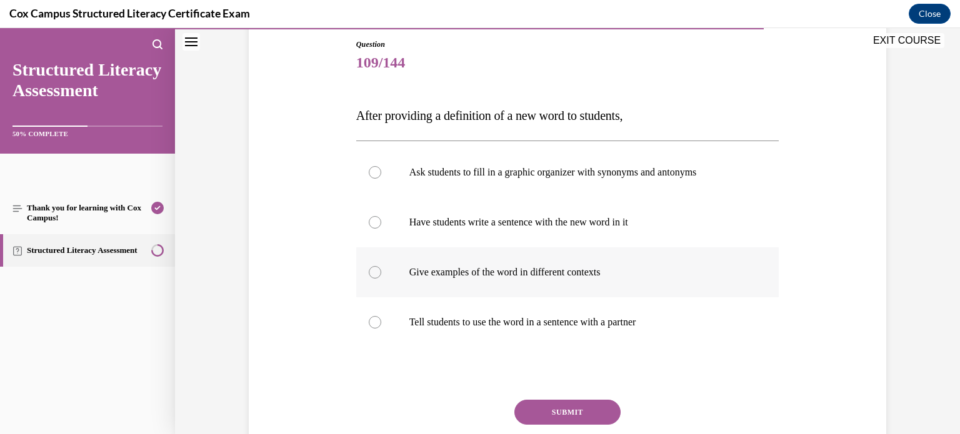
click at [676, 276] on p "Give examples of the word in different contexts" at bounding box center [578, 272] width 339 height 13
click at [381, 276] on input "Give examples of the word in different contexts" at bounding box center [375, 272] width 13 height 13
radio input "true"
click at [594, 411] on button "SUBMIT" at bounding box center [567, 412] width 106 height 25
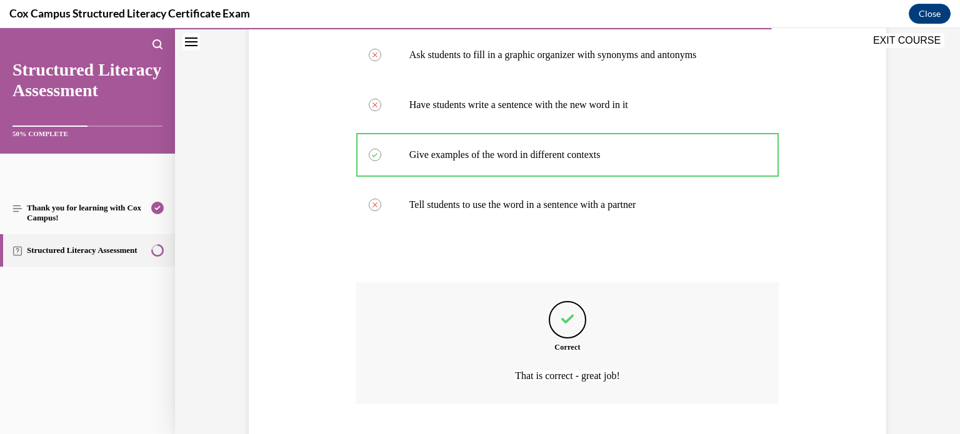
scroll to position [331, 0]
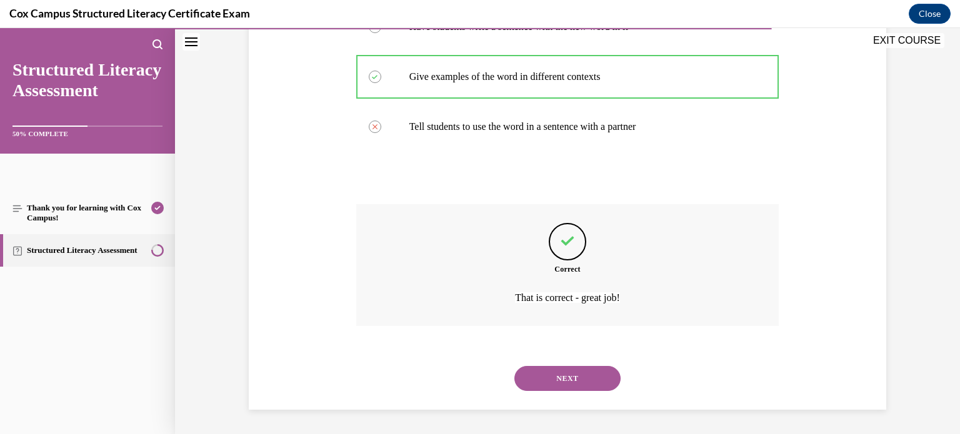
click at [589, 376] on button "NEXT" at bounding box center [567, 378] width 106 height 25
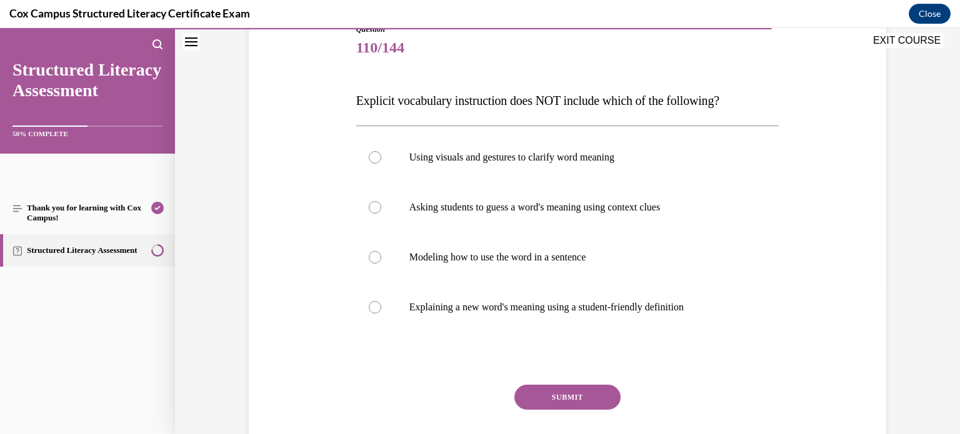
scroll to position [151, 0]
click at [682, 228] on label "Asking students to guess a word's meaning using context clues" at bounding box center [567, 207] width 423 height 50
click at [381, 213] on input "Asking students to guess a word's meaning using context clues" at bounding box center [375, 207] width 13 height 13
radio input "true"
click at [610, 392] on button "SUBMIT" at bounding box center [567, 396] width 106 height 25
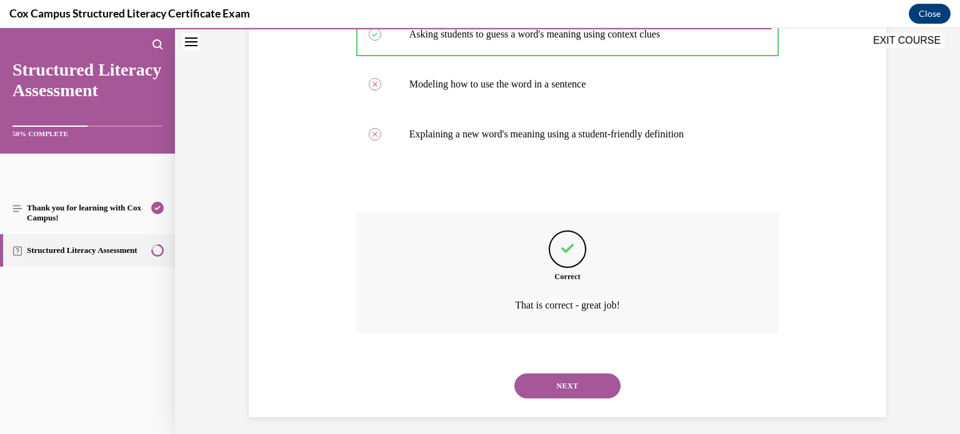
scroll to position [331, 0]
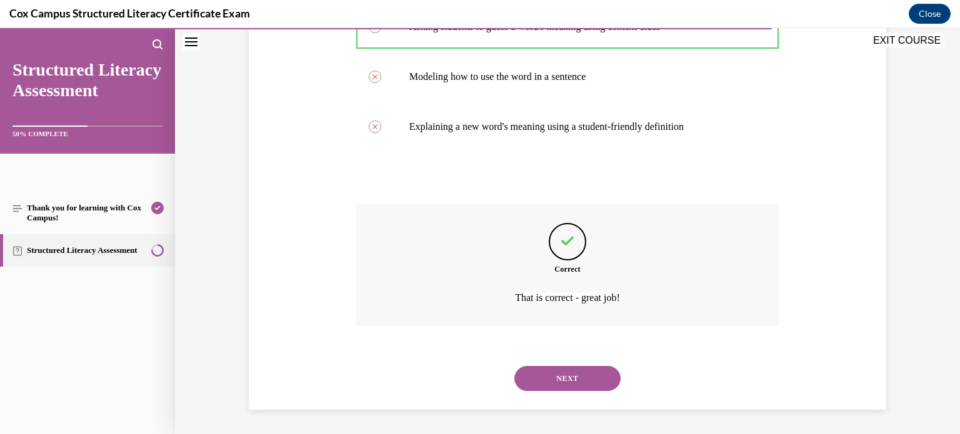
click at [603, 382] on button "NEXT" at bounding box center [567, 378] width 106 height 25
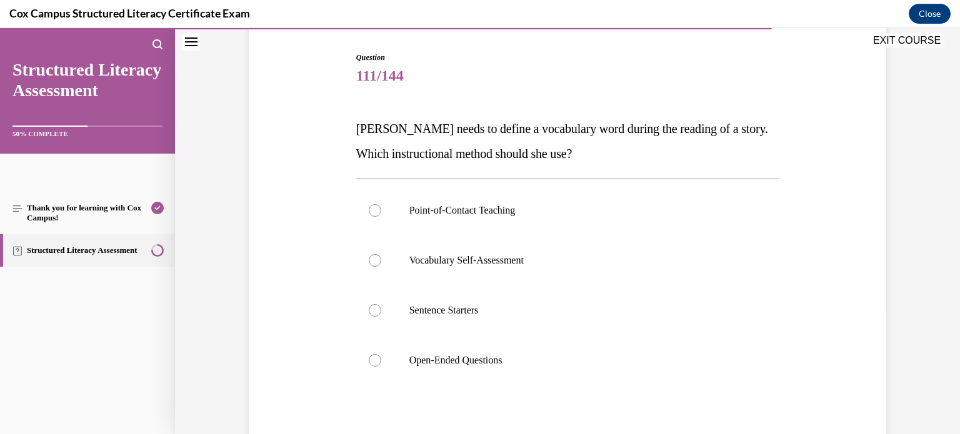
scroll to position [124, 0]
click at [650, 221] on label "Point-of-Contact Teaching" at bounding box center [567, 209] width 423 height 50
click at [381, 215] on input "Point-of-Contact Teaching" at bounding box center [375, 209] width 13 height 13
radio input "true"
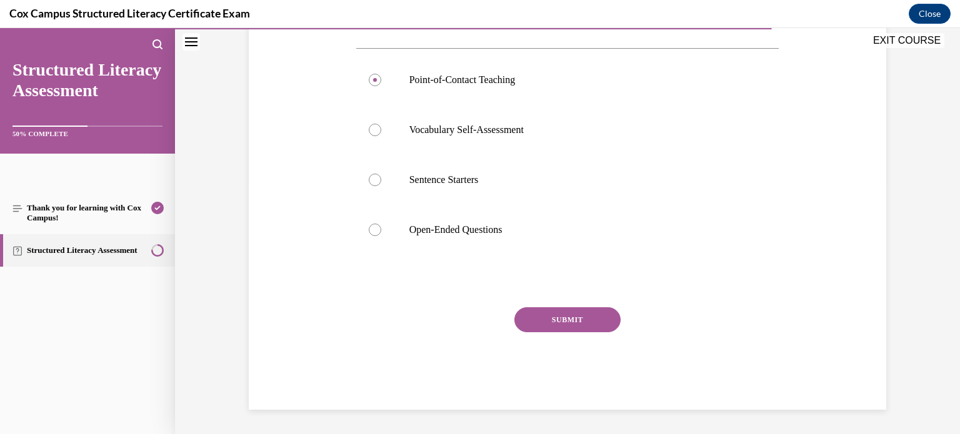
click at [594, 323] on button "SUBMIT" at bounding box center [567, 320] width 106 height 25
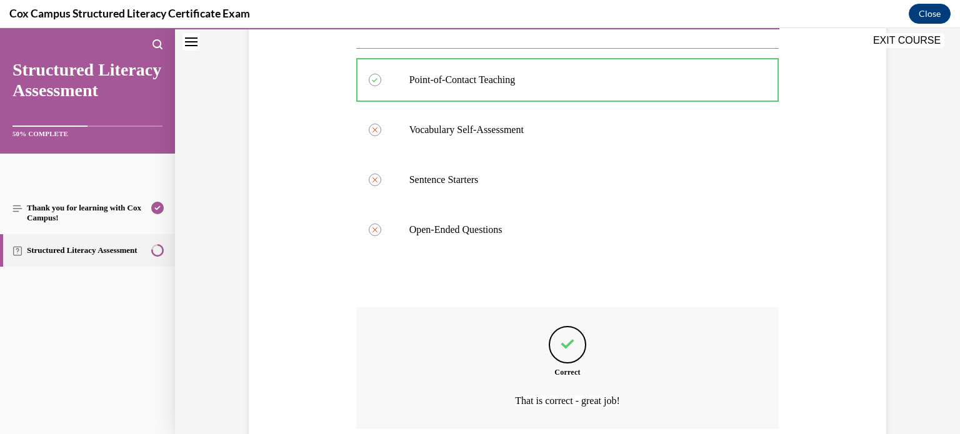
scroll to position [356, 0]
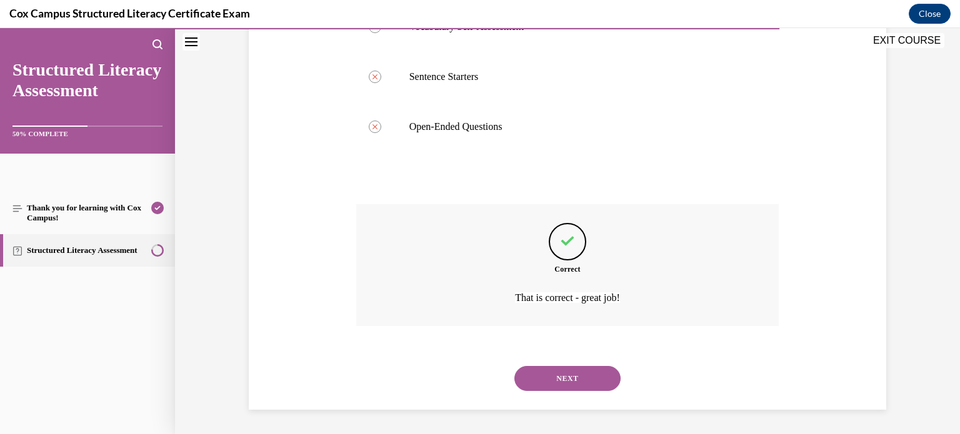
click at [594, 385] on button "NEXT" at bounding box center [567, 378] width 106 height 25
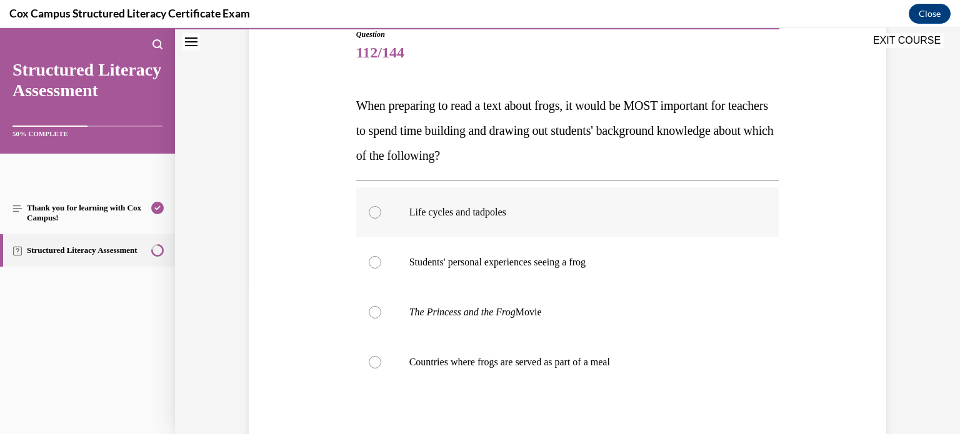
scroll to position [146, 0]
click at [666, 249] on label "Students' personal experiences seeing a frog" at bounding box center [567, 261] width 423 height 50
click at [381, 255] on input "Students' personal experiences seeing a frog" at bounding box center [375, 261] width 13 height 13
radio input "true"
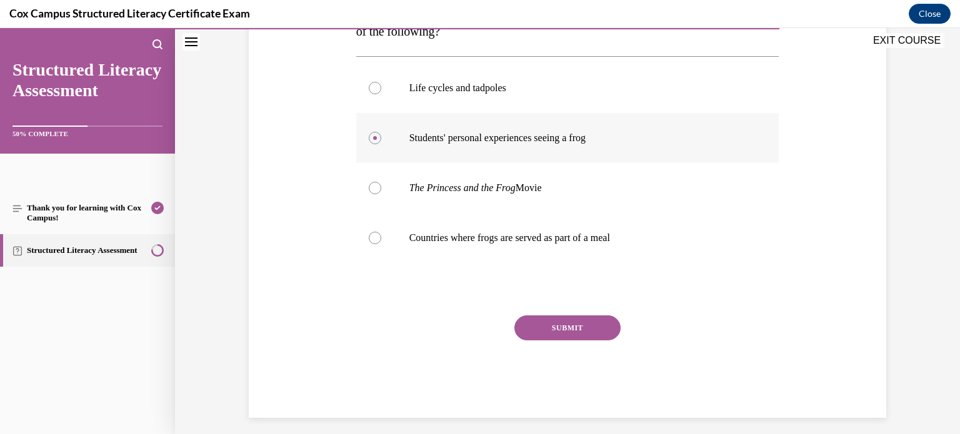
scroll to position [278, 0]
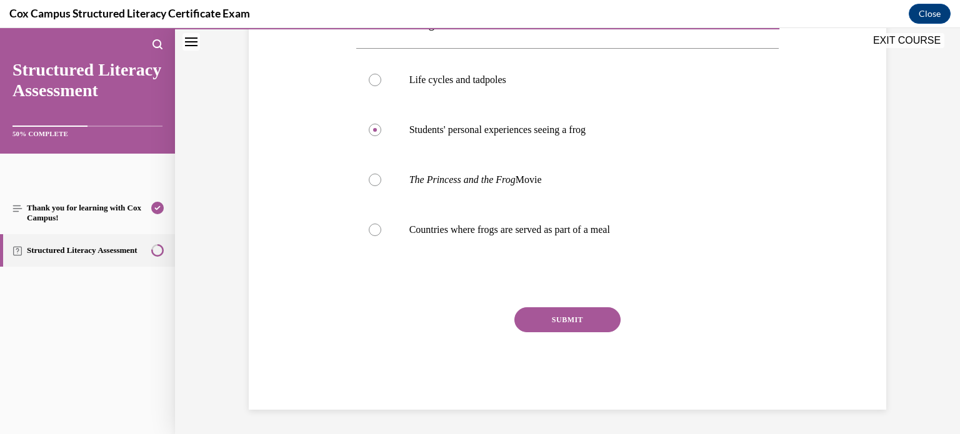
click at [577, 323] on button "SUBMIT" at bounding box center [567, 320] width 106 height 25
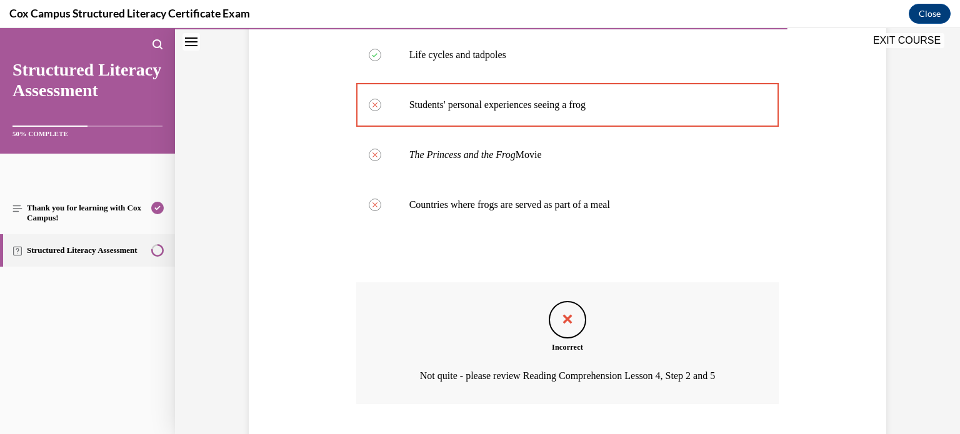
scroll to position [381, 0]
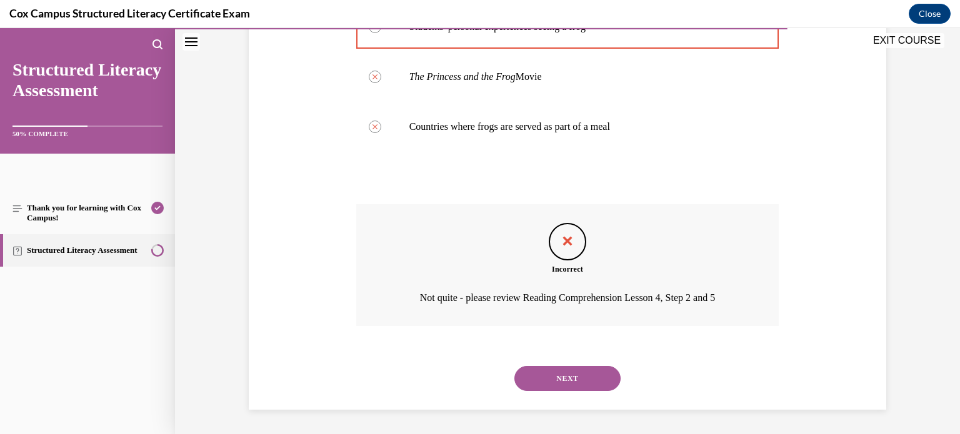
click at [586, 376] on button "NEXT" at bounding box center [567, 378] width 106 height 25
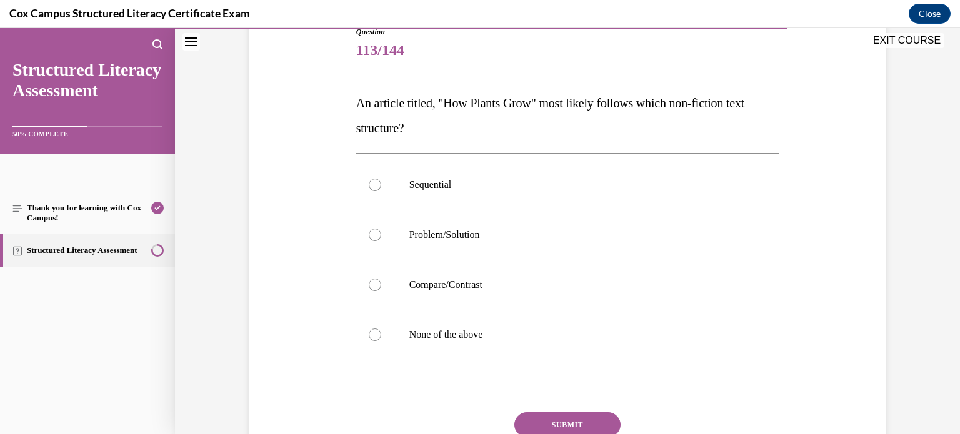
scroll to position [147, 0]
click at [656, 192] on label "Sequential" at bounding box center [567, 186] width 423 height 50
click at [381, 192] on input "Sequential" at bounding box center [375, 185] width 13 height 13
radio input "true"
click at [583, 417] on button "SUBMIT" at bounding box center [567, 425] width 106 height 25
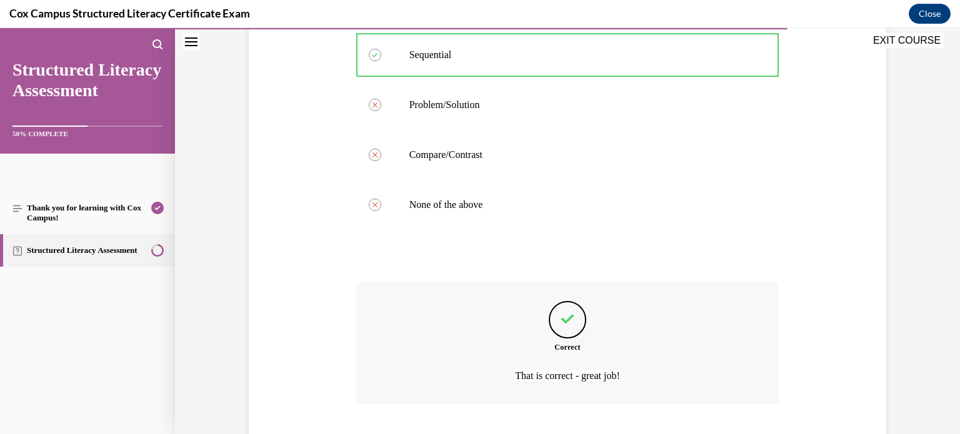
scroll to position [356, 0]
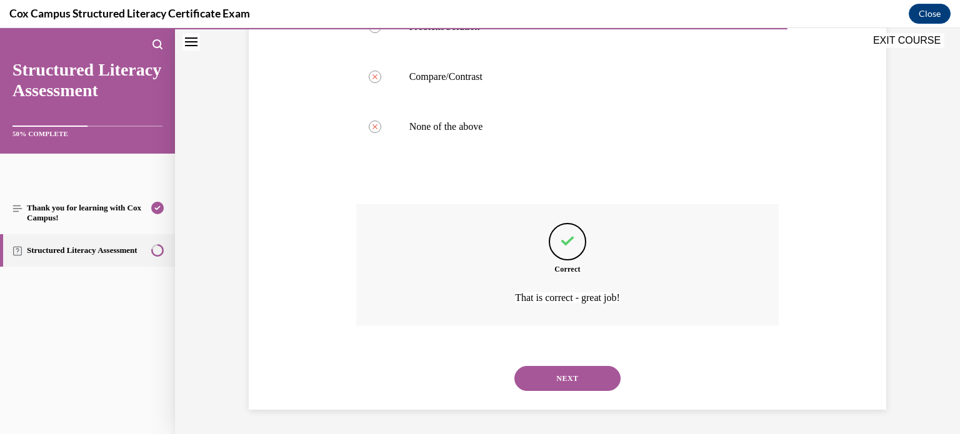
click at [577, 385] on button "NEXT" at bounding box center [567, 378] width 106 height 25
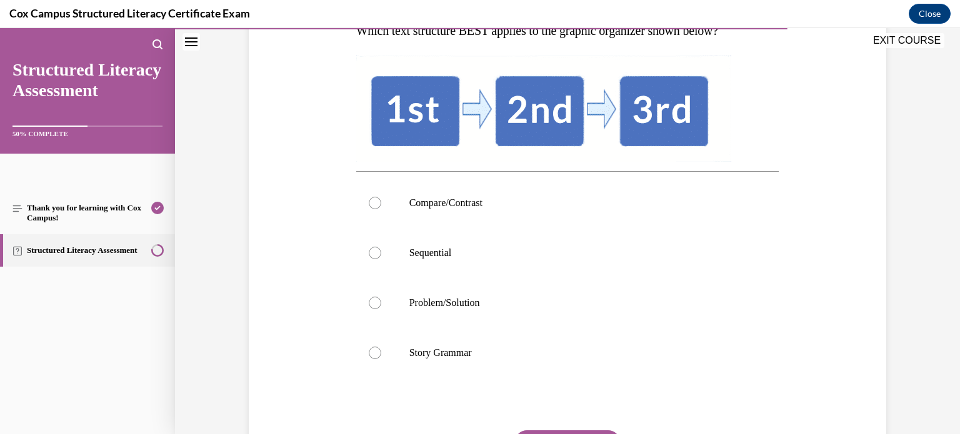
scroll to position [226, 0]
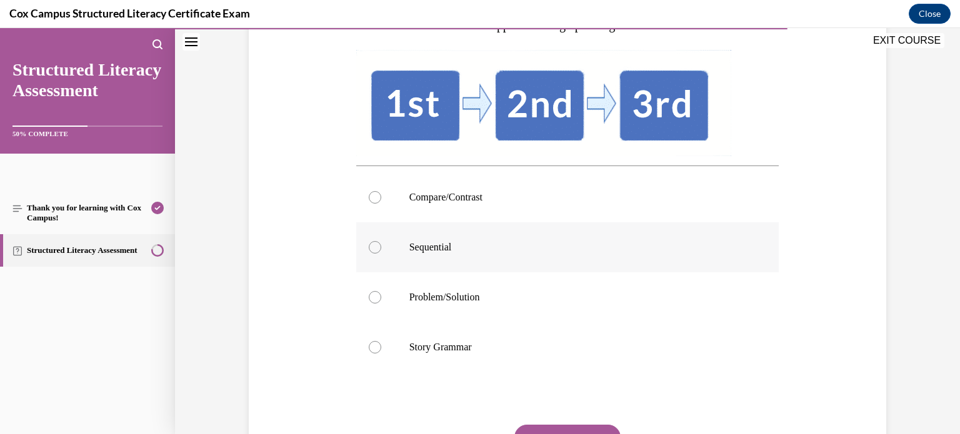
click at [609, 254] on label "Sequential" at bounding box center [567, 248] width 423 height 50
click at [381, 254] on input "Sequential" at bounding box center [375, 247] width 13 height 13
radio input "true"
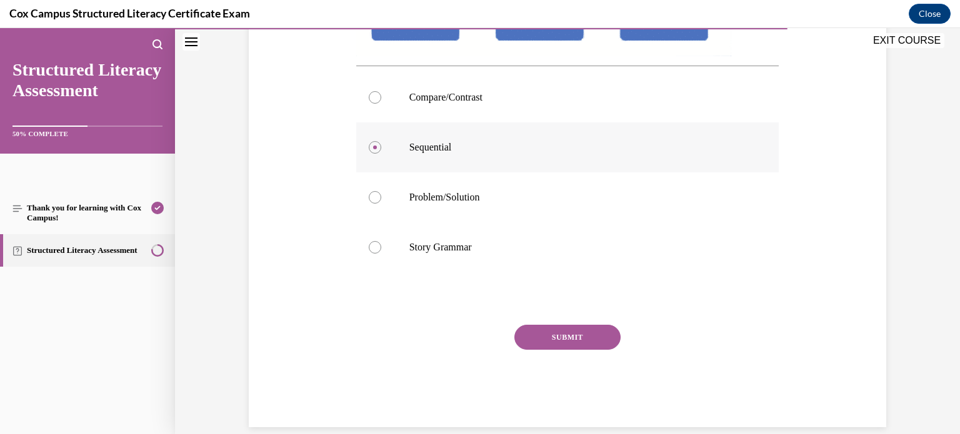
scroll to position [336, 0]
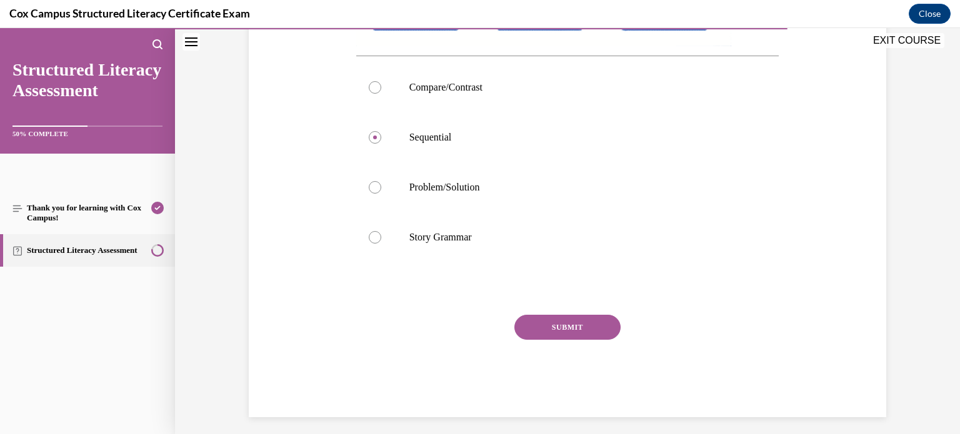
click at [594, 326] on button "SUBMIT" at bounding box center [567, 327] width 106 height 25
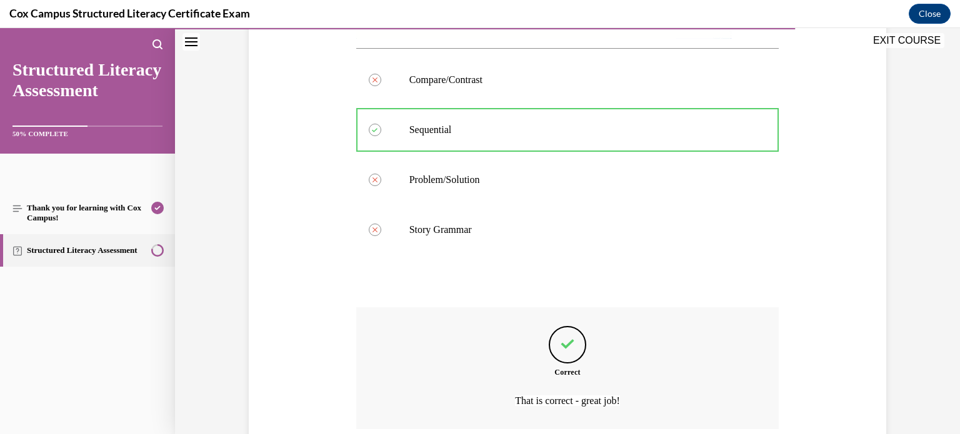
scroll to position [446, 0]
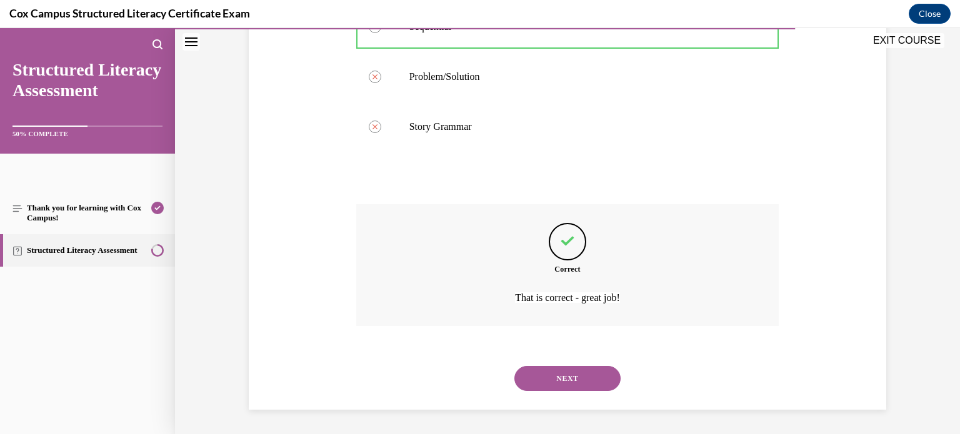
click at [583, 368] on button "NEXT" at bounding box center [567, 378] width 106 height 25
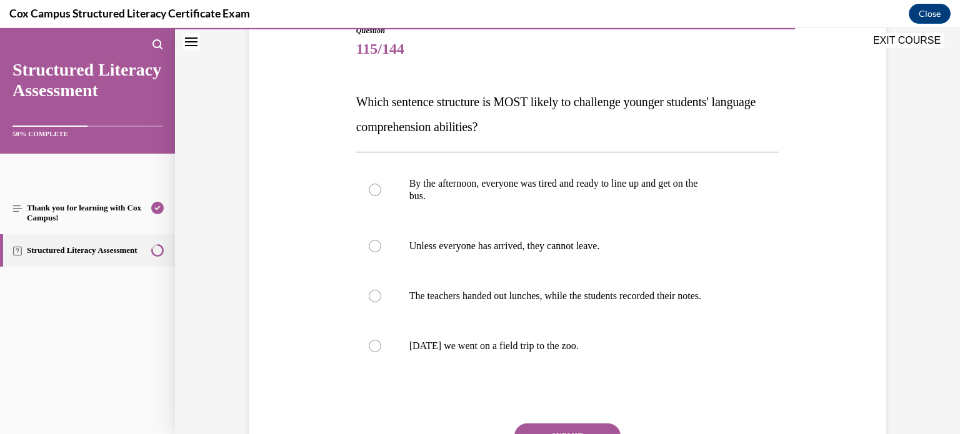
scroll to position [165, 0]
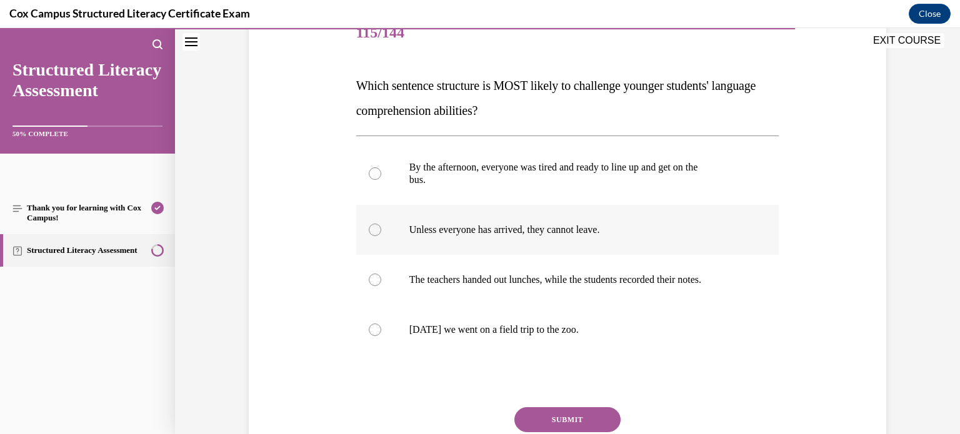
click at [641, 243] on label "Unless everyone has arrived, they cannot leave." at bounding box center [567, 230] width 423 height 50
click at [381, 236] on input "Unless everyone has arrived, they cannot leave." at bounding box center [375, 230] width 13 height 13
radio input "true"
click at [613, 419] on button "SUBMIT" at bounding box center [567, 420] width 106 height 25
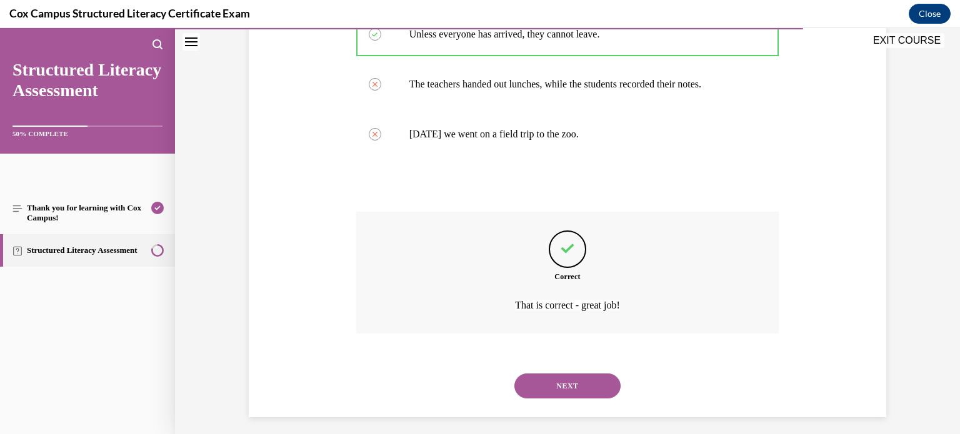
scroll to position [368, 0]
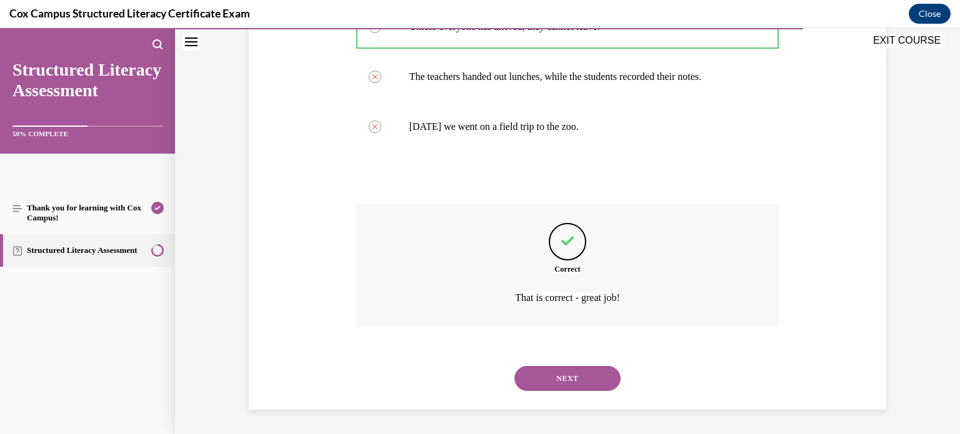
click at [596, 381] on button "NEXT" at bounding box center [567, 378] width 106 height 25
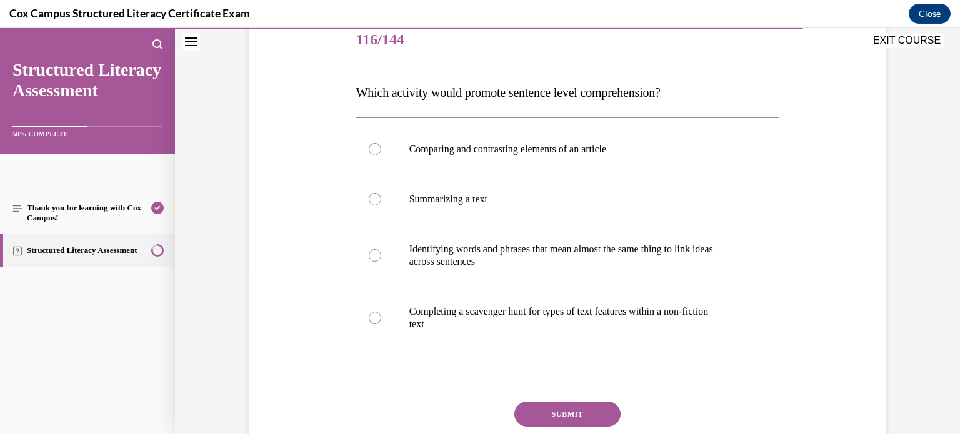
scroll to position [159, 0]
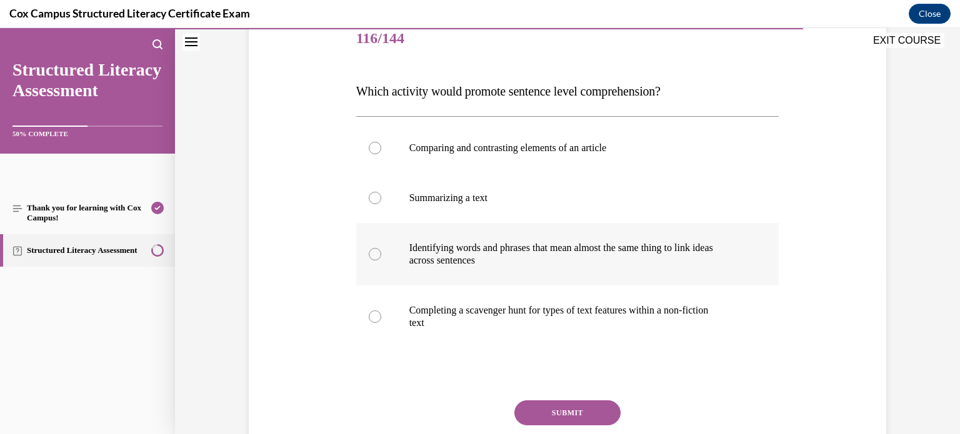
click at [761, 274] on label "Identifying words and phrases that mean almost the same thing to link ideas acr…" at bounding box center [567, 254] width 423 height 63
click at [381, 261] on input "Identifying words and phrases that mean almost the same thing to link ideas acr…" at bounding box center [375, 254] width 13 height 13
radio input "true"
click at [608, 411] on button "SUBMIT" at bounding box center [567, 413] width 106 height 25
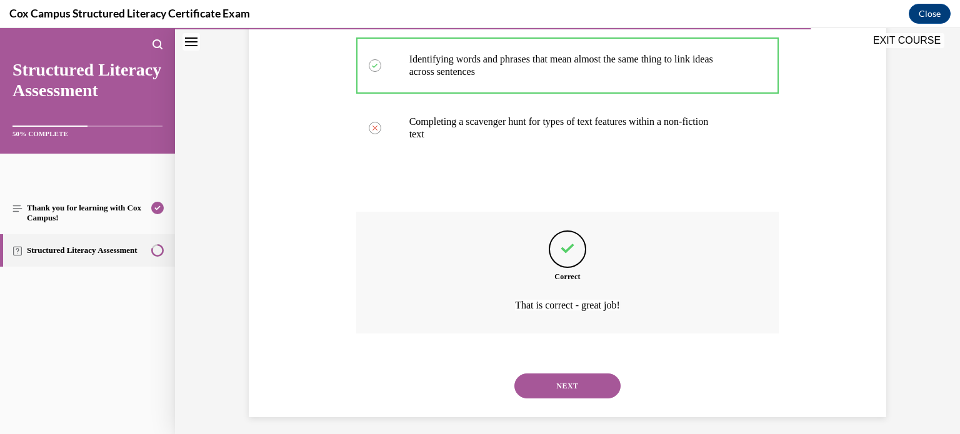
scroll to position [356, 0]
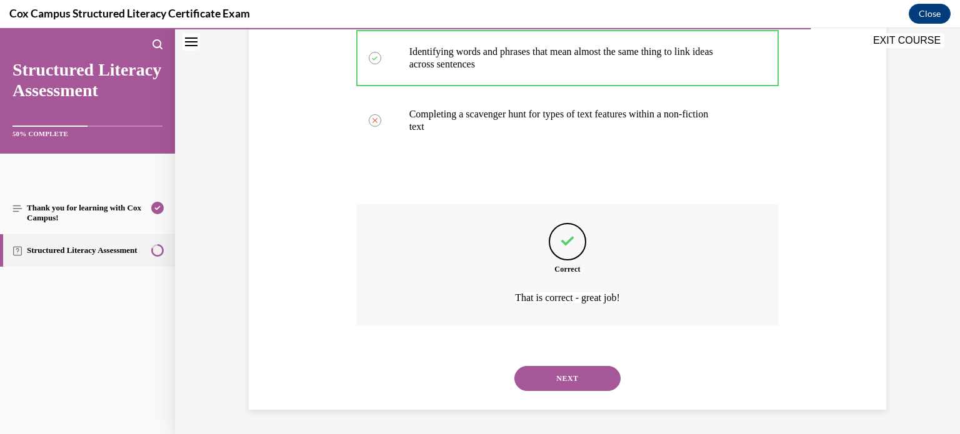
click at [607, 382] on button "NEXT" at bounding box center [567, 378] width 106 height 25
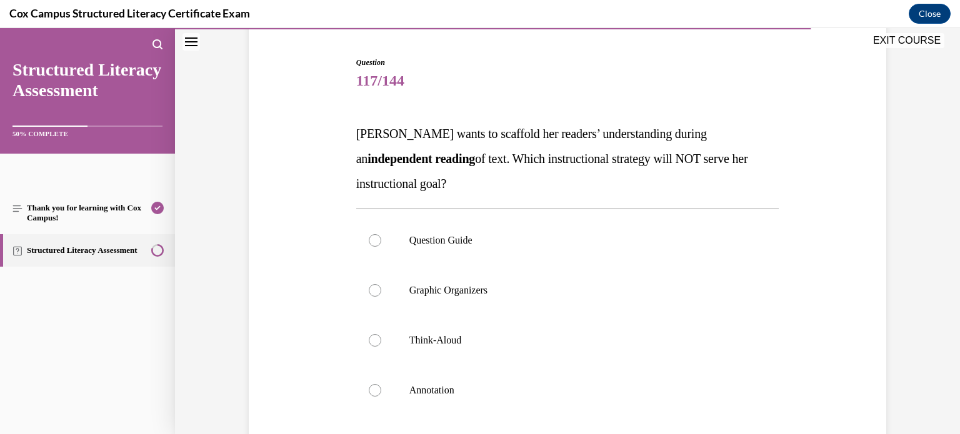
scroll to position [131, 0]
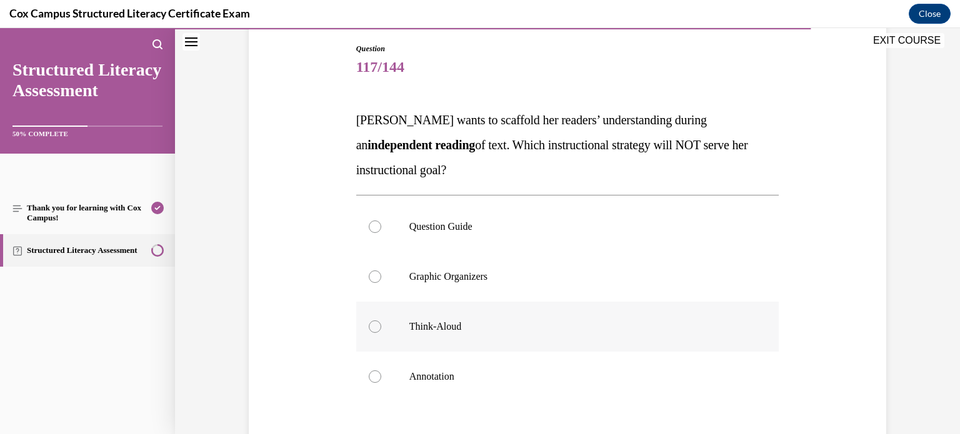
click at [658, 334] on label "Think-Aloud" at bounding box center [567, 327] width 423 height 50
click at [381, 333] on input "Think-Aloud" at bounding box center [375, 327] width 13 height 13
radio input "true"
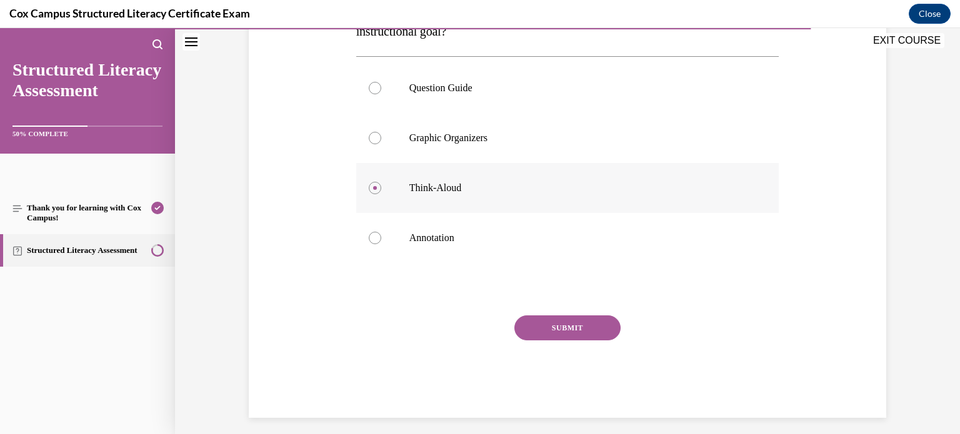
scroll to position [269, 0]
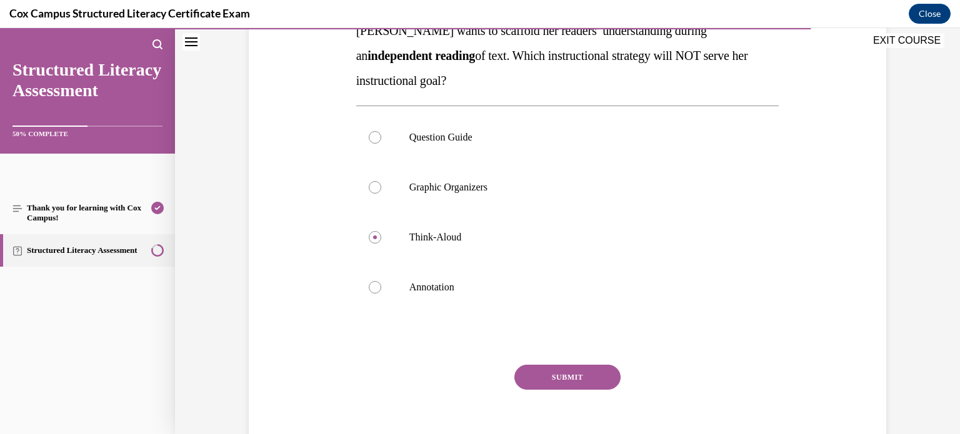
click at [590, 369] on button "SUBMIT" at bounding box center [567, 377] width 106 height 25
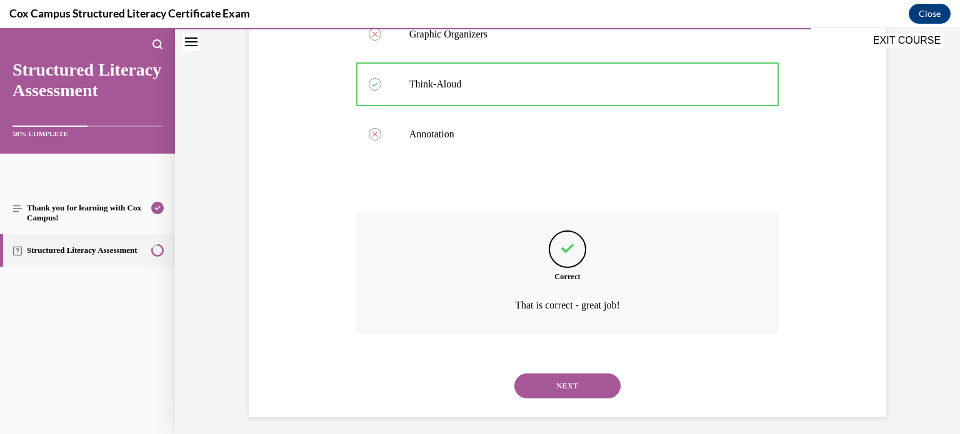
scroll to position [381, 0]
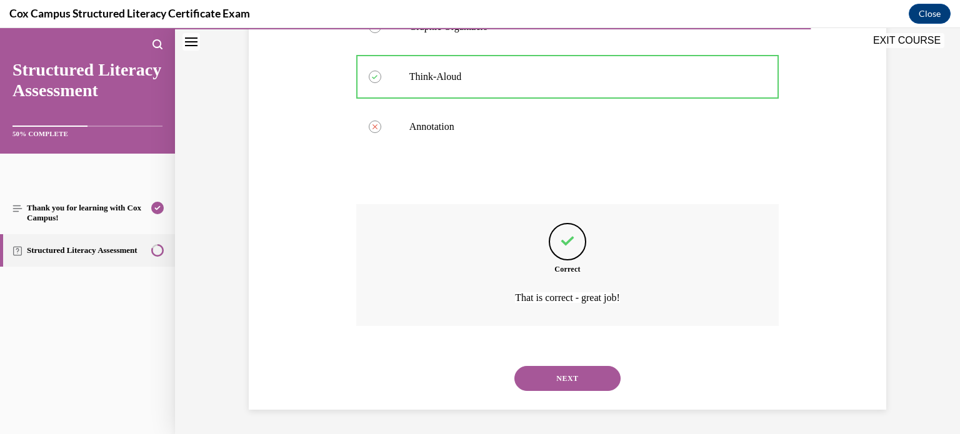
click at [590, 373] on button "NEXT" at bounding box center [567, 378] width 106 height 25
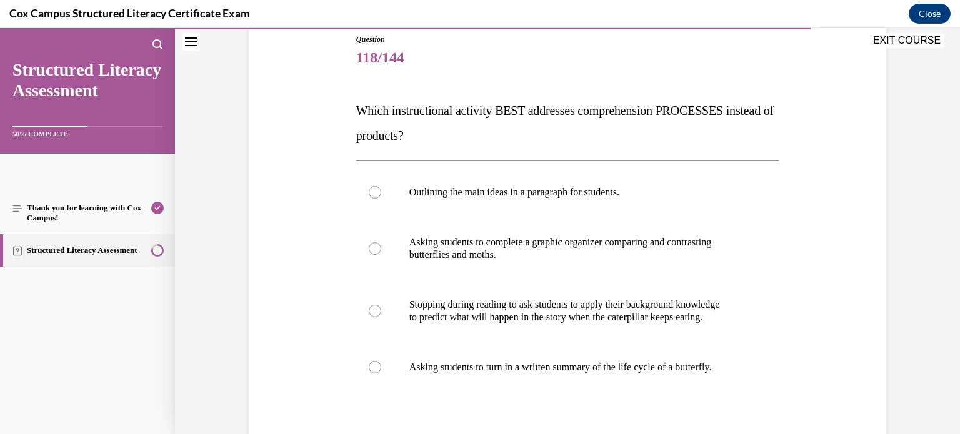
scroll to position [145, 0]
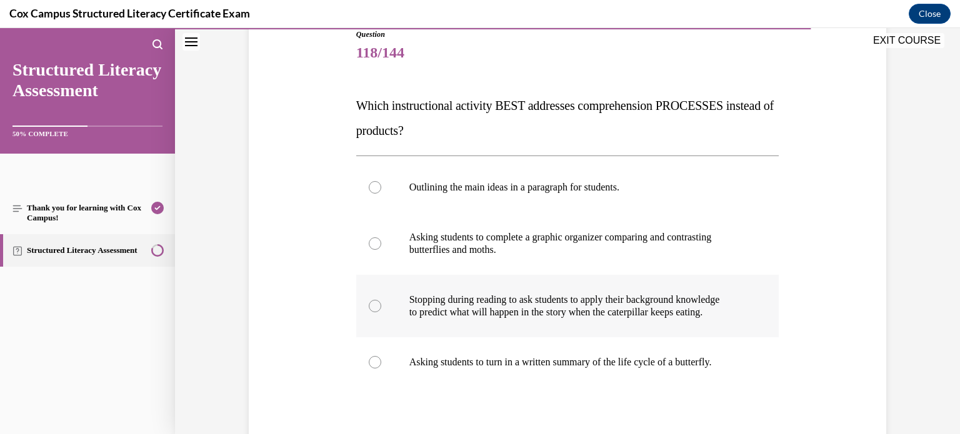
click at [648, 320] on label "Stopping during reading to ask students to apply their background knowledge to …" at bounding box center [567, 306] width 423 height 63
click at [381, 313] on input "Stopping during reading to ask students to apply their background knowledge to …" at bounding box center [375, 306] width 13 height 13
radio input "true"
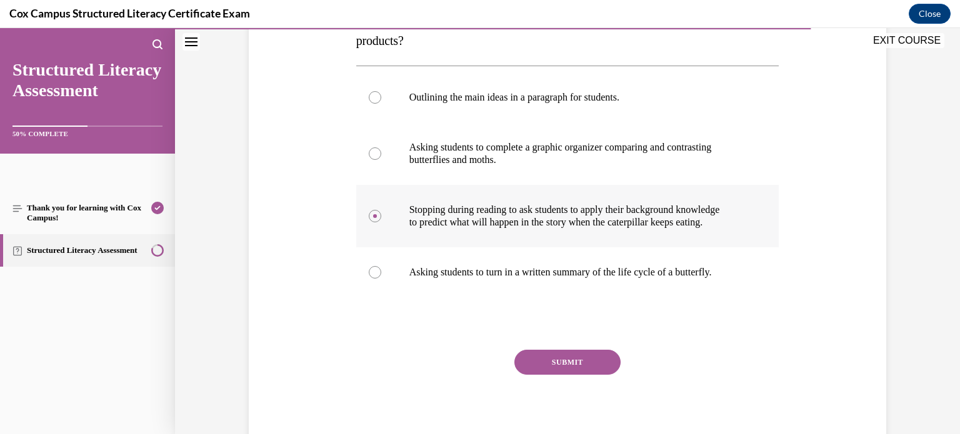
scroll to position [258, 0]
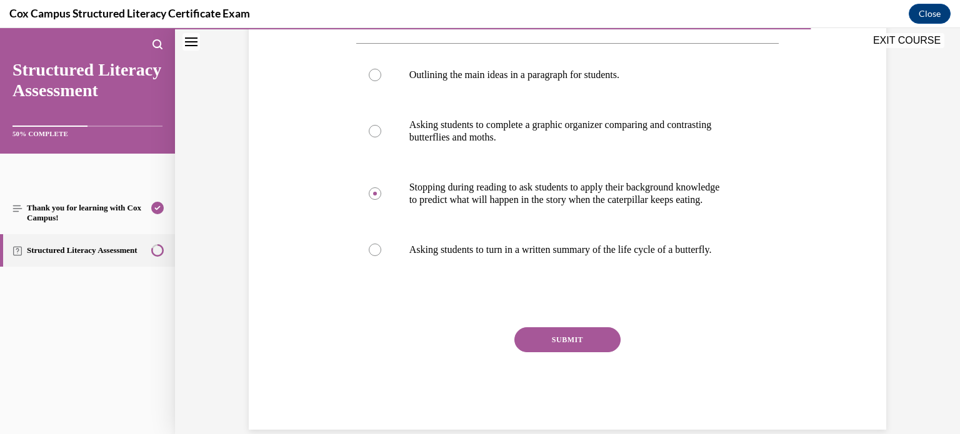
click at [610, 347] on button "SUBMIT" at bounding box center [567, 340] width 106 height 25
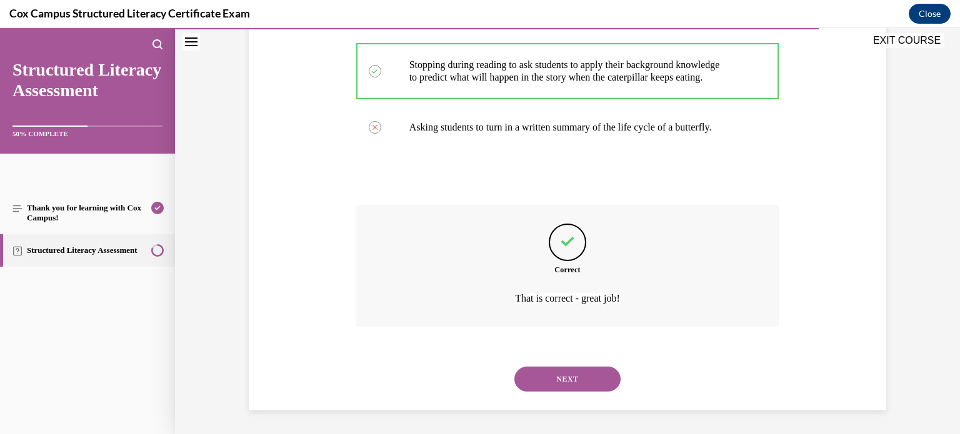
scroll to position [381, 0]
click at [599, 381] on button "NEXT" at bounding box center [567, 378] width 106 height 25
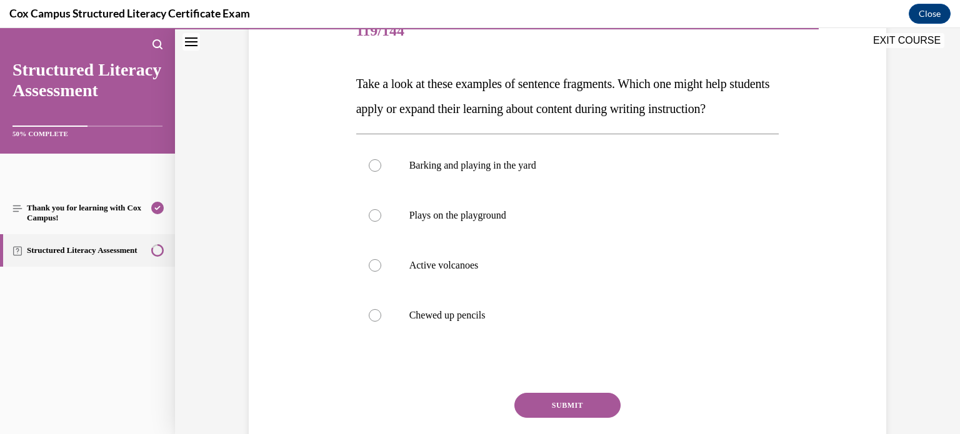
scroll to position [168, 0]
click at [606, 271] on p "Active volcanoes" at bounding box center [578, 265] width 339 height 13
click at [381, 271] on input "Active volcanoes" at bounding box center [375, 265] width 13 height 13
radio input "true"
click at [589, 418] on button "SUBMIT" at bounding box center [567, 405] width 106 height 25
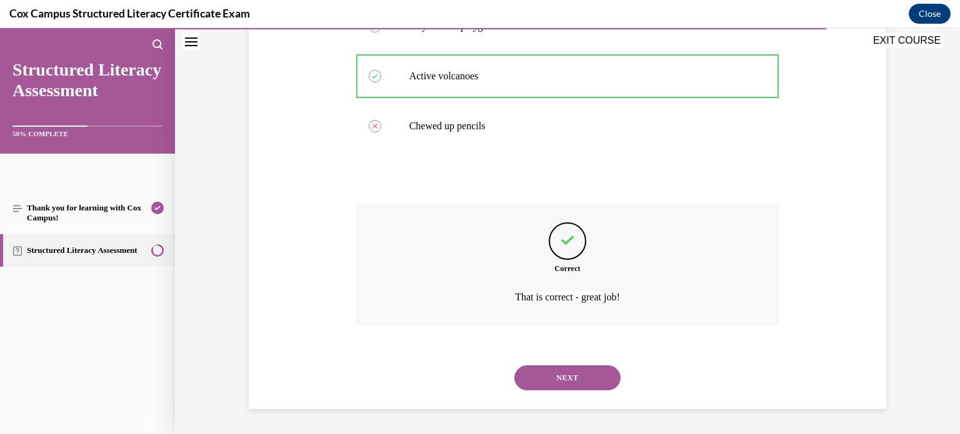
scroll to position [381, 0]
click at [597, 378] on button "NEXT" at bounding box center [567, 378] width 106 height 25
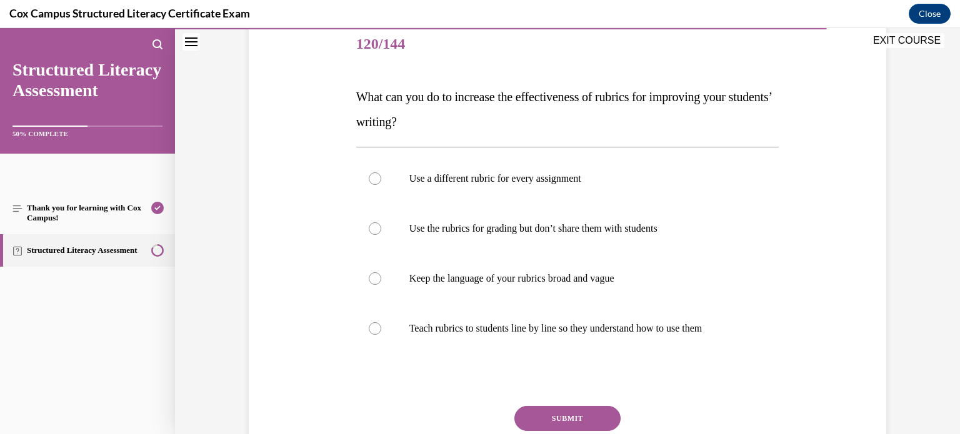
scroll to position [151, 0]
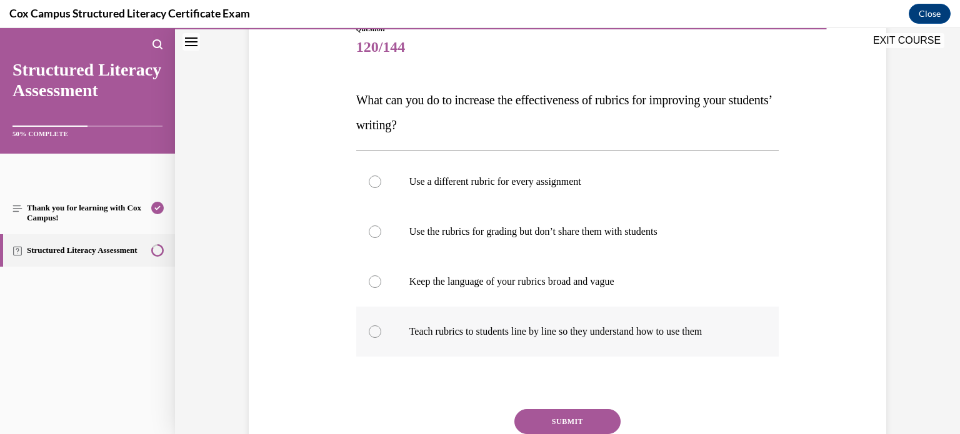
click at [619, 337] on p "Teach rubrics to students line by line so they understand how to use them" at bounding box center [578, 332] width 339 height 13
click at [381, 337] on input "Teach rubrics to students line by line so they understand how to use them" at bounding box center [375, 332] width 13 height 13
radio input "true"
click at [586, 420] on button "SUBMIT" at bounding box center [567, 421] width 106 height 25
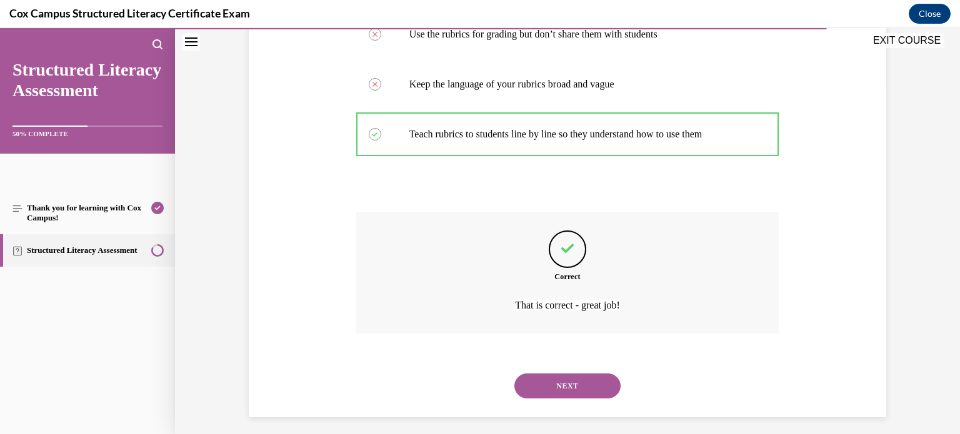
scroll to position [356, 0]
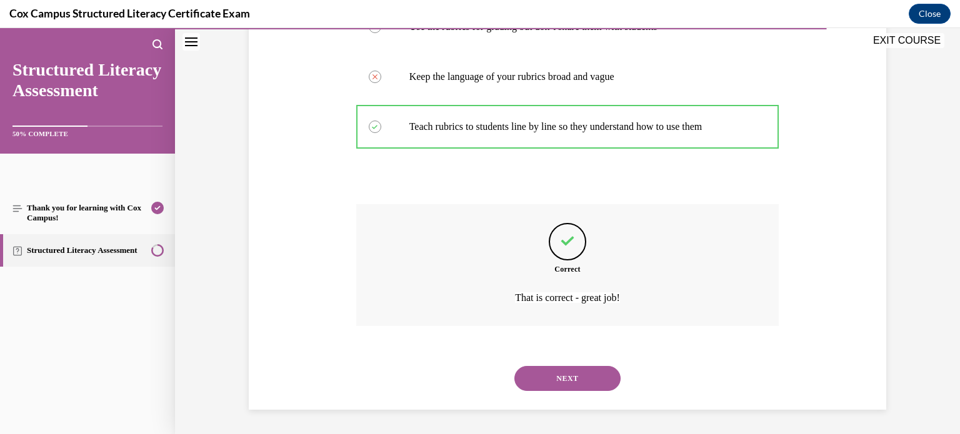
click at [590, 393] on div "NEXT" at bounding box center [567, 379] width 423 height 50
click at [591, 374] on button "NEXT" at bounding box center [567, 378] width 106 height 25
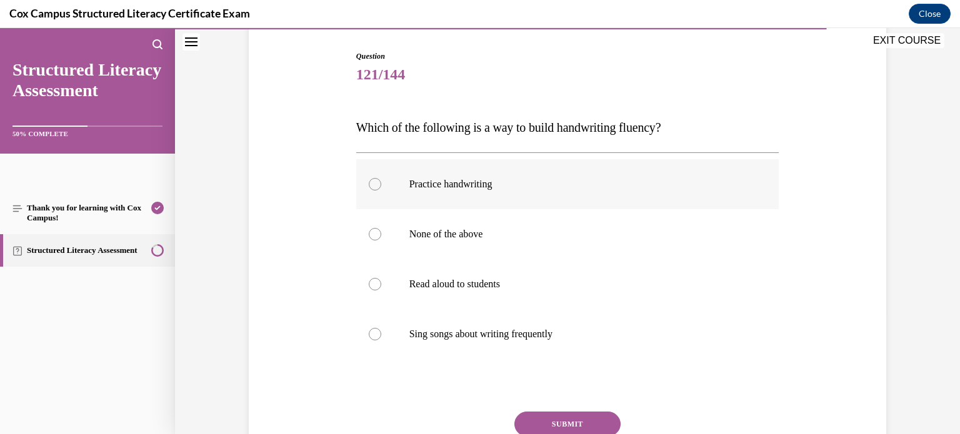
scroll to position [124, 0]
click at [628, 199] on label "Practice handwriting" at bounding box center [567, 184] width 423 height 50
click at [381, 190] on input "Practice handwriting" at bounding box center [375, 184] width 13 height 13
radio input "true"
click at [606, 249] on label "None of the above" at bounding box center [567, 234] width 423 height 50
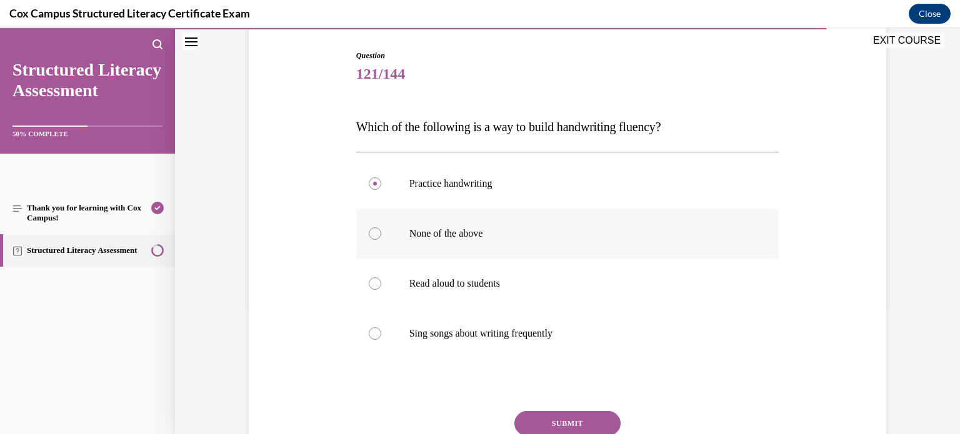
click at [381, 240] on input "None of the above" at bounding box center [375, 234] width 13 height 13
radio input "true"
click at [576, 428] on button "SUBMIT" at bounding box center [567, 423] width 106 height 25
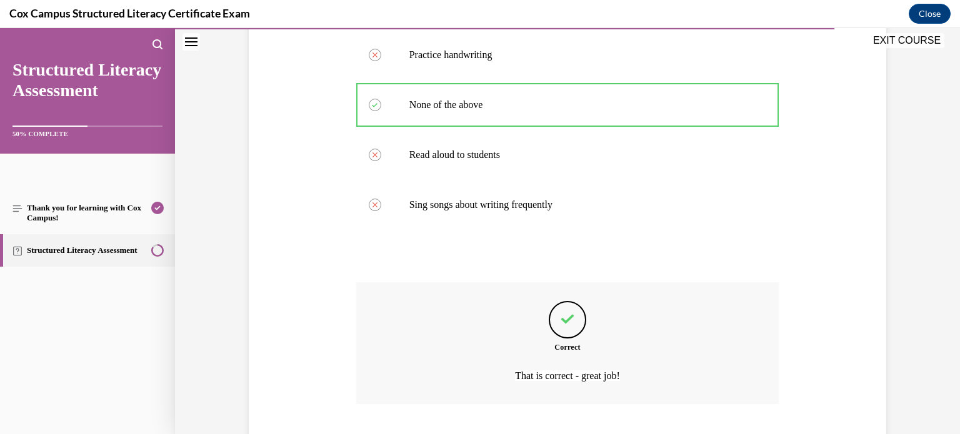
scroll to position [331, 0]
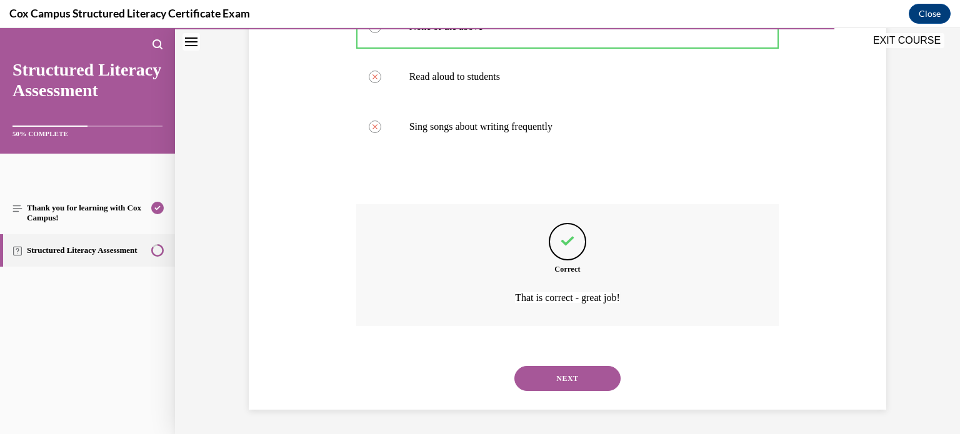
click at [581, 374] on button "NEXT" at bounding box center [567, 378] width 106 height 25
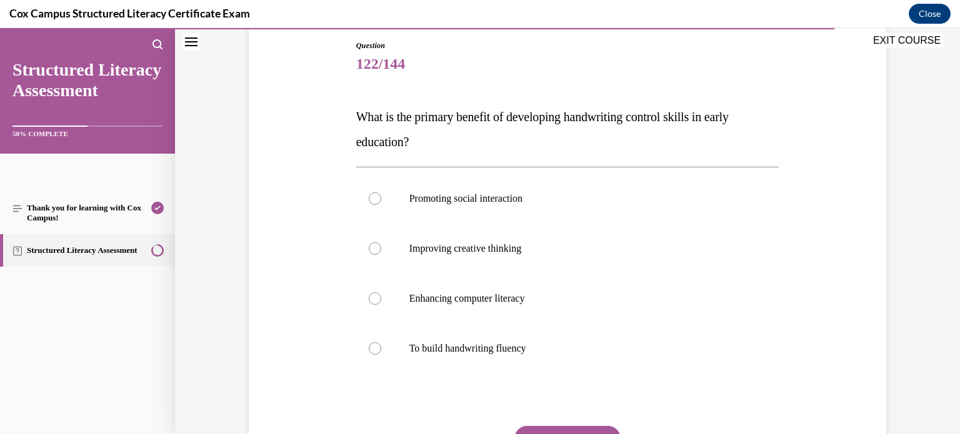
scroll to position [134, 0]
click at [646, 354] on label "To build handwriting fluency" at bounding box center [567, 348] width 423 height 50
click at [381, 354] on input "To build handwriting fluency" at bounding box center [375, 348] width 13 height 13
radio input "true"
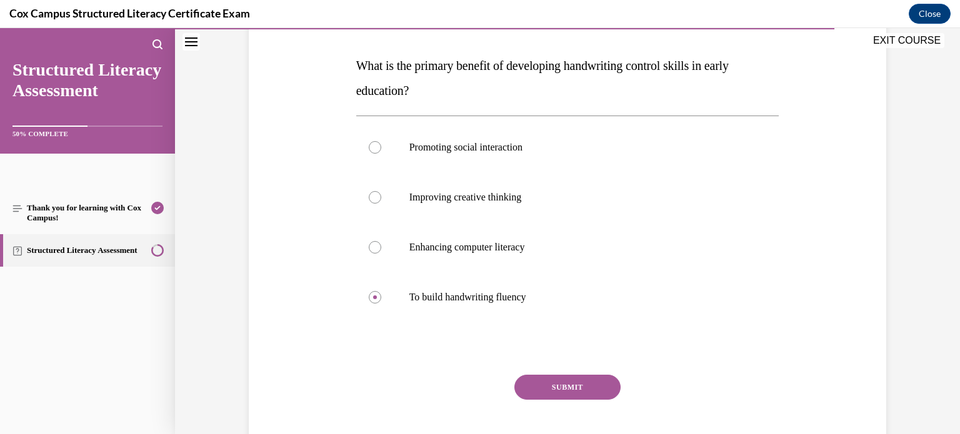
click at [601, 388] on button "SUBMIT" at bounding box center [567, 387] width 106 height 25
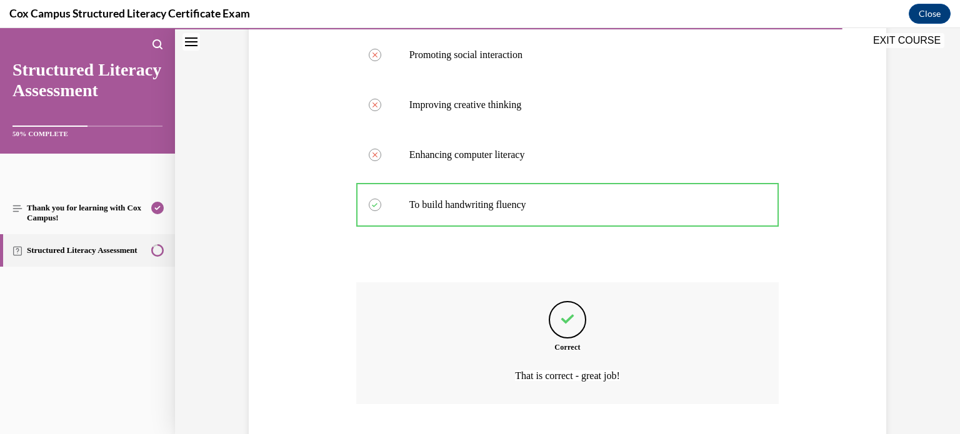
scroll to position [356, 0]
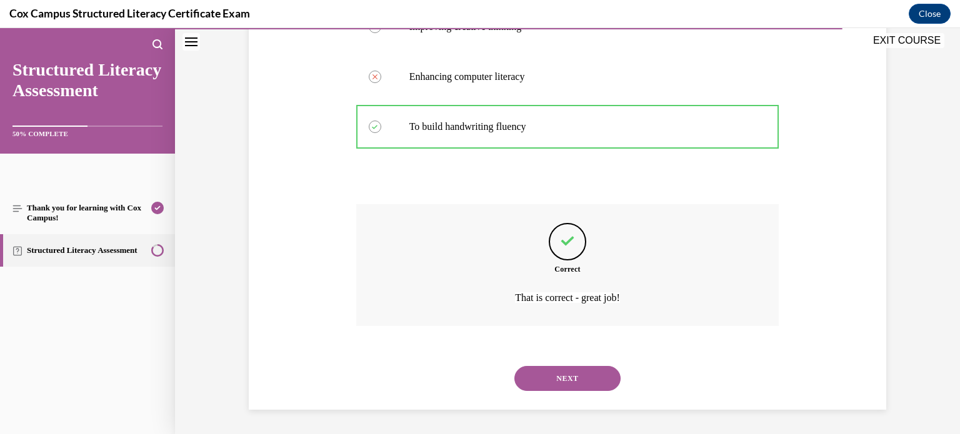
click at [590, 384] on button "NEXT" at bounding box center [567, 378] width 106 height 25
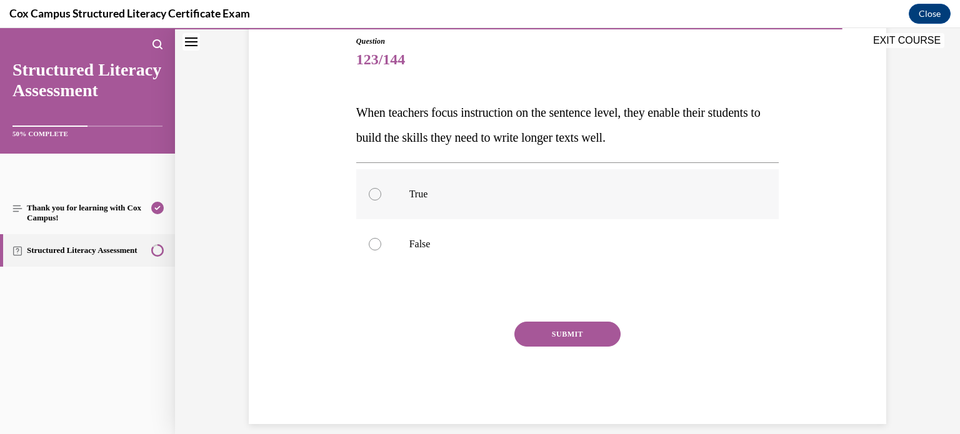
click at [463, 193] on p "True" at bounding box center [578, 194] width 339 height 13
click at [381, 193] on input "True" at bounding box center [375, 194] width 13 height 13
radio input "true"
click at [571, 339] on button "SUBMIT" at bounding box center [567, 334] width 106 height 25
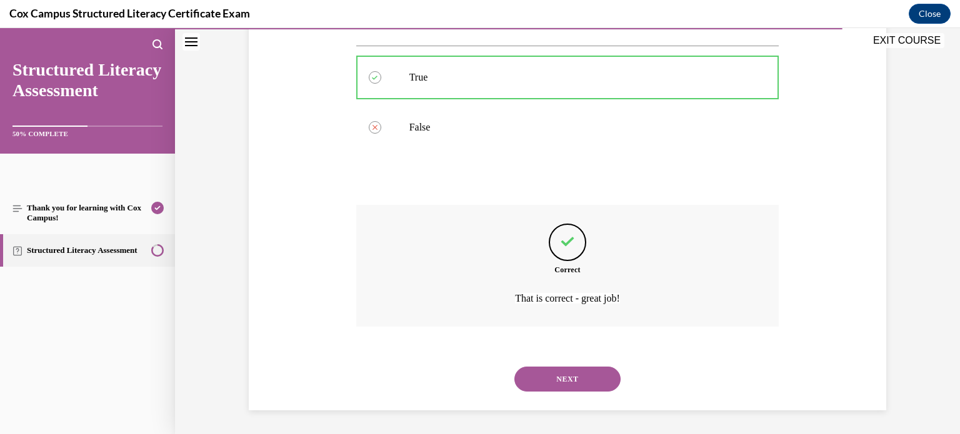
scroll to position [256, 0]
click at [585, 381] on button "NEXT" at bounding box center [567, 378] width 106 height 25
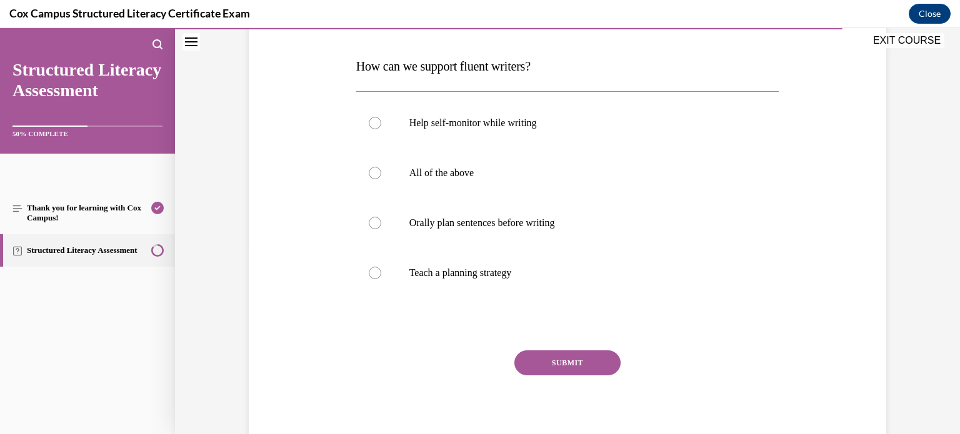
scroll to position [183, 0]
click at [736, 164] on label "All of the above" at bounding box center [567, 175] width 423 height 50
click at [381, 169] on input "All of the above" at bounding box center [375, 175] width 13 height 13
radio input "true"
click at [579, 371] on button "SUBMIT" at bounding box center [567, 365] width 106 height 25
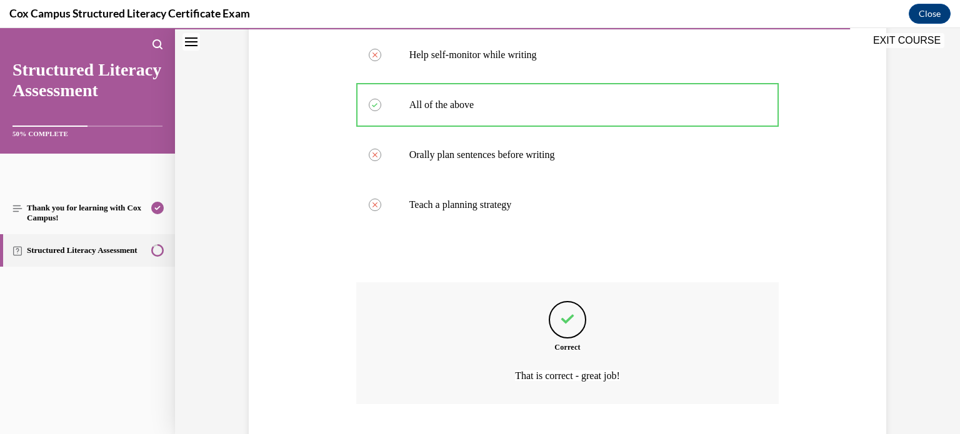
scroll to position [331, 0]
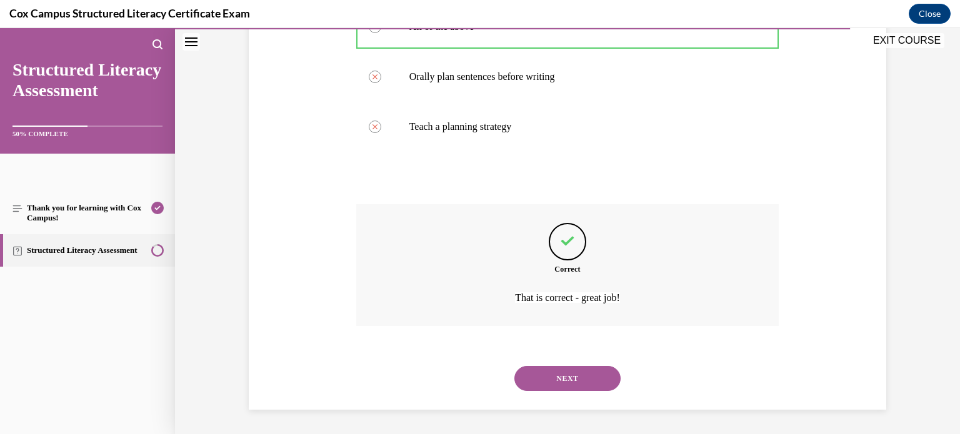
click at [578, 386] on button "NEXT" at bounding box center [567, 378] width 106 height 25
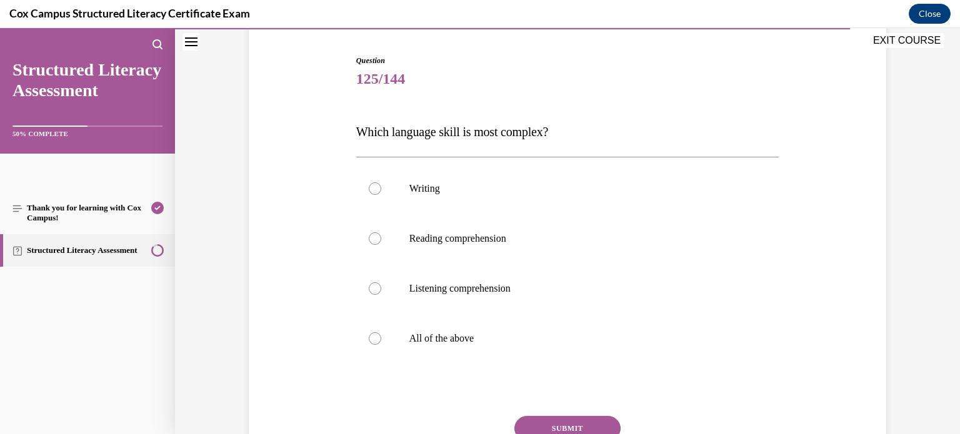
scroll to position [121, 0]
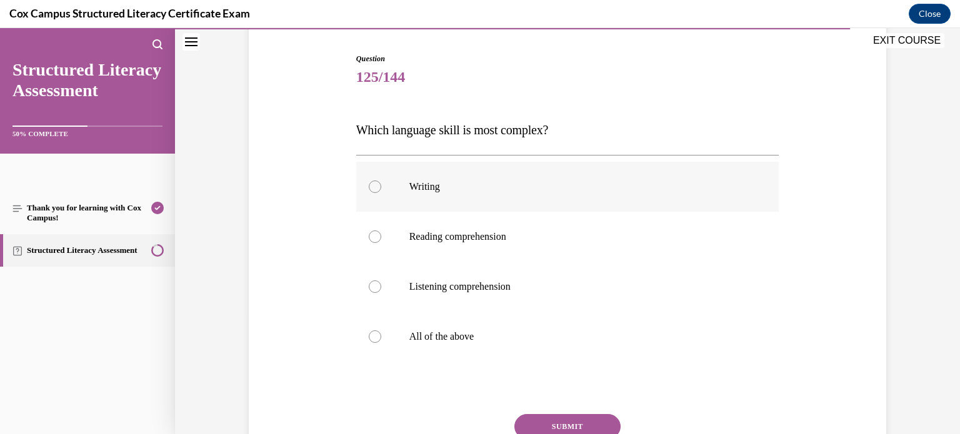
click at [588, 186] on p "Writing" at bounding box center [578, 187] width 339 height 13
click at [381, 186] on input "Writing" at bounding box center [375, 187] width 13 height 13
radio input "true"
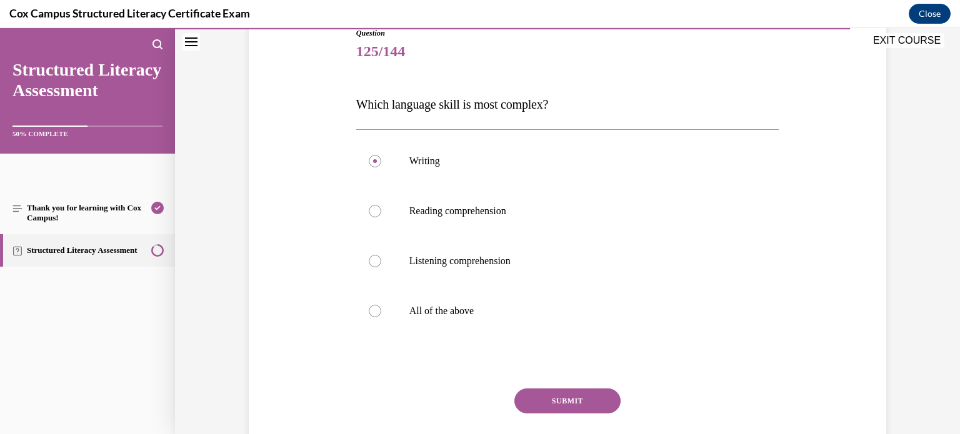
scroll to position [160, 0]
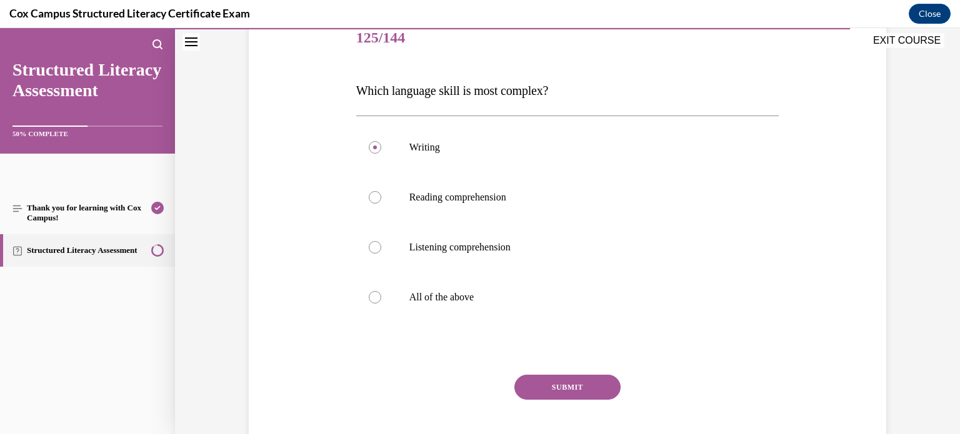
click at [594, 383] on button "SUBMIT" at bounding box center [567, 387] width 106 height 25
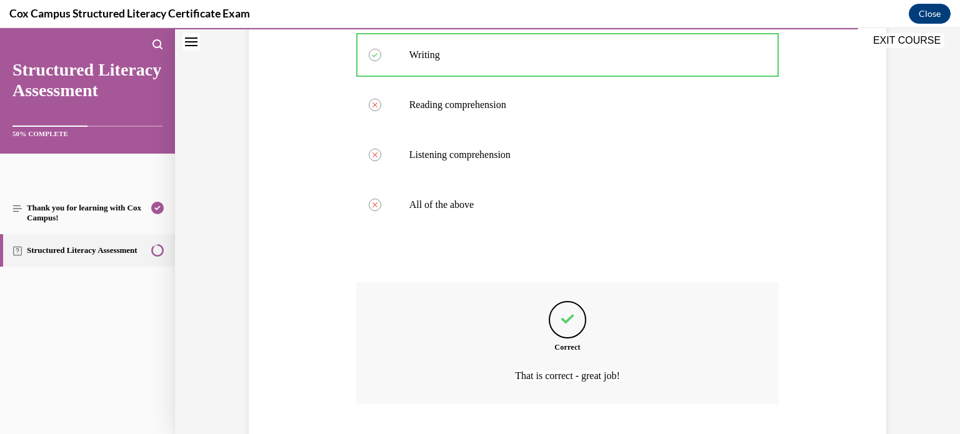
scroll to position [331, 0]
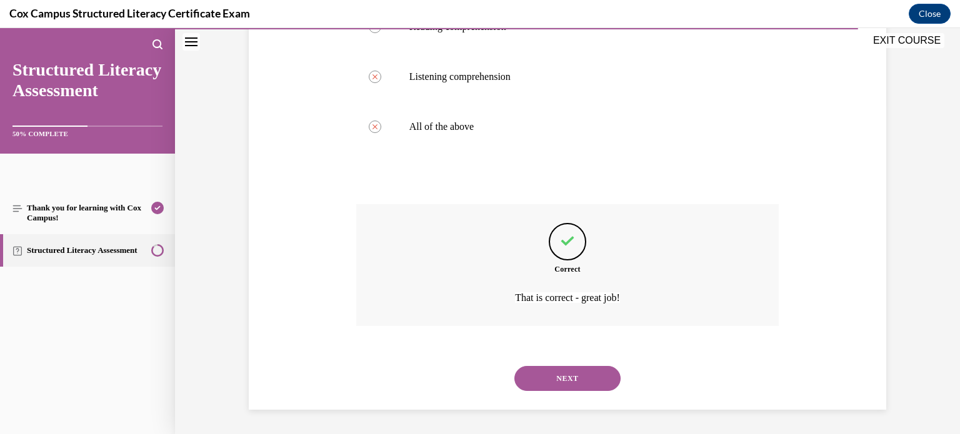
click at [594, 383] on button "NEXT" at bounding box center [567, 378] width 106 height 25
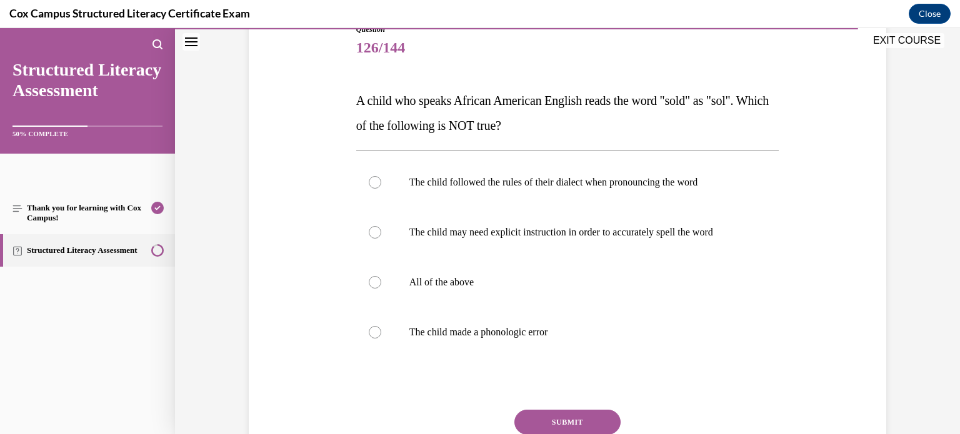
scroll to position [160, 0]
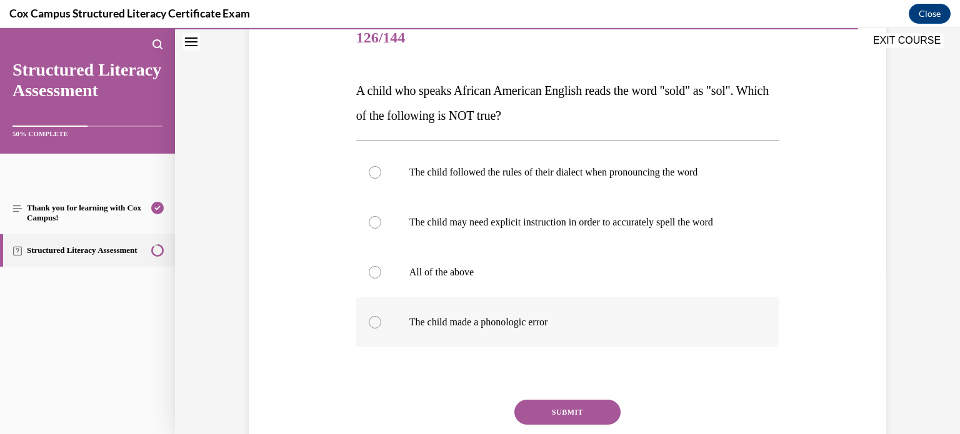
click at [701, 311] on label "The child made a phonologic error" at bounding box center [567, 323] width 423 height 50
click at [381, 316] on input "The child made a phonologic error" at bounding box center [375, 322] width 13 height 13
radio input "true"
click at [605, 406] on button "SUBMIT" at bounding box center [567, 412] width 106 height 25
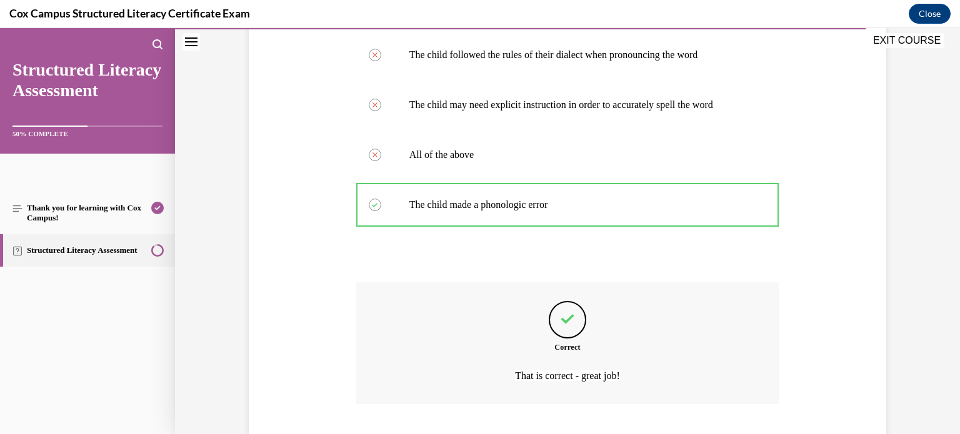
scroll to position [356, 0]
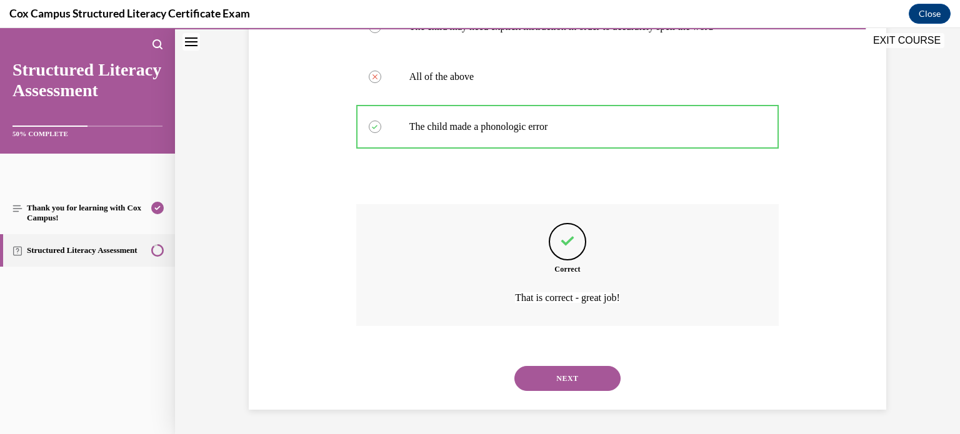
click at [593, 385] on button "NEXT" at bounding box center [567, 378] width 106 height 25
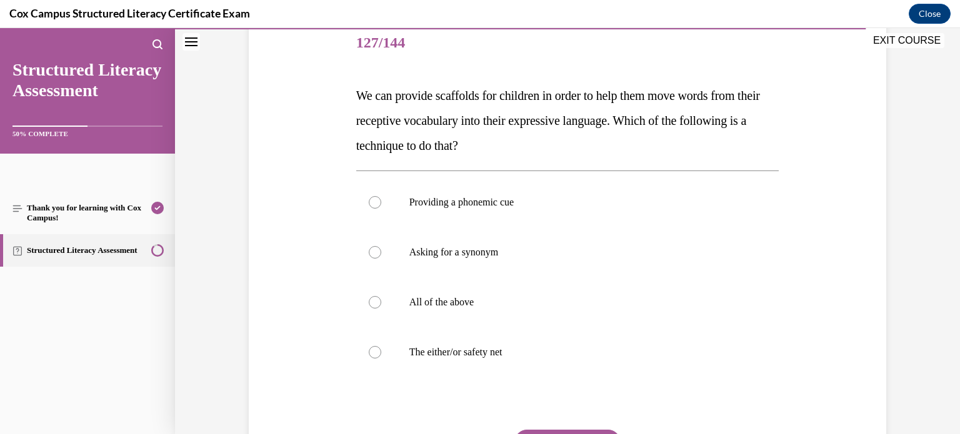
scroll to position [155, 0]
click at [528, 304] on p "All of the above" at bounding box center [578, 302] width 339 height 13
click at [381, 304] on input "All of the above" at bounding box center [375, 302] width 13 height 13
radio input "true"
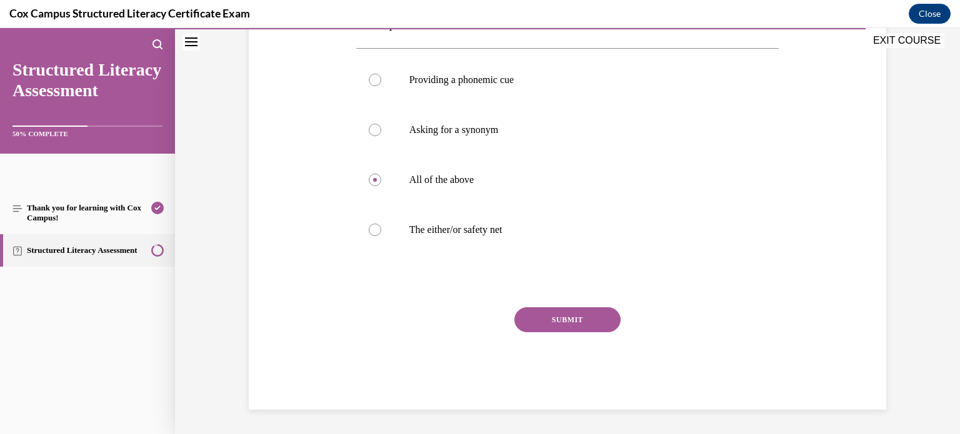
click at [572, 328] on button "SUBMIT" at bounding box center [567, 320] width 106 height 25
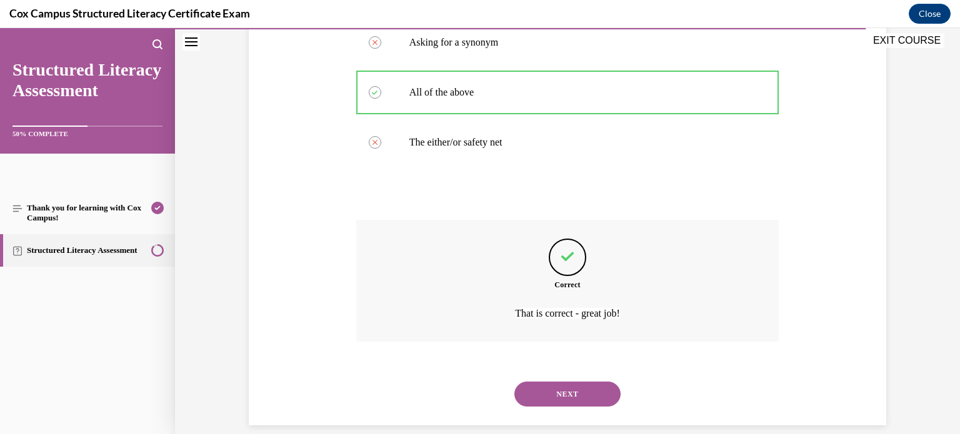
scroll to position [381, 0]
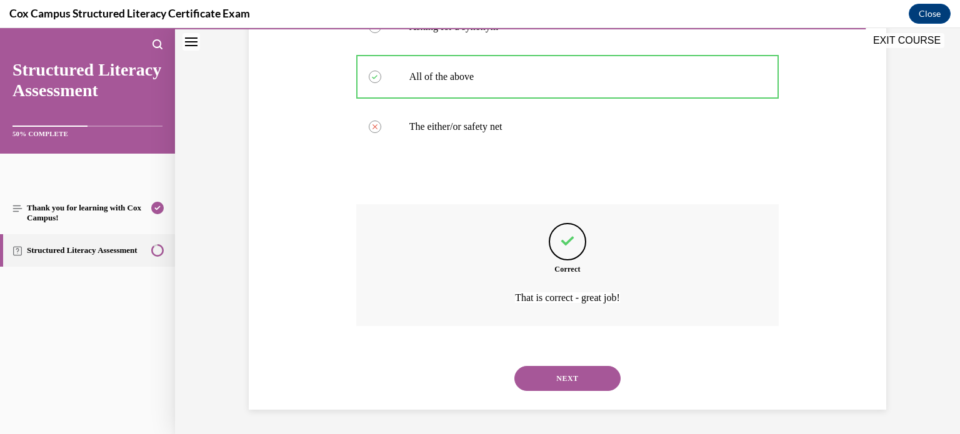
click at [580, 369] on button "NEXT" at bounding box center [567, 378] width 106 height 25
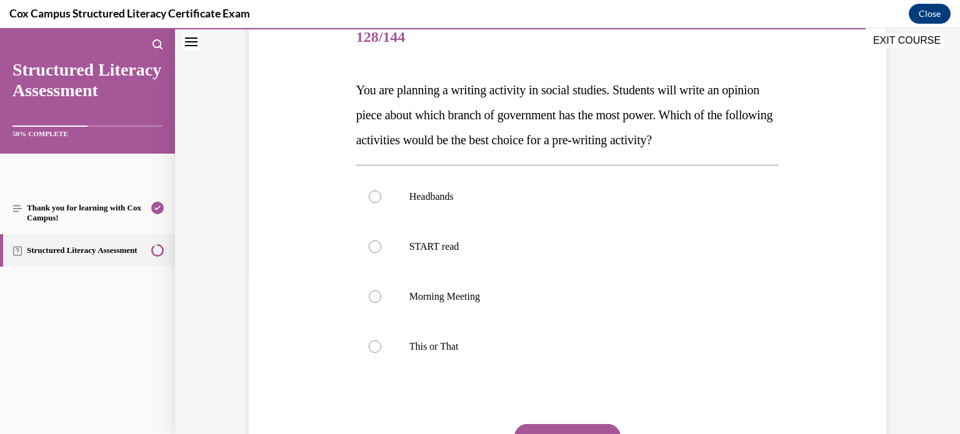
scroll to position [161, 0]
click at [656, 327] on label "This or That" at bounding box center [567, 346] width 423 height 50
click at [381, 340] on input "This or That" at bounding box center [375, 346] width 13 height 13
radio input "true"
click at [589, 424] on button "SUBMIT" at bounding box center [567, 436] width 106 height 25
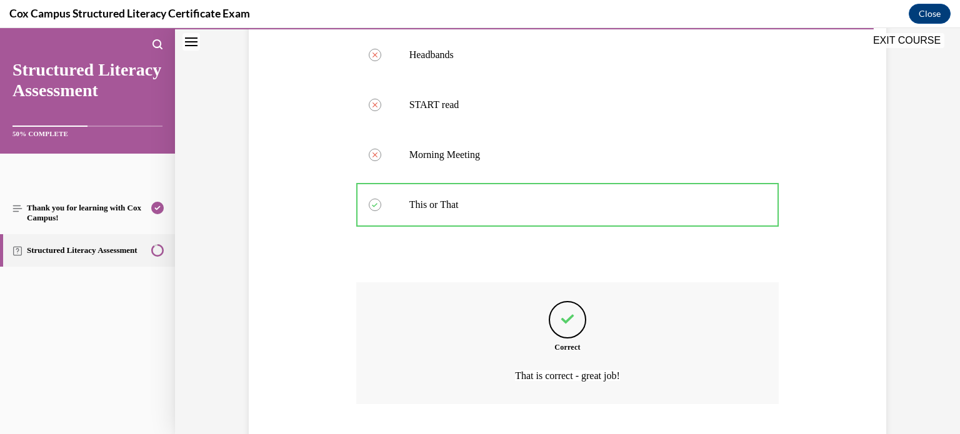
scroll to position [381, 0]
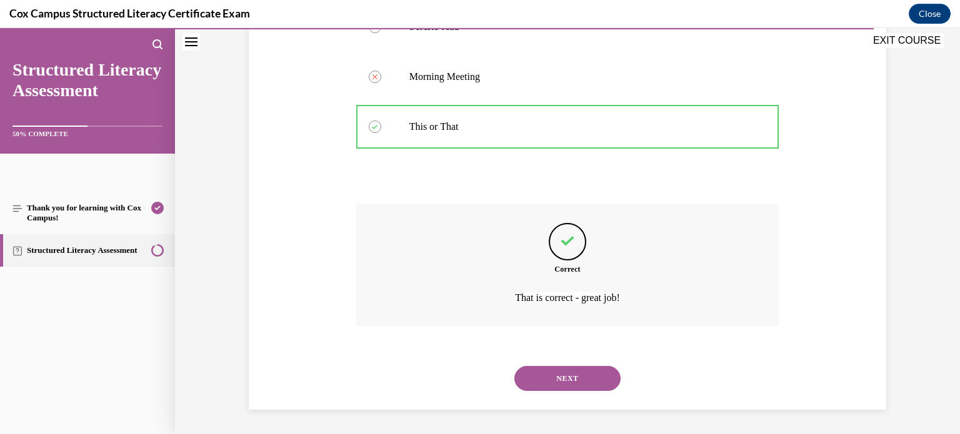
click at [586, 387] on button "NEXT" at bounding box center [567, 378] width 106 height 25
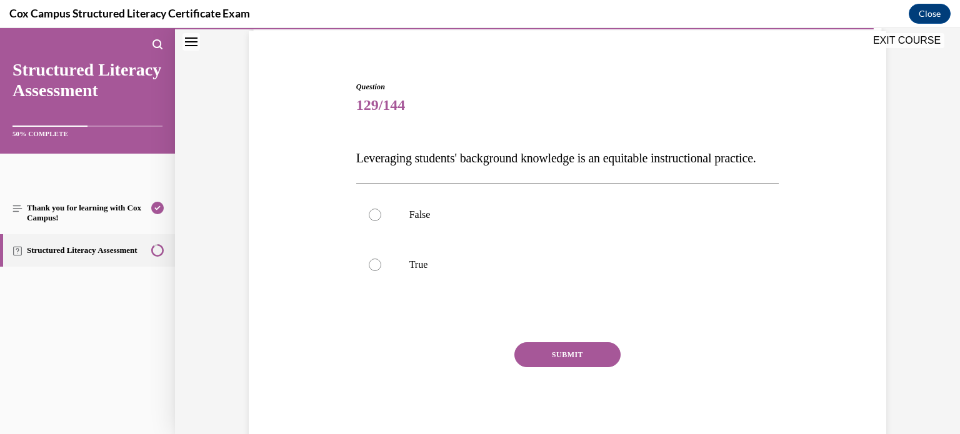
scroll to position [94, 0]
click at [481, 289] on label "True" at bounding box center [567, 264] width 423 height 50
click at [381, 270] on input "True" at bounding box center [375, 264] width 13 height 13
radio input "true"
click at [551, 366] on button "SUBMIT" at bounding box center [567, 353] width 106 height 25
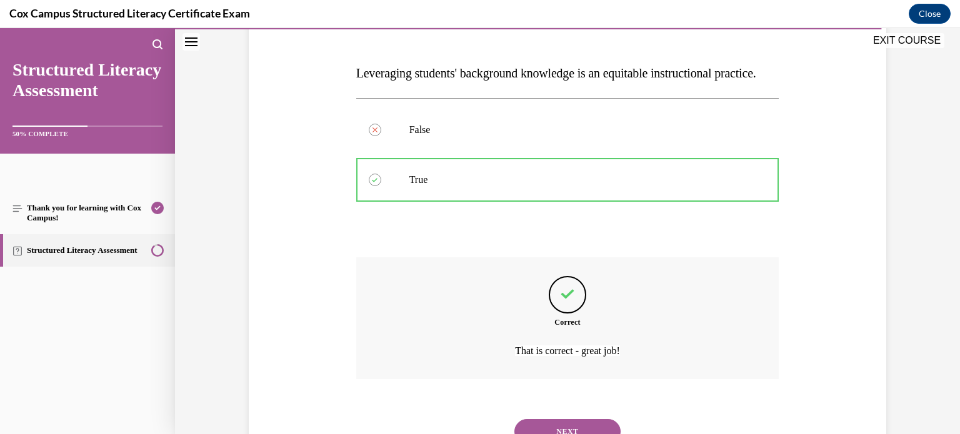
scroll to position [256, 0]
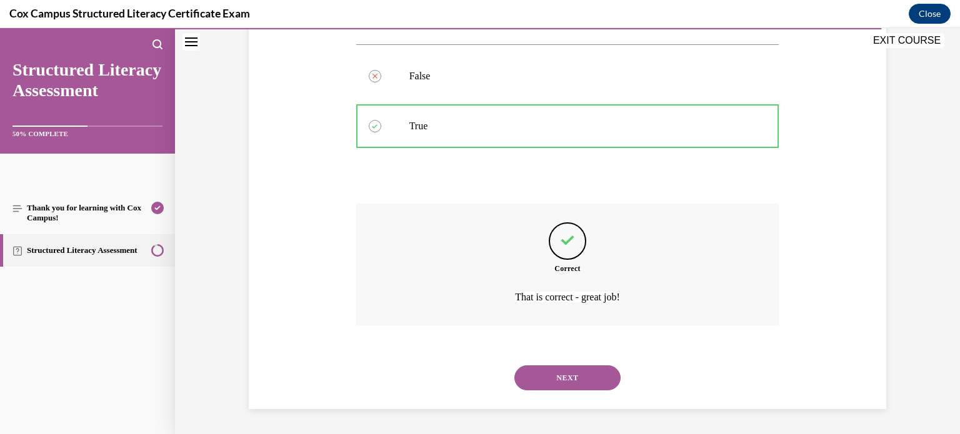
click at [560, 379] on button "NEXT" at bounding box center [567, 378] width 106 height 25
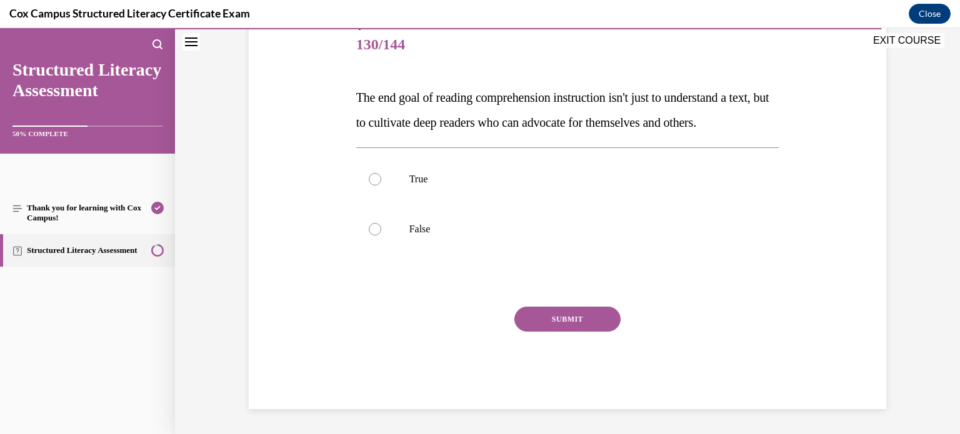
scroll to position [155, 0]
click at [603, 186] on p "True" at bounding box center [578, 179] width 339 height 13
click at [381, 186] on input "True" at bounding box center [375, 179] width 13 height 13
radio input "true"
click at [593, 332] on button "SUBMIT" at bounding box center [567, 319] width 106 height 25
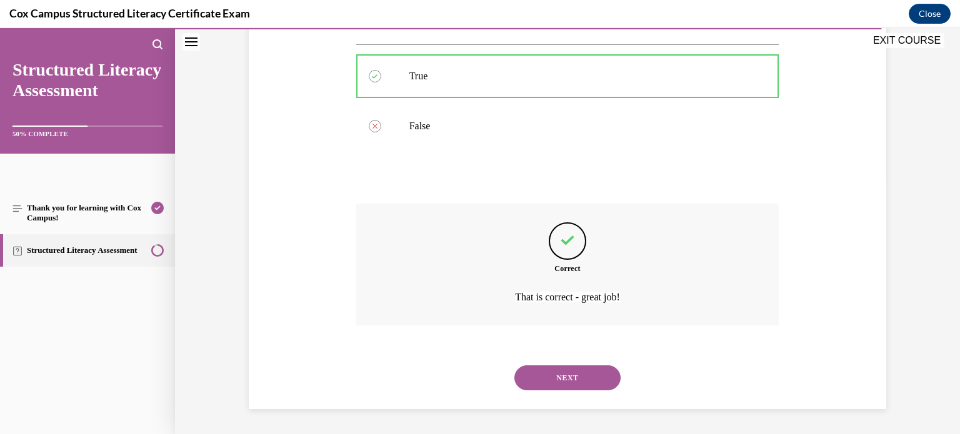
scroll to position [281, 0]
click at [591, 370] on button "NEXT" at bounding box center [567, 378] width 106 height 25
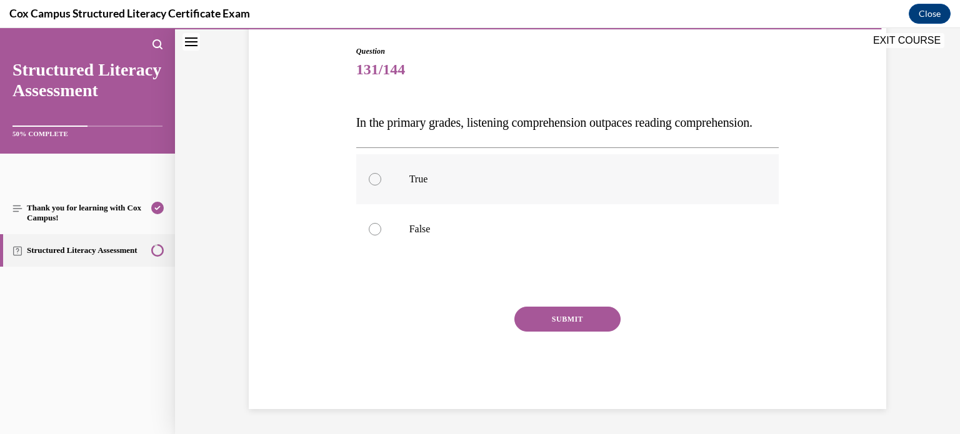
click at [493, 204] on label "True" at bounding box center [567, 179] width 423 height 50
click at [381, 186] on input "True" at bounding box center [375, 179] width 13 height 13
radio input "true"
click at [567, 332] on button "SUBMIT" at bounding box center [567, 319] width 106 height 25
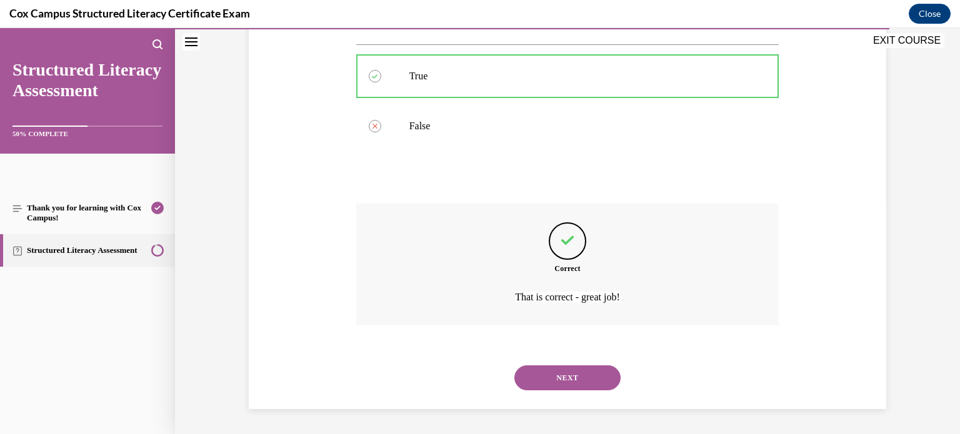
scroll to position [256, 0]
click at [579, 379] on button "NEXT" at bounding box center [567, 378] width 106 height 25
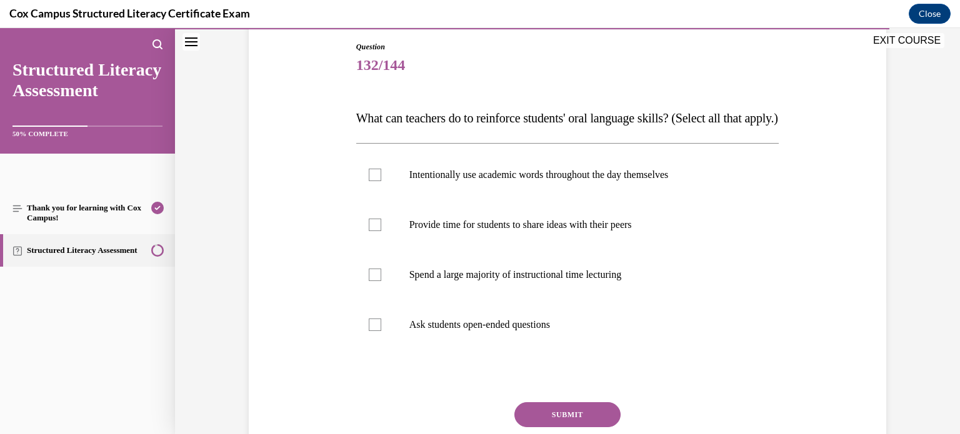
scroll to position [132, 0]
click at [606, 334] on label "Ask students open-ended questions" at bounding box center [567, 326] width 423 height 50
click at [381, 332] on input "Ask students open-ended questions" at bounding box center [375, 325] width 13 height 13
checkbox input "true"
click at [634, 251] on label "Provide time for students to share ideas with their peers" at bounding box center [567, 226] width 423 height 50
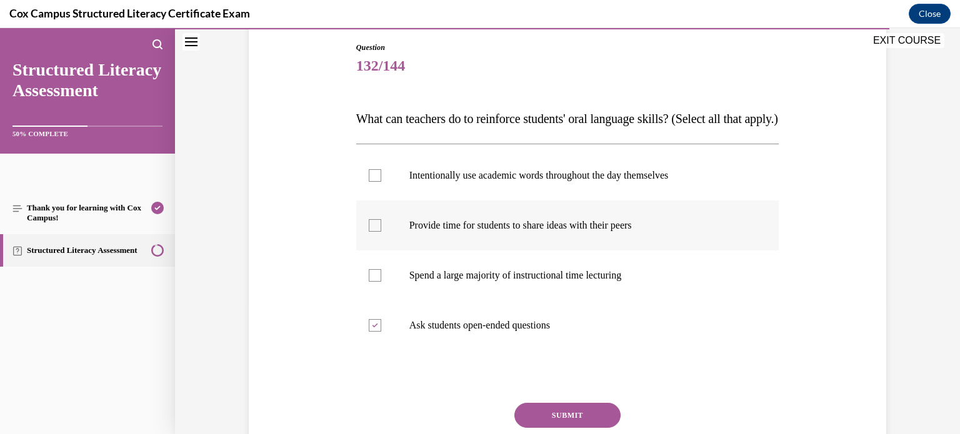
click at [381, 232] on input "Provide time for students to share ideas with their peers" at bounding box center [375, 225] width 13 height 13
click at [666, 227] on label "Provide time for students to share ideas with their peers" at bounding box center [567, 226] width 423 height 50
click at [381, 227] on input "Provide time for students to share ideas with their peers" at bounding box center [375, 225] width 13 height 13
click at [666, 227] on label "Provide time for students to share ideas with their peers" at bounding box center [567, 226] width 423 height 50
click at [381, 227] on input "Provide time for students to share ideas with their peers" at bounding box center [375, 225] width 13 height 13
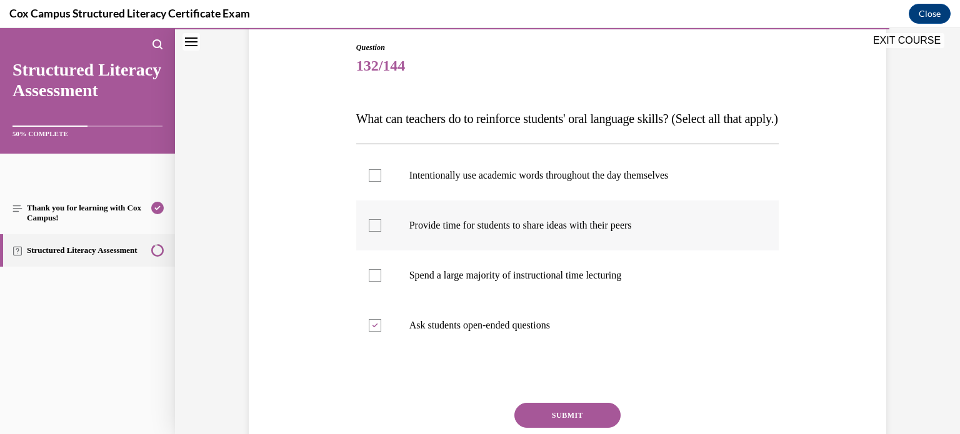
checkbox input "true"
click at [669, 201] on label "Intentionally use academic words throughout the day themselves" at bounding box center [567, 176] width 423 height 50
click at [381, 182] on input "Intentionally use academic words throughout the day themselves" at bounding box center [375, 175] width 13 height 13
checkbox input "true"
click at [607, 428] on button "SUBMIT" at bounding box center [567, 415] width 106 height 25
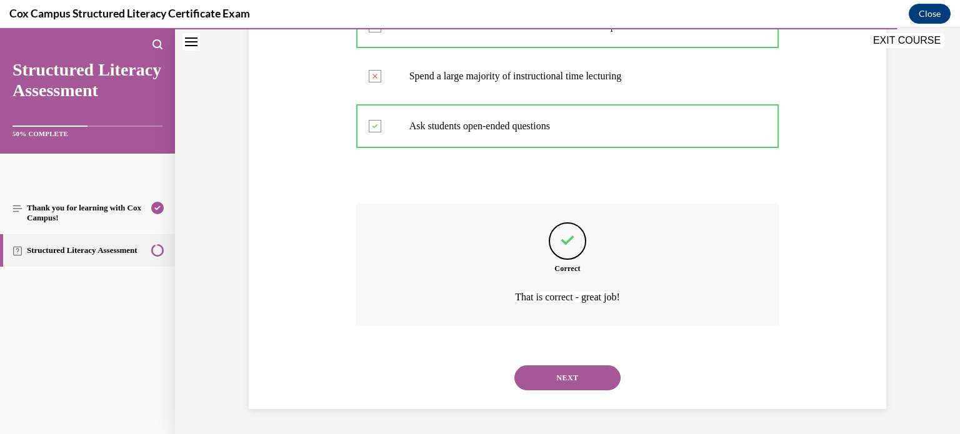
scroll to position [356, 0]
click at [616, 376] on button "NEXT" at bounding box center [567, 378] width 106 height 25
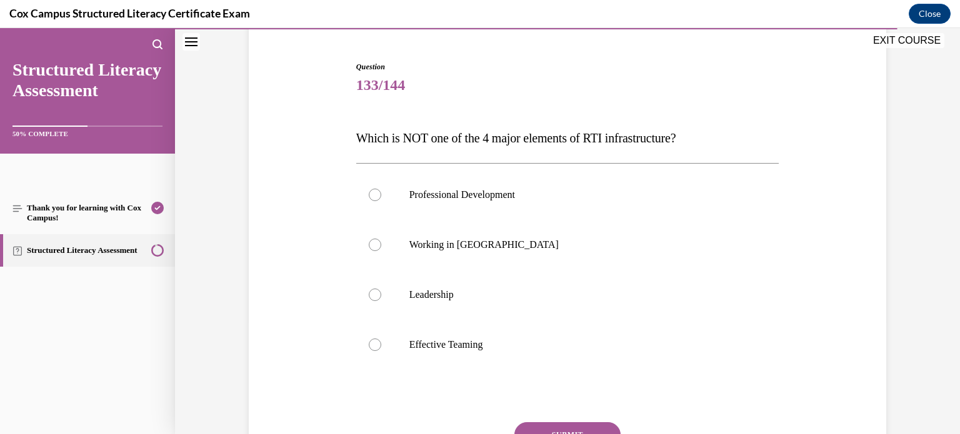
scroll to position [111, 0]
click at [681, 226] on label "Working in Silos" at bounding box center [567, 246] width 423 height 50
click at [381, 240] on input "Working in Silos" at bounding box center [375, 246] width 13 height 13
radio input "true"
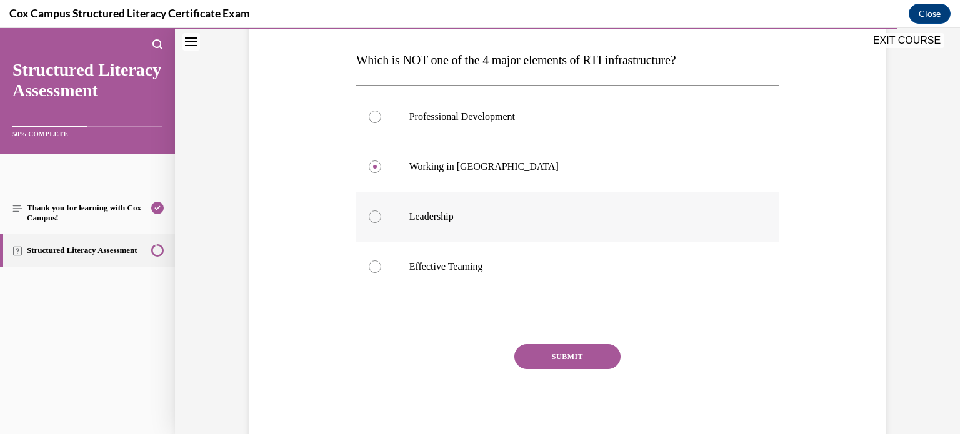
scroll to position [228, 0]
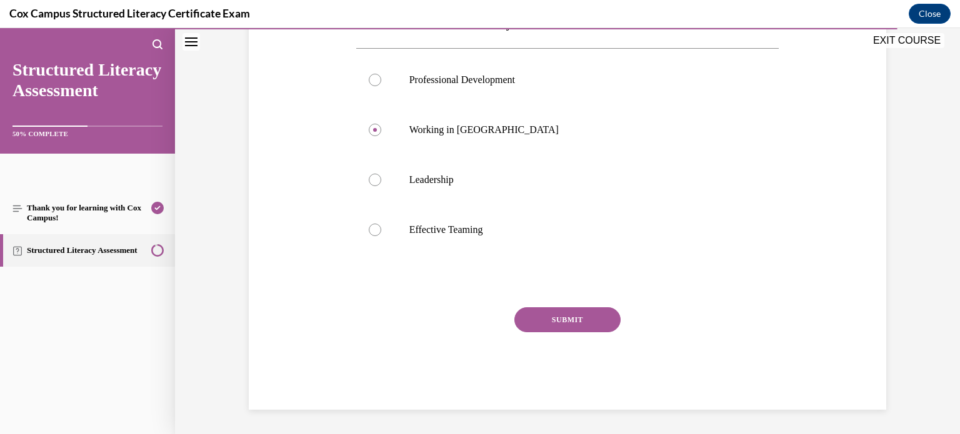
click at [599, 323] on button "SUBMIT" at bounding box center [567, 320] width 106 height 25
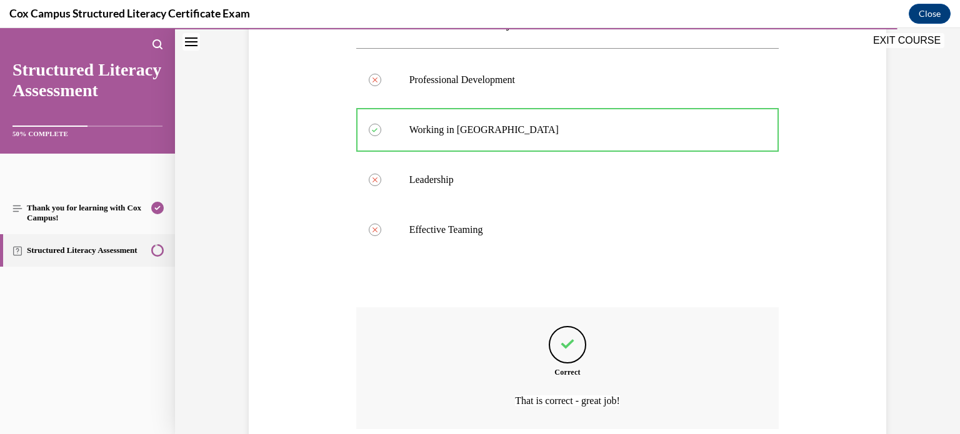
scroll to position [331, 0]
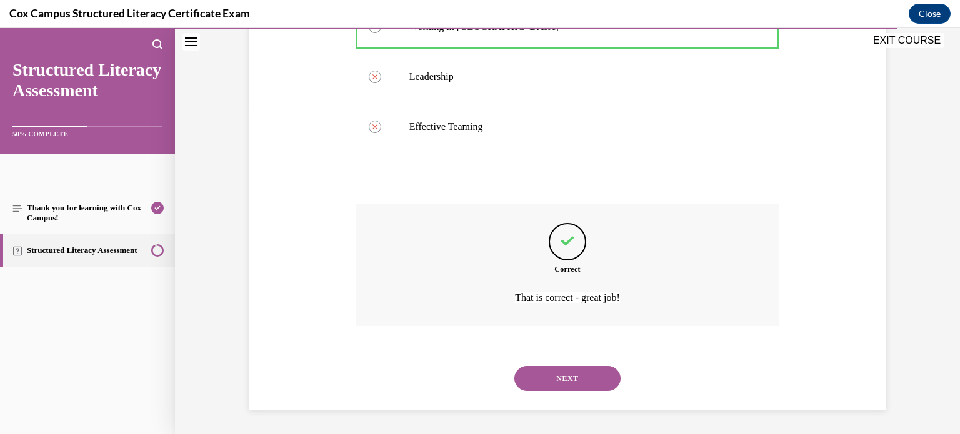
click at [583, 381] on button "NEXT" at bounding box center [567, 378] width 106 height 25
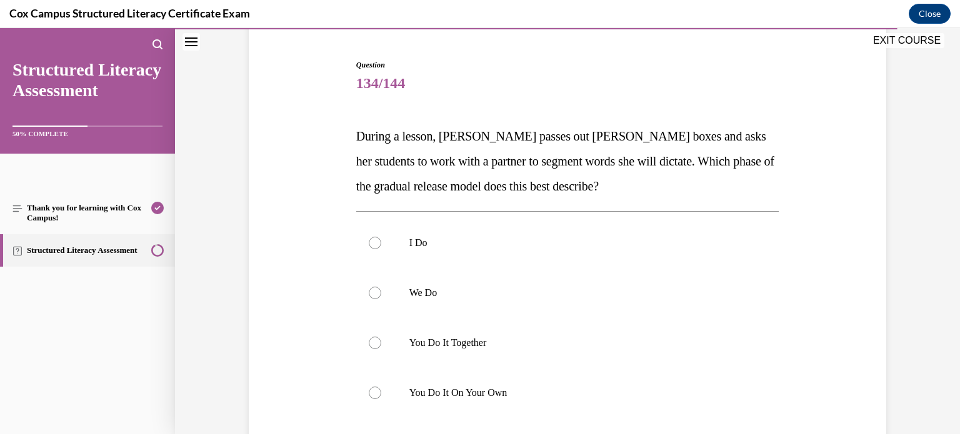
scroll to position [113, 0]
click at [636, 343] on p "You Do It Together" at bounding box center [578, 344] width 339 height 13
click at [381, 343] on input "You Do It Together" at bounding box center [375, 344] width 13 height 13
radio input "true"
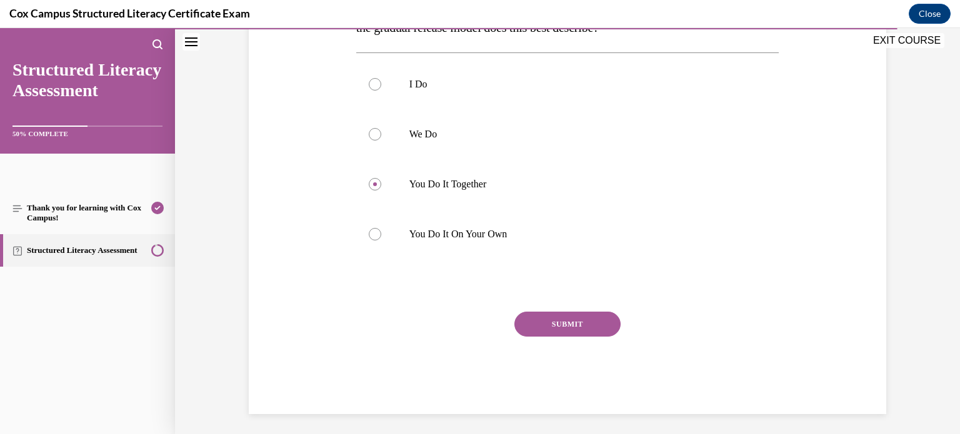
click at [592, 326] on button "SUBMIT" at bounding box center [567, 324] width 106 height 25
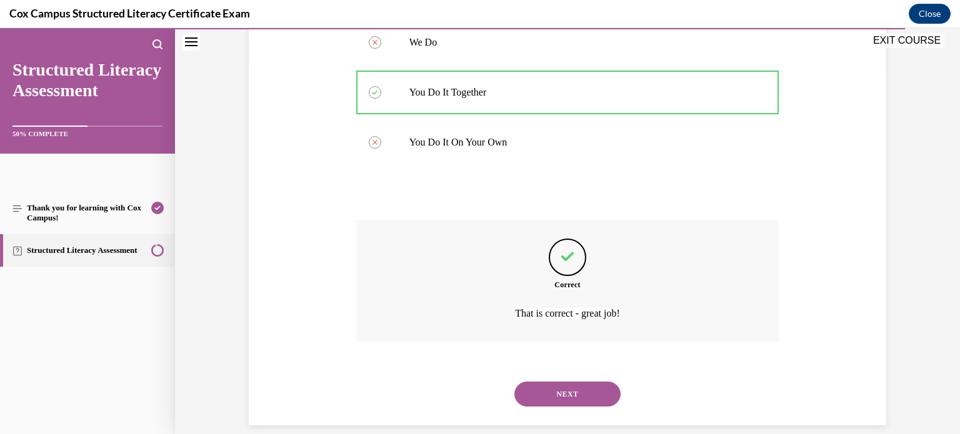
scroll to position [381, 0]
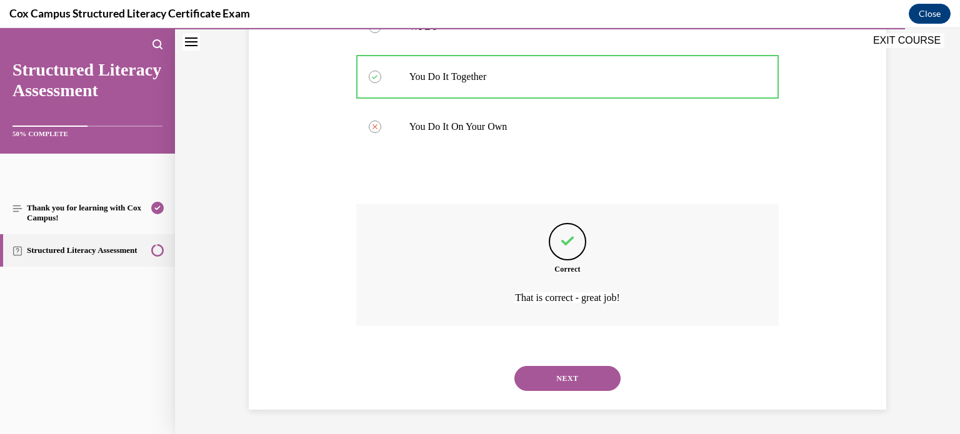
click at [580, 371] on button "NEXT" at bounding box center [567, 378] width 106 height 25
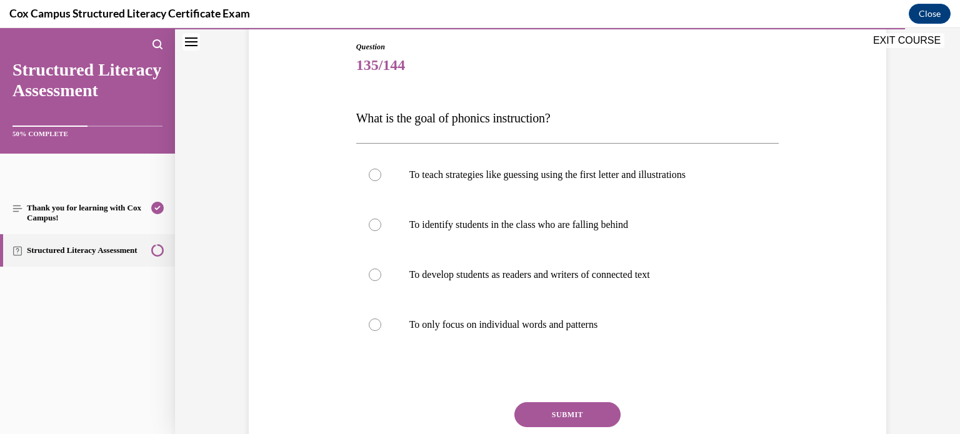
scroll to position [133, 0]
click at [694, 265] on label "To develop students as readers and writers of connected text" at bounding box center [567, 274] width 423 height 50
click at [381, 268] on input "To develop students as readers and writers of connected text" at bounding box center [375, 274] width 13 height 13
radio input "true"
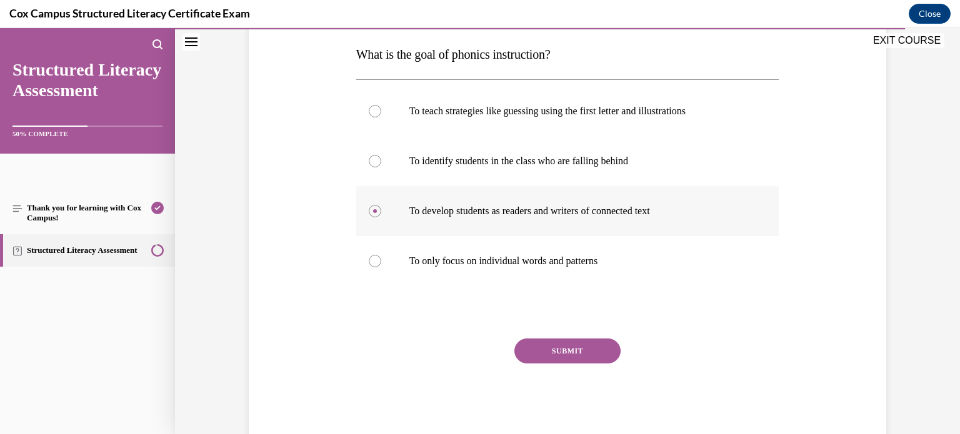
scroll to position [198, 0]
click at [609, 350] on button "SUBMIT" at bounding box center [567, 350] width 106 height 25
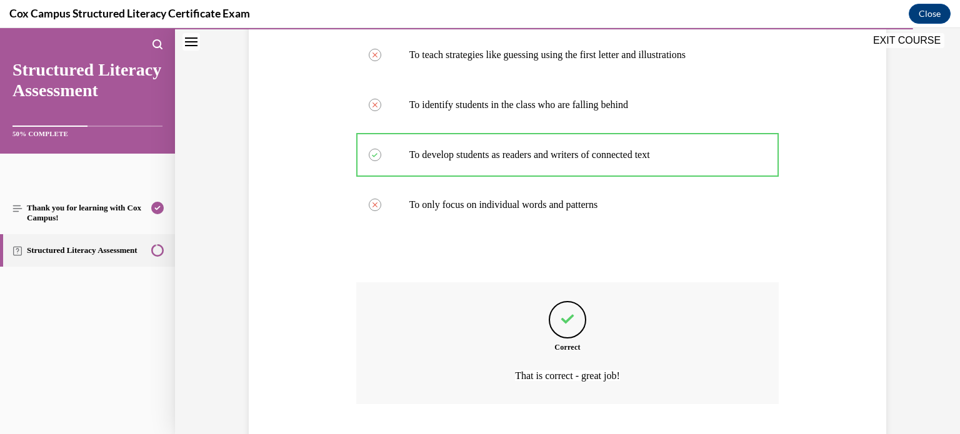
scroll to position [331, 0]
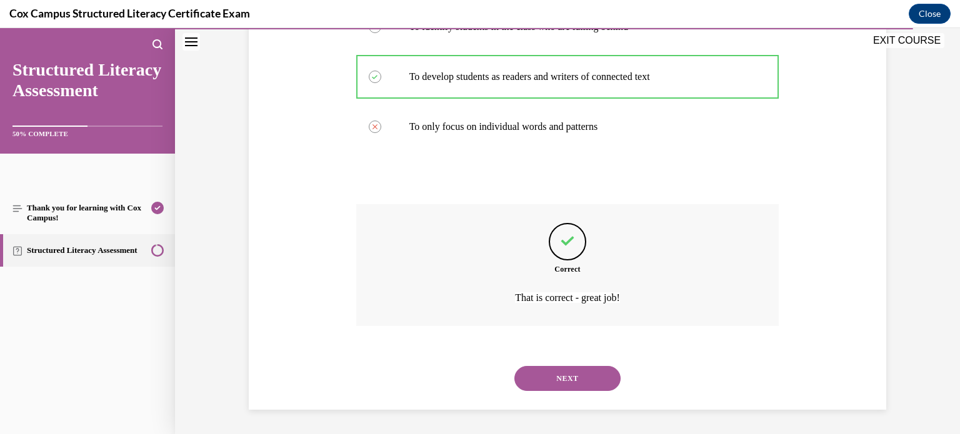
click at [601, 378] on button "NEXT" at bounding box center [567, 378] width 106 height 25
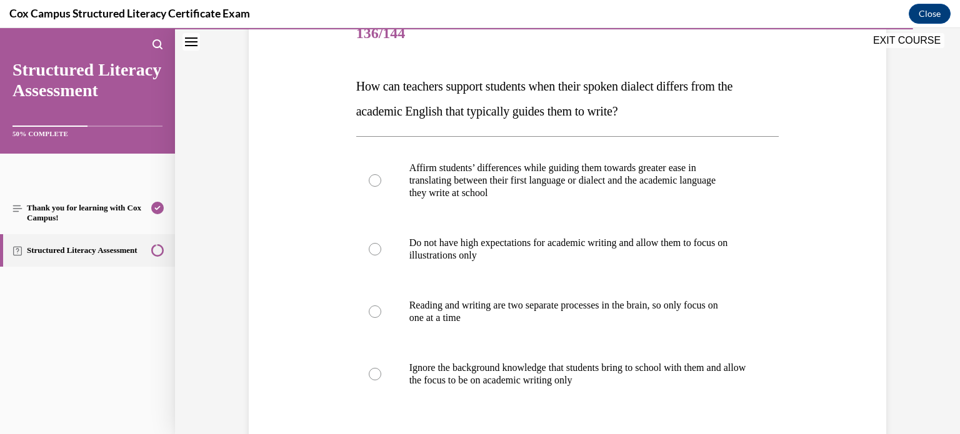
scroll to position [185, 0]
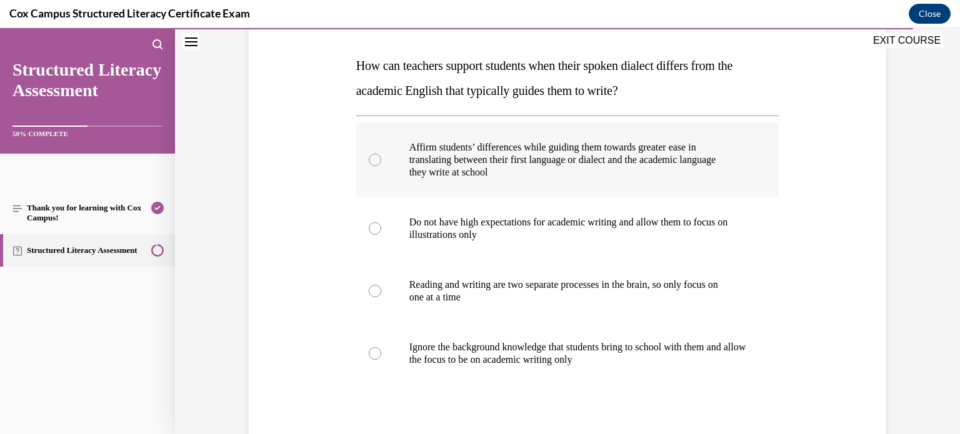
click at [685, 146] on p "Affirm students’ differences while guiding them towards greater ease in" at bounding box center [578, 147] width 339 height 13
click at [381, 154] on input "Affirm students’ differences while guiding them towards greater ease in transla…" at bounding box center [375, 160] width 13 height 13
radio input "true"
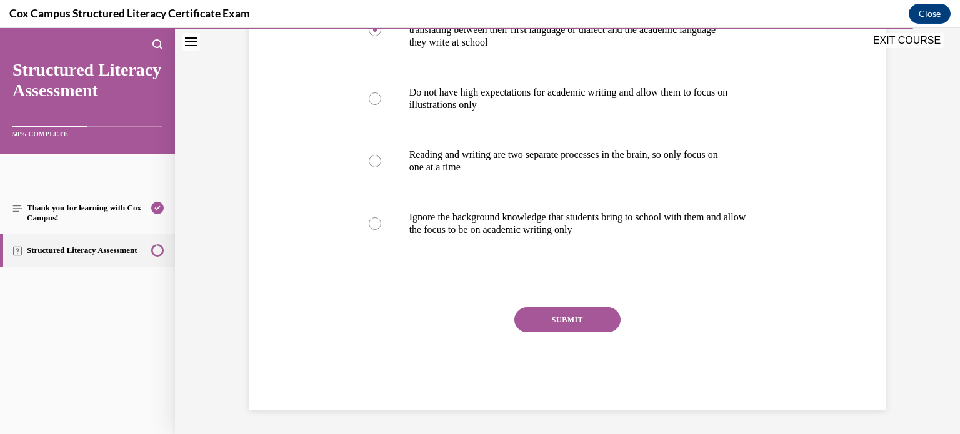
click at [589, 324] on button "SUBMIT" at bounding box center [567, 320] width 106 height 25
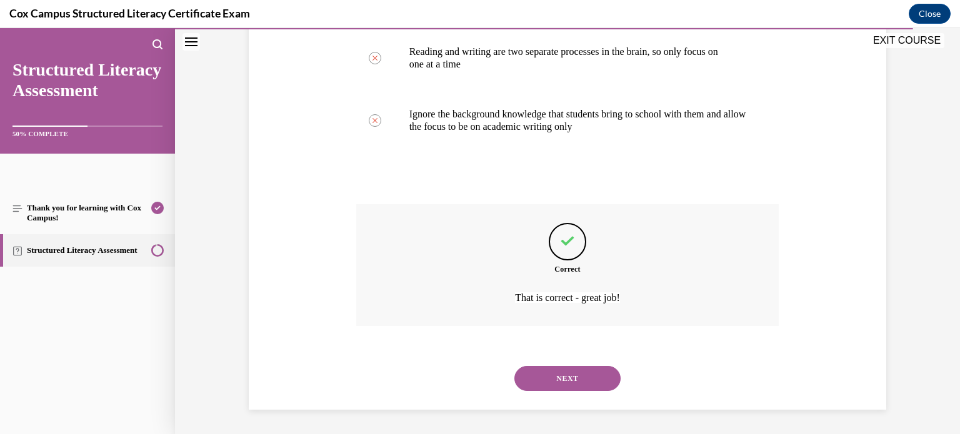
click at [581, 376] on button "NEXT" at bounding box center [567, 378] width 106 height 25
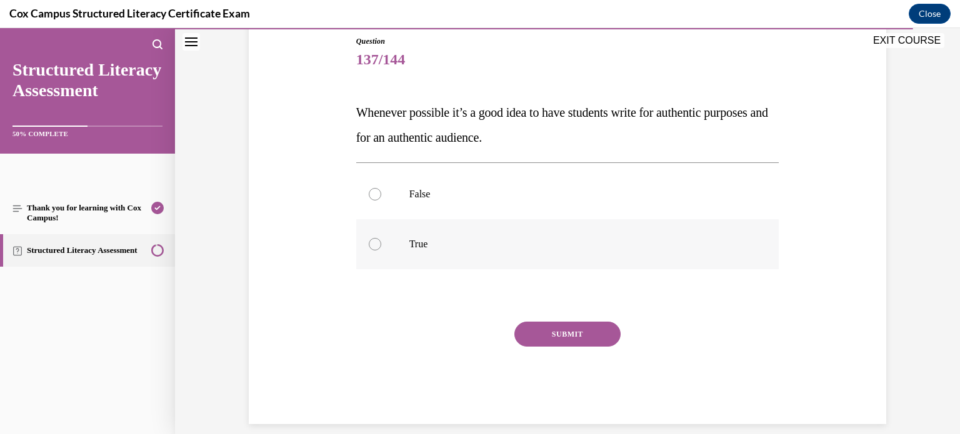
click at [626, 246] on p "True" at bounding box center [578, 244] width 339 height 13
click at [381, 246] on input "True" at bounding box center [375, 244] width 13 height 13
radio input "true"
click at [595, 325] on button "SUBMIT" at bounding box center [567, 334] width 106 height 25
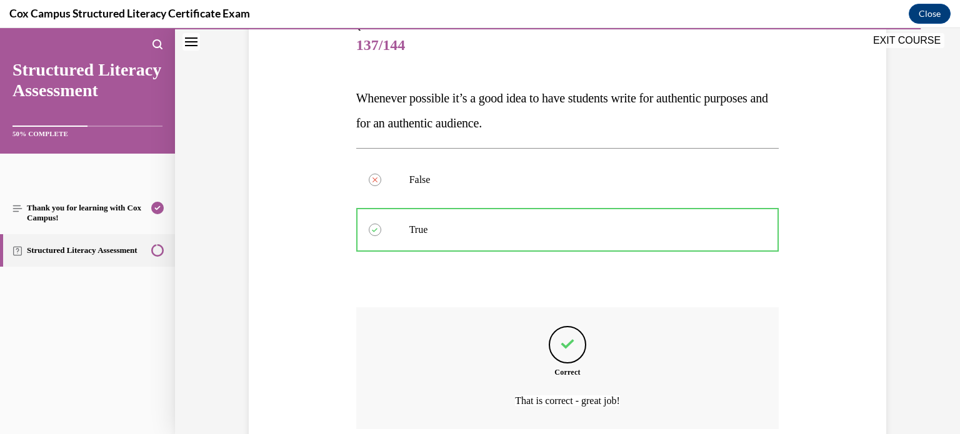
scroll to position [256, 0]
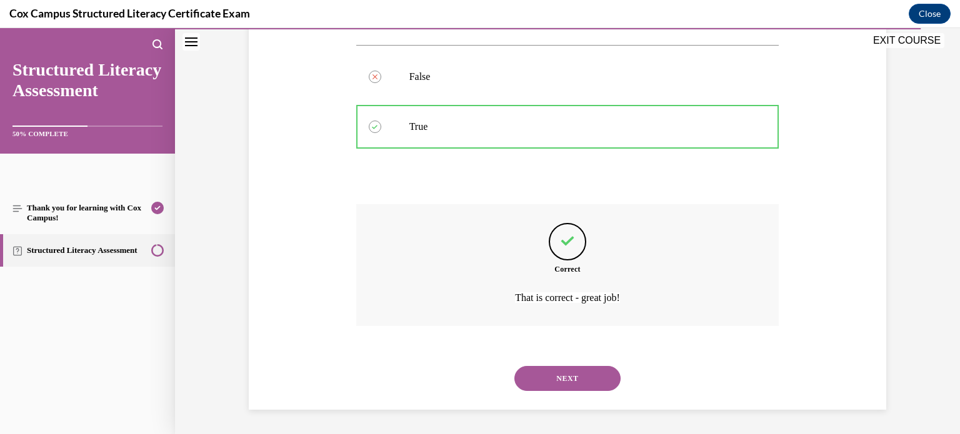
click at [584, 383] on button "NEXT" at bounding box center [567, 378] width 106 height 25
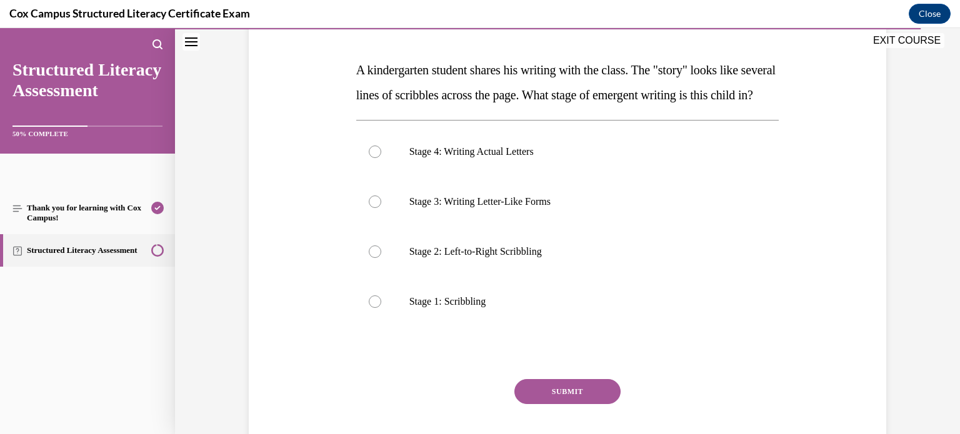
scroll to position [176, 0]
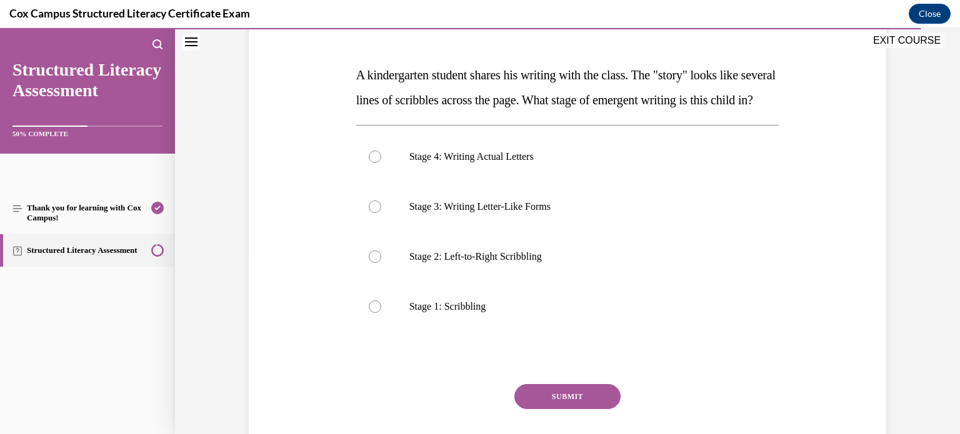
click at [644, 267] on label "Stage 2: Left-to-Right Scribbling" at bounding box center [567, 257] width 423 height 50
click at [381, 263] on input "Stage 2: Left-to-Right Scribbling" at bounding box center [375, 257] width 13 height 13
radio input "true"
click at [591, 409] on button "SUBMIT" at bounding box center [567, 396] width 106 height 25
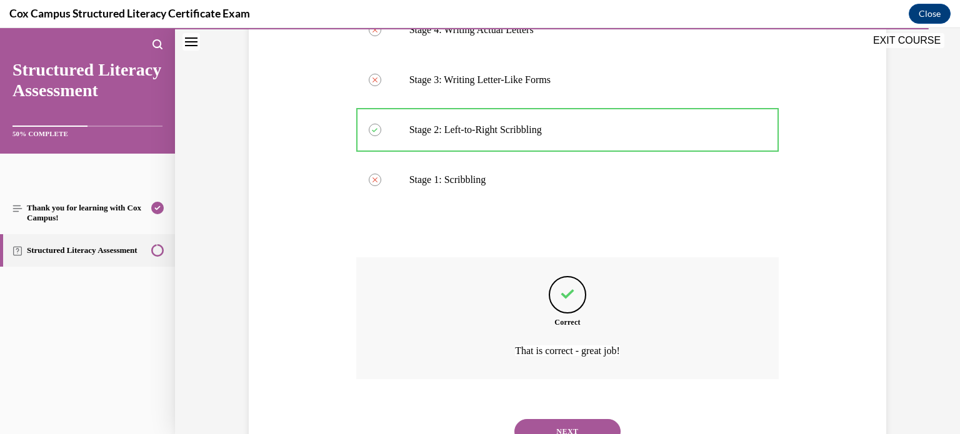
scroll to position [381, 0]
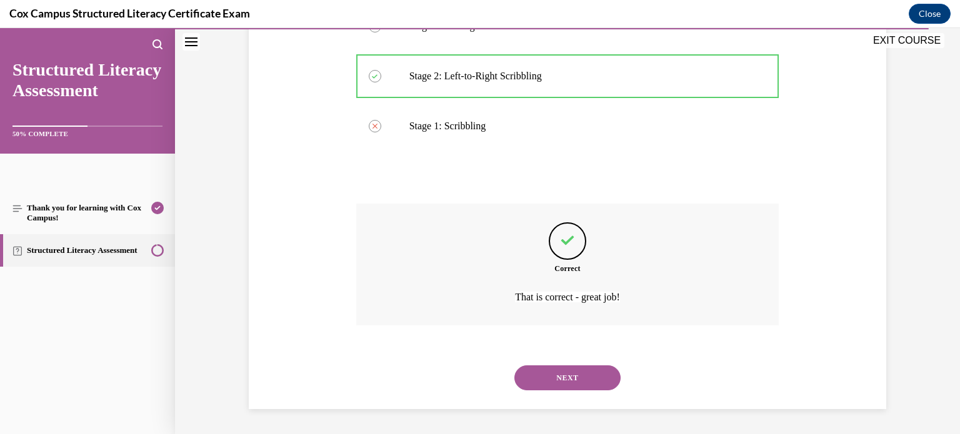
click at [561, 385] on button "NEXT" at bounding box center [567, 378] width 106 height 25
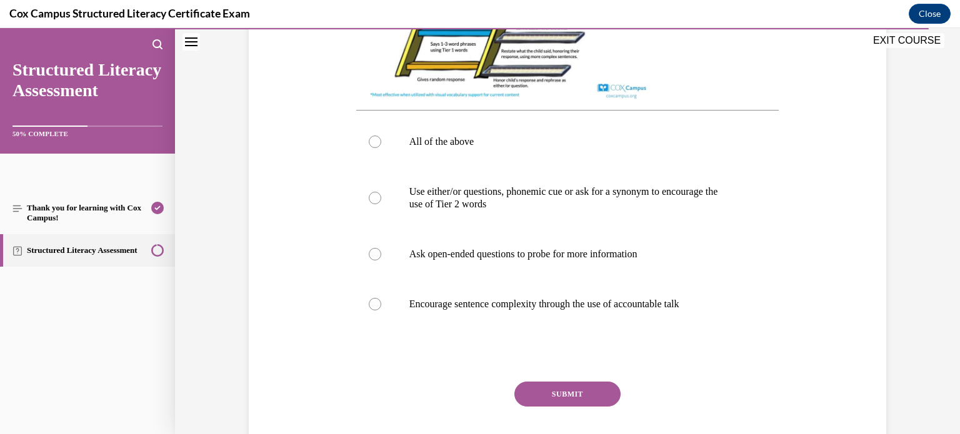
scroll to position [514, 0]
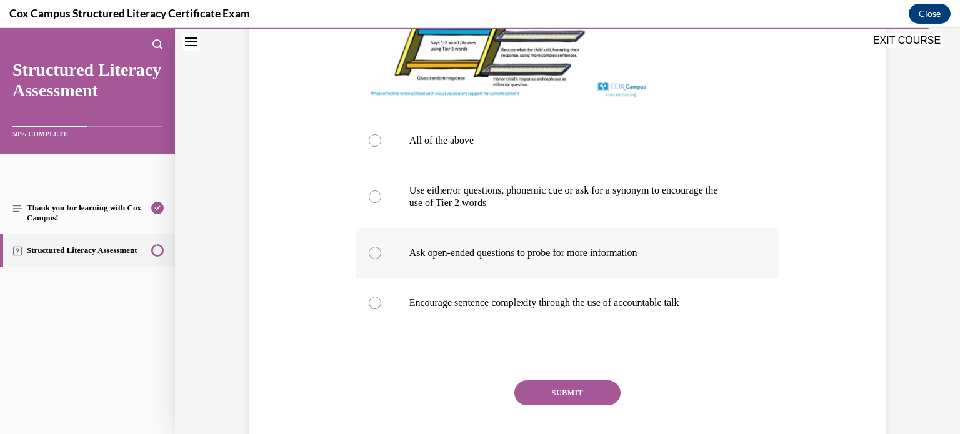
click at [368, 265] on label "Ask open-ended questions to probe for more information" at bounding box center [567, 253] width 423 height 50
click at [369, 259] on input "Ask open-ended questions to probe for more information" at bounding box center [375, 253] width 13 height 13
radio input "true"
click at [574, 401] on button "SUBMIT" at bounding box center [567, 393] width 106 height 25
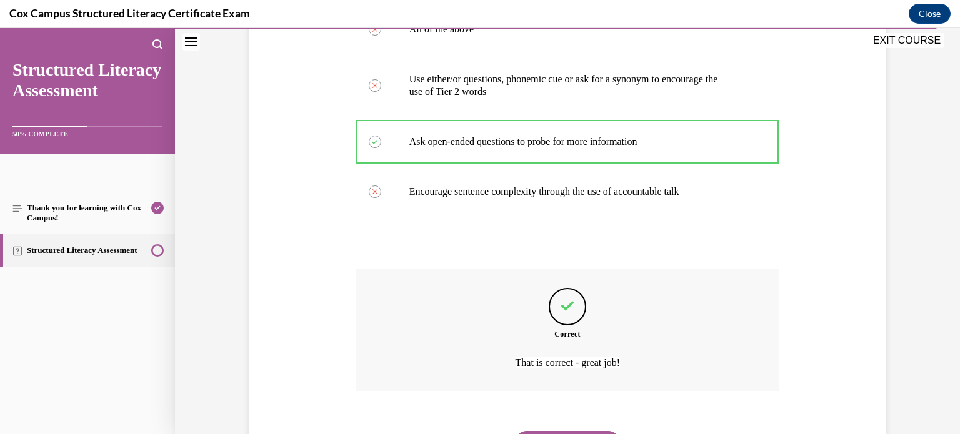
scroll to position [703, 0]
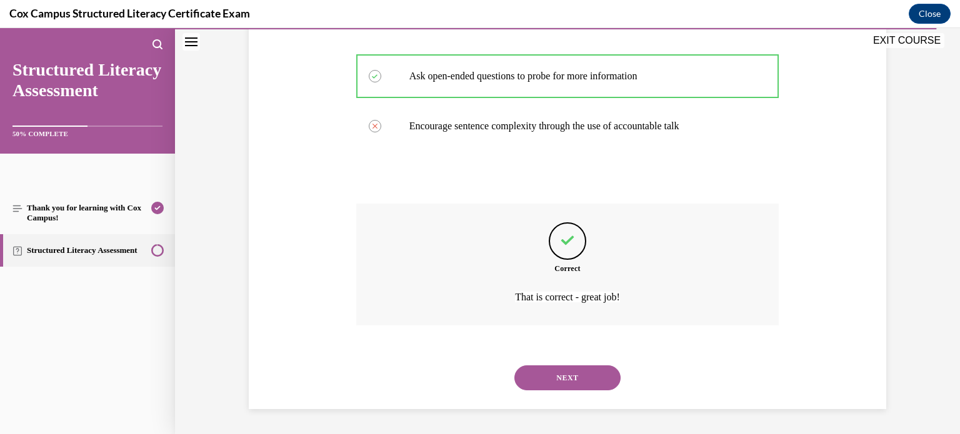
click at [571, 386] on button "NEXT" at bounding box center [567, 378] width 106 height 25
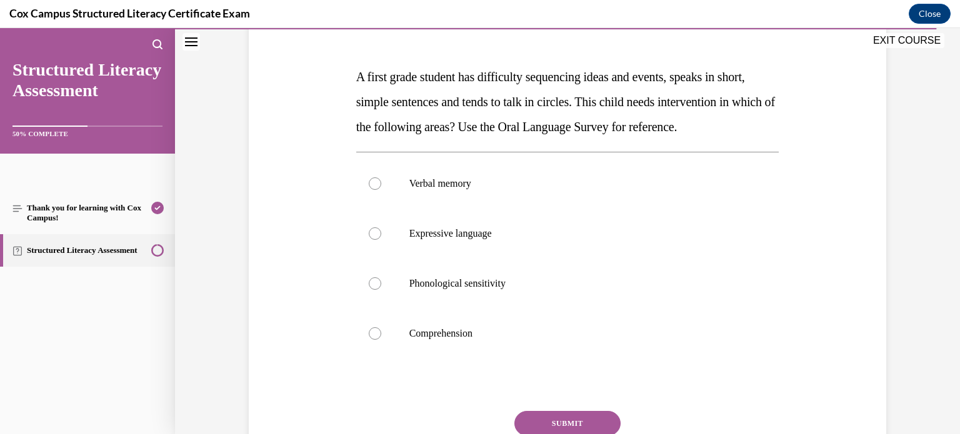
scroll to position [161, 0]
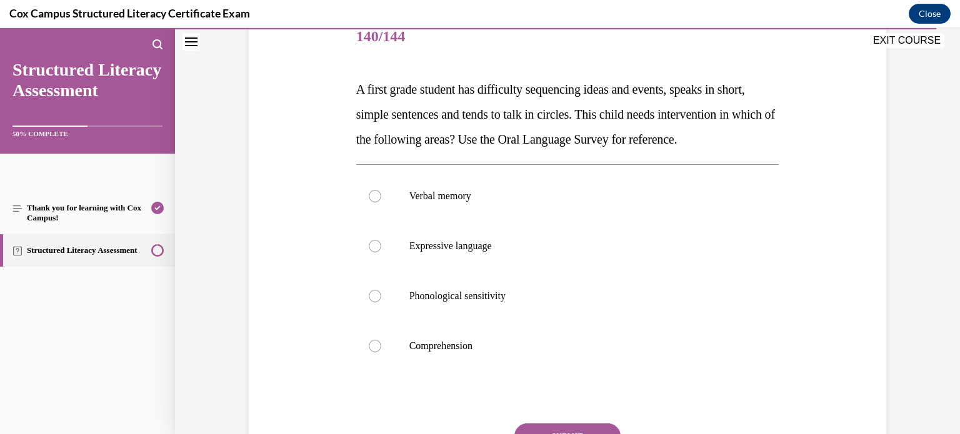
click at [597, 271] on label "Expressive language" at bounding box center [567, 246] width 423 height 50
click at [381, 253] on input "Expressive language" at bounding box center [375, 246] width 13 height 13
radio input "true"
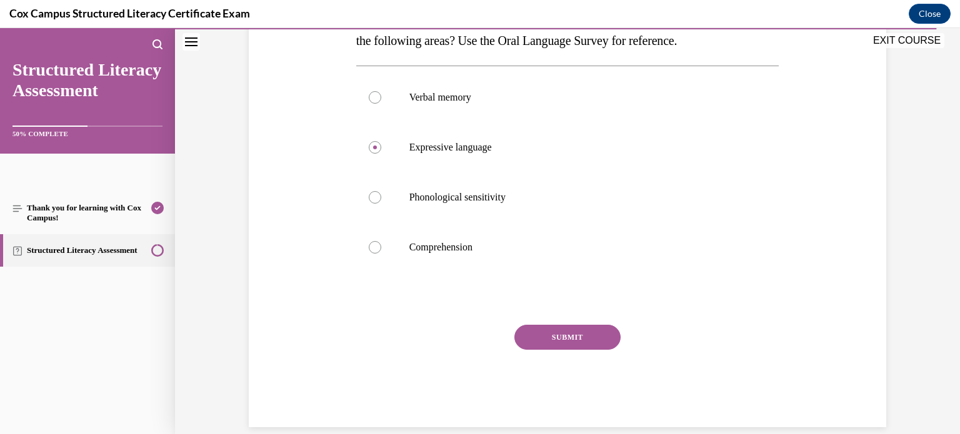
scroll to position [263, 0]
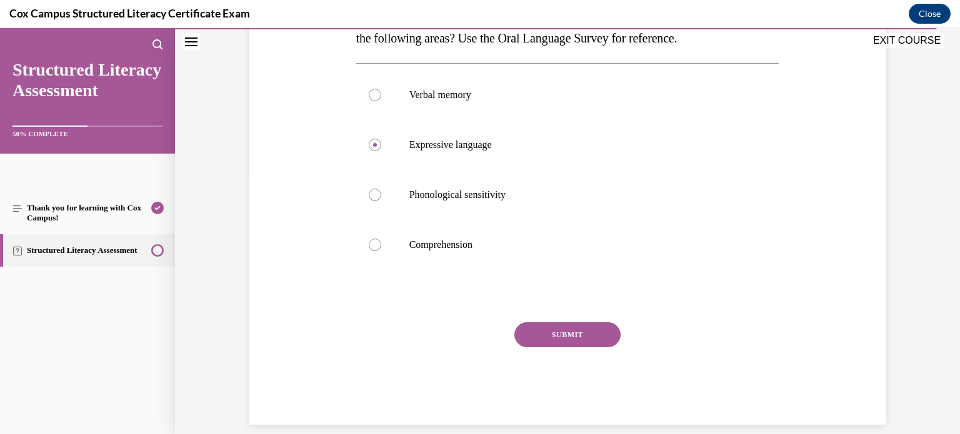
click at [596, 348] on button "SUBMIT" at bounding box center [567, 335] width 106 height 25
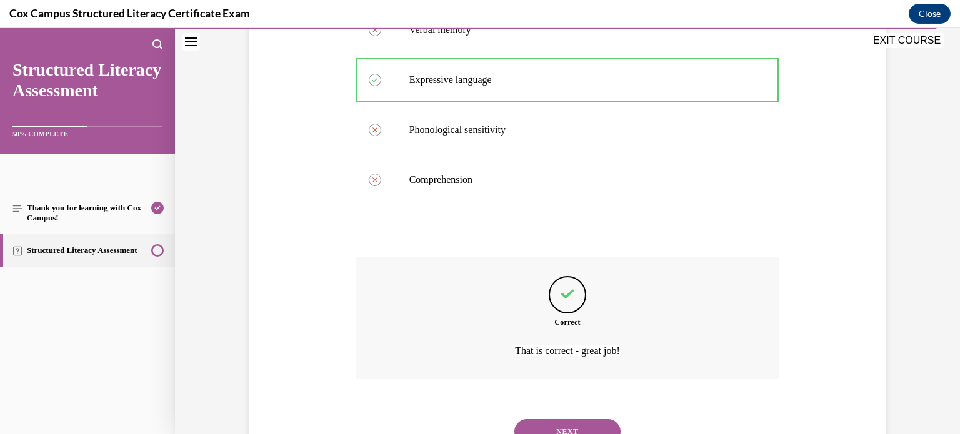
scroll to position [406, 0]
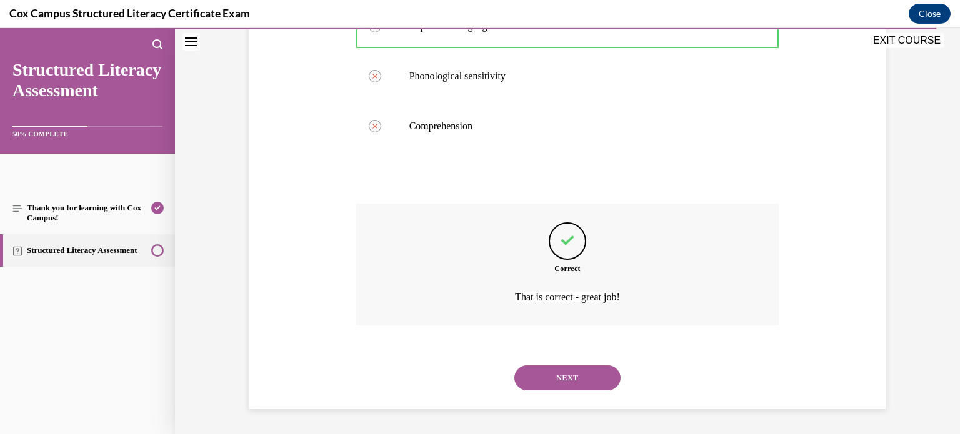
click at [583, 386] on button "NEXT" at bounding box center [567, 378] width 106 height 25
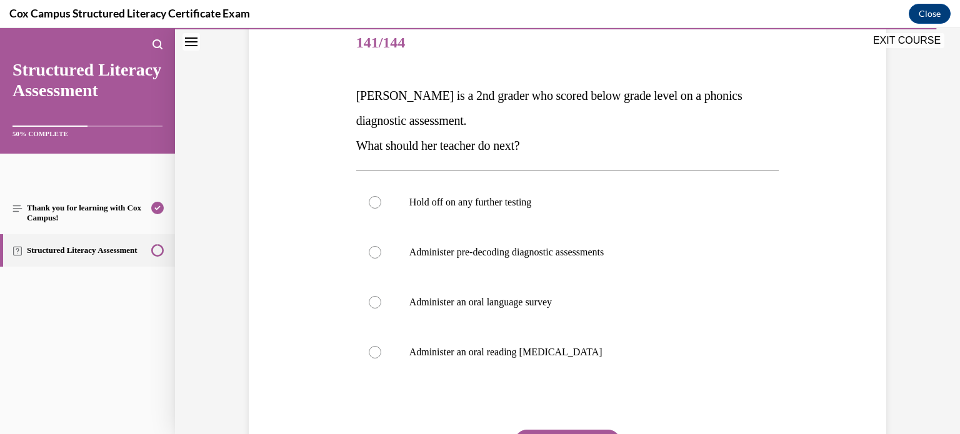
scroll to position [155, 0]
click at [609, 253] on p "Administer pre-decoding diagnostic assessments" at bounding box center [578, 252] width 339 height 13
click at [381, 253] on input "Administer pre-decoding diagnostic assessments" at bounding box center [375, 252] width 13 height 13
radio input "true"
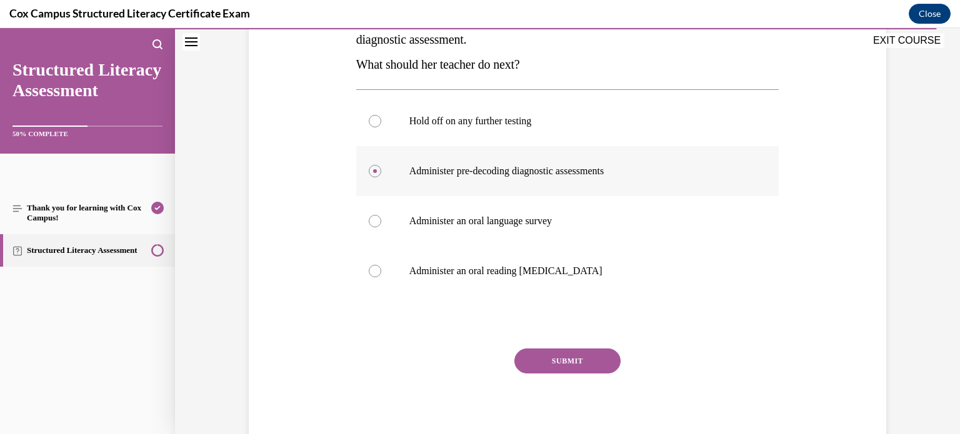
scroll to position [243, 0]
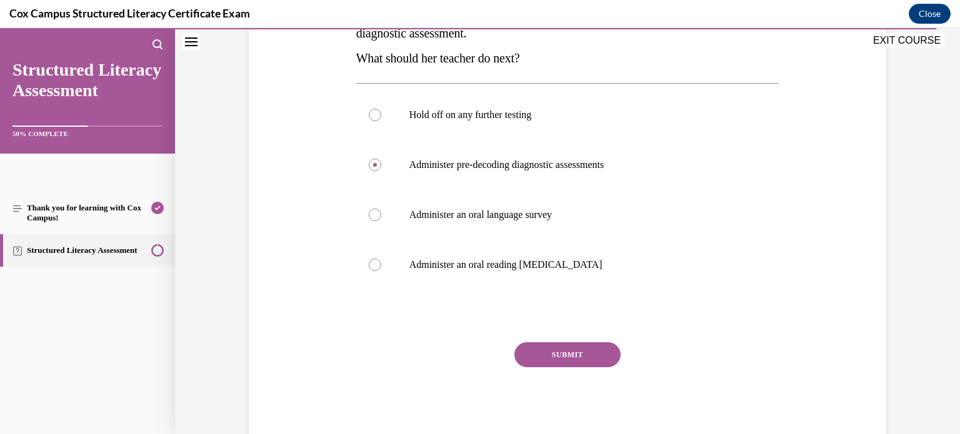
click at [588, 354] on button "SUBMIT" at bounding box center [567, 355] width 106 height 25
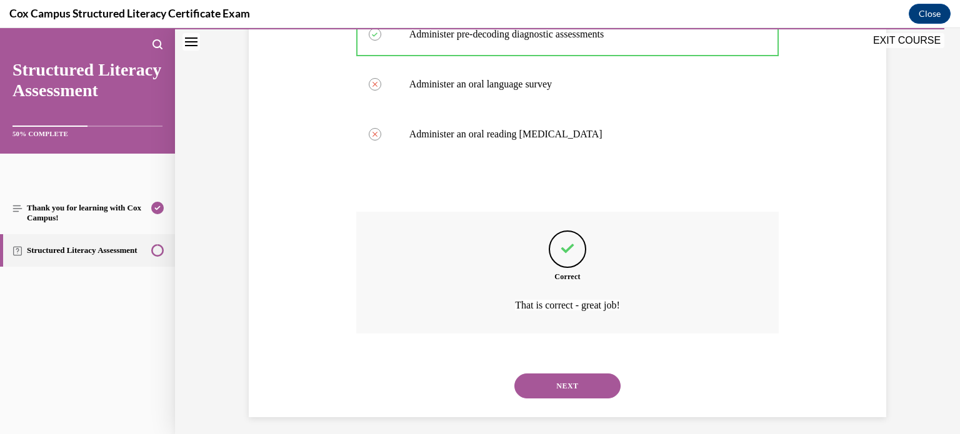
scroll to position [381, 0]
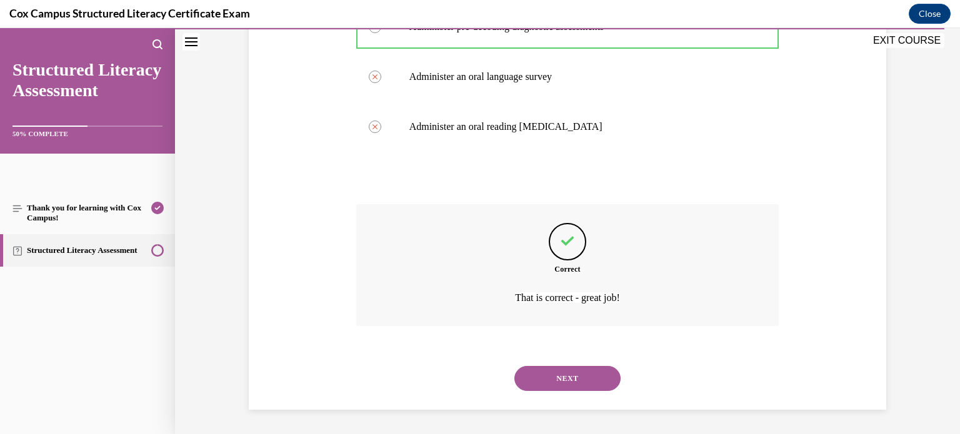
click at [599, 374] on button "NEXT" at bounding box center [567, 378] width 106 height 25
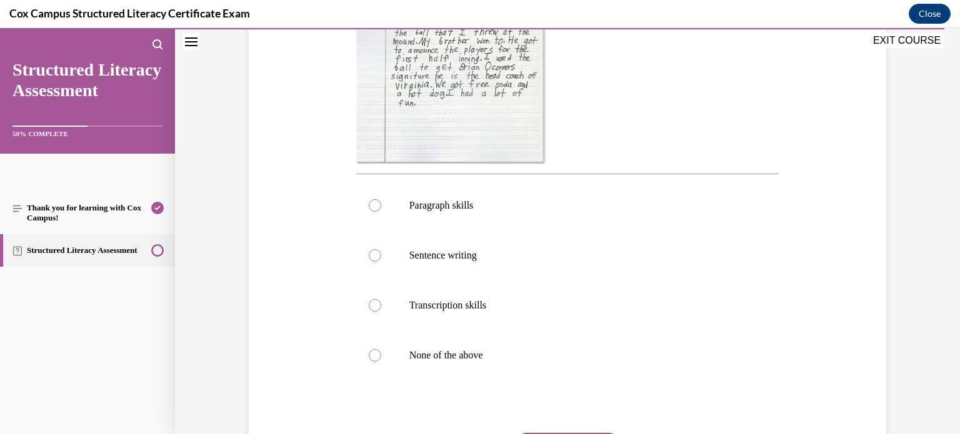
scroll to position [399, 0]
click at [666, 218] on label "Paragraph skills" at bounding box center [567, 205] width 423 height 50
click at [381, 211] on input "Paragraph skills" at bounding box center [375, 205] width 13 height 13
radio input "true"
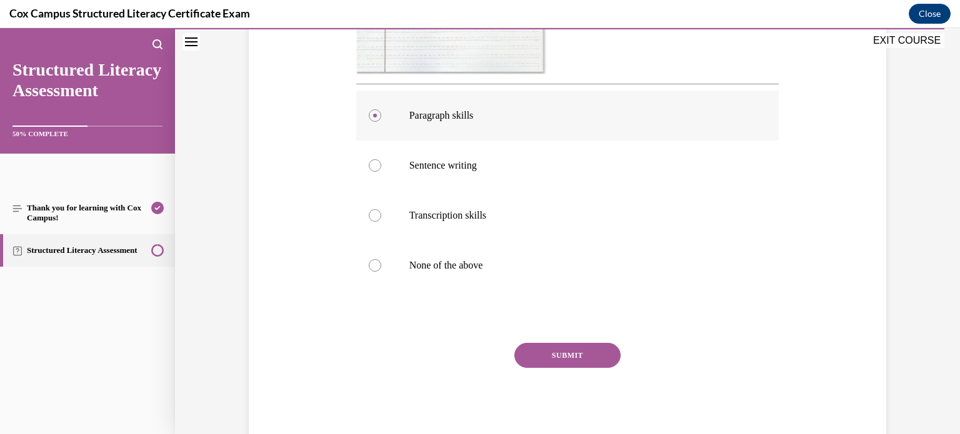
scroll to position [525, 0]
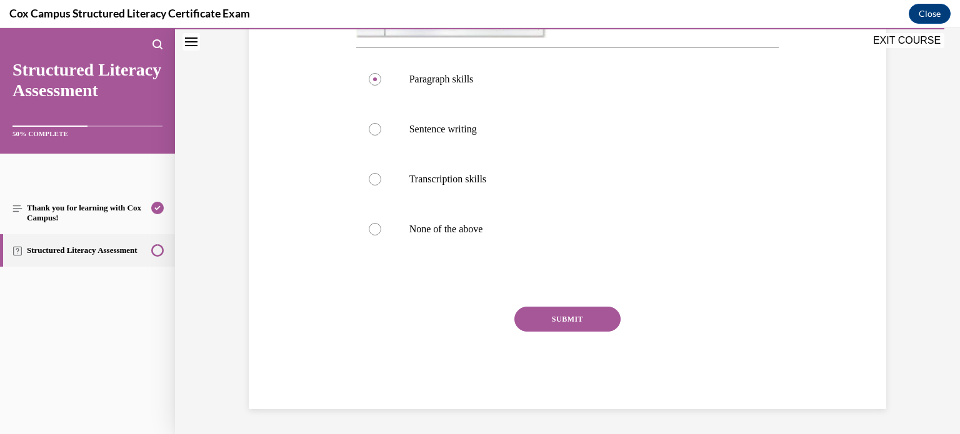
click at [585, 326] on button "SUBMIT" at bounding box center [567, 319] width 106 height 25
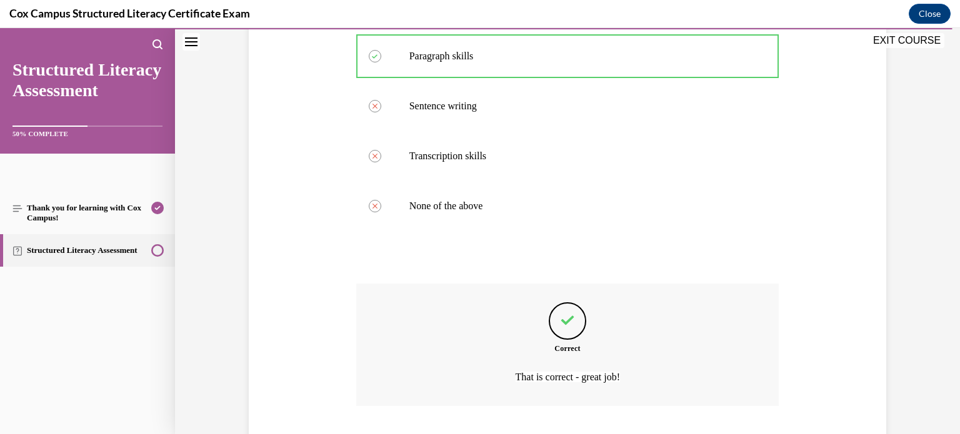
scroll to position [628, 0]
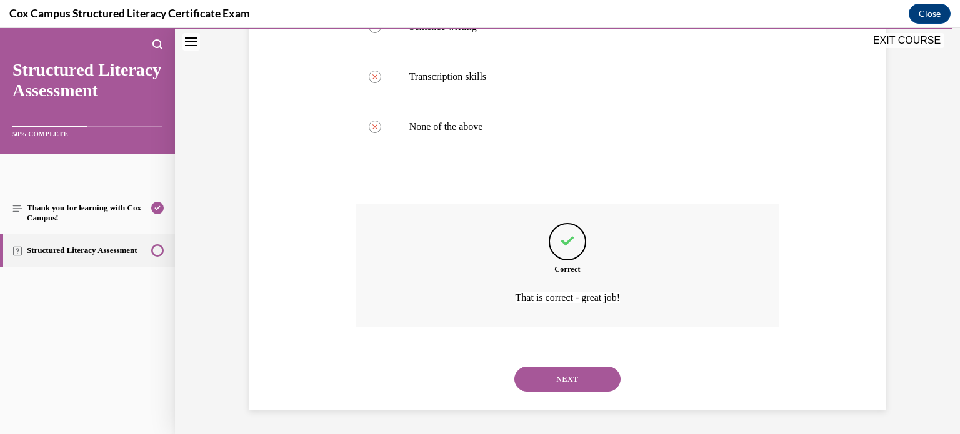
click at [584, 371] on button "NEXT" at bounding box center [567, 379] width 106 height 25
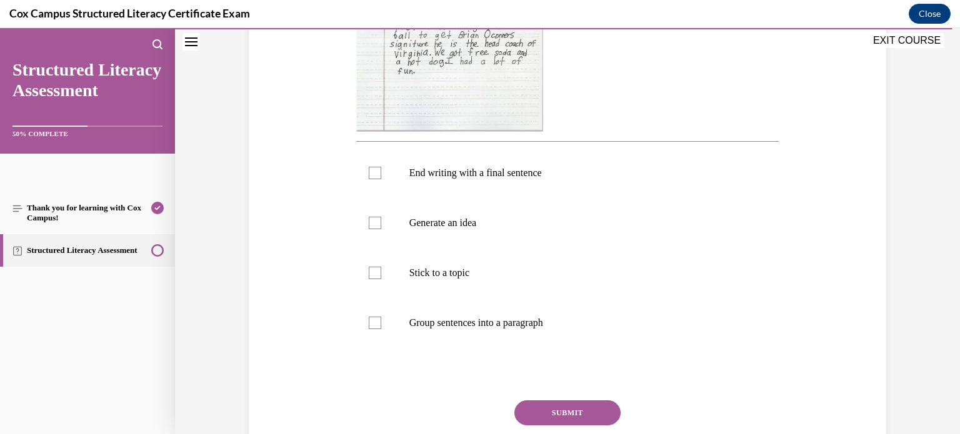
scroll to position [402, 0]
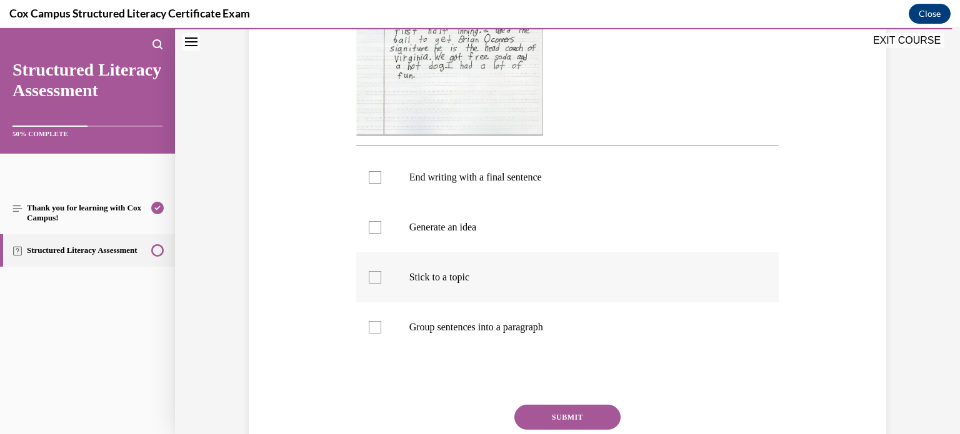
click at [573, 285] on label "Stick to a topic" at bounding box center [567, 278] width 423 height 50
click at [381, 284] on input "Stick to a topic" at bounding box center [375, 277] width 13 height 13
checkbox input "true"
click at [556, 238] on label "Generate an idea" at bounding box center [567, 228] width 423 height 50
click at [381, 234] on input "Generate an idea" at bounding box center [375, 227] width 13 height 13
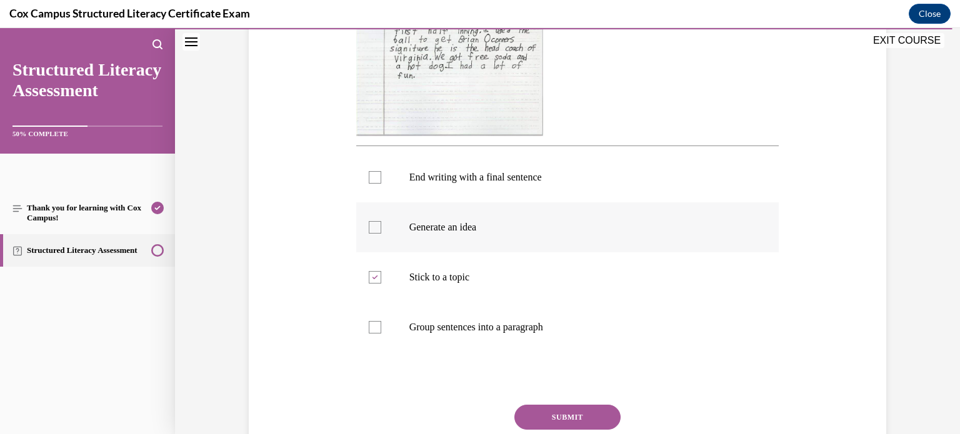
checkbox input "true"
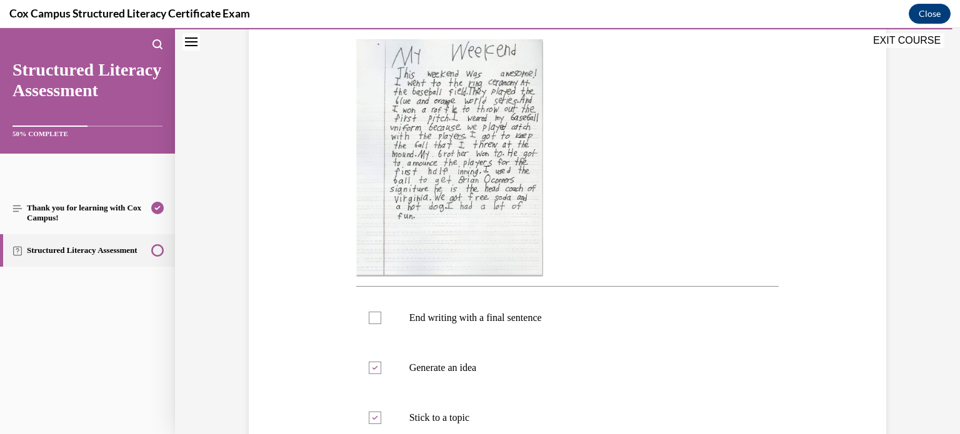
click at [566, 318] on p "End writing with a final sentence" at bounding box center [578, 318] width 339 height 13
click at [381, 318] on input "End writing with a final sentence" at bounding box center [375, 318] width 13 height 13
checkbox input "true"
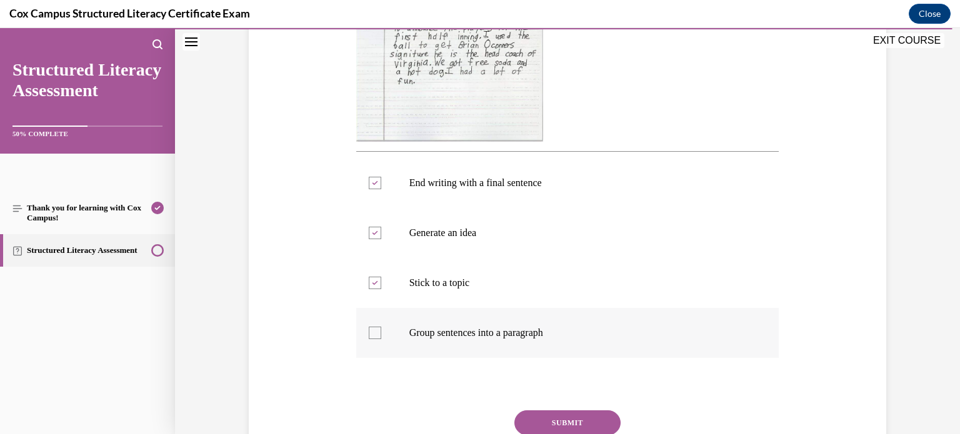
scroll to position [403, 0]
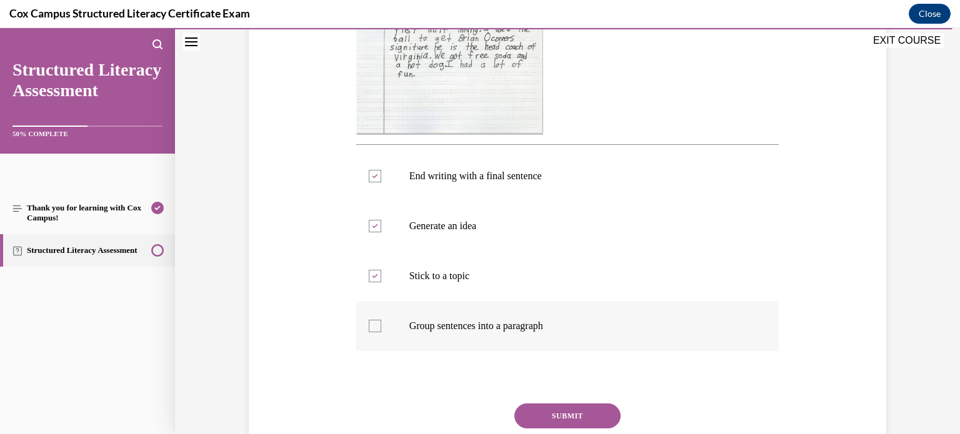
click at [566, 318] on label "Group sentences into a paragraph" at bounding box center [567, 326] width 423 height 50
click at [381, 320] on input "Group sentences into a paragraph" at bounding box center [375, 326] width 13 height 13
checkbox input "true"
click at [555, 420] on button "SUBMIT" at bounding box center [567, 416] width 106 height 25
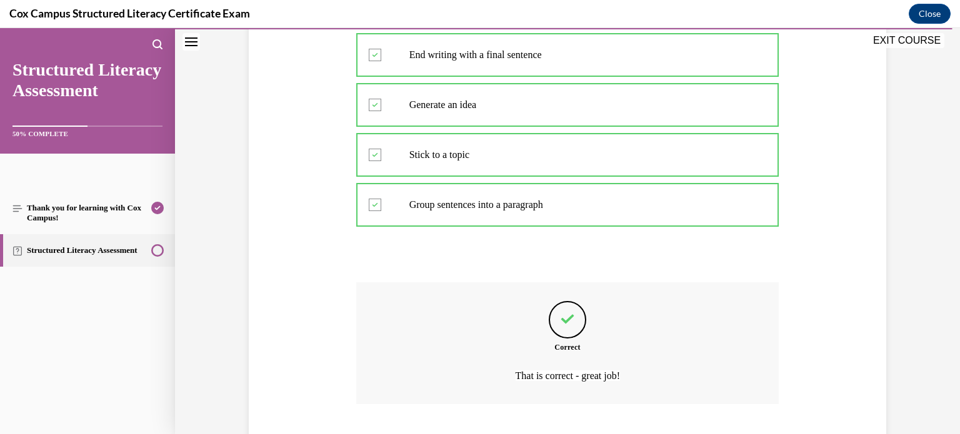
scroll to position [603, 0]
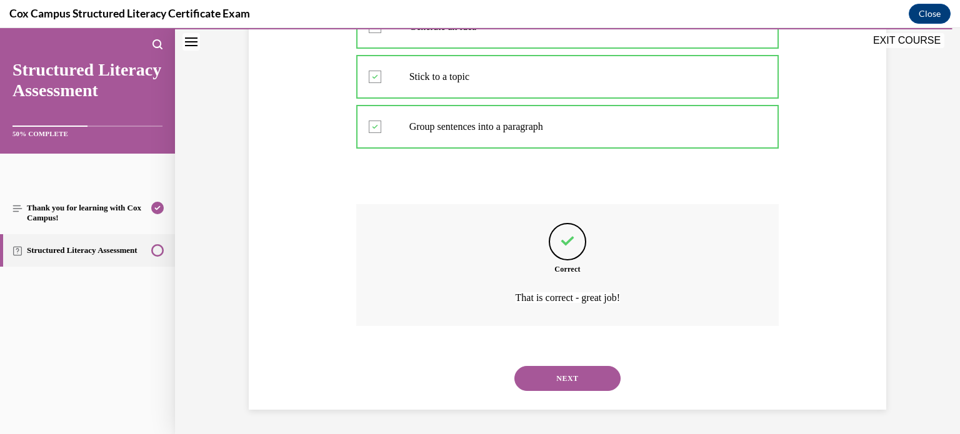
click at [575, 376] on button "NEXT" at bounding box center [567, 378] width 106 height 25
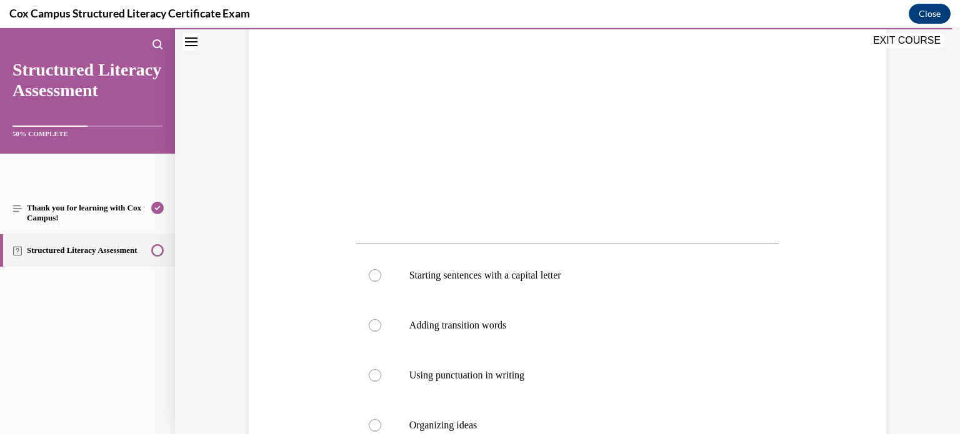
scroll to position [303, 0]
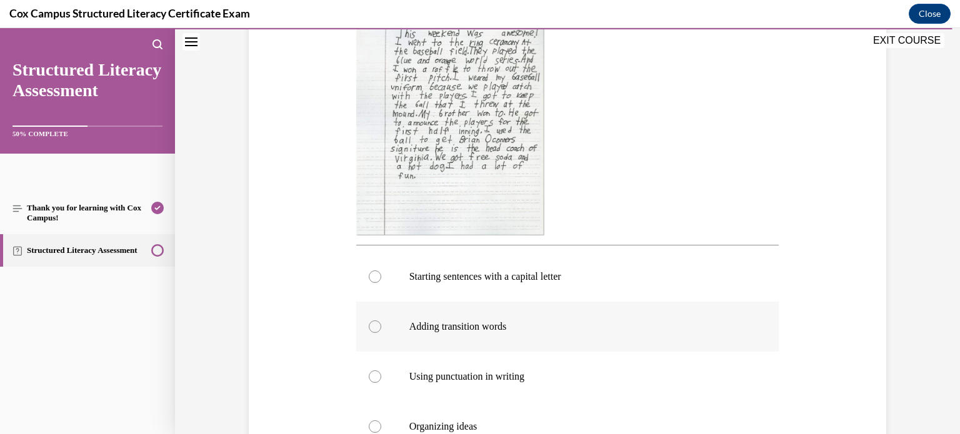
click at [534, 343] on label "Adding transition words" at bounding box center [567, 327] width 423 height 50
click at [381, 333] on input "Adding transition words" at bounding box center [375, 327] width 13 height 13
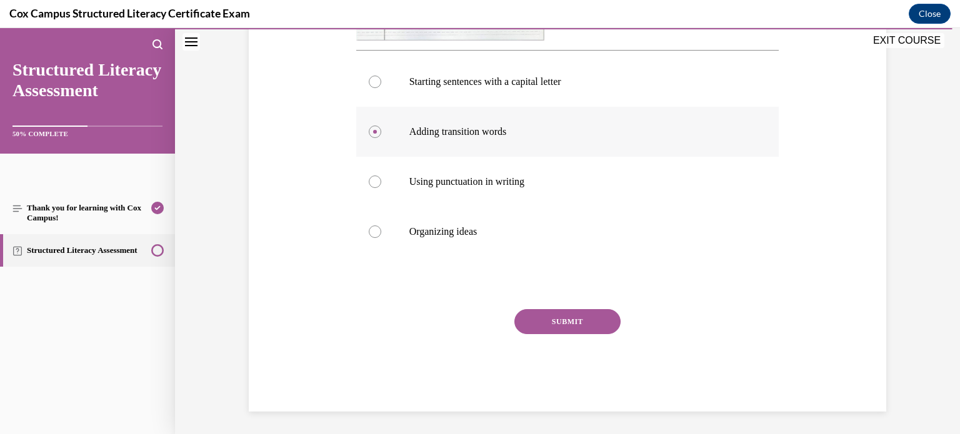
scroll to position [499, 0]
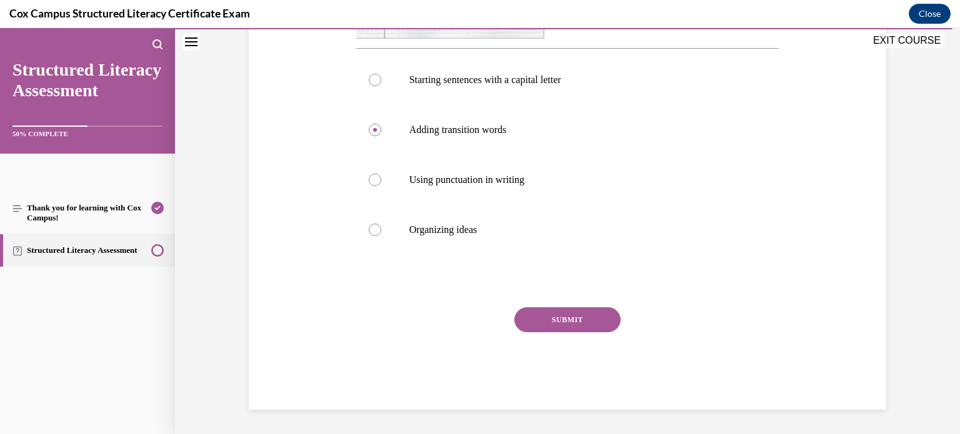
click at [550, 323] on button "SUBMIT" at bounding box center [567, 320] width 106 height 25
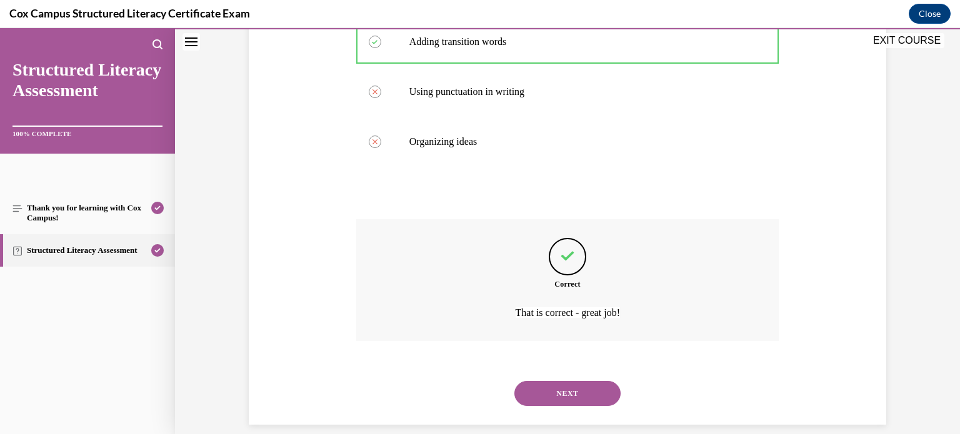
scroll to position [603, 0]
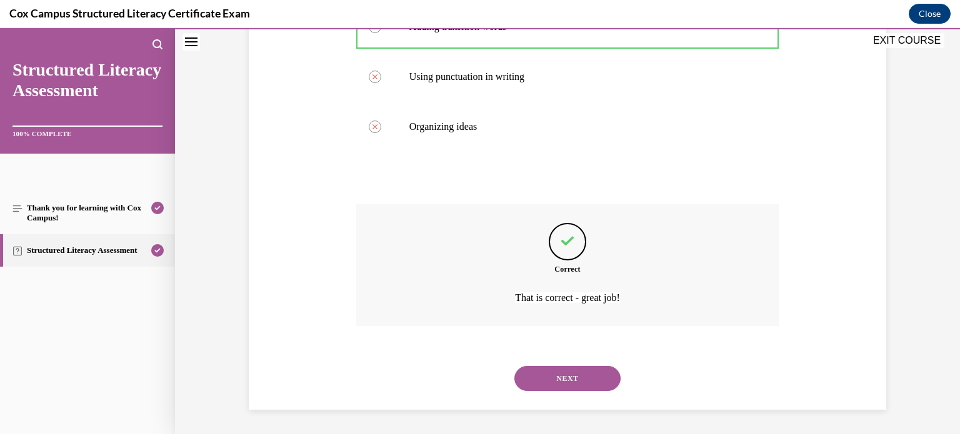
click at [561, 381] on button "NEXT" at bounding box center [567, 378] width 106 height 25
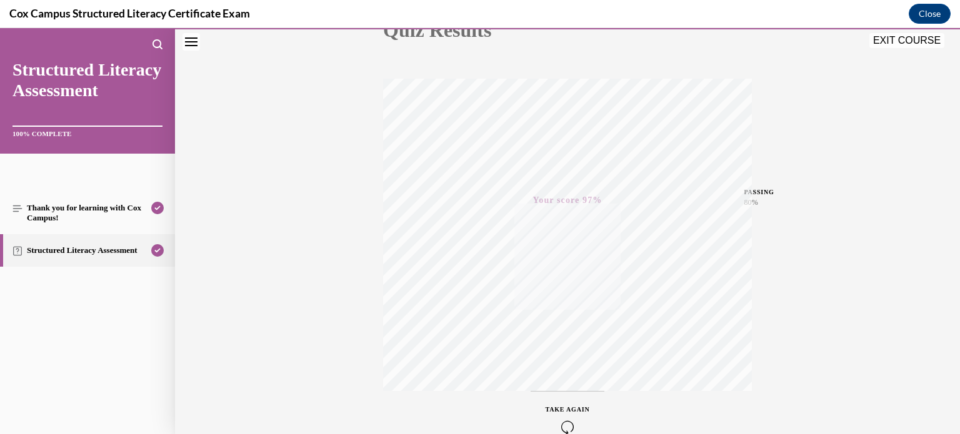
scroll to position [234, 0]
click at [925, 44] on button "EXIT COURSE" at bounding box center [907, 40] width 75 height 15
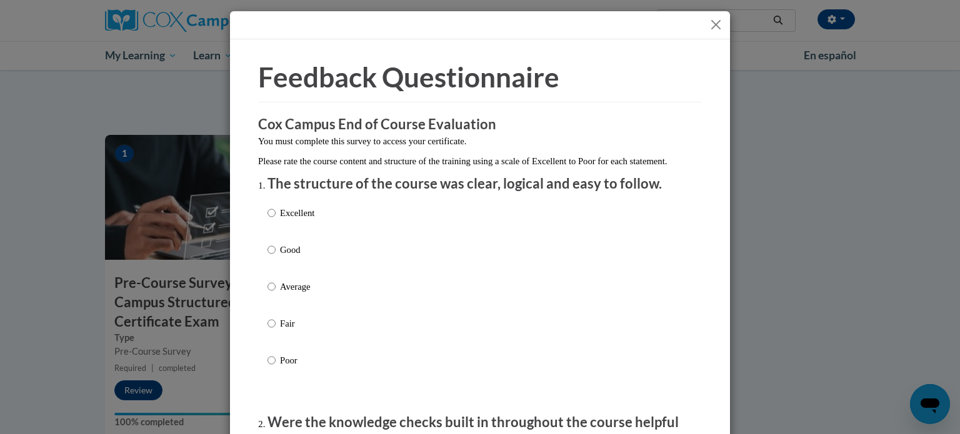
click at [288, 257] on p "Good" at bounding box center [297, 250] width 34 height 14
click at [276, 257] on input "Good" at bounding box center [272, 250] width 8 height 14
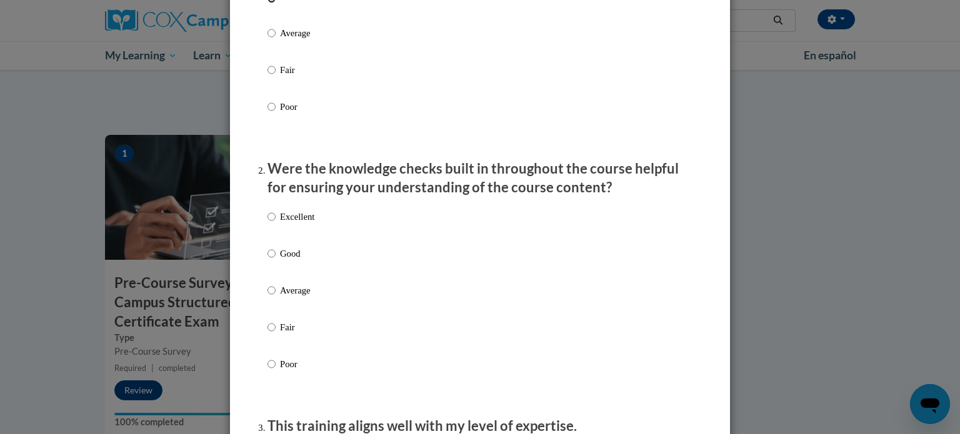
scroll to position [276, 0]
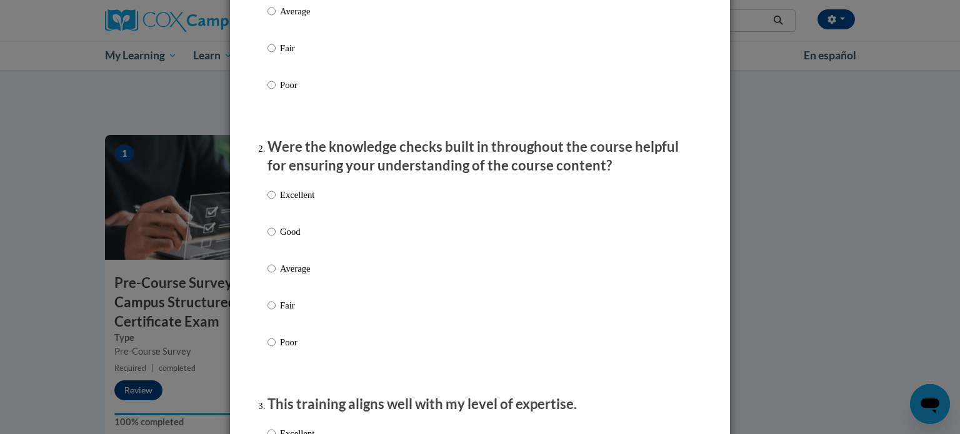
click at [295, 239] on p "Good" at bounding box center [297, 232] width 34 height 14
click at [276, 239] on input "Good" at bounding box center [272, 232] width 8 height 14
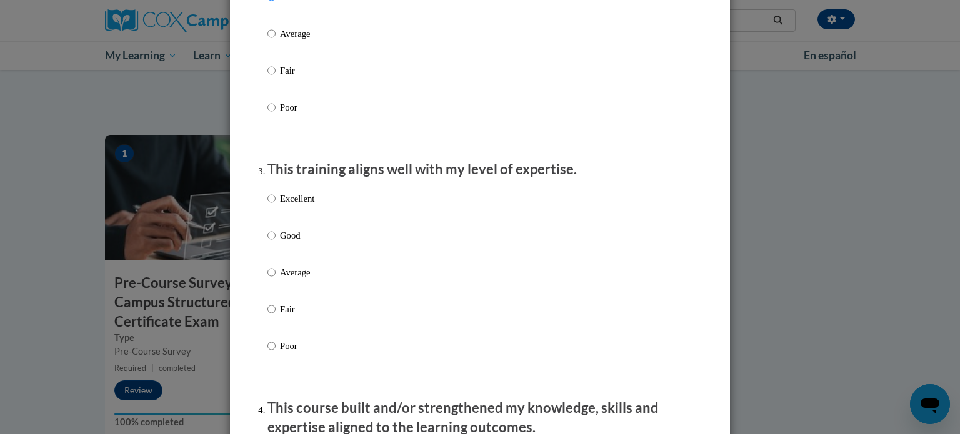
click at [295, 243] on p "Good" at bounding box center [297, 236] width 34 height 14
click at [276, 243] on input "Good" at bounding box center [272, 236] width 8 height 14
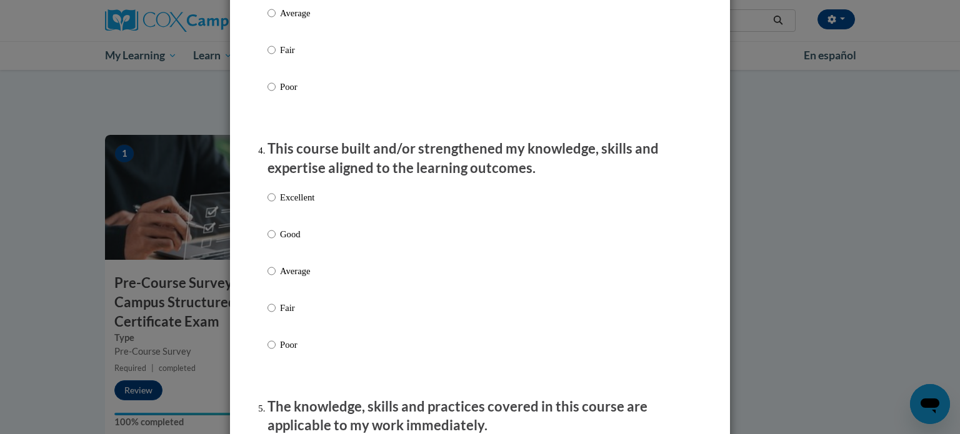
click at [295, 241] on p "Good" at bounding box center [297, 235] width 34 height 14
click at [276, 241] on input "Good" at bounding box center [272, 235] width 8 height 14
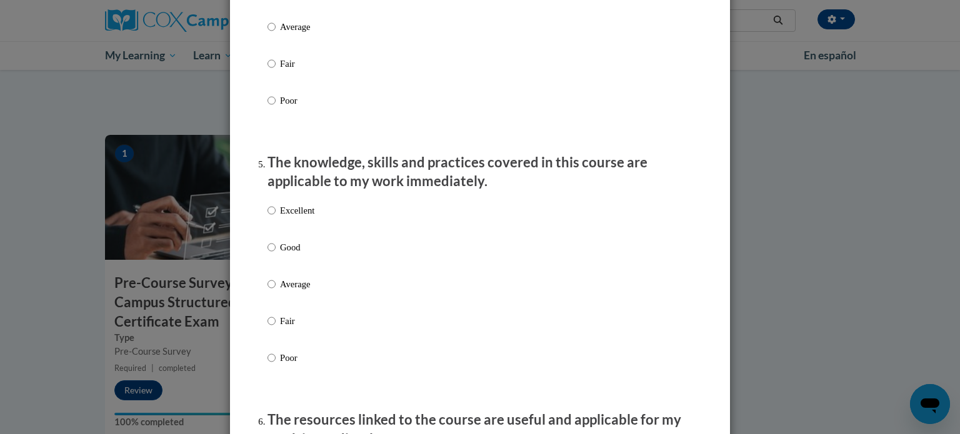
scroll to position [1018, 0]
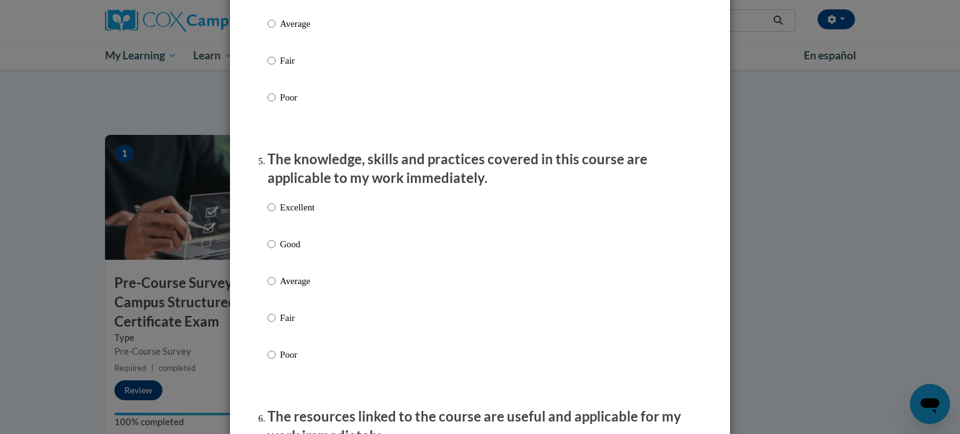
click at [299, 251] on p "Good" at bounding box center [297, 245] width 34 height 14
click at [276, 251] on input "Good" at bounding box center [272, 245] width 8 height 14
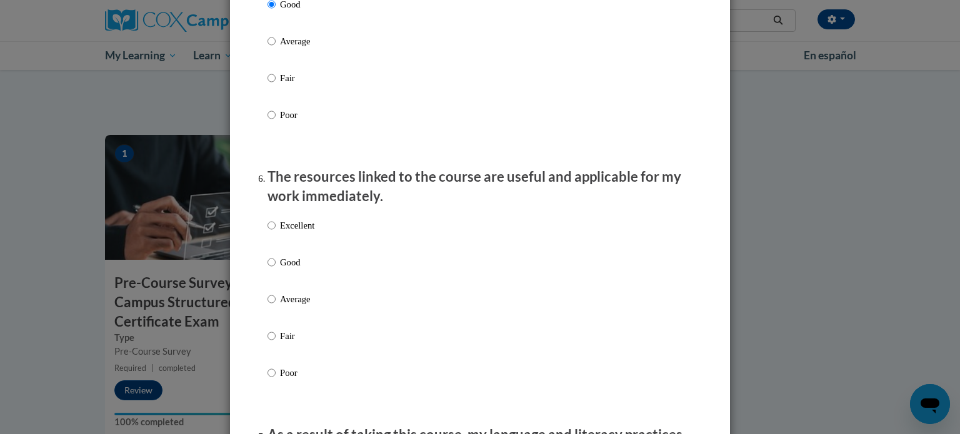
click at [296, 269] on p "Good" at bounding box center [297, 263] width 34 height 14
click at [276, 269] on input "Good" at bounding box center [272, 263] width 8 height 14
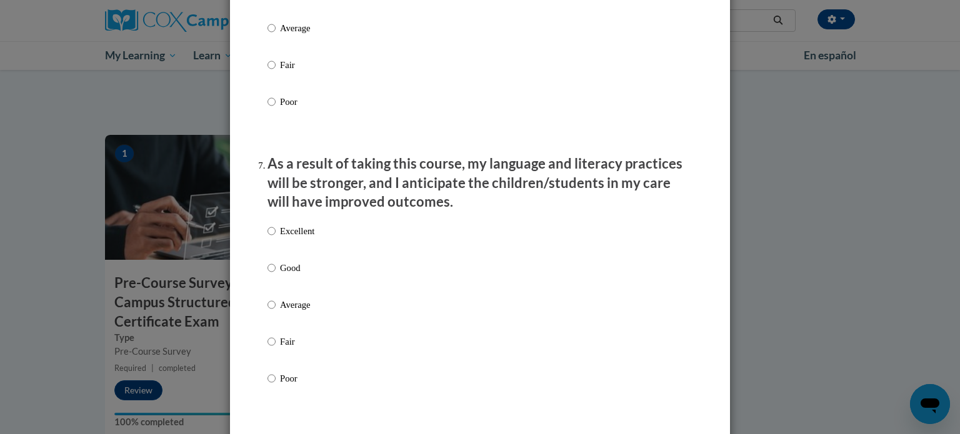
click at [296, 275] on p "Good" at bounding box center [297, 268] width 34 height 14
click at [276, 275] on input "Good" at bounding box center [272, 268] width 8 height 14
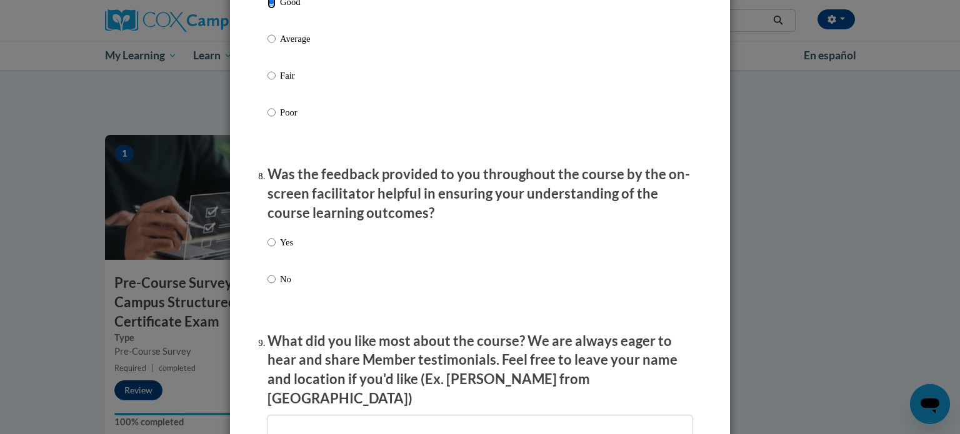
scroll to position [1793, 0]
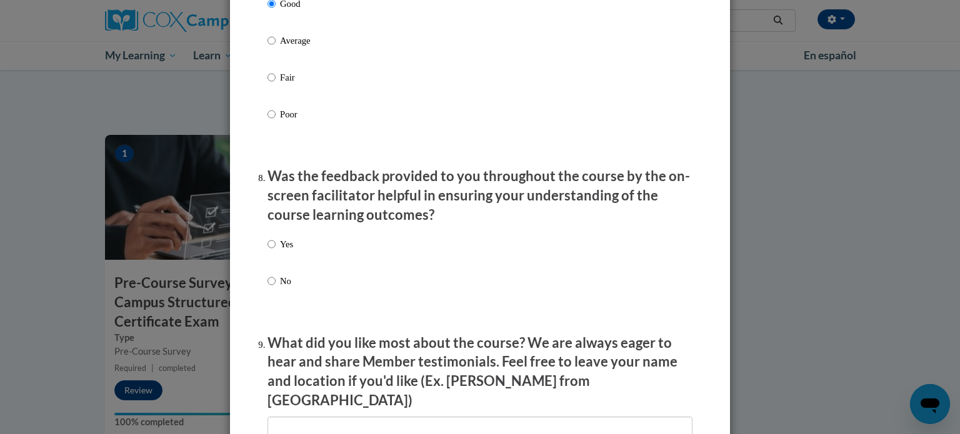
click at [284, 251] on p "Yes" at bounding box center [286, 245] width 13 height 14
click at [276, 251] on input "Yes" at bounding box center [272, 245] width 8 height 14
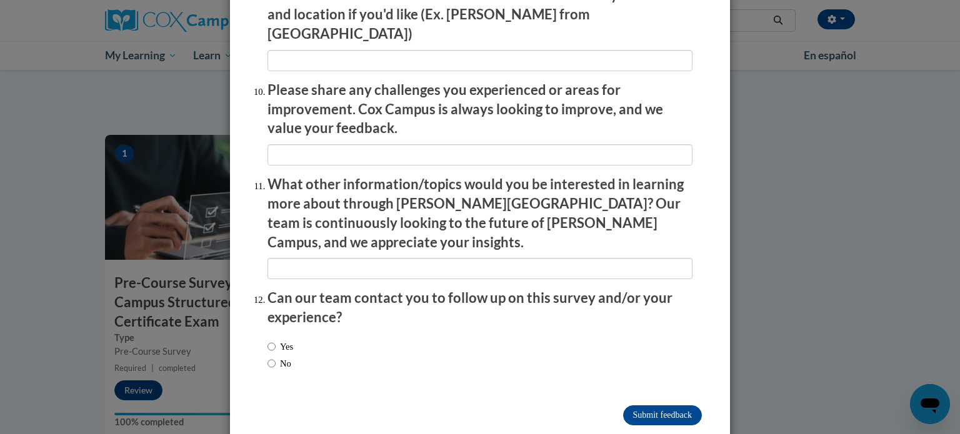
scroll to position [2169, 0]
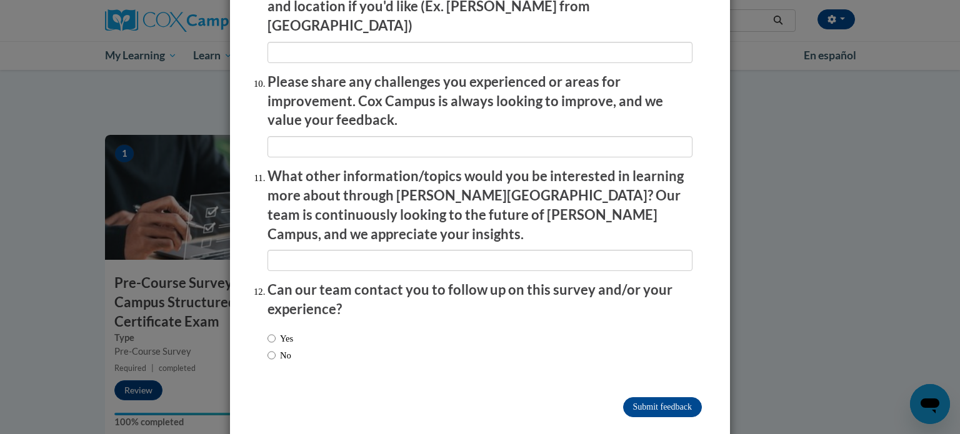
click at [279, 332] on label "Yes" at bounding box center [281, 339] width 26 height 14
click at [276, 332] on input "Yes" at bounding box center [272, 339] width 8 height 14
click at [659, 398] on input "Submit feedback" at bounding box center [662, 408] width 79 height 20
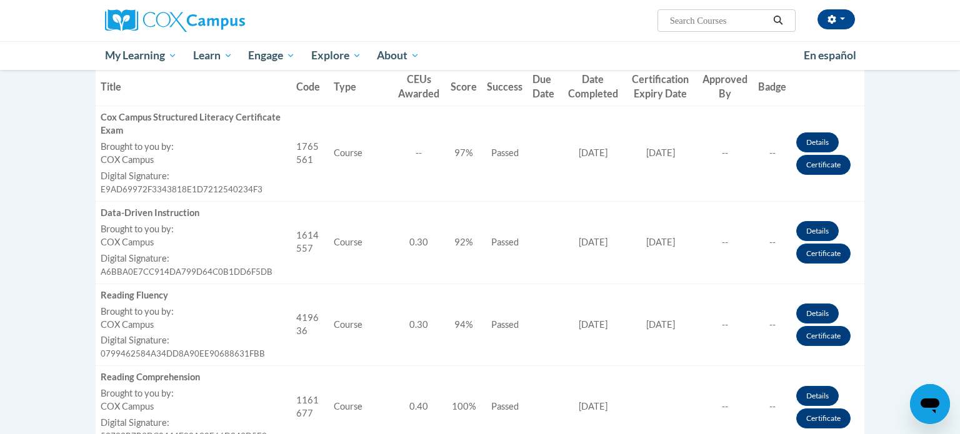
scroll to position [399, 0]
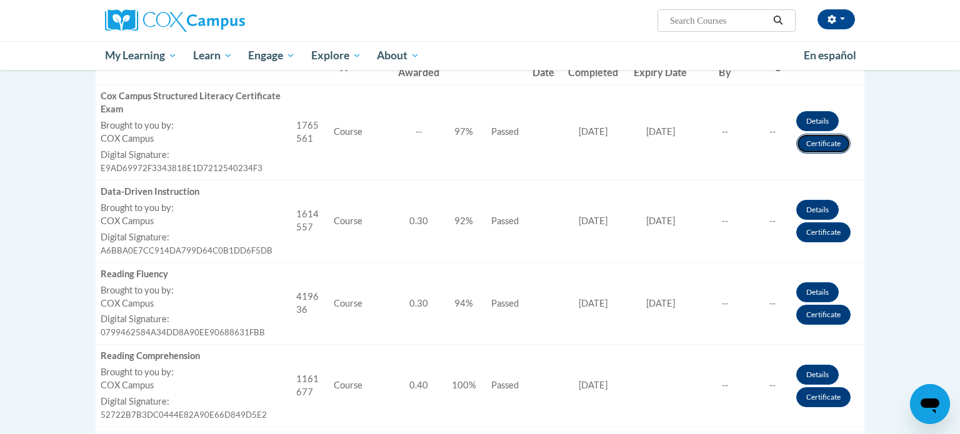
click at [814, 146] on link "Certificate" at bounding box center [823, 144] width 54 height 20
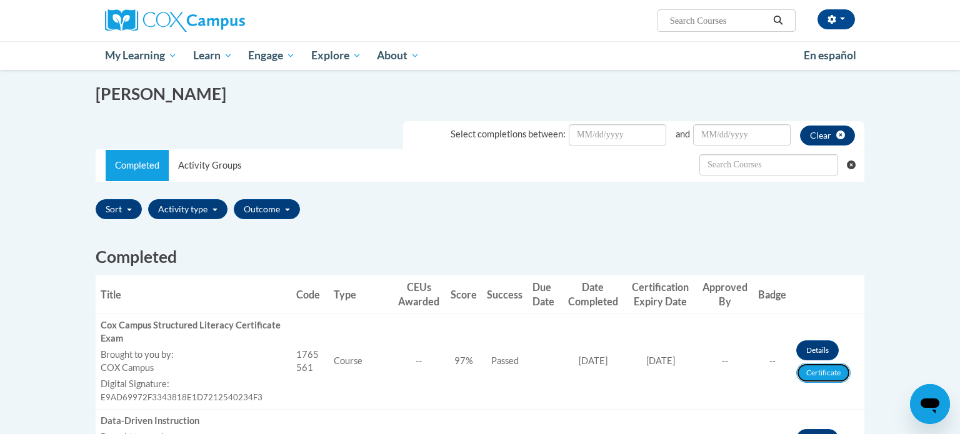
scroll to position [166, 0]
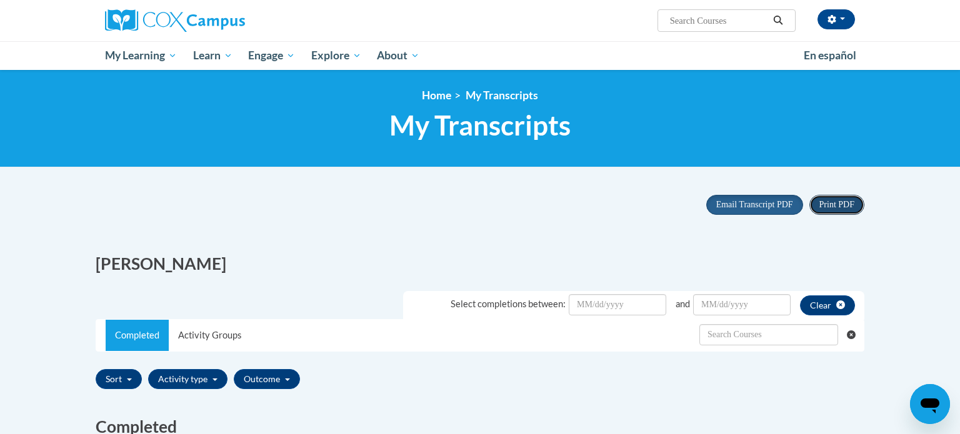
click at [836, 211] on button "Print PDF" at bounding box center [837, 205] width 55 height 20
